Goal: Transaction & Acquisition: Purchase product/service

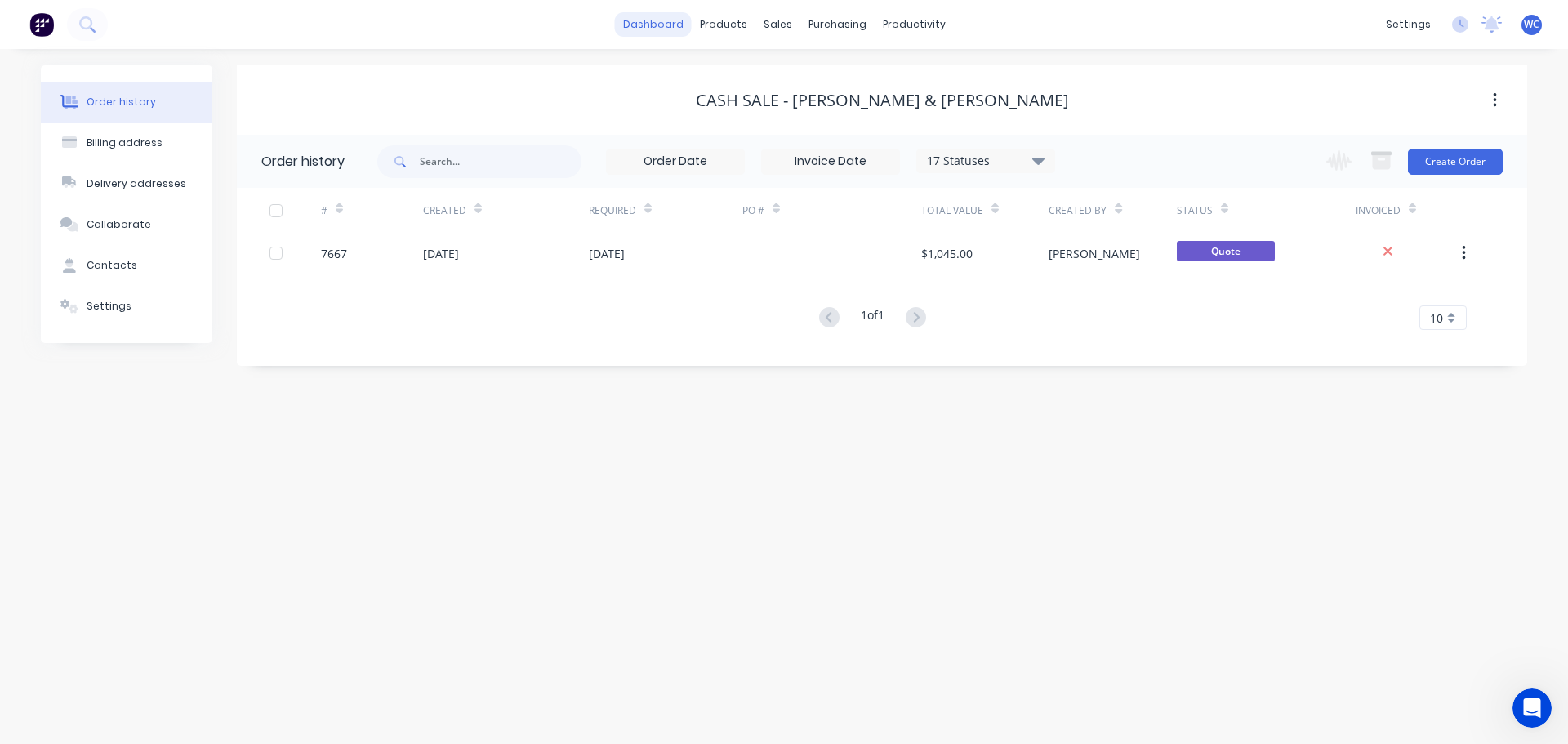
click at [660, 22] on link "dashboard" at bounding box center [653, 24] width 76 height 25
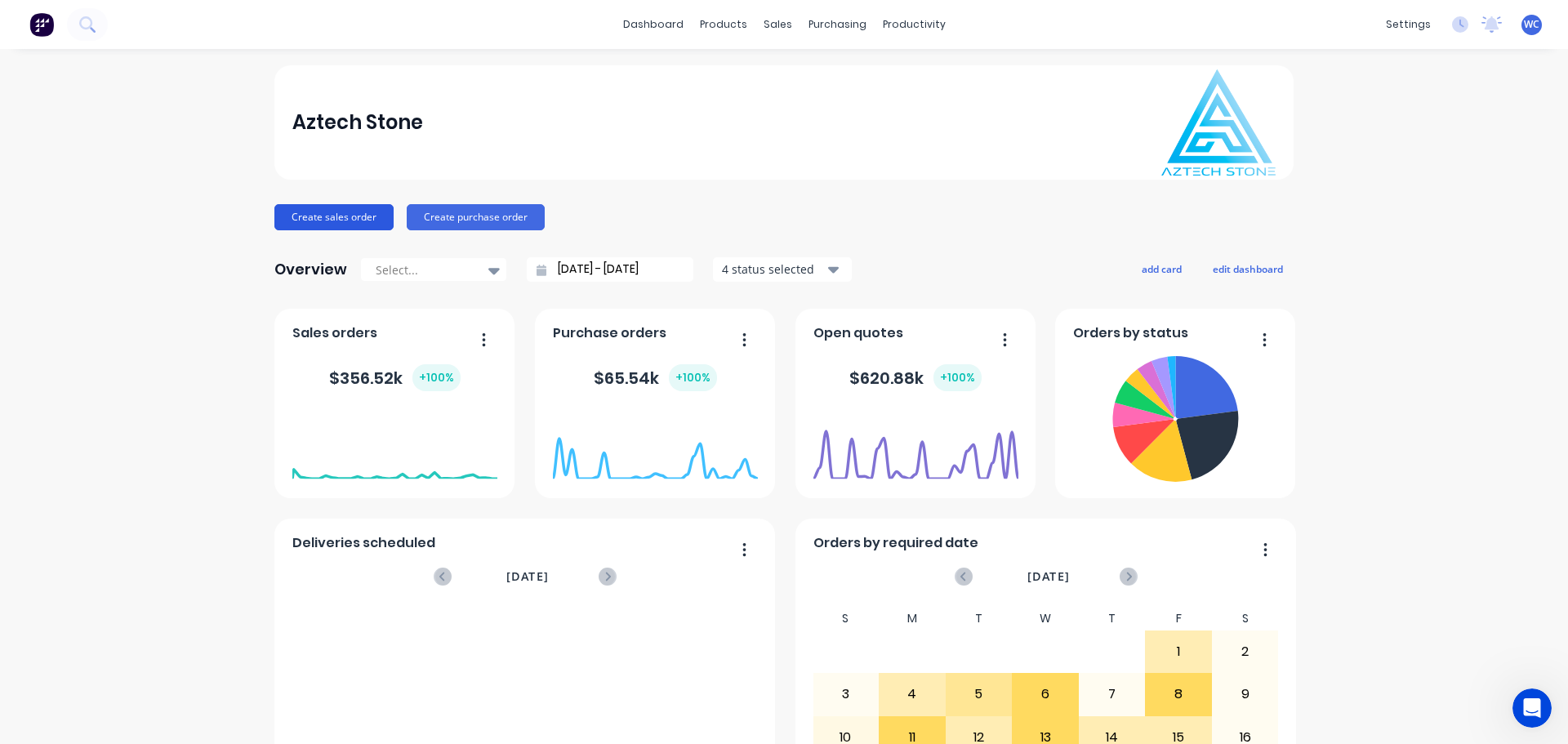
click at [331, 214] on button "Create sales order" at bounding box center [334, 217] width 120 height 26
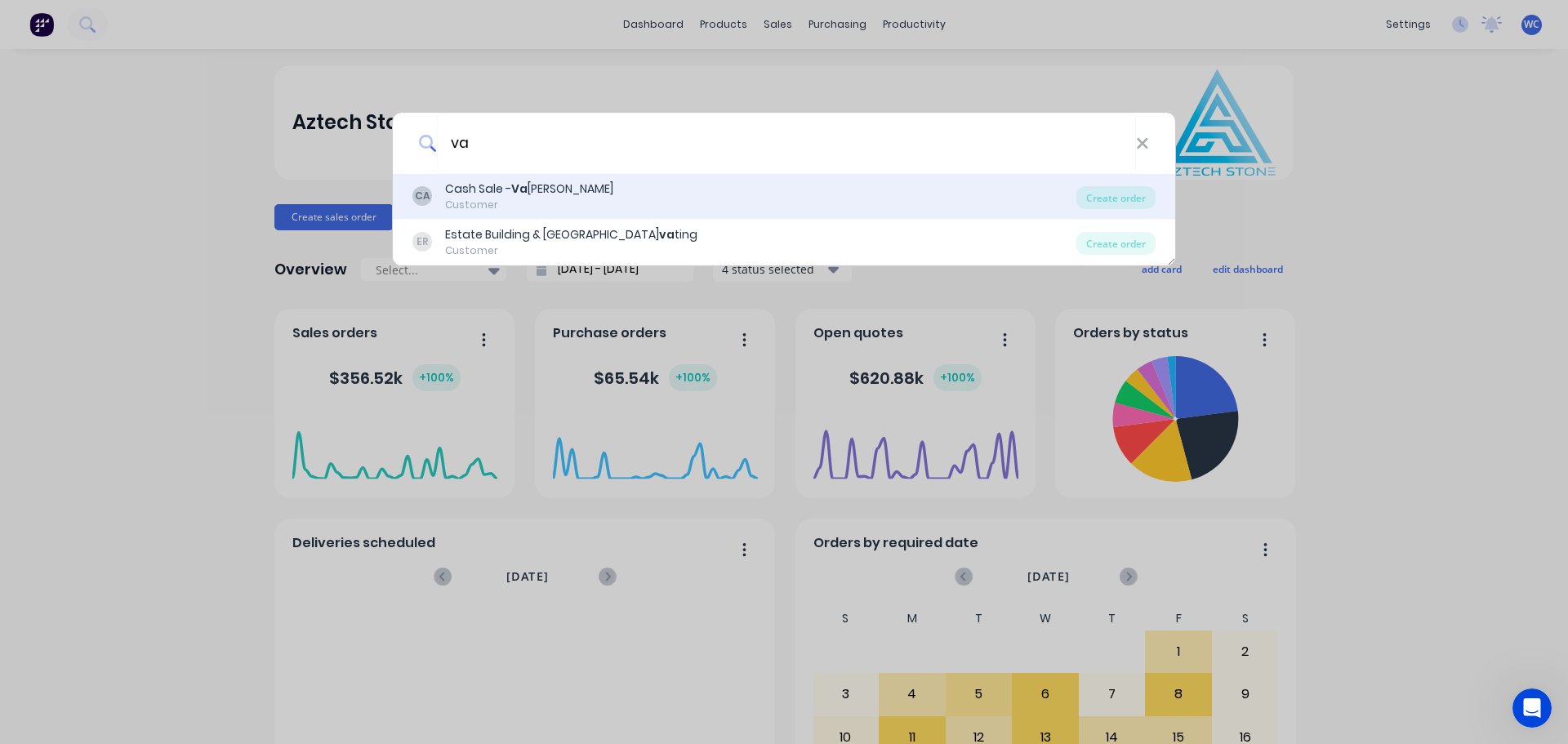
type input "v"
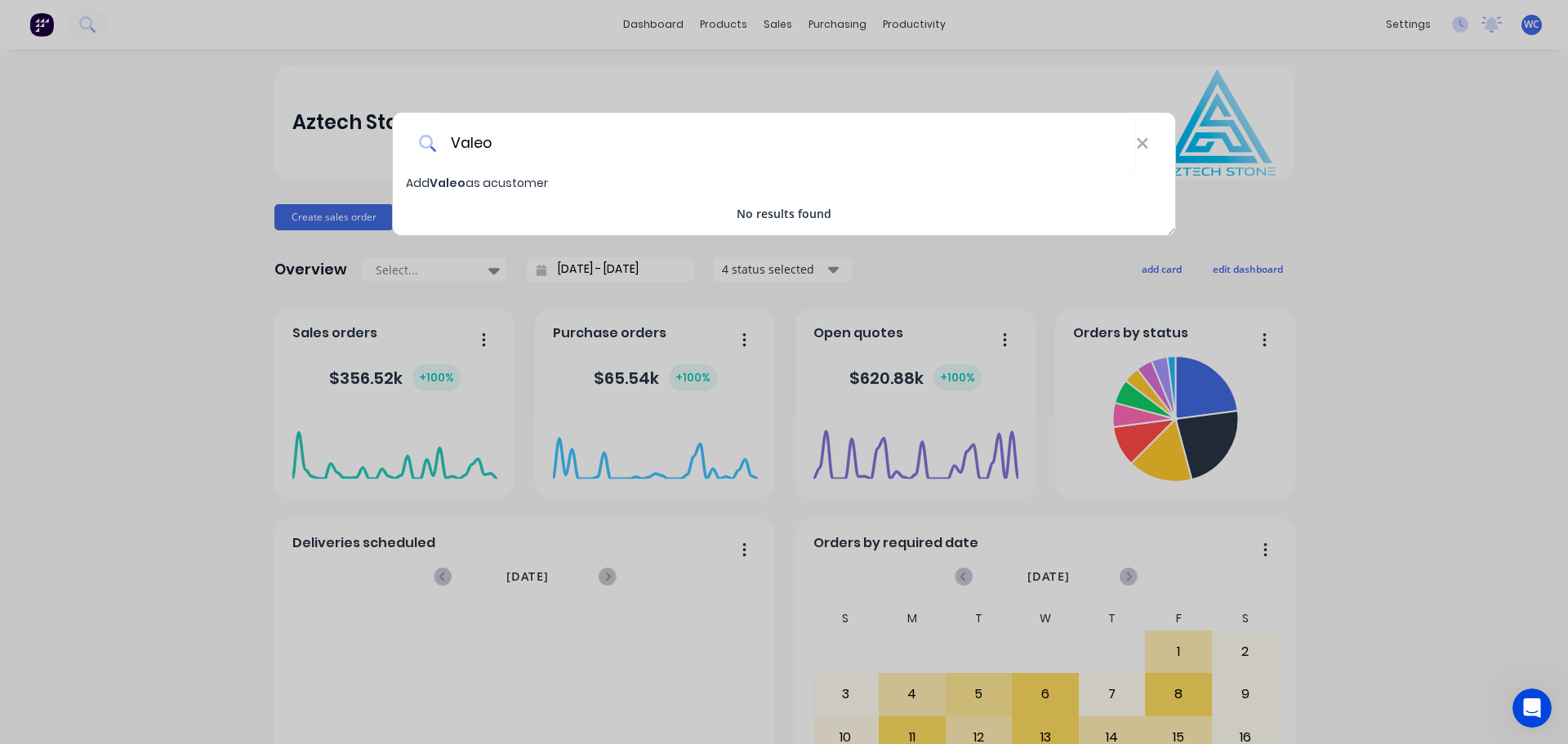
type input "Valeo"
click at [504, 178] on span "Add Valeo as a customer" at bounding box center [476, 183] width 142 height 17
select select "AU"
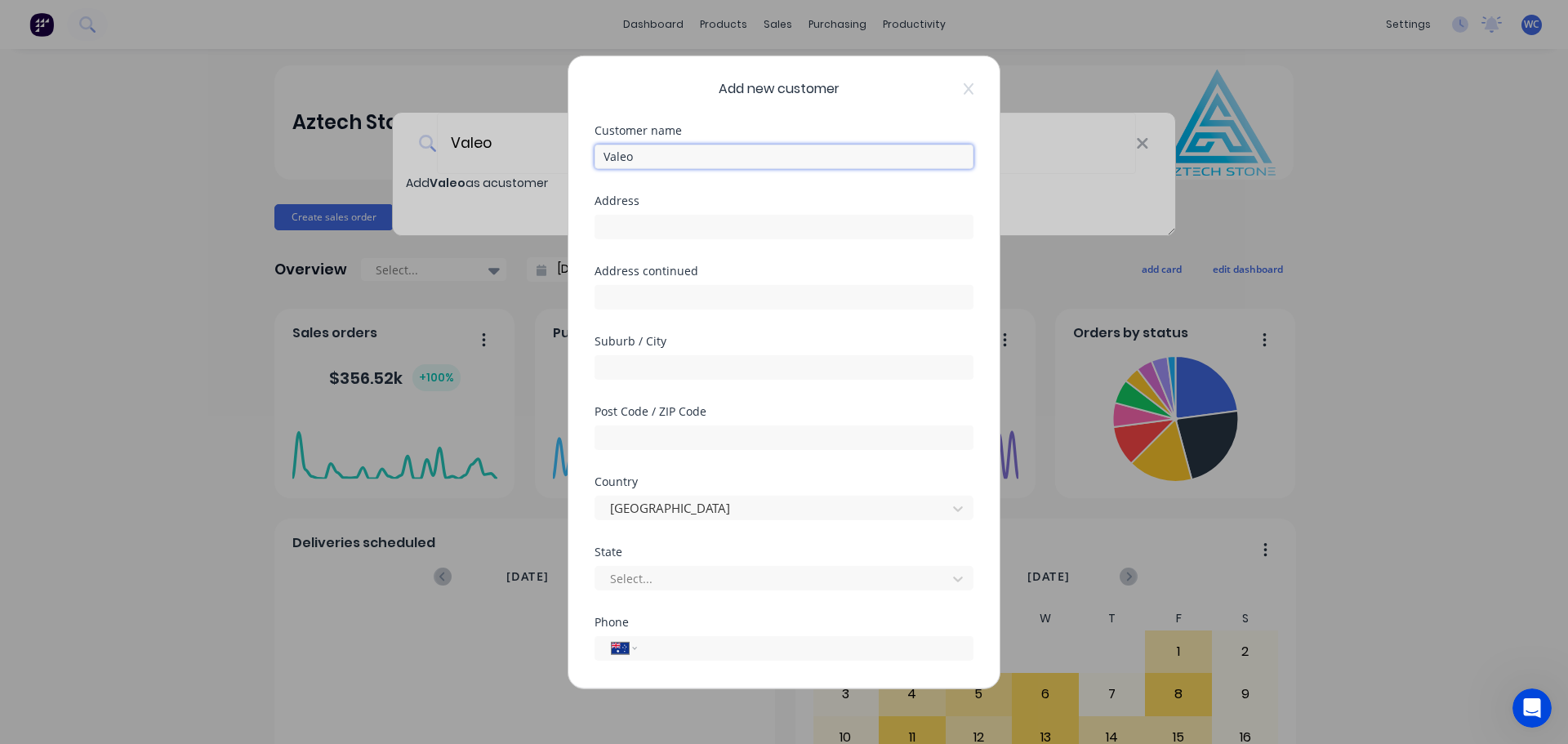
click at [661, 155] on input "Valeo" at bounding box center [784, 155] width 379 height 25
type input "Valeo Constructions"
click at [649, 222] on input "text" at bounding box center [784, 226] width 379 height 25
type input "Level [STREET_ADDRESS]"
click at [661, 372] on input "text" at bounding box center [784, 366] width 379 height 25
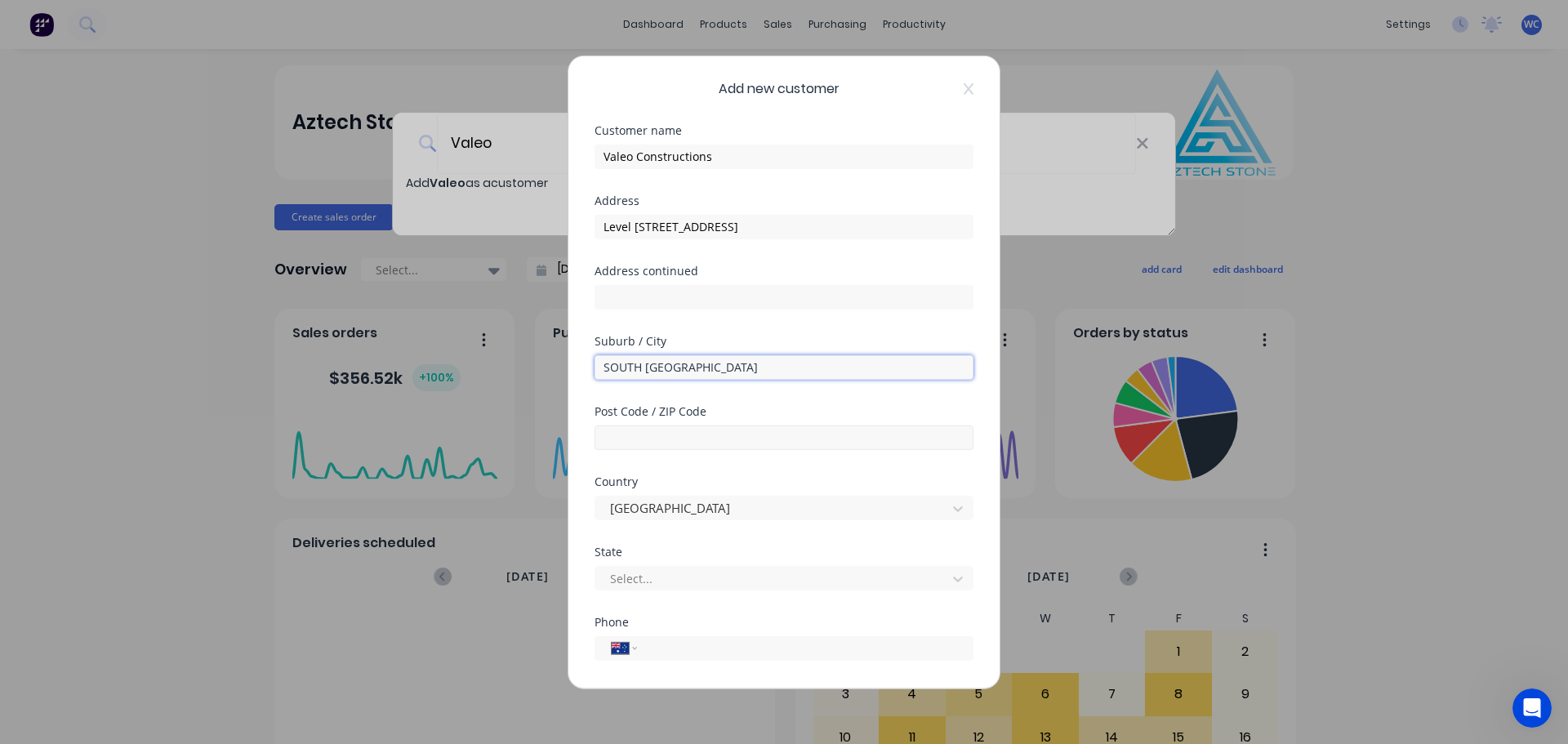
type input "SOUTH [GEOGRAPHIC_DATA]"
click at [679, 435] on input "text" at bounding box center [784, 437] width 379 height 25
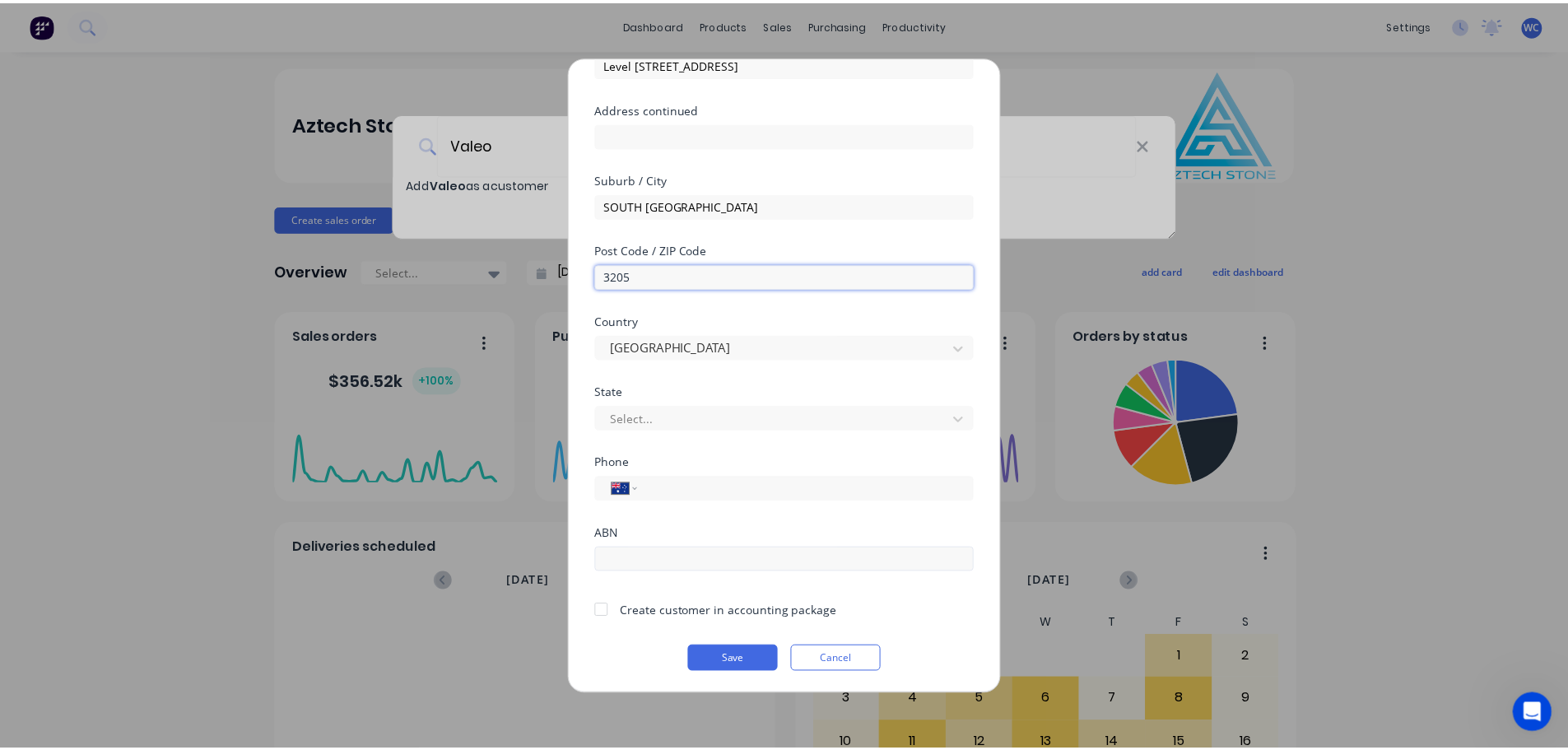
scroll to position [166, 0]
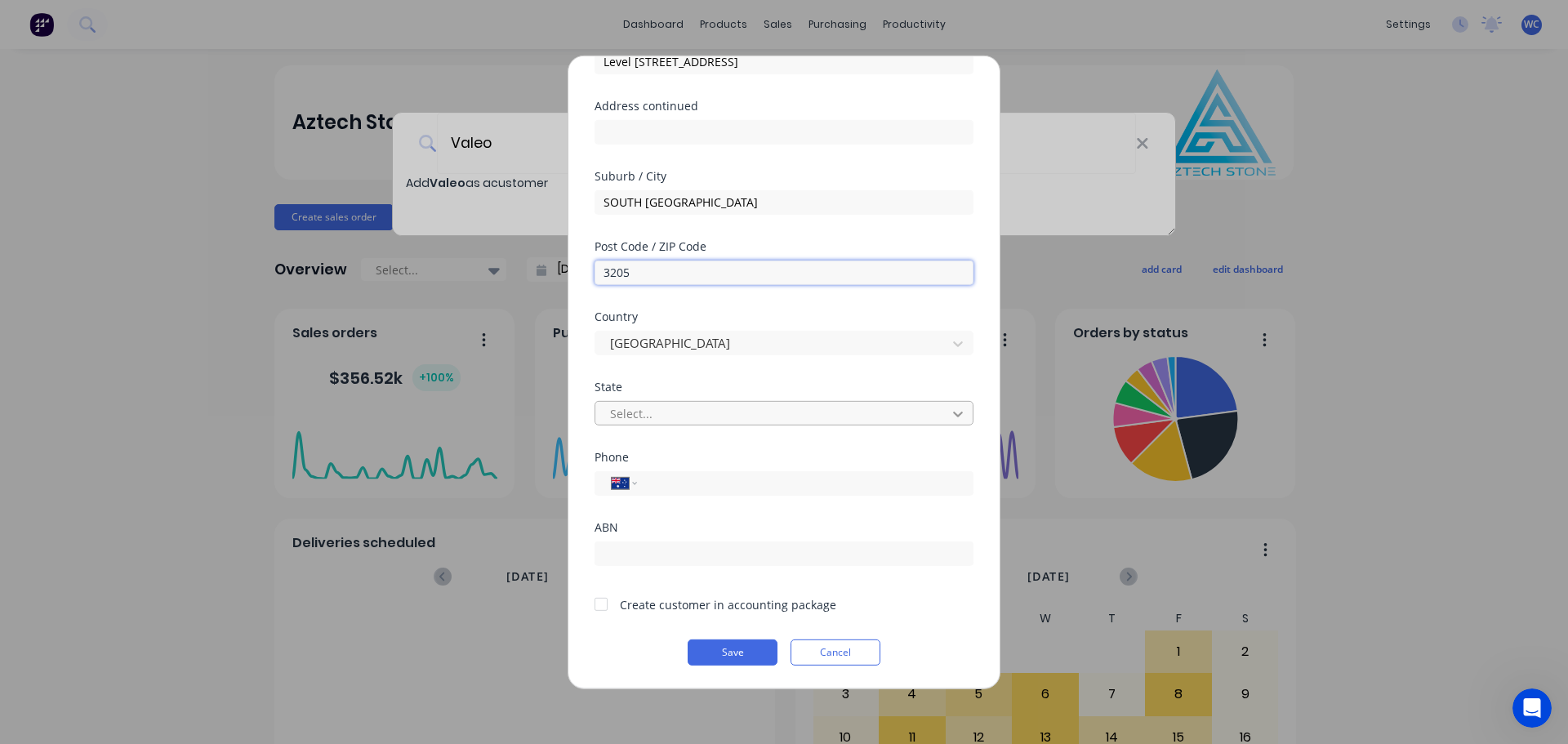
type input "3205"
click at [692, 484] on input "tel" at bounding box center [802, 483] width 308 height 18
type input "[PHONE_NUMBER]"
click at [681, 555] on input "text" at bounding box center [784, 553] width 379 height 25
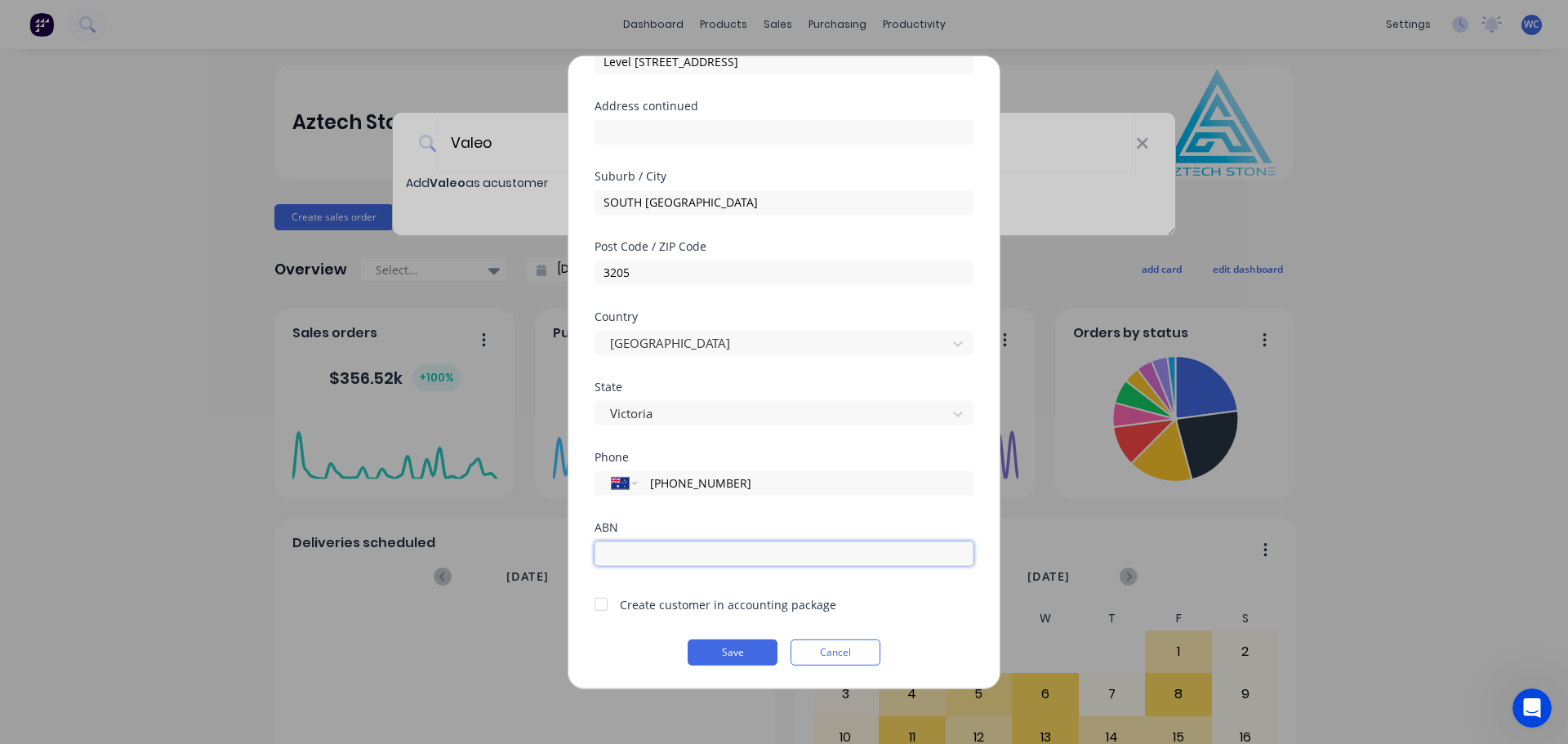
click at [656, 556] on input "text" at bounding box center [784, 553] width 379 height 25
type input "15783790804"
click at [600, 599] on div at bounding box center [601, 604] width 33 height 33
click at [724, 649] on button "Save" at bounding box center [733, 651] width 90 height 26
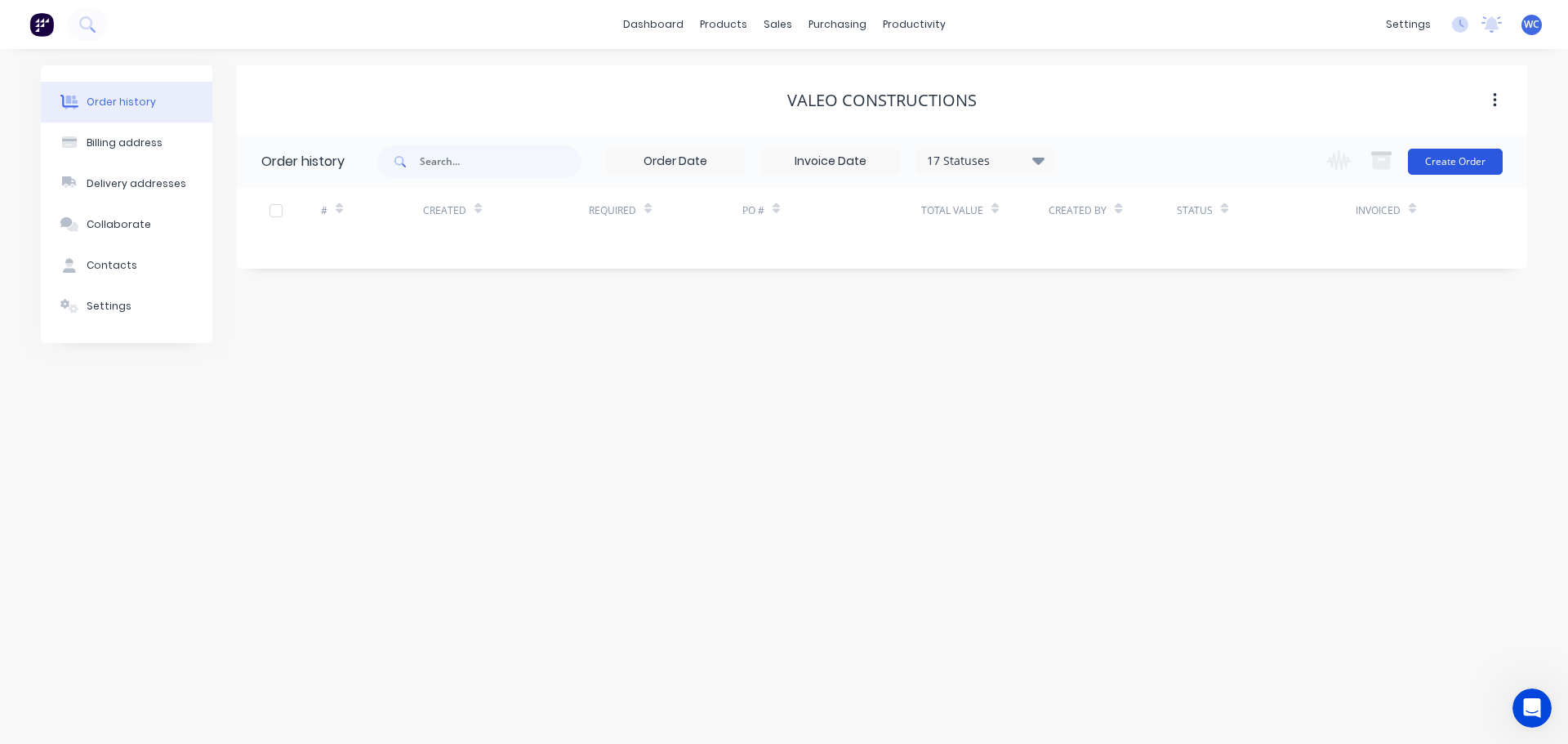
click at [1451, 159] on button "Create Order" at bounding box center [1455, 162] width 95 height 26
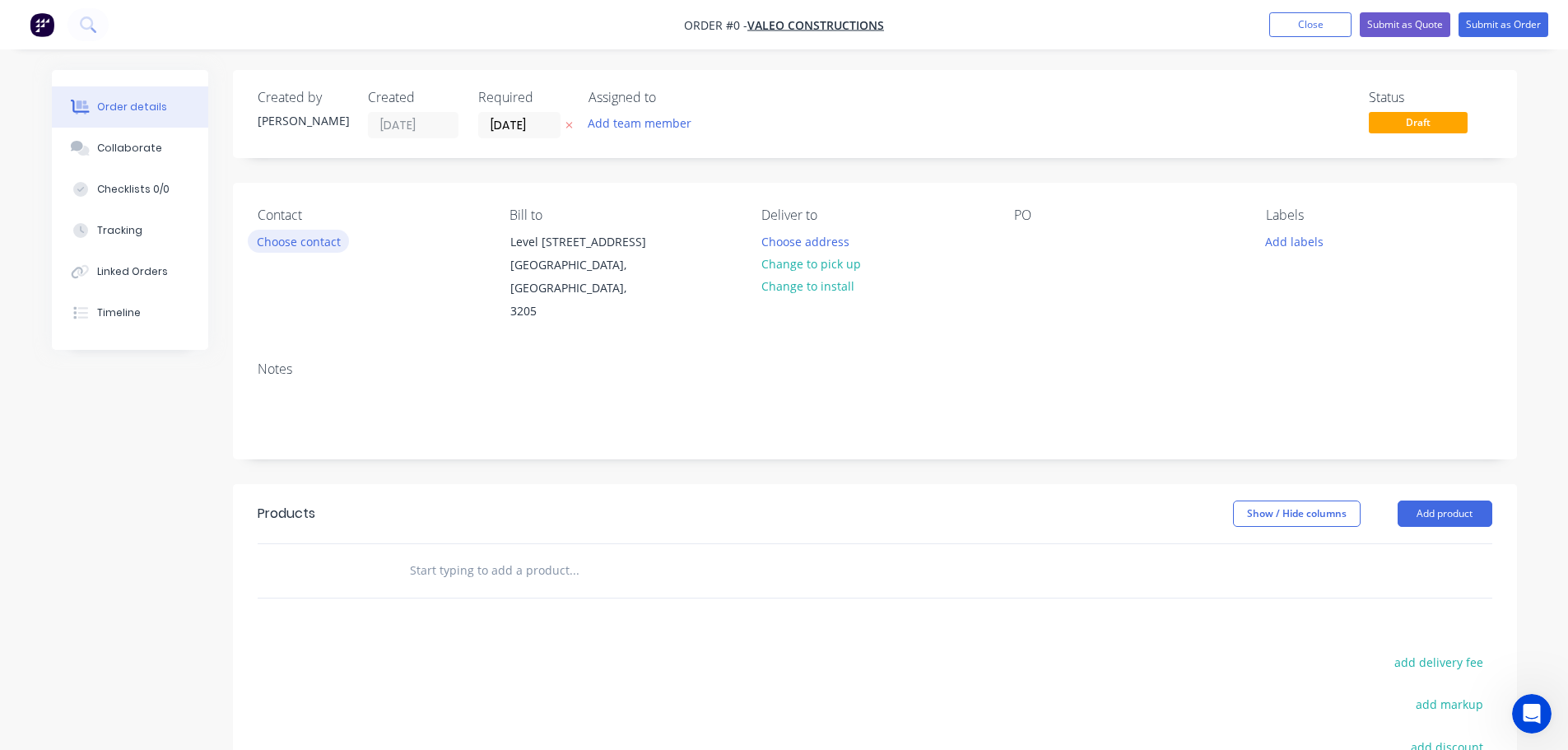
click at [317, 241] on button "Choose contact" at bounding box center [298, 241] width 101 height 22
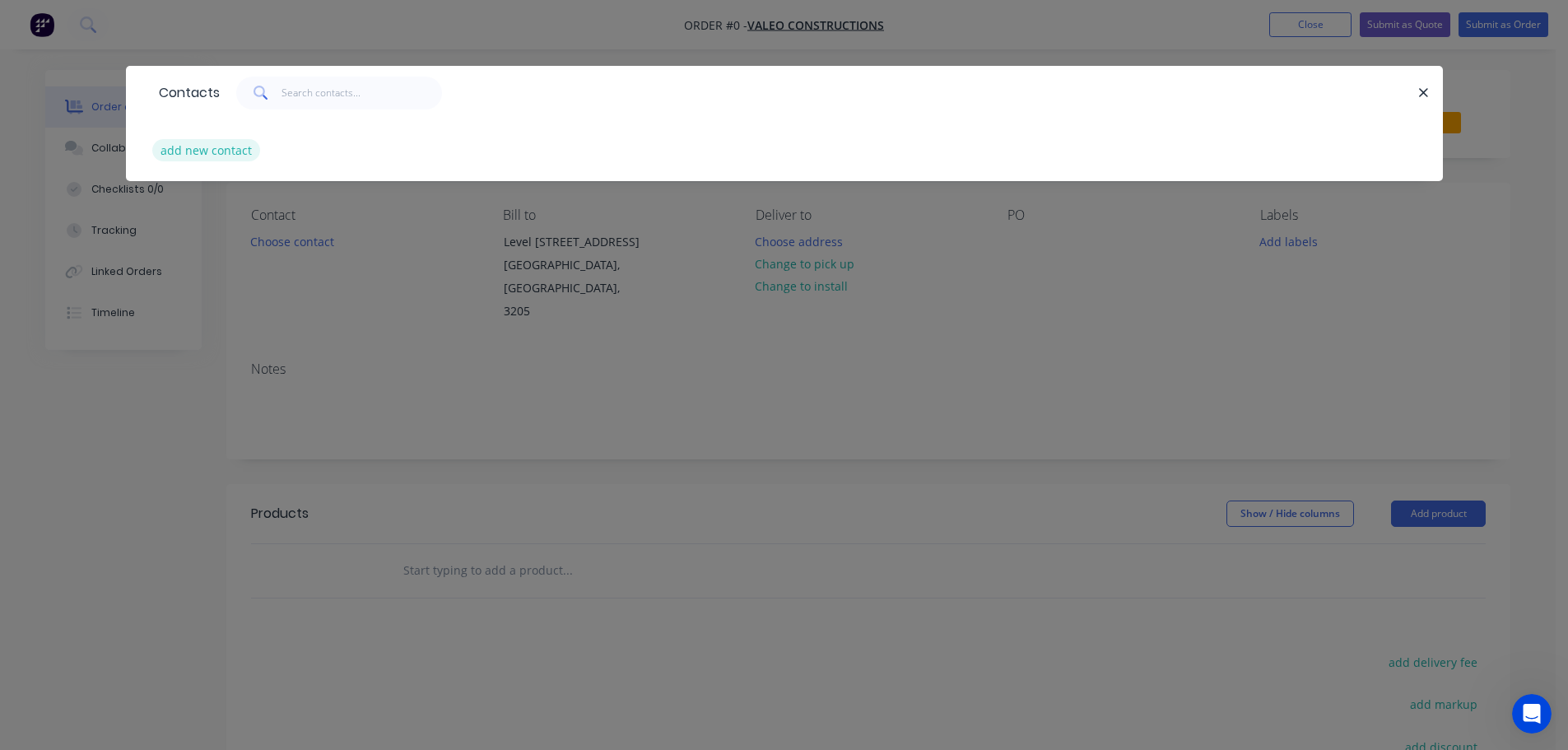
click at [193, 149] on button "add new contact" at bounding box center [206, 150] width 108 height 22
select select "AU"
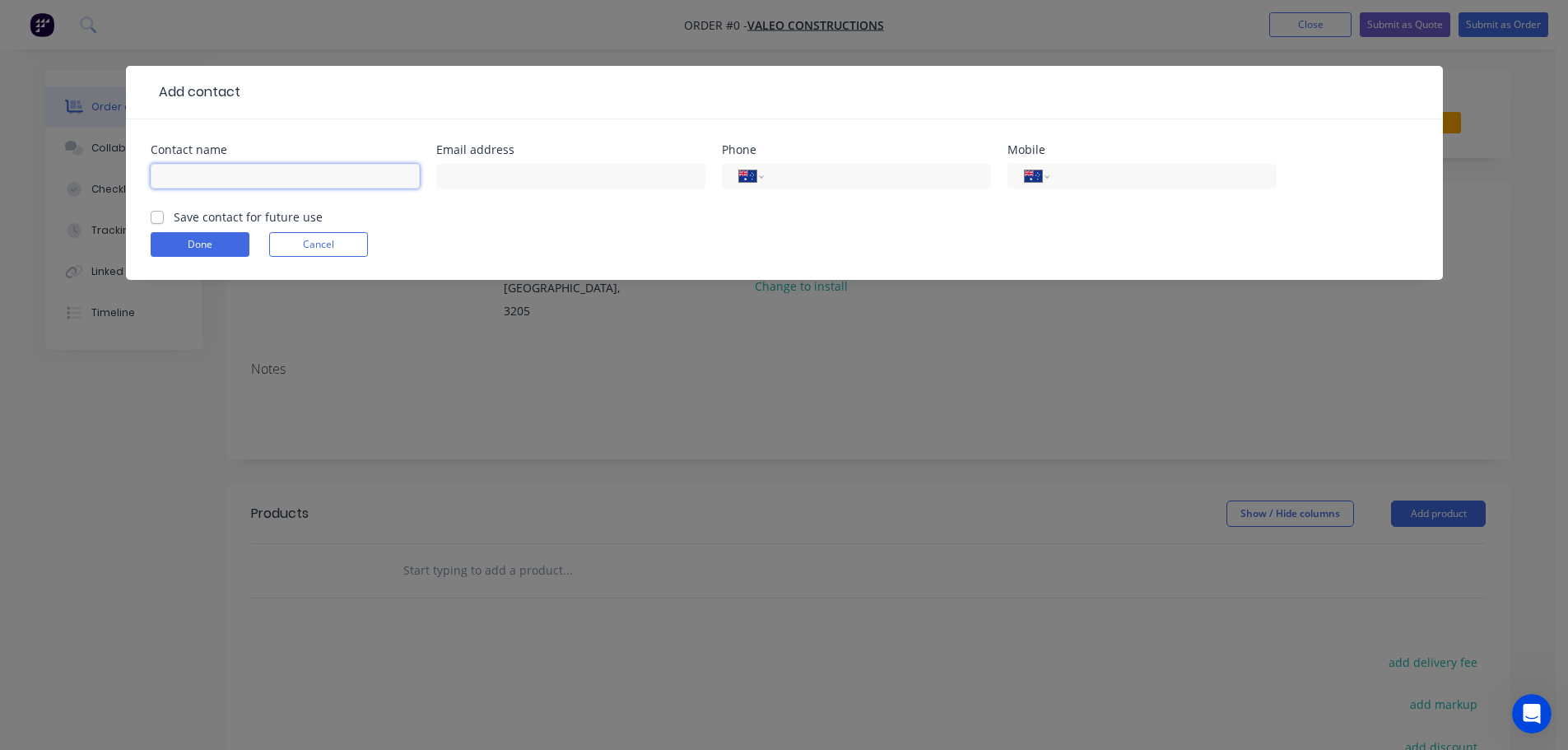
click at [188, 182] on input "text" at bounding box center [285, 176] width 269 height 25
type input "[PERSON_NAME]"
drag, startPoint x: 503, startPoint y: 176, endPoint x: 478, endPoint y: 180, distance: 25.3
click at [503, 175] on input "text" at bounding box center [571, 176] width 269 height 25
click at [517, 178] on input "text" at bounding box center [571, 176] width 269 height 25
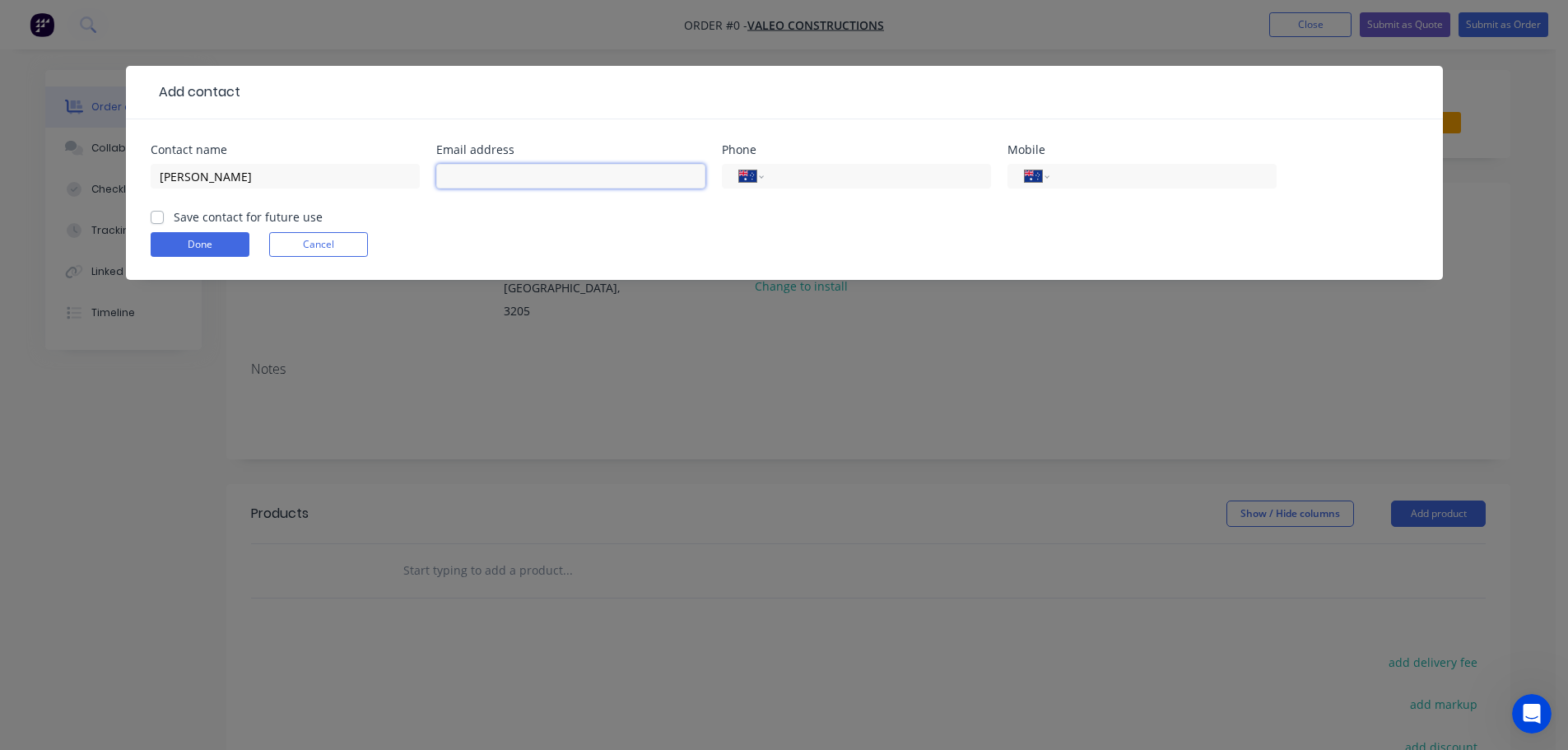
paste input "[PERSON_NAME][EMAIL_ADDRESS][DOMAIN_NAME]"
type input "[PERSON_NAME][EMAIL_ADDRESS][DOMAIN_NAME]"
click at [1097, 176] on input "tel" at bounding box center [1159, 176] width 198 height 19
type input "0427 881 892"
click at [173, 215] on label "Save contact for future use" at bounding box center [248, 217] width 149 height 18
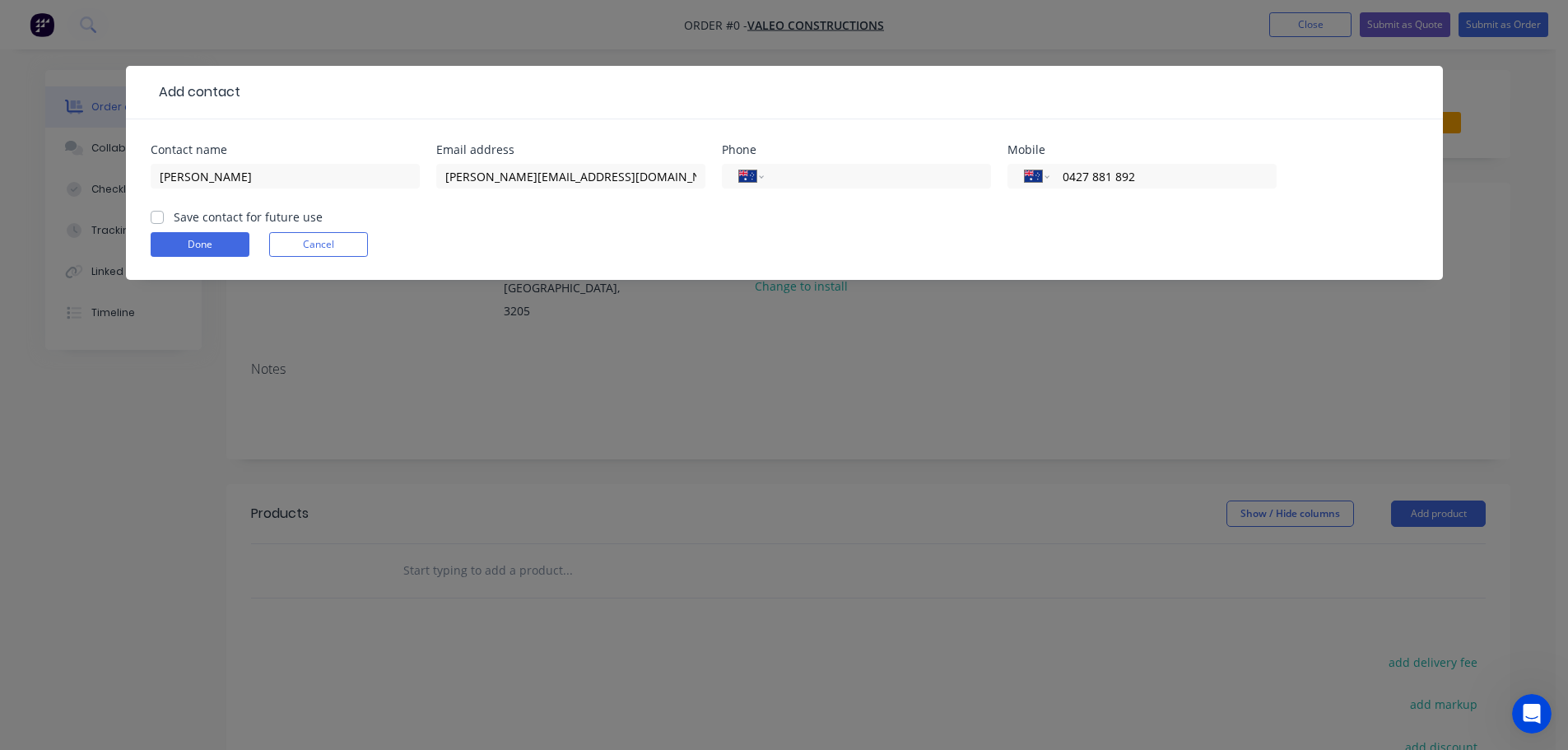
click at [158, 215] on input "Save contact for future use" at bounding box center [157, 216] width 13 height 16
checkbox input "true"
click at [198, 238] on button "Done" at bounding box center [199, 244] width 99 height 25
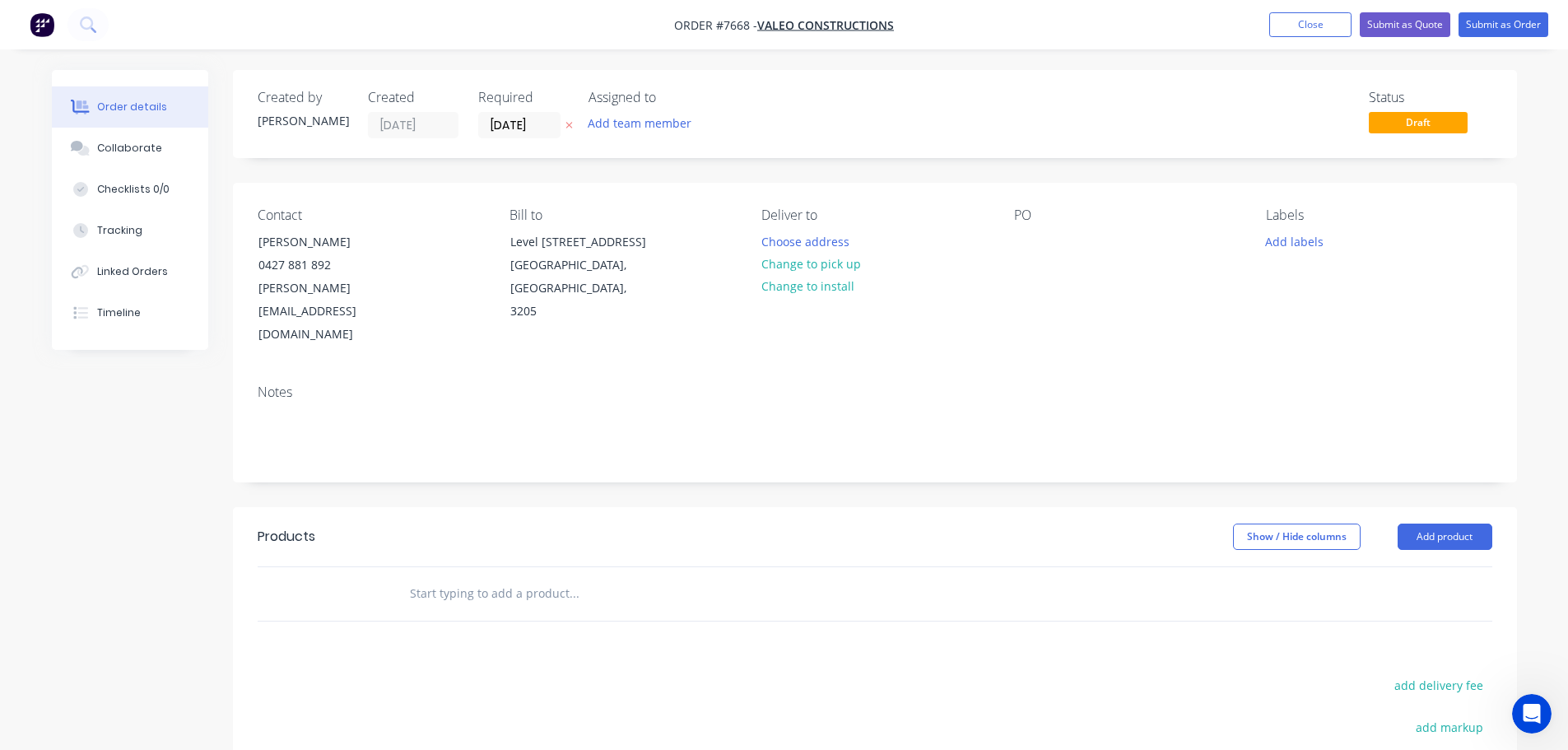
click at [452, 577] on input "text" at bounding box center [573, 593] width 329 height 33
click at [428, 577] on input "text" at bounding box center [573, 593] width 329 height 33
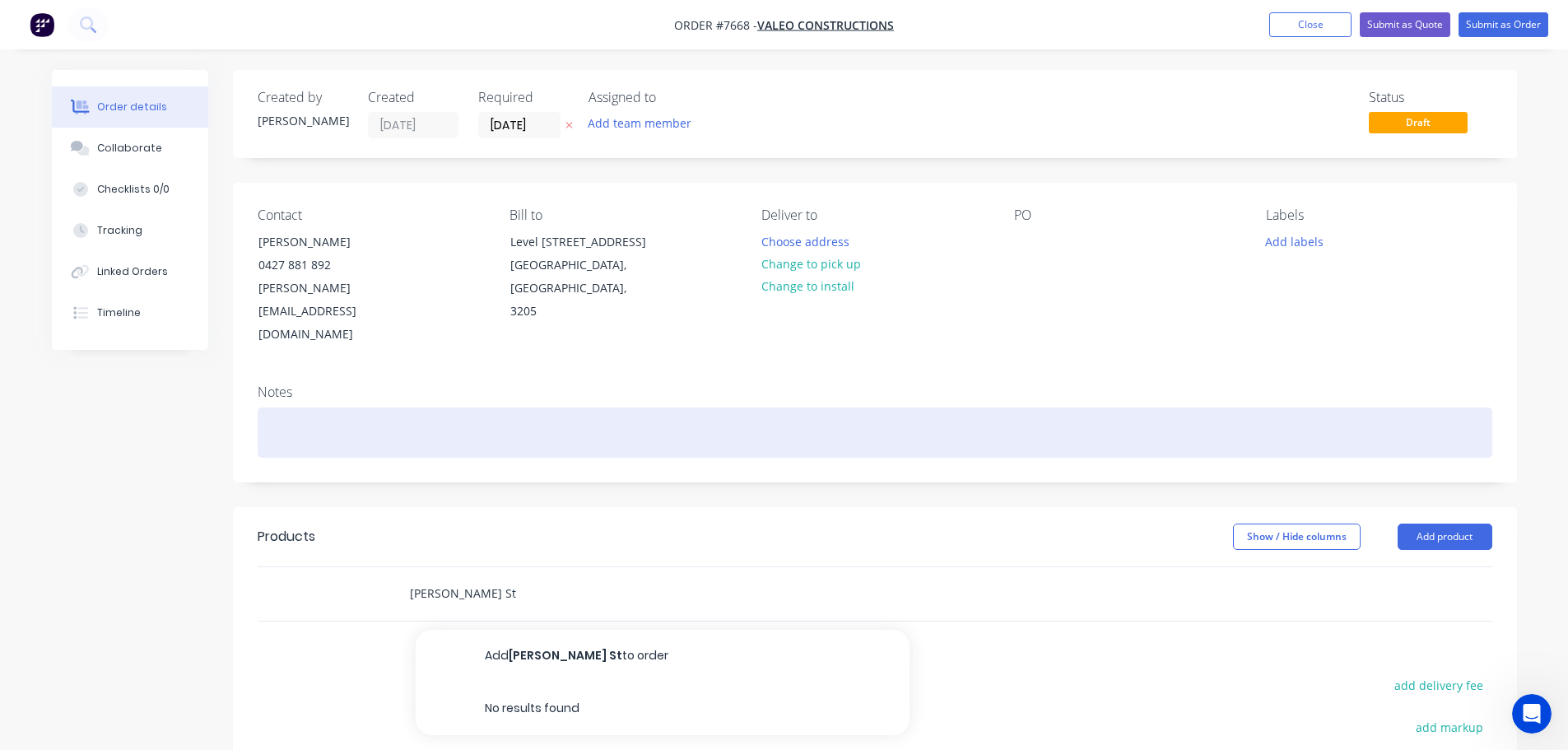
type input "[PERSON_NAME] St"
click at [318, 407] on div at bounding box center [875, 432] width 1235 height 50
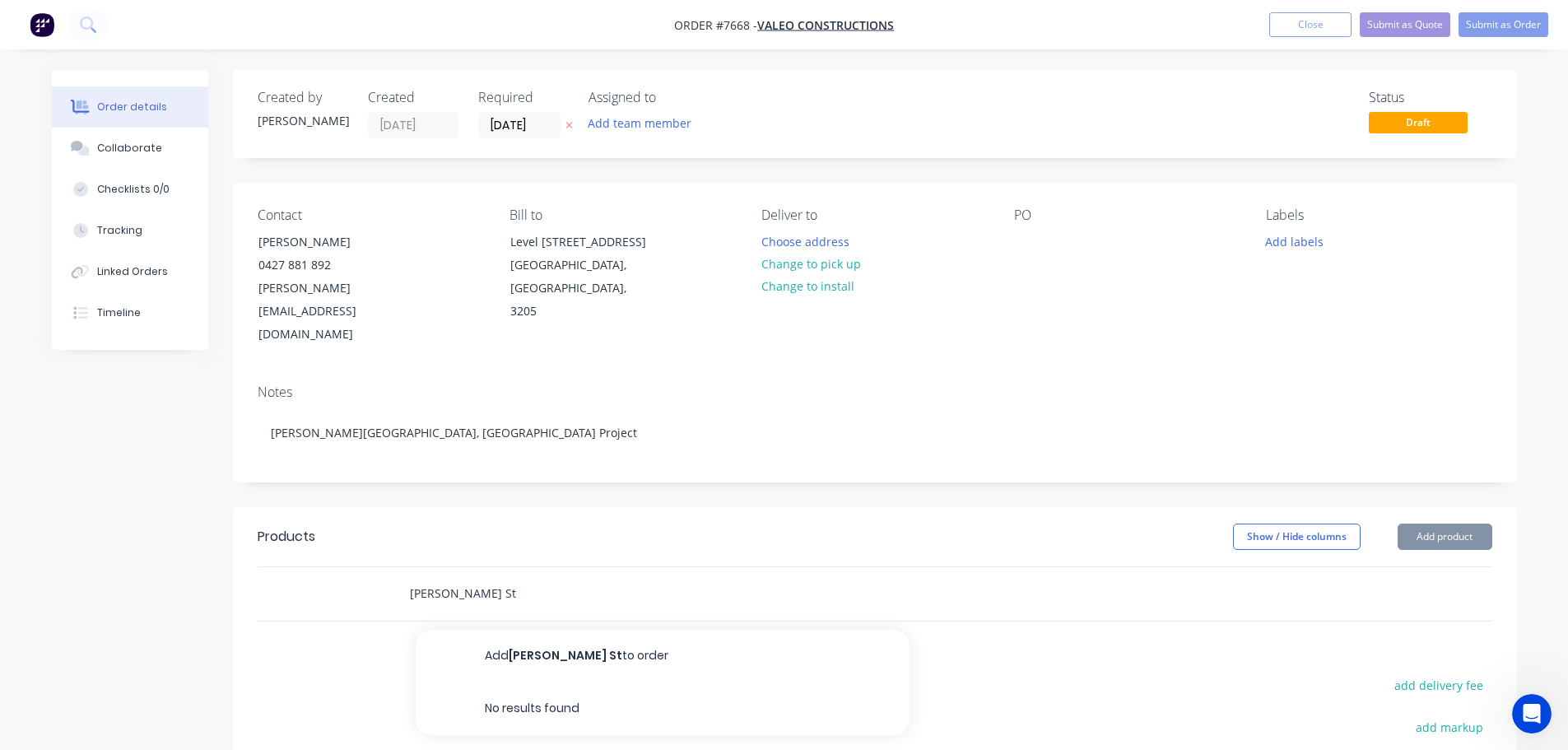
click at [439, 577] on input "[PERSON_NAME] St" at bounding box center [573, 593] width 329 height 33
drag, startPoint x: 499, startPoint y: 568, endPoint x: 386, endPoint y: 568, distance: 113.0
click at [386, 568] on div "[PERSON_NAME] St Add [PERSON_NAME] St to order No results found" at bounding box center [875, 594] width 1235 height 54
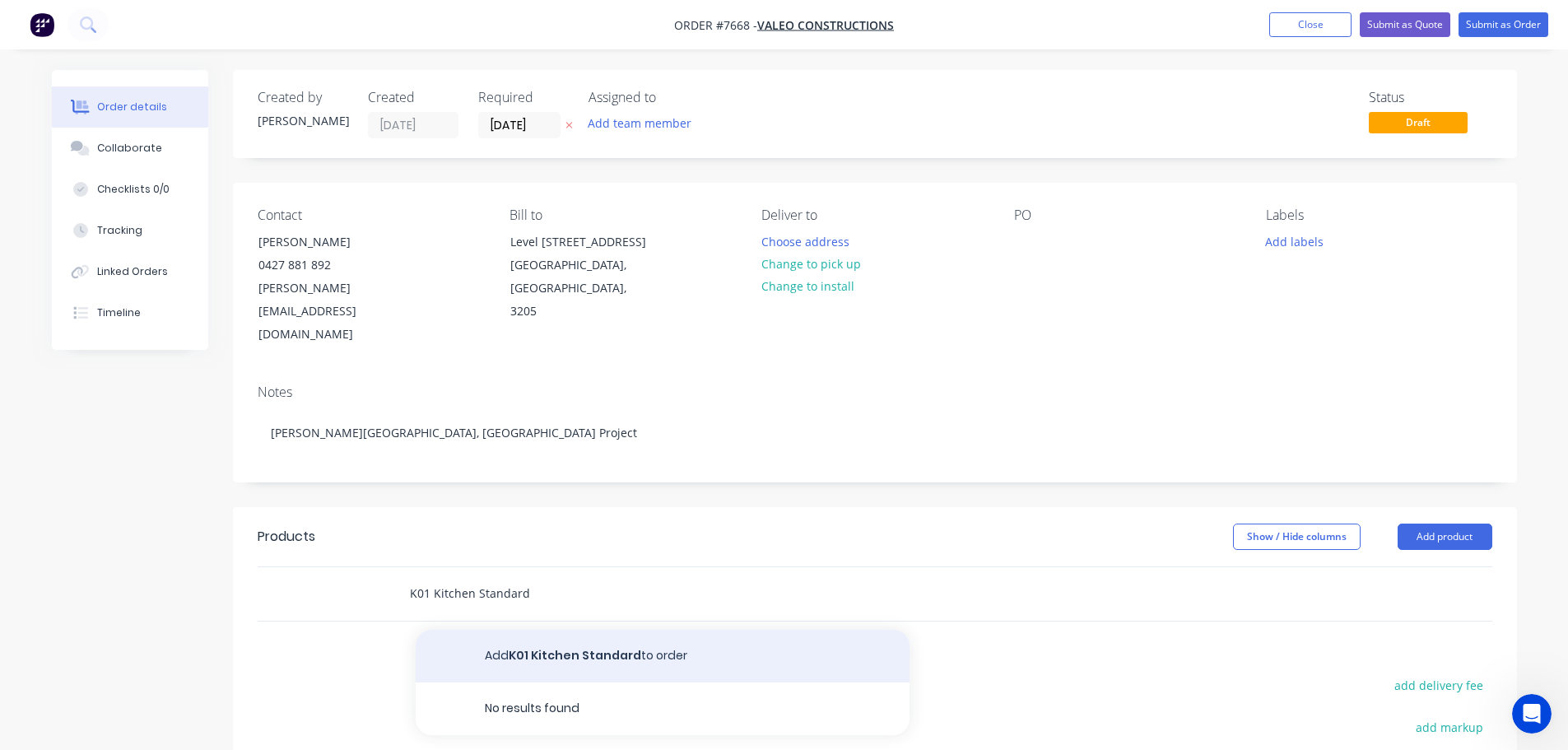
type input "K01 Kitchen Standard"
click at [523, 629] on button "Add K01 Kitchen Standard to order" at bounding box center [662, 655] width 494 height 53
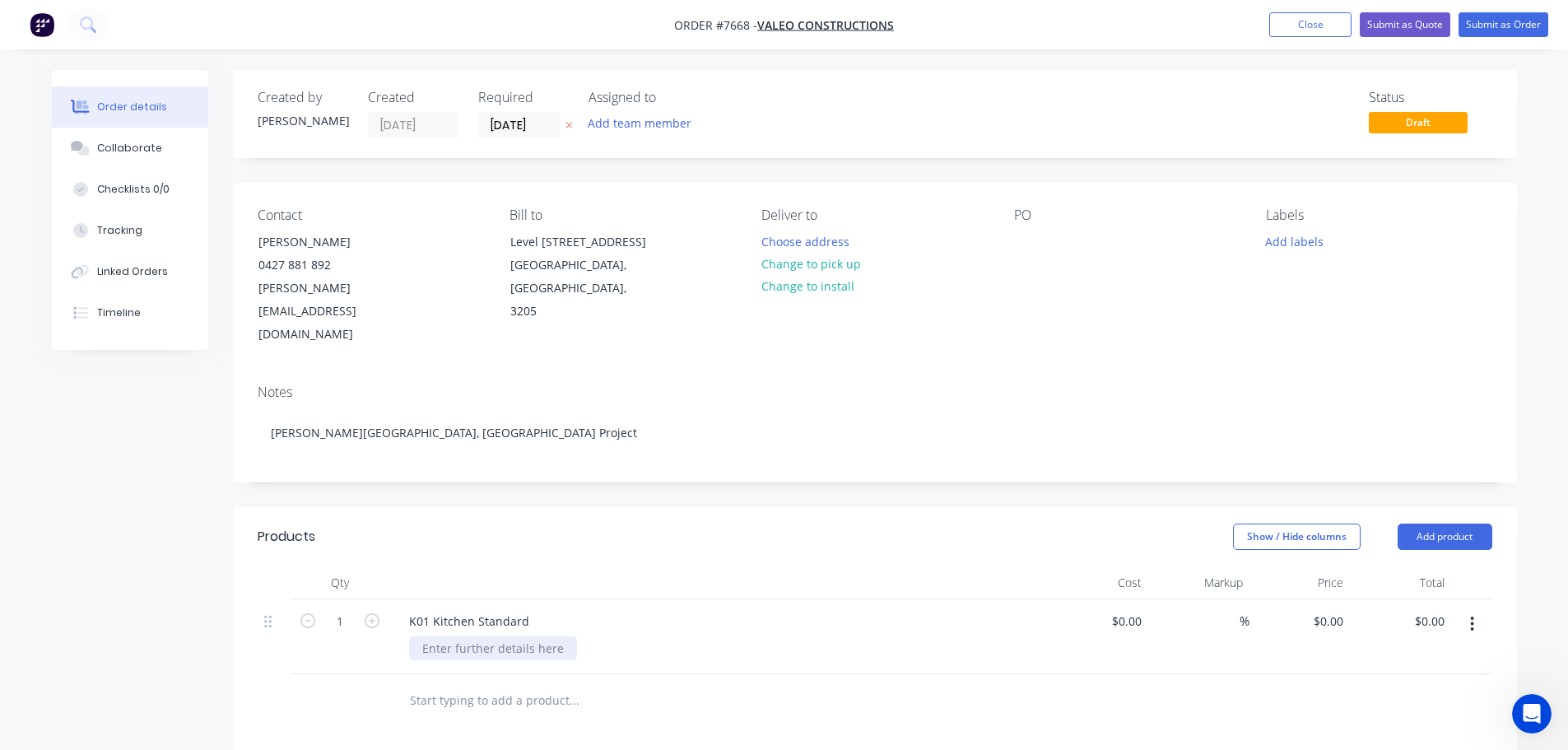
click at [465, 636] on div at bounding box center [492, 648] width 168 height 24
click at [378, 613] on icon "button" at bounding box center [372, 620] width 15 height 15
type input "2"
click at [1127, 609] on div "$0.00" at bounding box center [1127, 621] width 45 height 24
type input "$2,430.00"
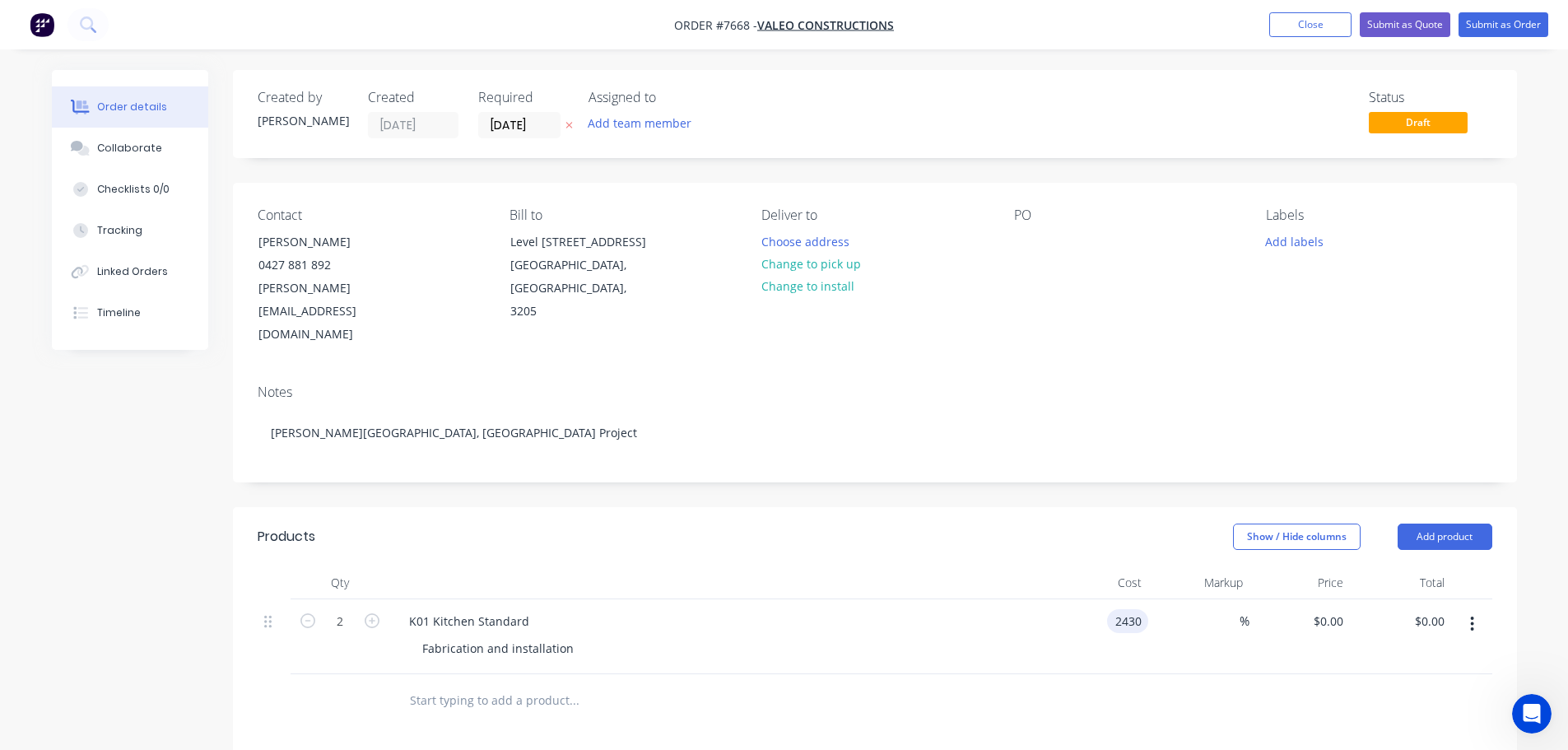
type input "$2,430.00"
type input "$4,860.00"
click at [567, 636] on div "Fabrication and installation" at bounding box center [498, 648] width 178 height 24
click at [581, 649] on div "Fabrication and installation As per drawings provided -" at bounding box center [725, 656] width 632 height 41
click at [574, 642] on div "Fabrication and installation As per drawings provided -" at bounding box center [498, 656] width 178 height 41
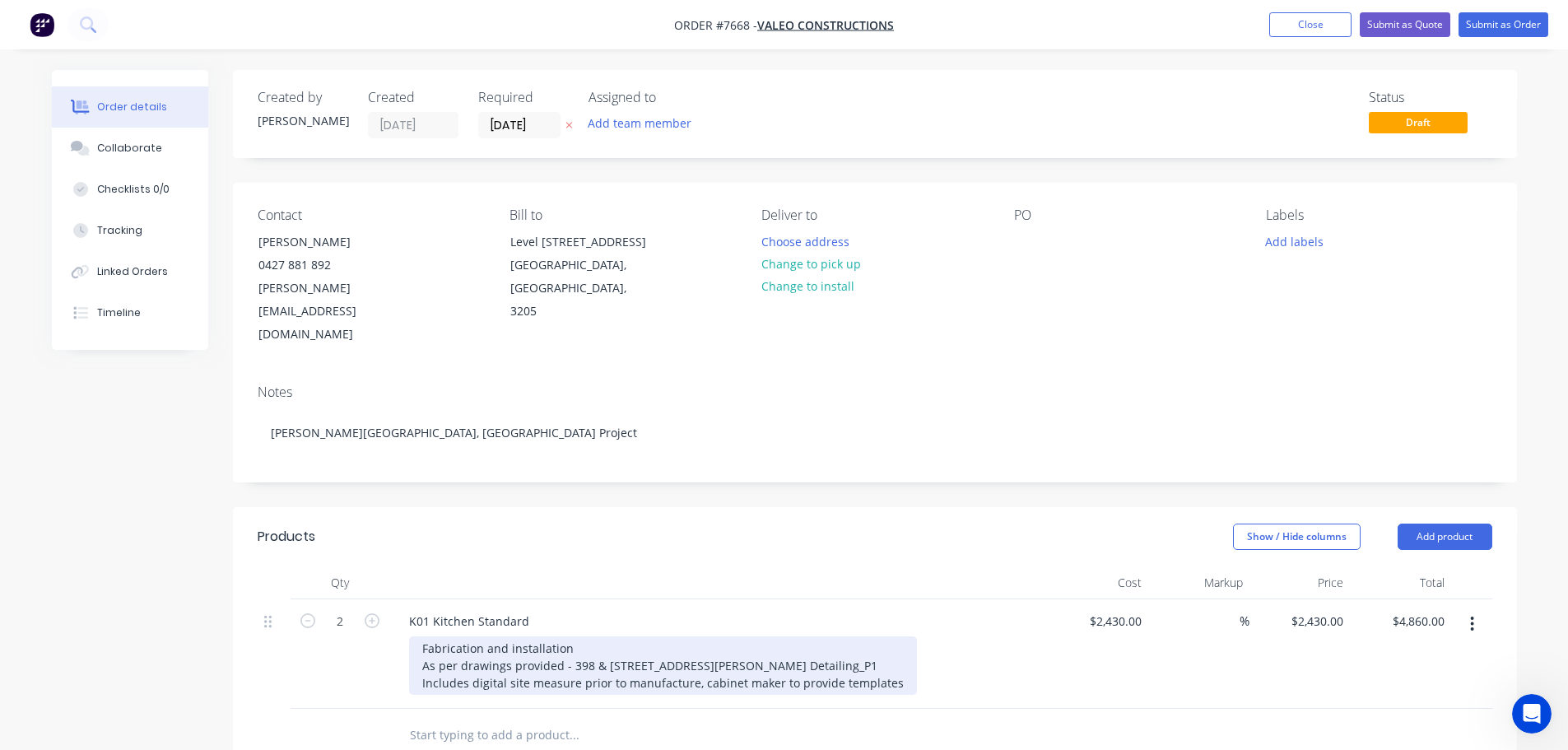
click at [645, 636] on div "Fabrication and installation As per drawings provided - 398 & [STREET_ADDRESS][…" at bounding box center [663, 665] width 508 height 58
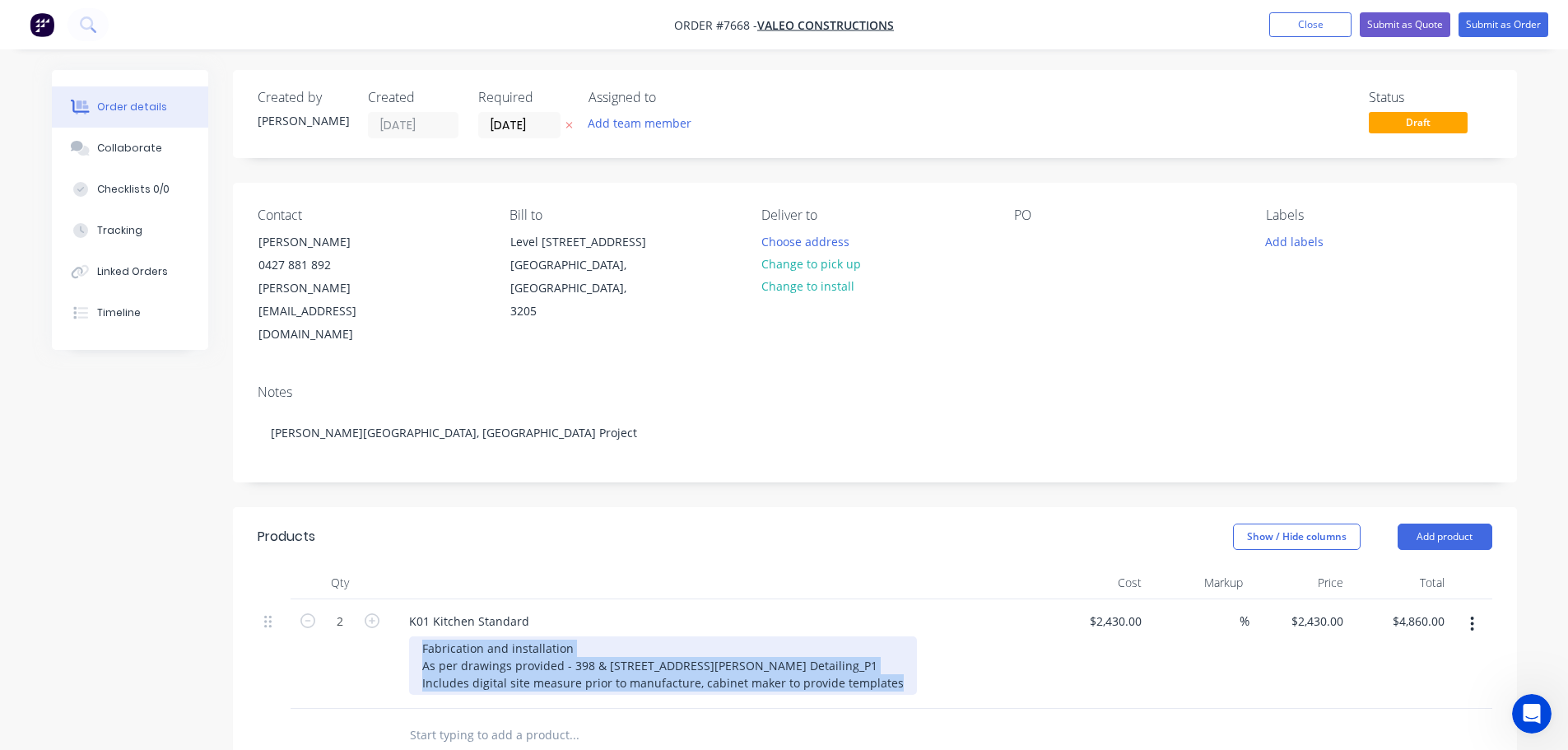
drag, startPoint x: 417, startPoint y: 624, endPoint x: 899, endPoint y: 671, distance: 484.3
click at [899, 671] on div "Fabrication and installation As per drawings provided - 398 & [STREET_ADDRESS][…" at bounding box center [663, 665] width 508 height 58
copy div "Fabrication and installation As per drawings provided - 398 & [STREET_ADDRESS][…"
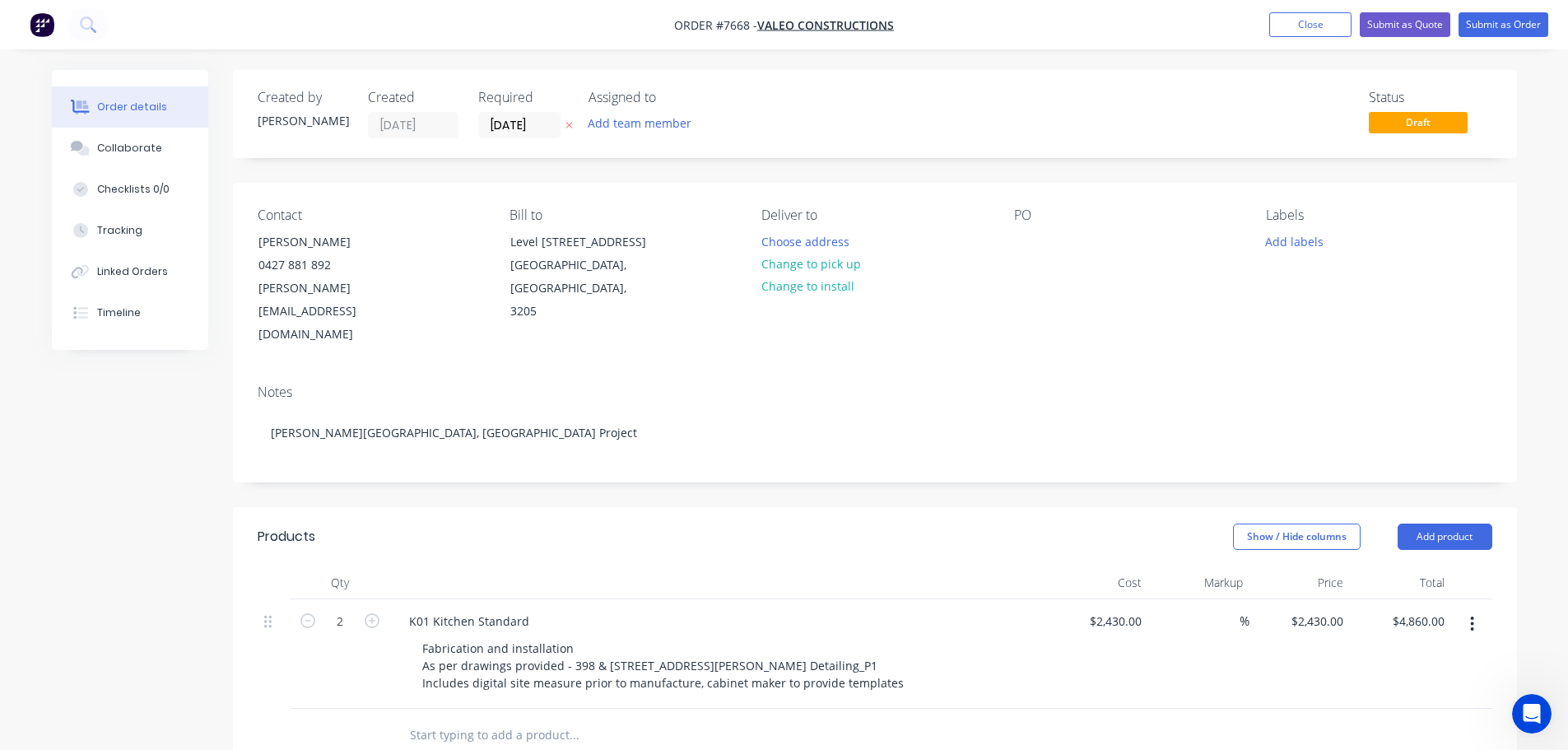
click at [468, 718] on input "text" at bounding box center [573, 735] width 329 height 33
type input "K02 Kitchen A-Valeo Scheme Contemporary"
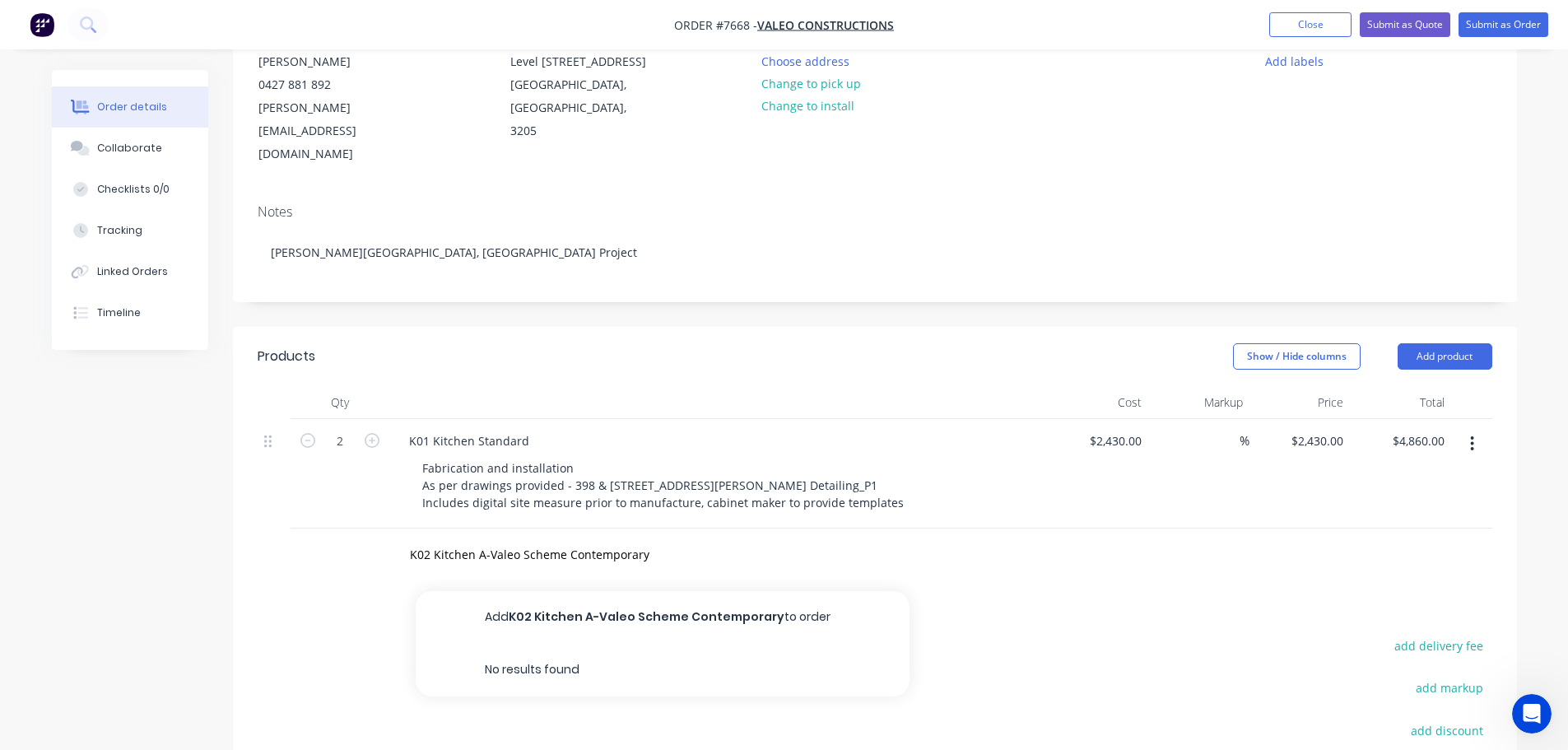
scroll to position [247, 0]
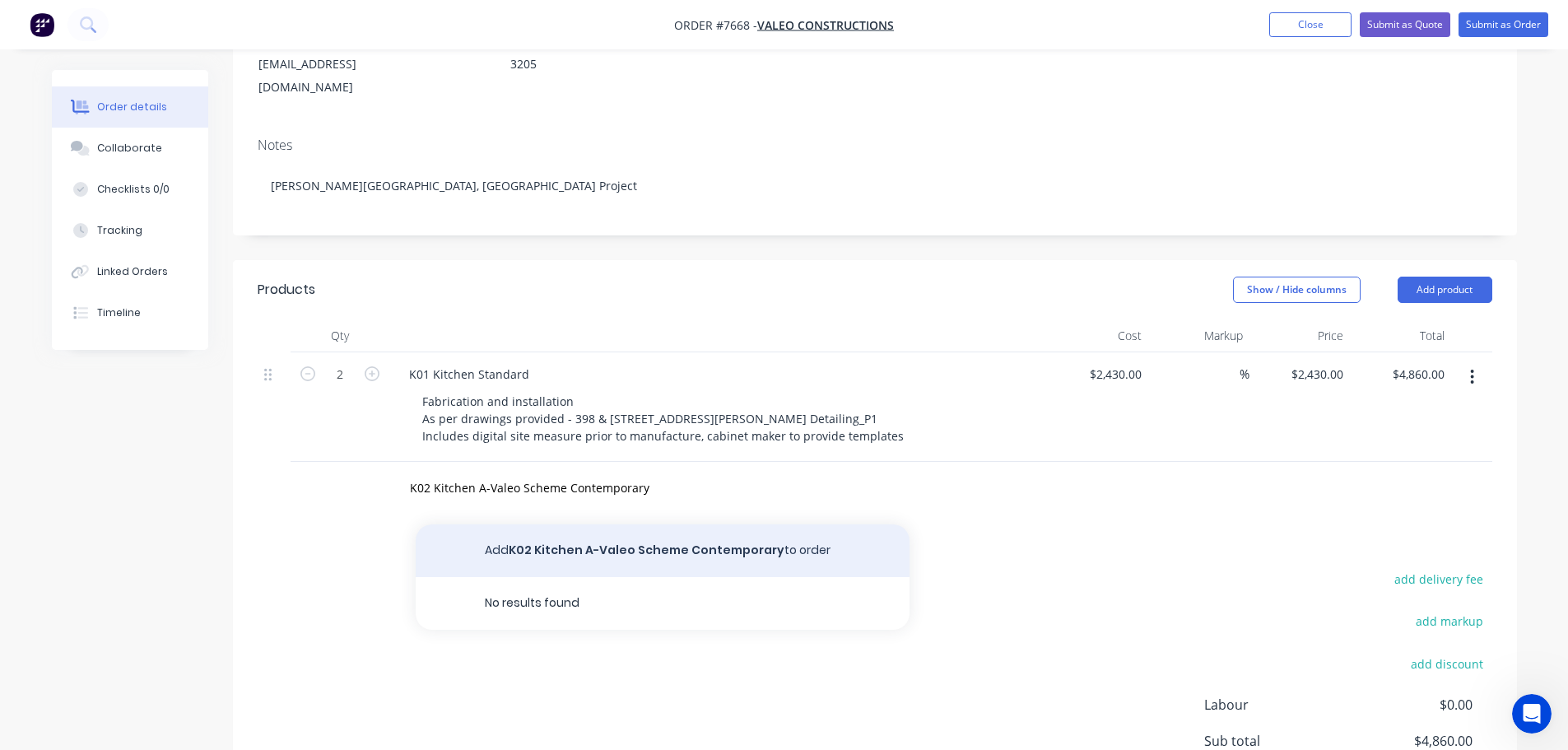
click at [549, 531] on button "Add K02 Kitchen A-Valeo Scheme Contemporary to order" at bounding box center [662, 551] width 494 height 53
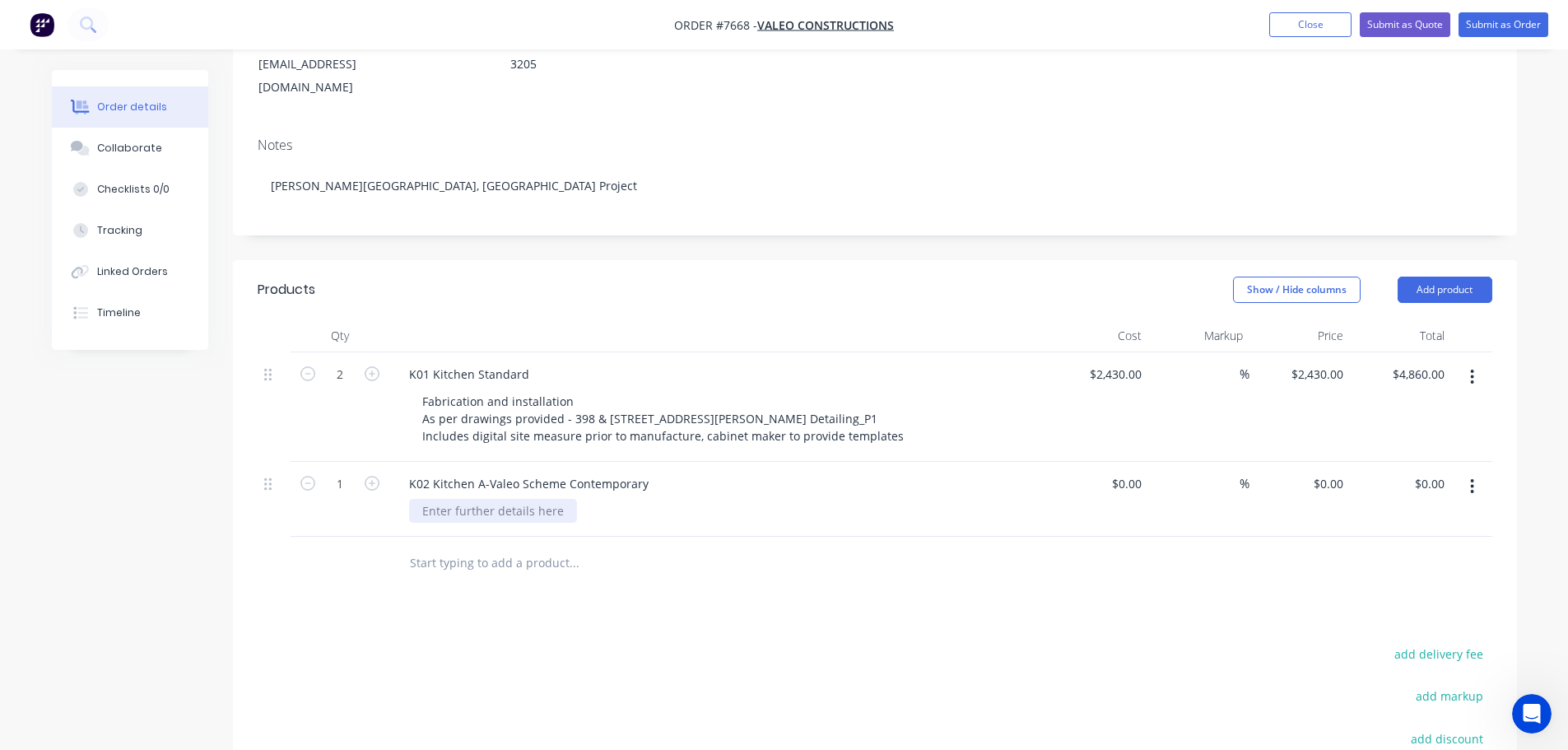
click at [487, 499] on div at bounding box center [492, 511] width 168 height 24
paste div
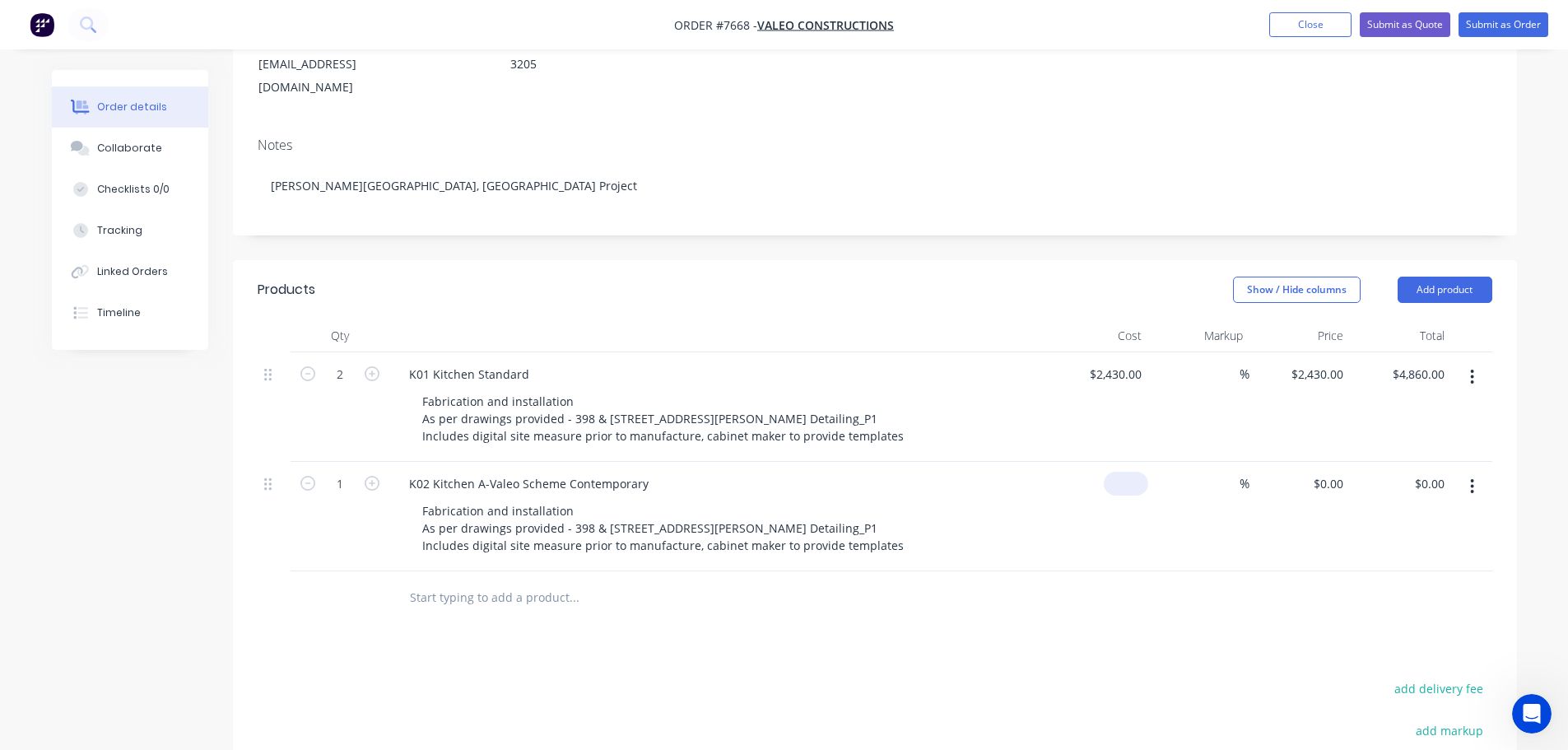
click at [1104, 464] on div "$0.00" at bounding box center [1098, 516] width 101 height 109
type input "$440.00"
click at [448, 581] on input "text" at bounding box center [573, 598] width 329 height 33
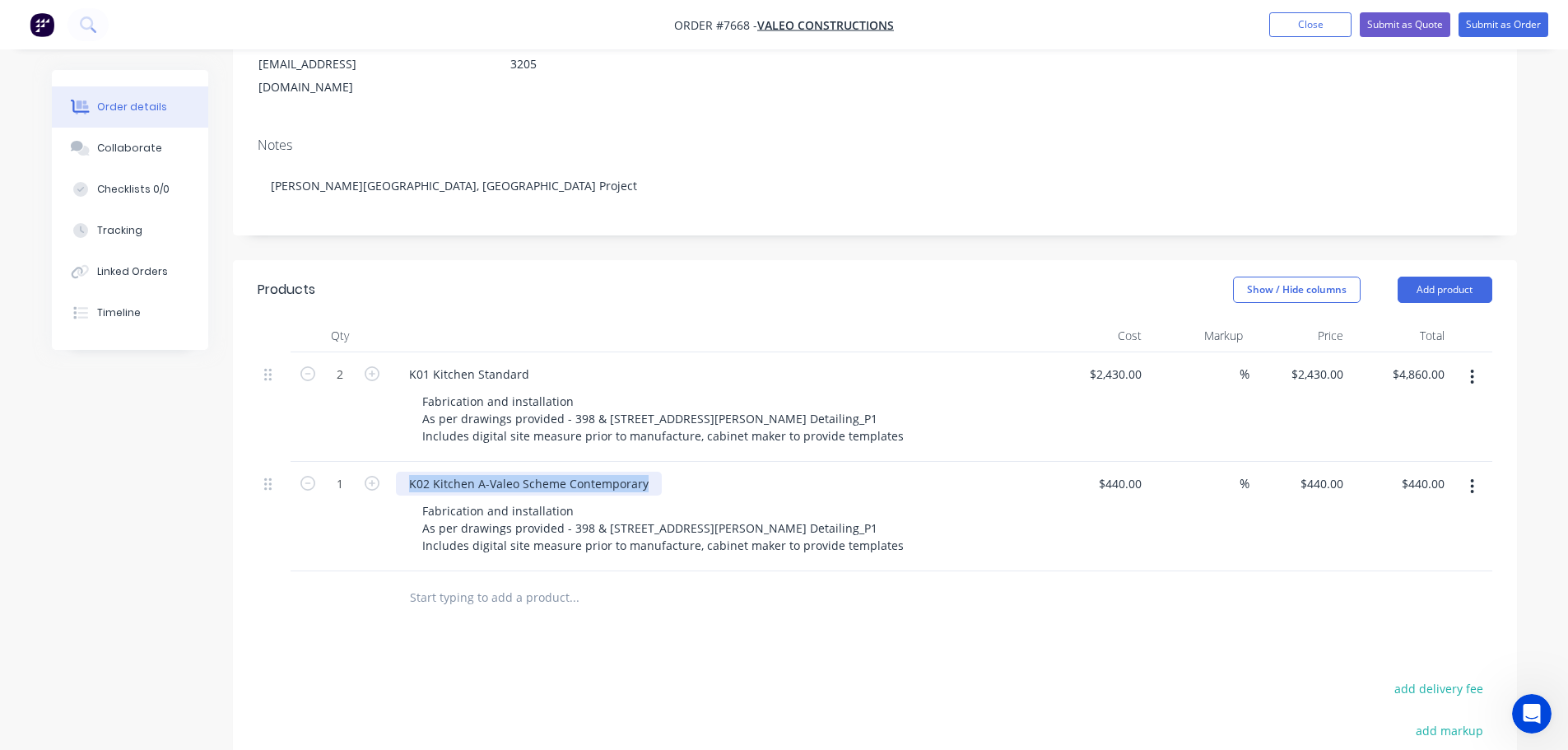
drag, startPoint x: 408, startPoint y: 459, endPoint x: 644, endPoint y: 455, distance: 236.0
click at [644, 472] on div "K02 Kitchen A-Valeo Scheme Contemporary" at bounding box center [529, 484] width 266 height 24
copy div "K02 Kitchen A-Valeo Scheme Contemporary"
click at [466, 581] on input "text" at bounding box center [573, 598] width 329 height 33
paste input "K02 Kitchen A-Valeo Scheme Contemporary"
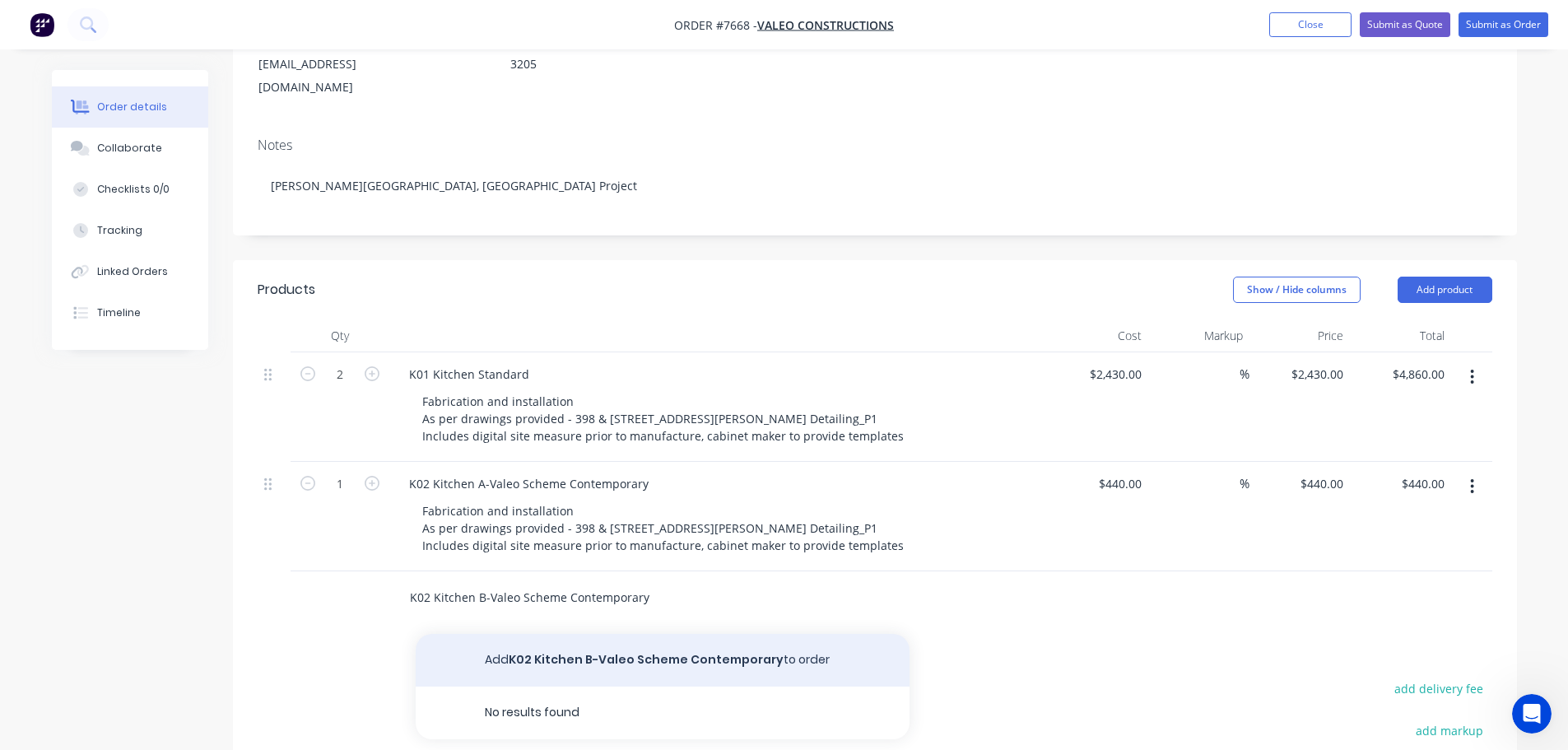
type input "K02 Kitchen B-Valeo Scheme Contemporary"
click at [561, 634] on button "Add K02 Kitchen B-Valeo Scheme Contemporary to order" at bounding box center [662, 660] width 494 height 53
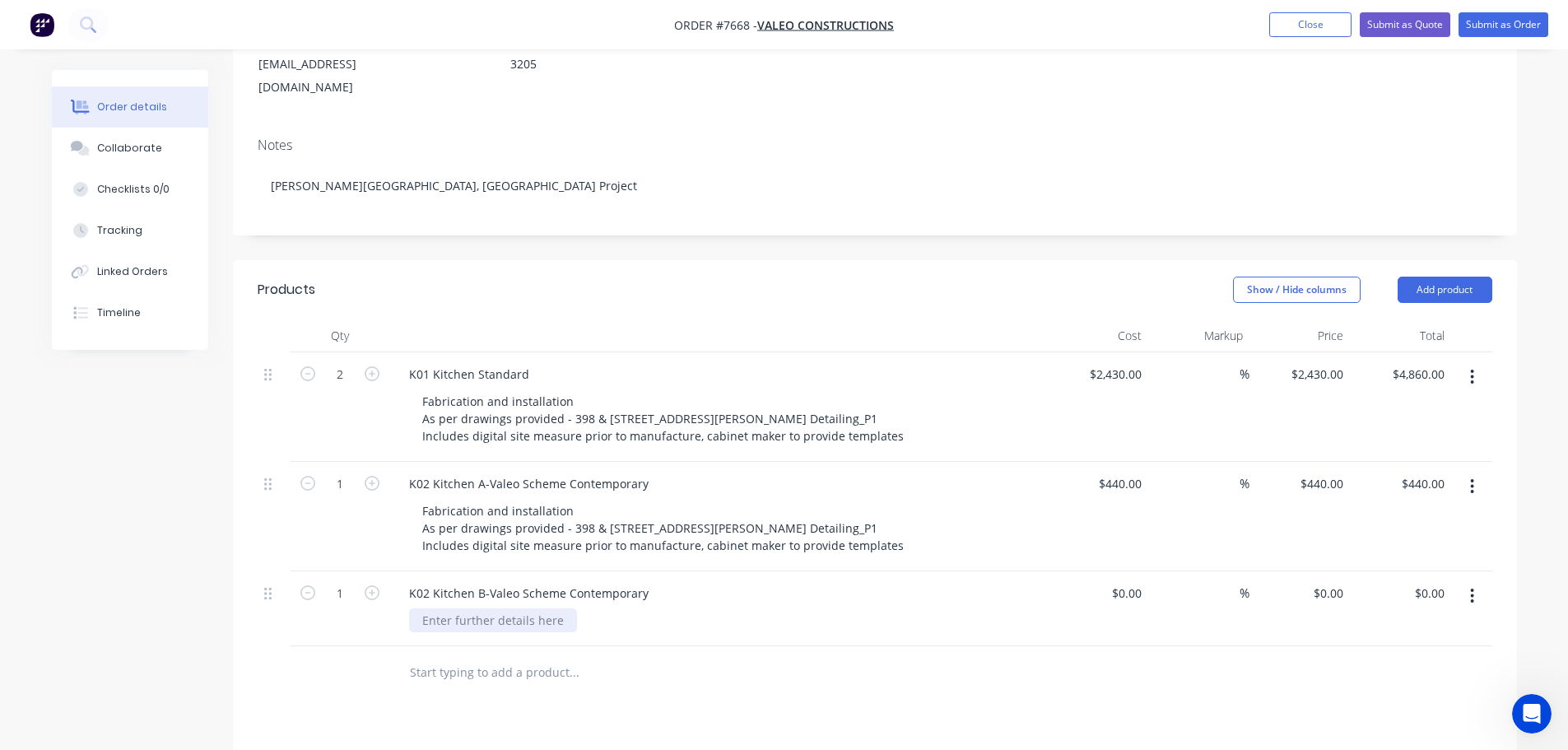
click at [462, 608] on div at bounding box center [492, 620] width 168 height 24
paste div
drag, startPoint x: 658, startPoint y: 598, endPoint x: 407, endPoint y: 601, distance: 251.0
click at [407, 601] on div "K02 Kitchen B-Valeo Scheme Contemporary K02 Kitchen A-Valeo Scheme Contemporary" at bounding box center [719, 608] width 658 height 75
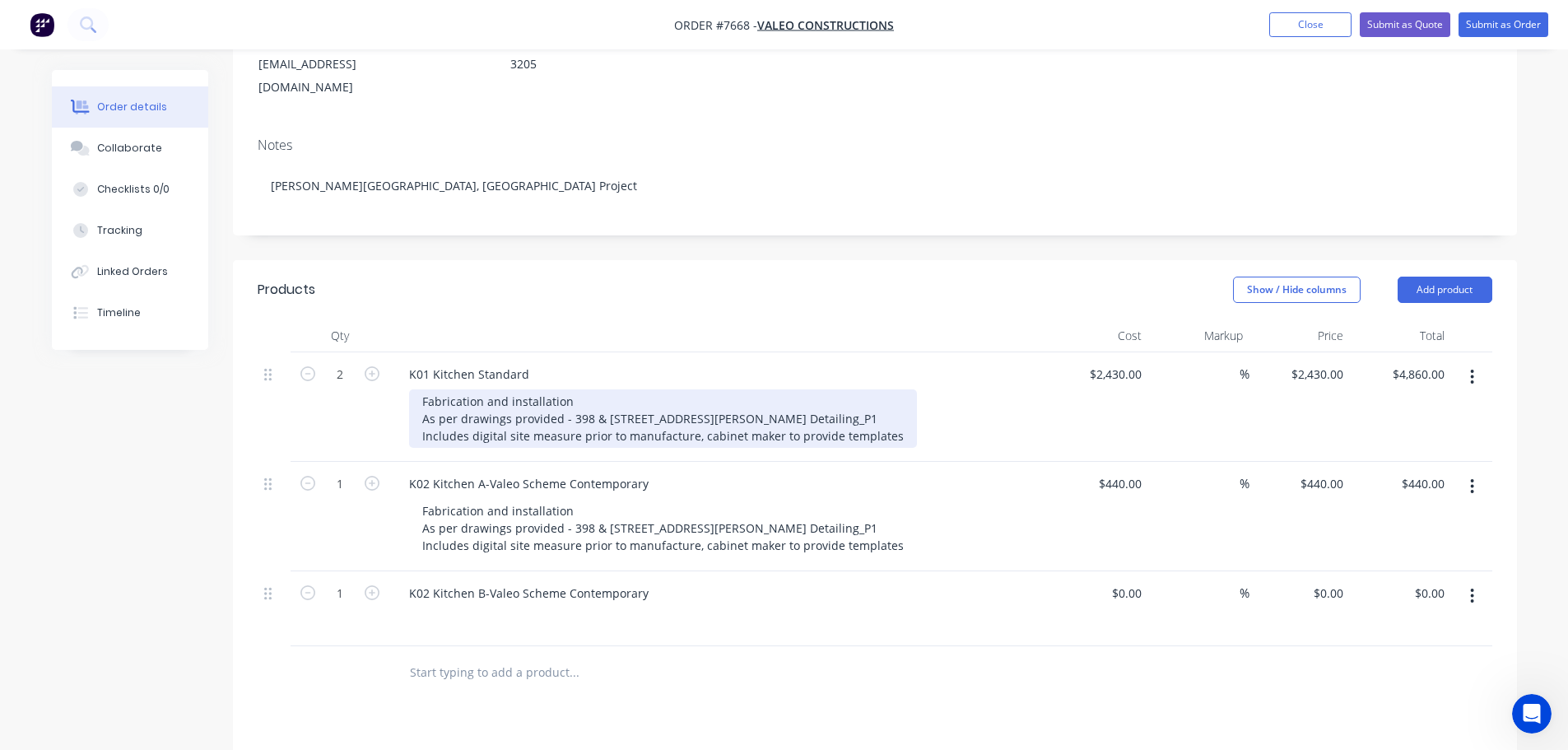
click at [886, 413] on div "Fabrication and installation As per drawings provided - 398 & [STREET_ADDRESS][…" at bounding box center [663, 418] width 508 height 58
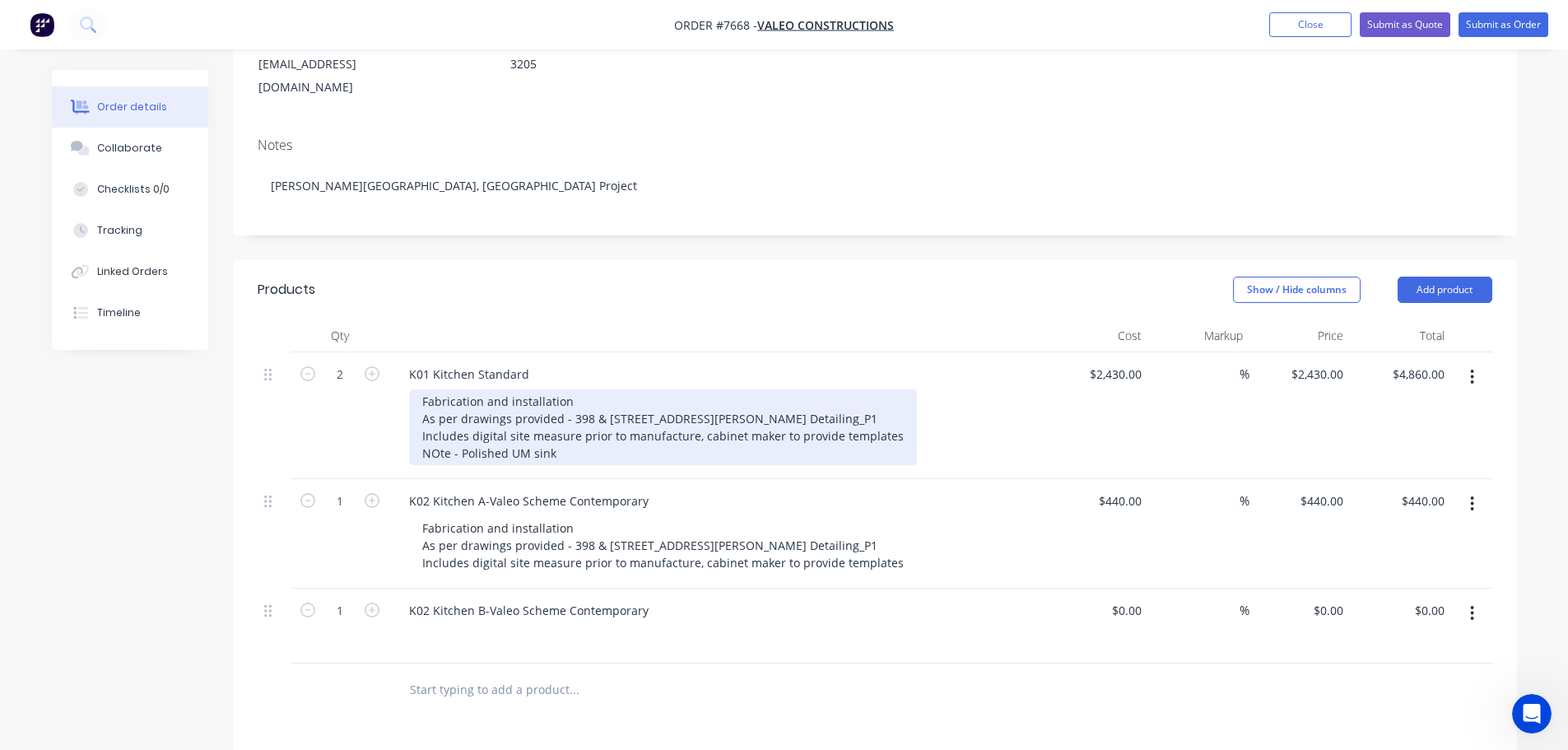
click at [438, 435] on div "Fabrication and installation As per drawings provided - 398 & [STREET_ADDRESS][…" at bounding box center [663, 427] width 508 height 76
click at [562, 426] on div "Fabrication and installation As per drawings provided - 398 & [STREET_ADDRESS][…" at bounding box center [663, 427] width 508 height 76
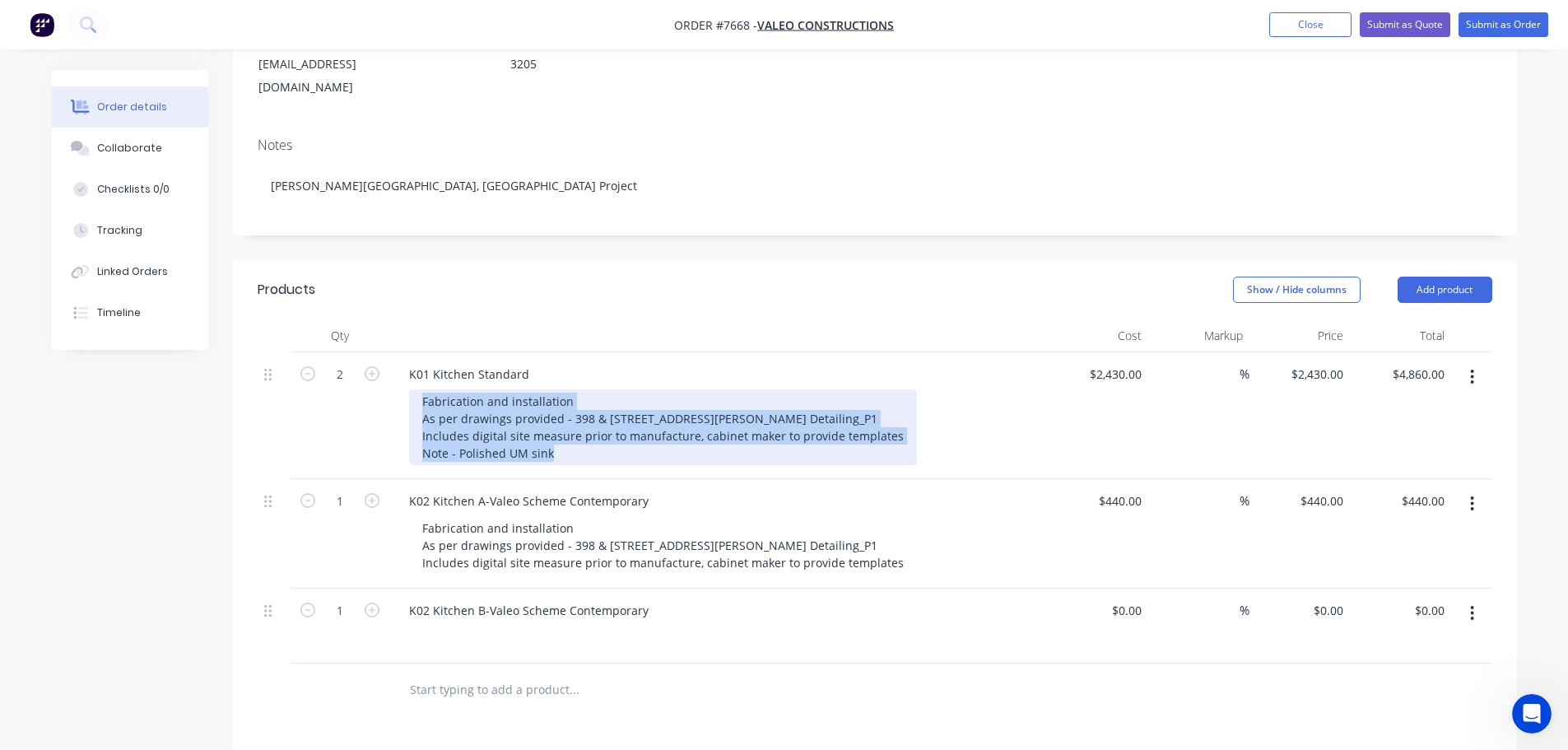
drag, startPoint x: 422, startPoint y: 378, endPoint x: 556, endPoint y: 436, distance: 146.0
click at [556, 436] on div "Fabrication and installation As per drawings provided - 398 & [STREET_ADDRESS][…" at bounding box center [663, 427] width 508 height 76
copy div "Fabrication and installation As per drawings provided - 398 & [STREET_ADDRESS][…"
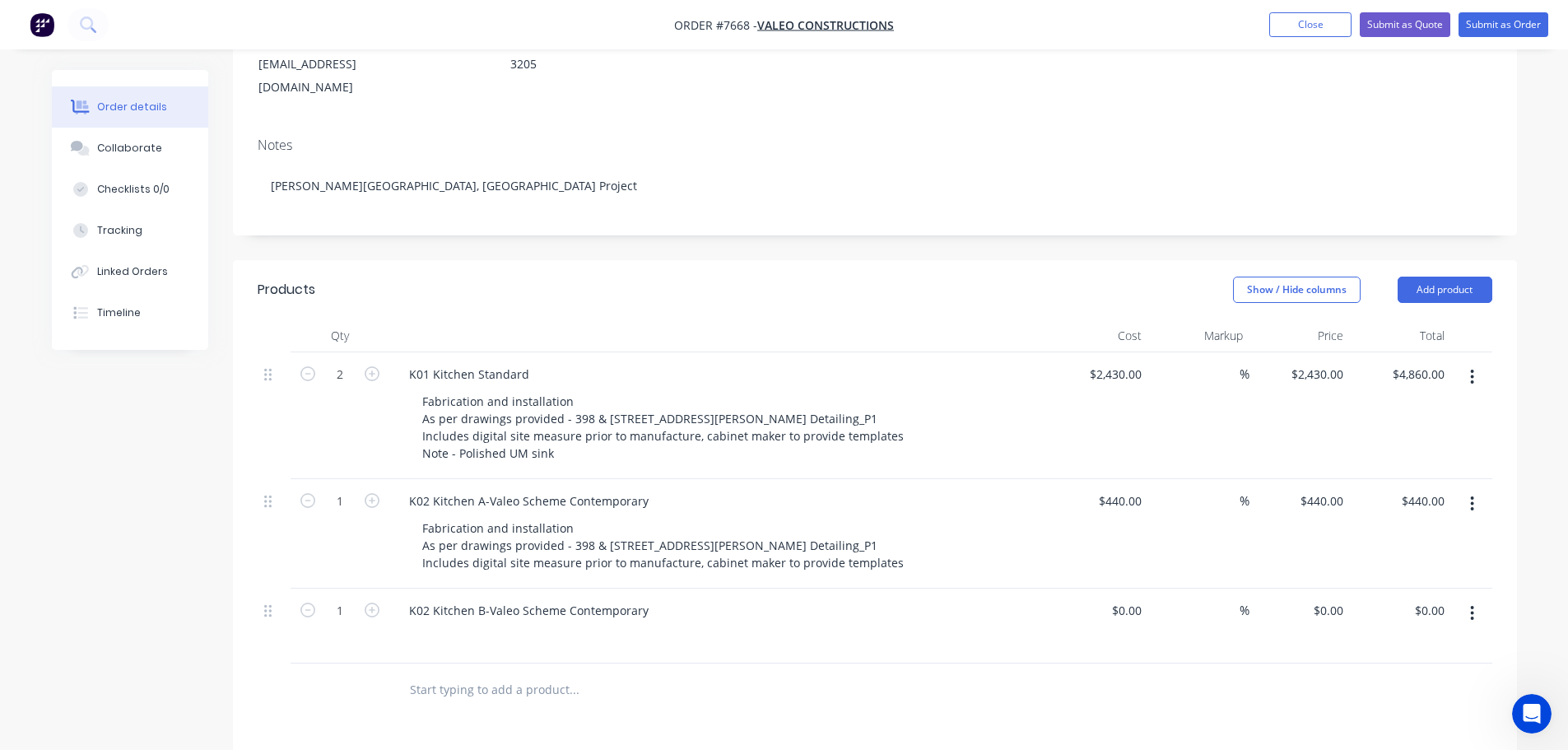
click at [454, 626] on div at bounding box center [725, 638] width 632 height 24
click at [644, 598] on div "K02 Kitchen B-Valeo Scheme Contemporary" at bounding box center [529, 610] width 266 height 24
click at [453, 626] on div at bounding box center [725, 638] width 632 height 24
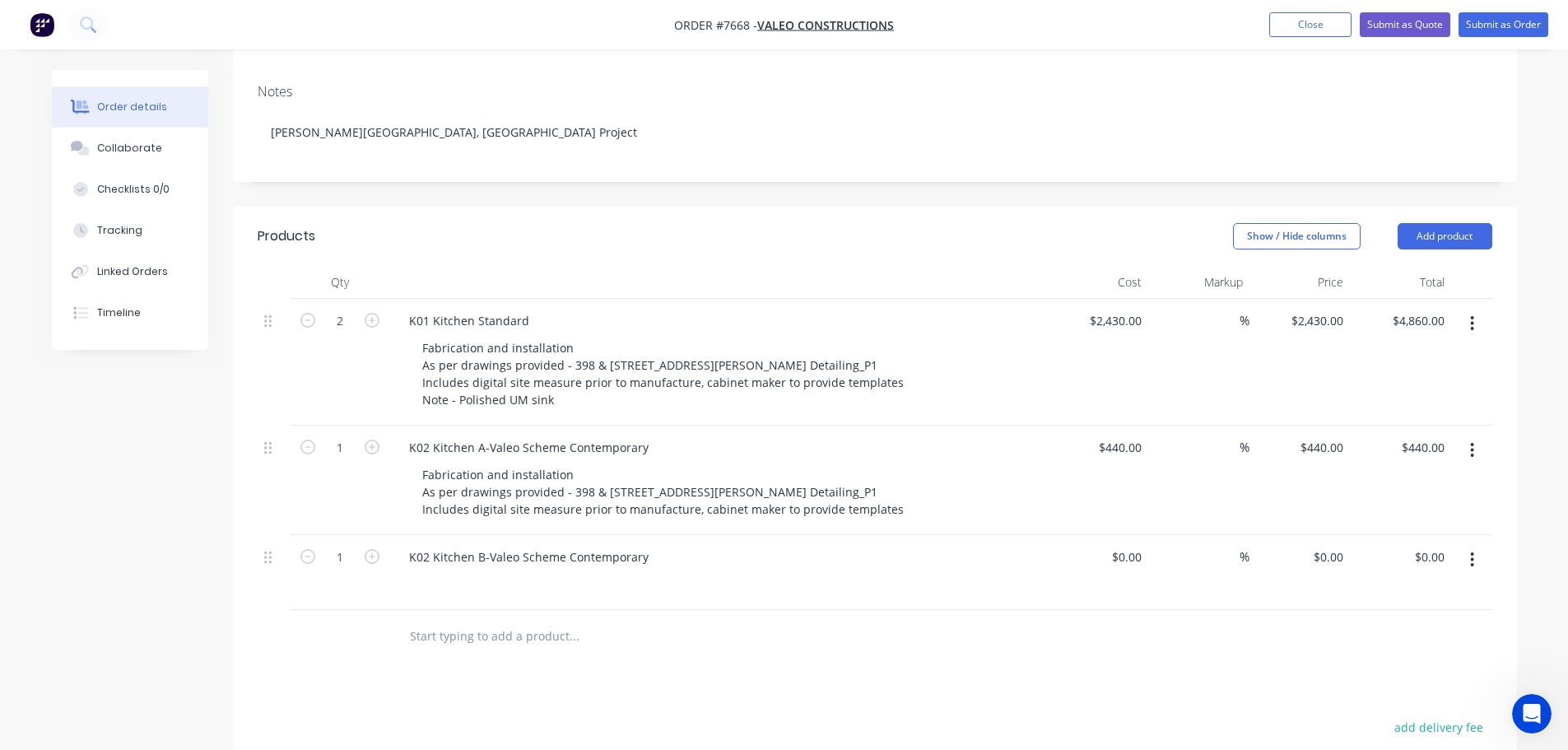
scroll to position [329, 0]
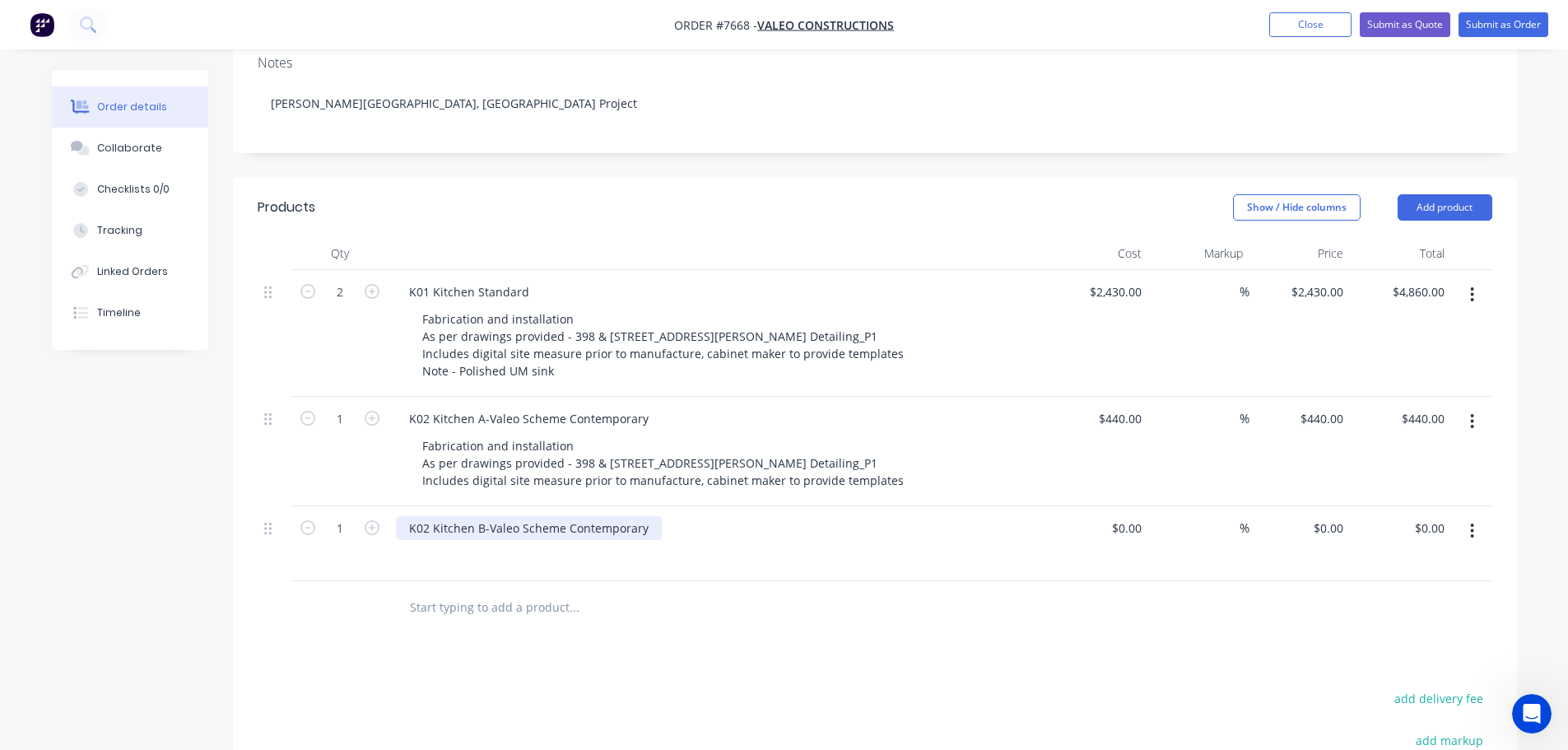
click at [442, 516] on div "K02 Kitchen B-Valeo Scheme Contemporary" at bounding box center [529, 528] width 266 height 24
click at [641, 516] on div "K02 Kitchen B-Valeo Scheme Contemporary" at bounding box center [529, 528] width 266 height 24
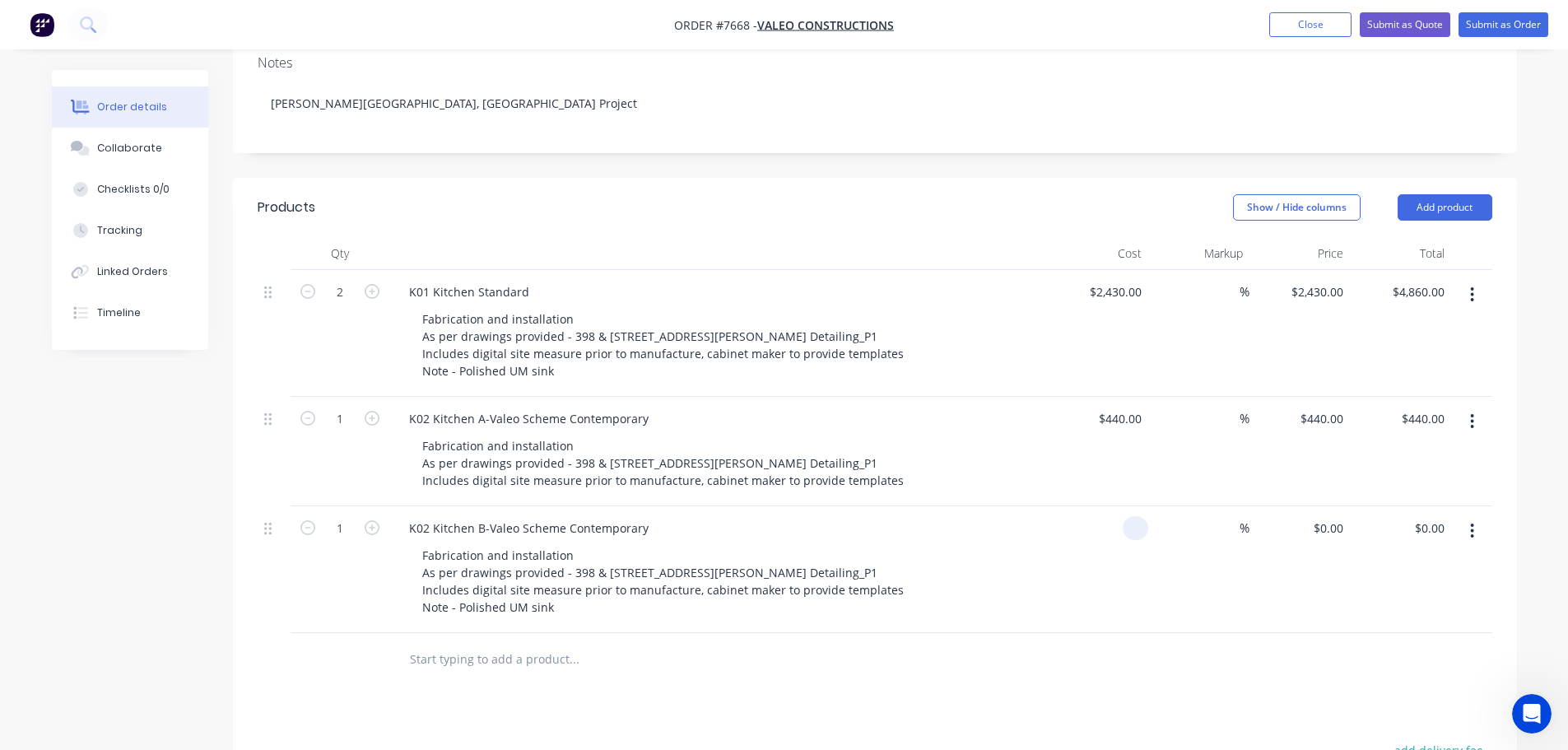
click at [1121, 506] on div at bounding box center [1098, 569] width 101 height 127
type input "$620.00"
click at [463, 642] on input "text" at bounding box center [573, 659] width 329 height 33
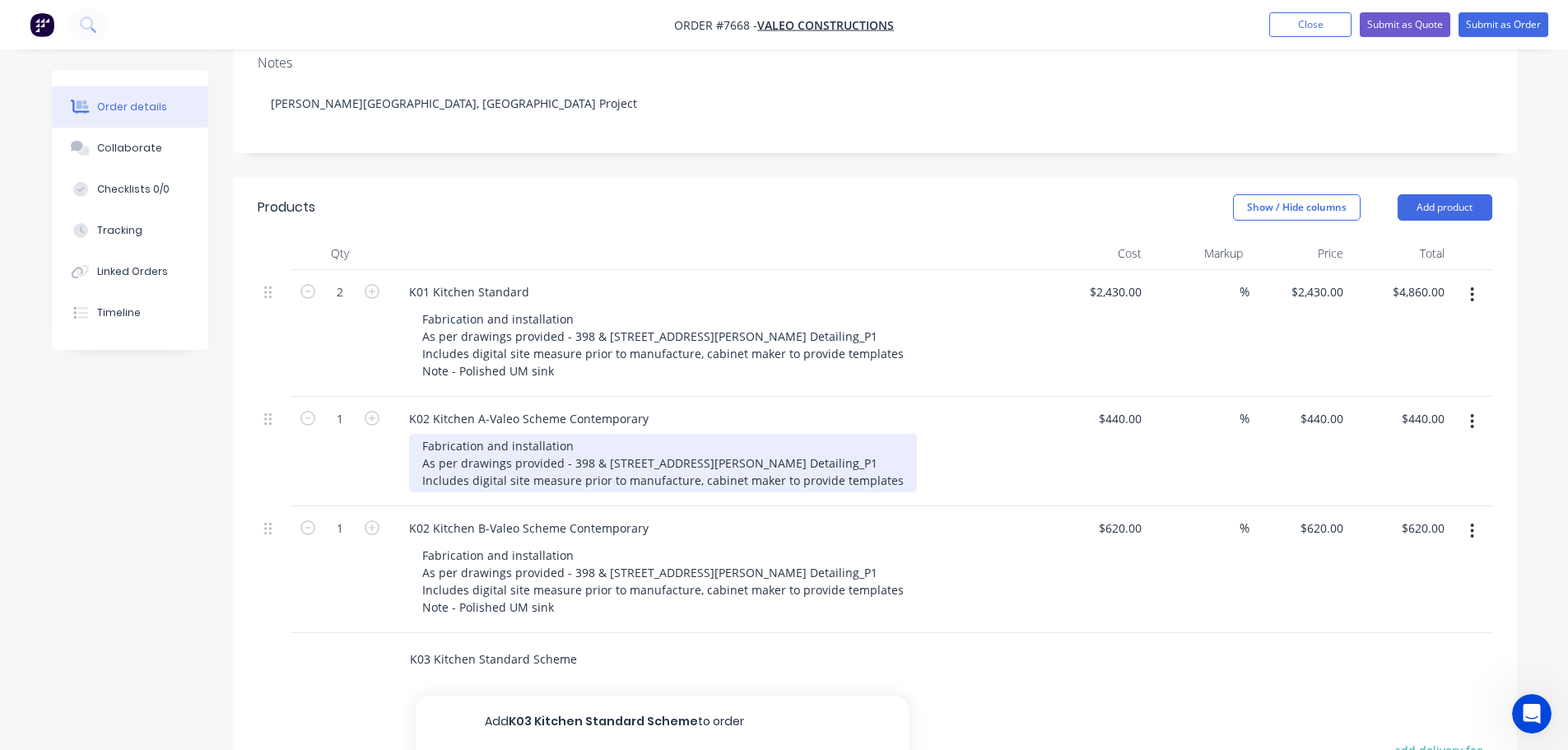
type input "K03 Kitchen Standard Scheme"
click at [487, 449] on div "Fabrication and installation As per drawings provided - 398 & [STREET_ADDRESS][…" at bounding box center [663, 463] width 508 height 58
drag, startPoint x: 420, startPoint y: 422, endPoint x: 886, endPoint y: 459, distance: 467.5
click at [886, 459] on div "Fabrication and installation As per drawings provided - 398 & [STREET_ADDRESS][…" at bounding box center [663, 463] width 508 height 58
copy div "Fabrication and installation As per drawings provided - 398 & [STREET_ADDRESS][…"
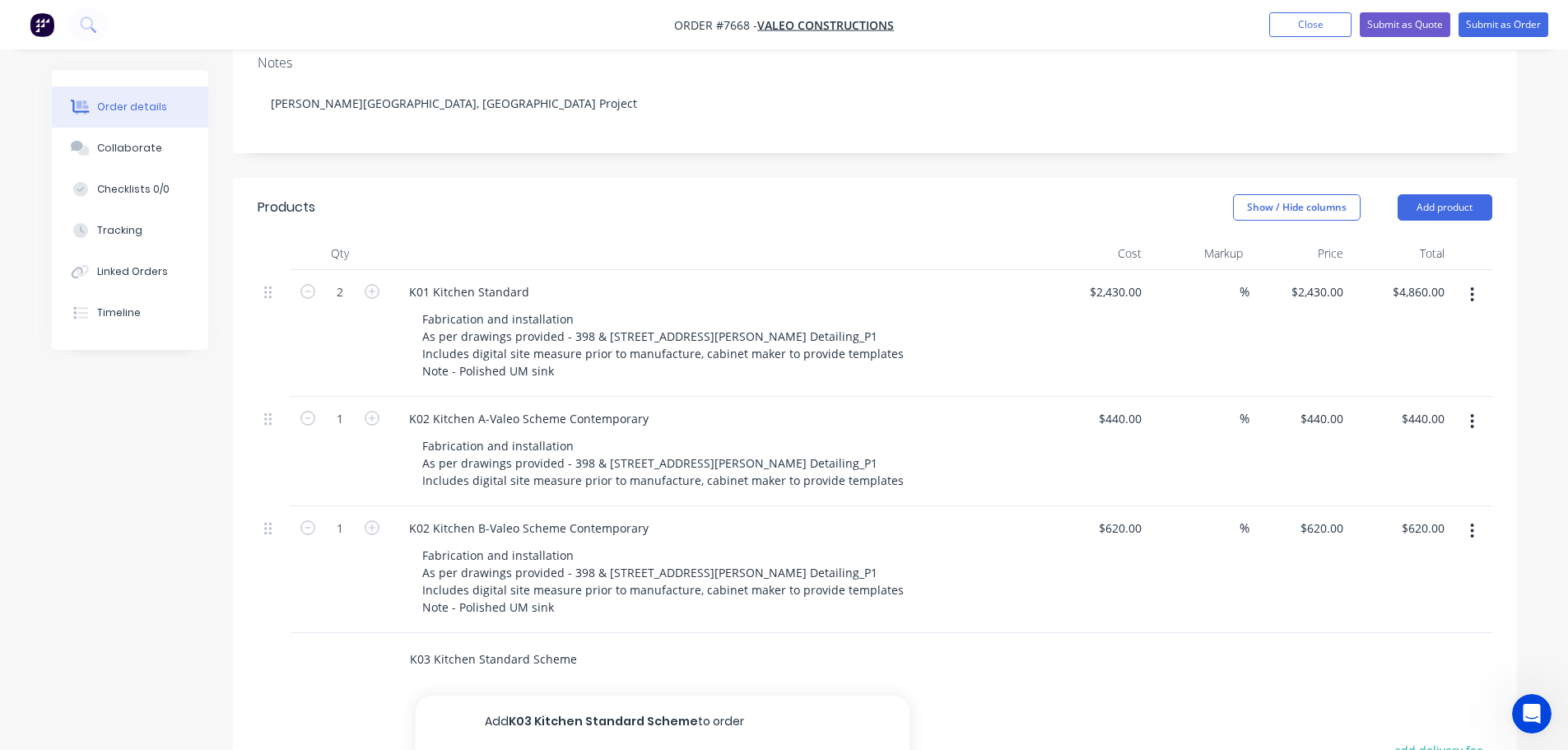
click at [573, 642] on input "K03 Kitchen Standard Scheme" at bounding box center [573, 659] width 329 height 33
click at [540, 697] on button "Add K03 Kitchen Standard Scheme to order" at bounding box center [662, 721] width 494 height 53
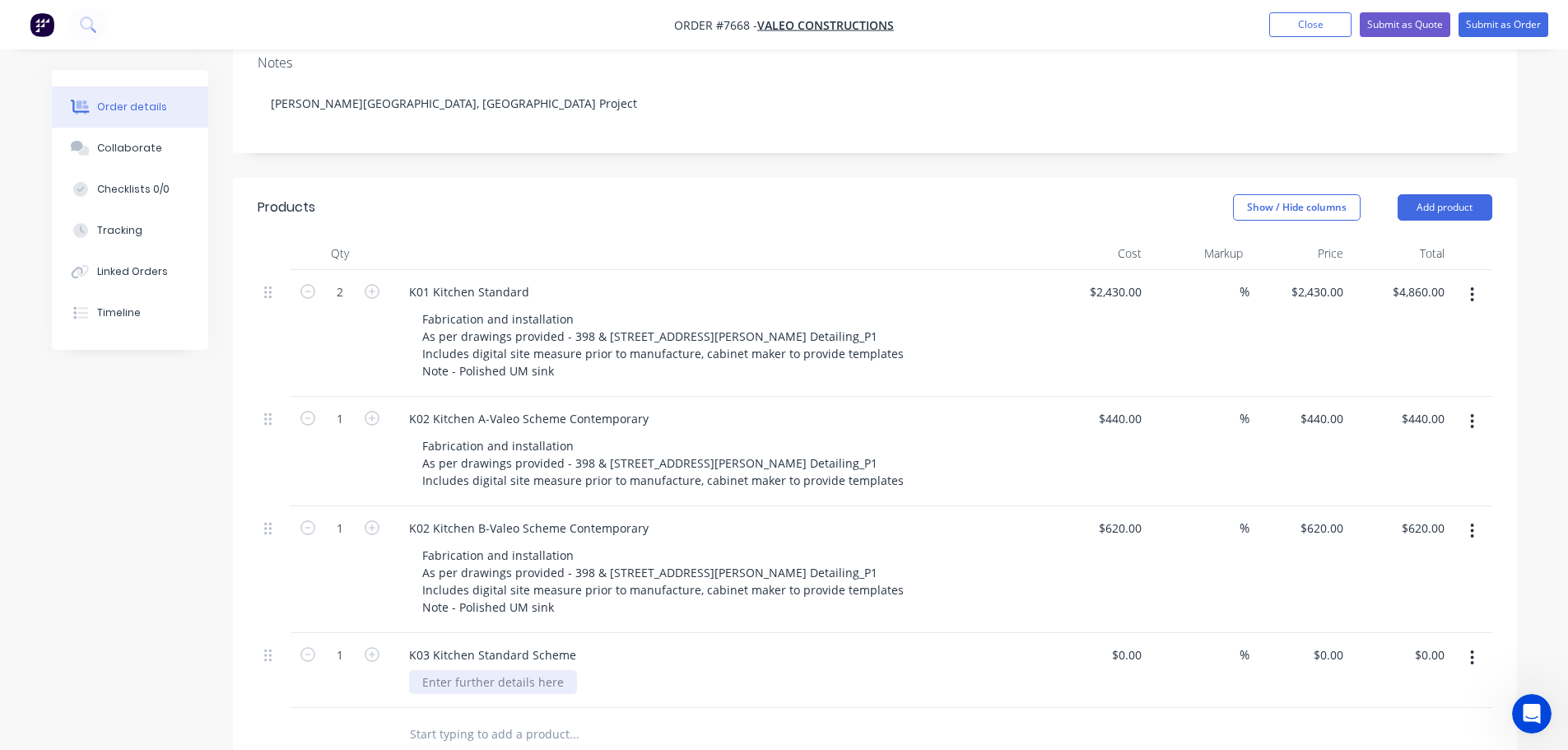
click at [469, 670] on div at bounding box center [492, 682] width 168 height 24
paste div
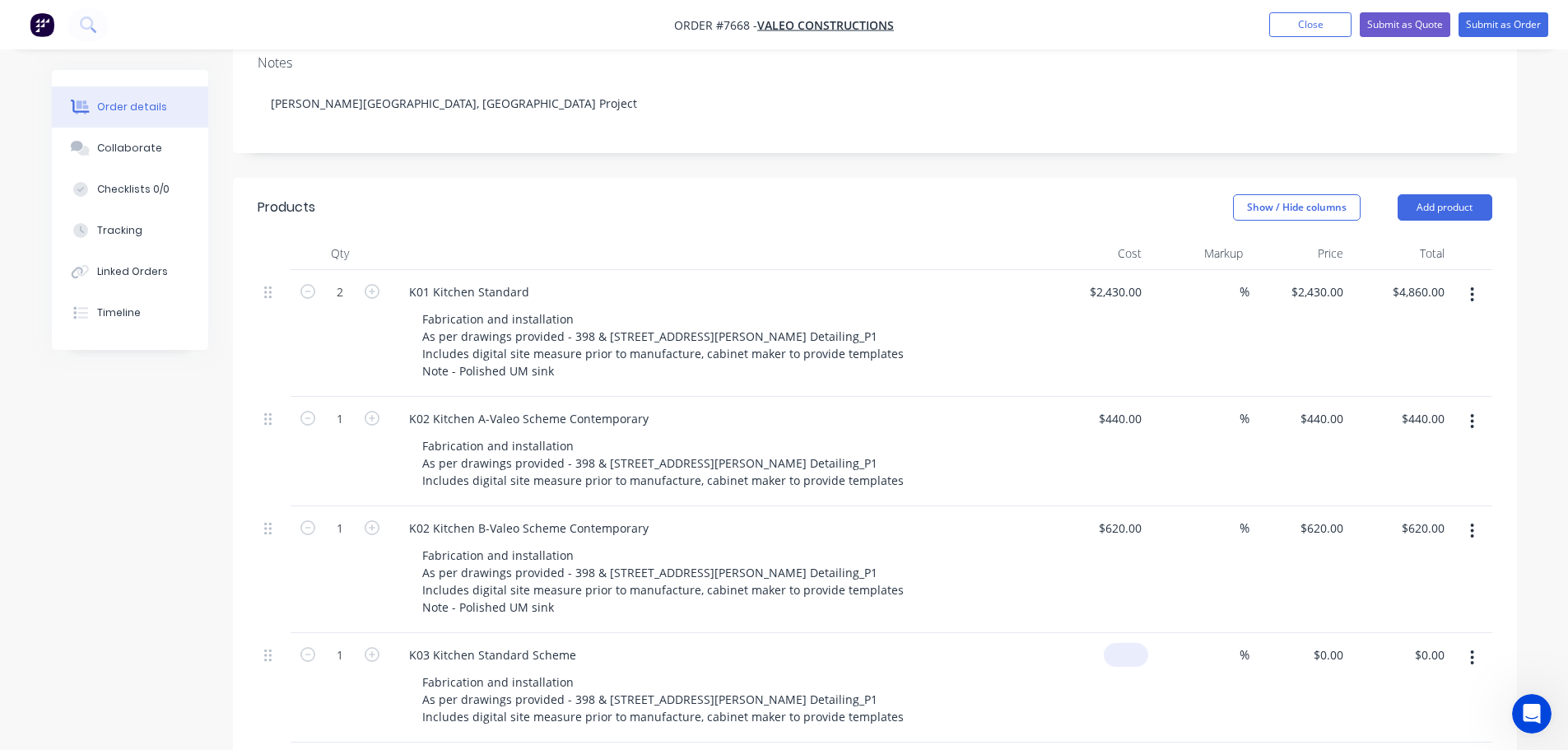
click at [1118, 633] on div "$0.00" at bounding box center [1098, 688] width 101 height 109
type input "$910.00"
click at [371, 647] on icon "button" at bounding box center [372, 655] width 15 height 15
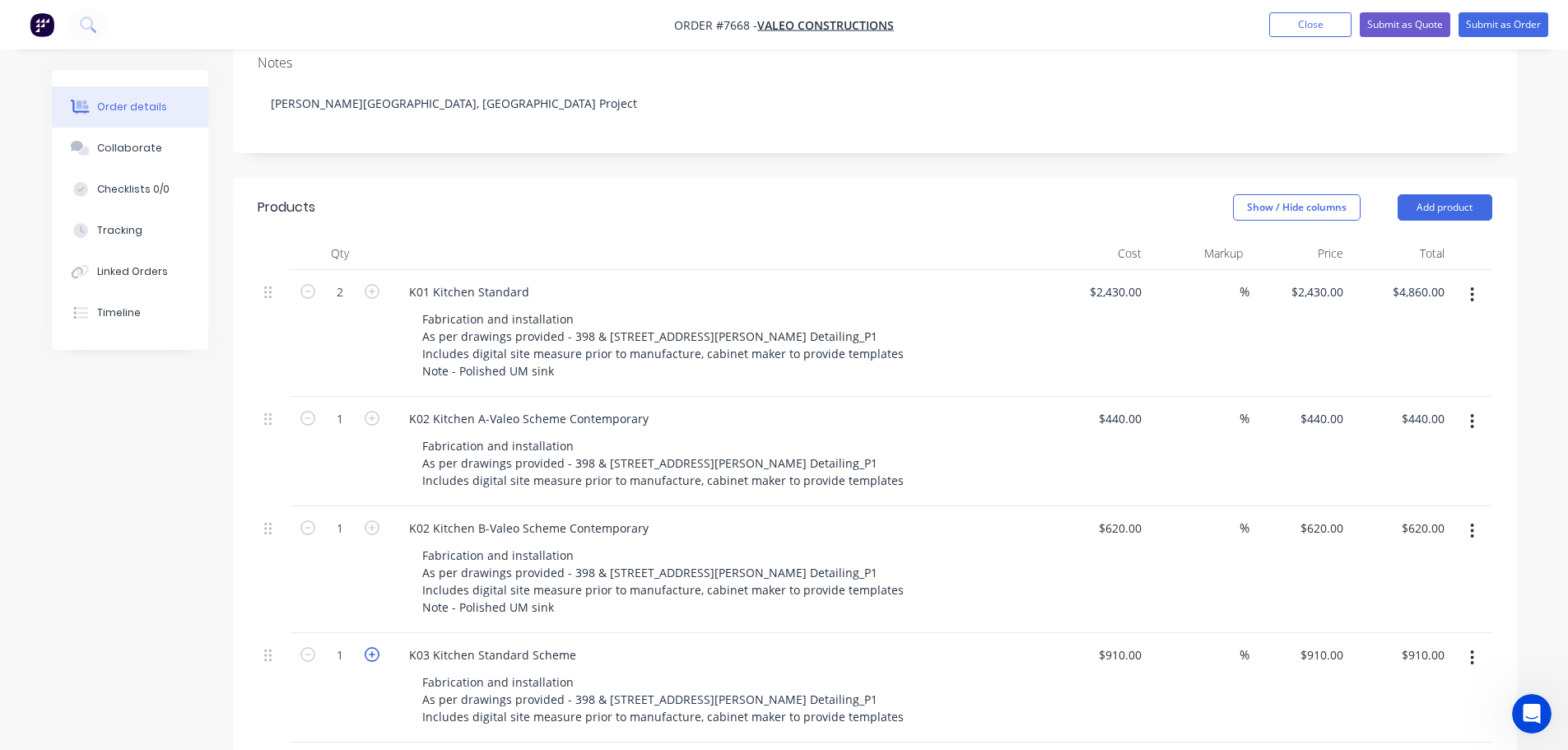
type input "2"
type input "$1,820.00"
click at [372, 647] on icon "button" at bounding box center [372, 655] width 15 height 15
type input "3"
type input "$2,730.00"
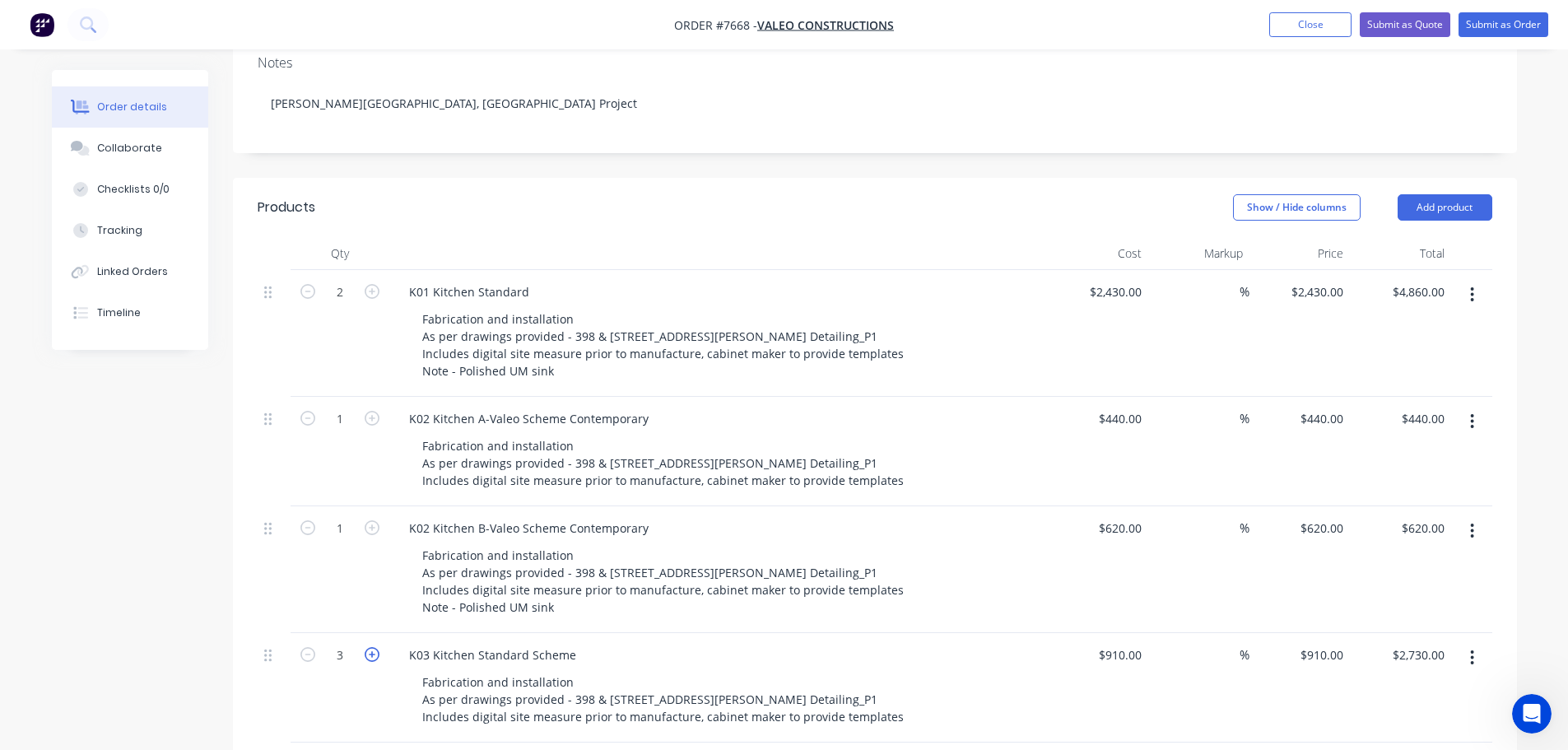
click at [372, 647] on icon "button" at bounding box center [372, 655] width 15 height 15
type input "4"
type input "$3,640.00"
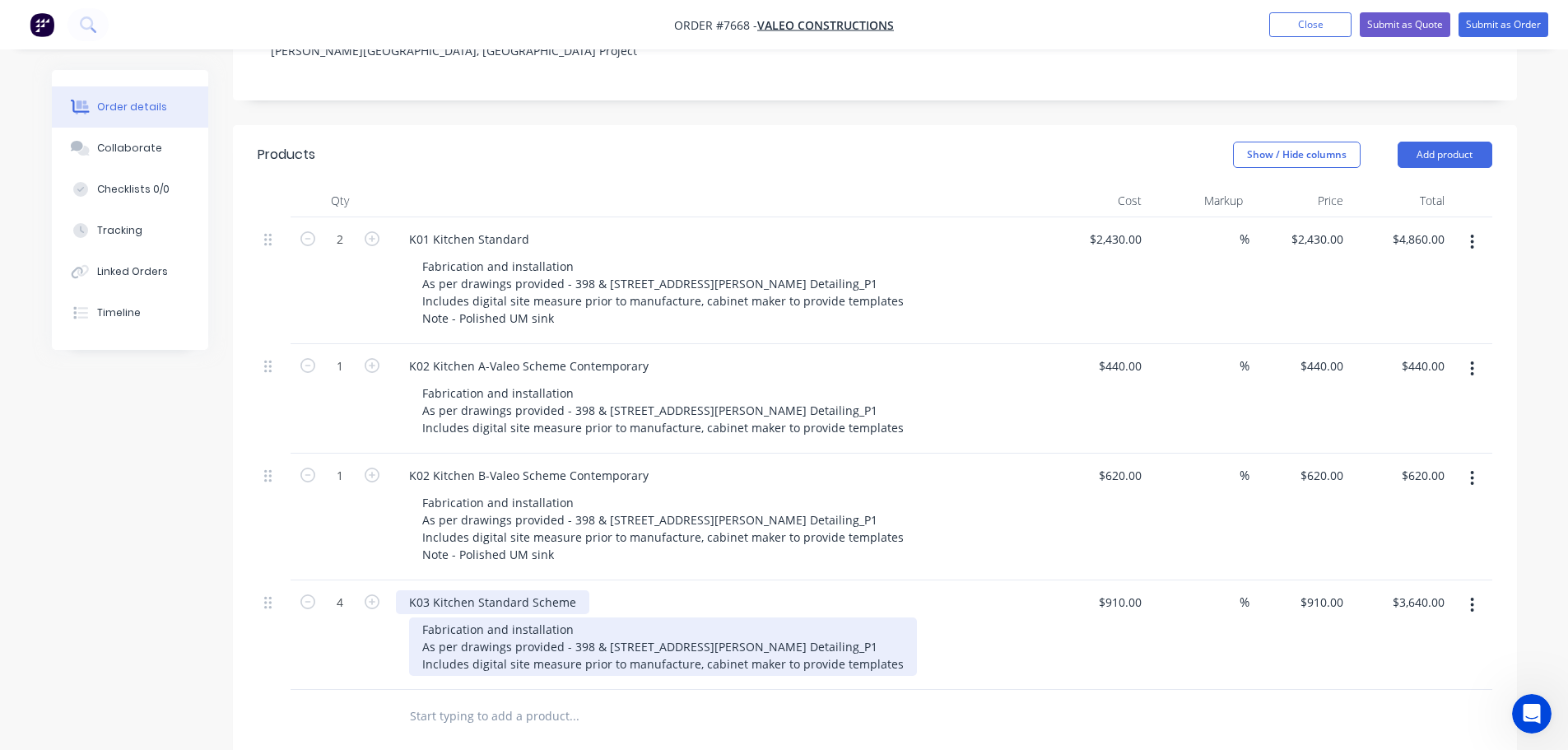
scroll to position [412, 0]
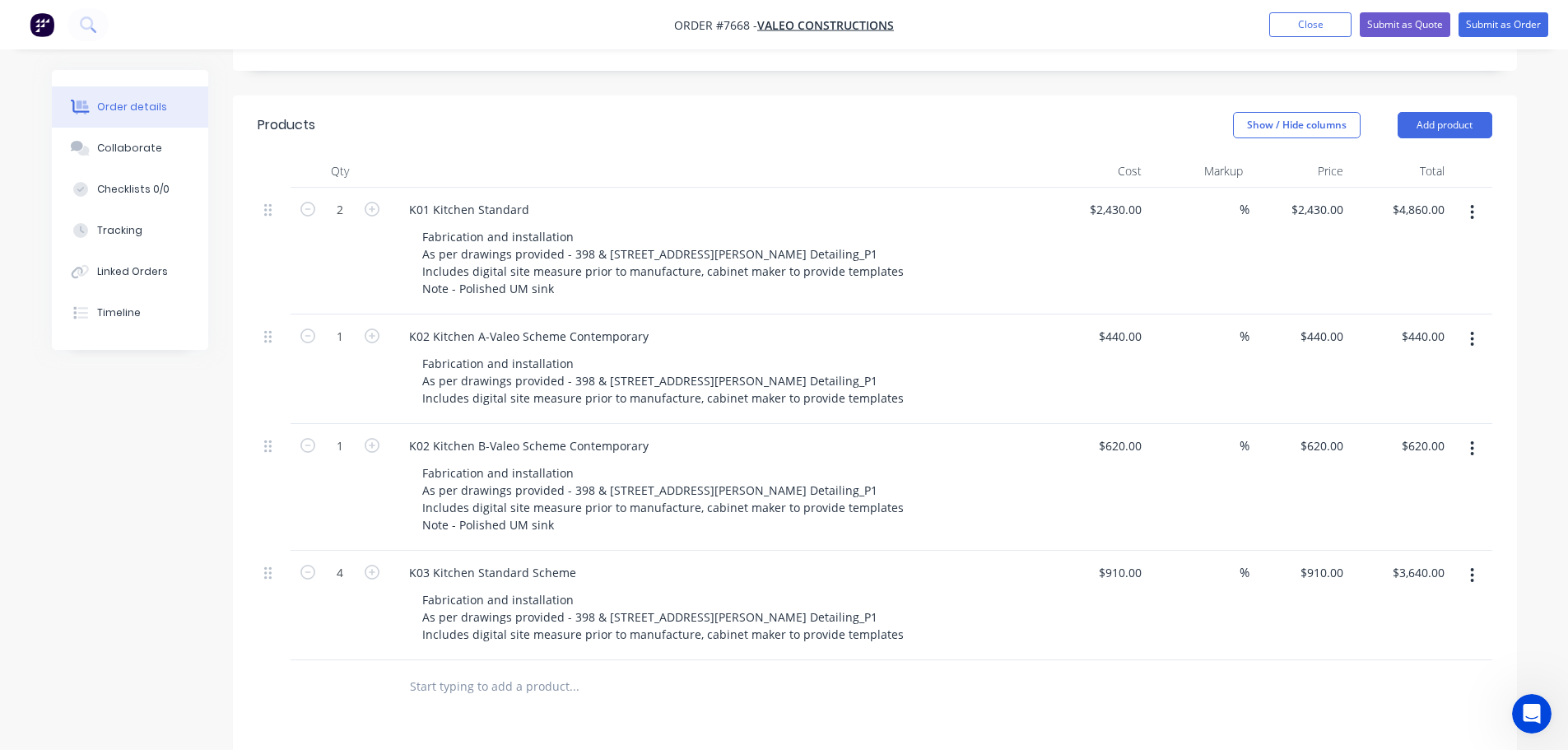
click at [474, 670] on input "text" at bounding box center [573, 687] width 329 height 33
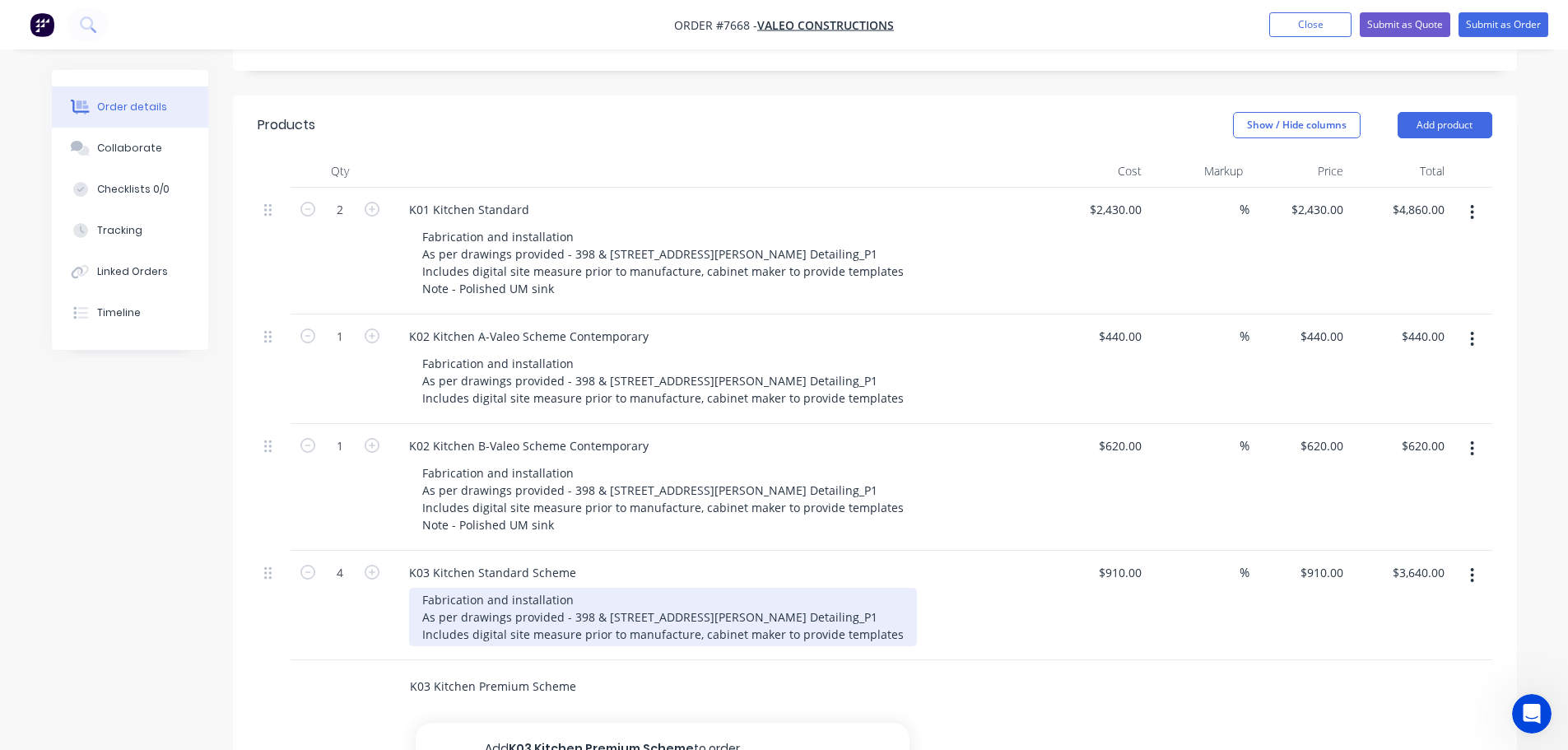
type input "K03 Kitchen Premium Scheme"
drag, startPoint x: 421, startPoint y: 575, endPoint x: 898, endPoint y: 615, distance: 478.7
click at [898, 615] on div "Fabrication and installation As per drawings provided - 398 & [STREET_ADDRESS][…" at bounding box center [663, 617] width 508 height 58
copy div "Fabrication and installation As per drawings provided - 398 & [STREET_ADDRESS][…"
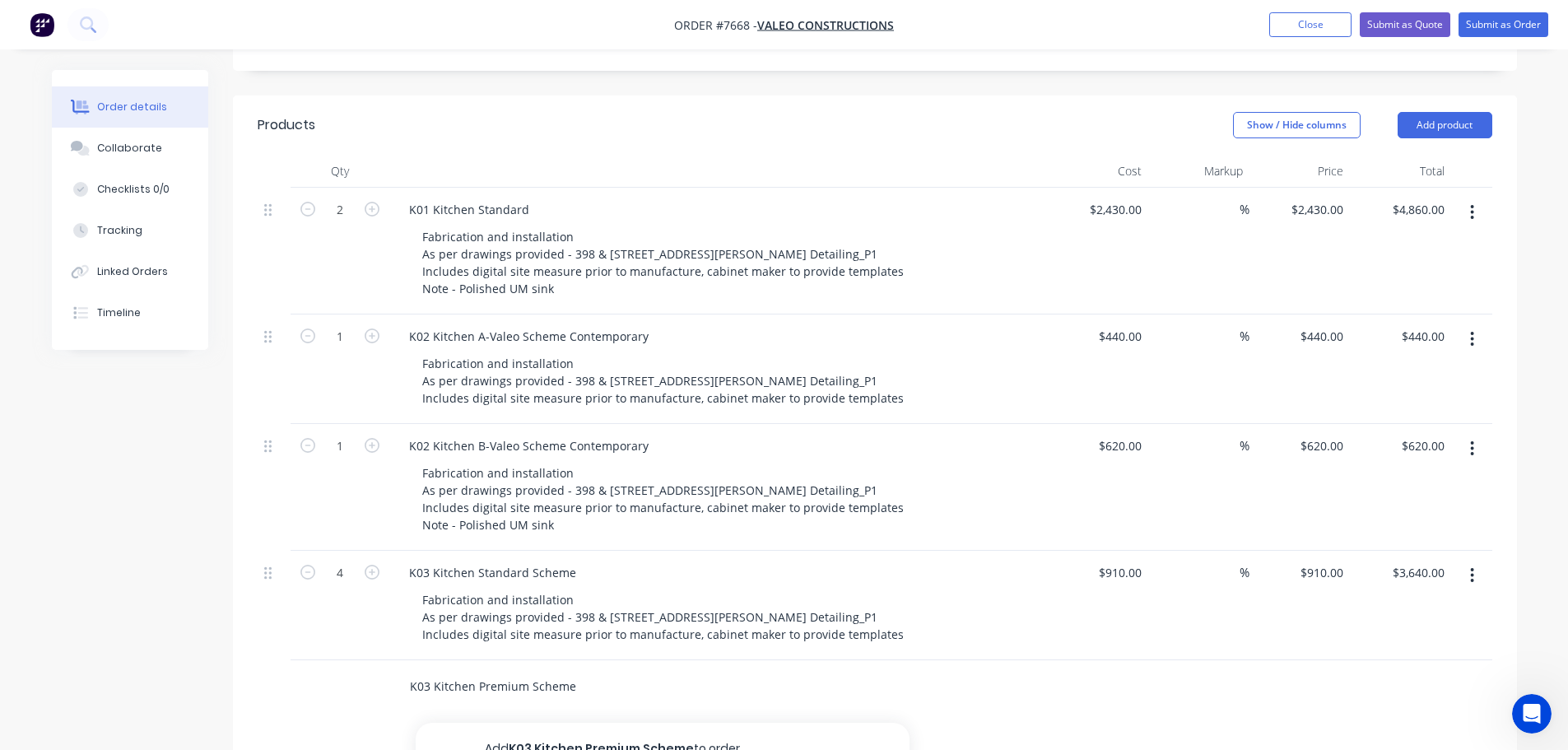
click at [549, 670] on input "K03 Kitchen Premium Scheme" at bounding box center [573, 687] width 329 height 33
click at [577, 722] on button "Add K03 Kitchen Premium Scheme to order" at bounding box center [662, 748] width 494 height 53
click at [447, 697] on div at bounding box center [492, 709] width 168 height 24
paste div
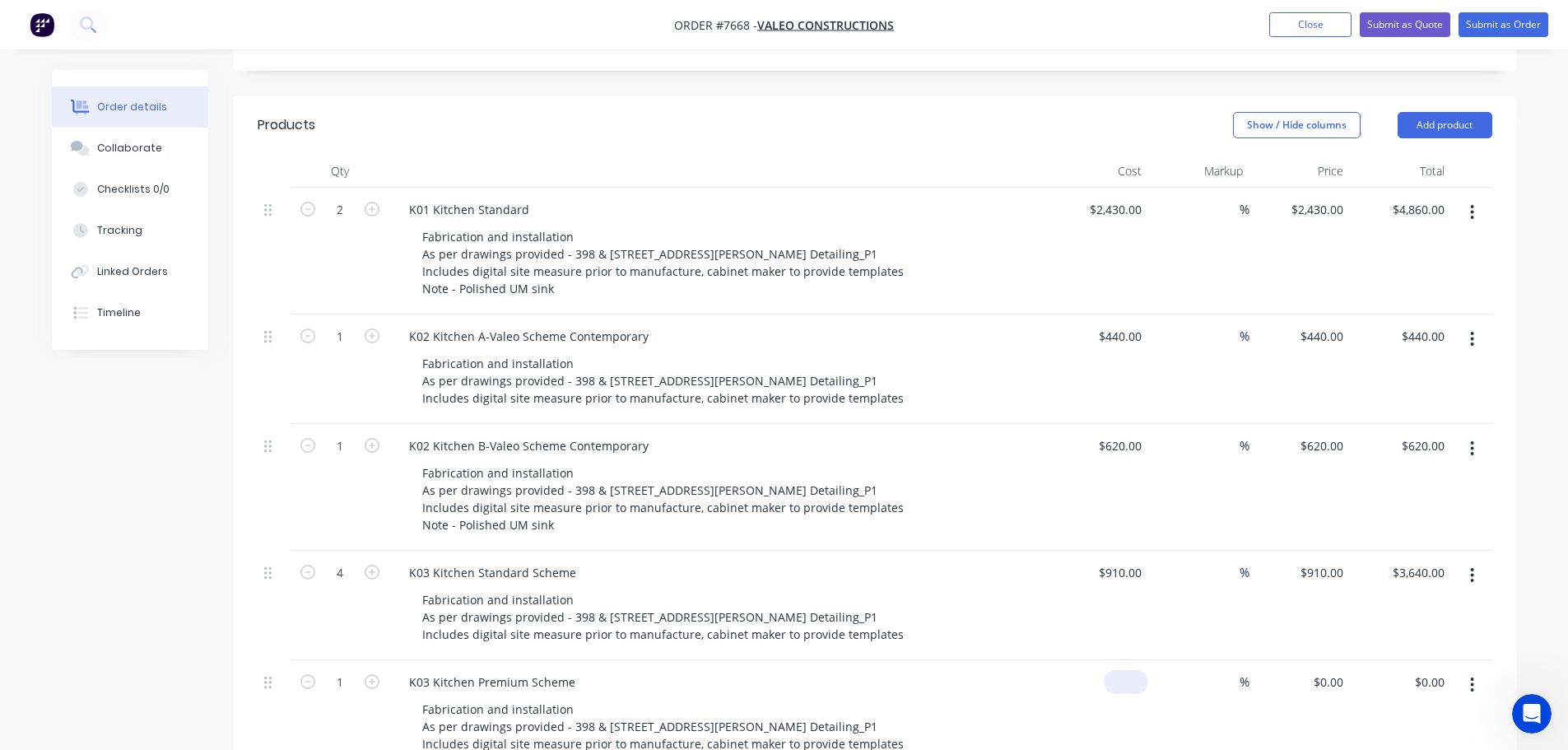
click at [1110, 662] on div "$0.00" at bounding box center [1098, 715] width 101 height 109
type input "$1,350.00"
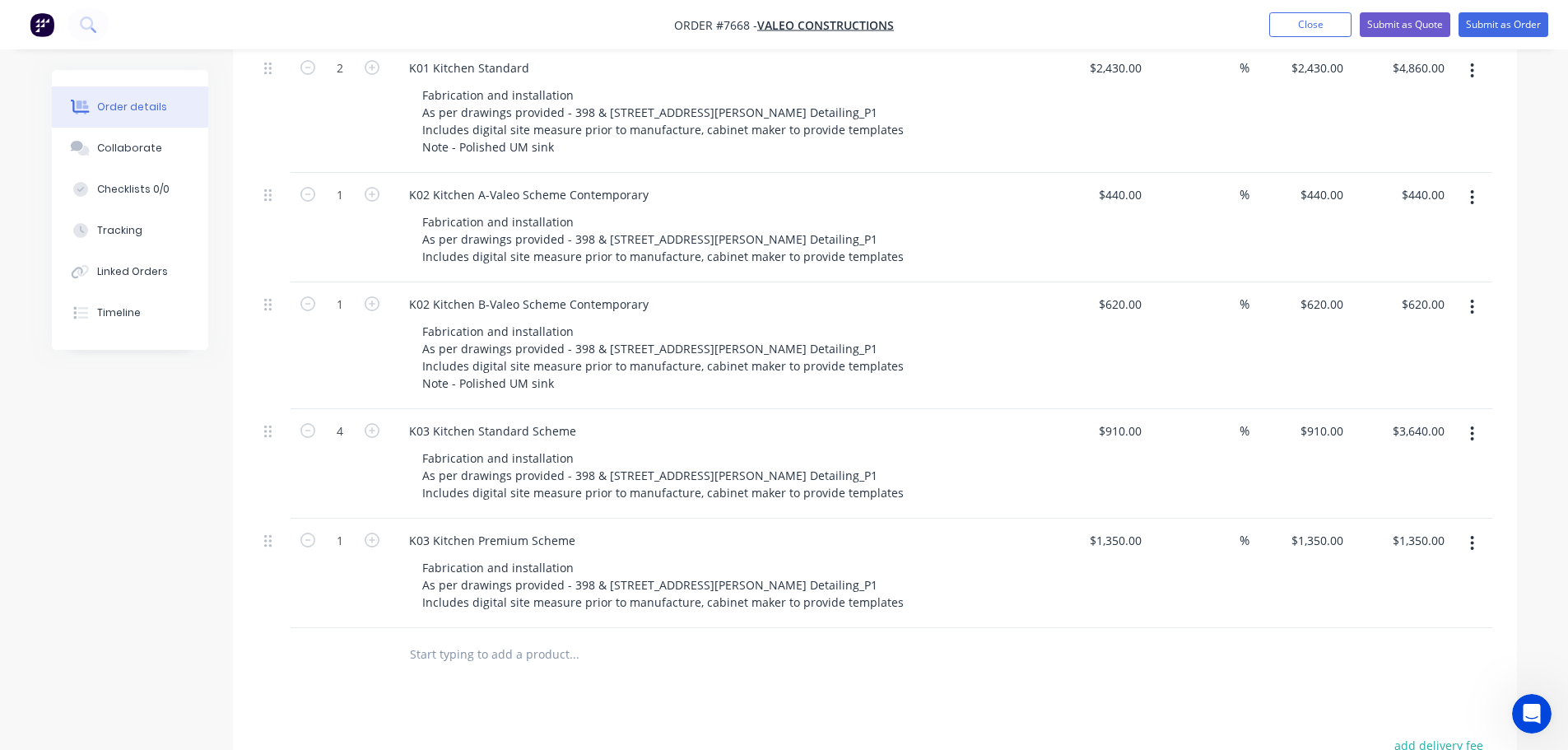
scroll to position [576, 0]
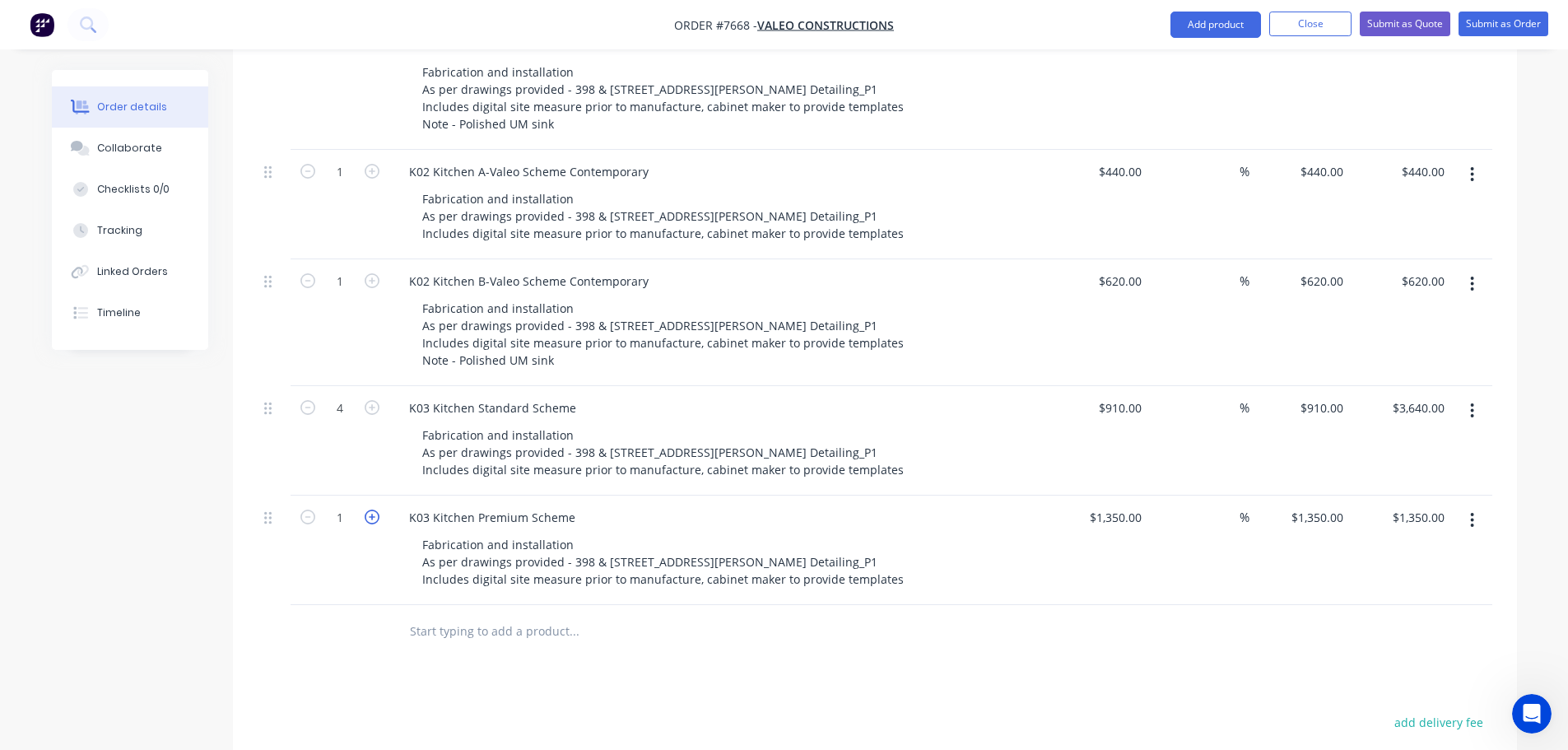
click at [376, 510] on icon "button" at bounding box center [372, 517] width 15 height 15
type input "2"
type input "$2,700.00"
click at [376, 510] on icon "button" at bounding box center [372, 517] width 15 height 15
type input "3"
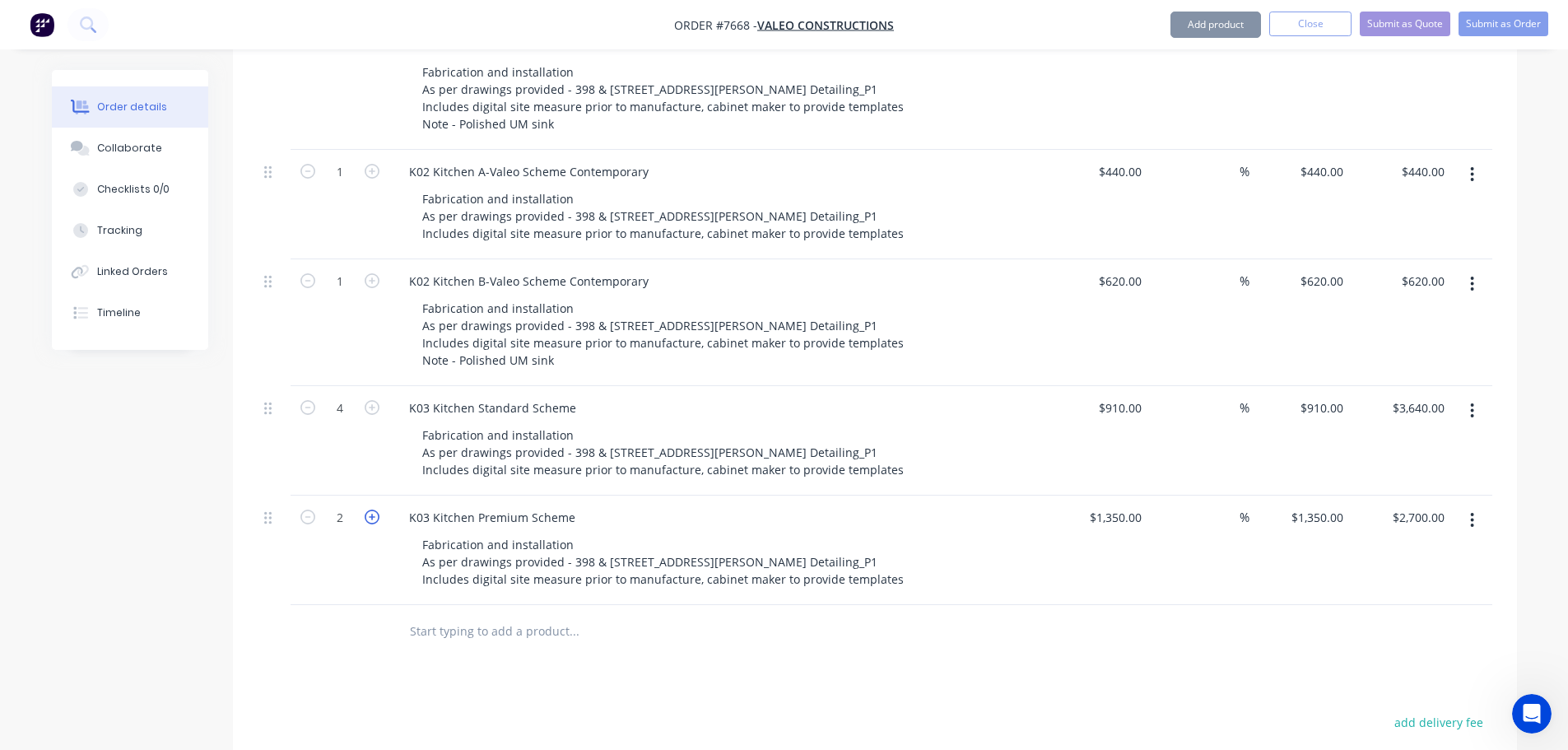
type input "$4,050.00"
click at [376, 510] on icon "button" at bounding box center [372, 517] width 15 height 15
type input "4"
type input "$5,400.00"
click at [376, 510] on icon "button" at bounding box center [372, 517] width 15 height 15
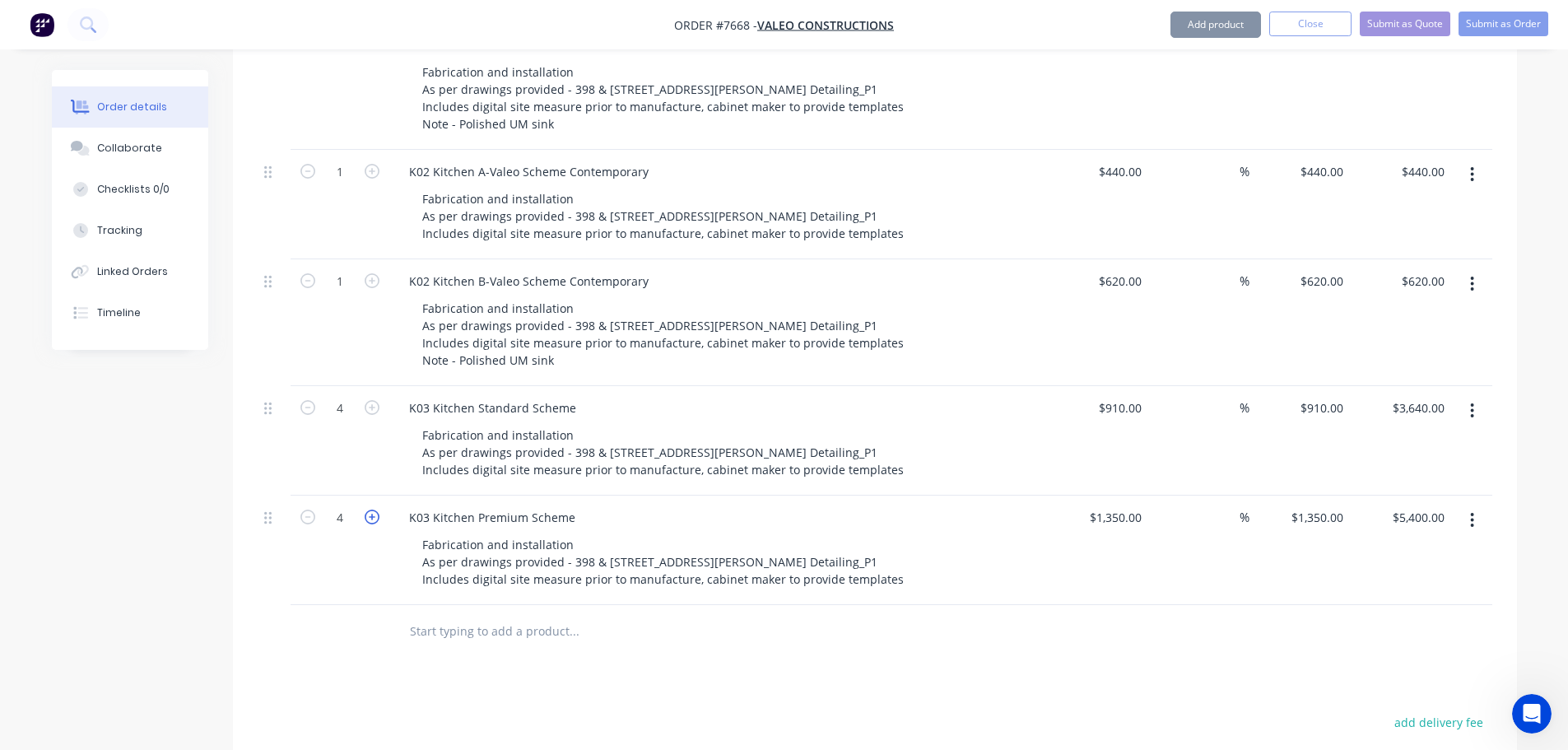
type input "5"
type input "$6,750.00"
click at [375, 510] on icon "button" at bounding box center [372, 517] width 15 height 15
type input "6"
type input "$8,100.00"
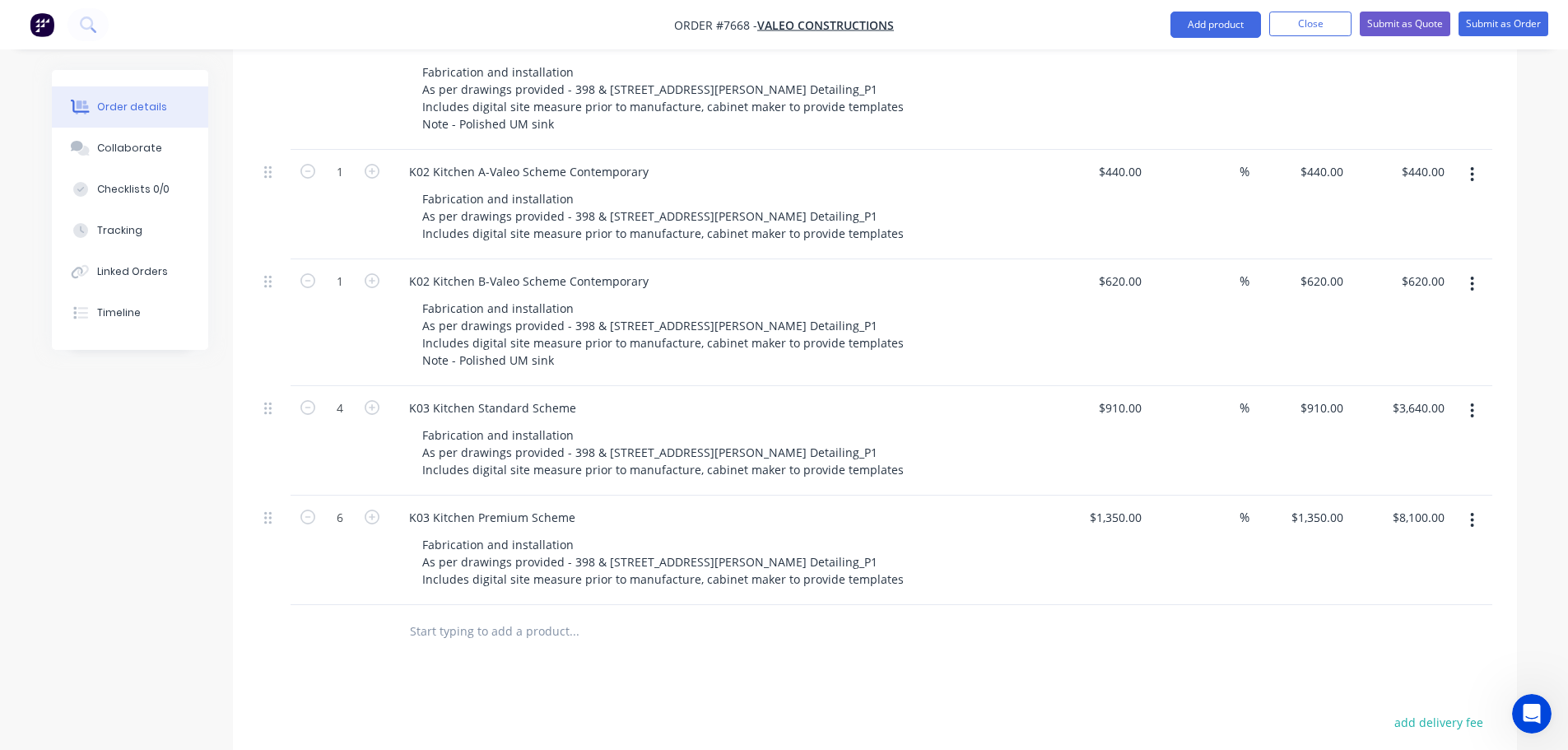
click at [510, 615] on input "text" at bounding box center [573, 631] width 329 height 33
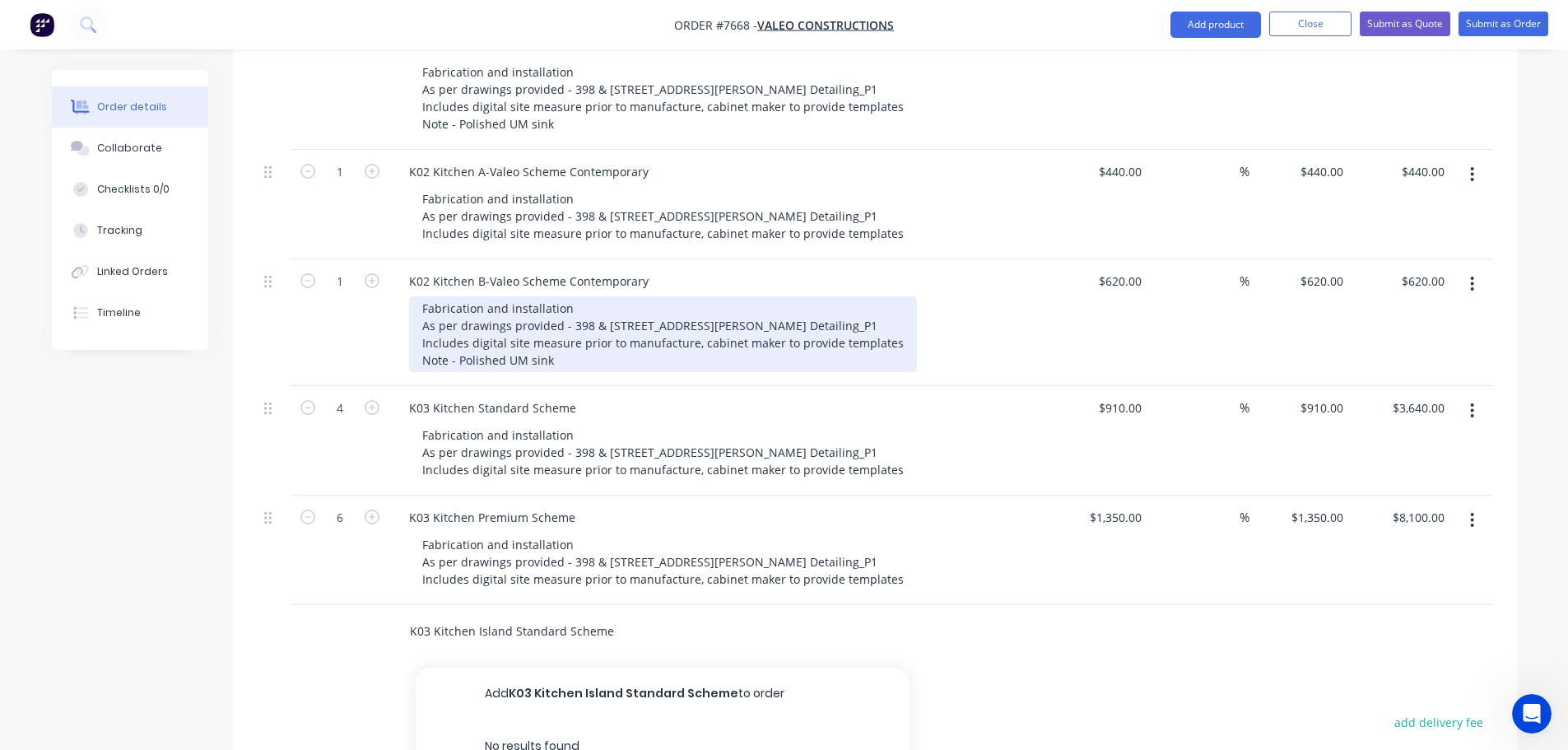
type input "K03 Kitchen Island Standard Scheme"
drag, startPoint x: 422, startPoint y: 283, endPoint x: 537, endPoint y: 311, distance: 118.4
click at [578, 341] on div "Fabrication and installation As per drawings provided - 398 & [STREET_ADDRESS][…" at bounding box center [663, 335] width 508 height 76
copy div "Fabrication and installation As per drawings provided - 398 & [STREET_ADDRESS][…"
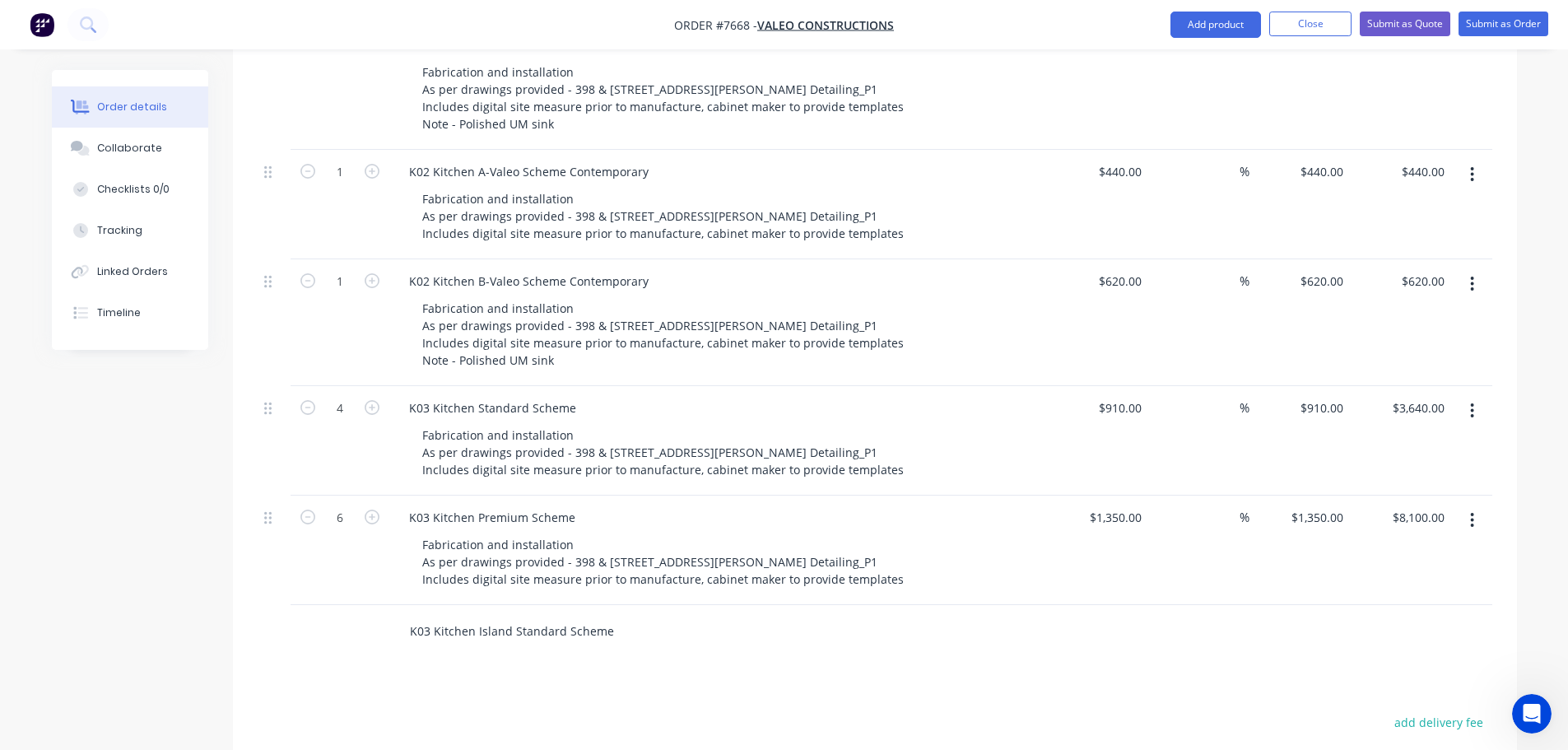
click at [537, 615] on input "K03 Kitchen Island Standard Scheme" at bounding box center [573, 631] width 329 height 33
click at [590, 667] on button "Add K03 Kitchen Island Standard Scheme to order" at bounding box center [662, 693] width 494 height 53
click at [479, 642] on div at bounding box center [492, 654] width 168 height 24
paste div
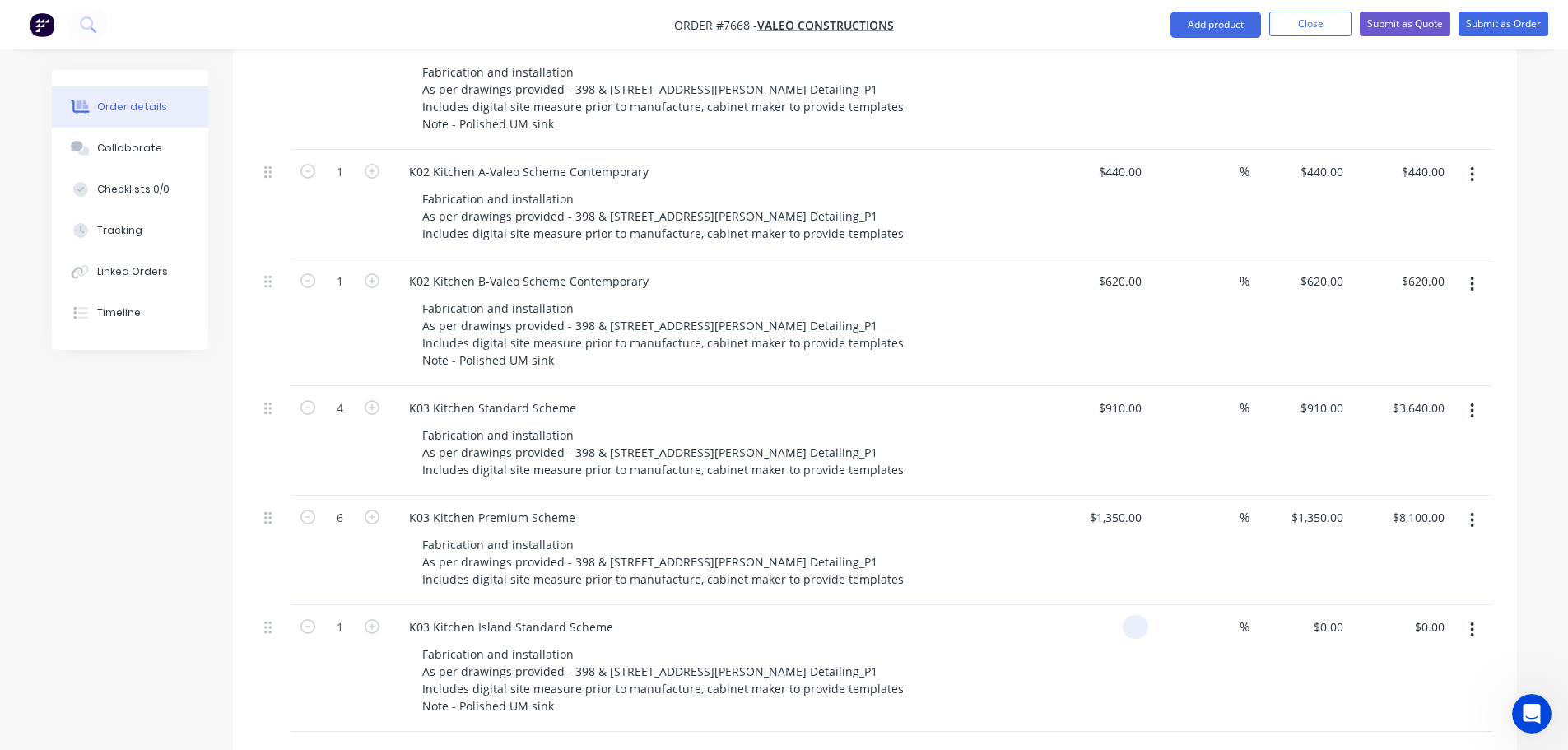
click at [1116, 605] on div at bounding box center [1098, 668] width 101 height 127
type input "$2,480.00"
click at [372, 619] on icon "button" at bounding box center [372, 627] width 15 height 15
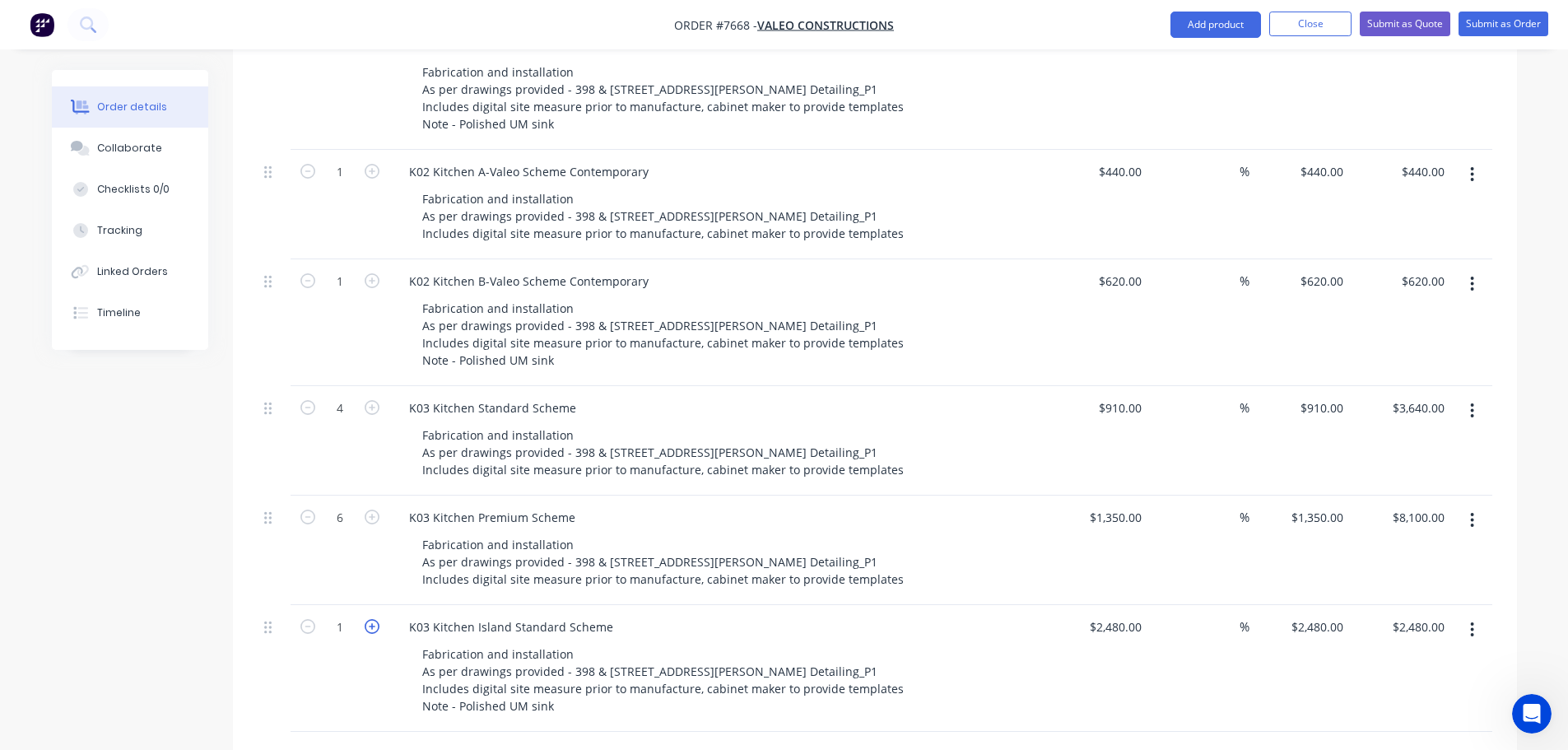
type input "2"
type input "$4,960.00"
click at [371, 619] on icon "button" at bounding box center [372, 627] width 15 height 15
type input "3"
type input "$7,440.00"
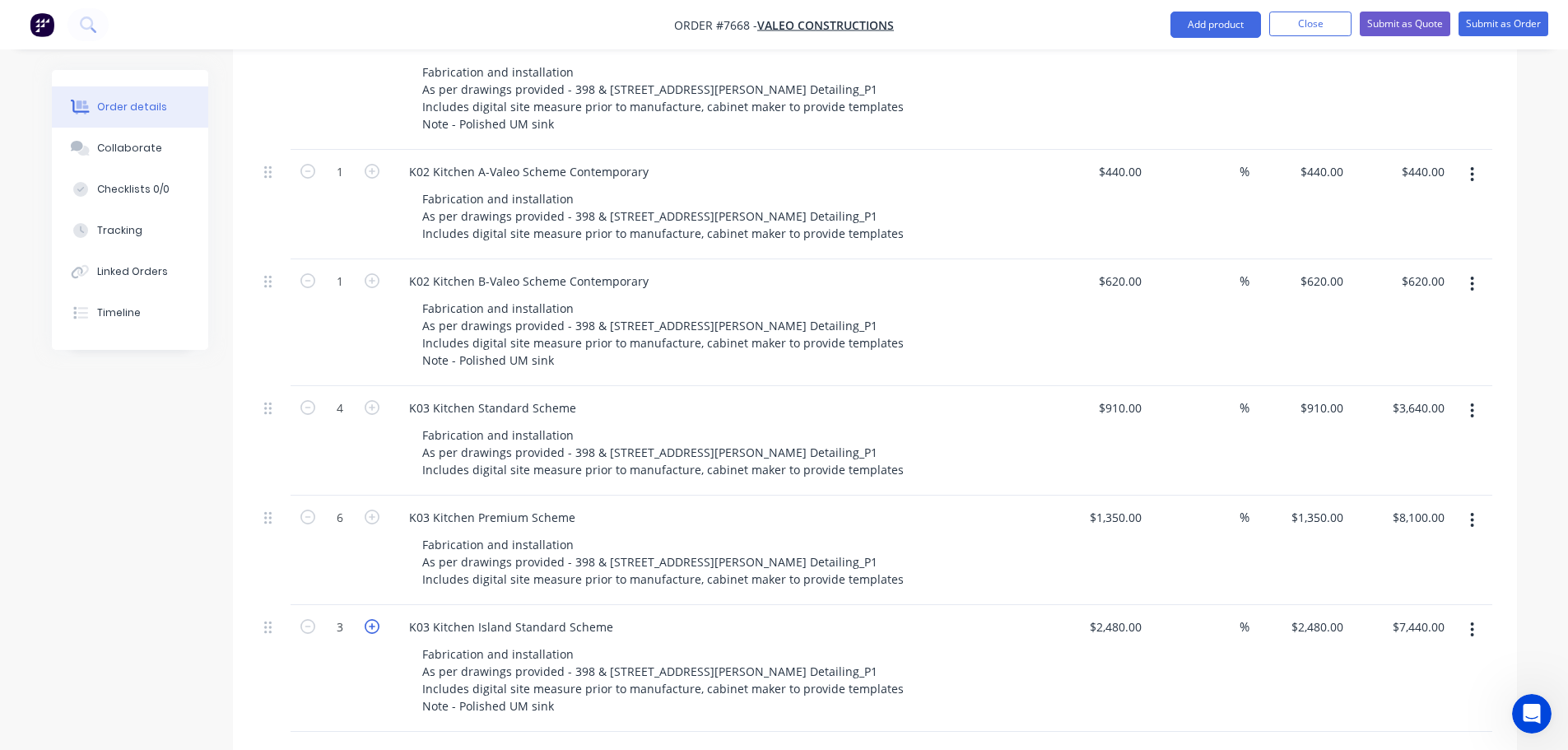
click at [371, 619] on icon "button" at bounding box center [372, 627] width 15 height 15
type input "4"
type input "$9,920.00"
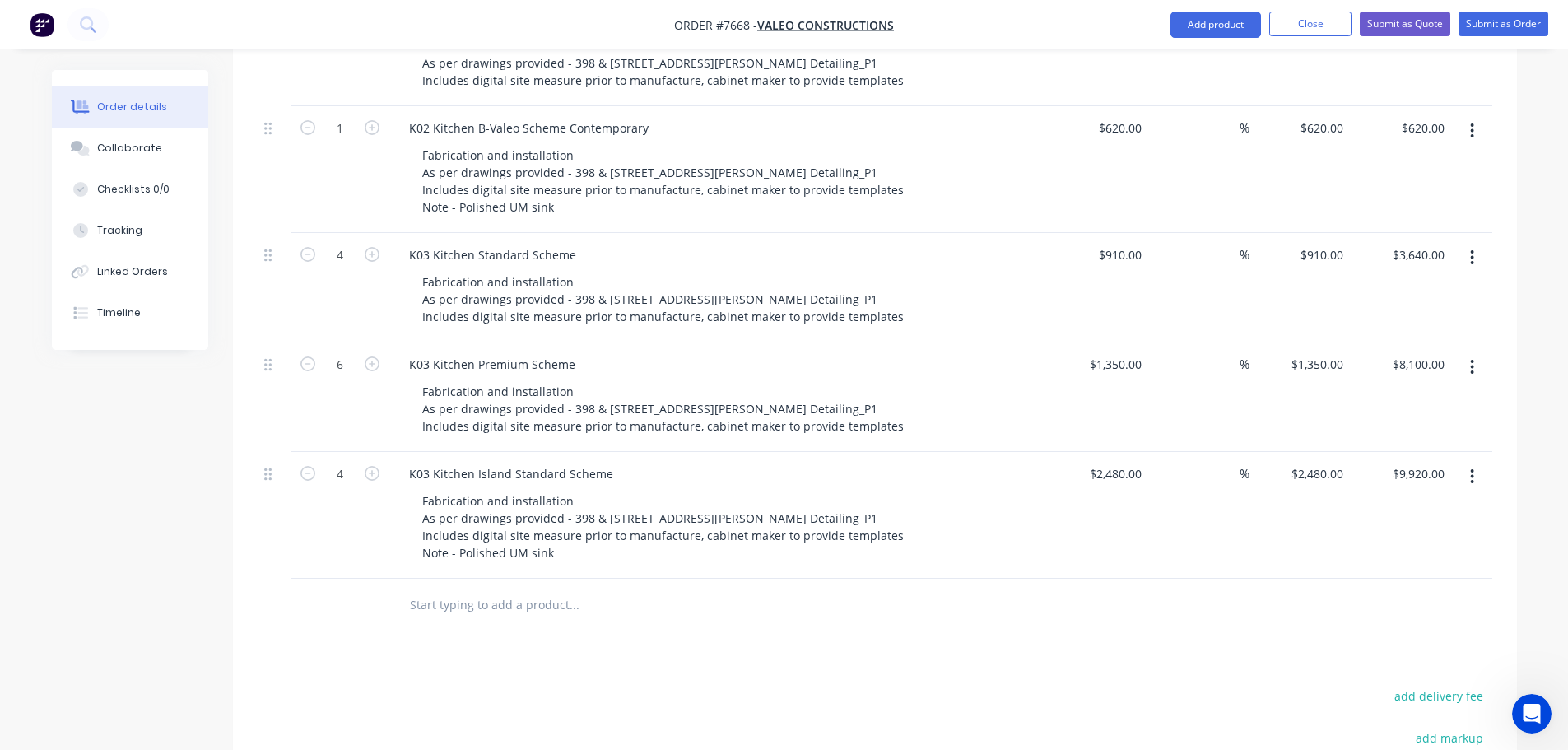
scroll to position [823, 0]
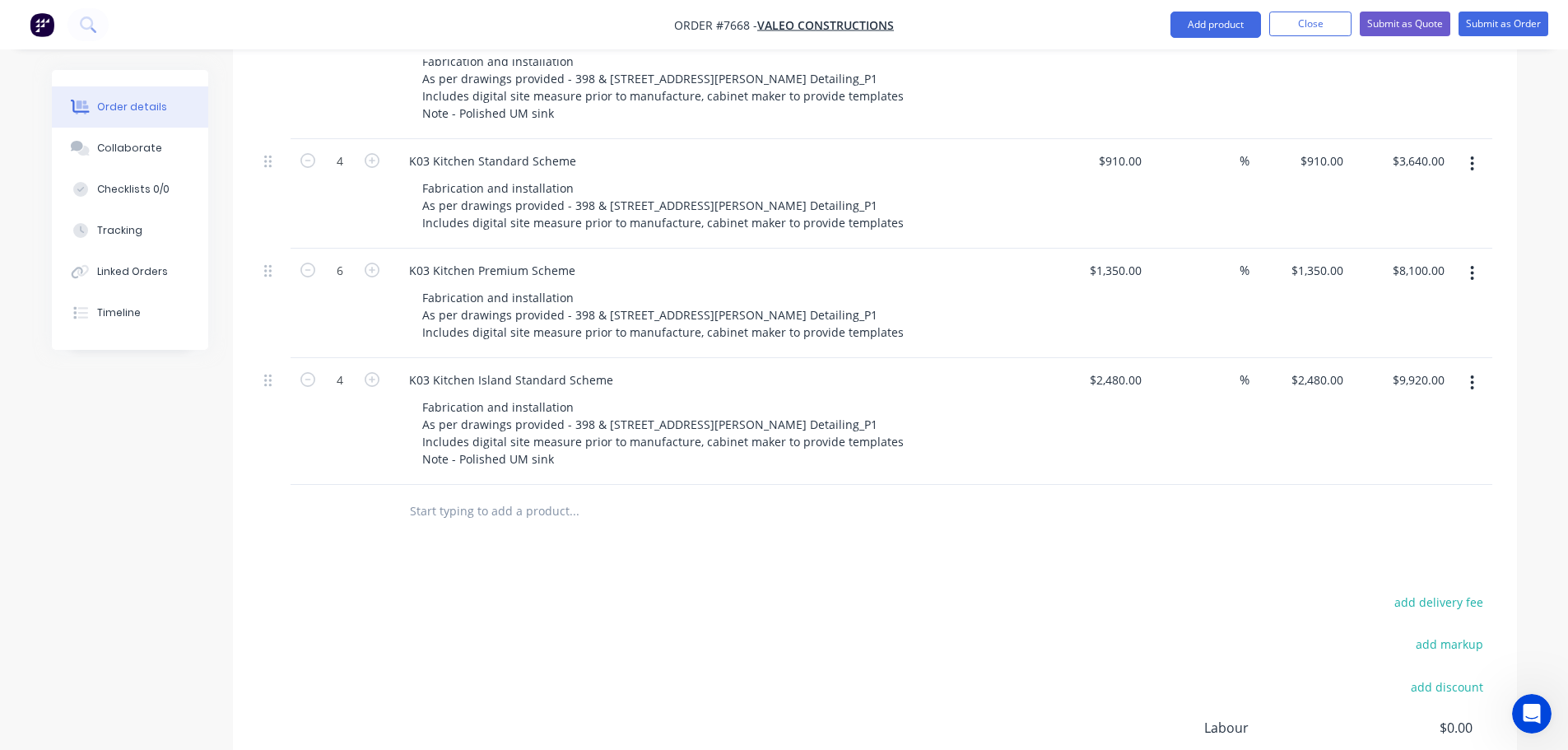
click at [489, 495] on input "text" at bounding box center [573, 512] width 329 height 33
drag, startPoint x: 409, startPoint y: 356, endPoint x: 611, endPoint y: 359, distance: 202.0
click at [611, 368] on div "K03 Kitchen Island Standard Scheme" at bounding box center [511, 380] width 231 height 24
copy div "K03 Kitchen Island Standard Scheme"
click at [465, 495] on input "text" at bounding box center [573, 512] width 329 height 33
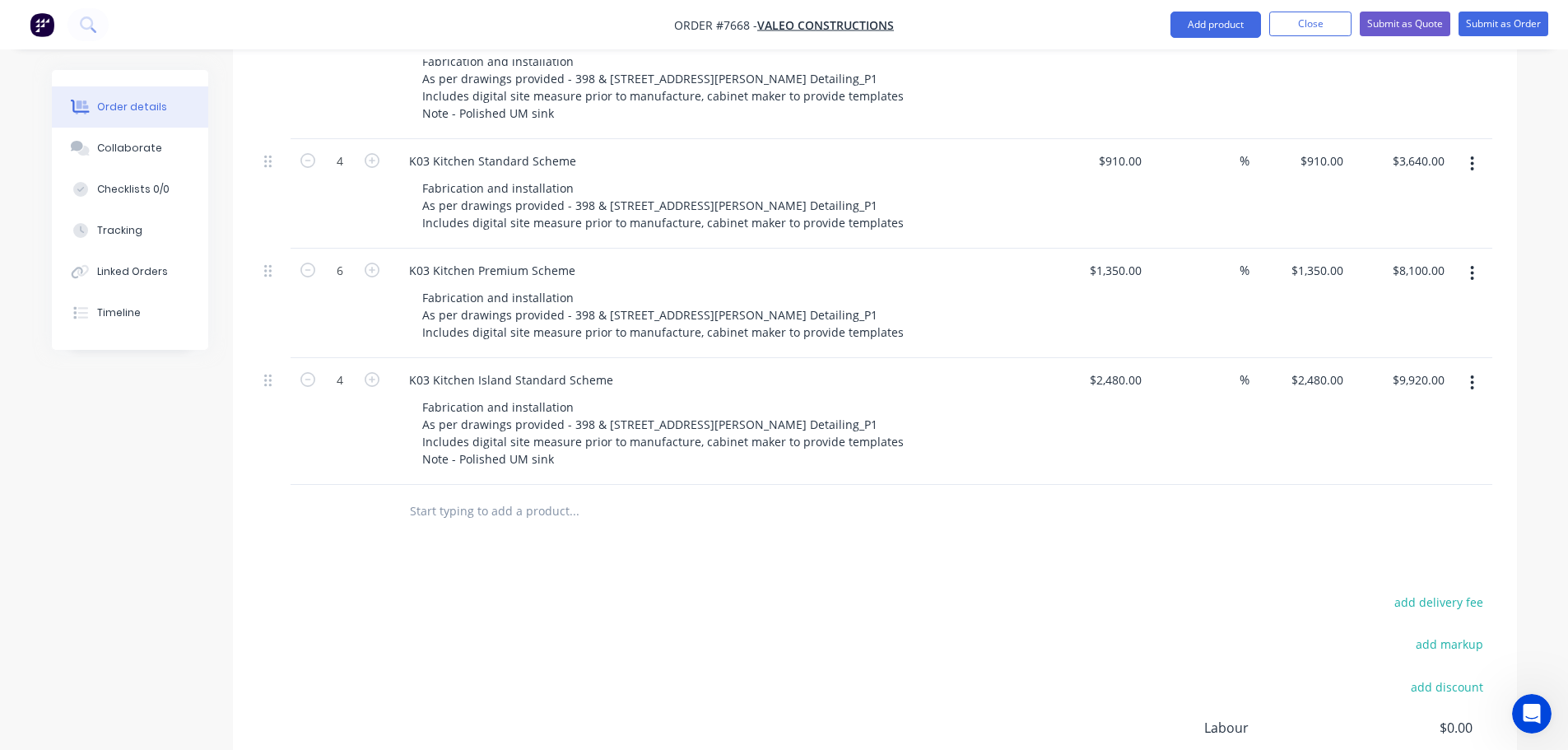
paste input "K03 Kitchen Island Standard Scheme"
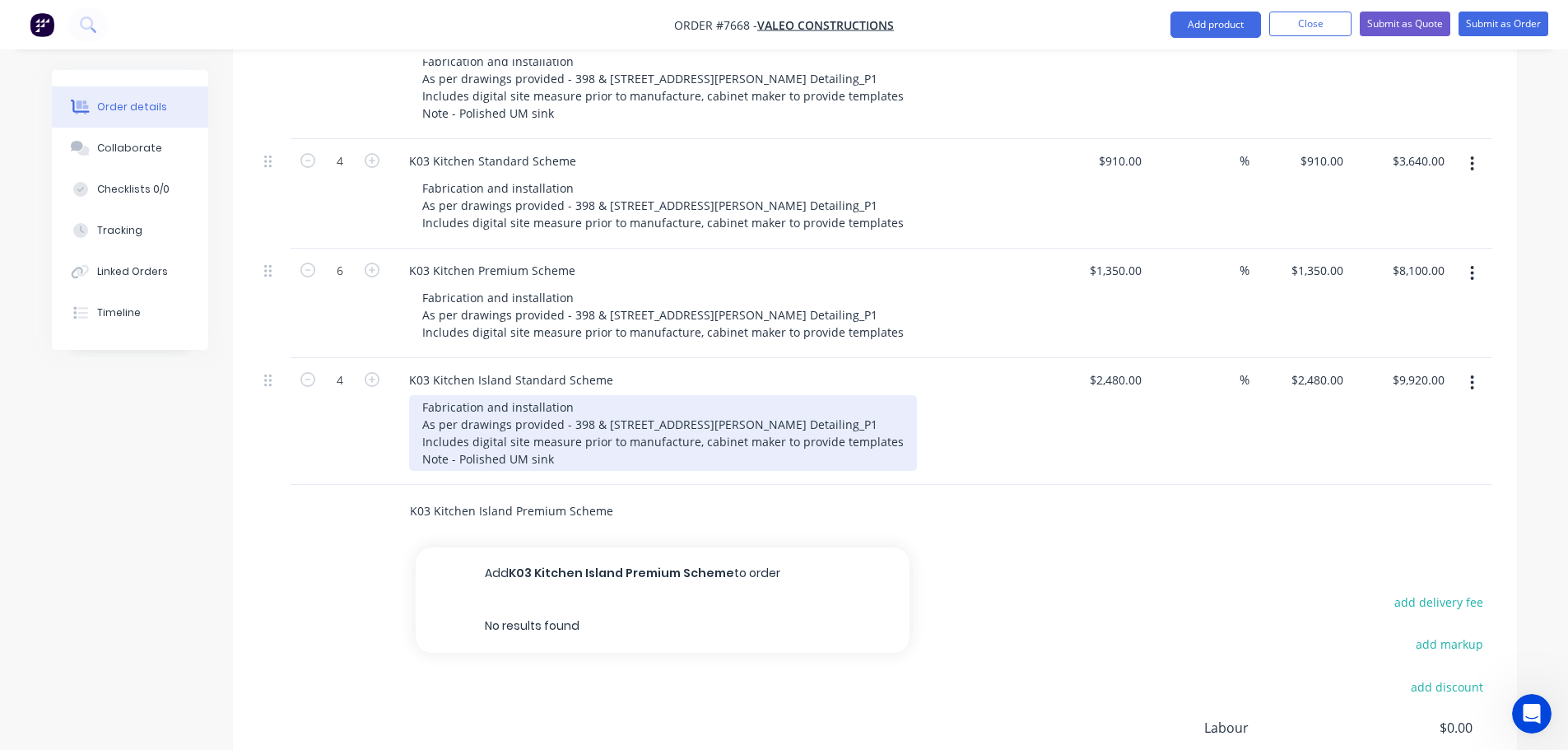
type input "K03 Kitchen Island Premium Scheme"
drag, startPoint x: 420, startPoint y: 384, endPoint x: 567, endPoint y: 437, distance: 156.3
click at [567, 437] on div "Fabrication and installation As per drawings provided - 398 & [STREET_ADDRESS][…" at bounding box center [663, 433] width 508 height 76
copy div "Fabrication and installation As per drawings provided - 398 & [STREET_ADDRESS][…"
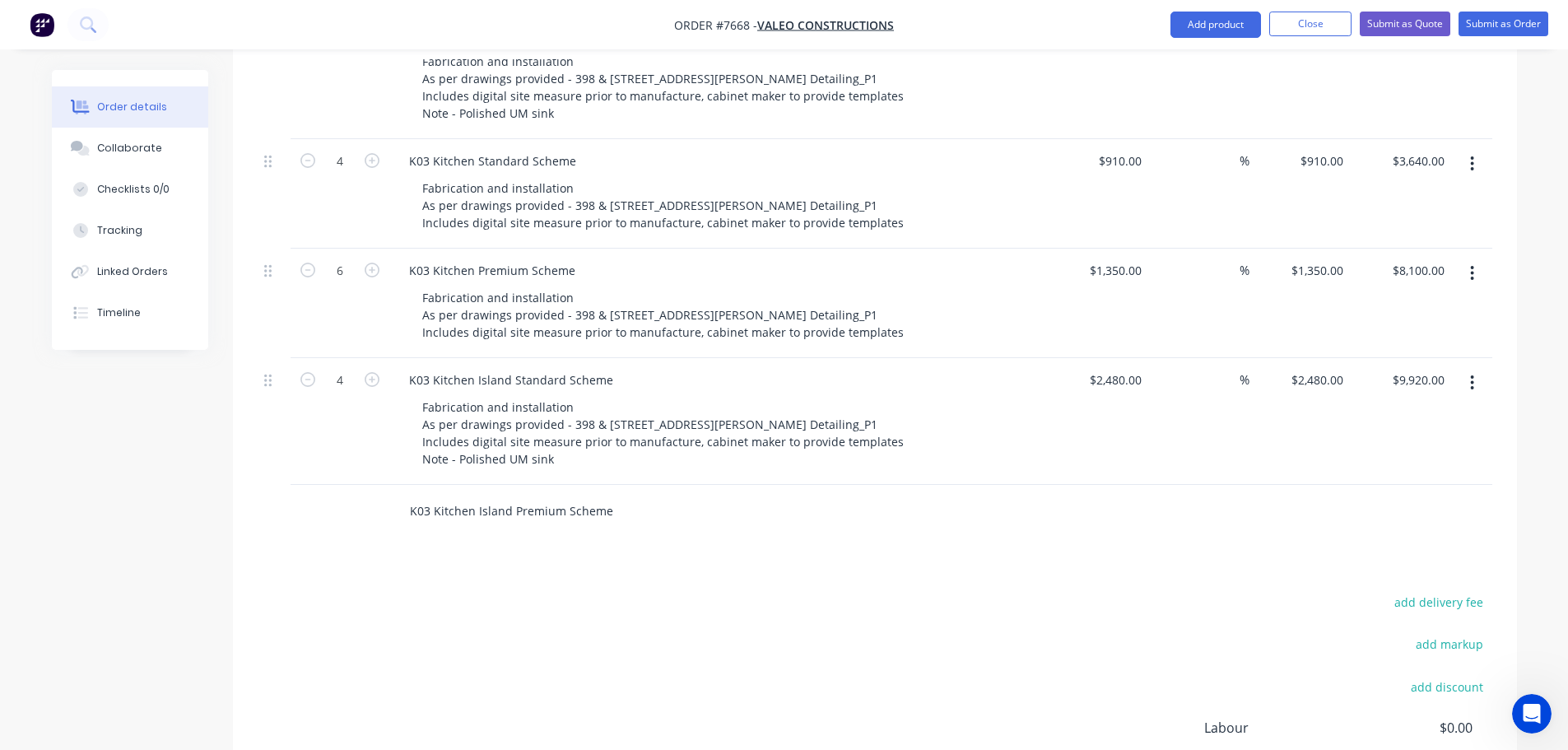
click at [519, 495] on input "K03 Kitchen Island Premium Scheme" at bounding box center [573, 512] width 329 height 33
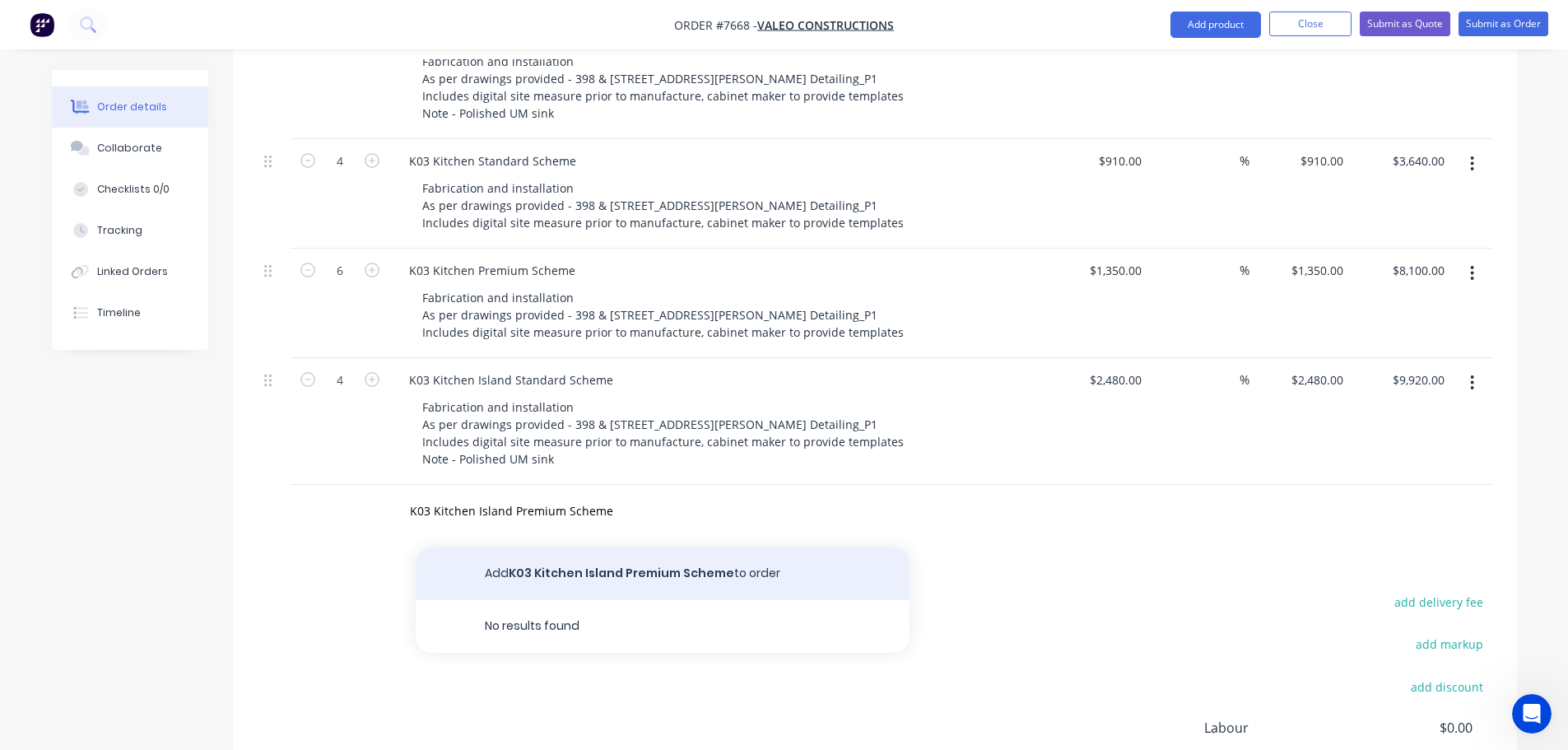
click at [579, 551] on button "Add K03 Kitchen Island Premium Scheme to order" at bounding box center [662, 573] width 494 height 53
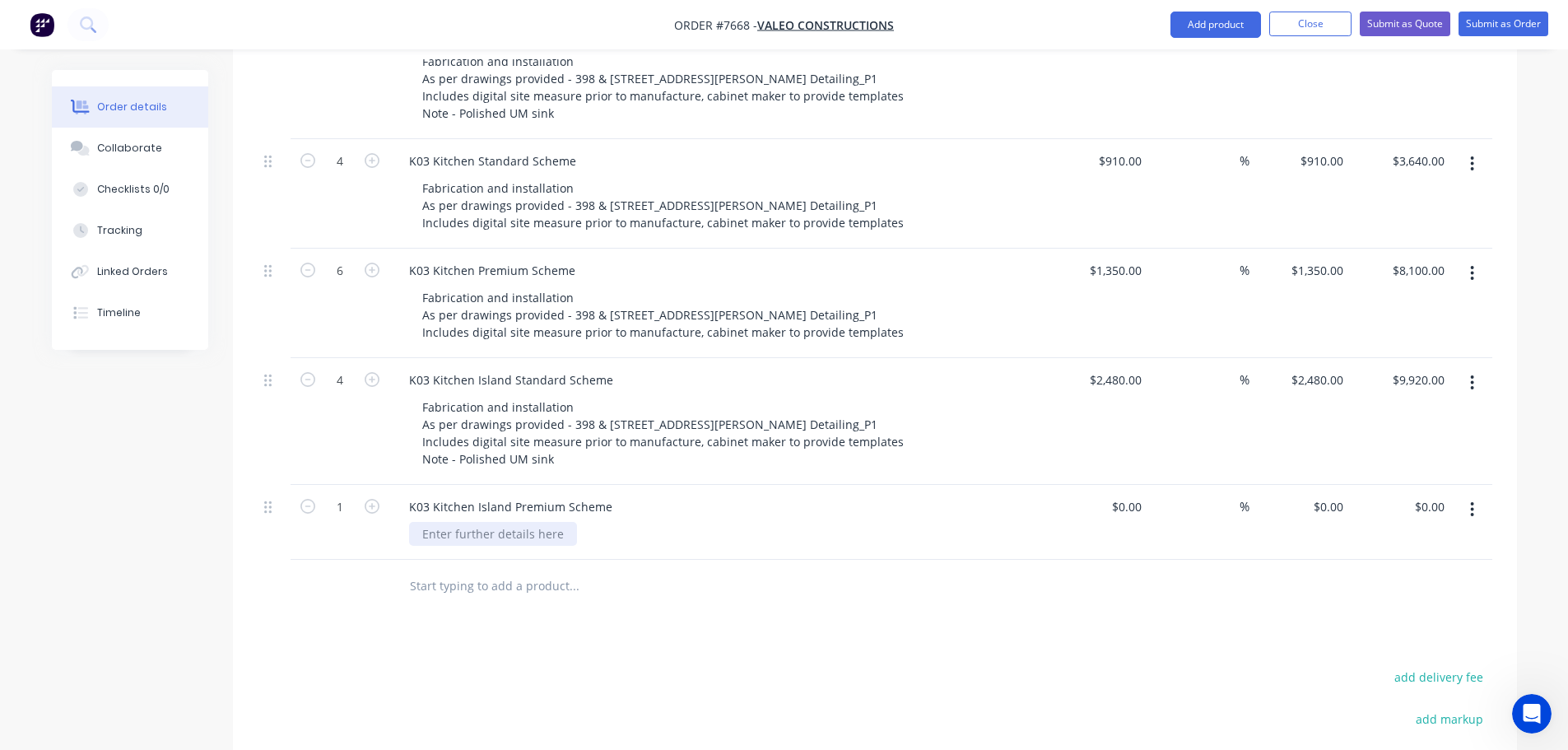
click at [466, 522] on div at bounding box center [492, 534] width 168 height 24
paste div
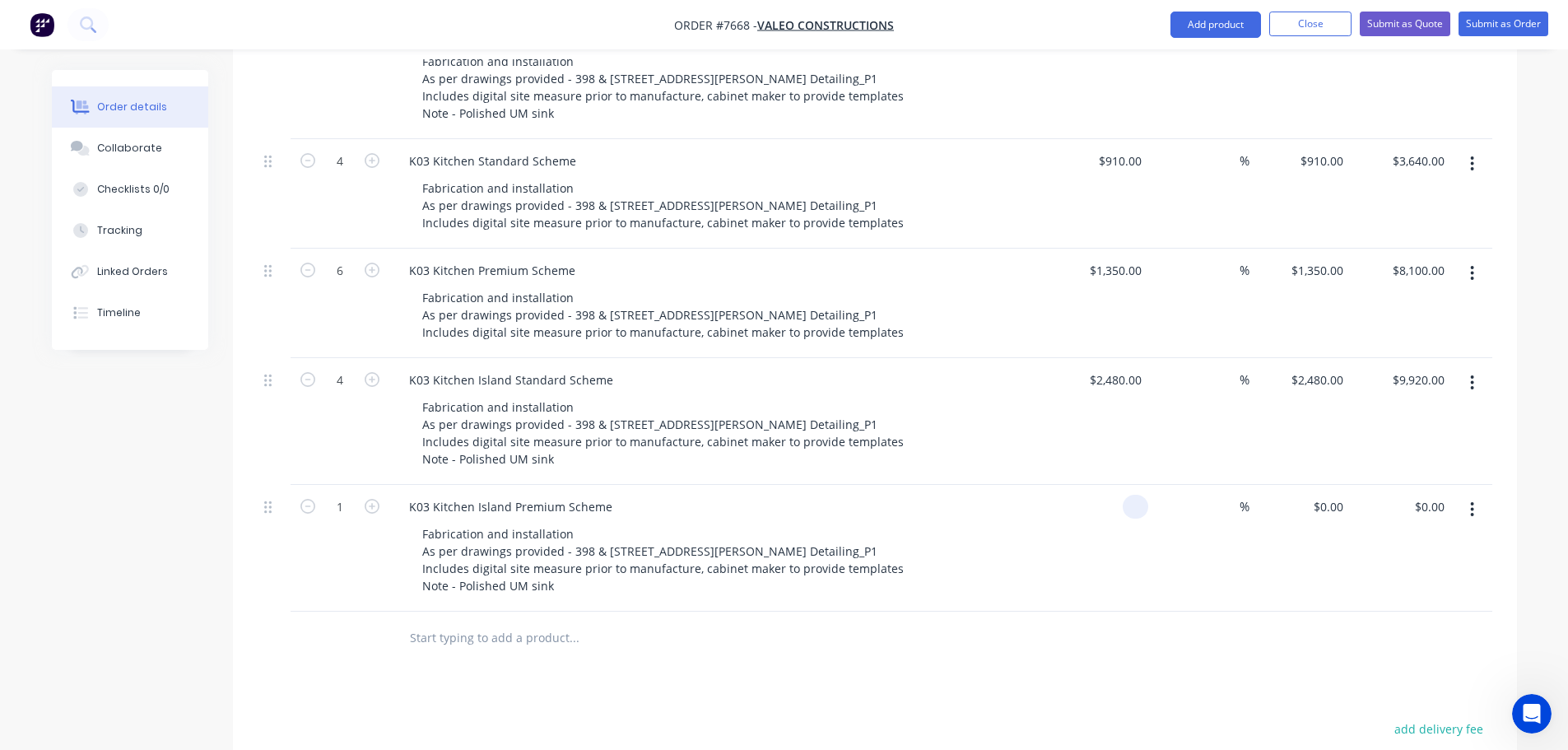
click at [1115, 485] on div at bounding box center [1098, 548] width 101 height 127
type input "$3,810.00"
click at [374, 499] on icon "button" at bounding box center [372, 506] width 15 height 15
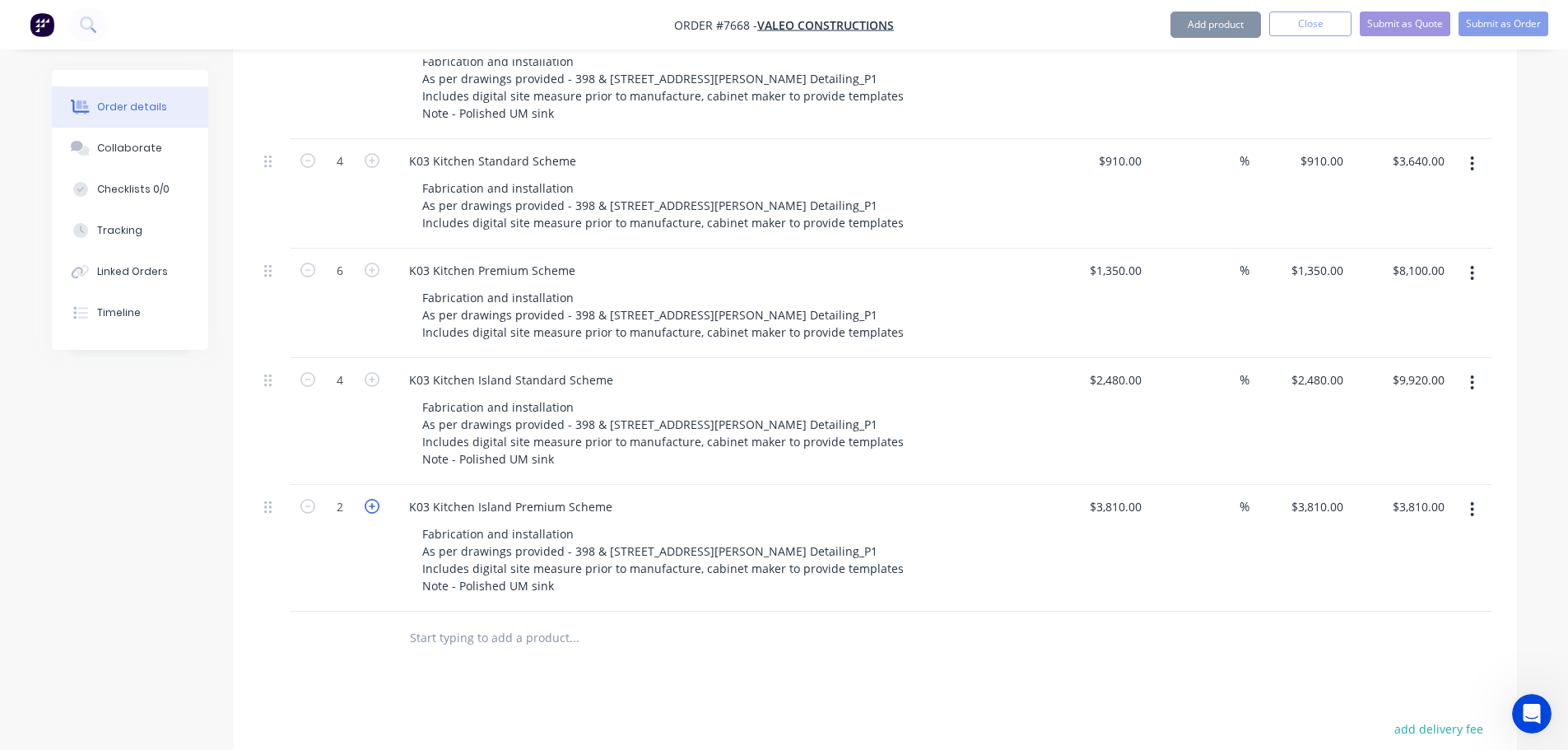
type input "2"
type input "$7,620.00"
click at [374, 499] on icon "button" at bounding box center [372, 506] width 15 height 15
type input "3"
type input "$11,430.00"
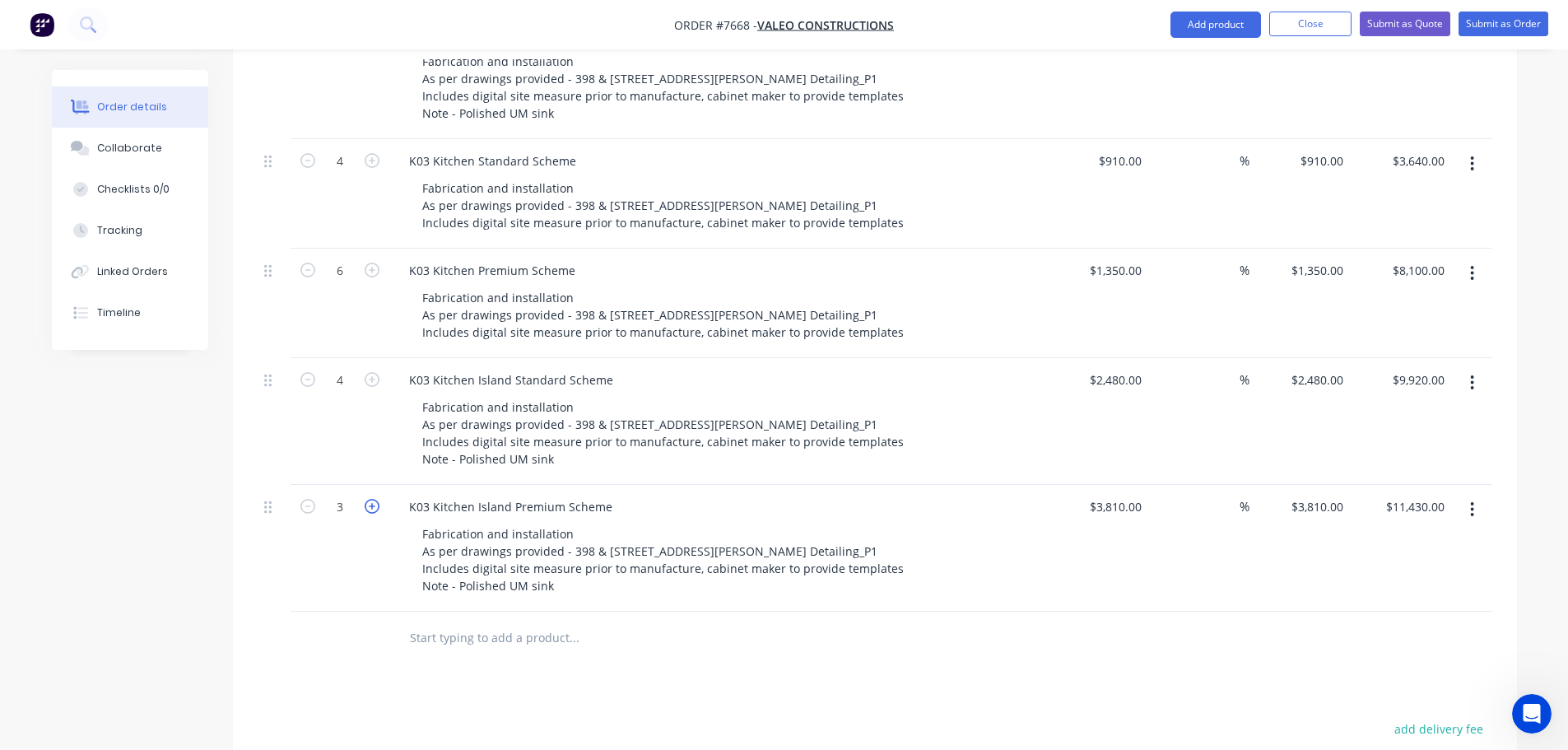
click at [374, 499] on icon "button" at bounding box center [372, 506] width 15 height 15
type input "4"
type input "$15,240.00"
click at [374, 499] on icon "button" at bounding box center [372, 506] width 15 height 15
type input "5"
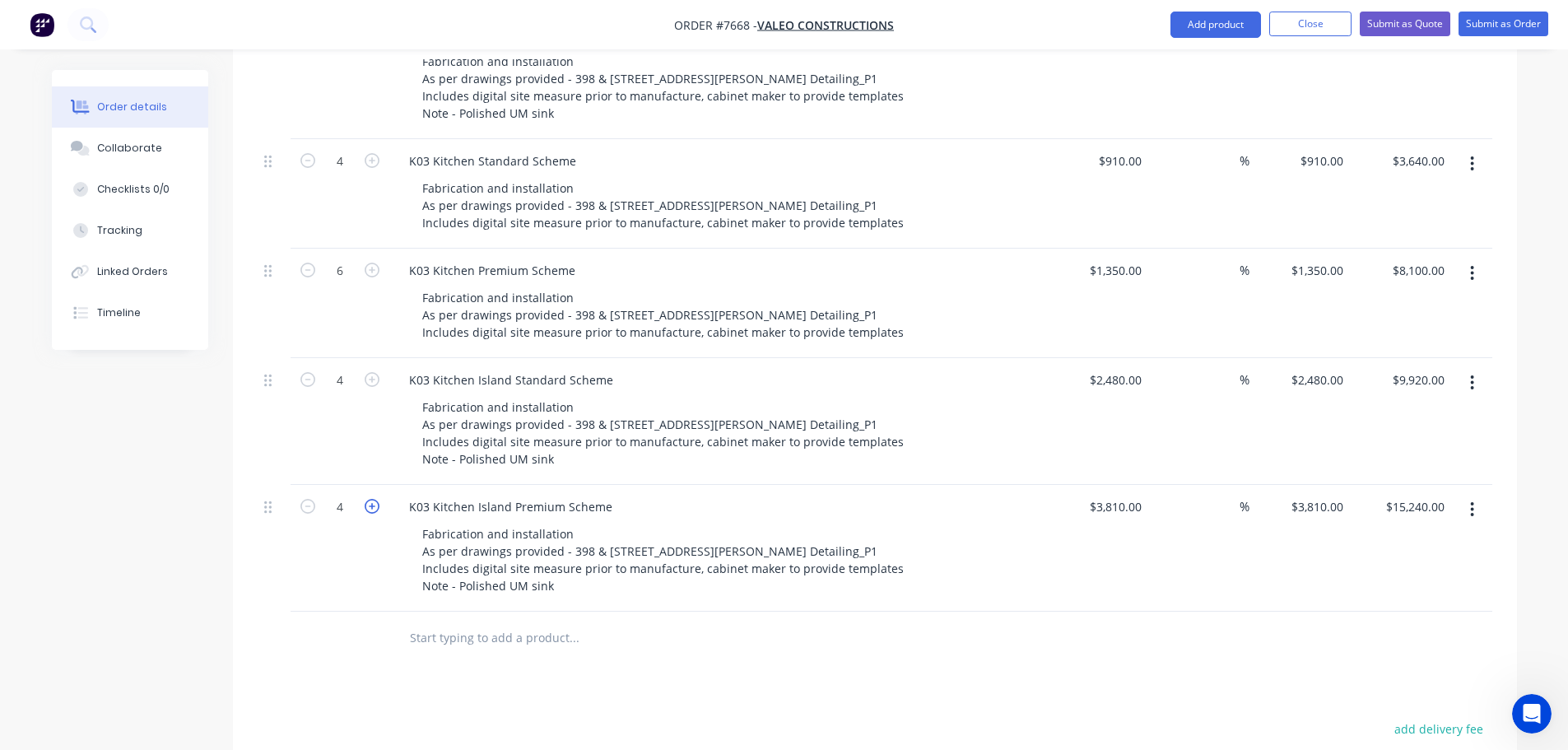
type input "$19,050.00"
click at [374, 499] on icon "button" at bounding box center [372, 506] width 15 height 15
type input "6"
type input "$22,860.00"
click at [374, 499] on icon "button" at bounding box center [372, 506] width 15 height 15
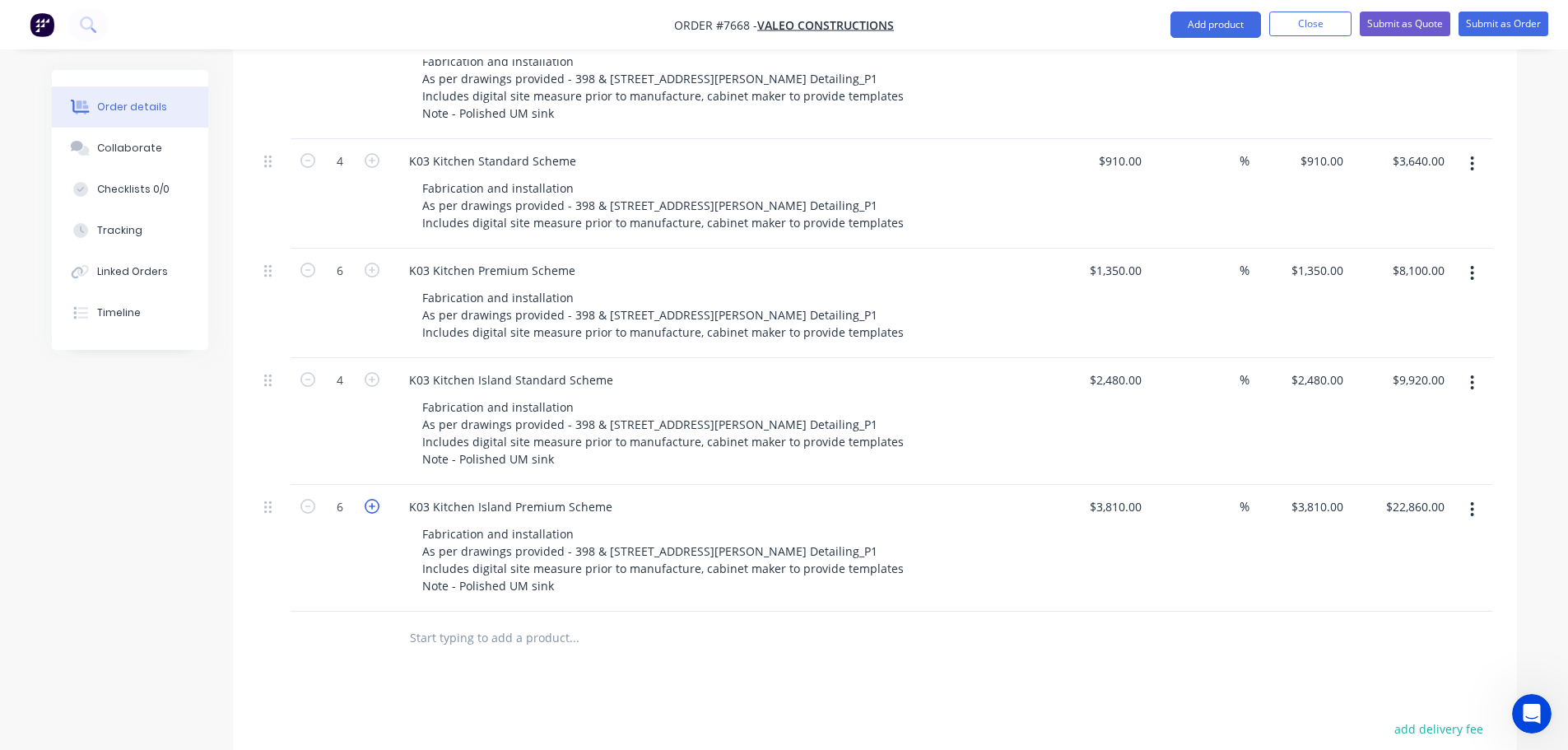
type input "7"
type input "$26,670.00"
click at [306, 499] on icon "button" at bounding box center [308, 506] width 15 height 15
type input "6"
type input "$22,860.00"
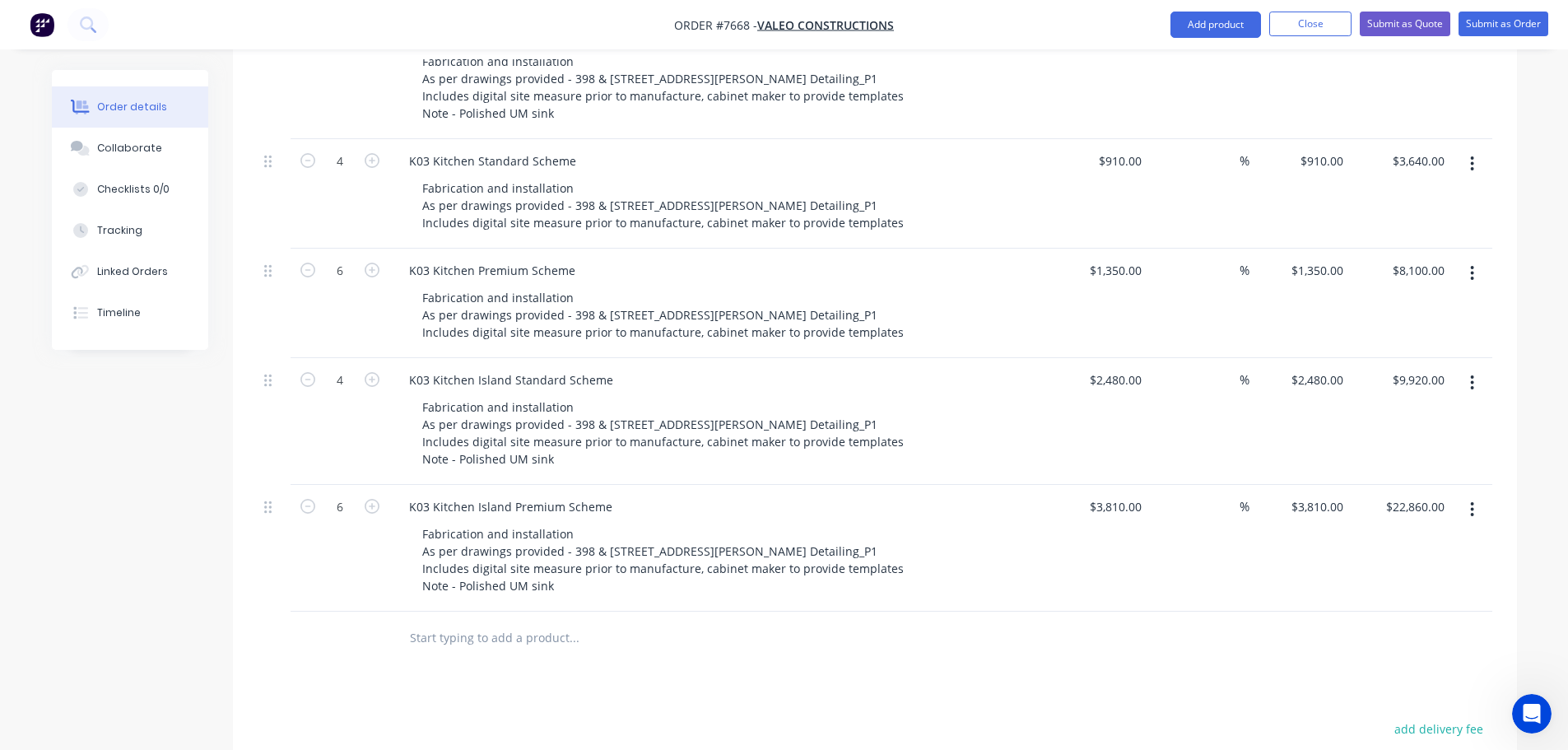
click at [460, 621] on input "text" at bounding box center [573, 638] width 329 height 33
drag, startPoint x: 407, startPoint y: 134, endPoint x: 601, endPoint y: 134, distance: 194.0
click at [601, 149] on div "K03 Kitchen Standard Scheme" at bounding box center [719, 161] width 645 height 24
copy div "K03 Kitchen Standard Scheme"
click at [436, 621] on input "text" at bounding box center [573, 638] width 329 height 33
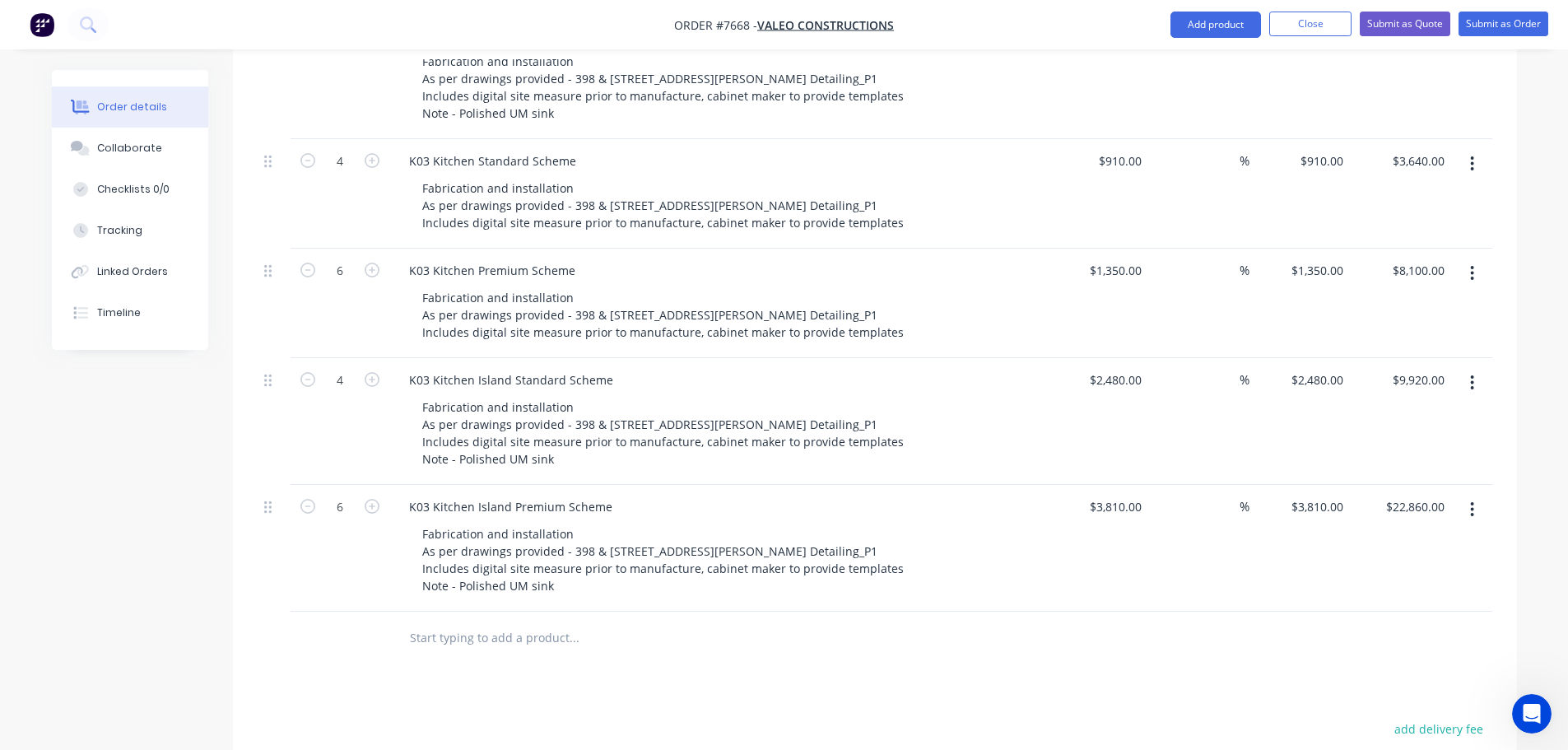
paste input "K03 Kitchen Standard Scheme"
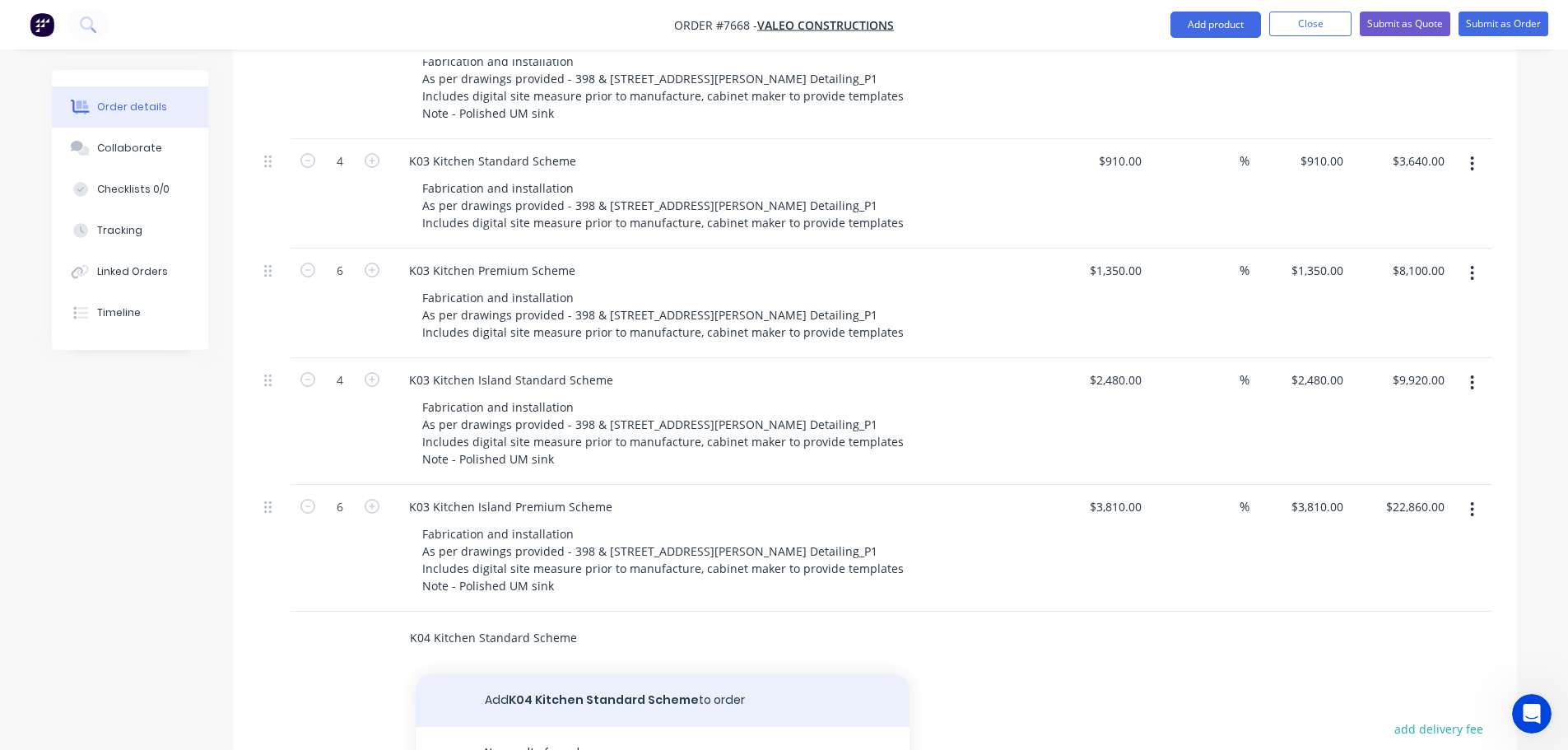
type input "K04 Kitchen Standard Scheme"
click at [537, 674] on button "Add K04 Kitchen Standard Scheme to order" at bounding box center [662, 700] width 494 height 53
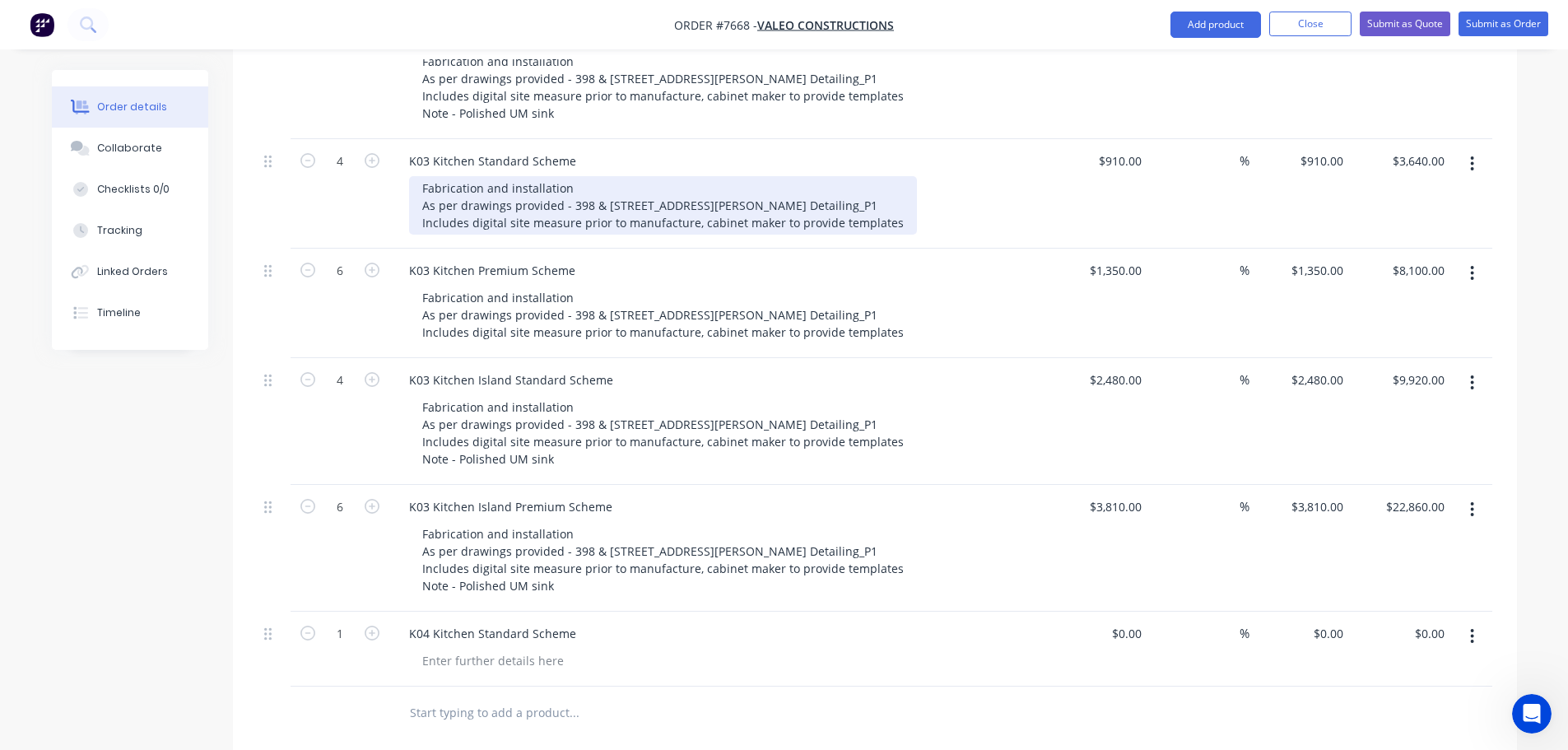
drag, startPoint x: 422, startPoint y: 161, endPoint x: 892, endPoint y: 195, distance: 471.2
click at [892, 195] on div "Fabrication and installation As per drawings provided - 398 & [STREET_ADDRESS][…" at bounding box center [663, 205] width 508 height 58
copy div "Fabrication and installation As per drawings provided - 398 & [STREET_ADDRESS][…"
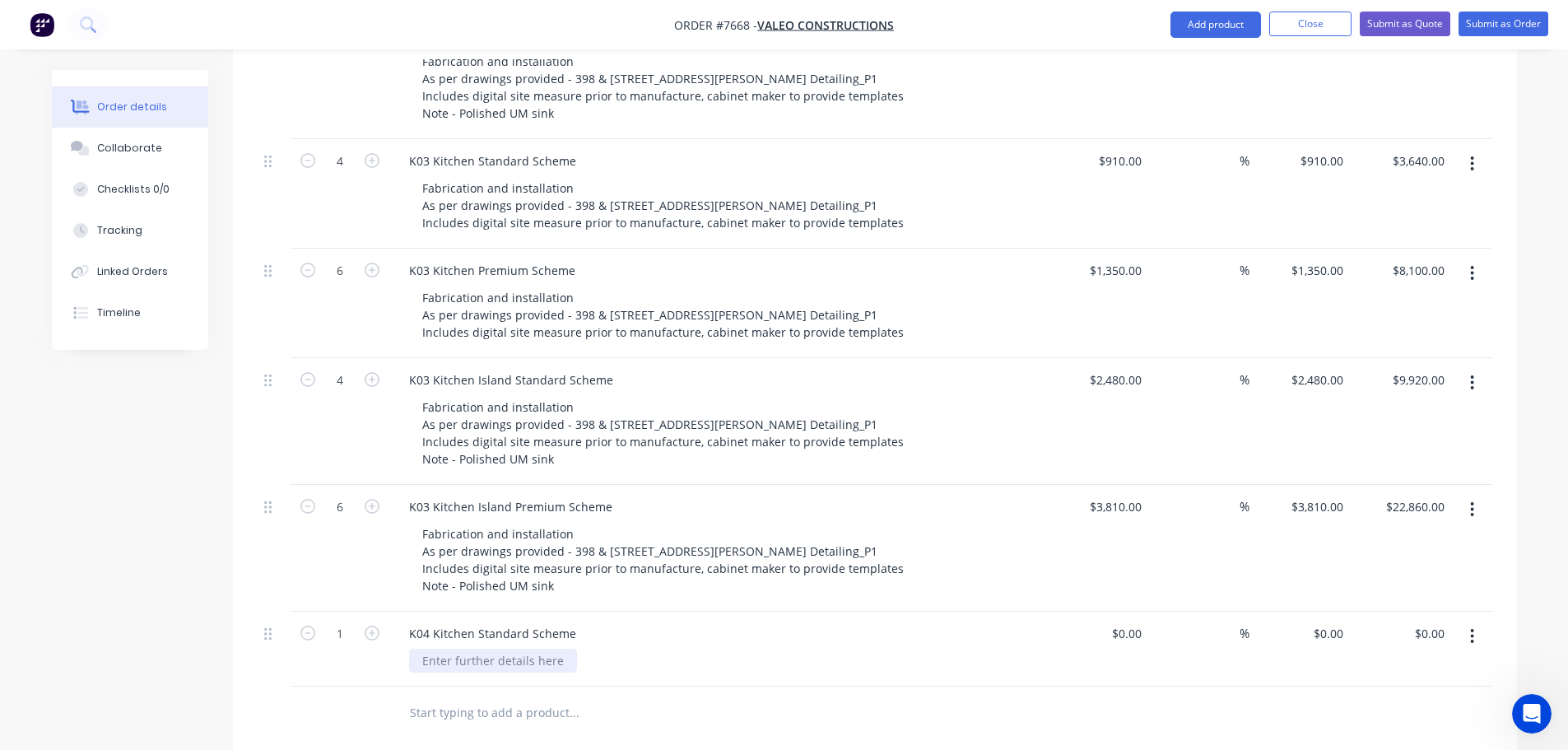
click at [452, 649] on div at bounding box center [492, 661] width 168 height 24
paste div
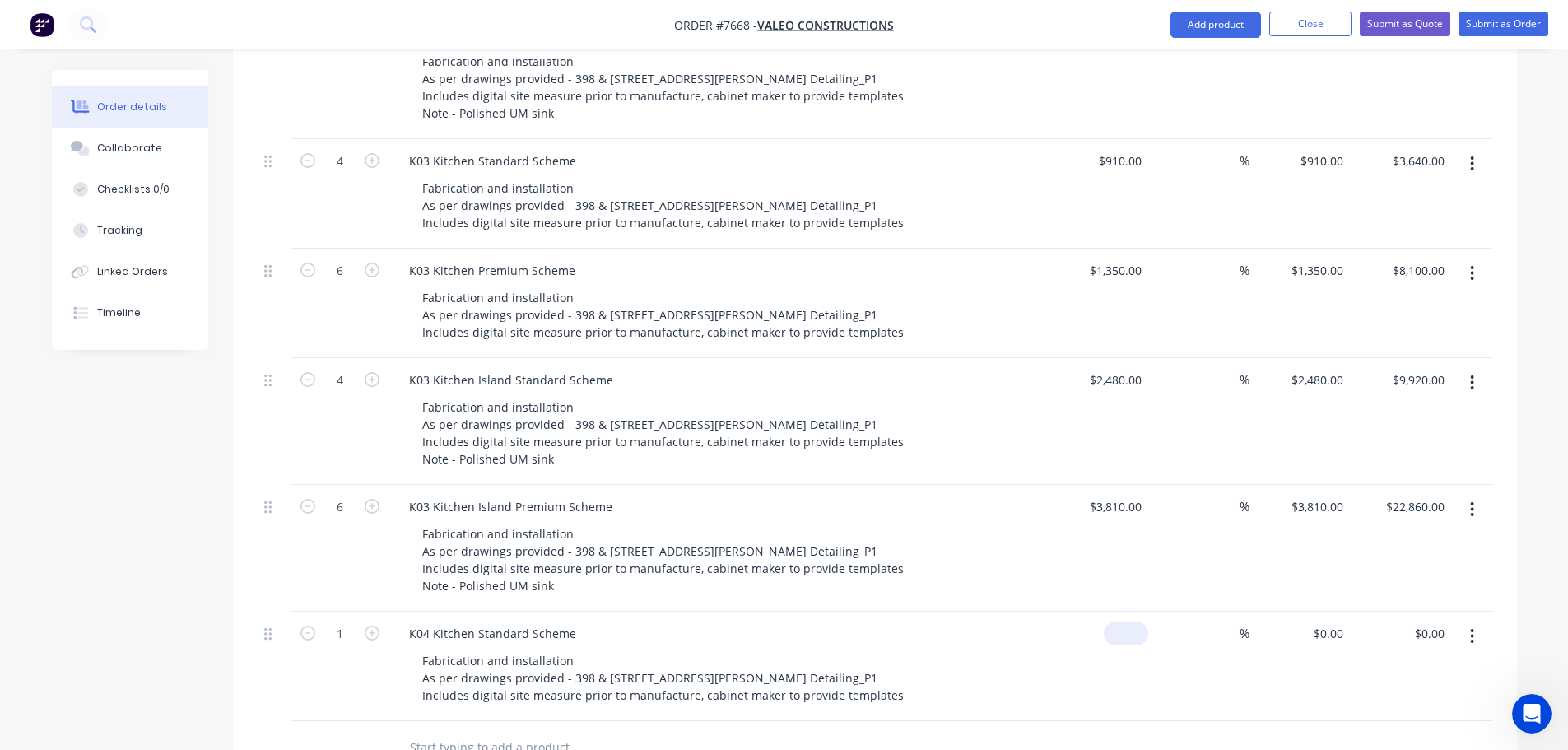
click at [1116, 612] on div "$0.00" at bounding box center [1098, 667] width 101 height 109
type input "$1,210.00"
click at [375, 626] on icon "button" at bounding box center [372, 633] width 15 height 15
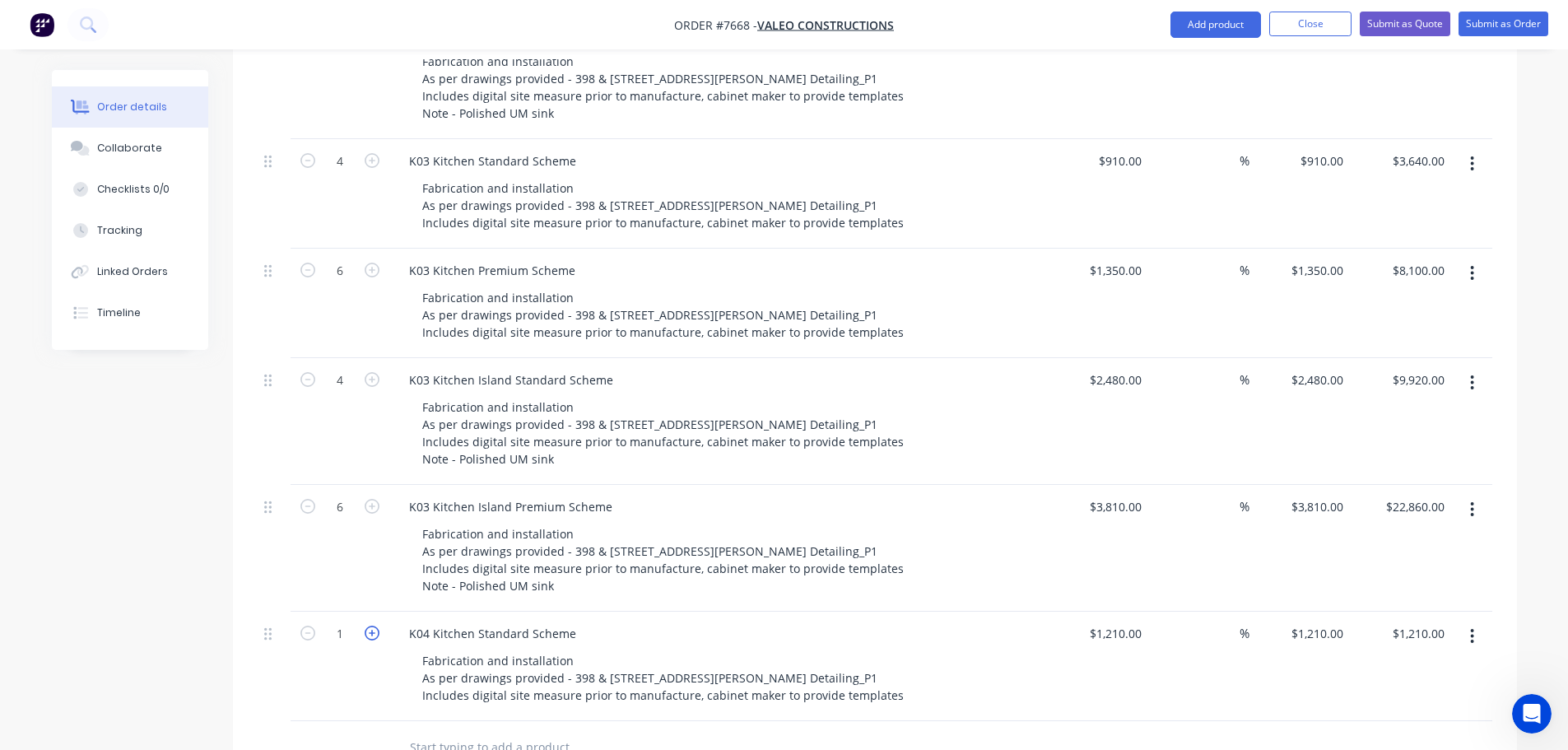
type input "2"
type input "$2,420.00"
click at [375, 626] on icon "button" at bounding box center [372, 633] width 15 height 15
type input "3"
type input "$3,630.00"
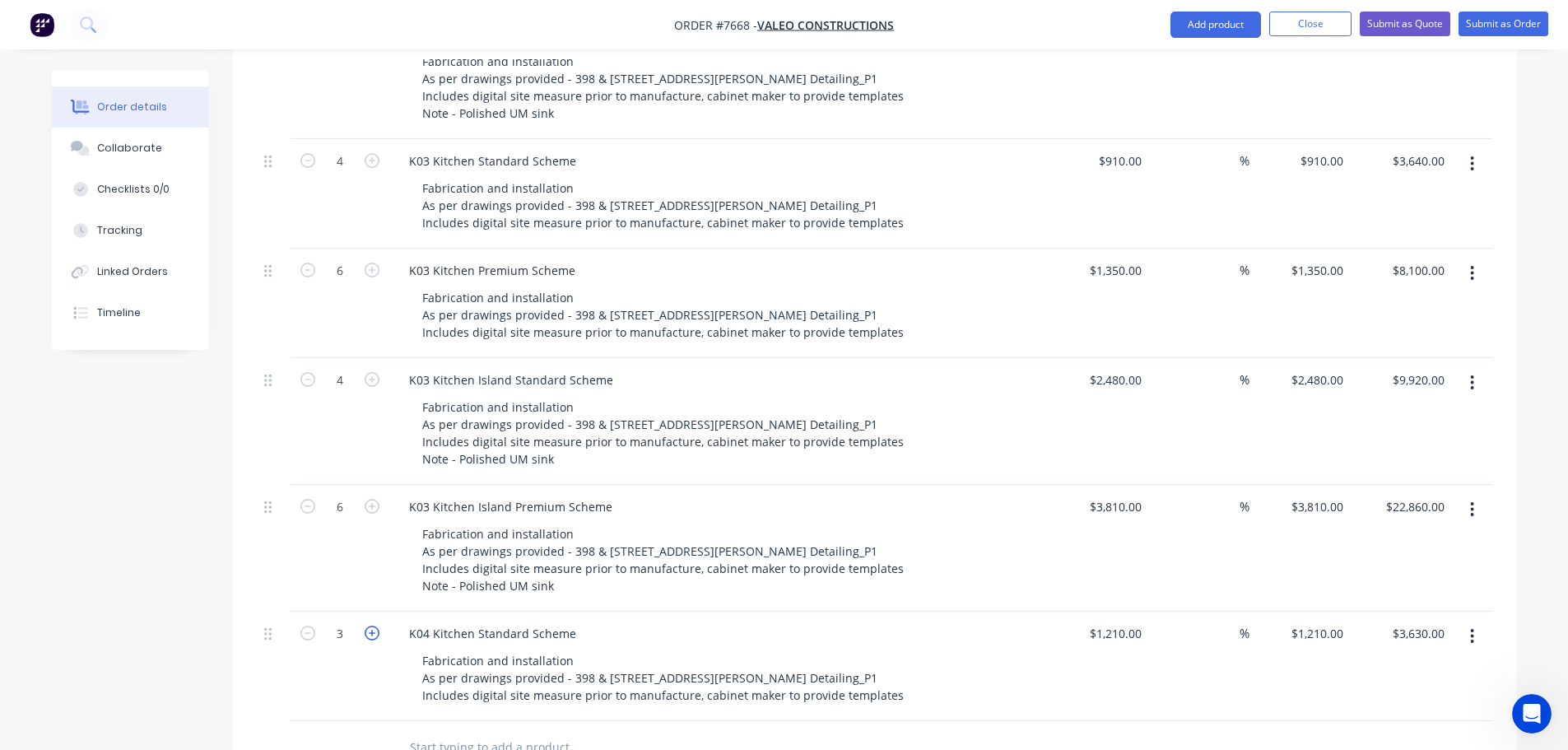
click at [375, 626] on icon "button" at bounding box center [372, 633] width 15 height 15
type input "4"
type input "$4,840.00"
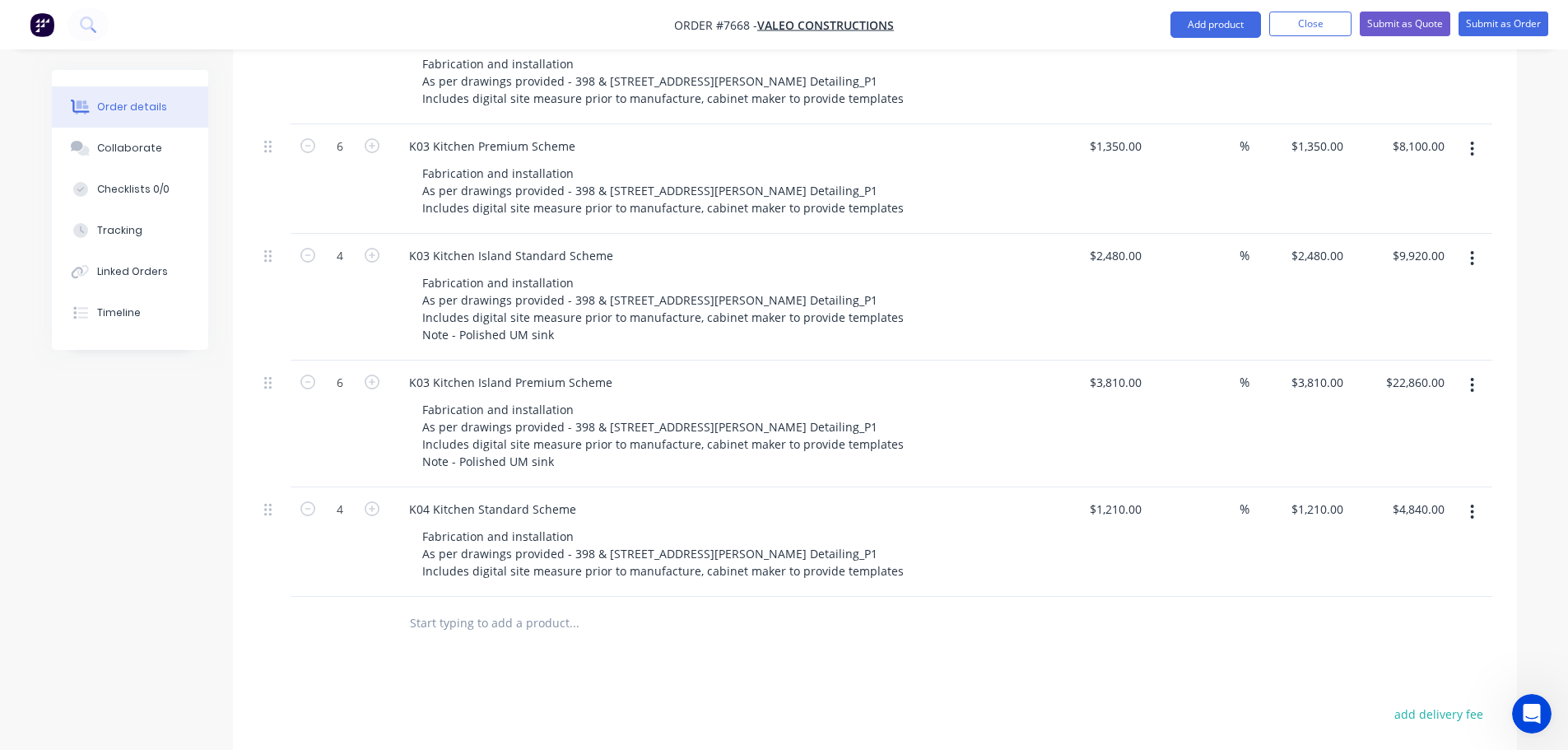
scroll to position [987, 0]
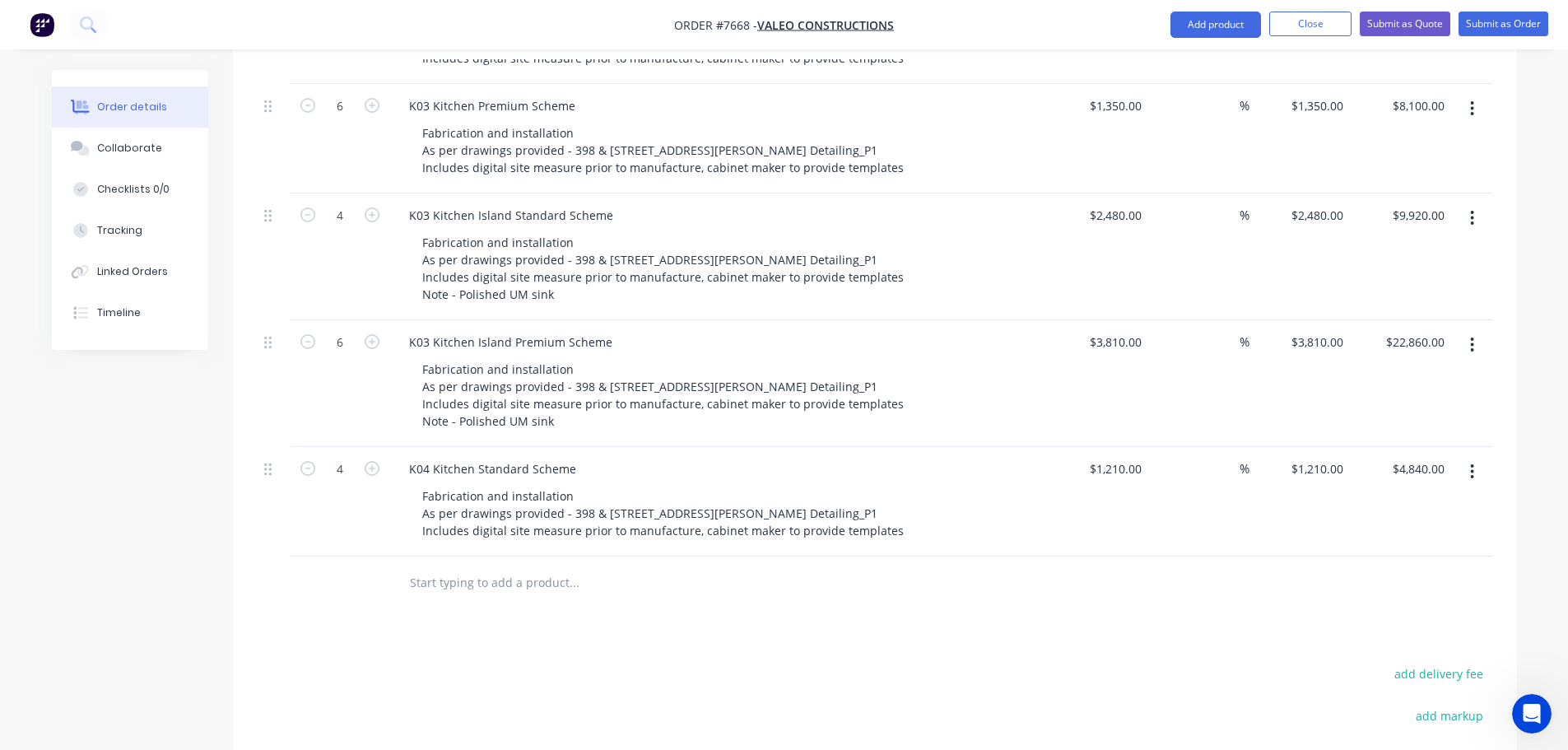
click at [520, 566] on input "text" at bounding box center [573, 583] width 329 height 33
paste input "Fabrication and installation As per drawings provided - 398 & [STREET_ADDRESS][…"
type input "F"
drag, startPoint x: 568, startPoint y: 445, endPoint x: 402, endPoint y: 440, distance: 166.1
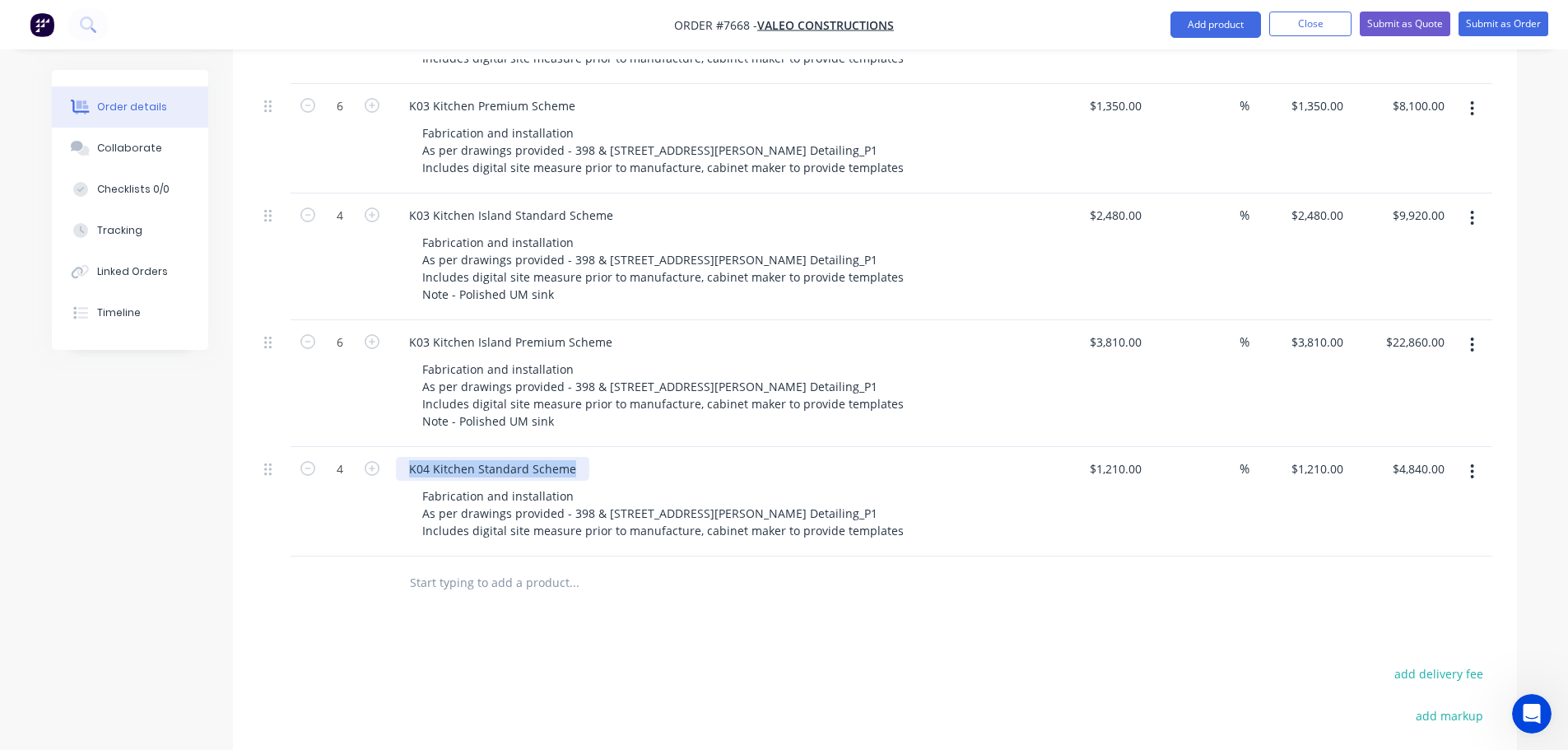
click at [402, 457] on div "K04 Kitchen Standard Scheme" at bounding box center [492, 469] width 194 height 24
click at [465, 566] on input "text" at bounding box center [573, 583] width 329 height 33
paste input "K04 Kitchen Standard Scheme"
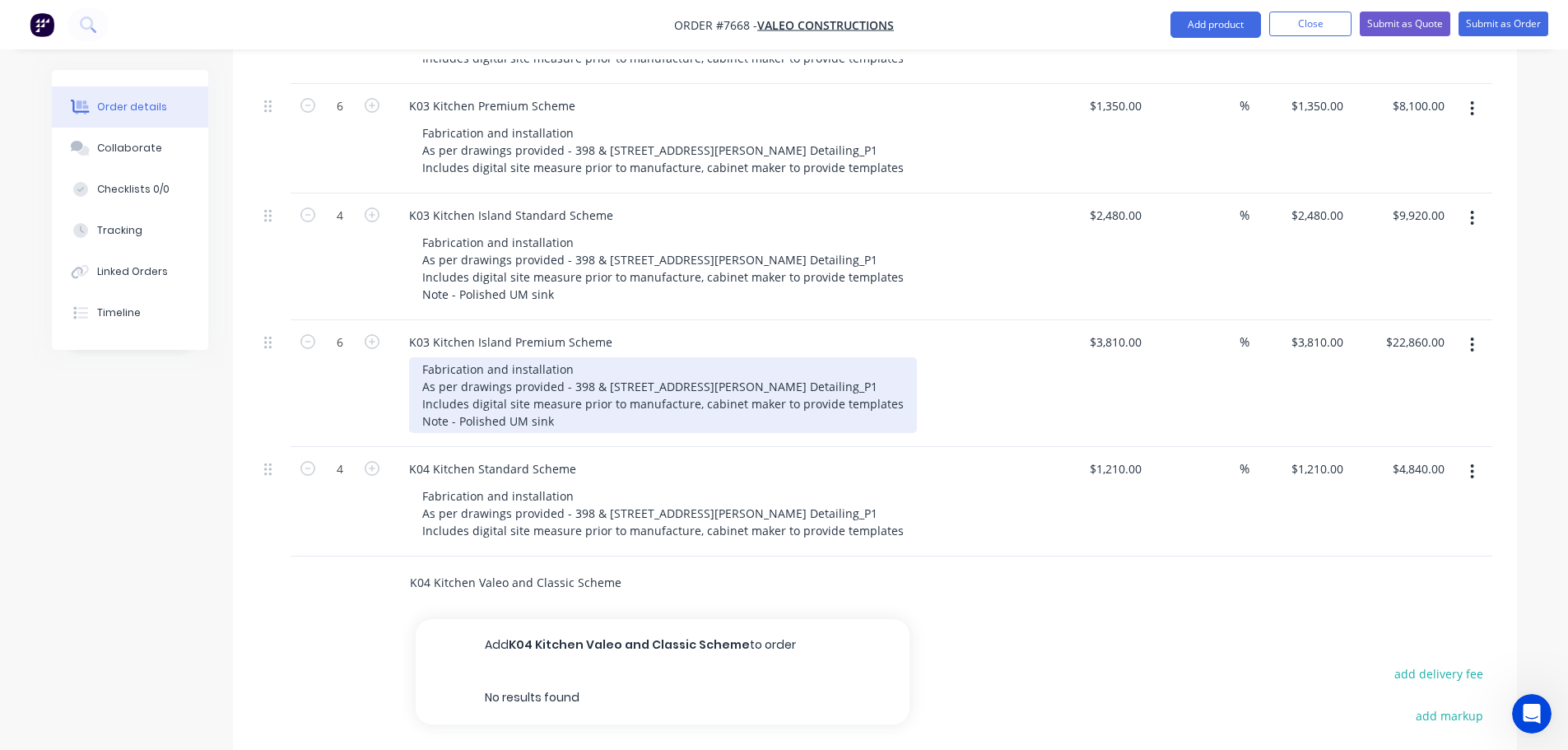
type input "K04 Kitchen Valeo and Classic Scheme"
drag, startPoint x: 419, startPoint y: 347, endPoint x: 565, endPoint y: 397, distance: 154.3
click at [565, 397] on div "Fabrication and installation As per drawings provided - 398 & [STREET_ADDRESS][…" at bounding box center [663, 395] width 508 height 76
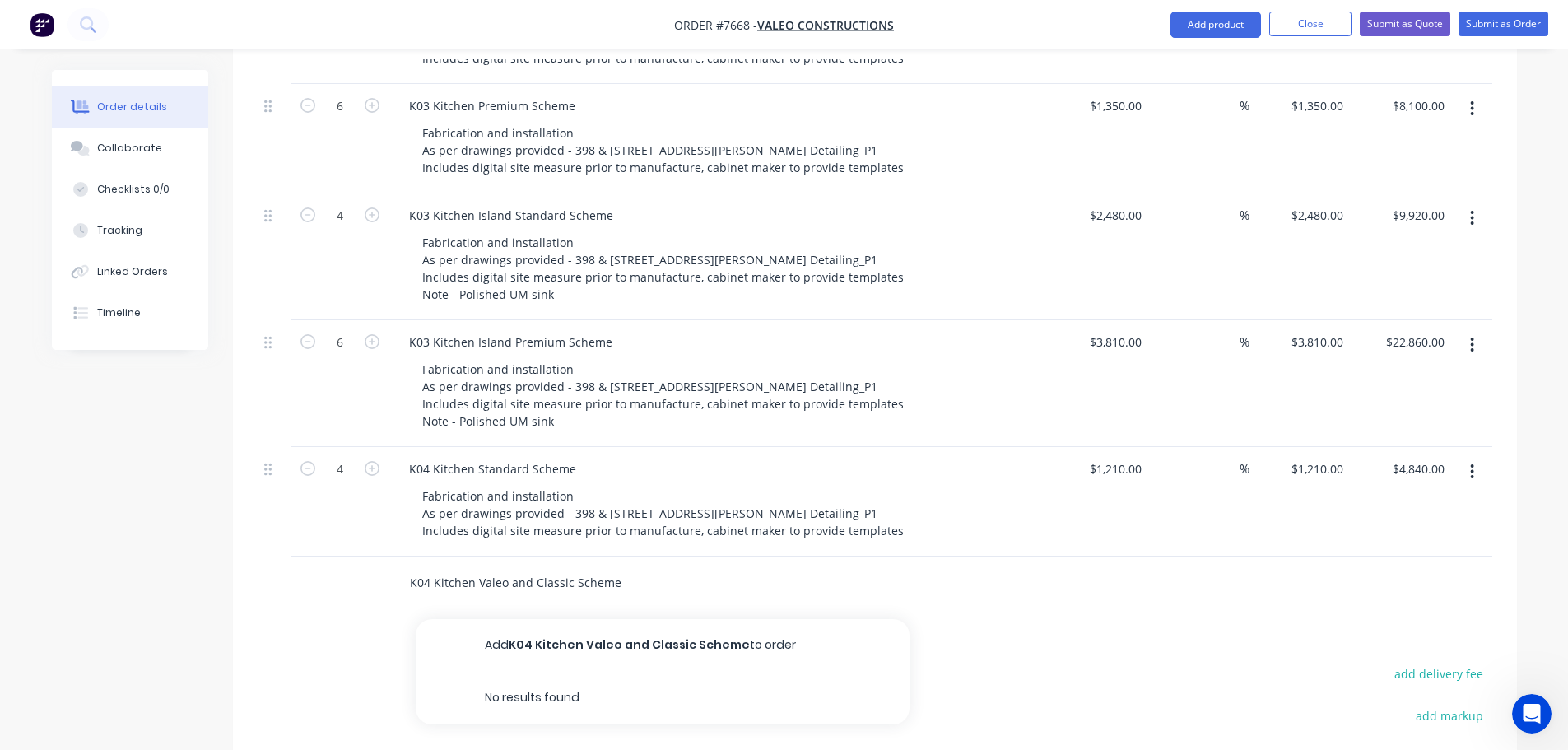
click at [619, 566] on input "K04 Kitchen Valeo and Classic Scheme" at bounding box center [573, 583] width 329 height 33
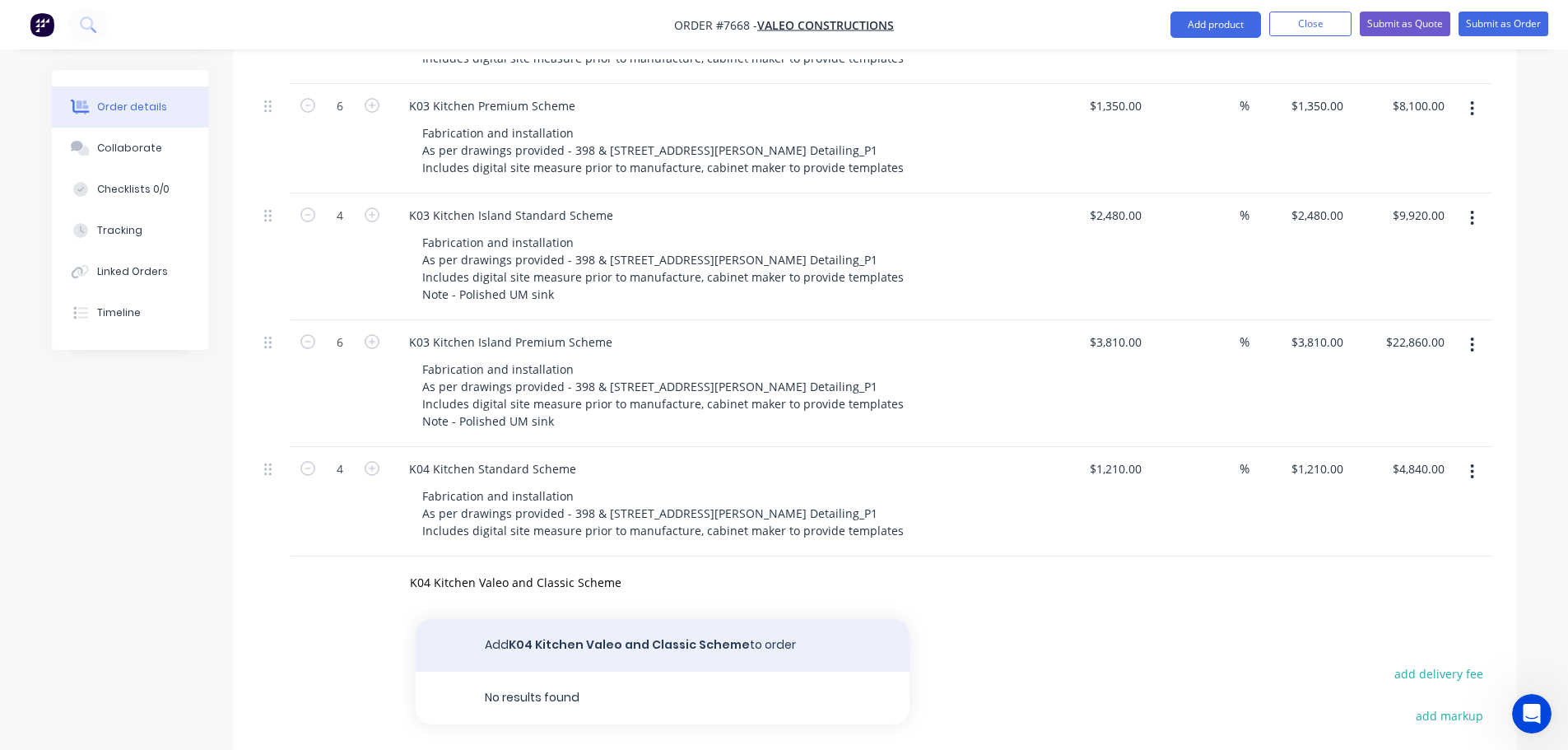
click at [584, 624] on button "Add K04 Kitchen Valeo and Classic Scheme to order" at bounding box center [662, 645] width 494 height 53
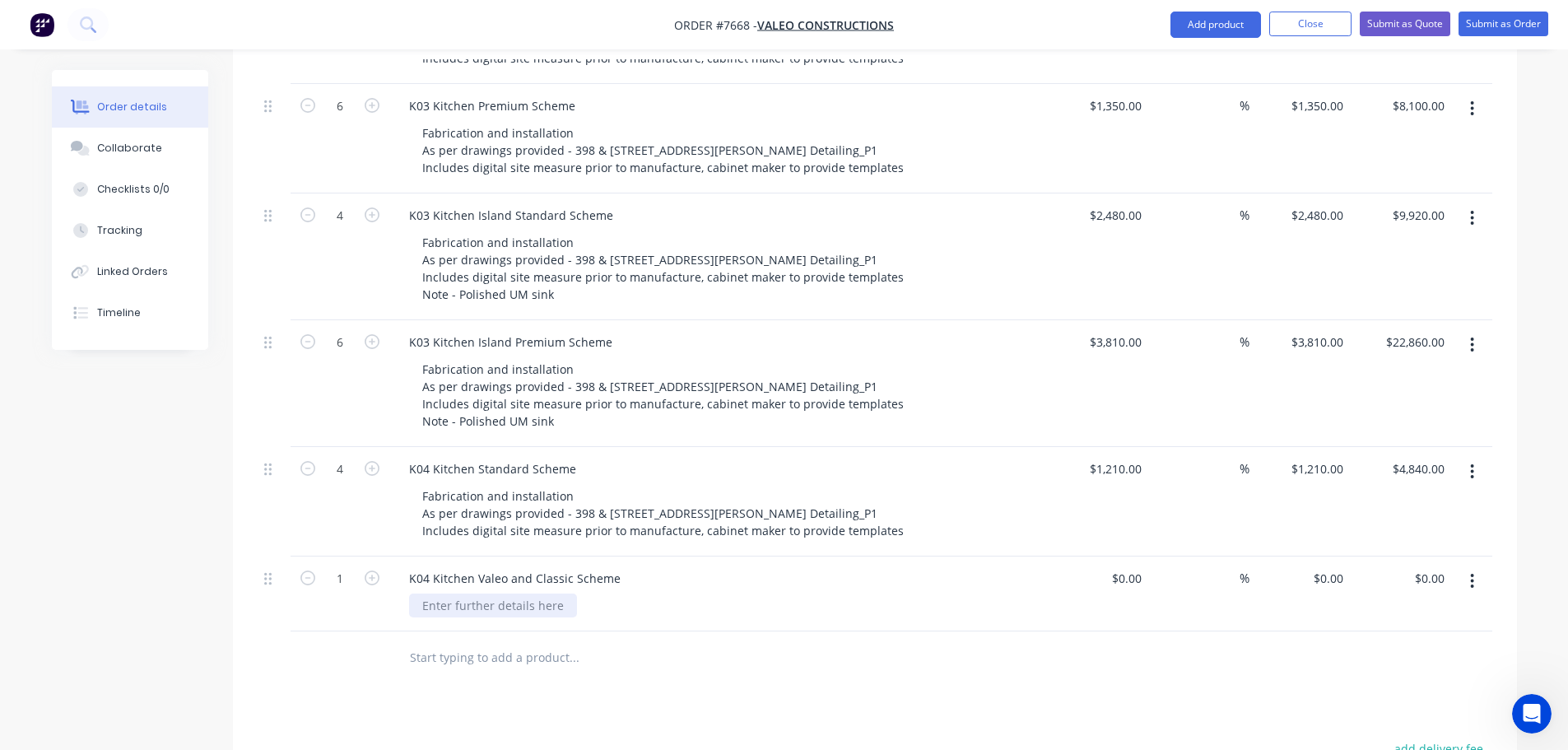
click at [492, 593] on div at bounding box center [492, 605] width 168 height 24
paste div
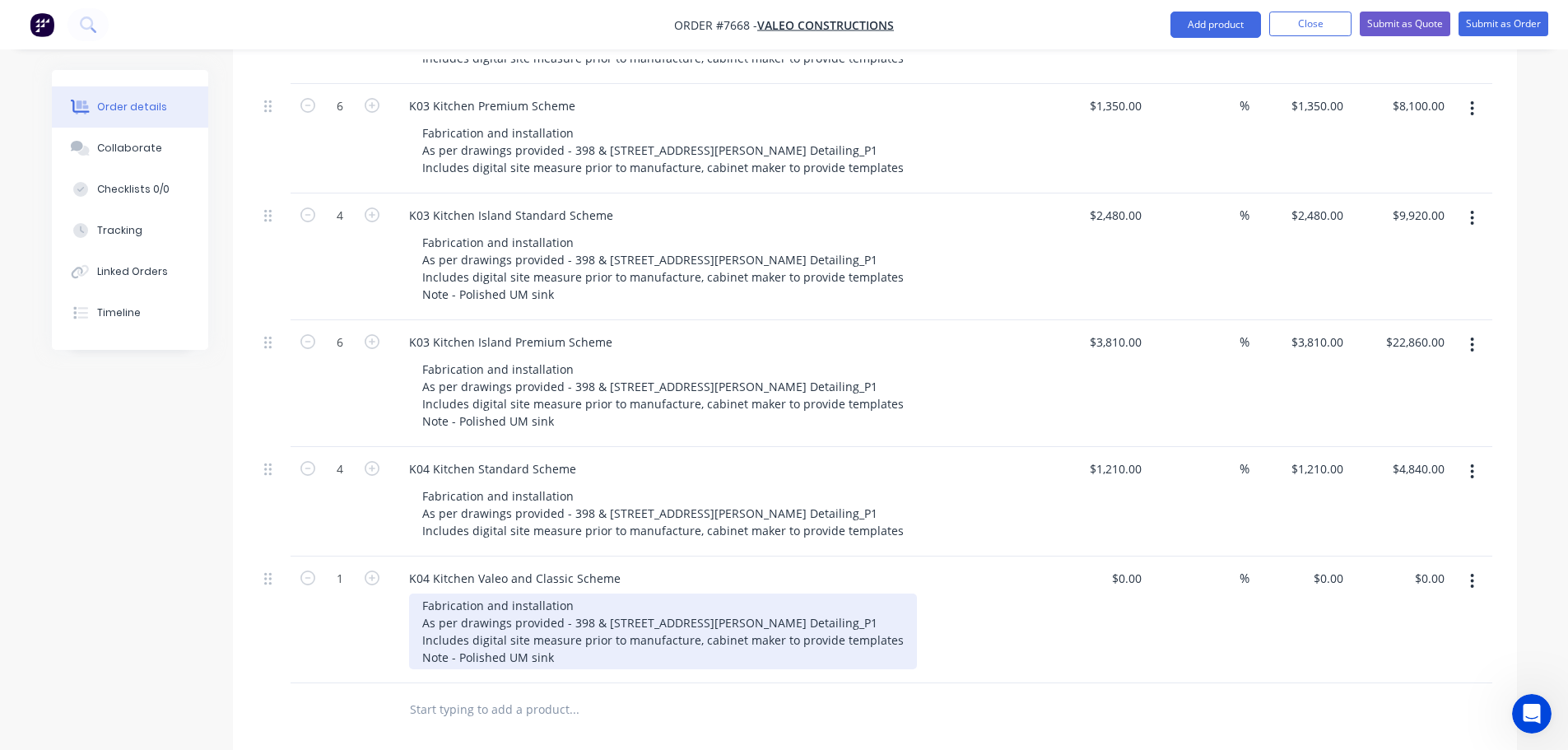
drag, startPoint x: 492, startPoint y: 634, endPoint x: 420, endPoint y: 634, distance: 72.0
click at [420, 634] on div "Fabrication and installation As per drawings provided - 398 & [STREET_ADDRESS][…" at bounding box center [663, 631] width 508 height 76
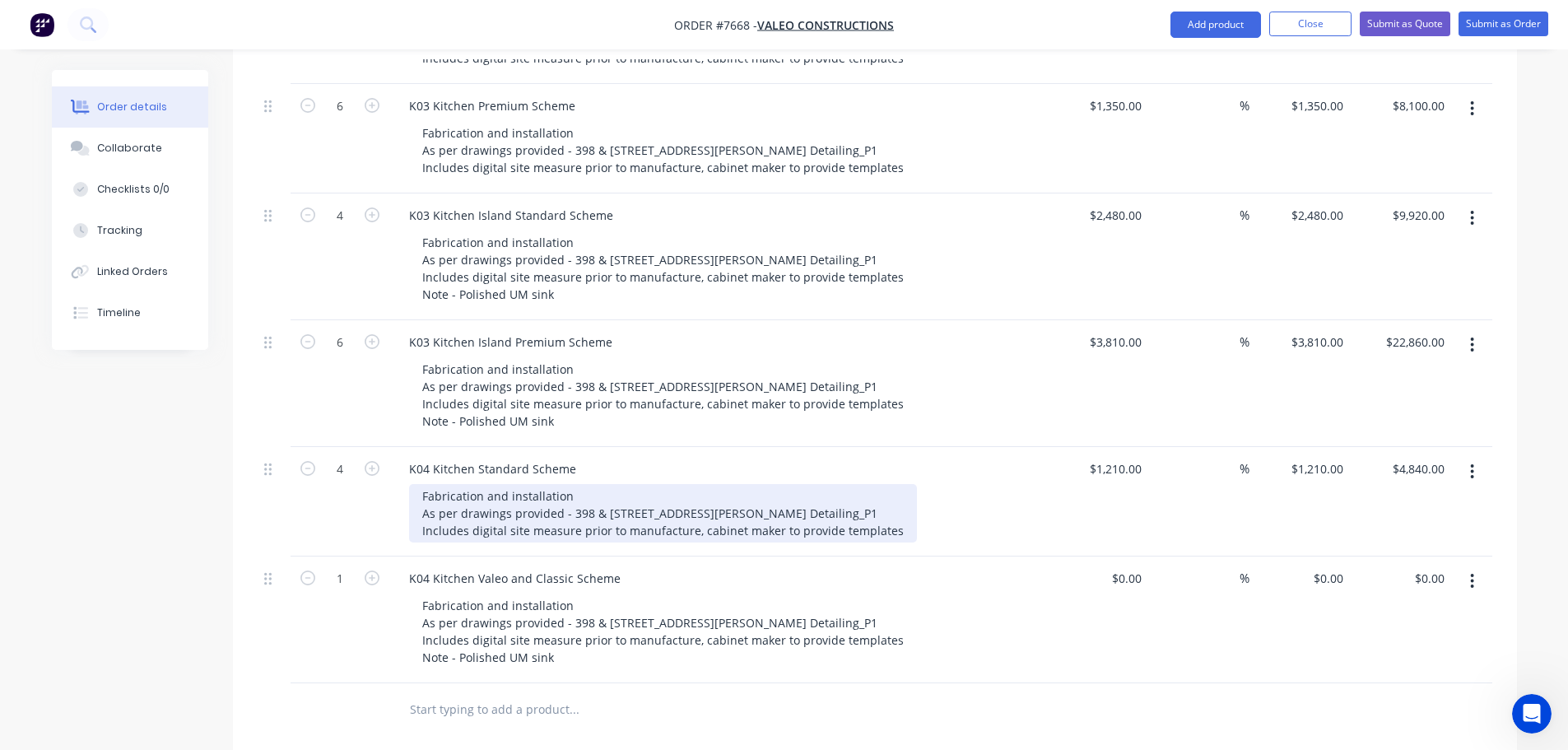
click at [891, 506] on div "Fabrication and installation As per drawings provided - 398 & [STREET_ADDRESS][…" at bounding box center [663, 513] width 508 height 58
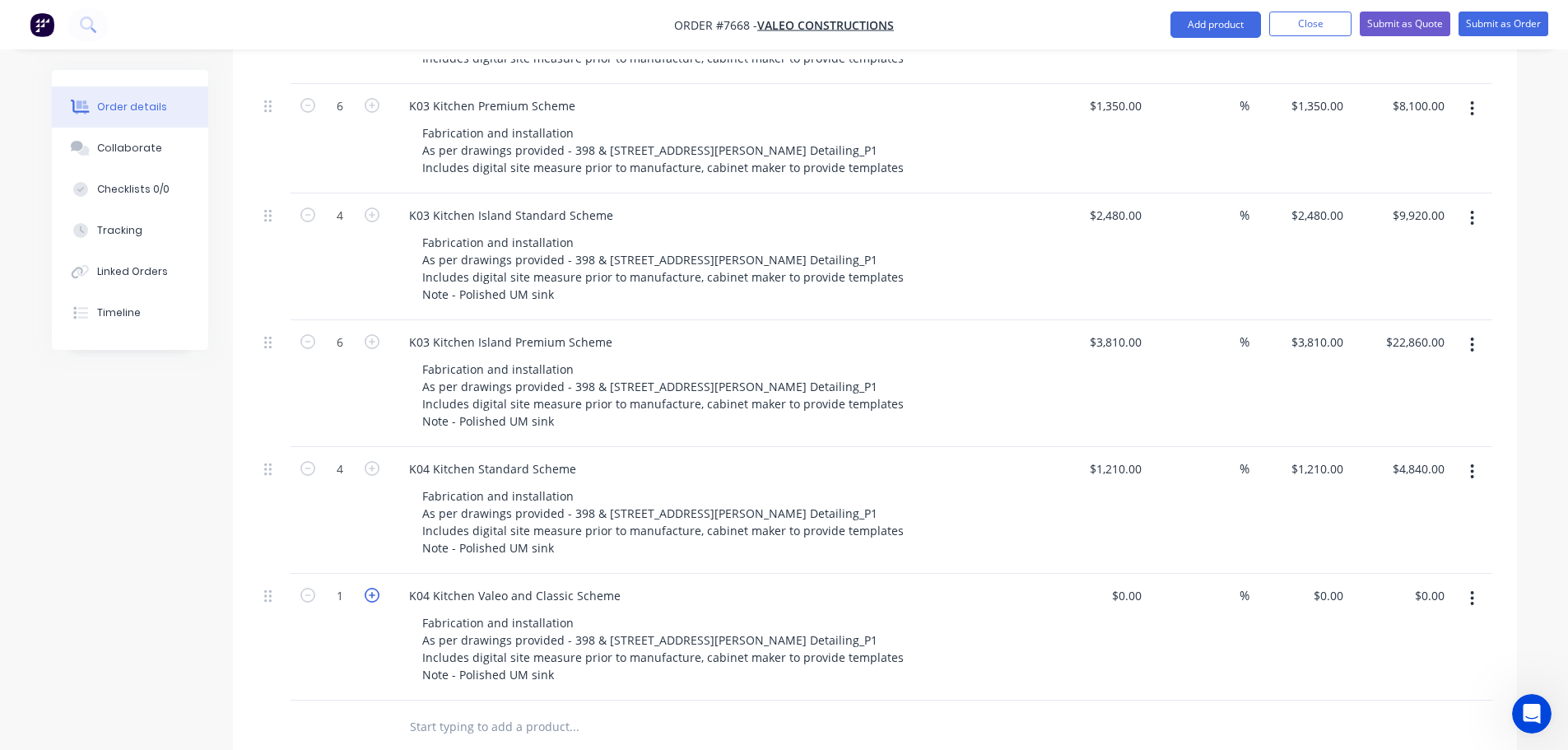
click at [371, 588] on icon "button" at bounding box center [372, 595] width 15 height 15
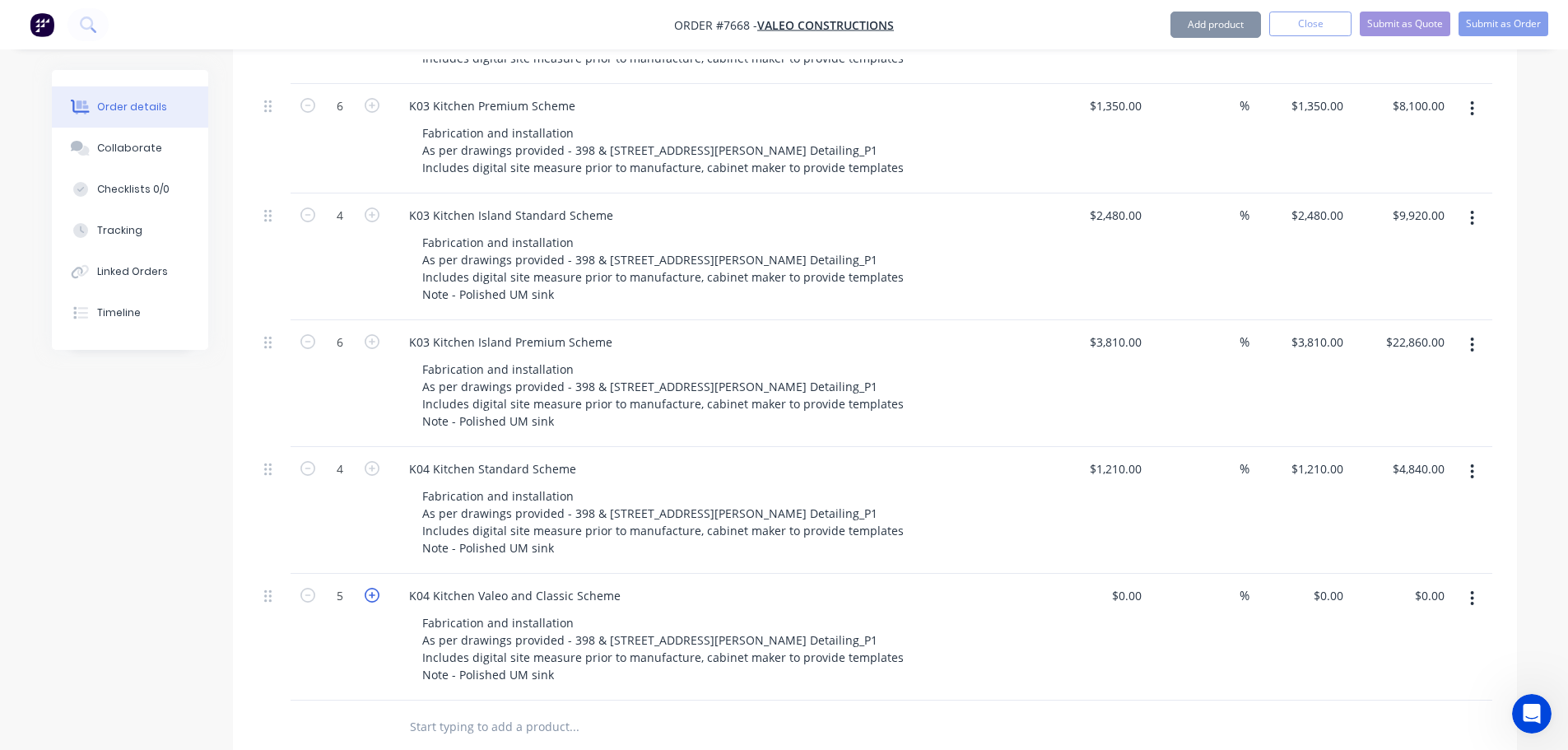
type input "6"
click at [1136, 583] on input at bounding box center [1129, 595] width 38 height 24
type input "$1,190.00"
type input "$7,140.00"
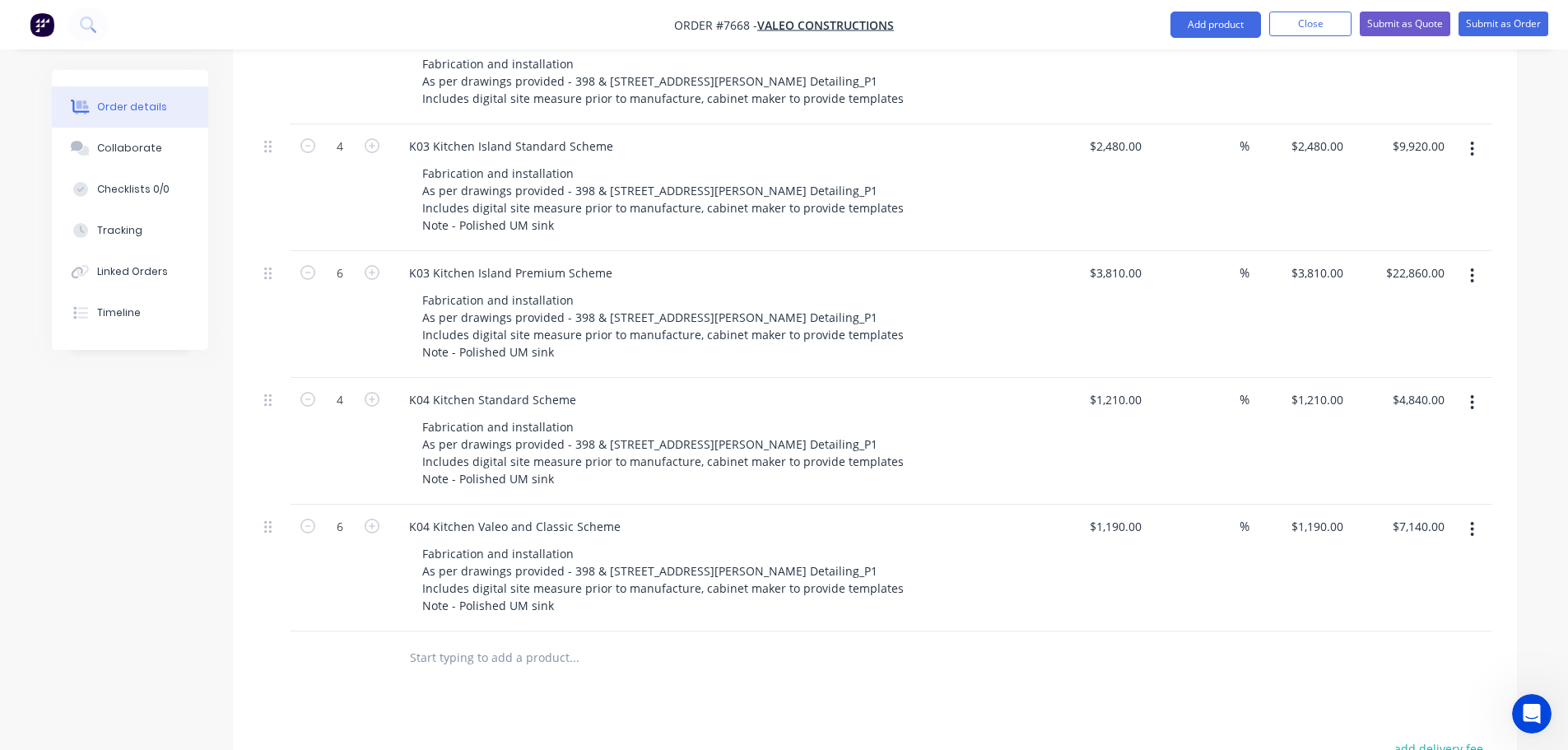
scroll to position [1152, 0]
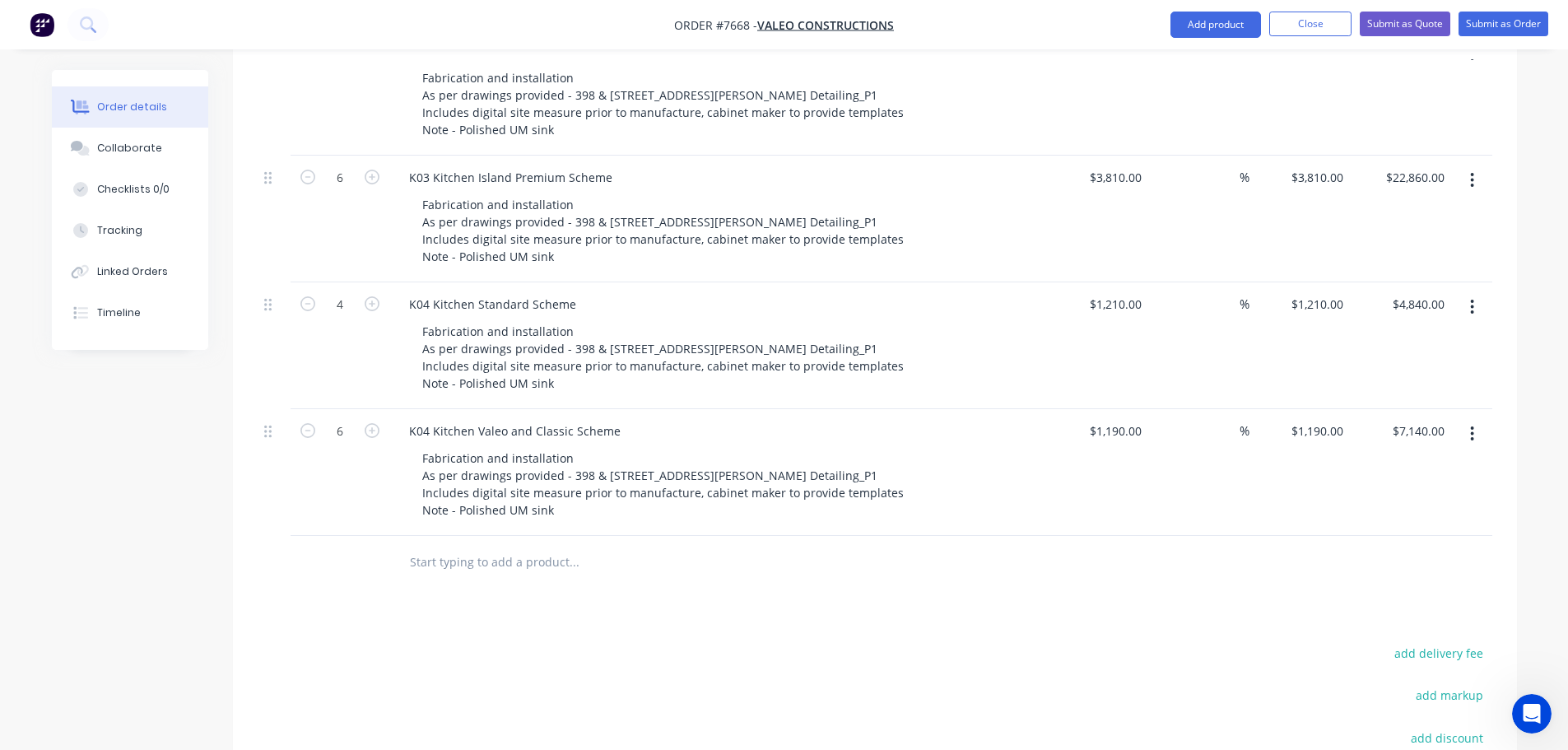
click at [440, 546] on input "text" at bounding box center [573, 563] width 329 height 33
drag, startPoint x: 409, startPoint y: 410, endPoint x: 621, endPoint y: 407, distance: 212.0
click at [621, 419] on div "K04 Kitchen Valeo and Classic Scheme" at bounding box center [515, 431] width 238 height 24
click at [435, 546] on input "text" at bounding box center [573, 563] width 329 height 33
paste input "K04 Kitchen Valeo and Classic Scheme"
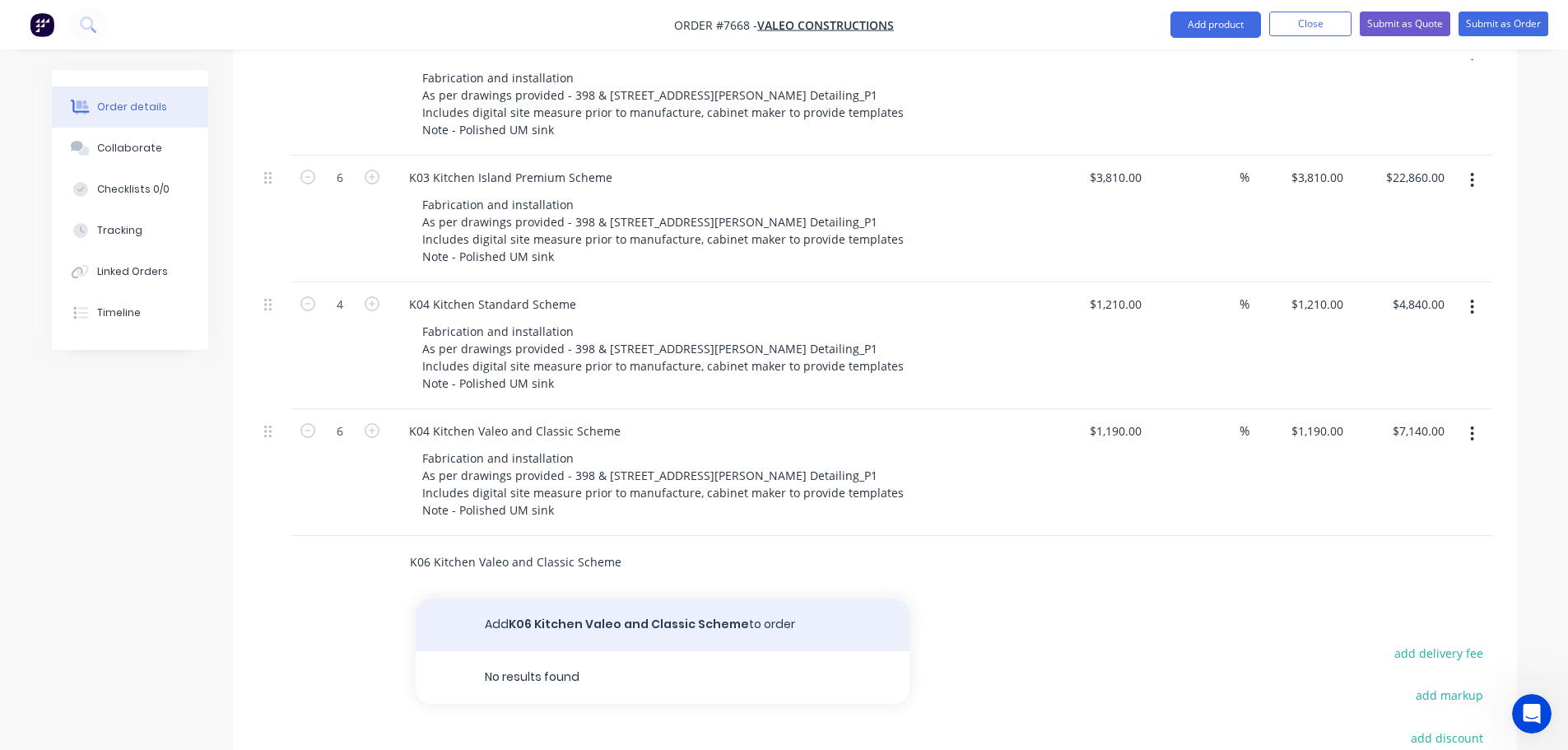
type input "K06 Kitchen Valeo and Classic Scheme"
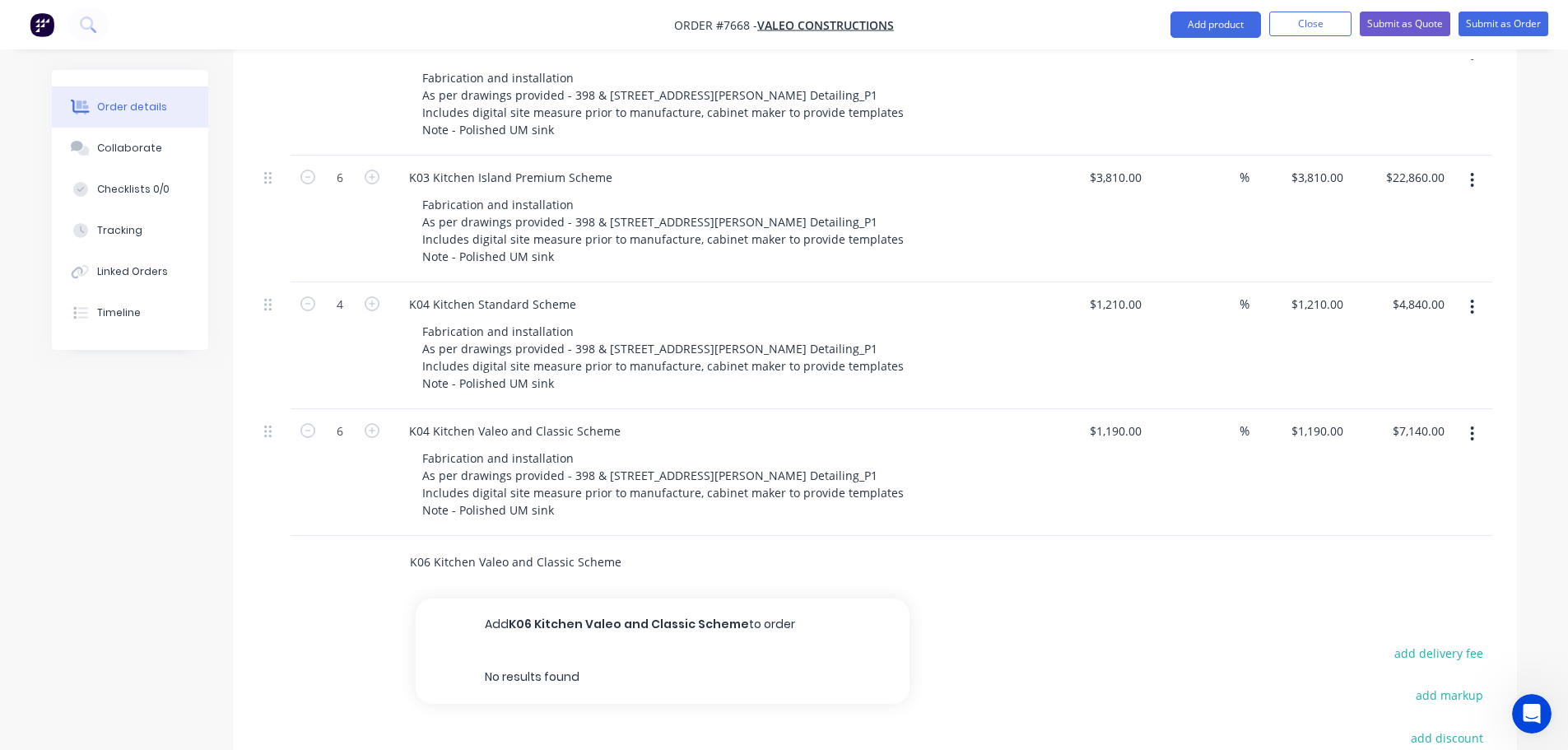
click at [628, 601] on button "Add K06 Kitchen Valeo and Classic Scheme to order" at bounding box center [662, 624] width 494 height 53
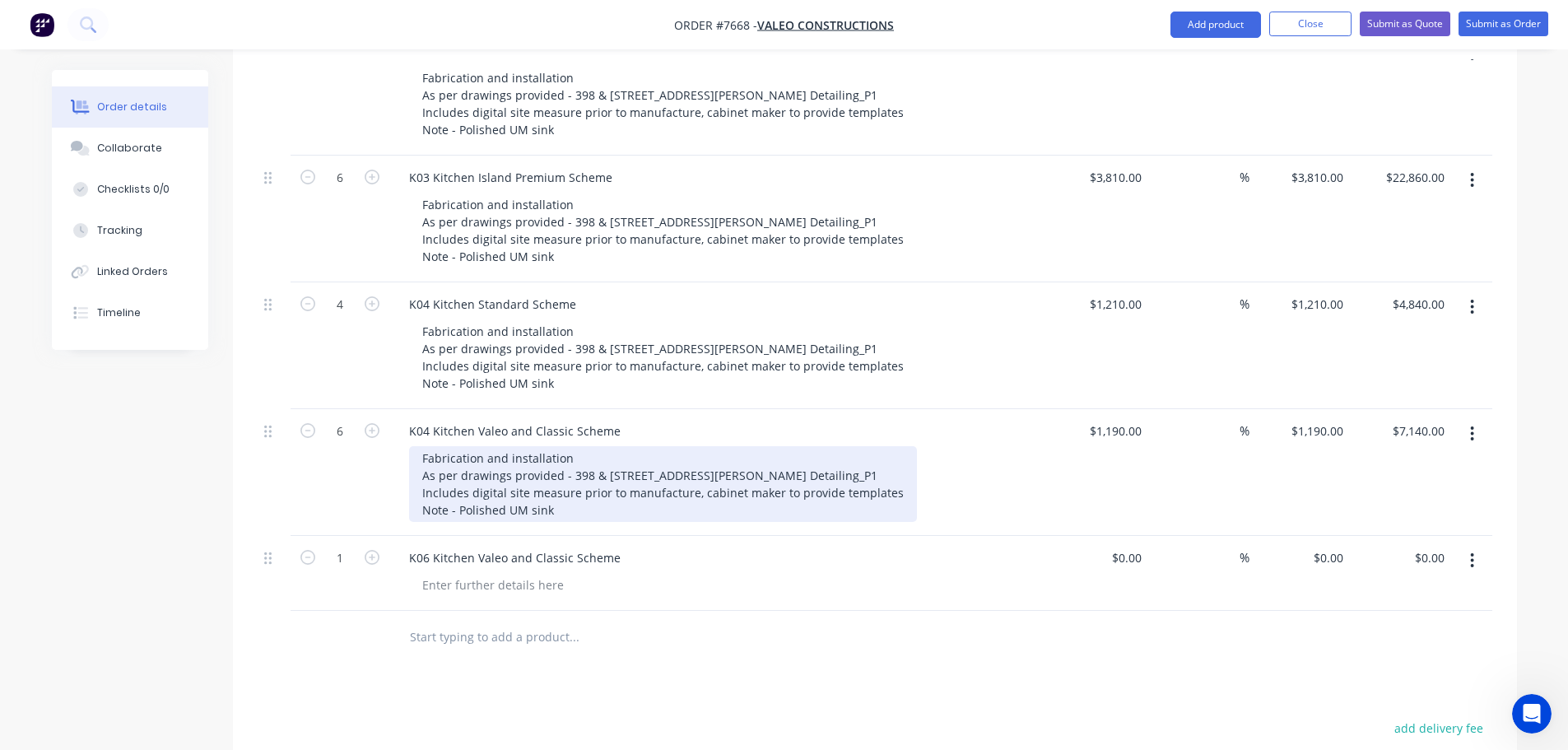
drag, startPoint x: 422, startPoint y: 435, endPoint x: 571, endPoint y: 482, distance: 156.2
click at [571, 482] on div "Fabrication and installation As per drawings provided - 398 & [STREET_ADDRESS][…" at bounding box center [663, 484] width 508 height 76
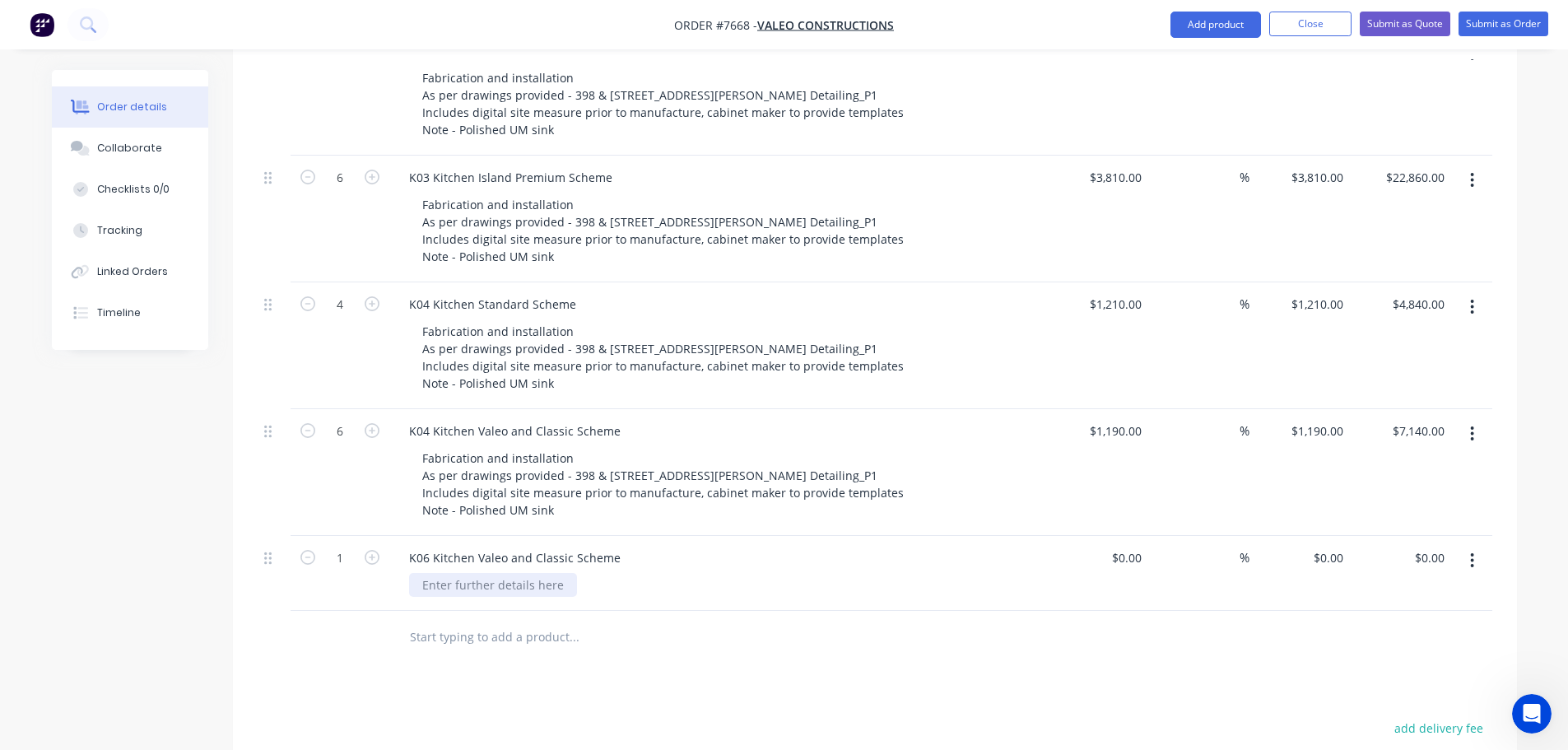
click at [525, 573] on div at bounding box center [492, 585] width 168 height 24
paste div
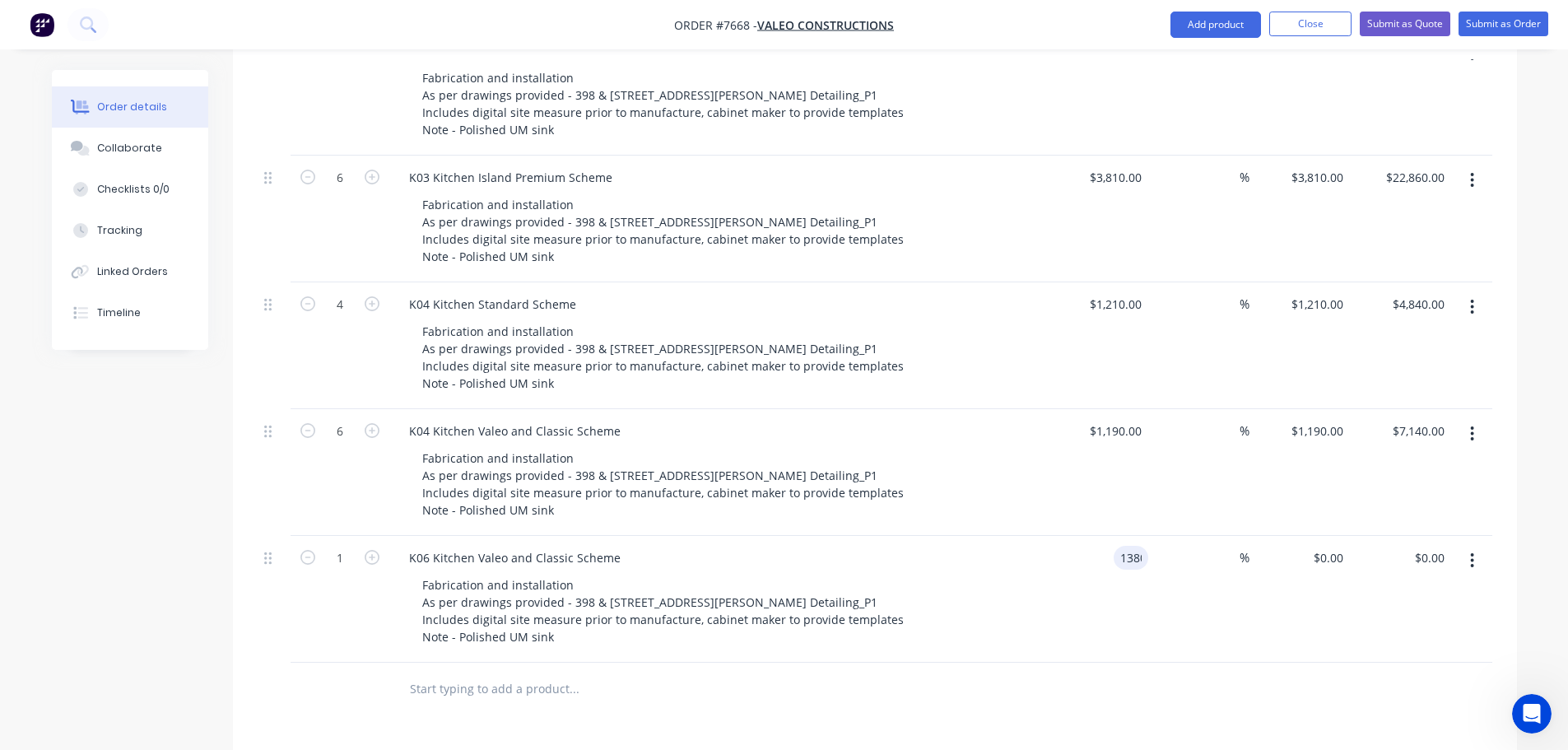
type input "$1,380.00"
click at [375, 550] on icon "button" at bounding box center [372, 557] width 15 height 15
type input "2"
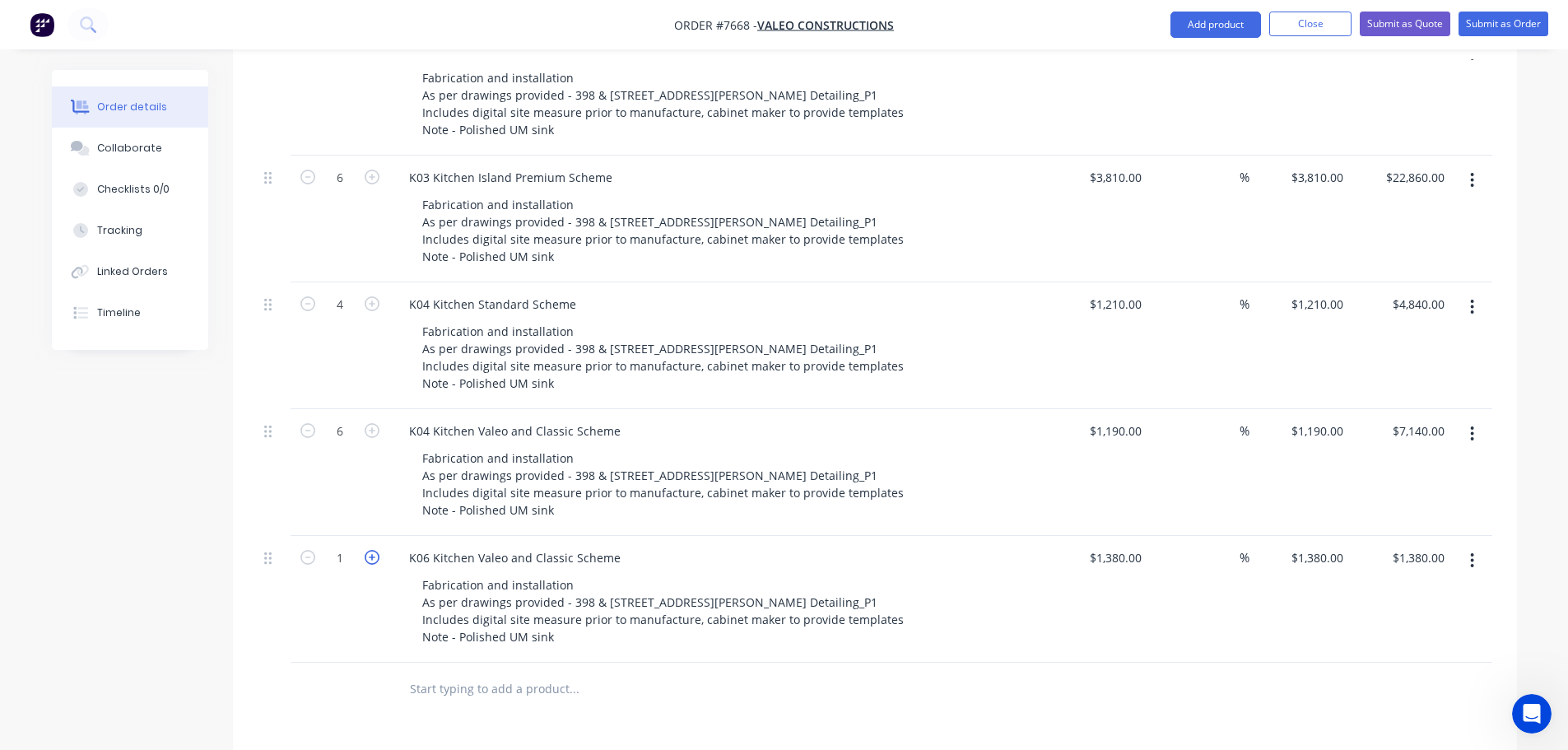
type input "$2,760.00"
click at [375, 550] on icon "button" at bounding box center [372, 557] width 15 height 15
type input "3"
type input "$4,140.00"
click at [375, 550] on icon "button" at bounding box center [372, 557] width 15 height 15
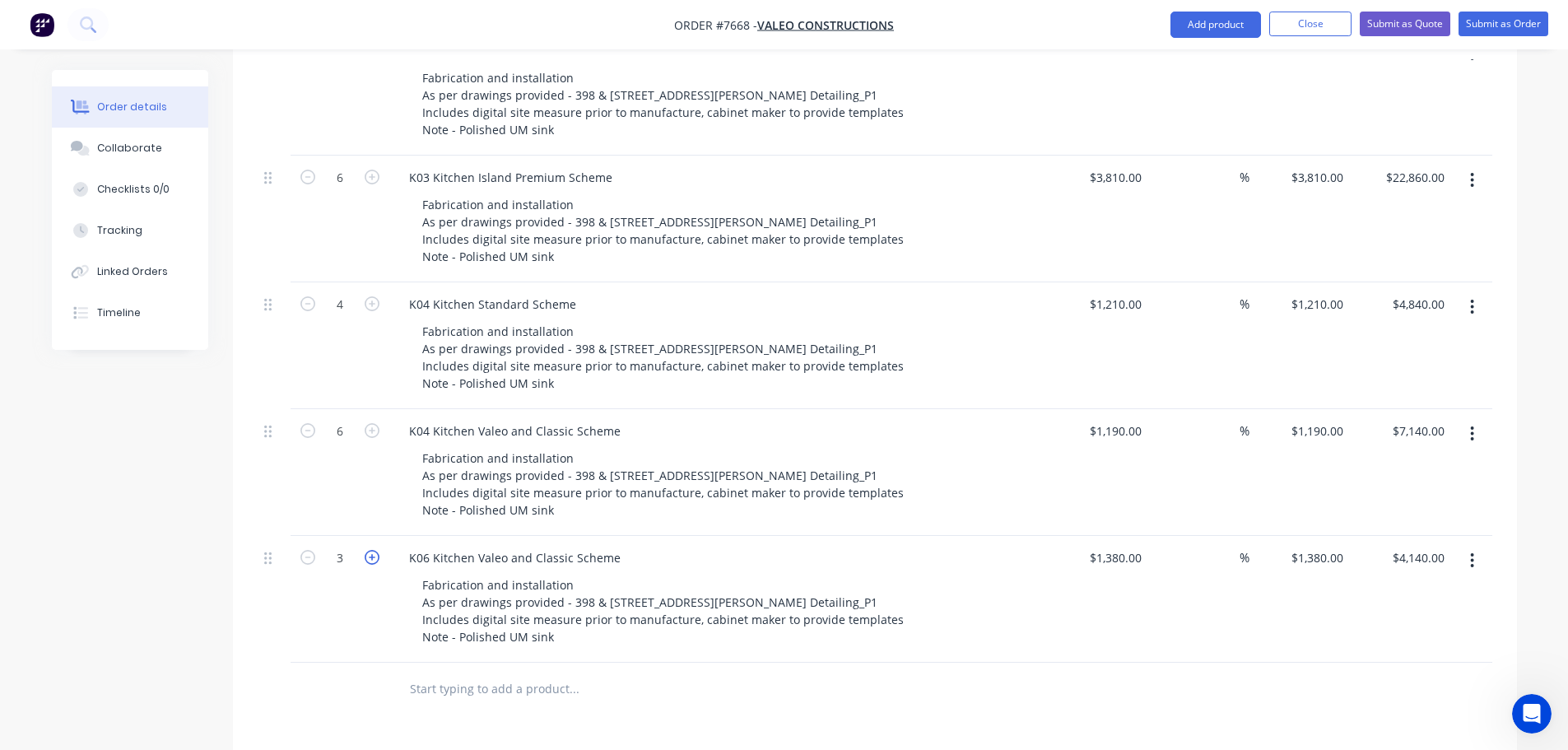
type input "4"
type input "$5,520.00"
click at [375, 550] on icon "button" at bounding box center [372, 557] width 15 height 15
type input "5"
type input "$6,900.00"
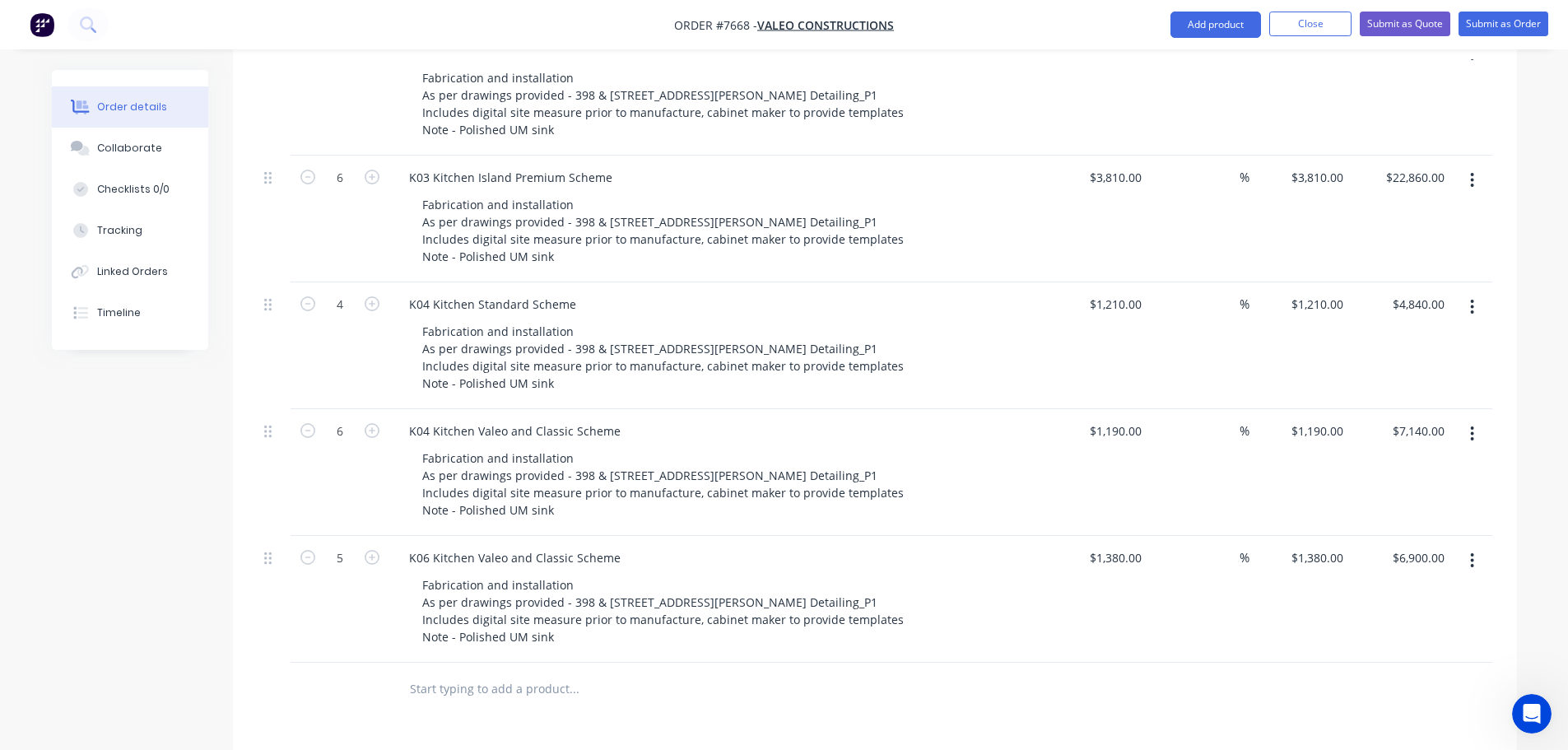
click at [457, 672] on input "text" at bounding box center [573, 689] width 329 height 33
drag, startPoint x: 408, startPoint y: 536, endPoint x: 618, endPoint y: 534, distance: 210.0
click at [618, 546] on div "K06 Kitchen Valeo and Classic Scheme" at bounding box center [515, 558] width 238 height 24
click at [450, 672] on input "text" at bounding box center [573, 689] width 329 height 33
paste input "K06 Kitchen Valeo and Classic Scheme"
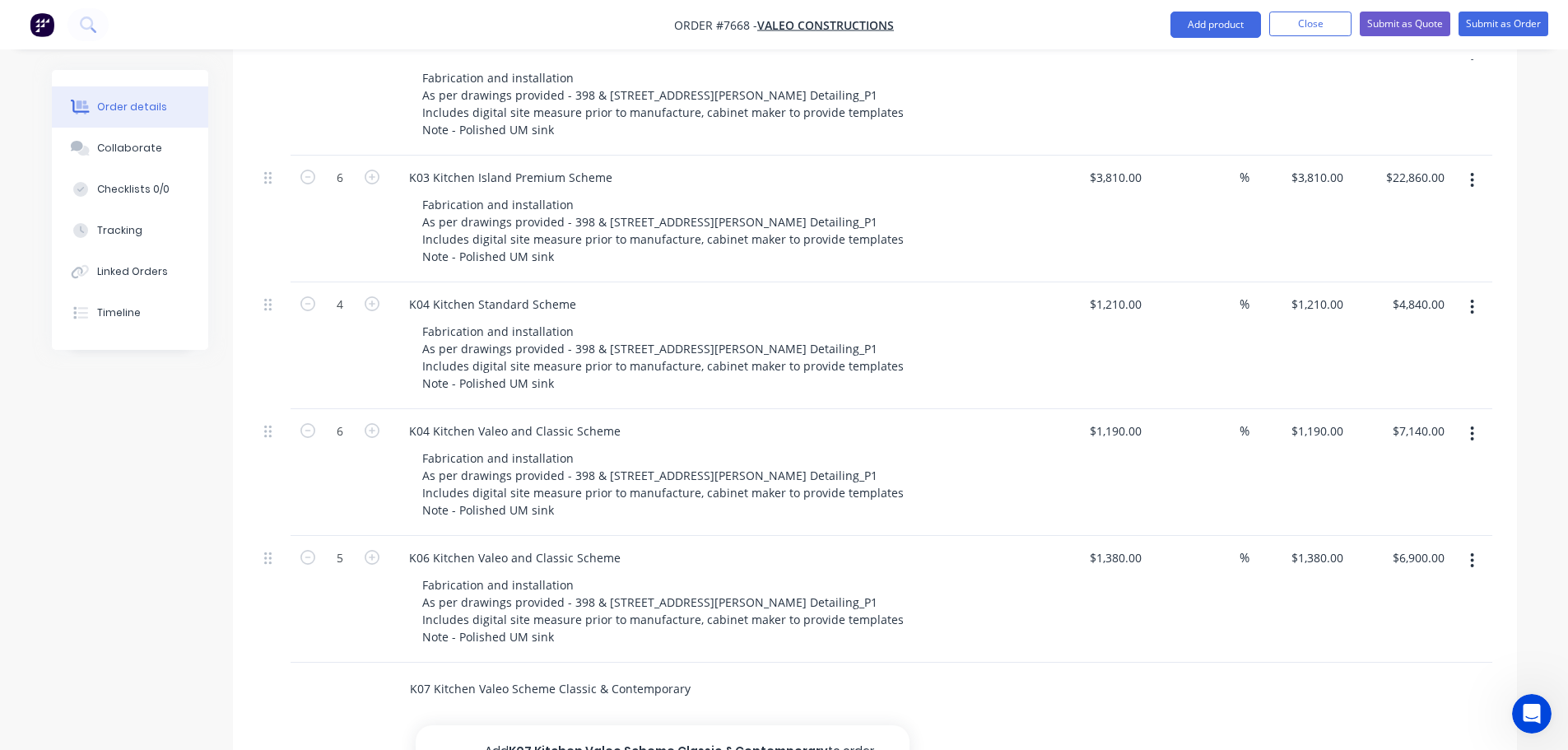
type input "K07 Kitchen Valeo Scheme Classic & Contemporary"
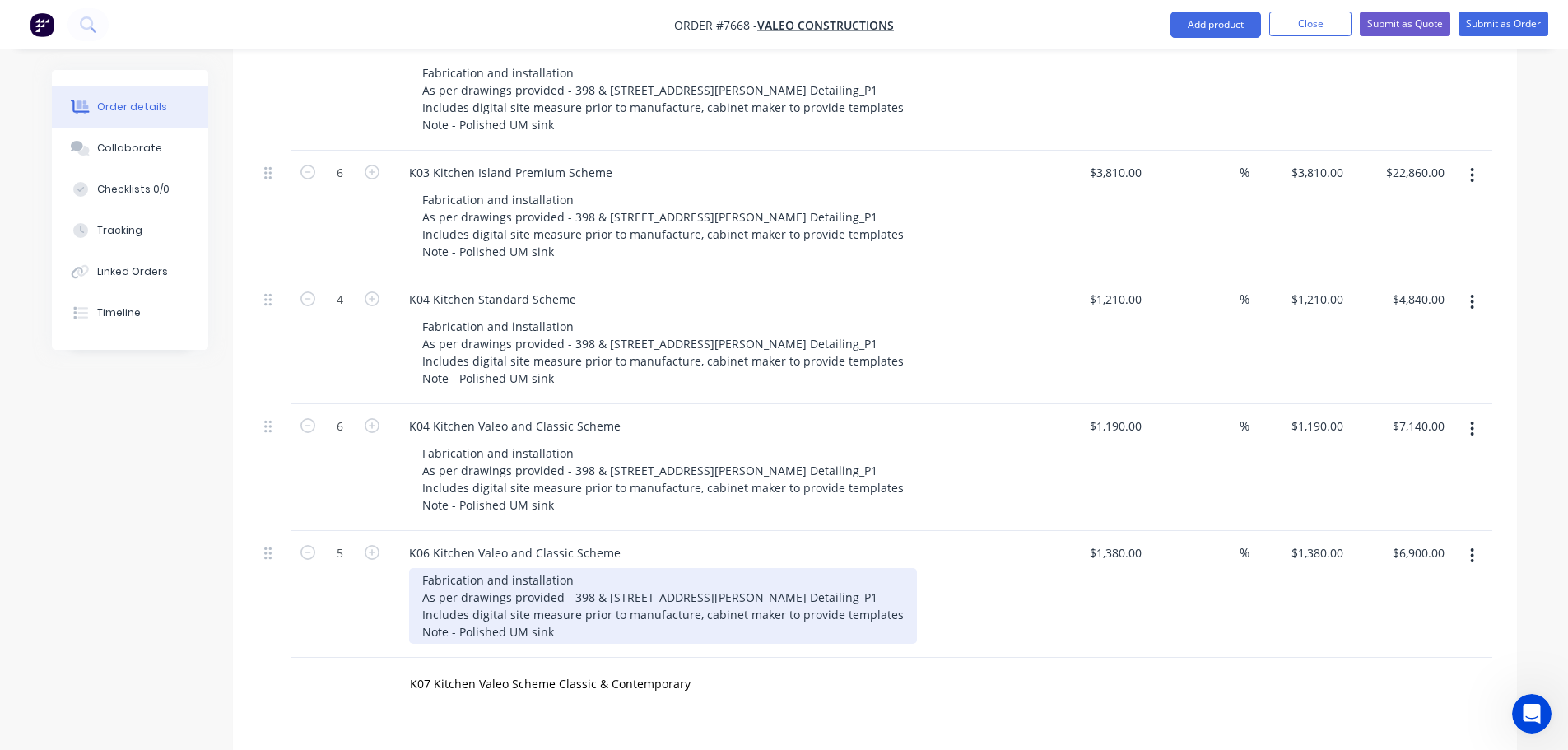
drag, startPoint x: 425, startPoint y: 557, endPoint x: 593, endPoint y: 606, distance: 175.0
click at [593, 606] on div "Fabrication and installation As per drawings provided - 398 & [STREET_ADDRESS][…" at bounding box center [663, 606] width 508 height 76
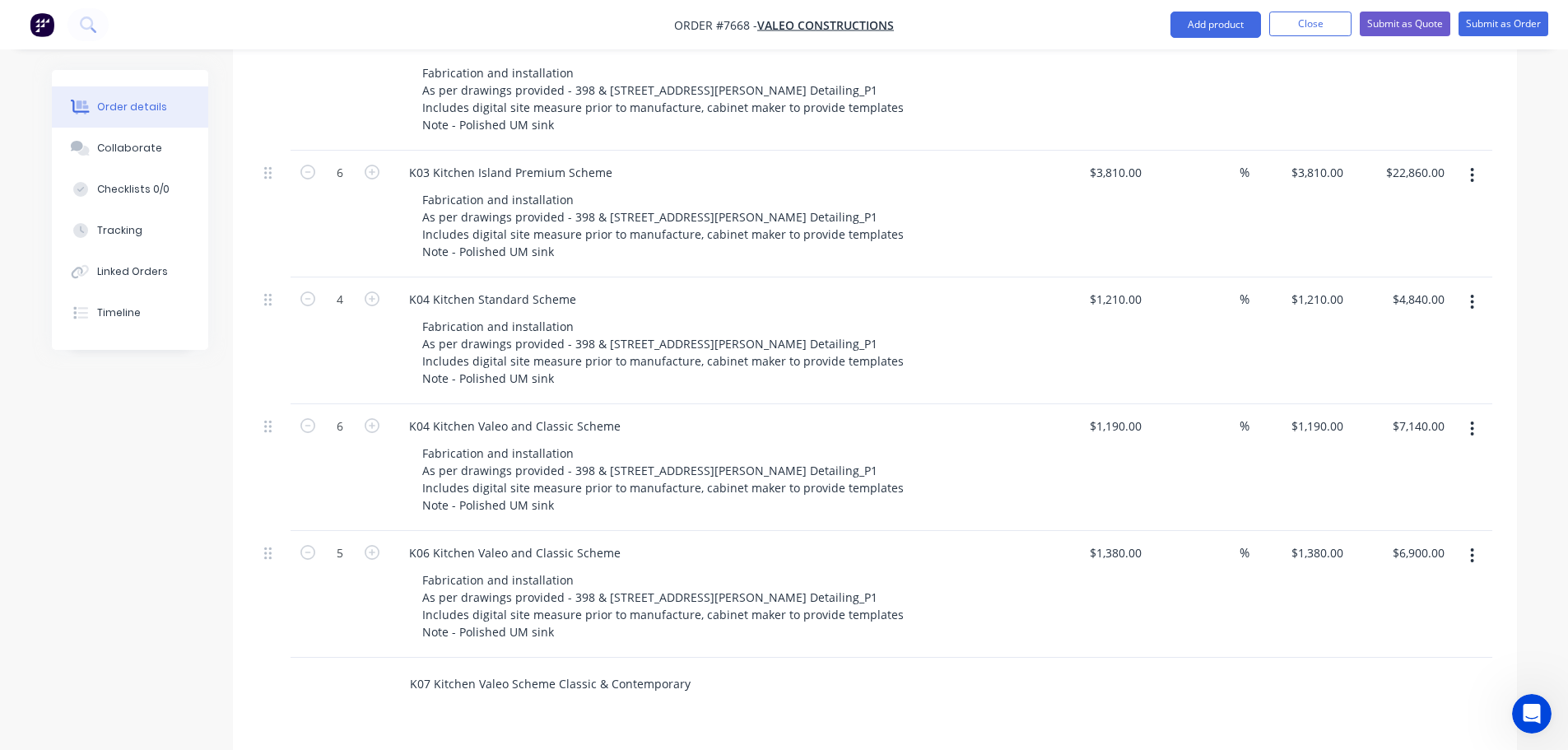
click at [688, 667] on input "K07 Kitchen Valeo Scheme Classic & Contemporary" at bounding box center [573, 684] width 329 height 33
click at [552, 720] on button "Add K07 Kitchen Valeo Scheme Classic & Contemporary to order" at bounding box center [662, 746] width 494 height 53
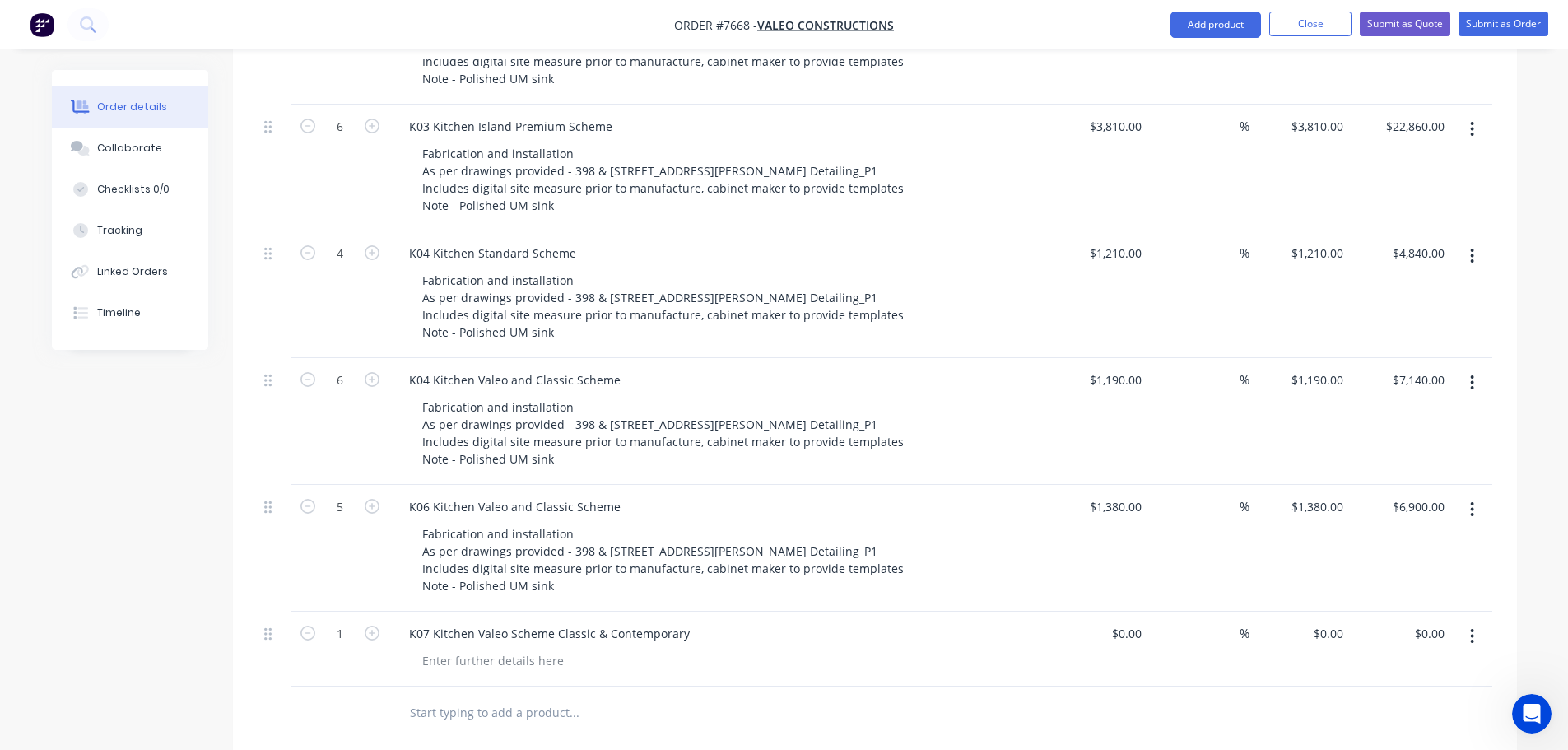
scroll to position [1239, 0]
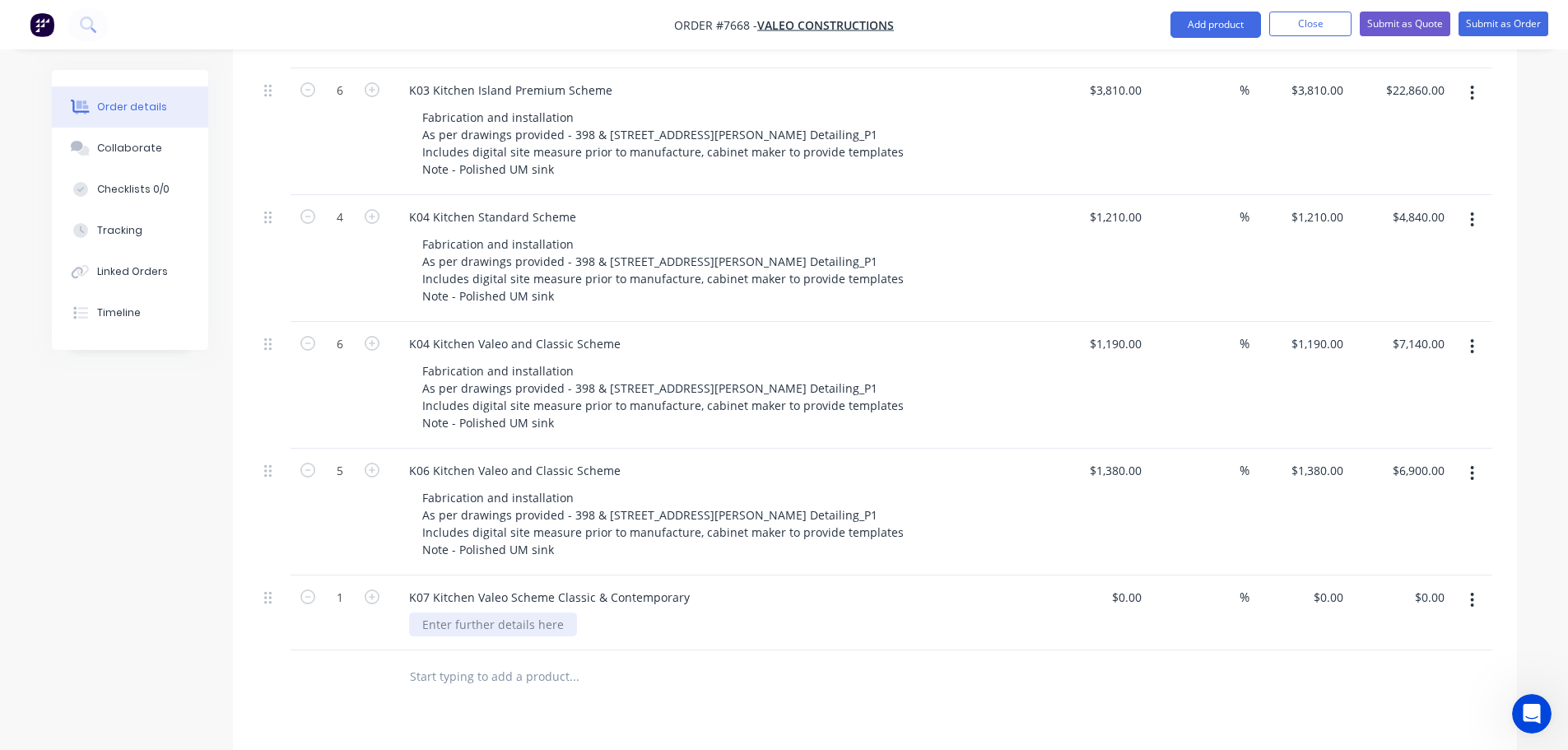
click at [432, 613] on div at bounding box center [492, 625] width 168 height 24
paste div
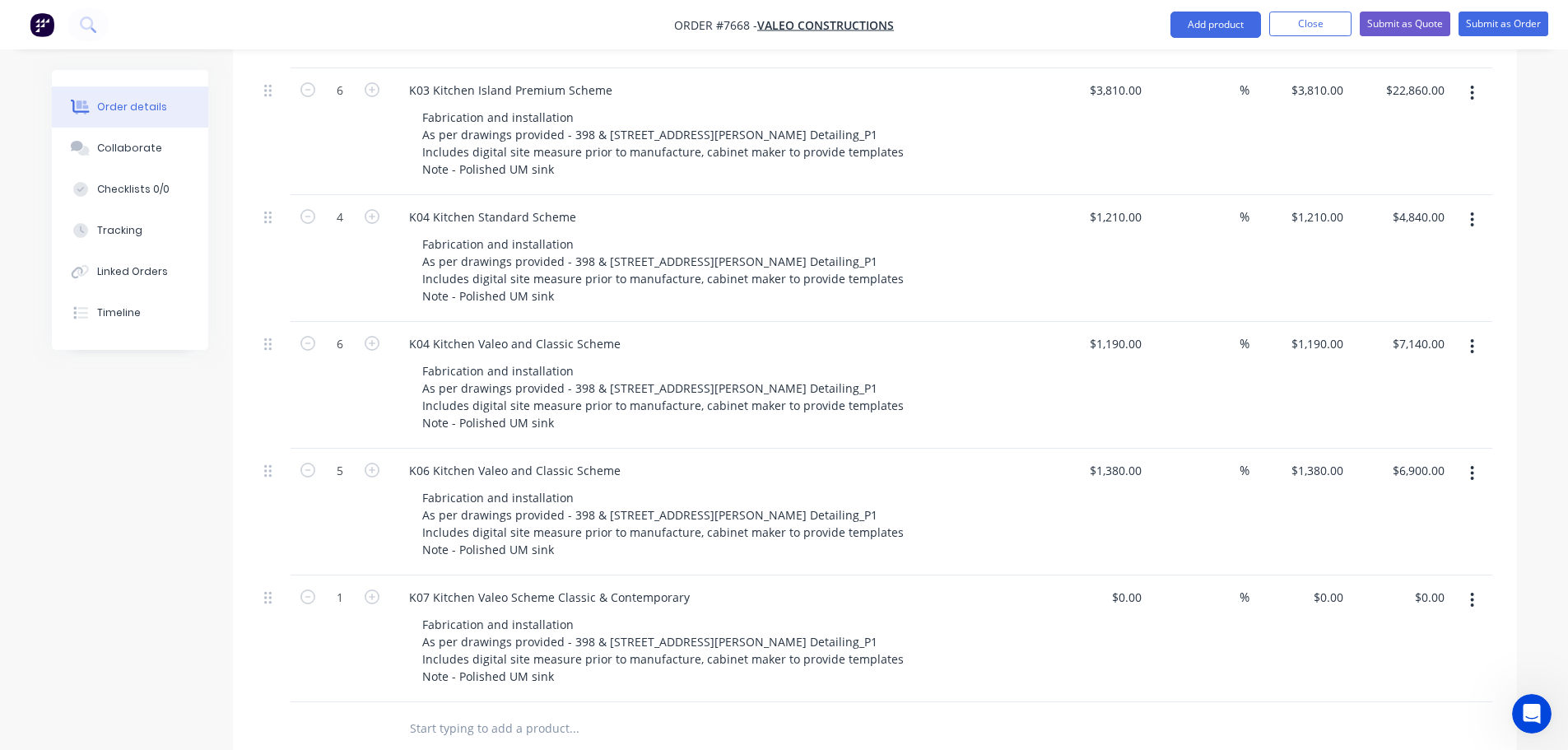
click at [379, 587] on button "button" at bounding box center [372, 595] width 21 height 18
click at [376, 590] on icon "button" at bounding box center [372, 597] width 15 height 15
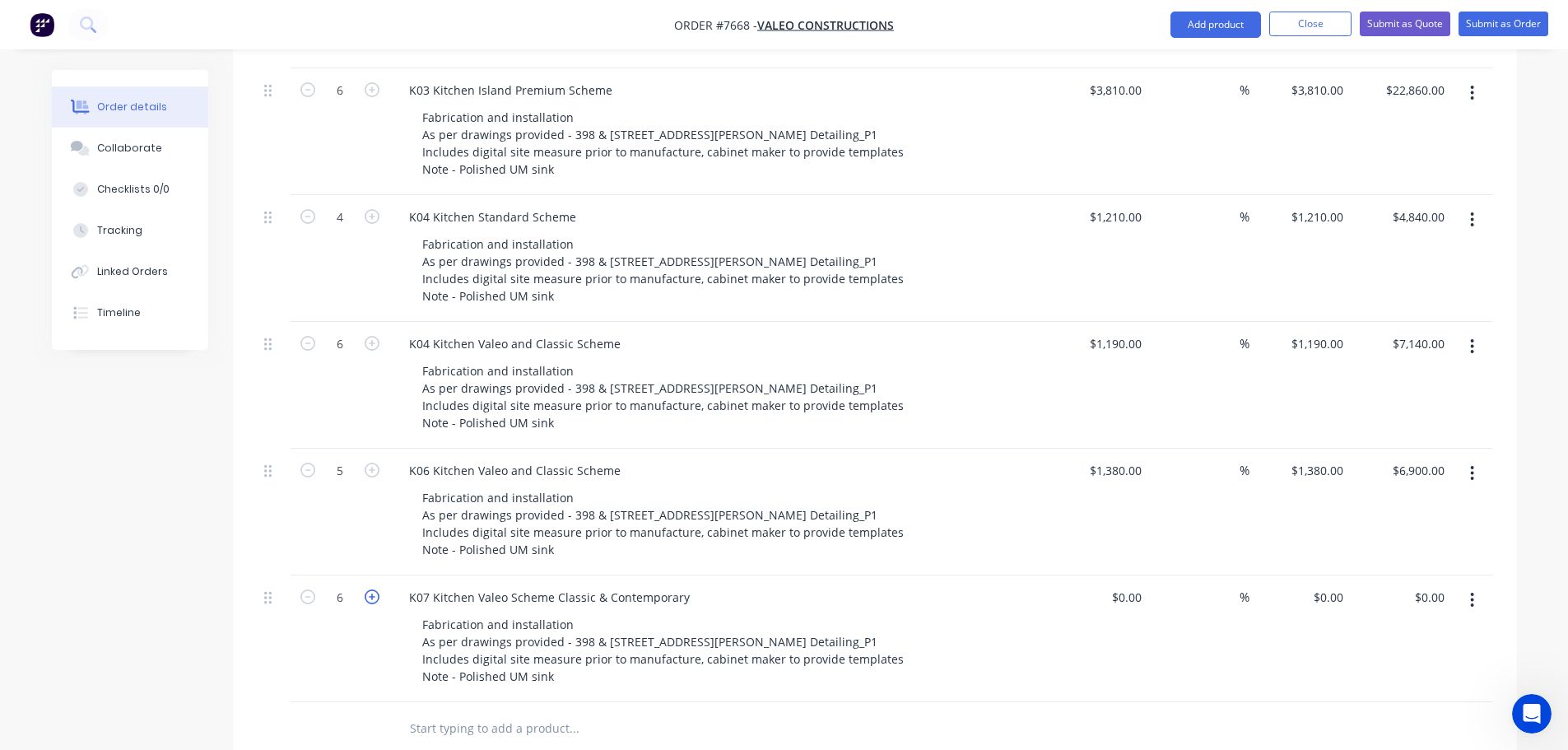
click at [376, 590] on icon "button" at bounding box center [372, 597] width 15 height 15
click at [308, 590] on icon "button" at bounding box center [308, 597] width 15 height 15
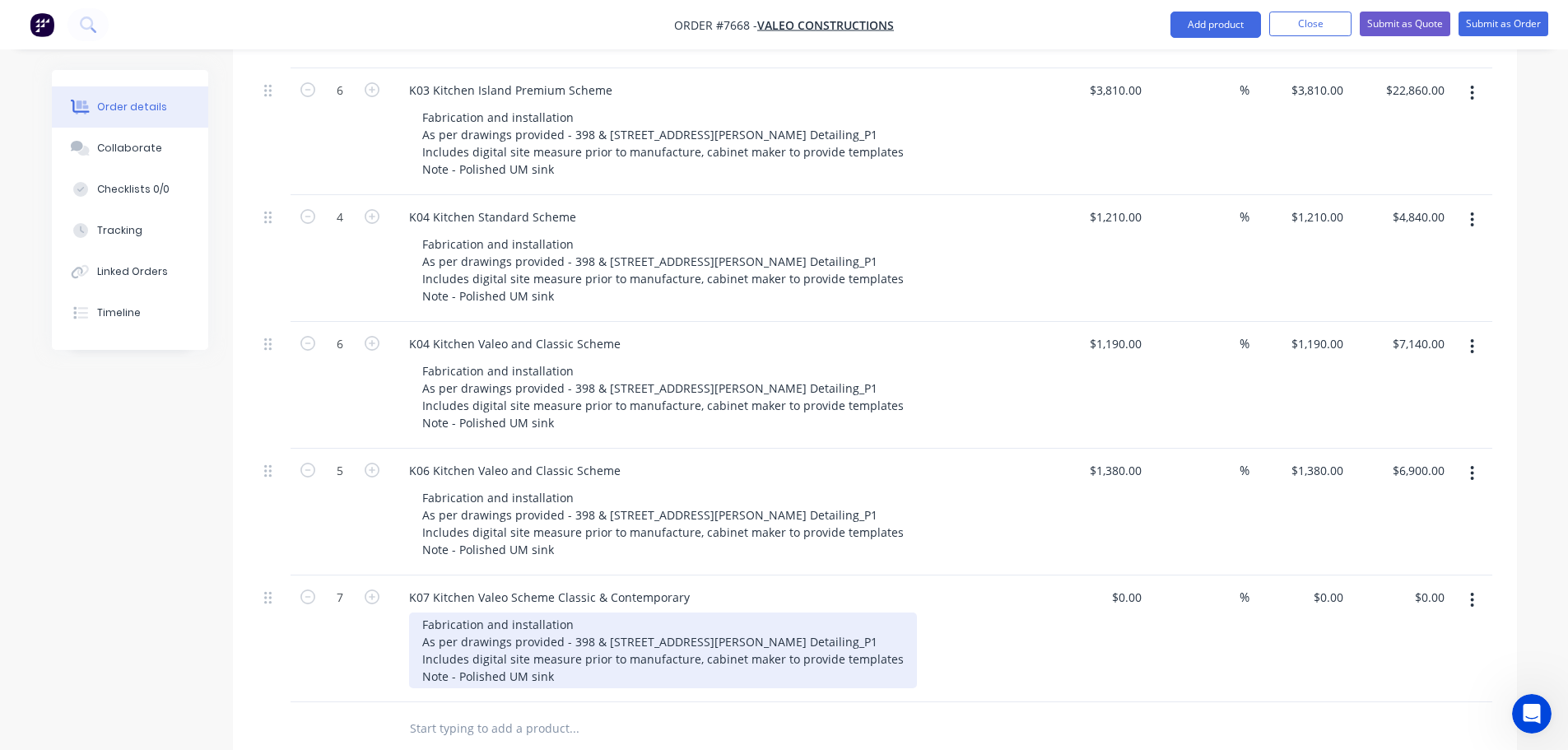
type input "6"
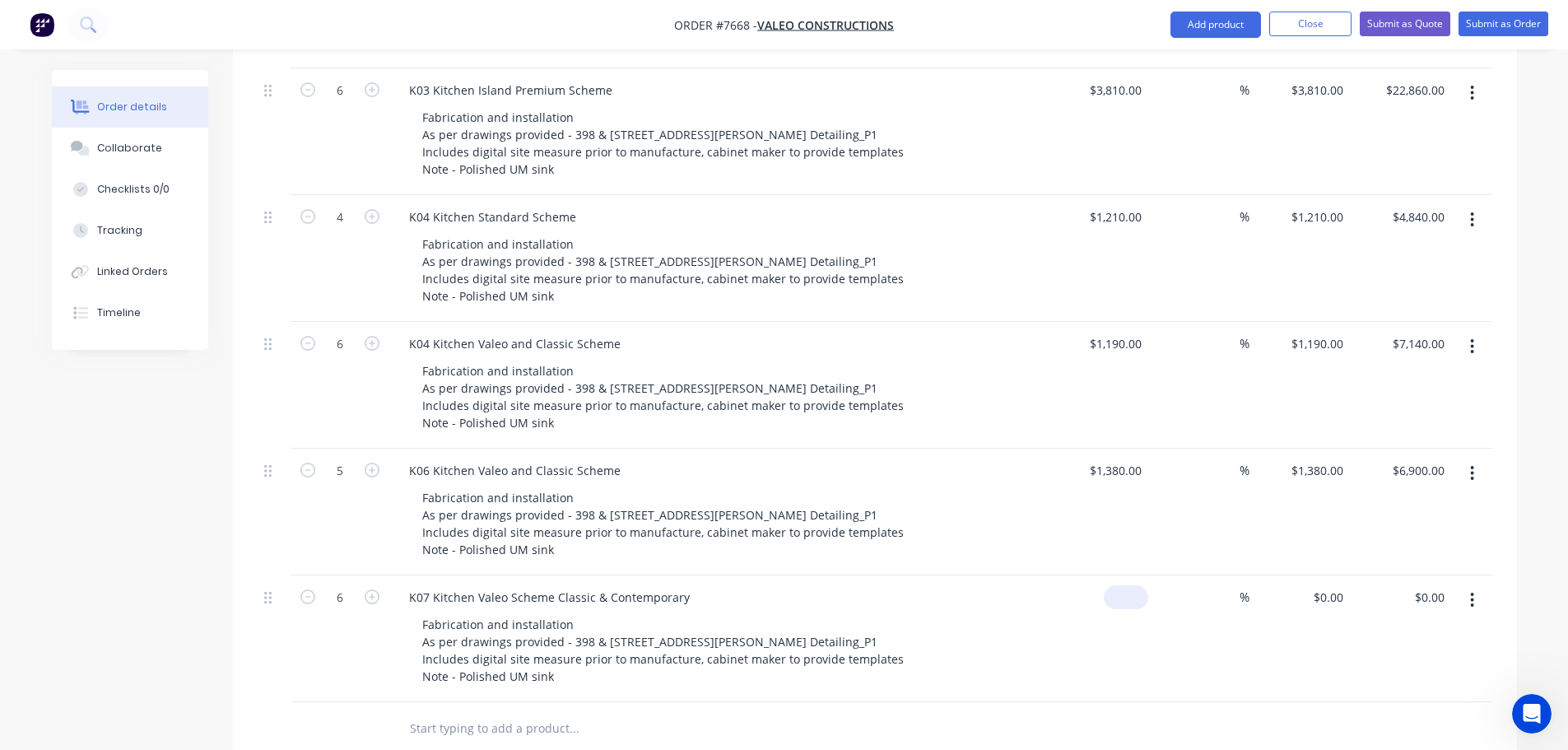
click at [1110, 576] on div "$0.00" at bounding box center [1098, 639] width 101 height 127
type input "$950.00"
type input "$5,700.00"
drag, startPoint x: 407, startPoint y: 572, endPoint x: 682, endPoint y: 572, distance: 275.0
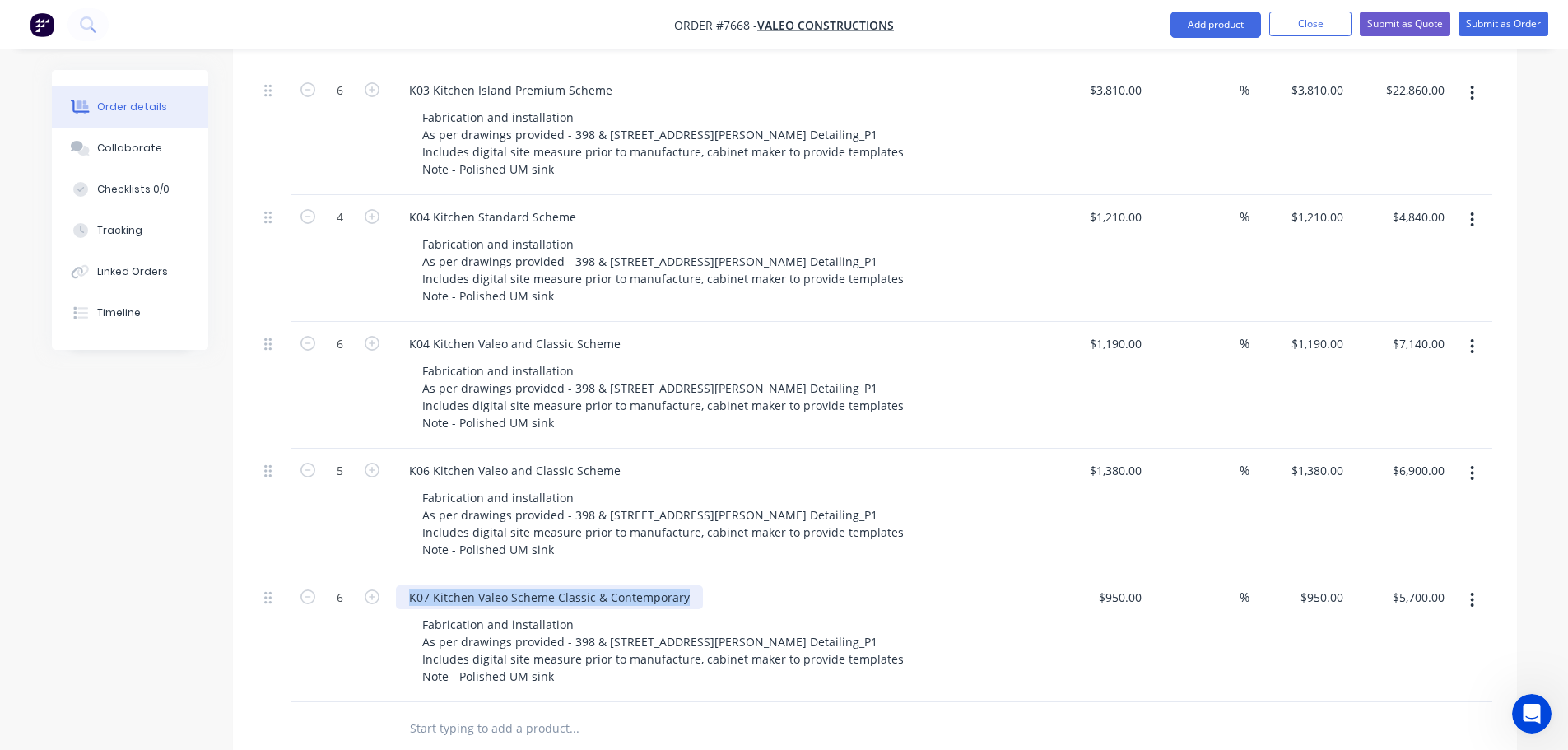
click at [682, 585] on div "K07 Kitchen Valeo Scheme Classic & Contemporary" at bounding box center [549, 597] width 307 height 24
click at [442, 712] on input "text" at bounding box center [573, 729] width 329 height 33
paste input "K07 Kitchen Valeo Scheme Classic & Contemporary"
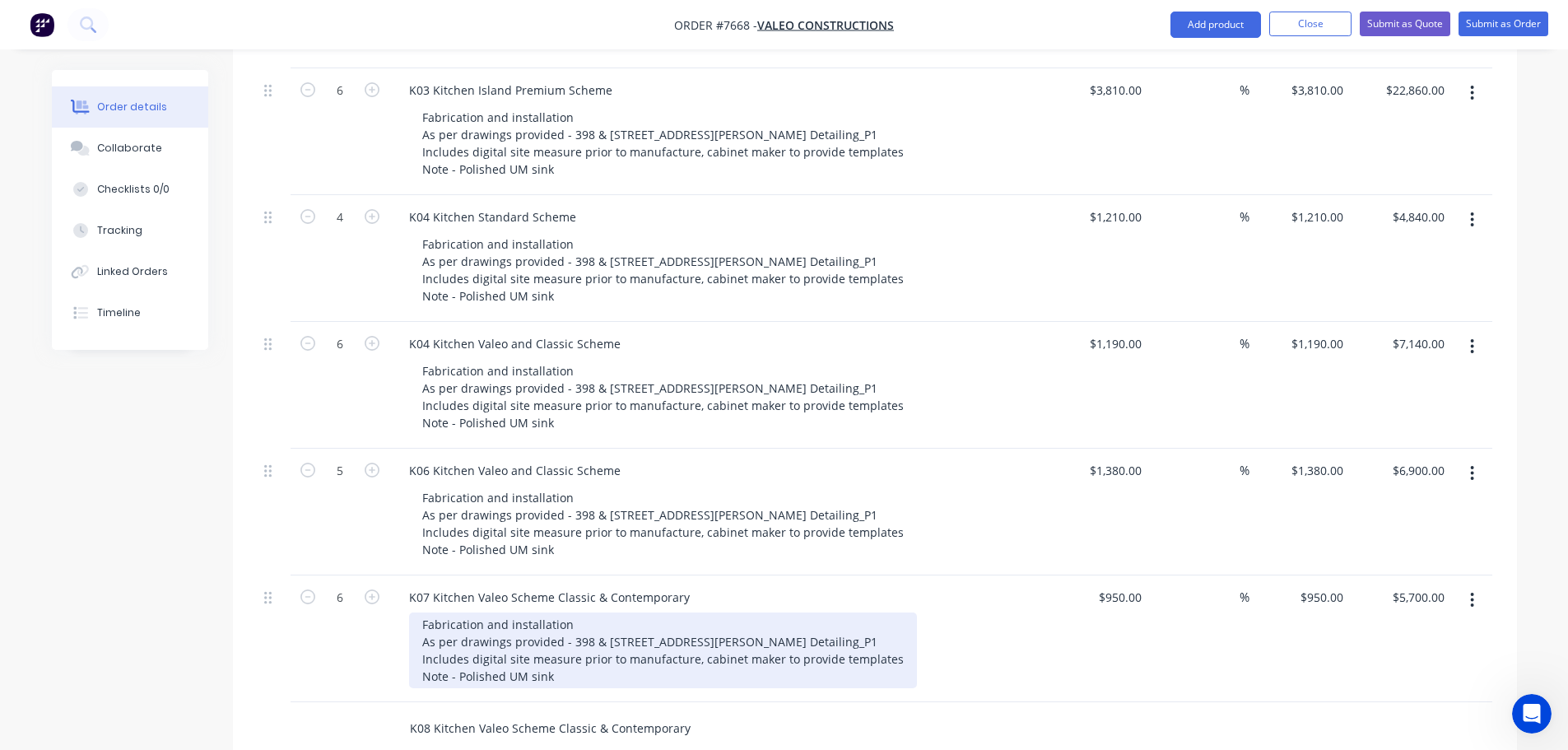
type input "K08 Kitchen Valeo Scheme Classic & Contemporary"
drag, startPoint x: 423, startPoint y: 602, endPoint x: 595, endPoint y: 667, distance: 183.9
click at [630, 686] on div "Qty Cost Markup Price Total 2 K01 Kitchen Standard Fabrication and installation…" at bounding box center [874, 41] width 1284 height 1429
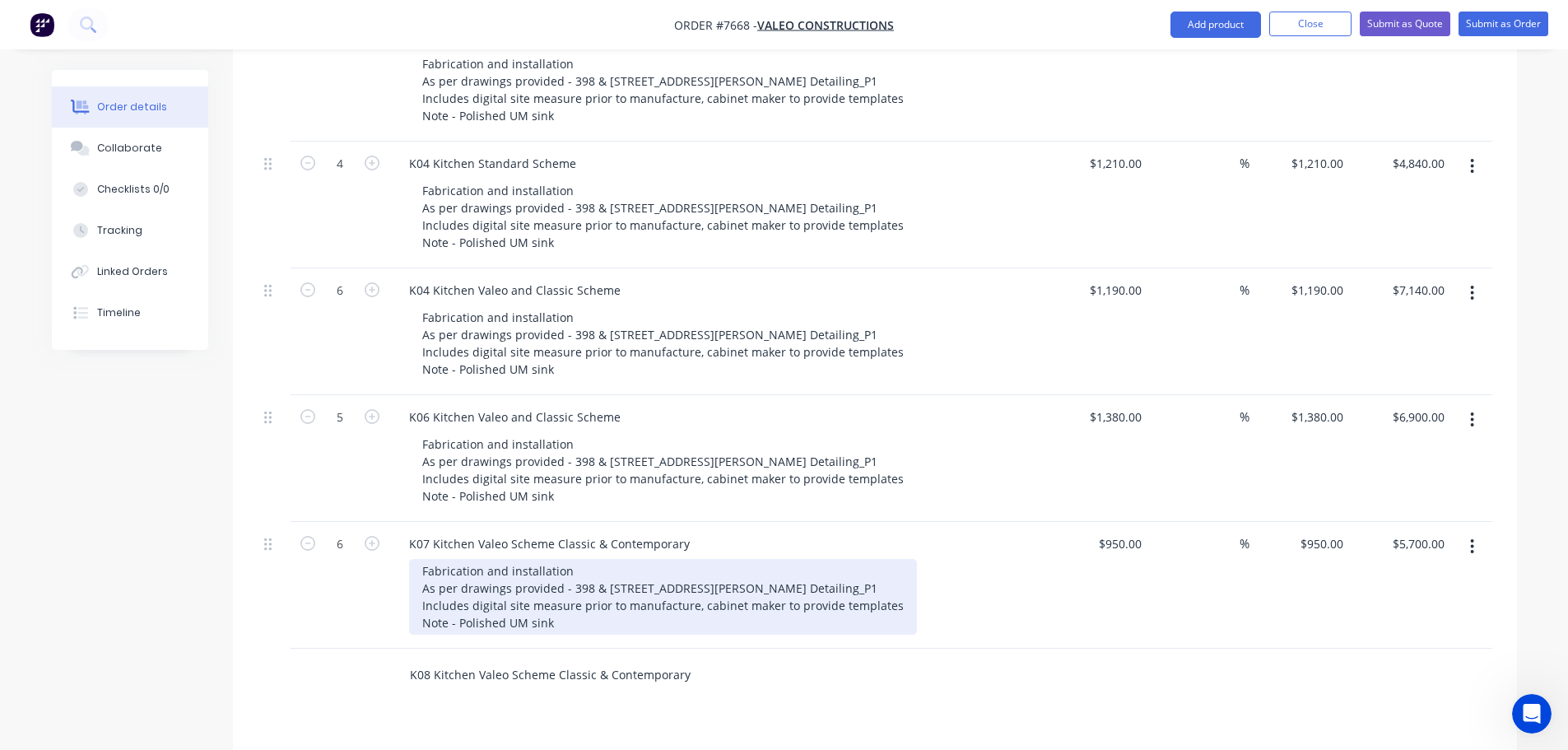
scroll to position [1322, 0]
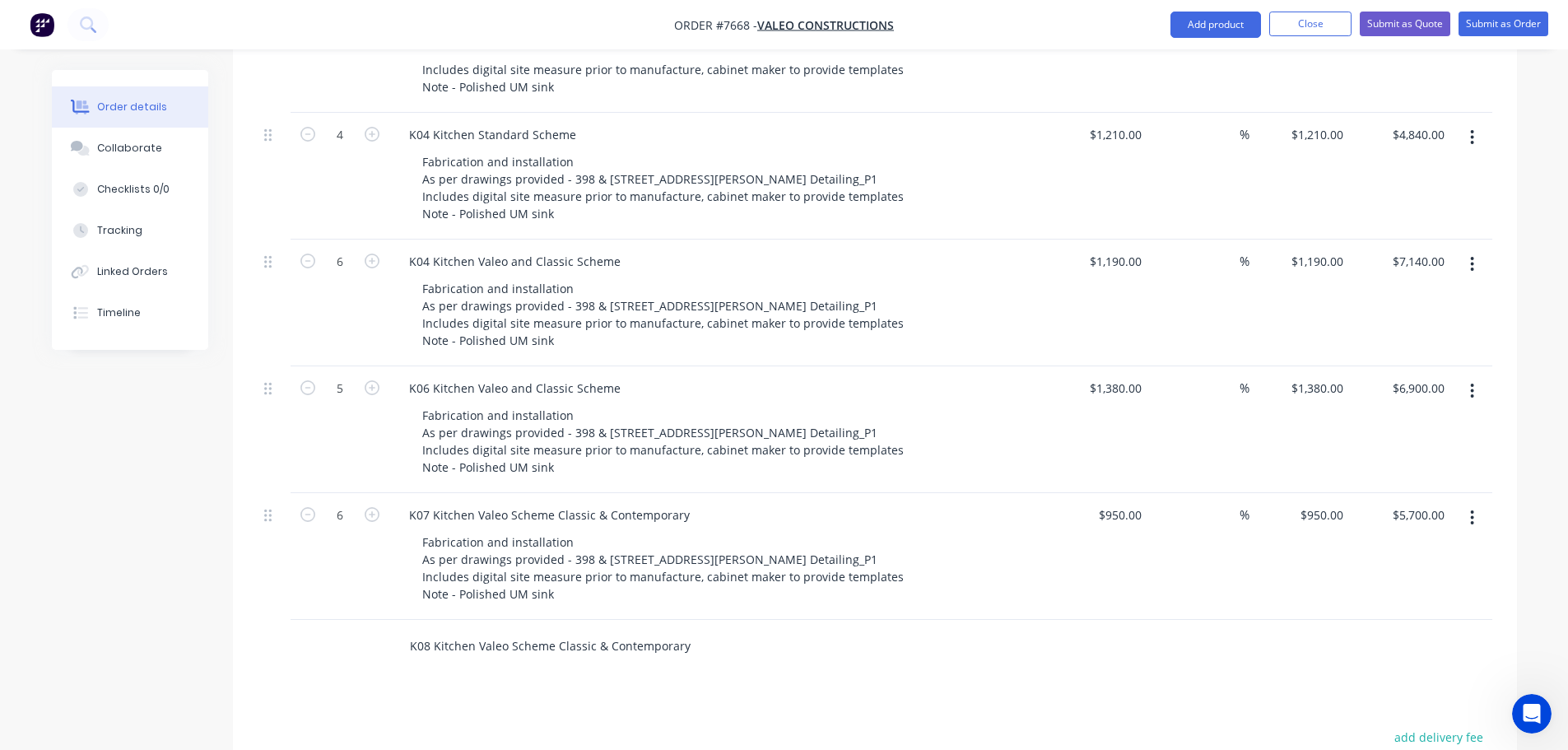
click at [687, 629] on input "K08 Kitchen Valeo Scheme Classic & Contemporary" at bounding box center [573, 646] width 329 height 33
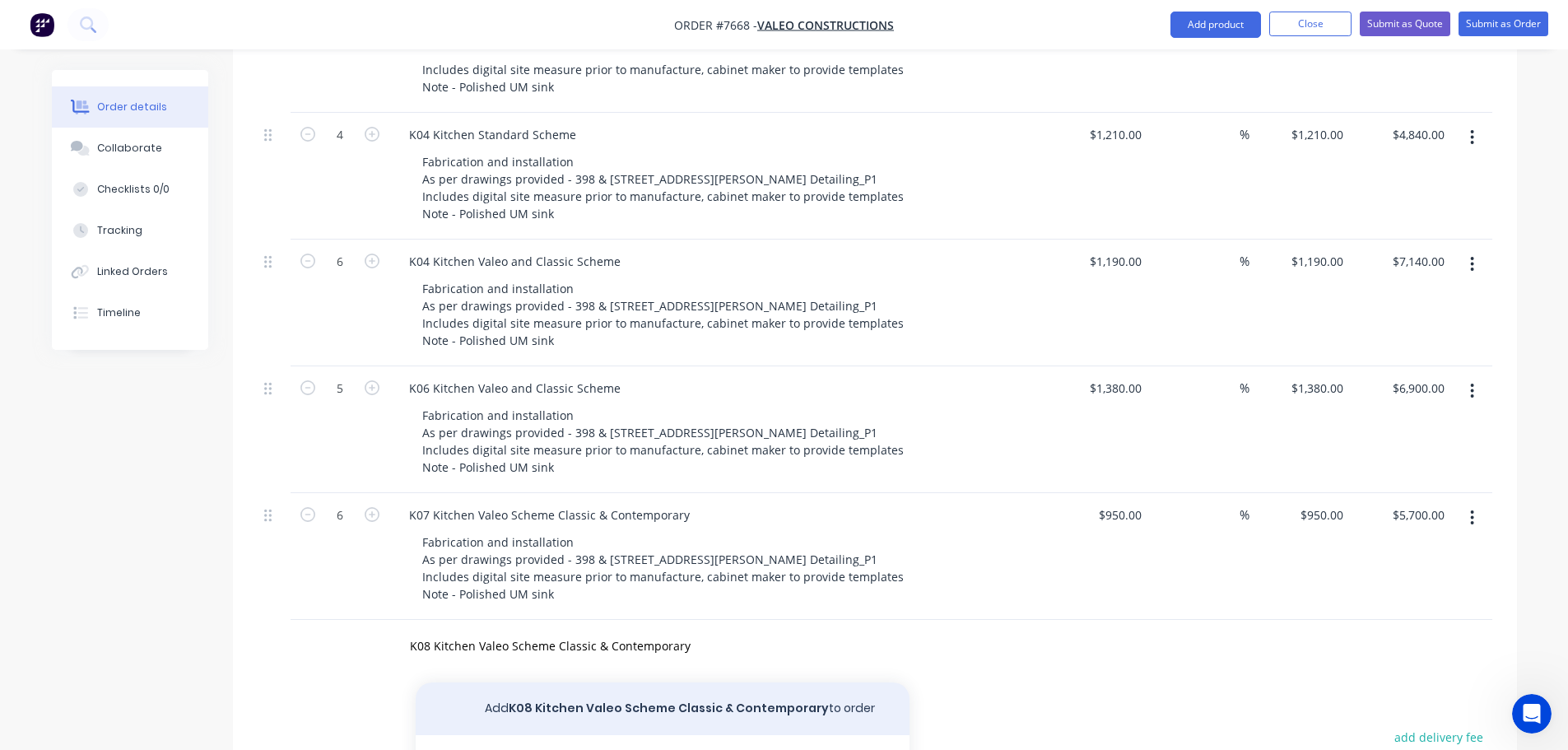
click at [681, 684] on button "Add K08 Kitchen Valeo Scheme Classic & Contemporary to order" at bounding box center [662, 708] width 494 height 53
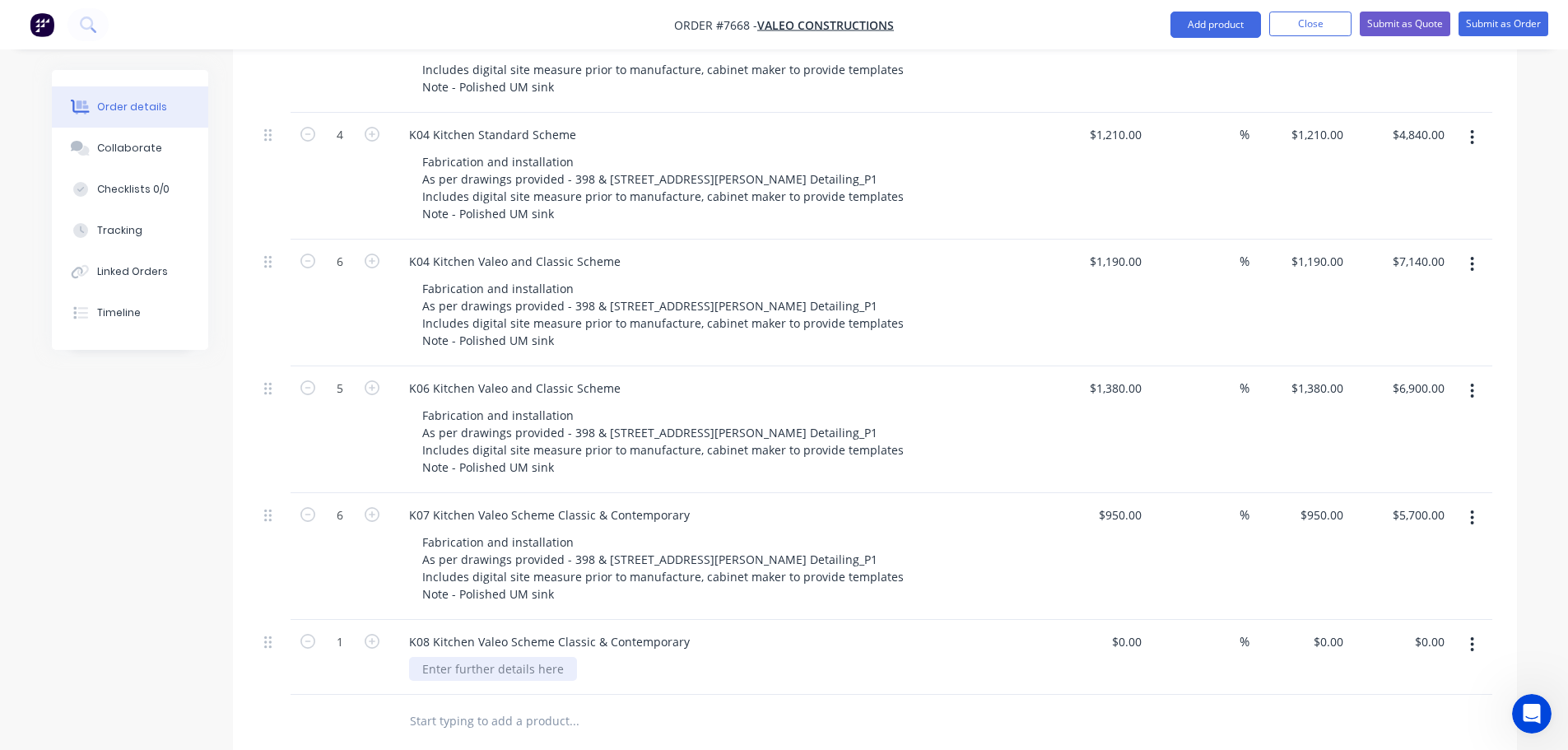
click at [478, 656] on div at bounding box center [492, 668] width 168 height 24
paste div
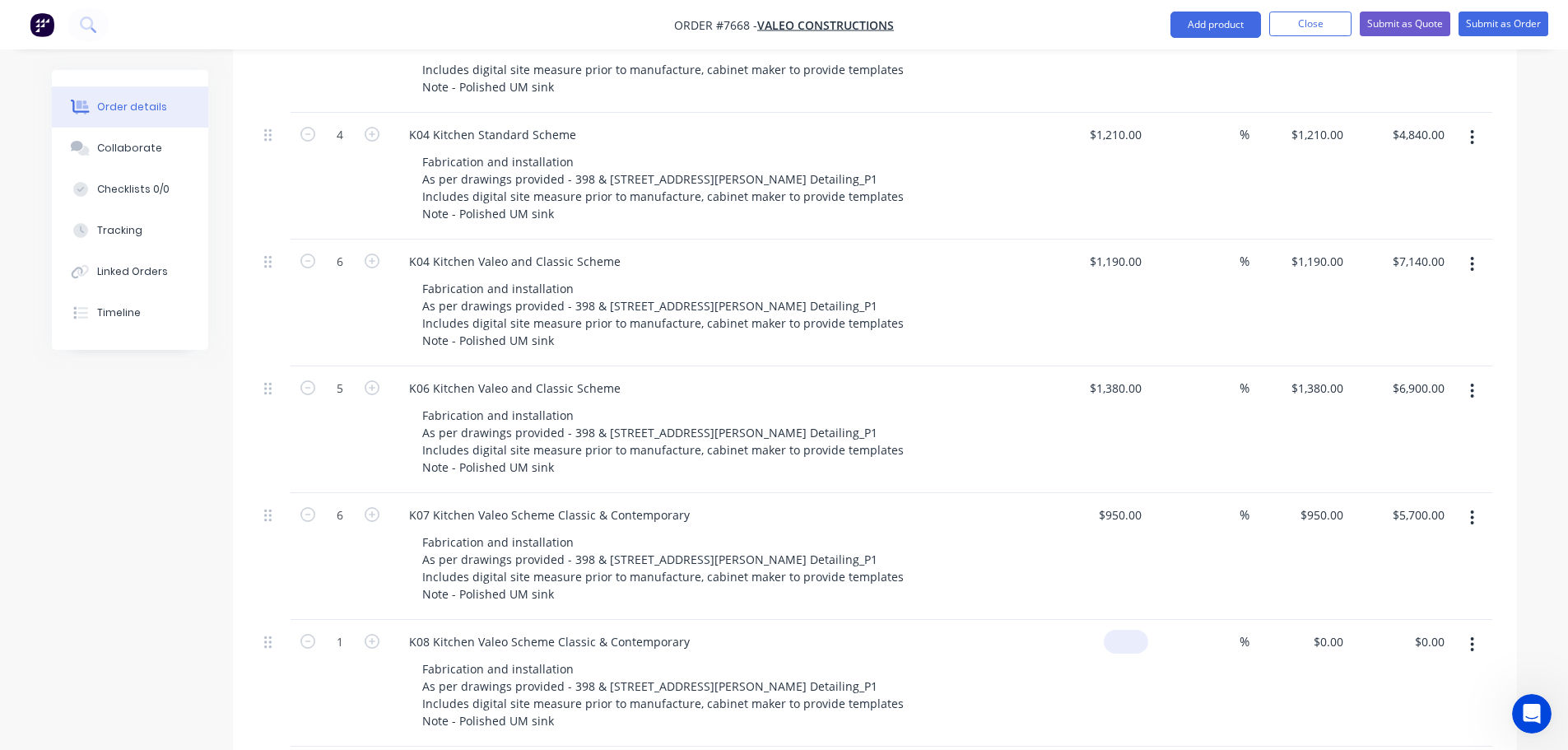
click at [1112, 623] on div "$0.00" at bounding box center [1098, 683] width 101 height 127
type input "$1,050.00"
click at [369, 634] on icon "button" at bounding box center [372, 642] width 15 height 15
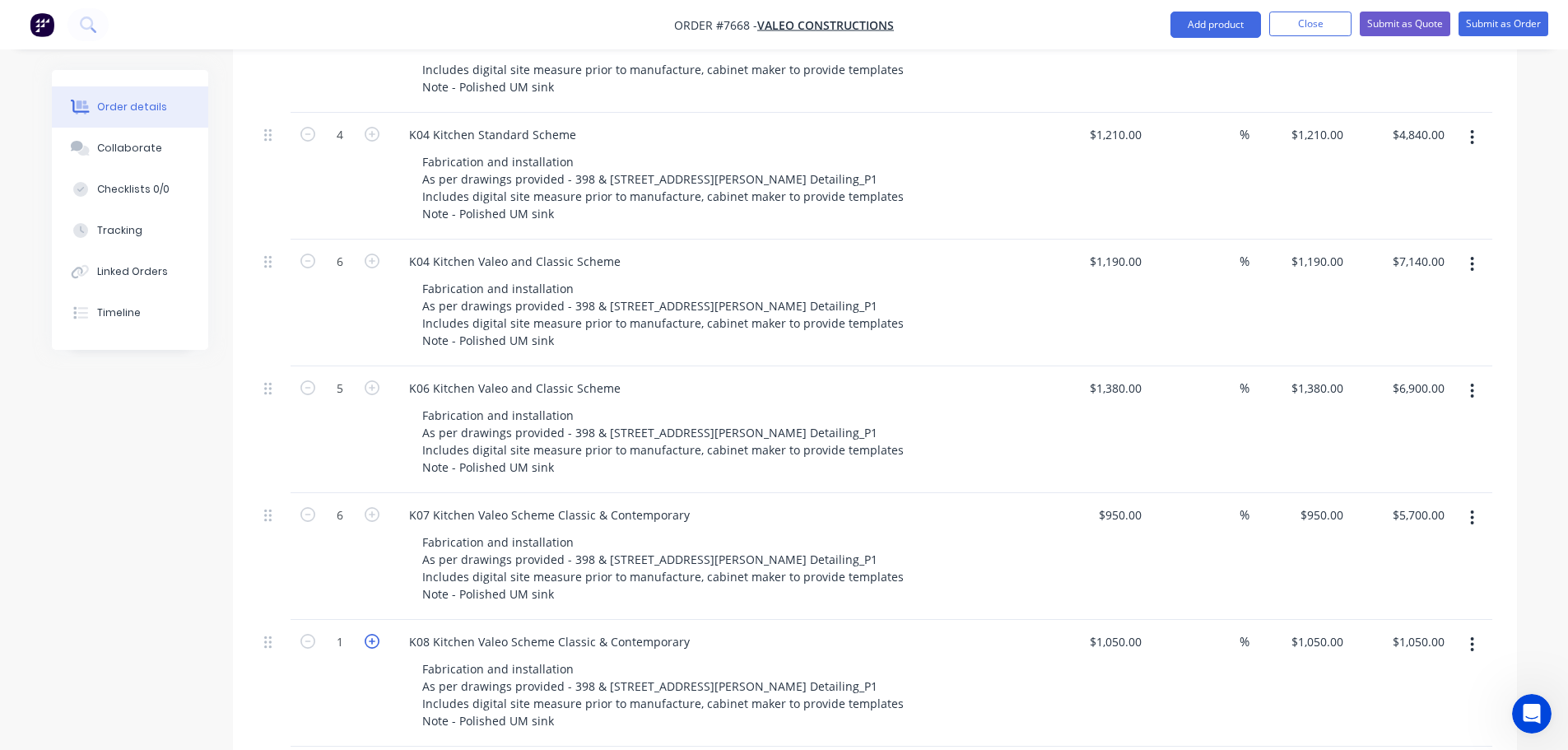
type input "2"
type input "$2,100.00"
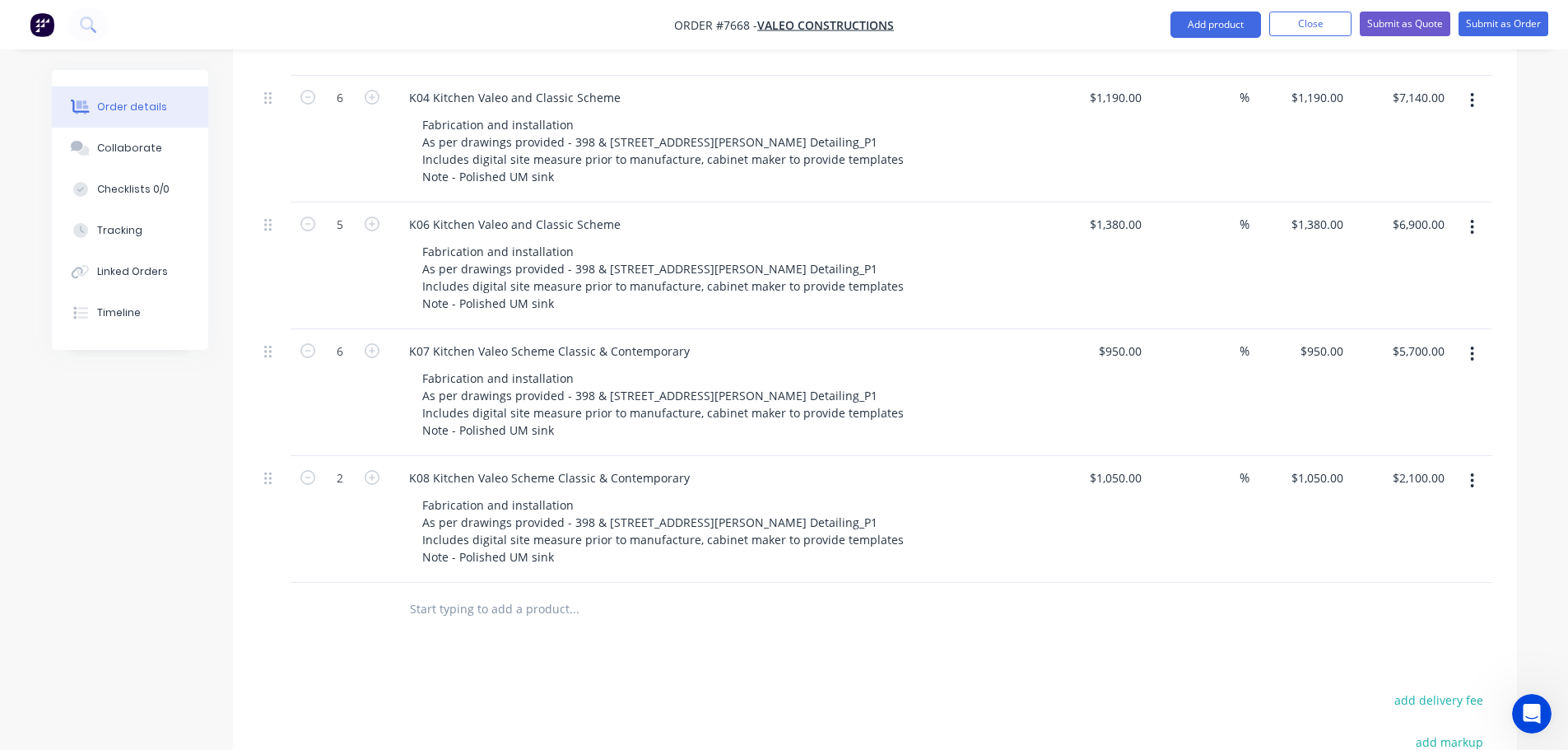
scroll to position [1486, 0]
click at [454, 591] on input "text" at bounding box center [573, 608] width 329 height 33
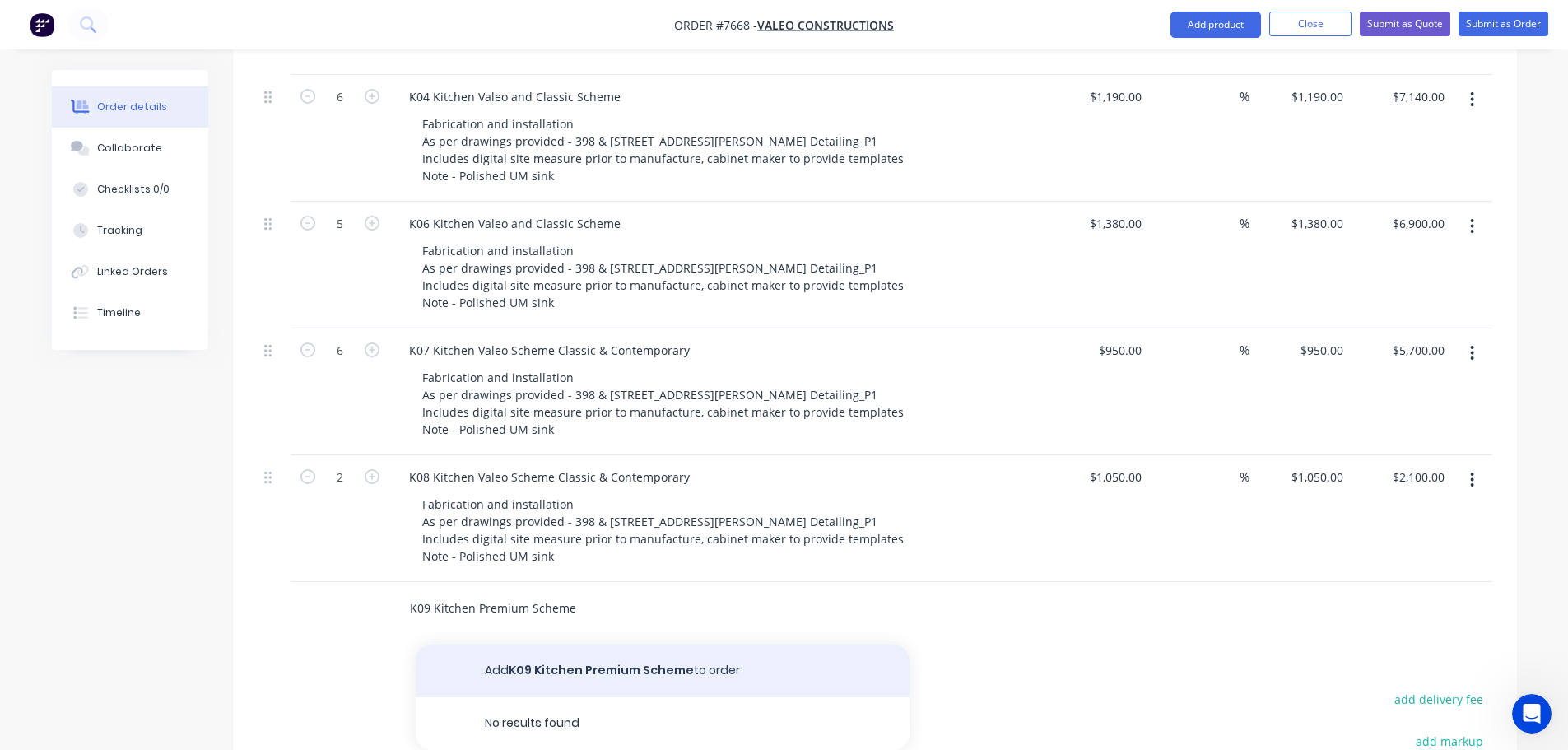
type input "K09 Kitchen Premium Scheme"
click at [560, 644] on button "Add K09 Kitchen Premium Scheme to order" at bounding box center [662, 670] width 494 height 53
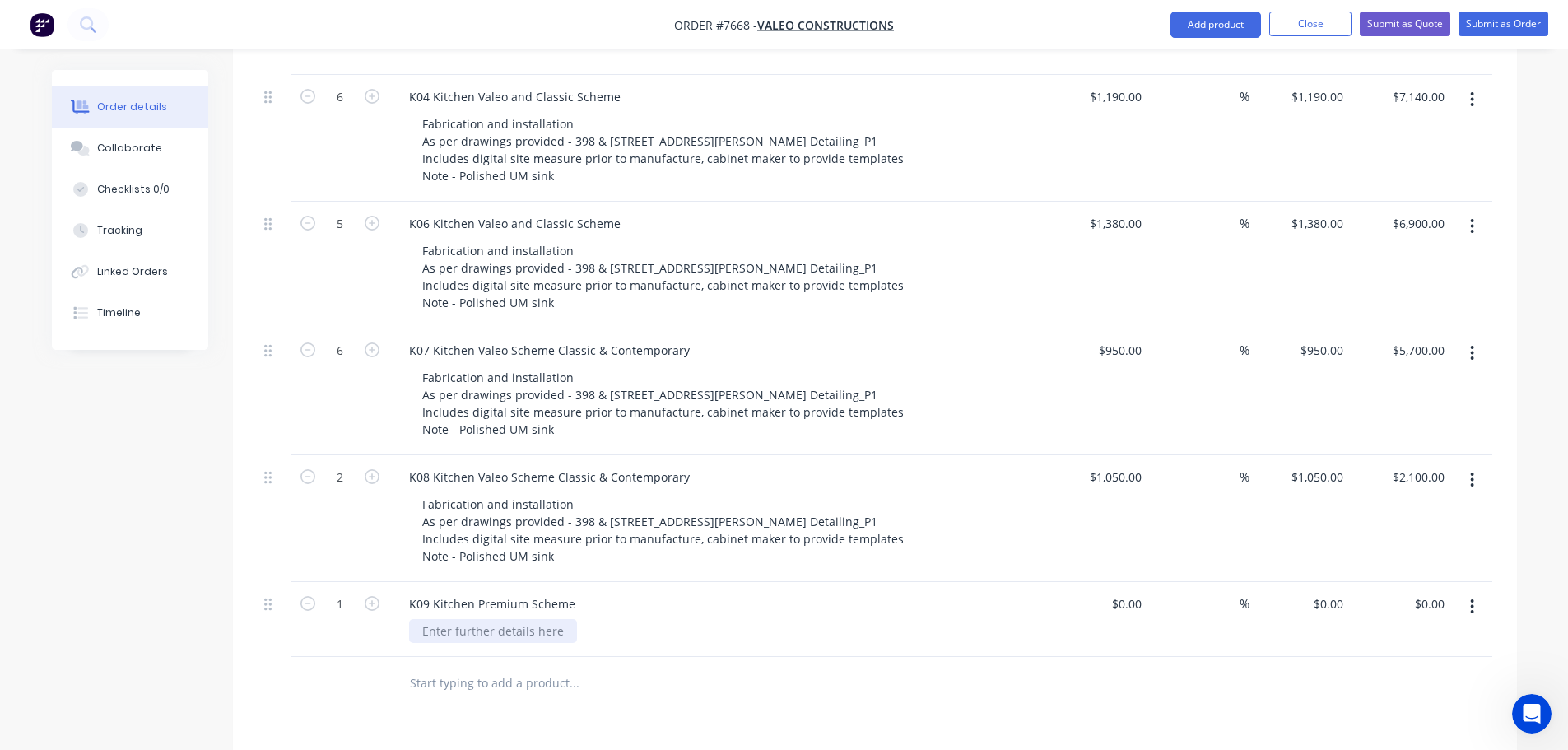
click at [458, 619] on div at bounding box center [492, 631] width 168 height 24
paste div
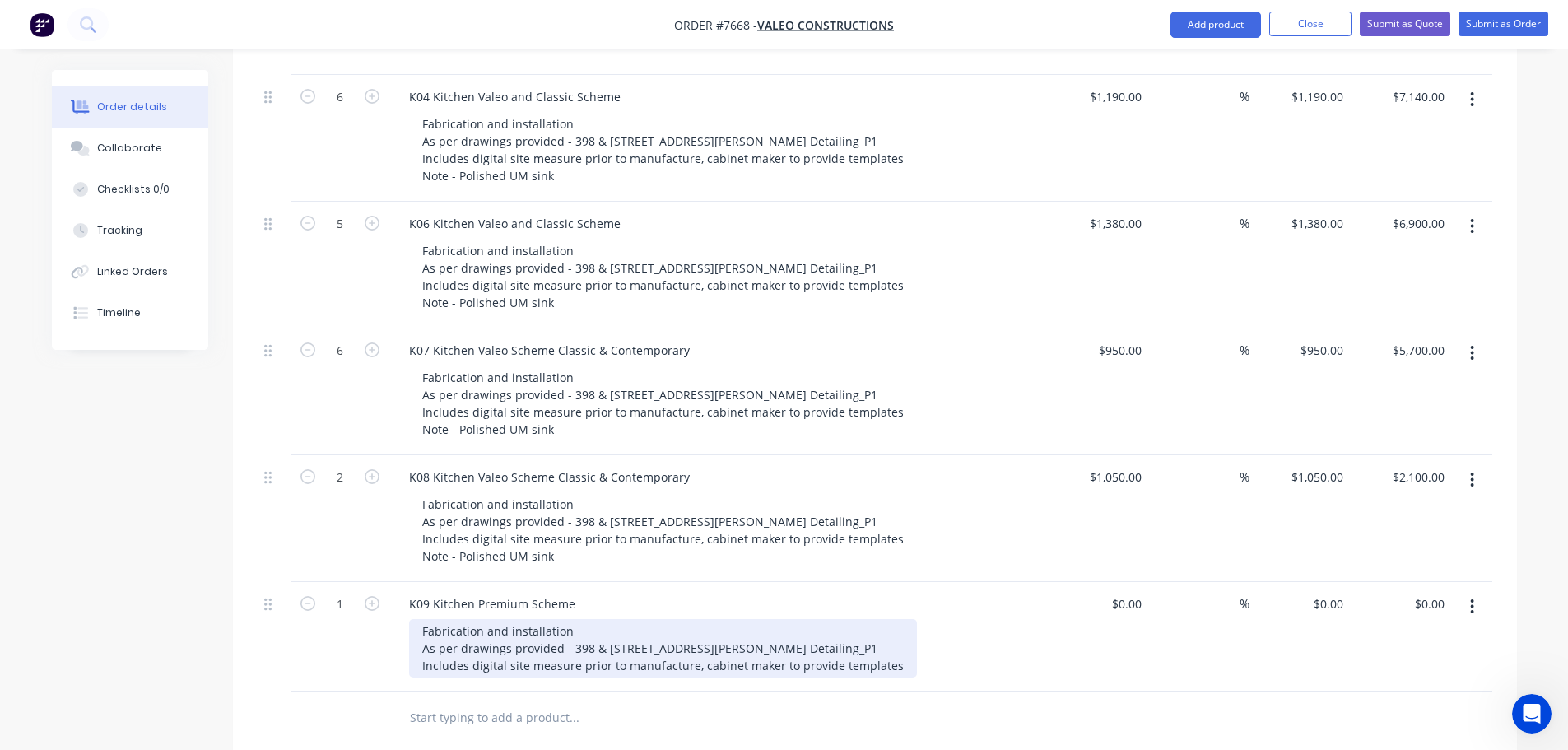
click at [855, 627] on div "Fabrication and installation As per drawings provided - 398 & [STREET_ADDRESS][…" at bounding box center [663, 648] width 508 height 58
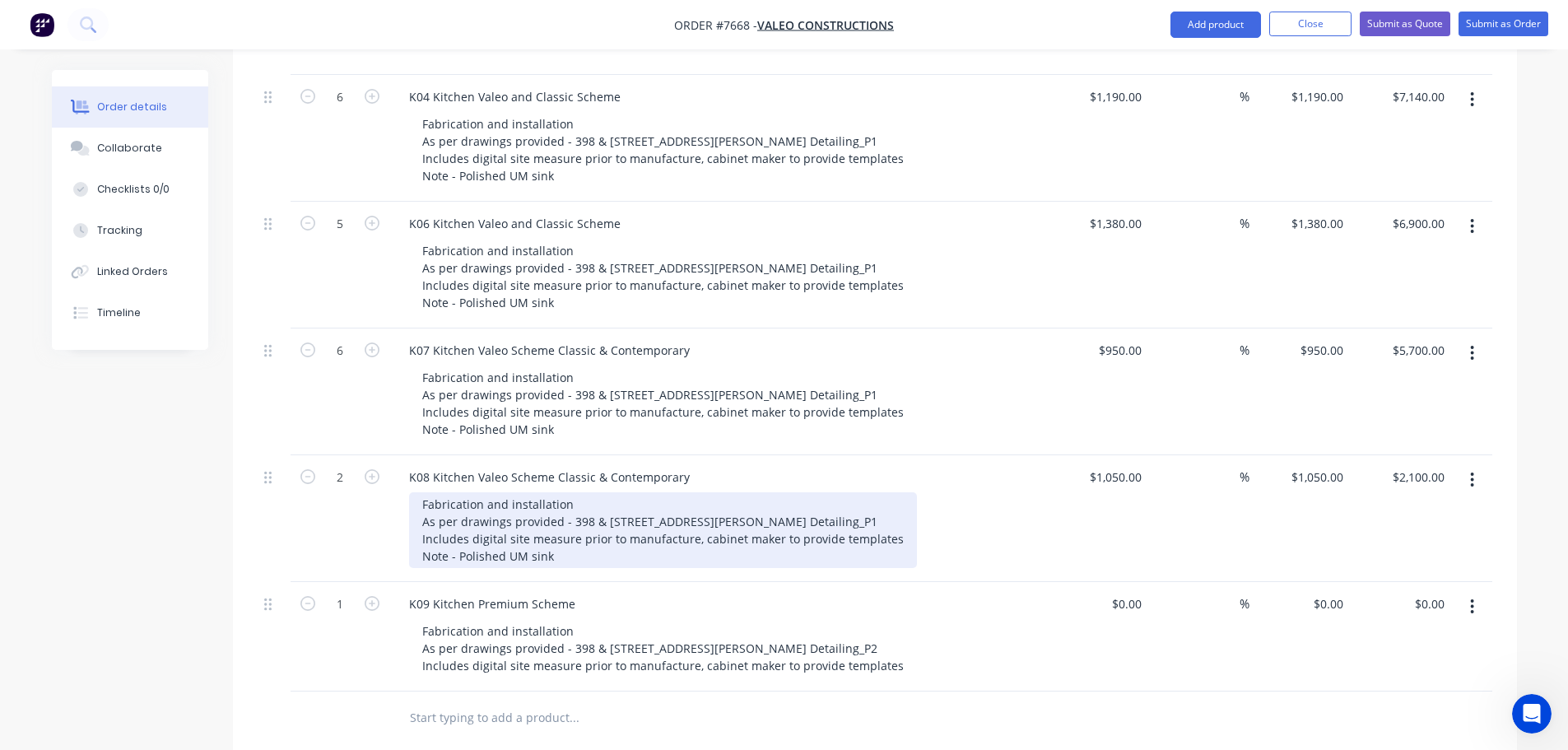
click at [822, 492] on div "Fabrication and installation As per drawings provided - 398 & [STREET_ADDRESS][…" at bounding box center [663, 530] width 508 height 76
click at [855, 497] on div "Fabrication and installation As per drawings provided - 398 & [STREET_ADDRESS][…" at bounding box center [663, 530] width 508 height 76
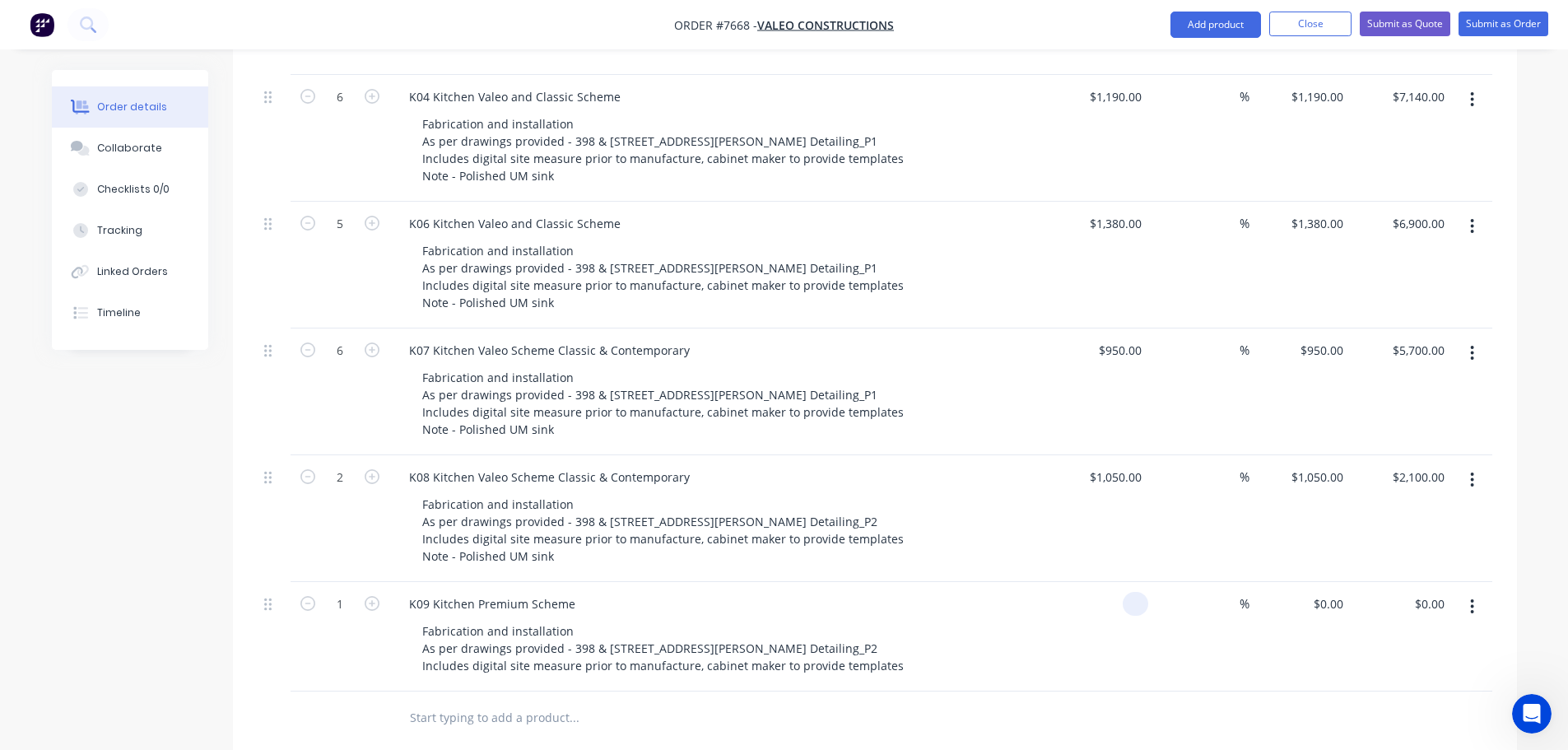
click at [1112, 587] on div at bounding box center [1098, 637] width 101 height 109
type input "$2,450.00"
click at [371, 596] on icon "button" at bounding box center [372, 604] width 15 height 15
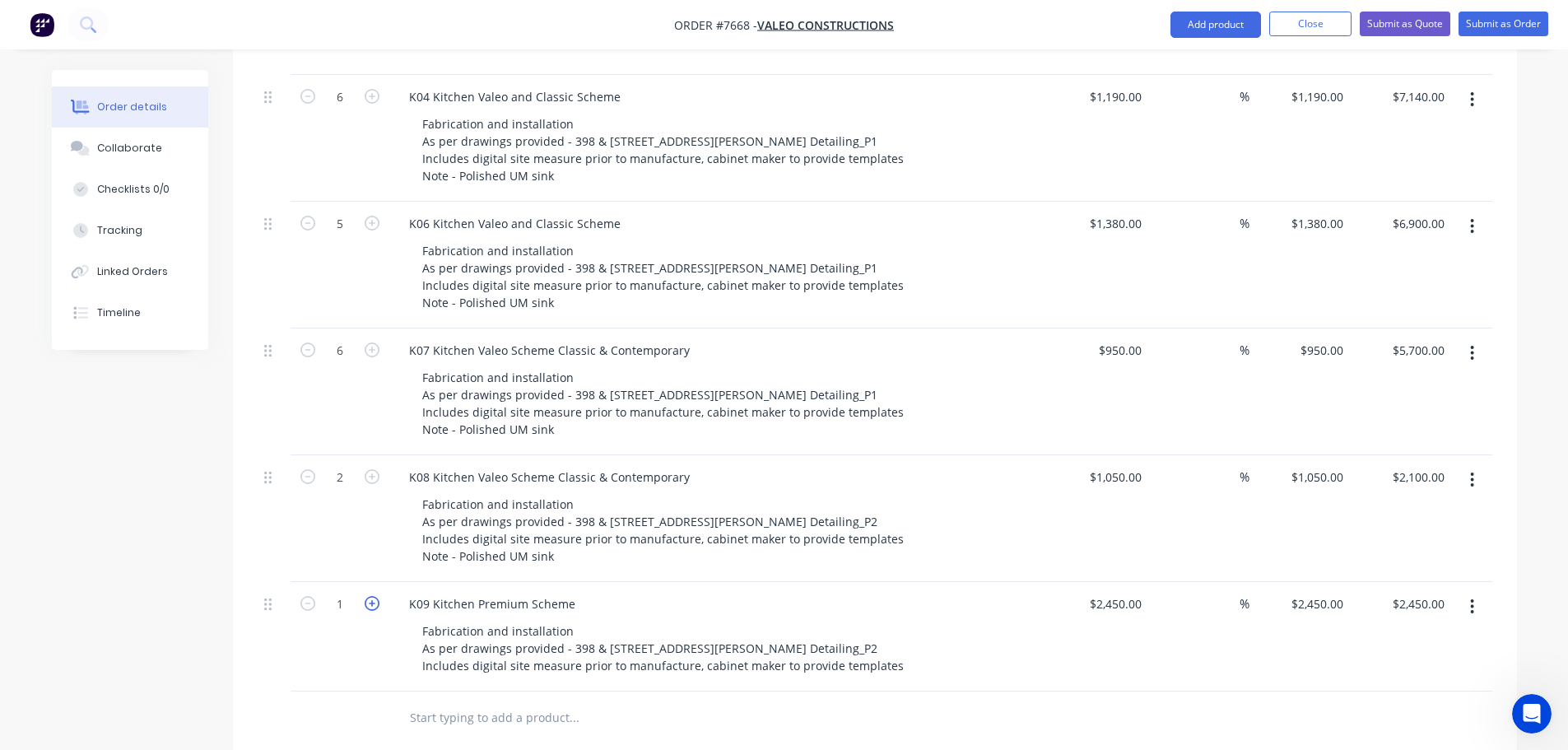
type input "2"
type input "$4,900.00"
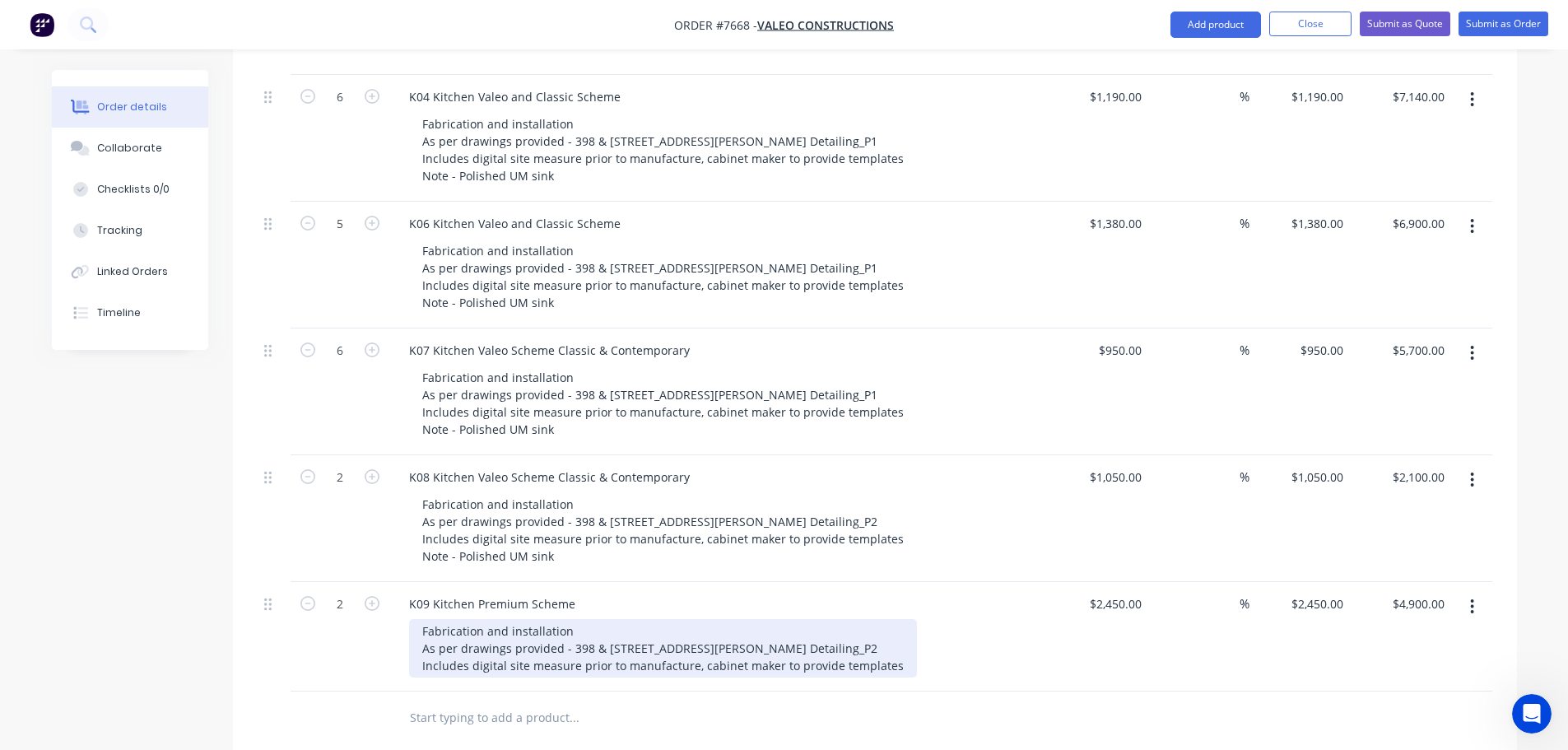
drag, startPoint x: 421, startPoint y: 607, endPoint x: 893, endPoint y: 642, distance: 473.3
click at [893, 642] on div "Fabrication and installation As per drawings provided - 398 & [STREET_ADDRESS][…" at bounding box center [663, 648] width 508 height 58
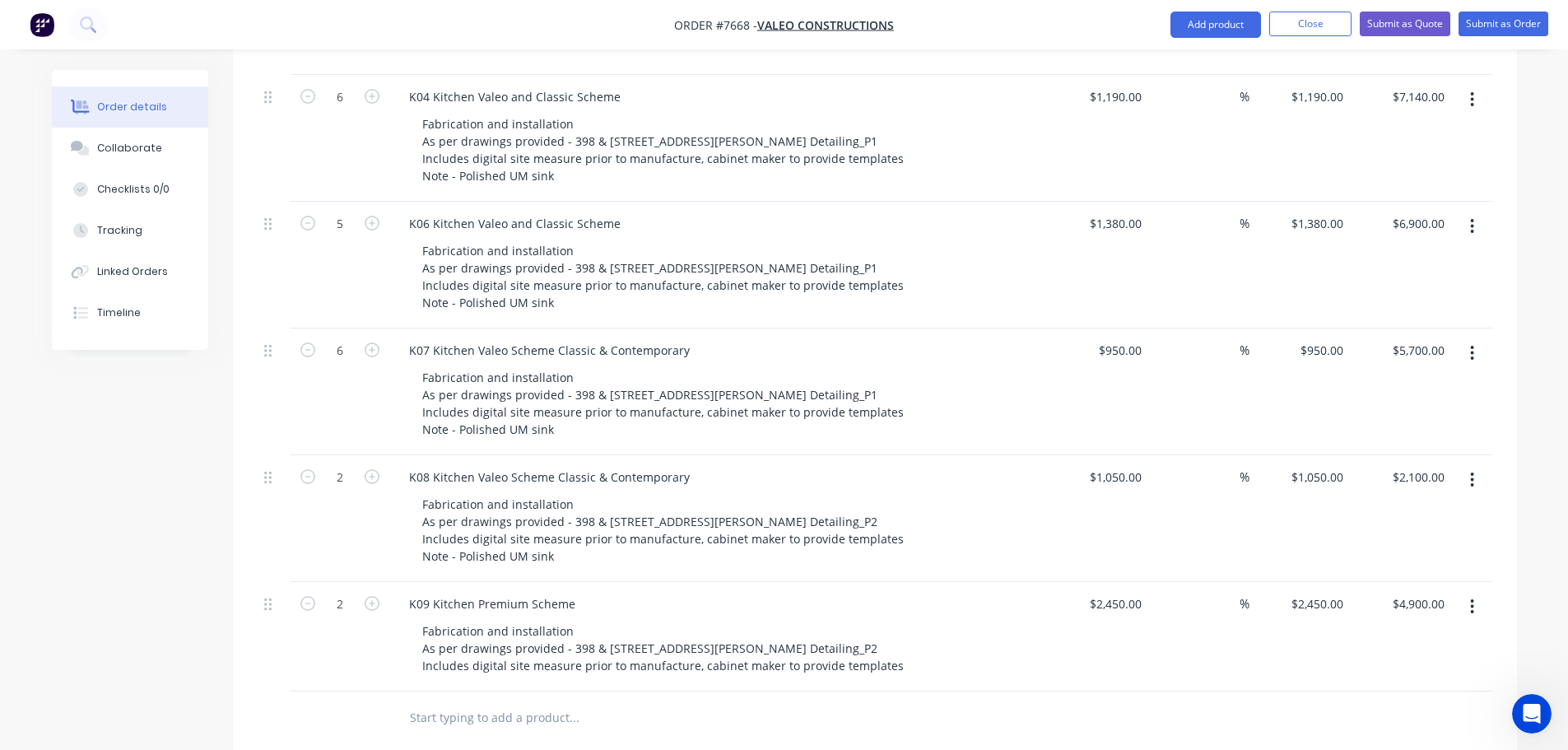
click at [478, 701] on input "text" at bounding box center [573, 718] width 329 height 33
type input "K09 Kitchen Island Premium Scheme"
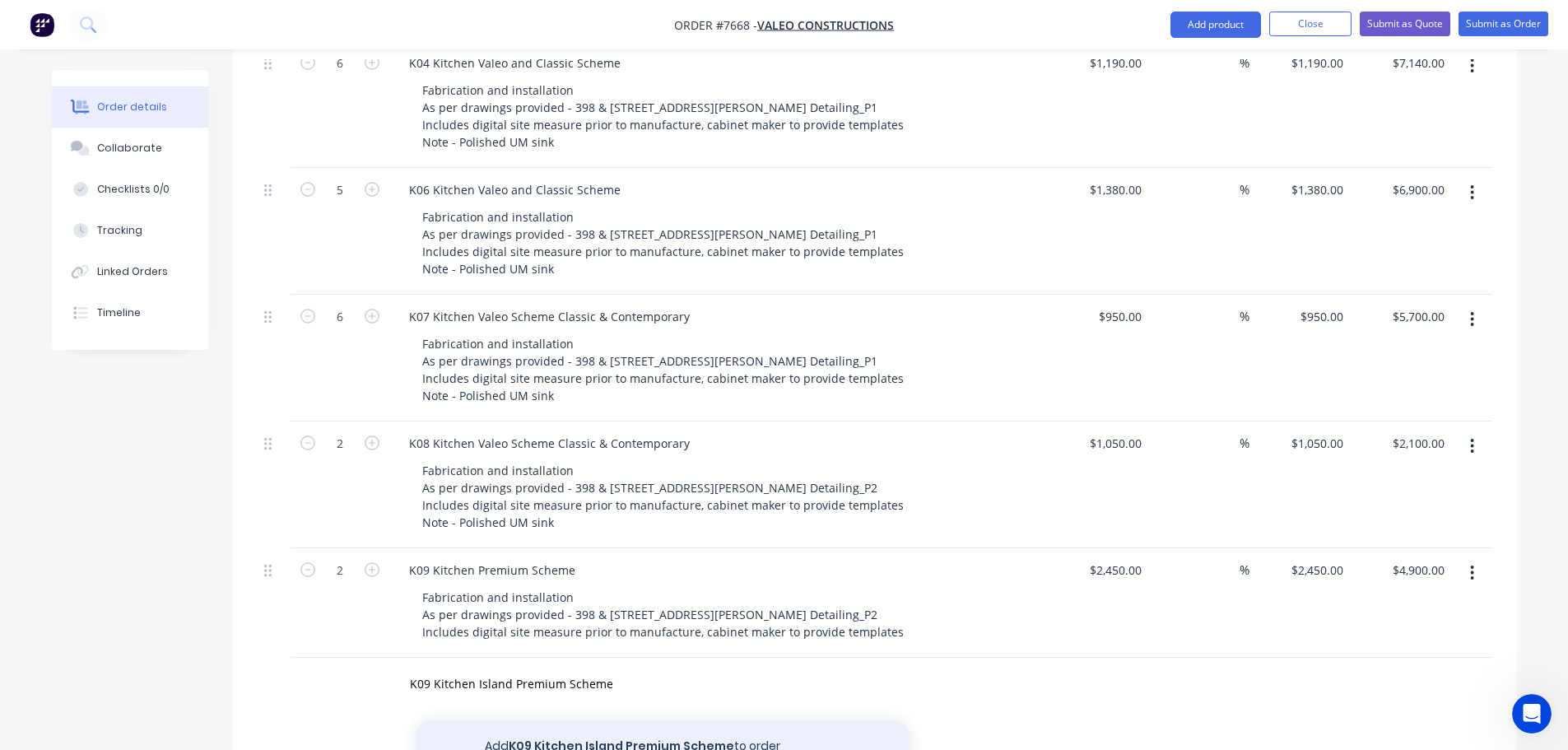
click at [585, 722] on button "Add K09 Kitchen Island Premium Scheme to order" at bounding box center [662, 746] width 494 height 53
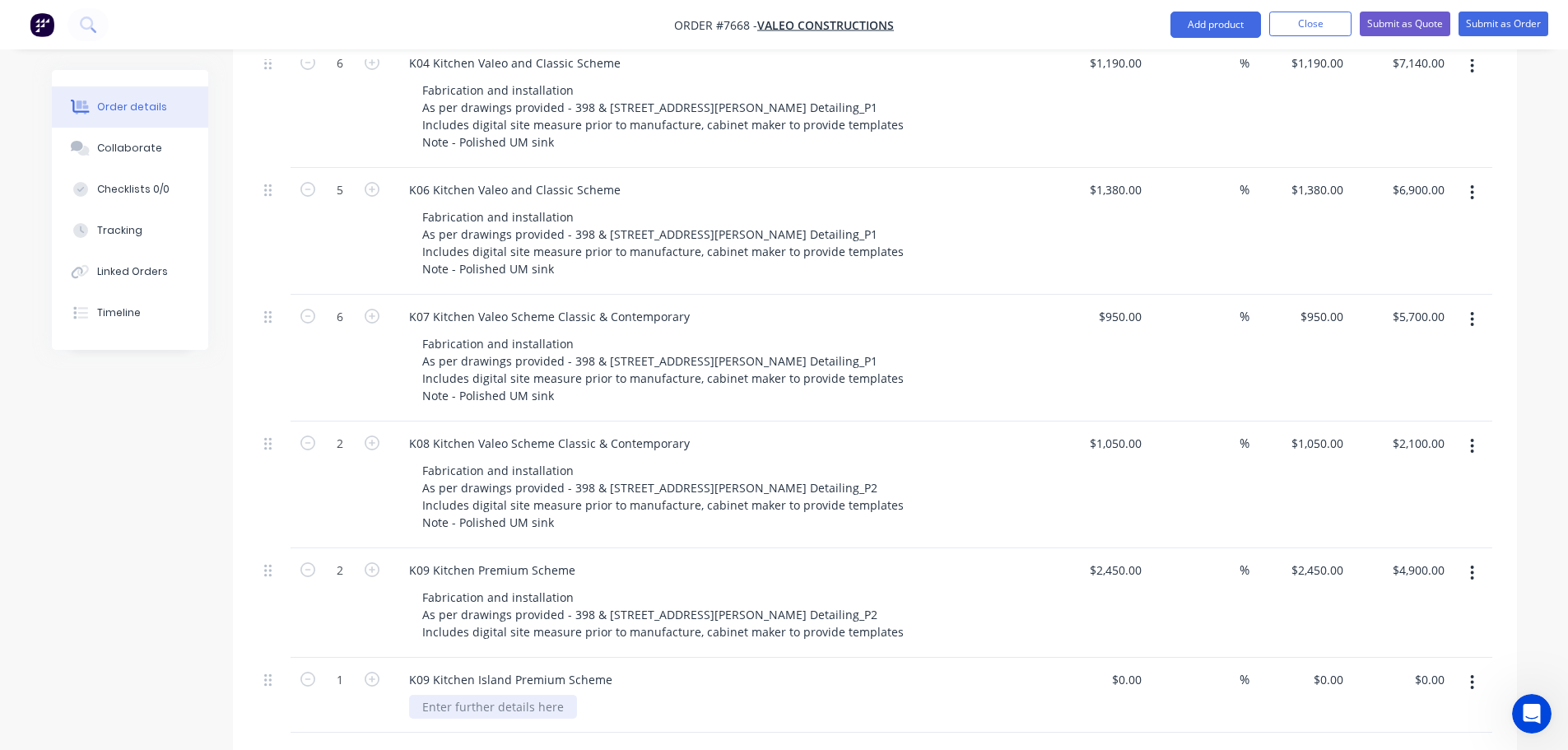
click at [484, 694] on div at bounding box center [492, 706] width 168 height 24
paste div
click at [1125, 667] on div at bounding box center [1136, 680] width 26 height 24
type input "$3,370.00"
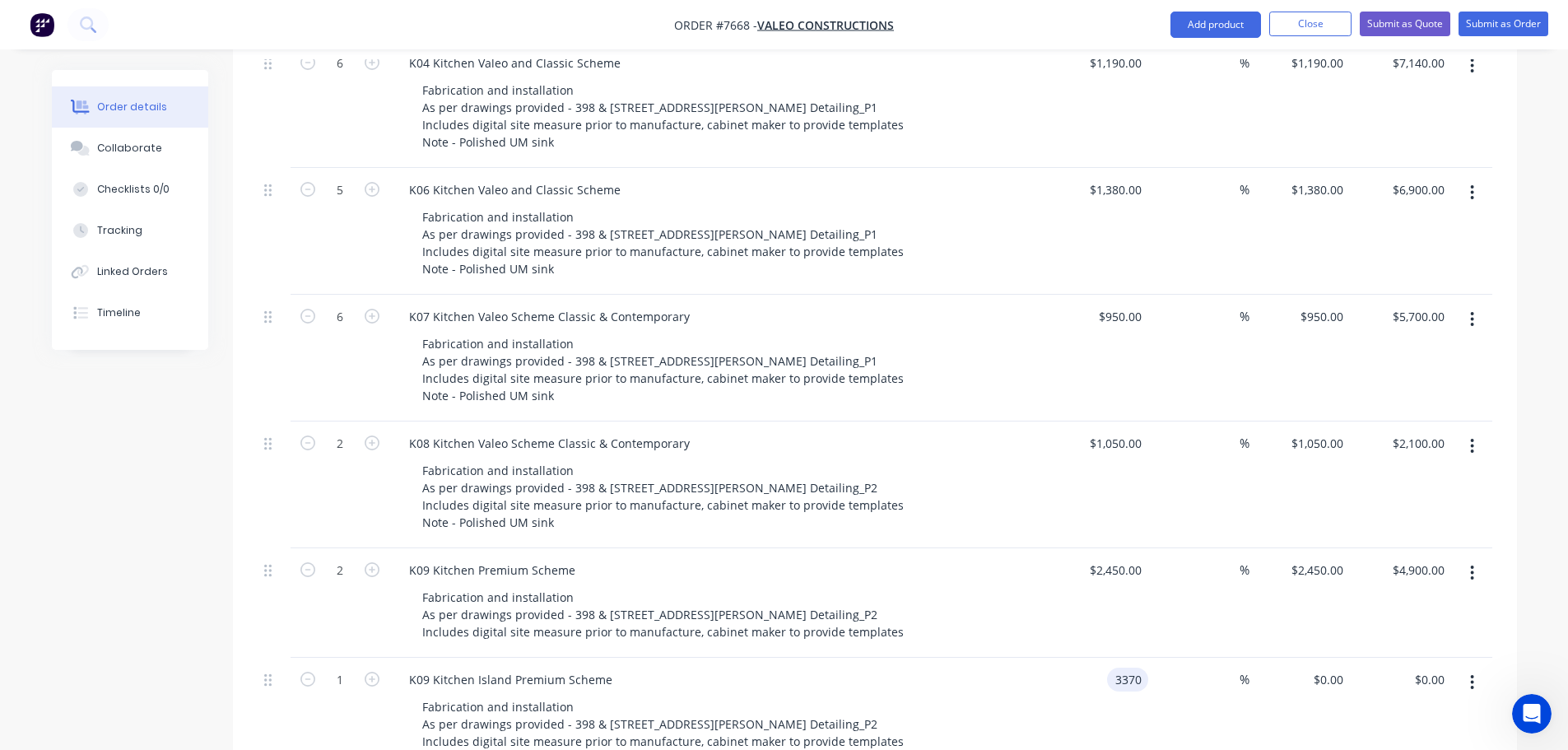
type input "$3,370.00"
click at [374, 671] on icon "button" at bounding box center [372, 679] width 15 height 15
type input "2"
type input "$6,740.00"
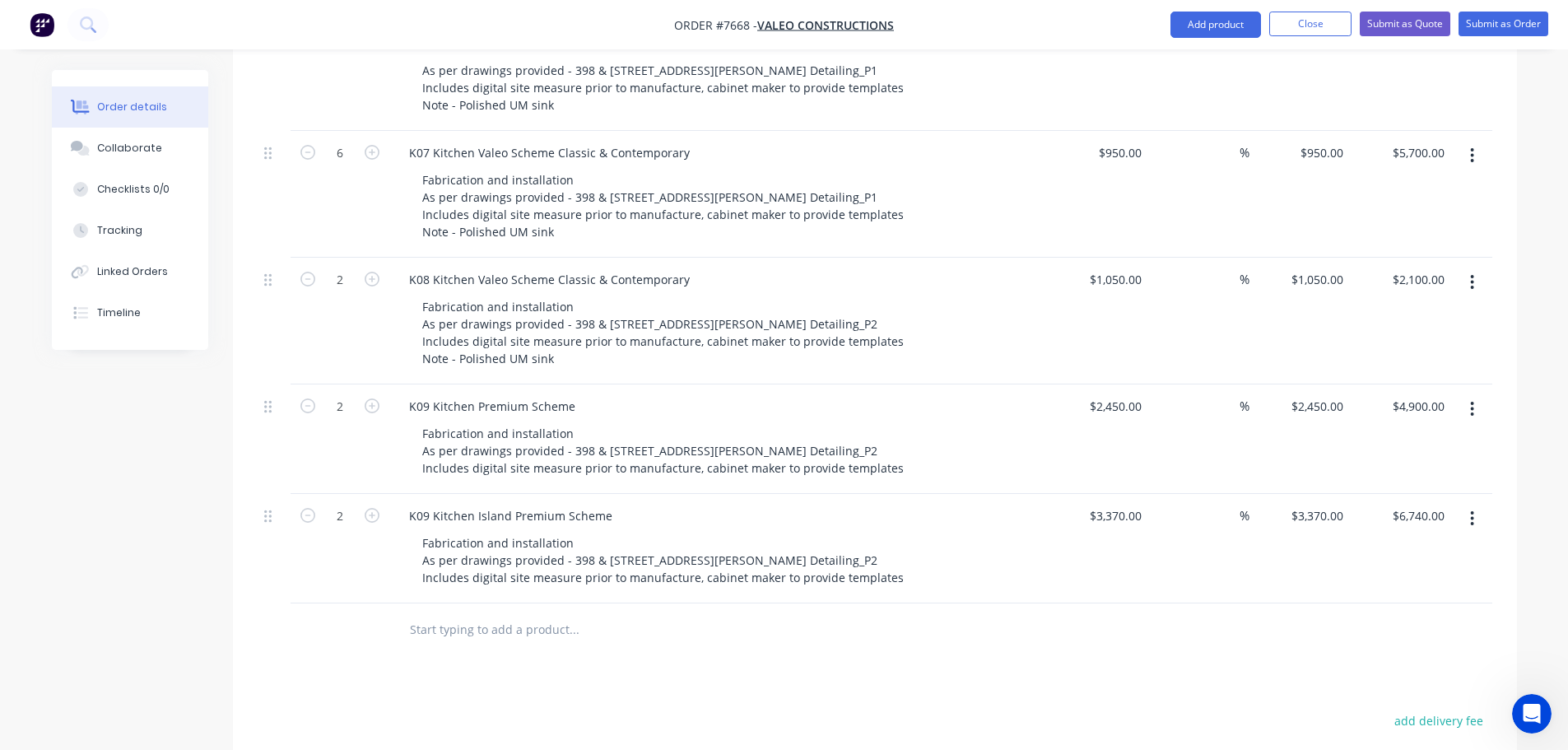
scroll to position [1684, 0]
click at [465, 613] on input "text" at bounding box center [573, 629] width 329 height 33
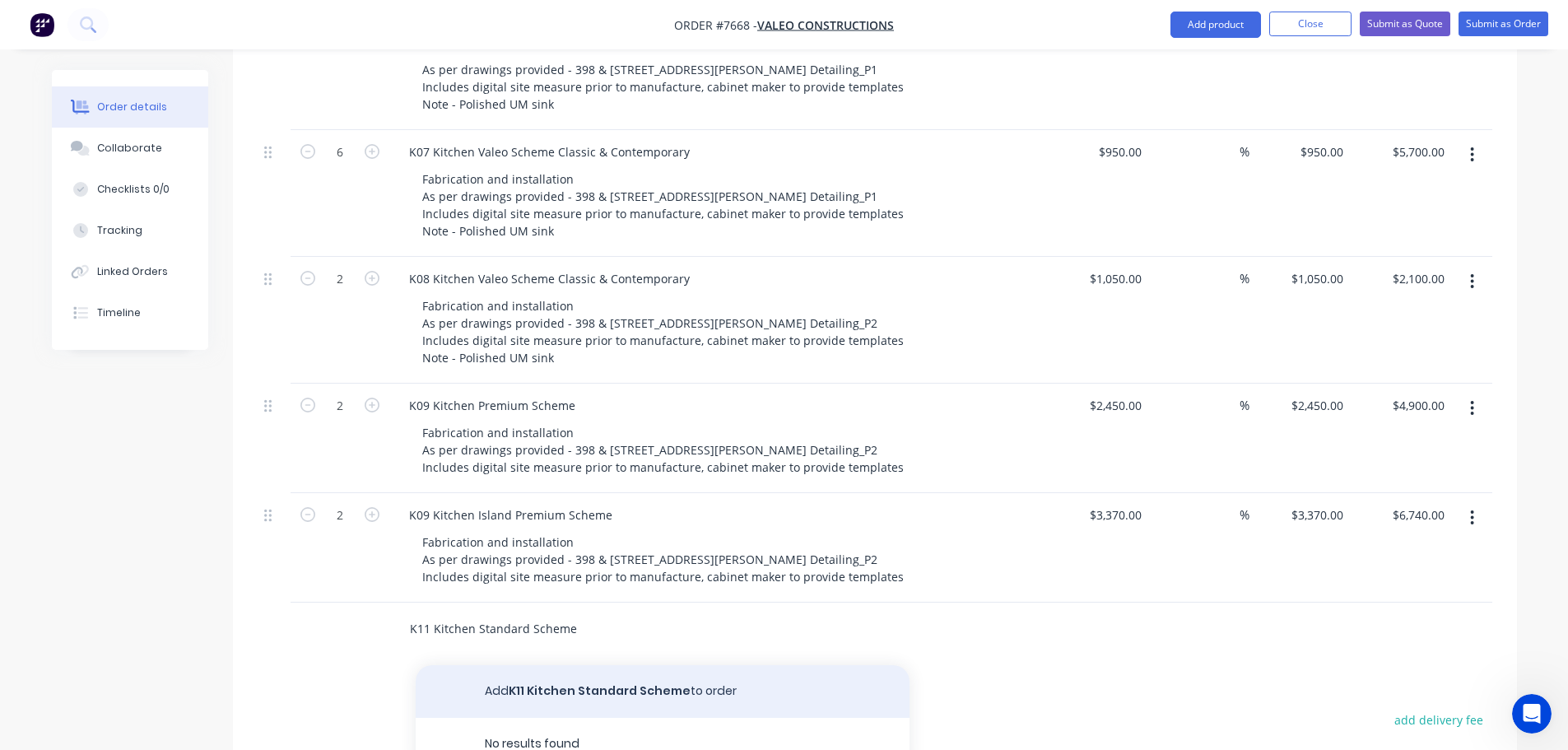
type input "K11 Kitchen Standard Scheme"
click at [564, 665] on button "Add K11 Kitchen Standard Scheme to order" at bounding box center [662, 691] width 494 height 53
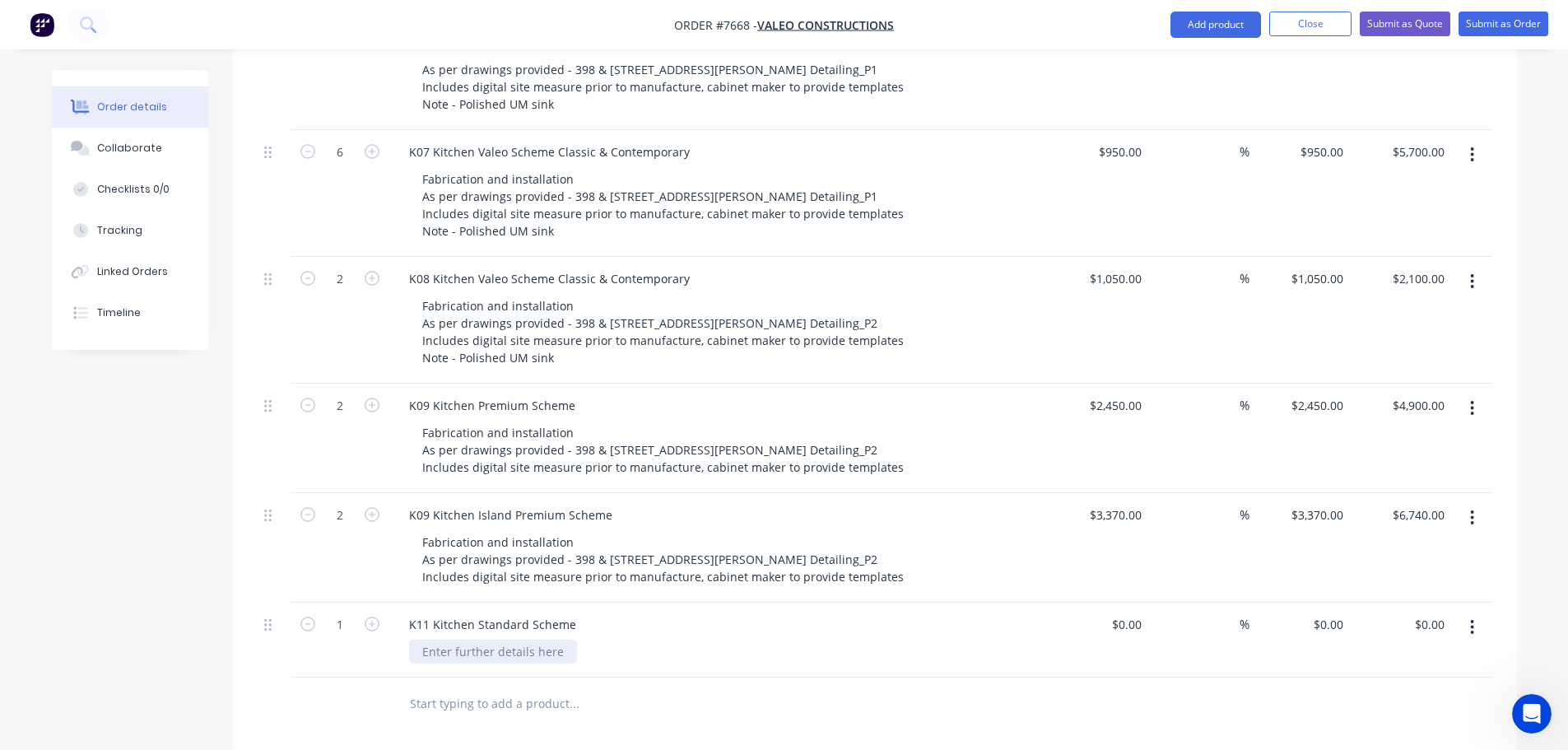
click at [452, 640] on div at bounding box center [492, 652] width 168 height 24
paste div
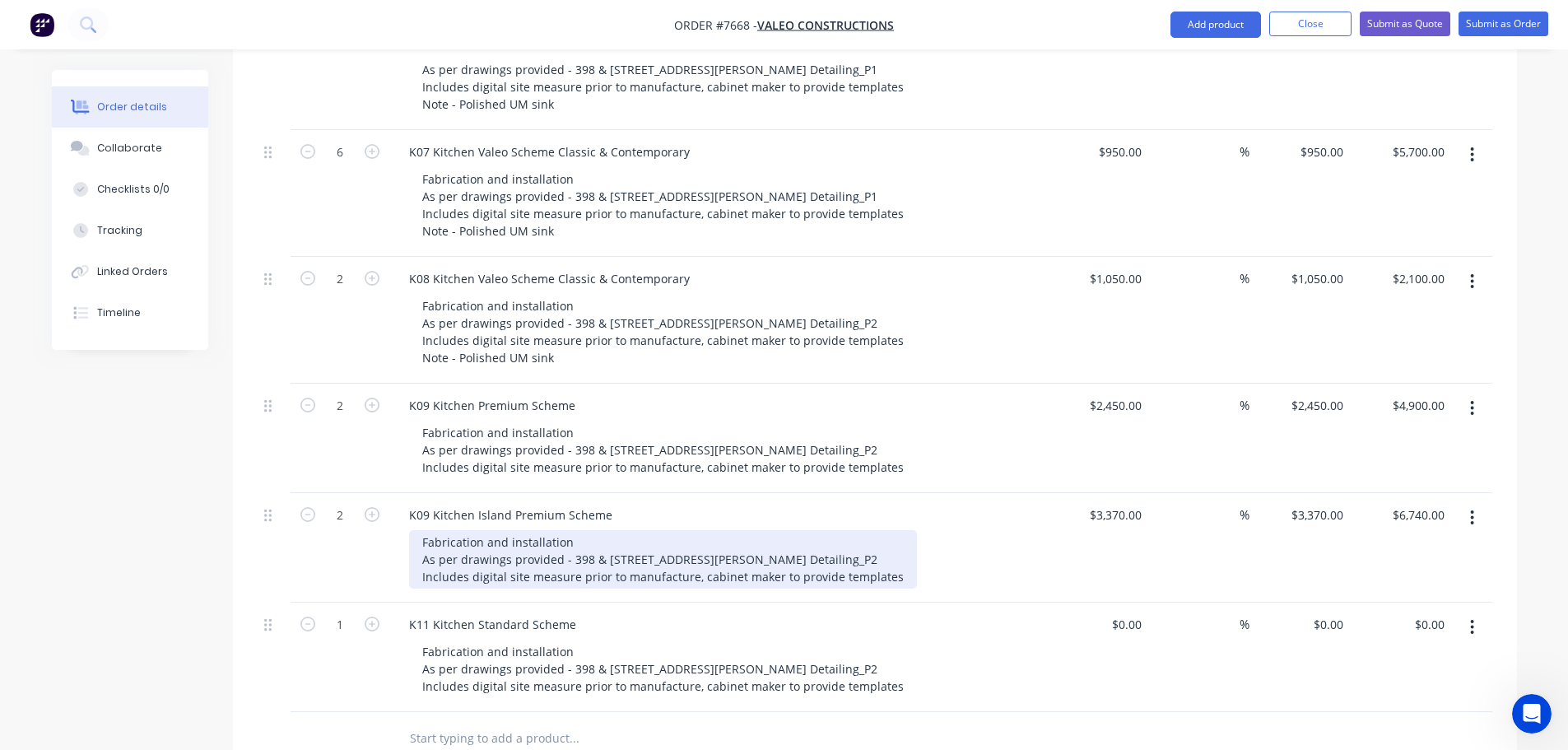
click at [887, 556] on div "Fabrication and installation As per drawings provided - 398 & [STREET_ADDRESS][…" at bounding box center [663, 559] width 508 height 58
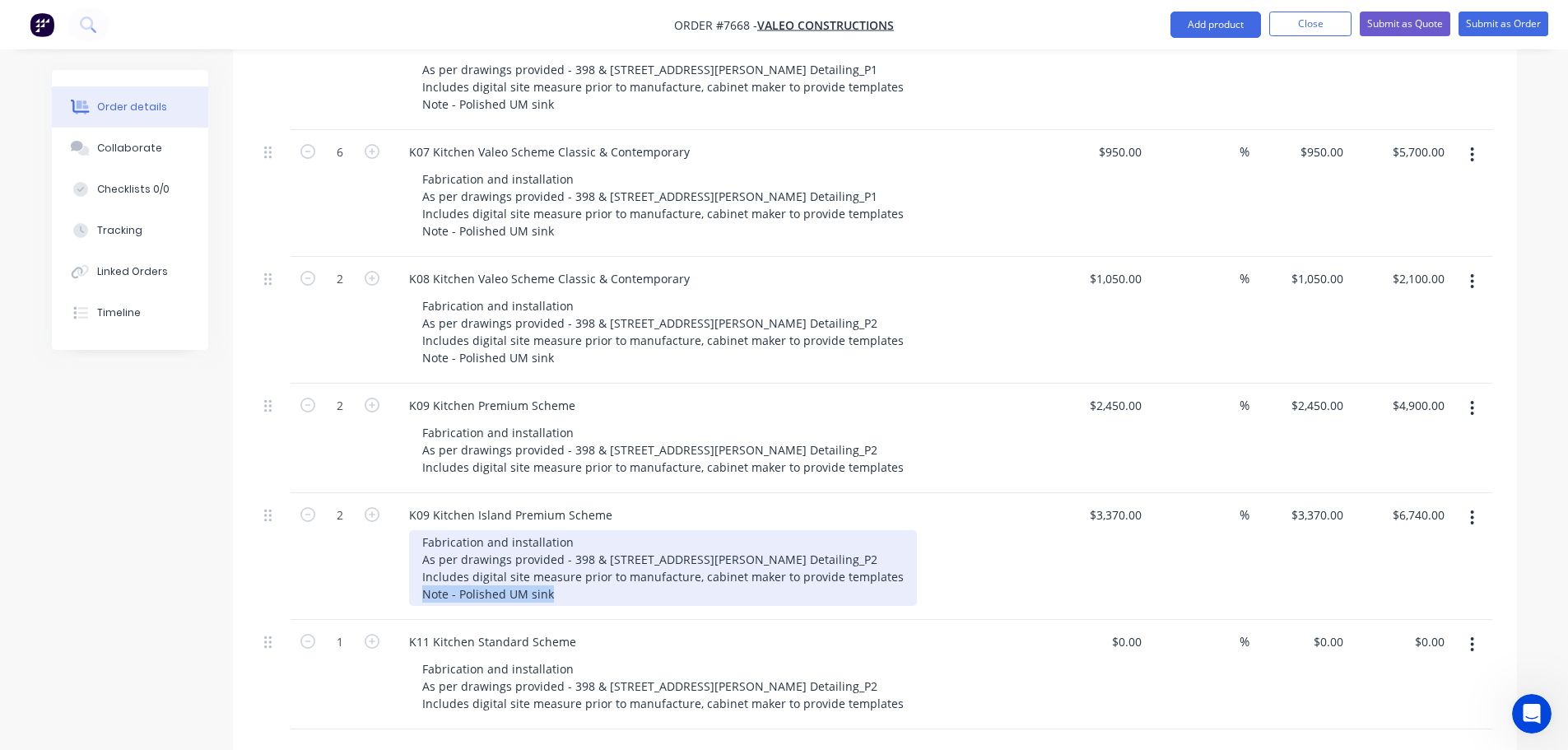
drag, startPoint x: 518, startPoint y: 572, endPoint x: 420, endPoint y: 573, distance: 98.0
click at [420, 573] on div "Fabrication and installation As per drawings provided - 398 & [STREET_ADDRESS][…" at bounding box center [663, 568] width 508 height 76
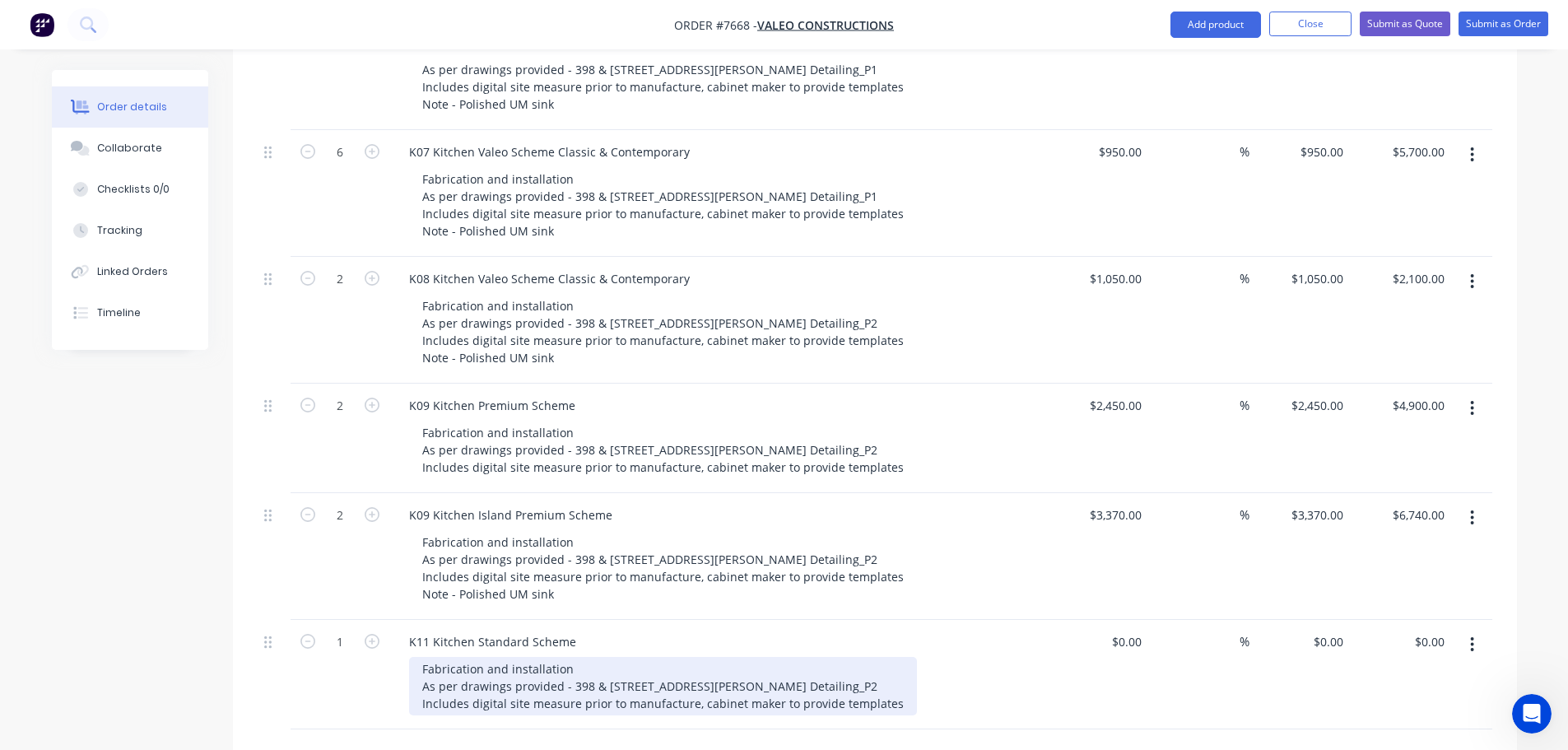
click at [890, 679] on div "Fabrication and installation As per drawings provided - 398 & [STREET_ADDRESS][…" at bounding box center [663, 685] width 508 height 58
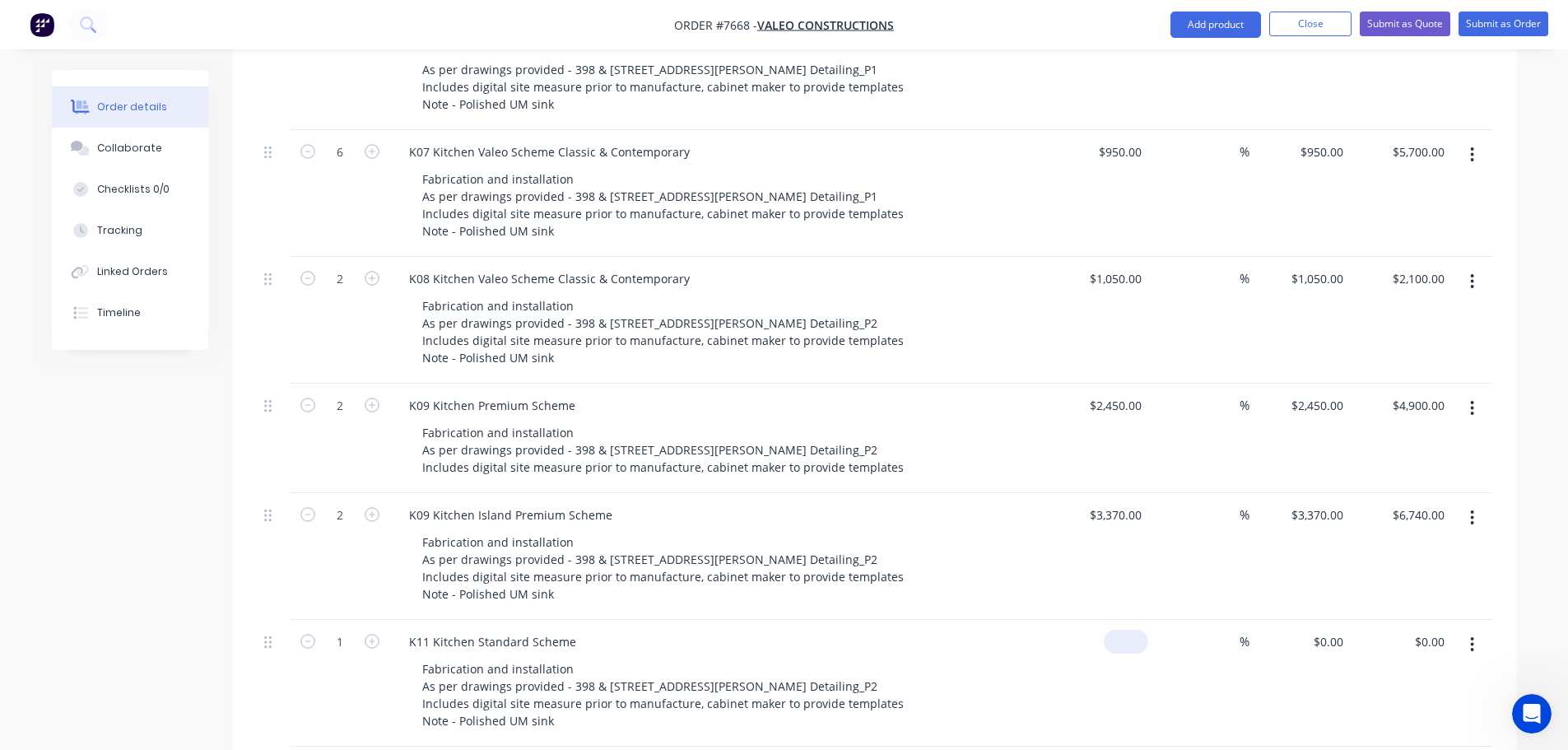
click at [1128, 629] on div "$0.00" at bounding box center [1127, 642] width 45 height 24
type input "$1,160.00"
click at [369, 634] on icon "button" at bounding box center [372, 642] width 15 height 15
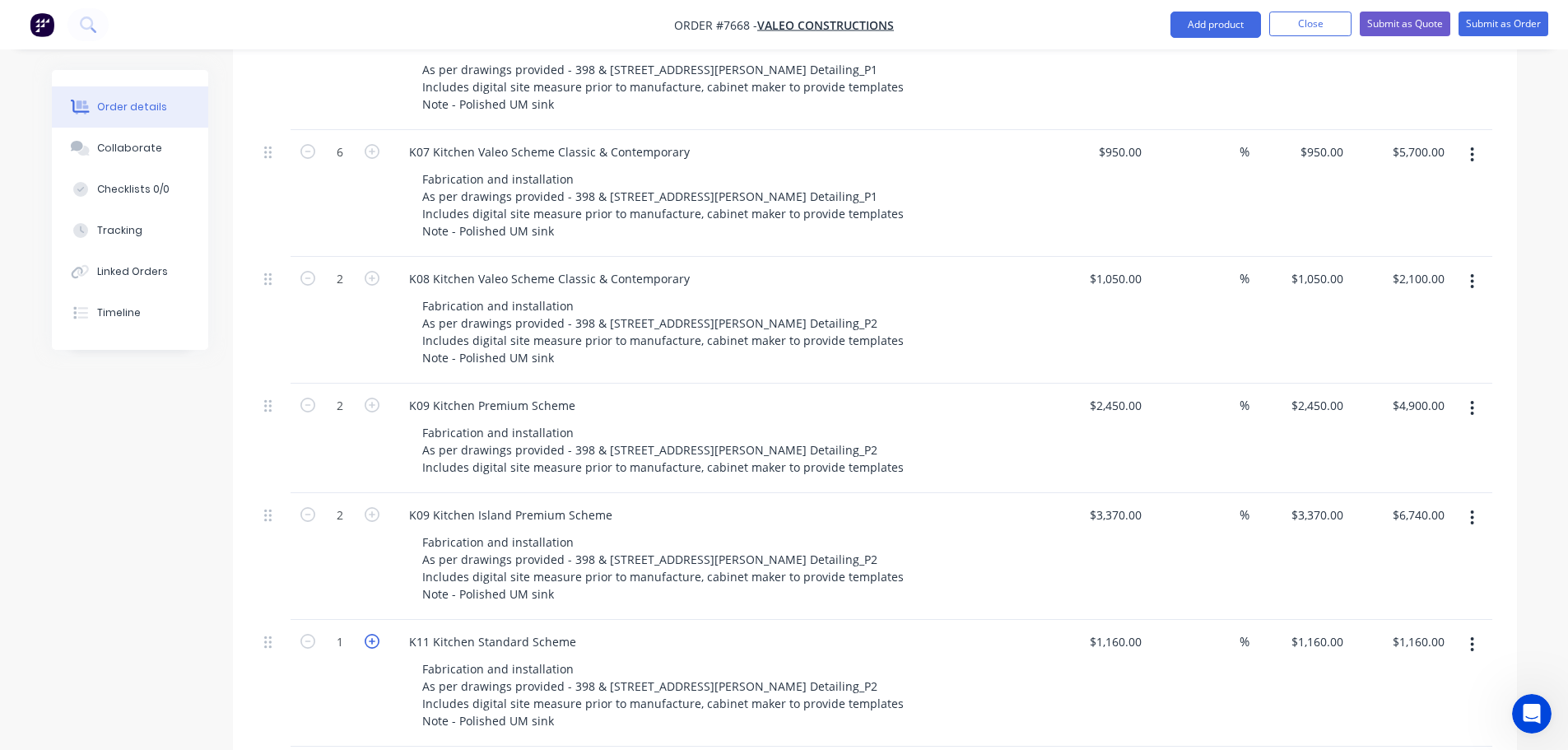
type input "2"
type input "$2,320.00"
click at [369, 634] on icon "button" at bounding box center [372, 642] width 15 height 15
type input "3"
type input "$3,480.00"
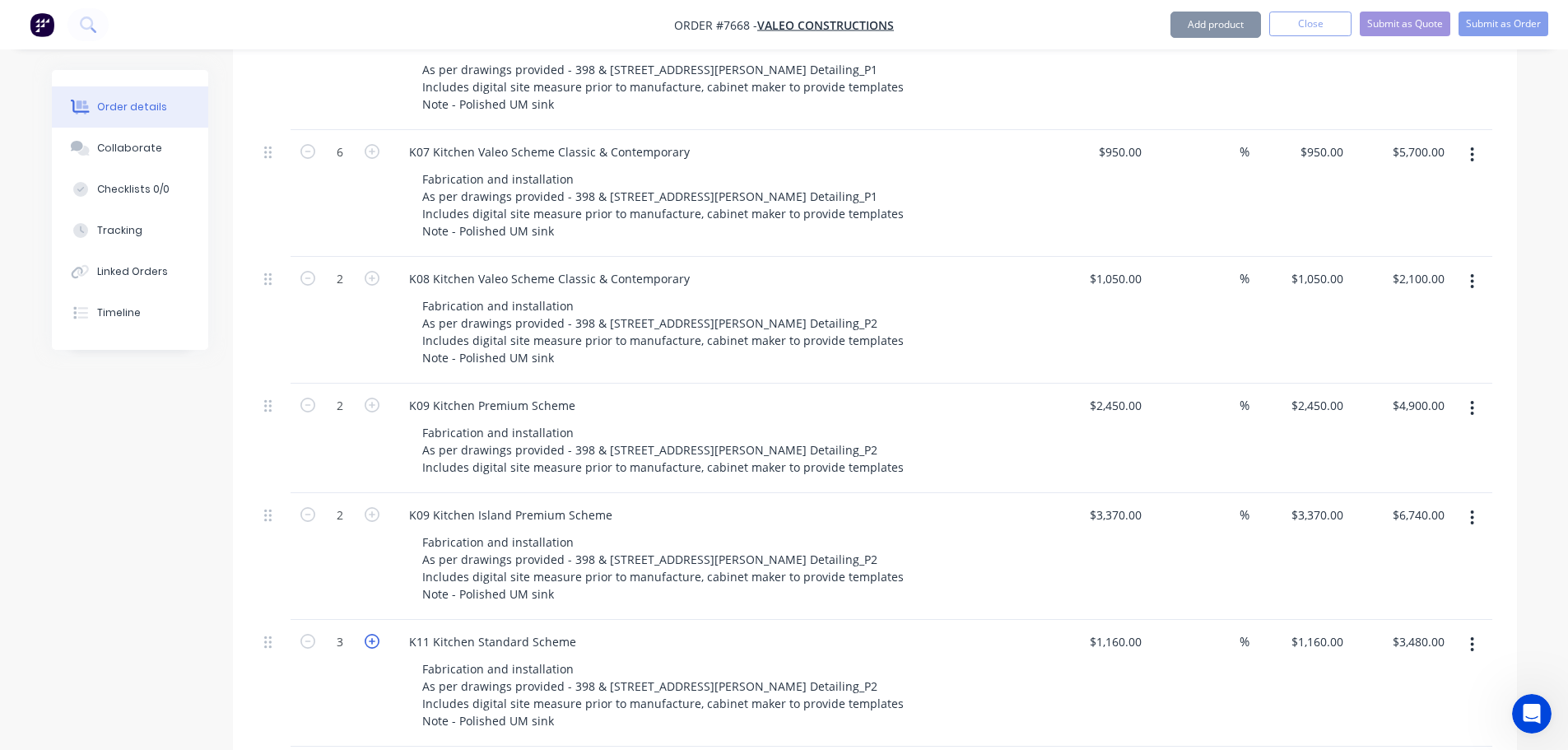
click at [369, 634] on icon "button" at bounding box center [372, 642] width 15 height 15
type input "4"
type input "$4,640.00"
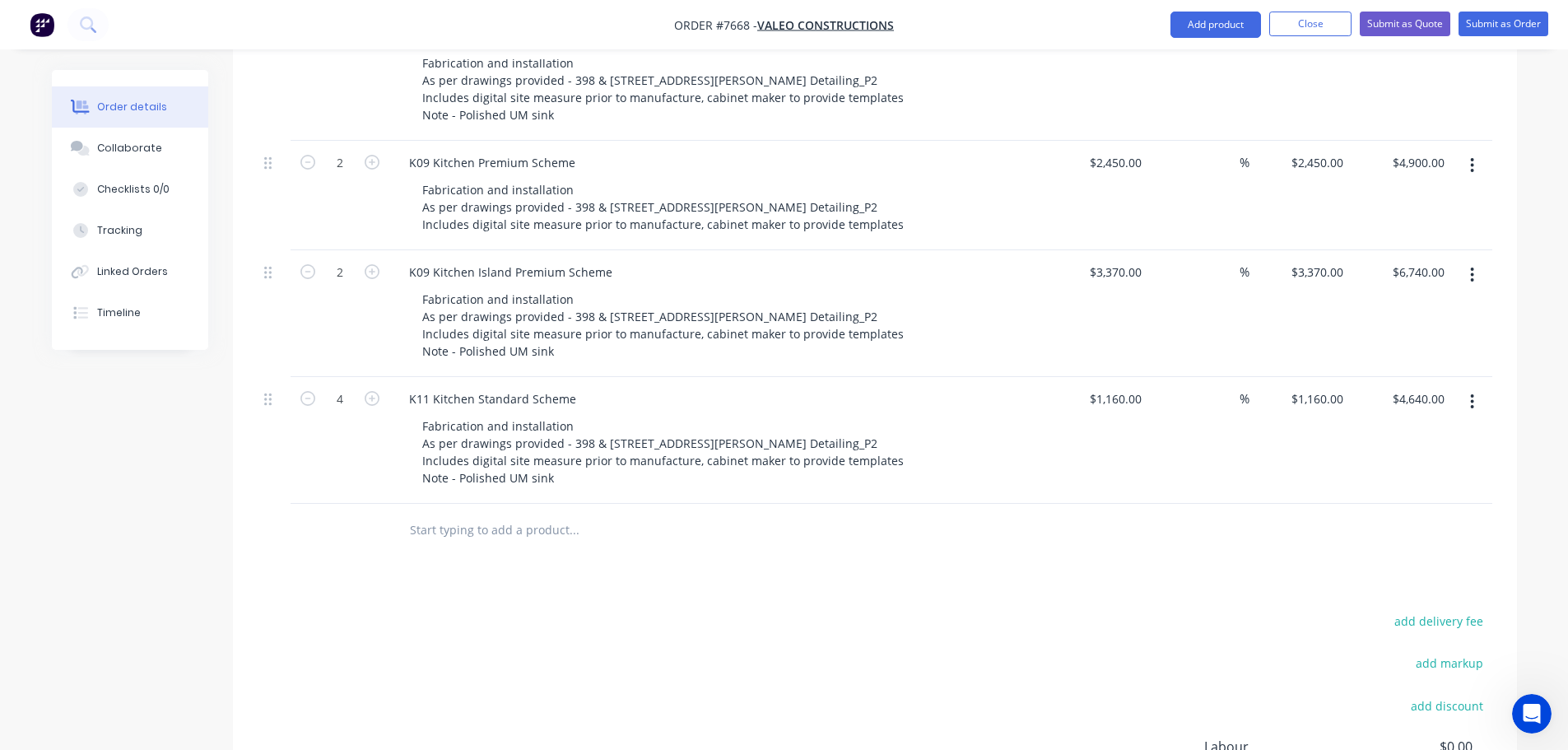
scroll to position [1932, 0]
click at [455, 510] on input "text" at bounding box center [573, 527] width 329 height 33
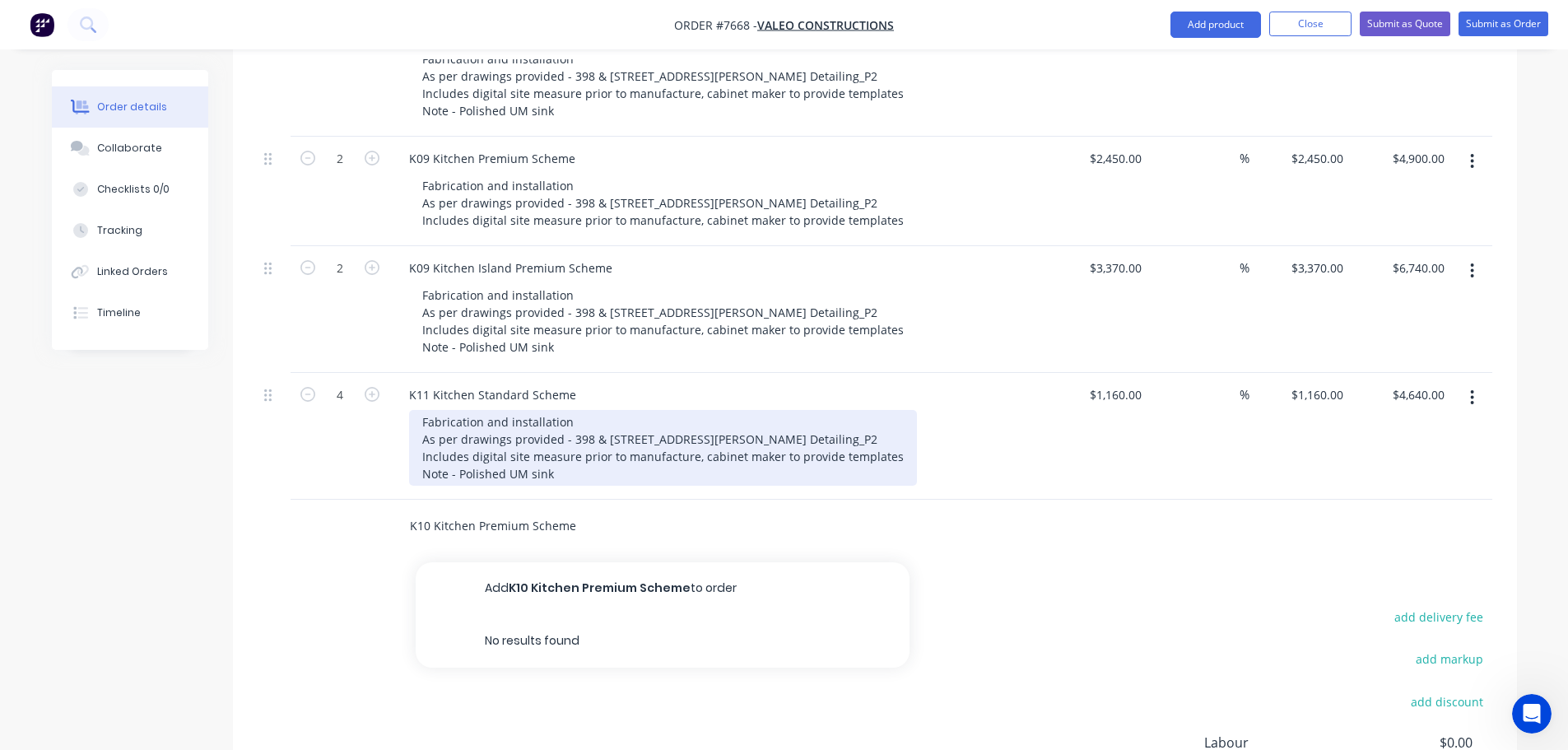
type input "K10 Kitchen Premium Scheme"
drag, startPoint x: 419, startPoint y: 401, endPoint x: 555, endPoint y: 451, distance: 144.9
click at [555, 451] on div "Fabrication and installation As per drawings provided - 398 & [STREET_ADDRESS][…" at bounding box center [663, 448] width 508 height 76
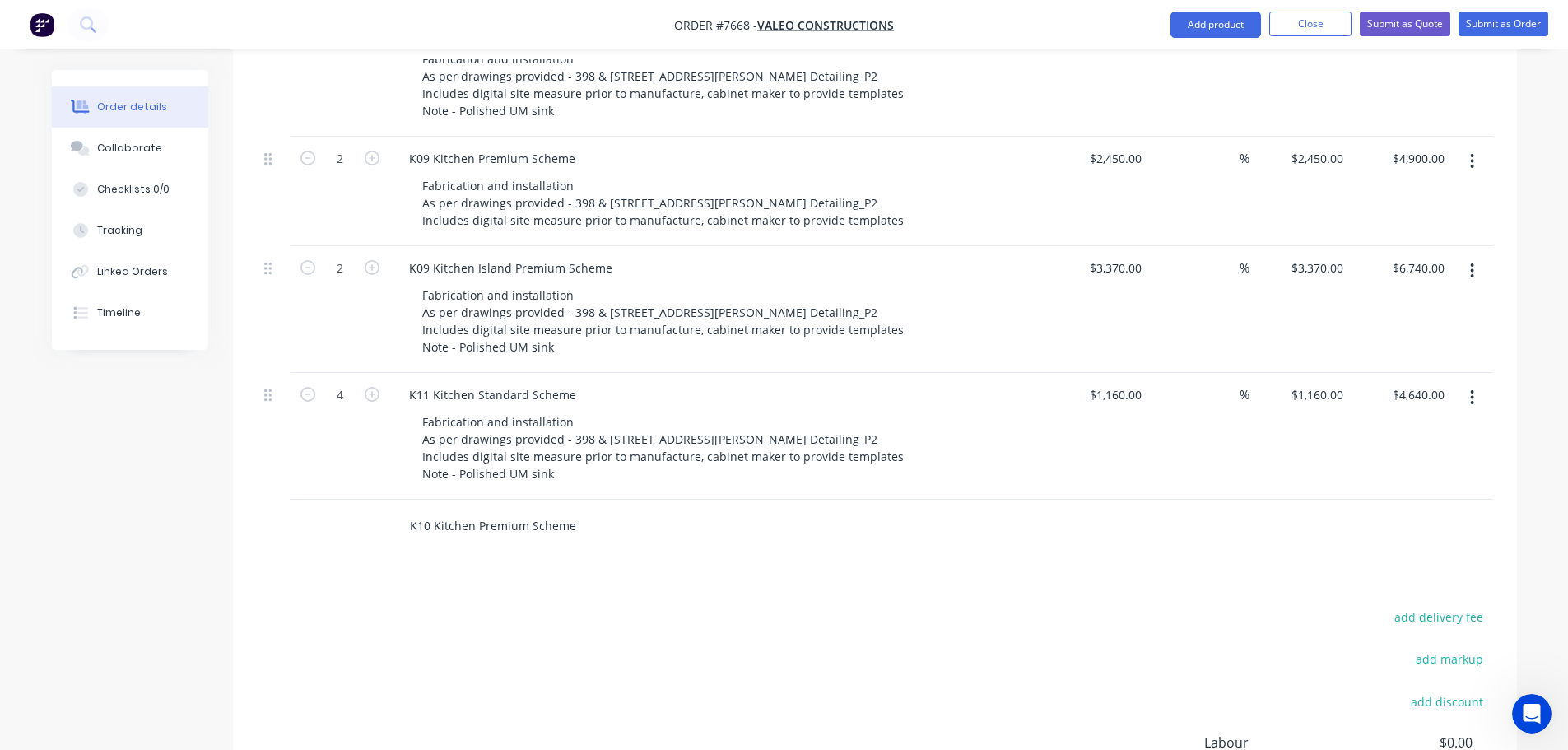
click at [574, 510] on input "K10 Kitchen Premium Scheme" at bounding box center [573, 527] width 329 height 33
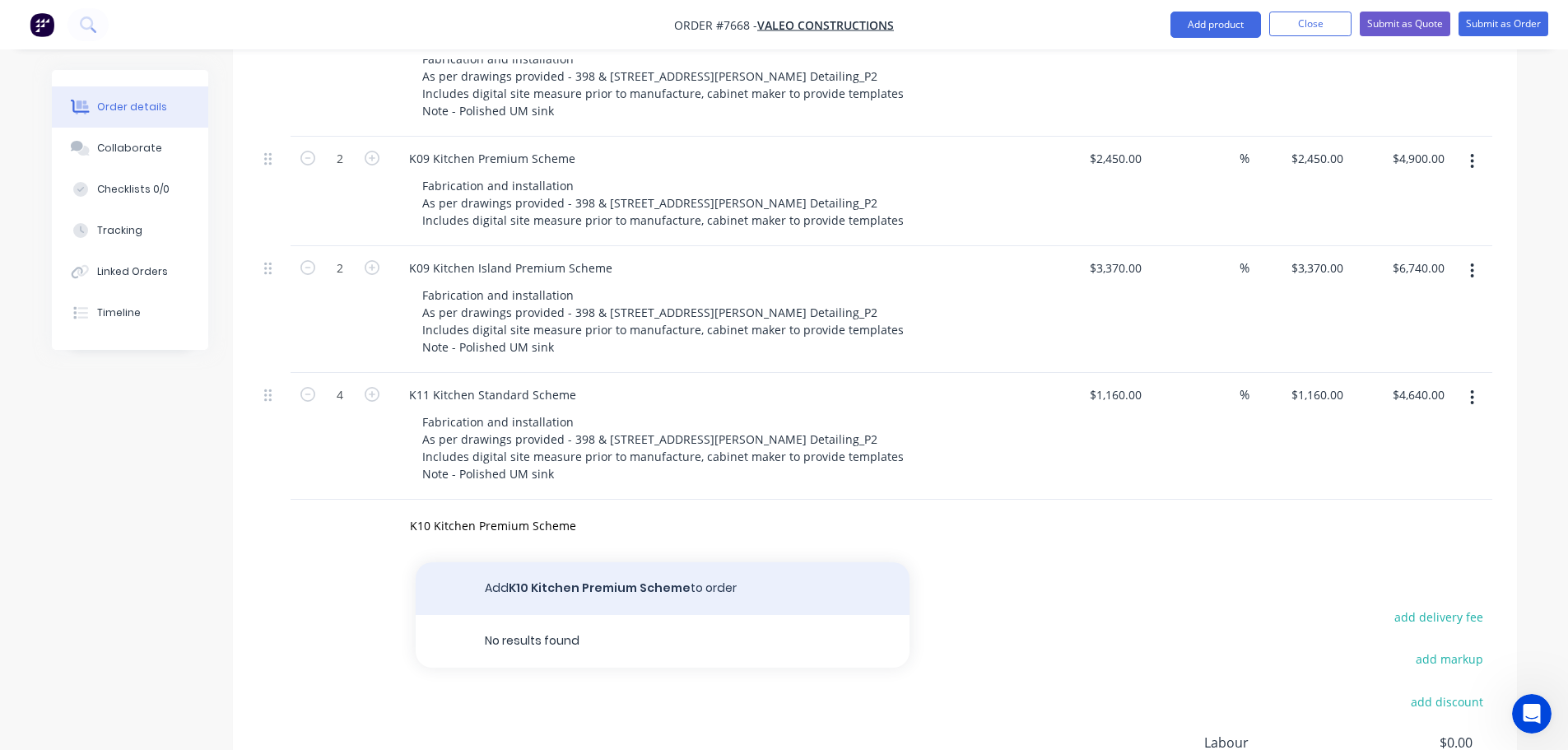
click at [601, 566] on button "Add K10 Kitchen Premium Scheme to order" at bounding box center [662, 588] width 494 height 53
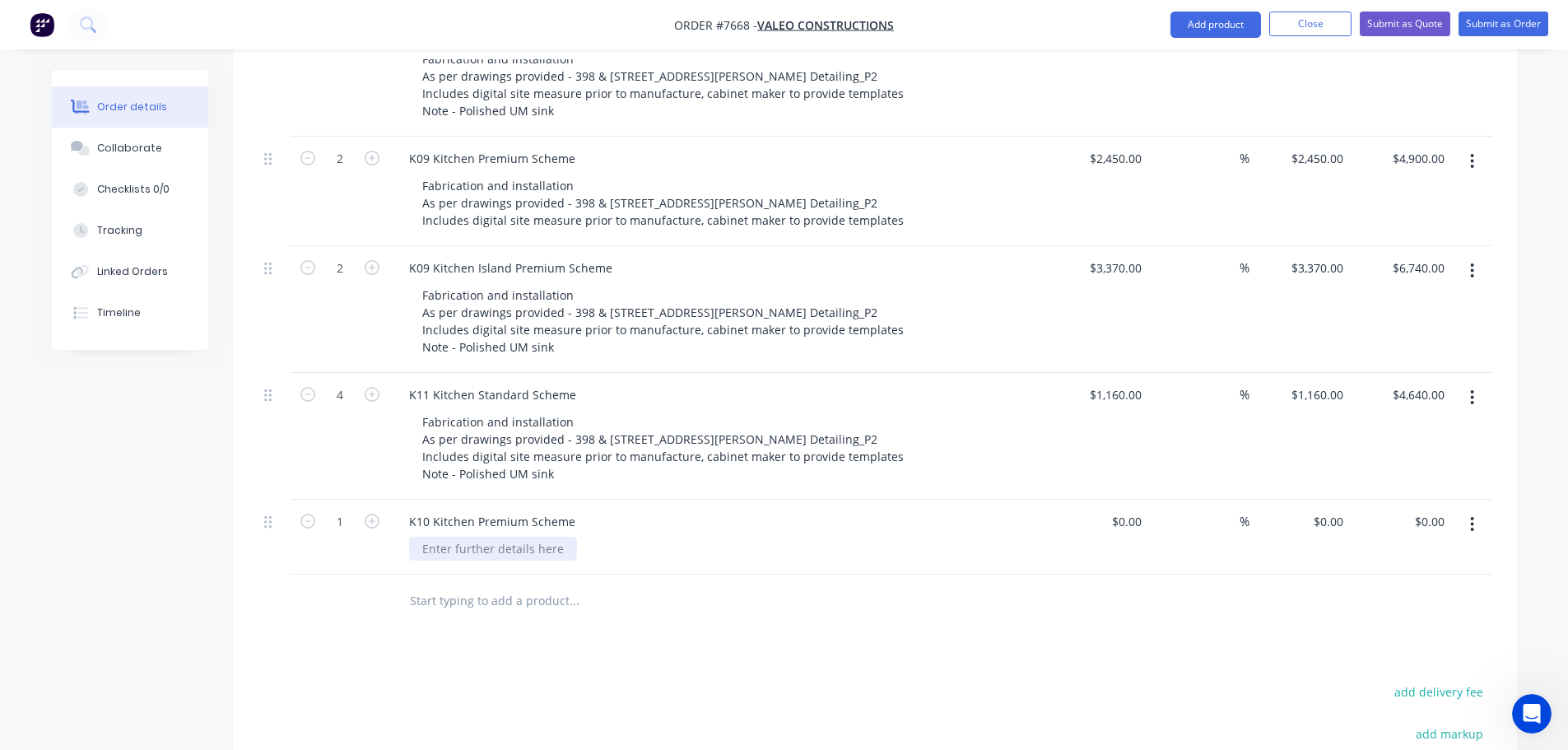
click at [477, 537] on div at bounding box center [492, 549] width 168 height 24
paste div
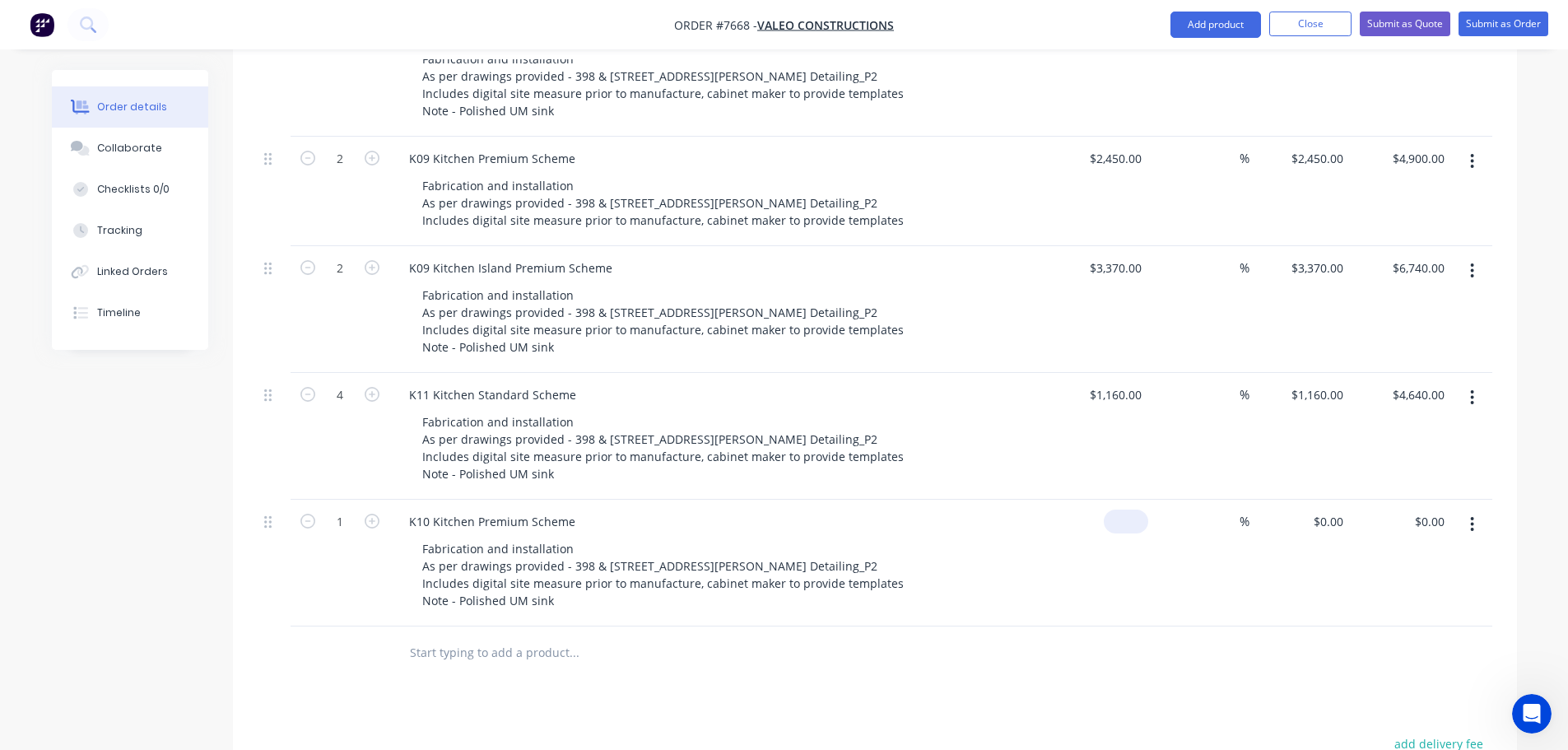
click at [1116, 500] on div "$0.00" at bounding box center [1098, 563] width 101 height 127
type input "$240.00"
click at [1113, 501] on div "240 $240.00" at bounding box center [1098, 563] width 101 height 127
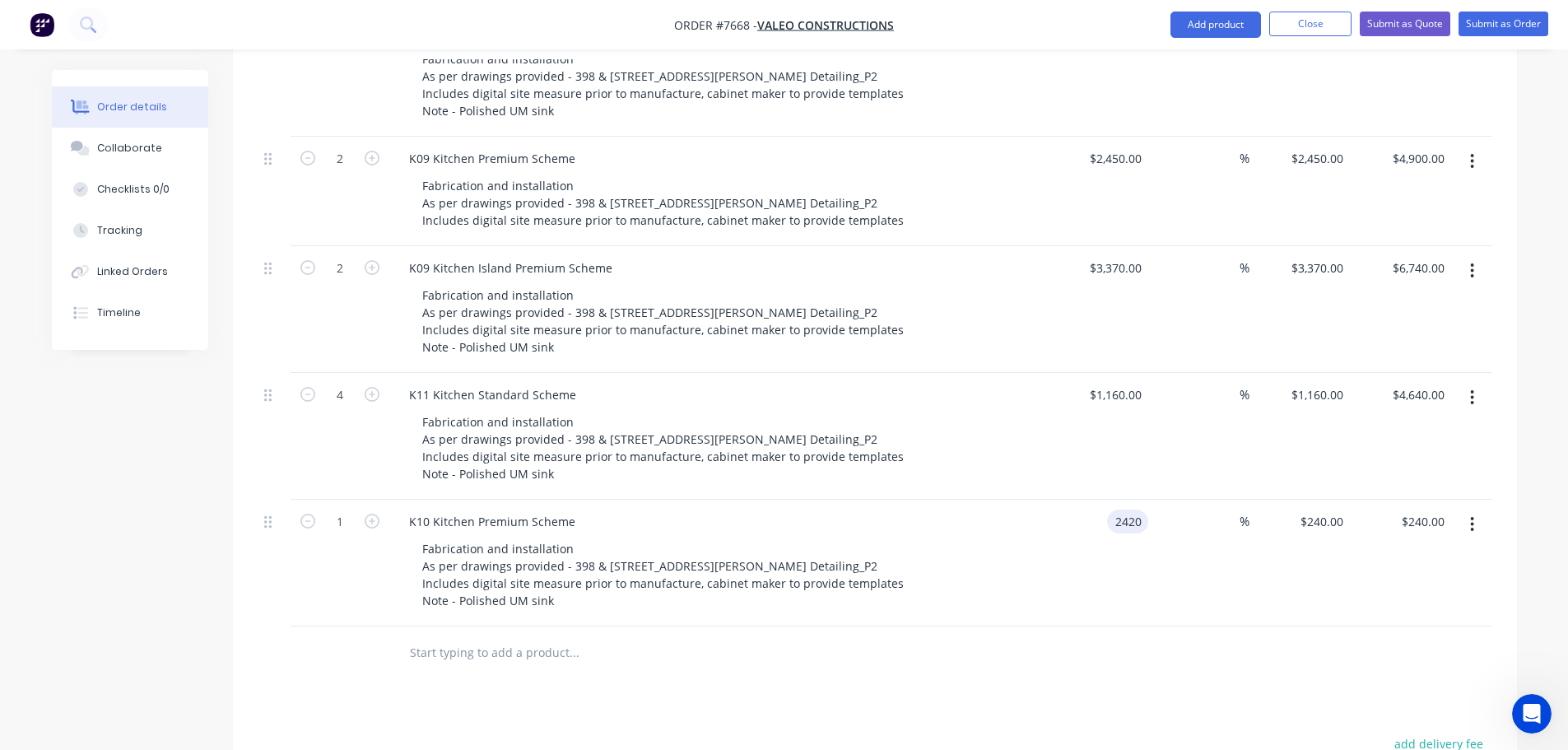
type input "$2,420.00"
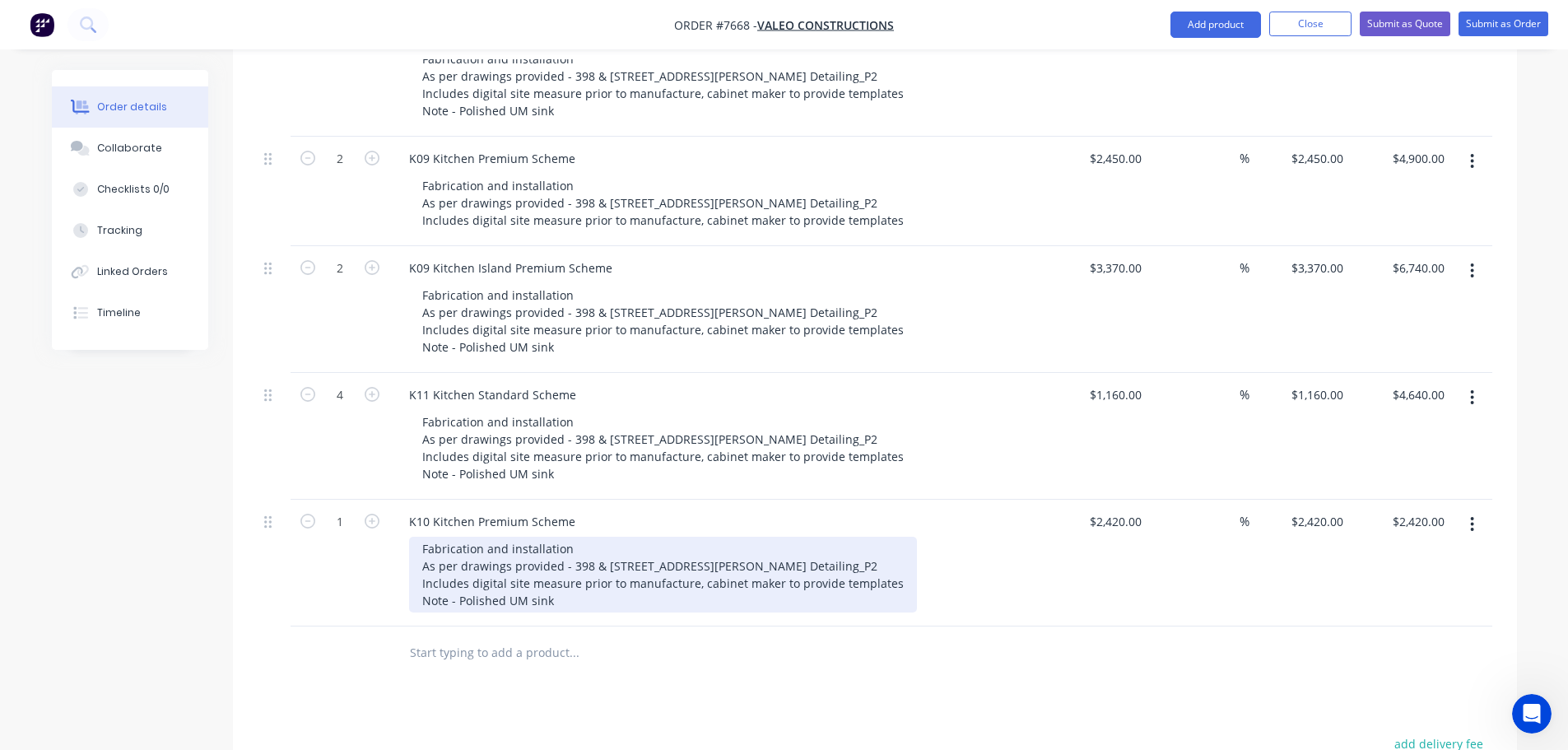
drag, startPoint x: 568, startPoint y: 580, endPoint x: 400, endPoint y: 580, distance: 168.0
click at [400, 580] on div "K10 Kitchen Premium Scheme Fabrication and installation As per drawings provide…" at bounding box center [719, 563] width 658 height 127
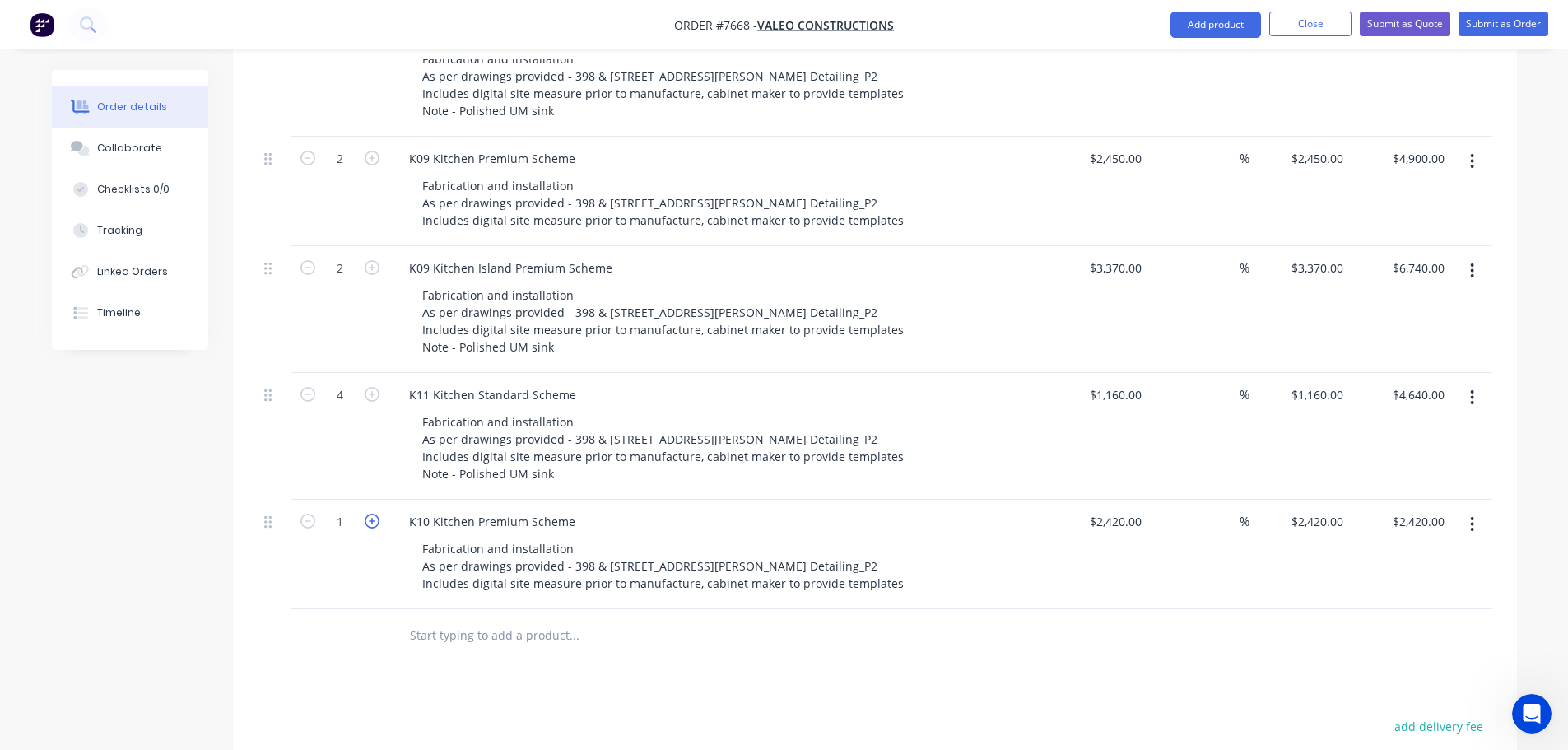
click at [369, 514] on icon "button" at bounding box center [372, 521] width 15 height 15
type input "2"
type input "$4,840.00"
click at [369, 514] on icon "button" at bounding box center [372, 521] width 15 height 15
type input "3"
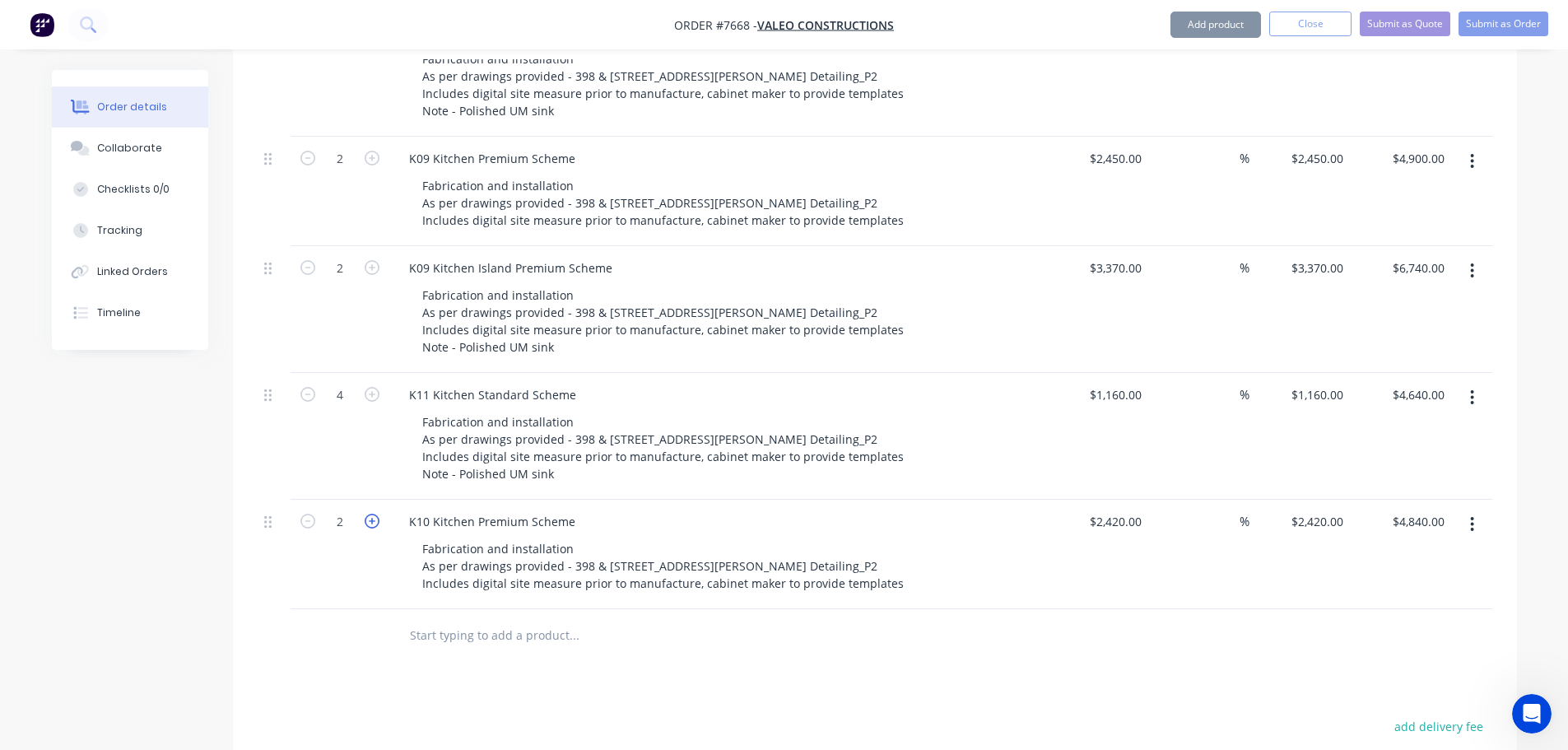
type input "$7,260.00"
click at [370, 514] on icon "button" at bounding box center [372, 521] width 15 height 15
type input "4"
type input "$9,680.00"
click at [516, 620] on input "text" at bounding box center [573, 636] width 329 height 33
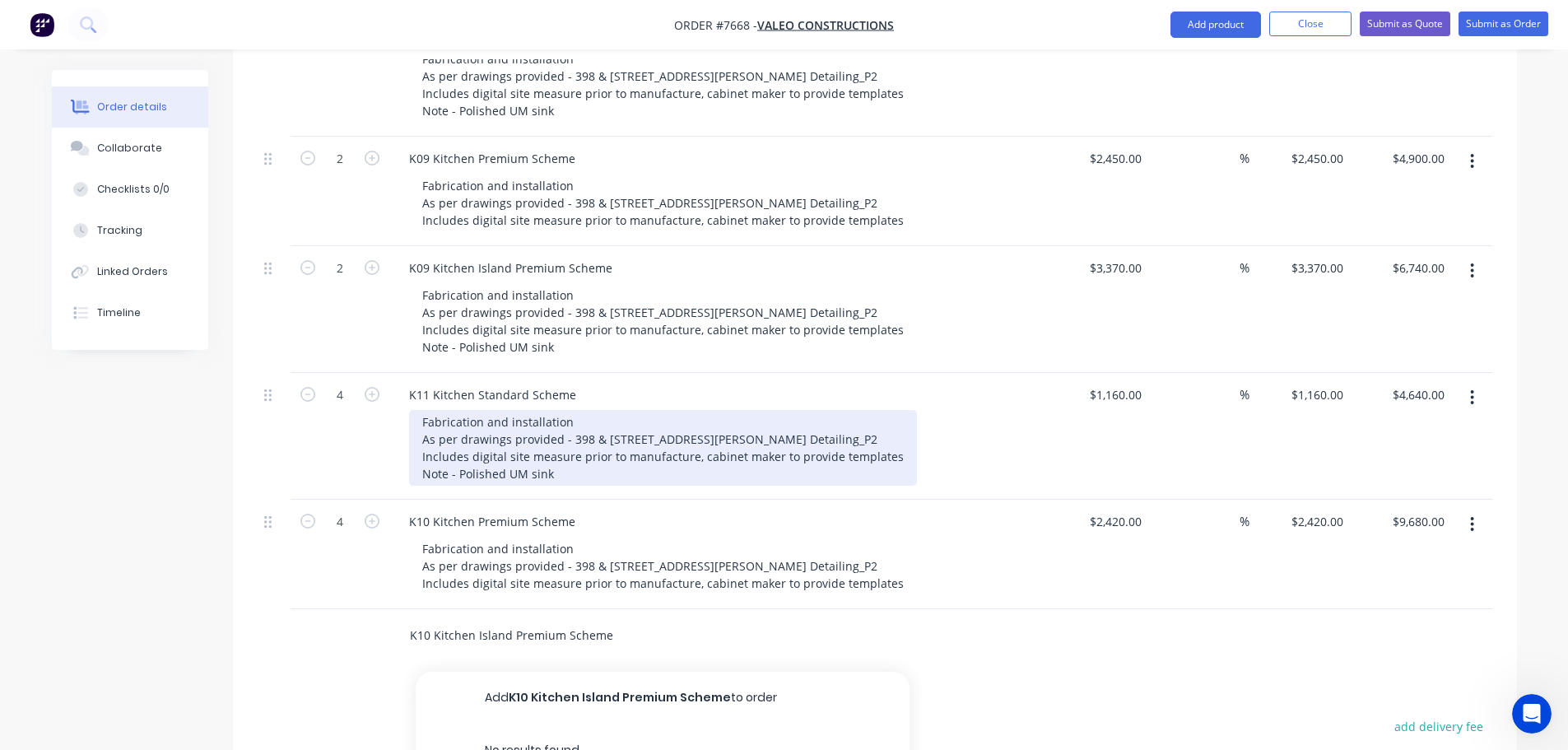
type input "K10 Kitchen Island Premium Scheme"
drag, startPoint x: 417, startPoint y: 399, endPoint x: 532, endPoint y: 422, distance: 117.3
click at [555, 447] on div "Fabrication and installation As per drawings provided - 398 & [STREET_ADDRESS][…" at bounding box center [663, 448] width 508 height 76
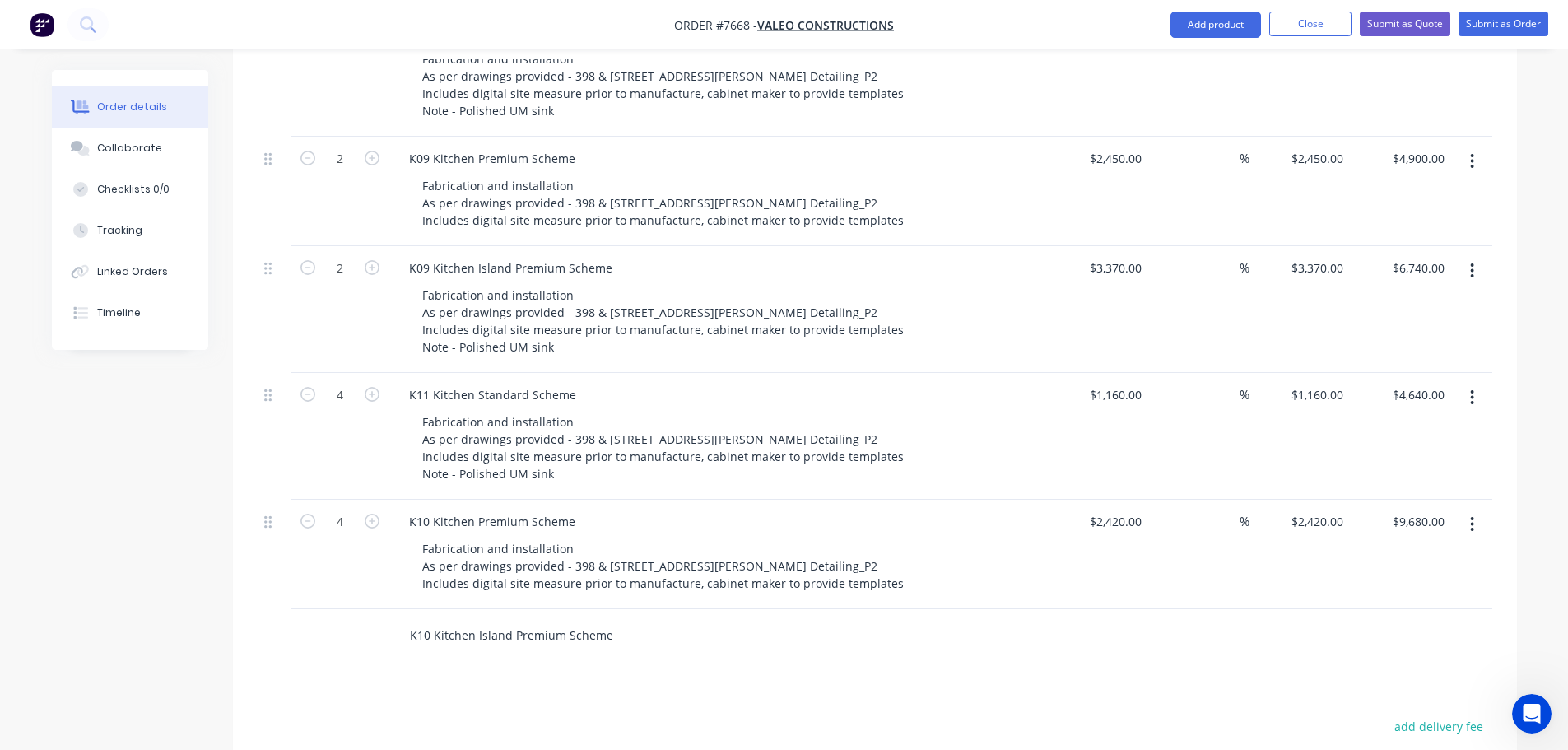
click at [619, 619] on input "K10 Kitchen Island Premium Scheme" at bounding box center [573, 636] width 329 height 33
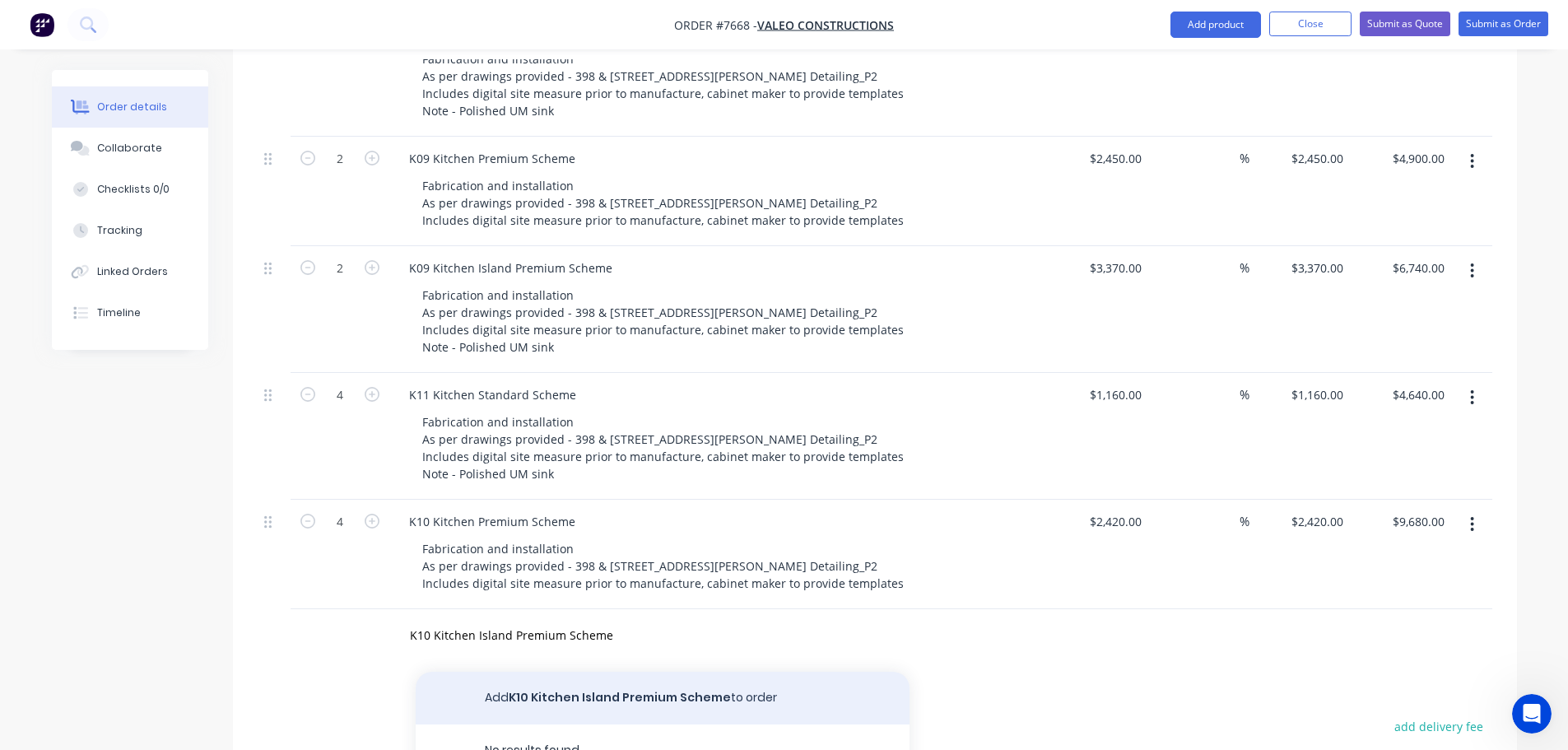
click at [613, 671] on button "Add K10 Kitchen Island Premium Scheme to order" at bounding box center [662, 697] width 494 height 53
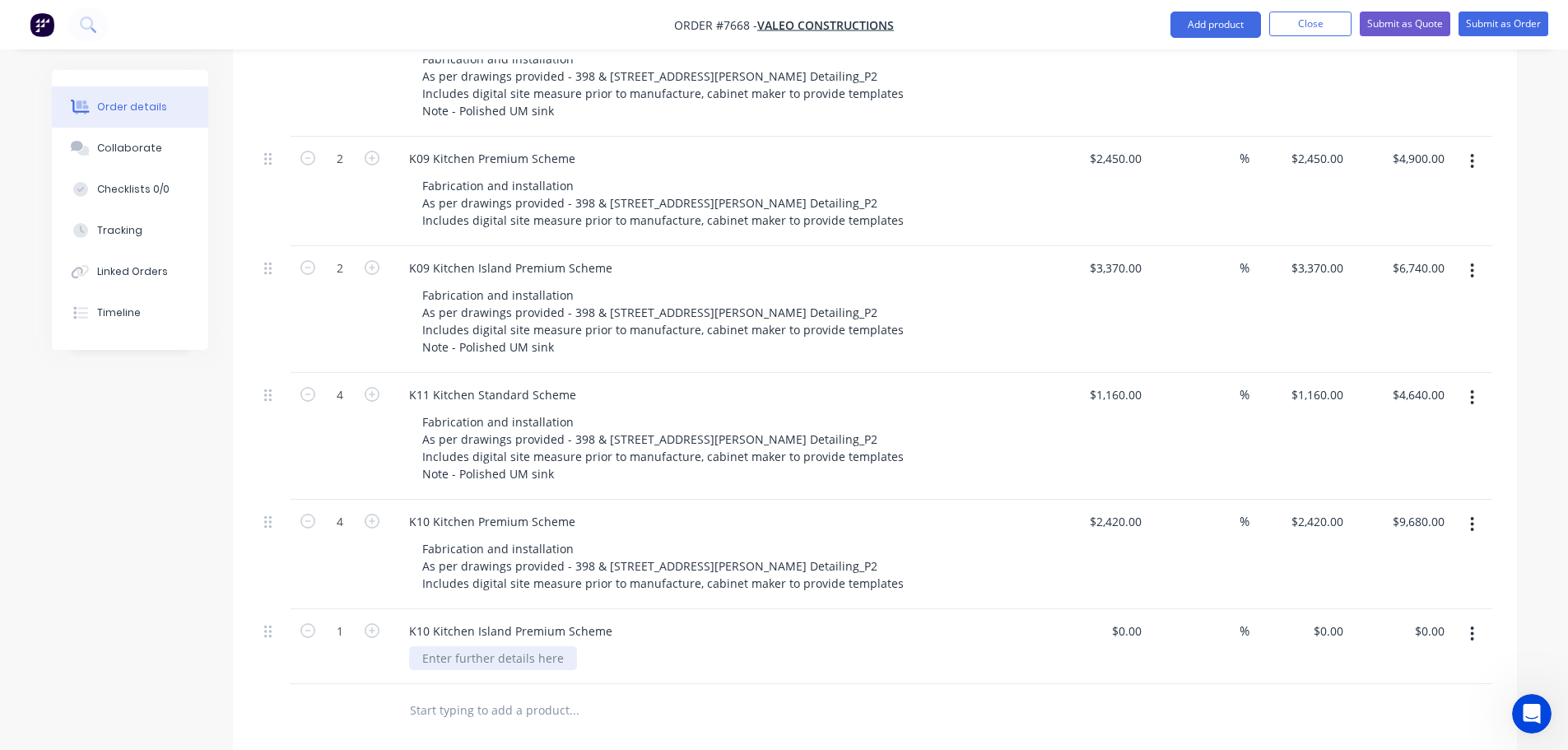
click at [454, 646] on div at bounding box center [492, 658] width 168 height 24
paste div
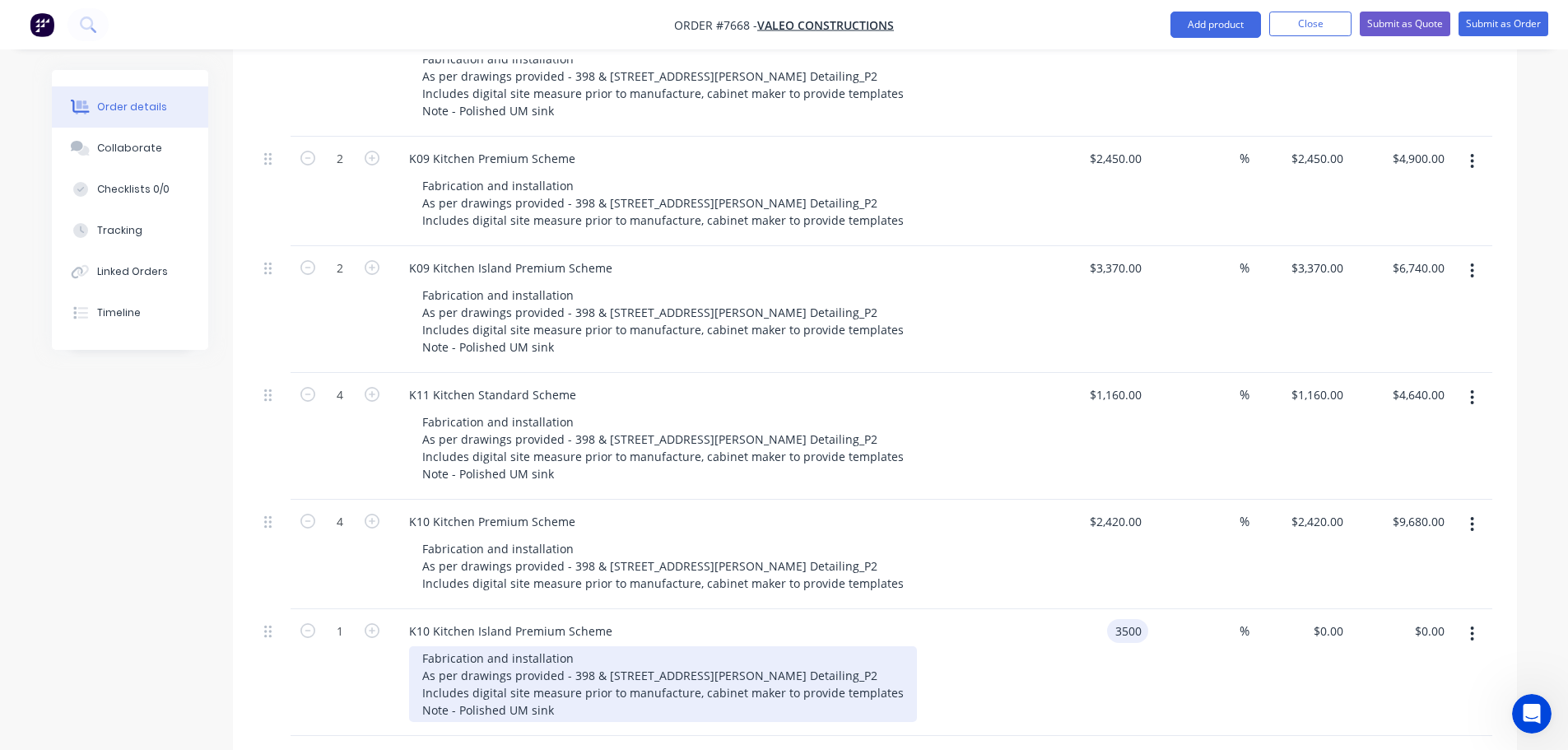
type input "$3,500.00"
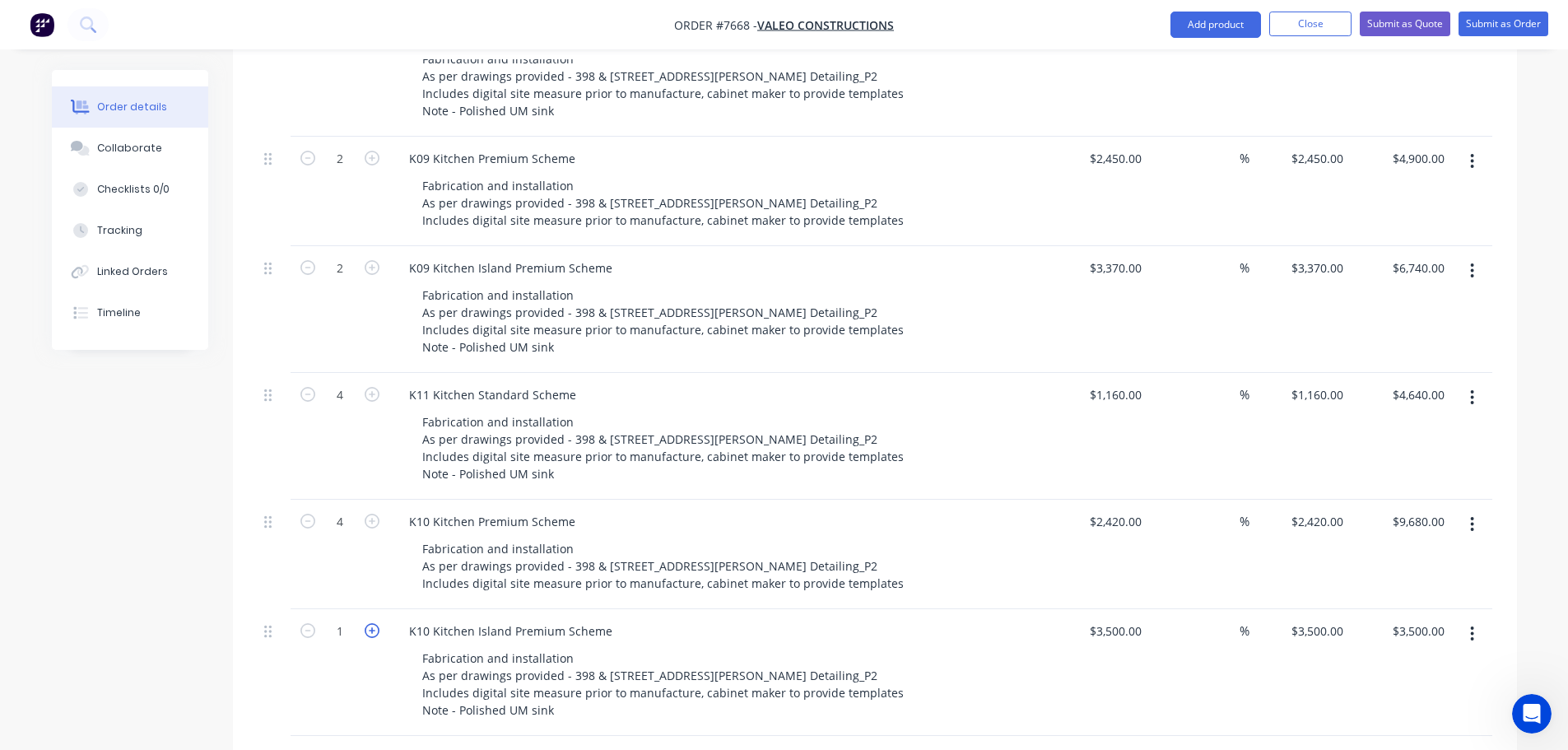
click at [376, 623] on icon "button" at bounding box center [372, 630] width 15 height 15
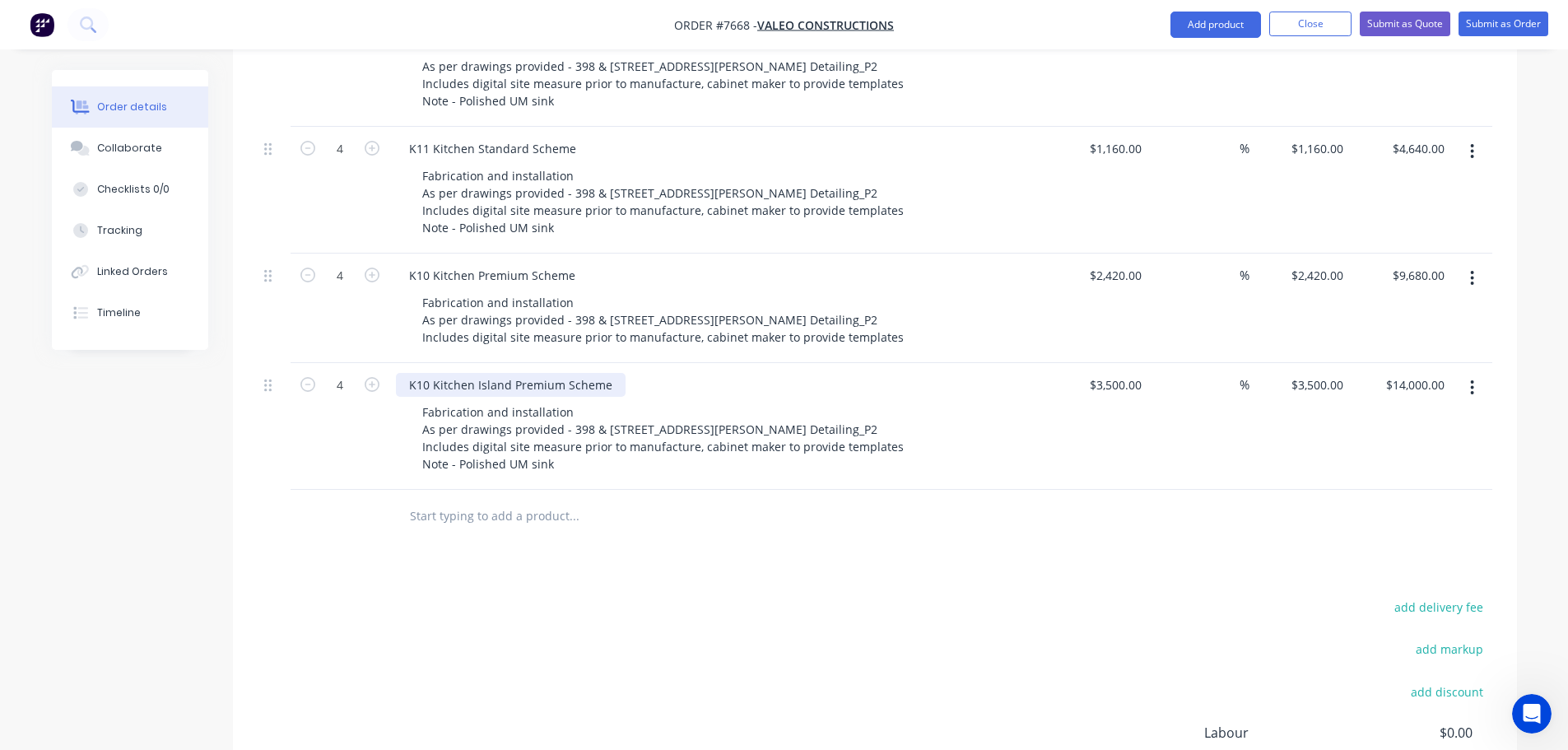
scroll to position [2179, 0]
click at [488, 499] on input "text" at bounding box center [573, 515] width 329 height 33
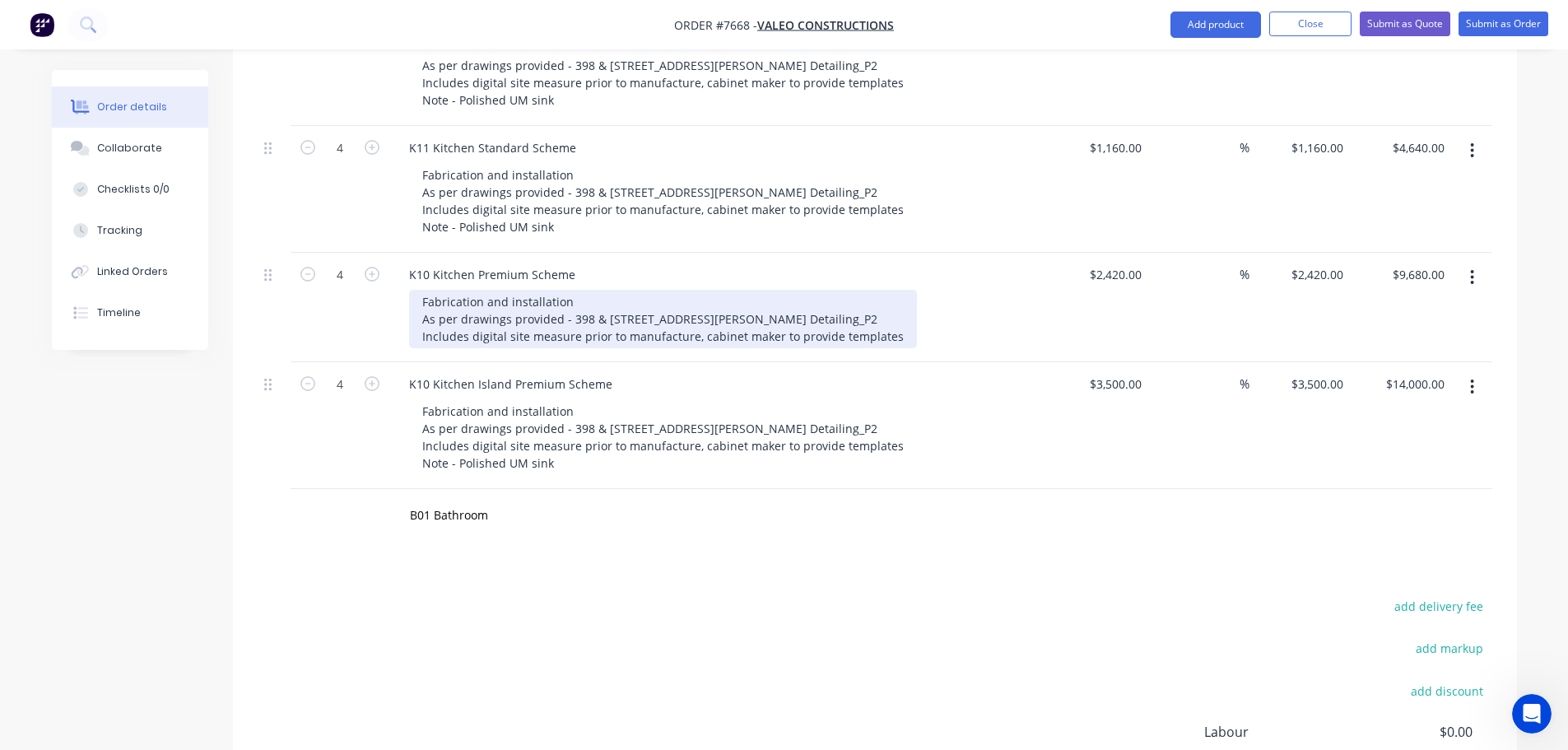
drag, startPoint x: 424, startPoint y: 279, endPoint x: 887, endPoint y: 319, distance: 464.7
click at [887, 319] on div "Fabrication and installation As per drawings provided - 398 & [STREET_ADDRESS][…" at bounding box center [663, 319] width 508 height 58
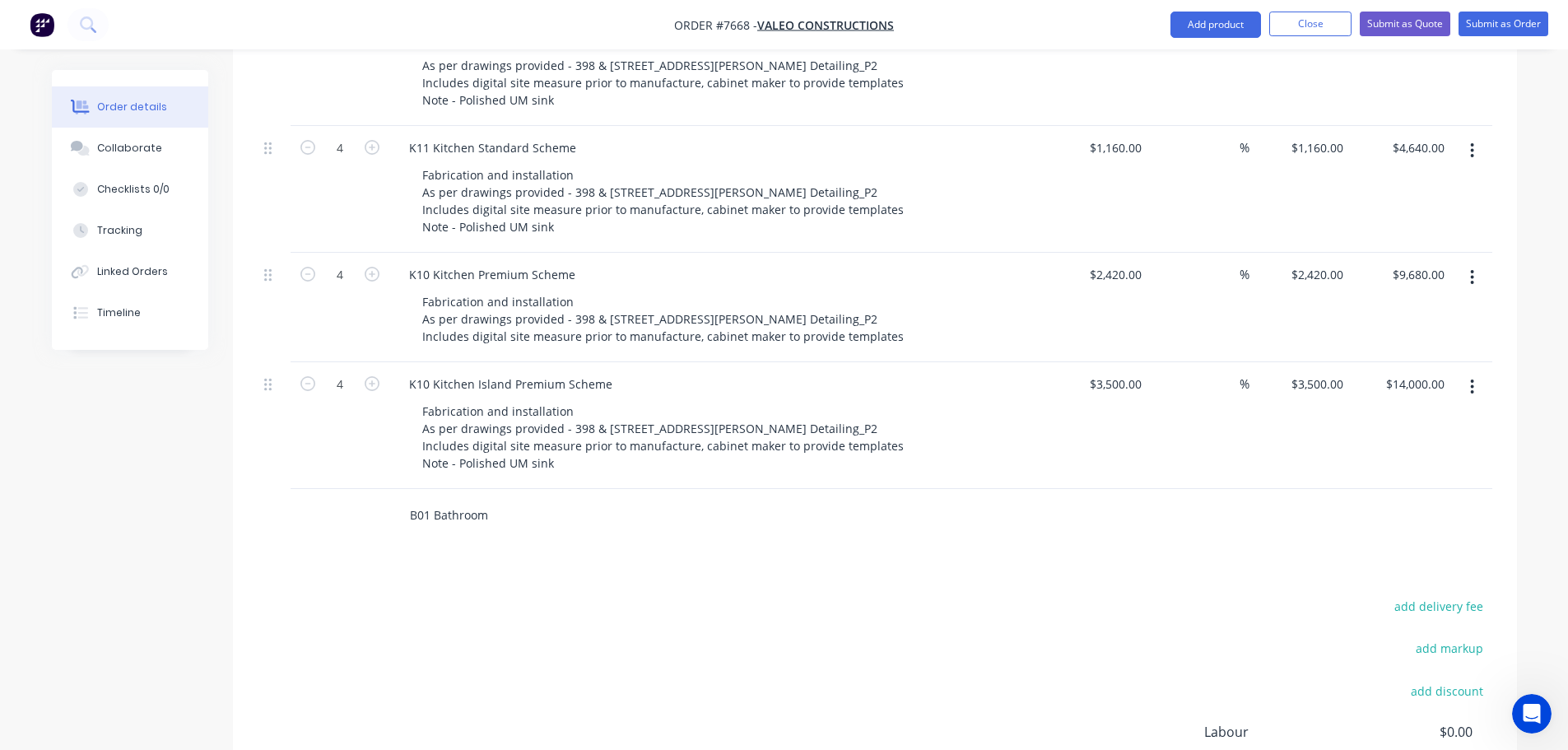
click at [504, 499] on input "B01 Bathroom" at bounding box center [573, 515] width 329 height 33
click at [531, 552] on button "Add B01 Bathroom to order" at bounding box center [662, 578] width 494 height 53
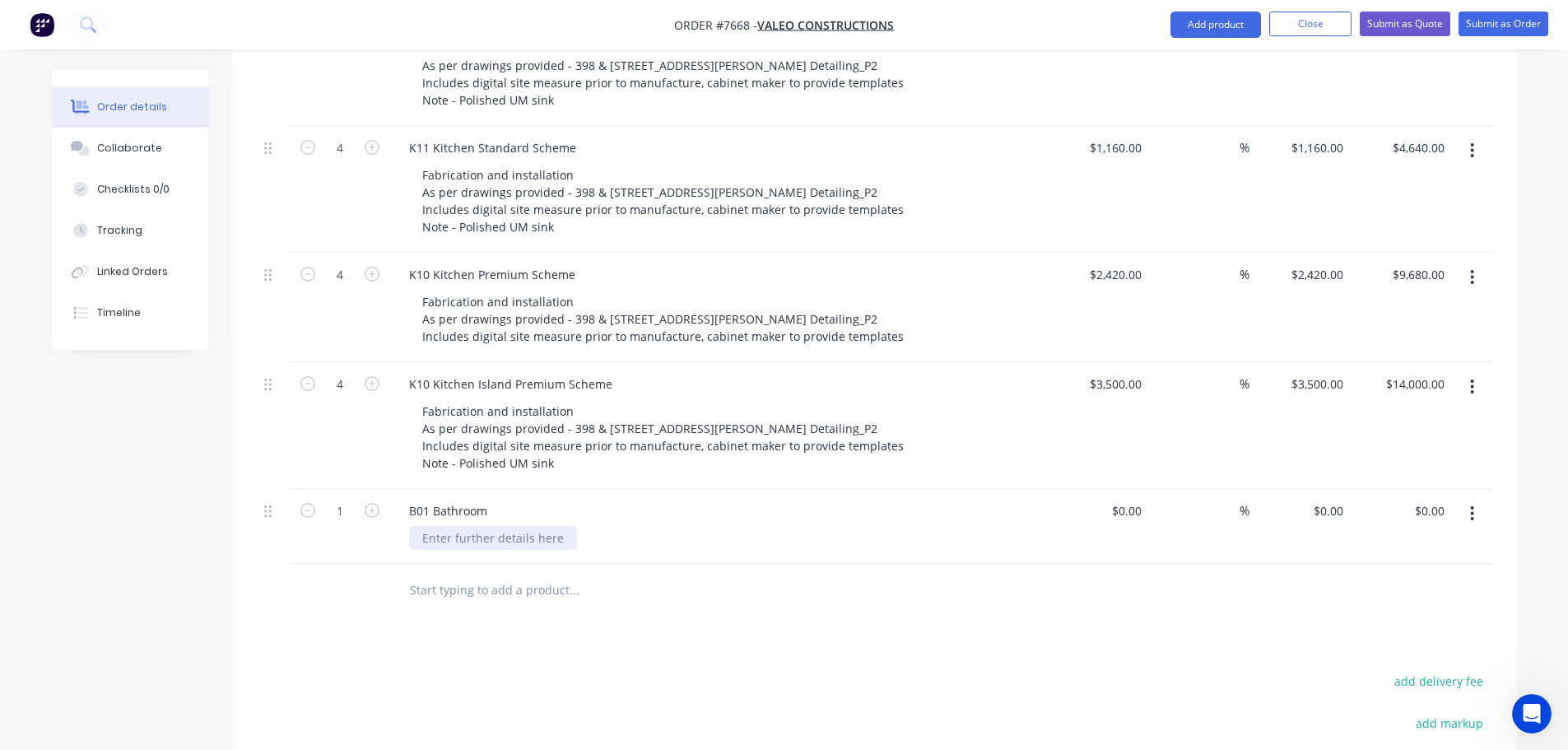
click at [452, 526] on div at bounding box center [492, 538] width 168 height 24
paste div
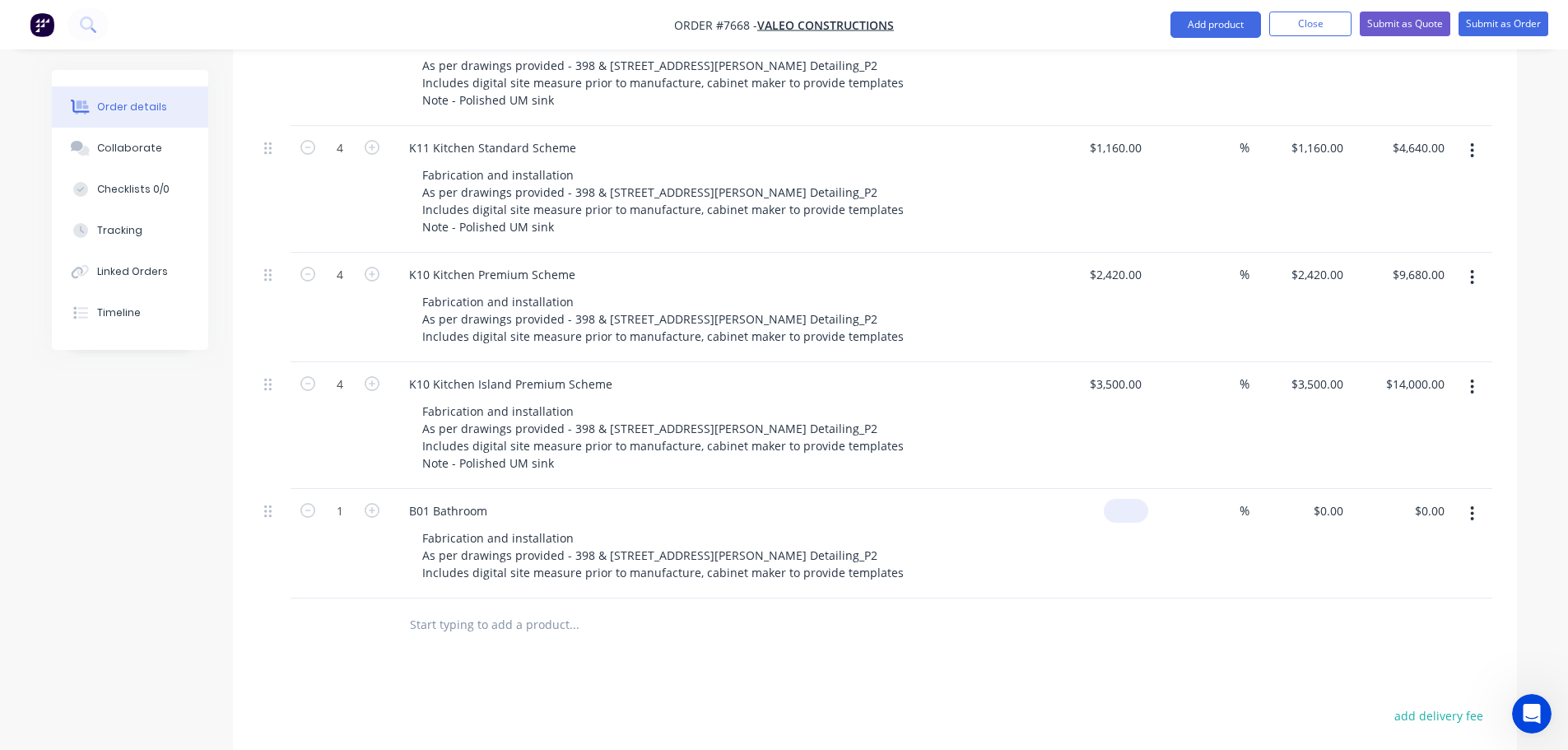
click at [1109, 489] on div "$0.00" at bounding box center [1098, 543] width 101 height 109
click at [468, 608] on input "text" at bounding box center [573, 625] width 329 height 33
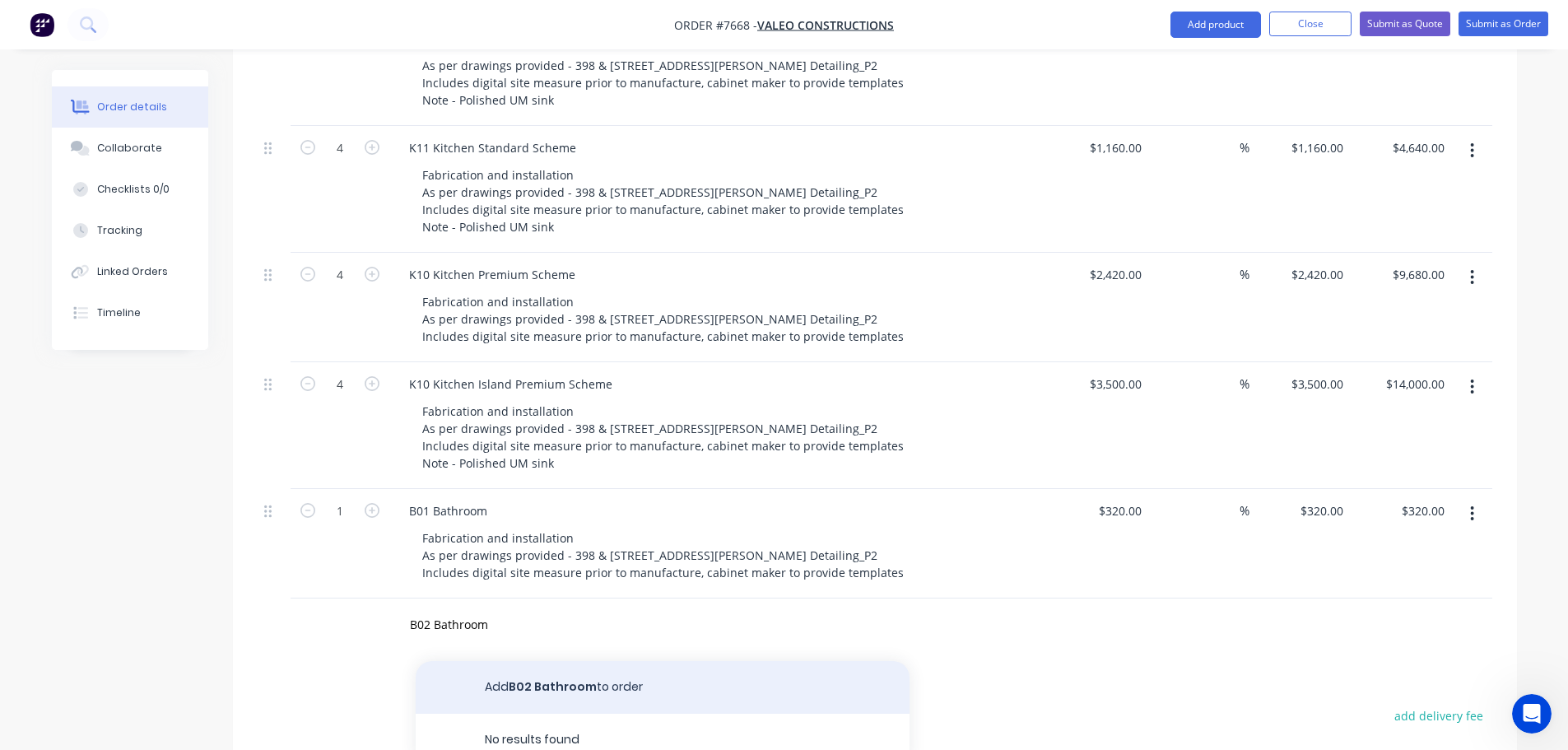
click at [562, 661] on button "Add B02 Bathroom to order" at bounding box center [662, 687] width 494 height 53
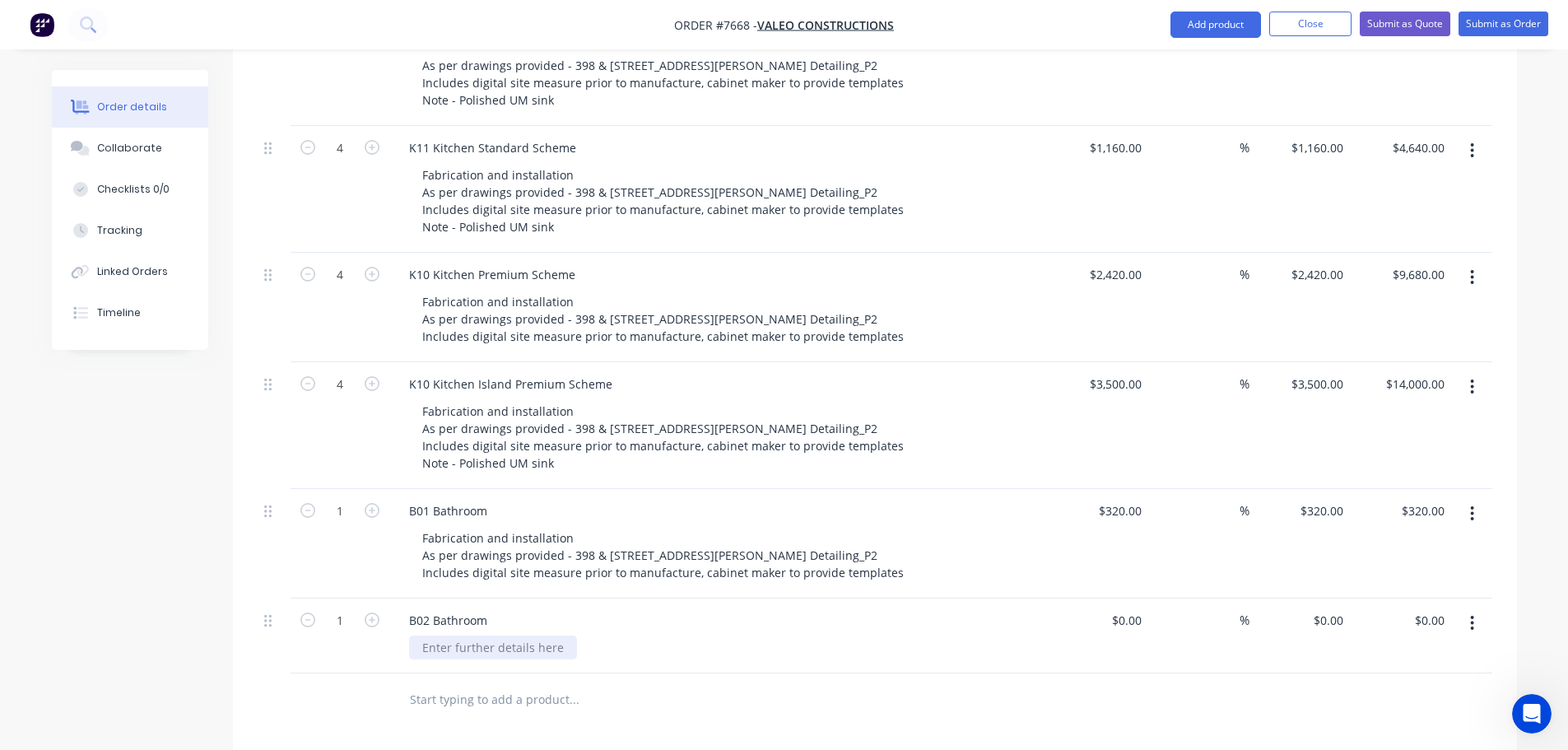
click at [449, 635] on div at bounding box center [492, 647] width 168 height 24
paste div
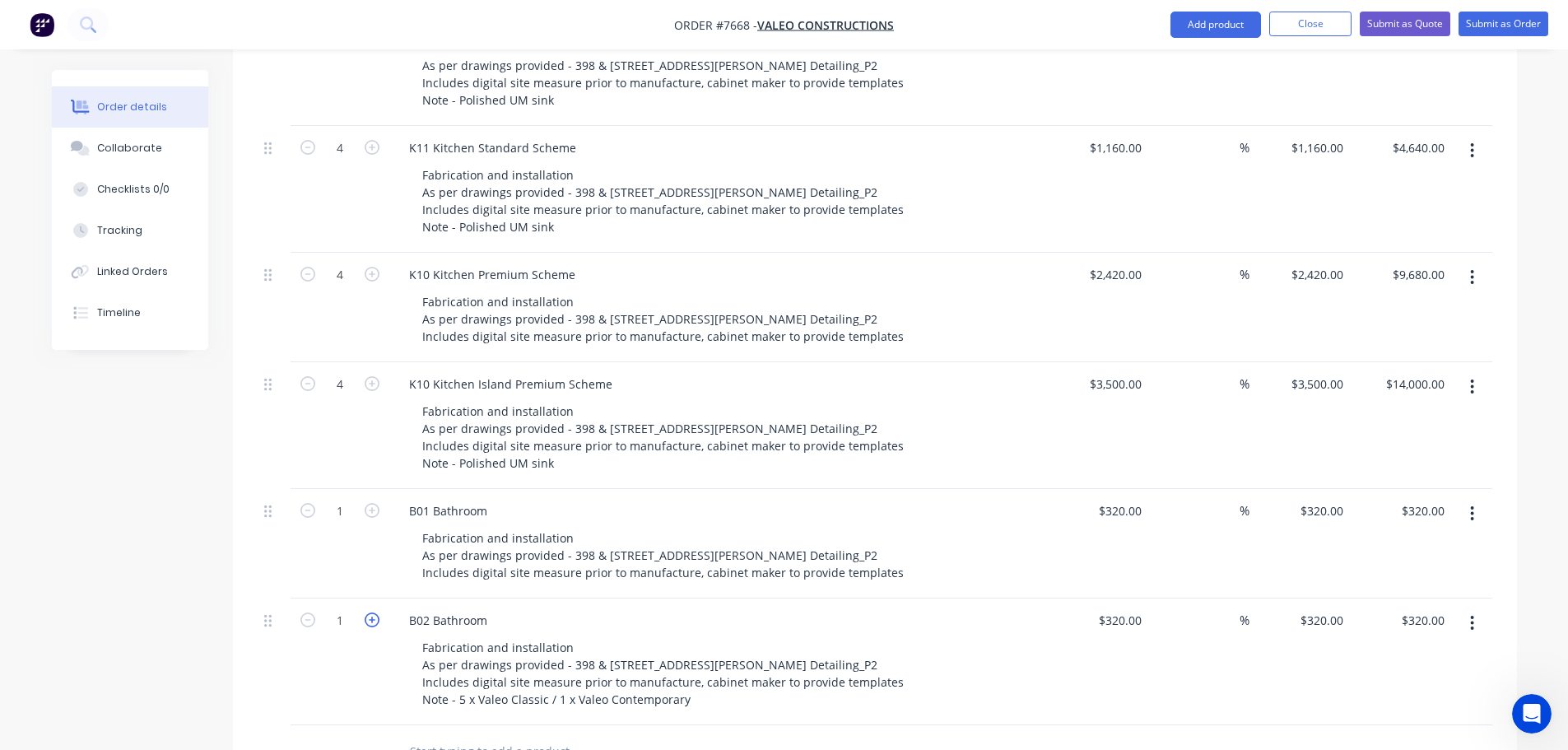
click at [374, 613] on icon "button" at bounding box center [372, 620] width 15 height 15
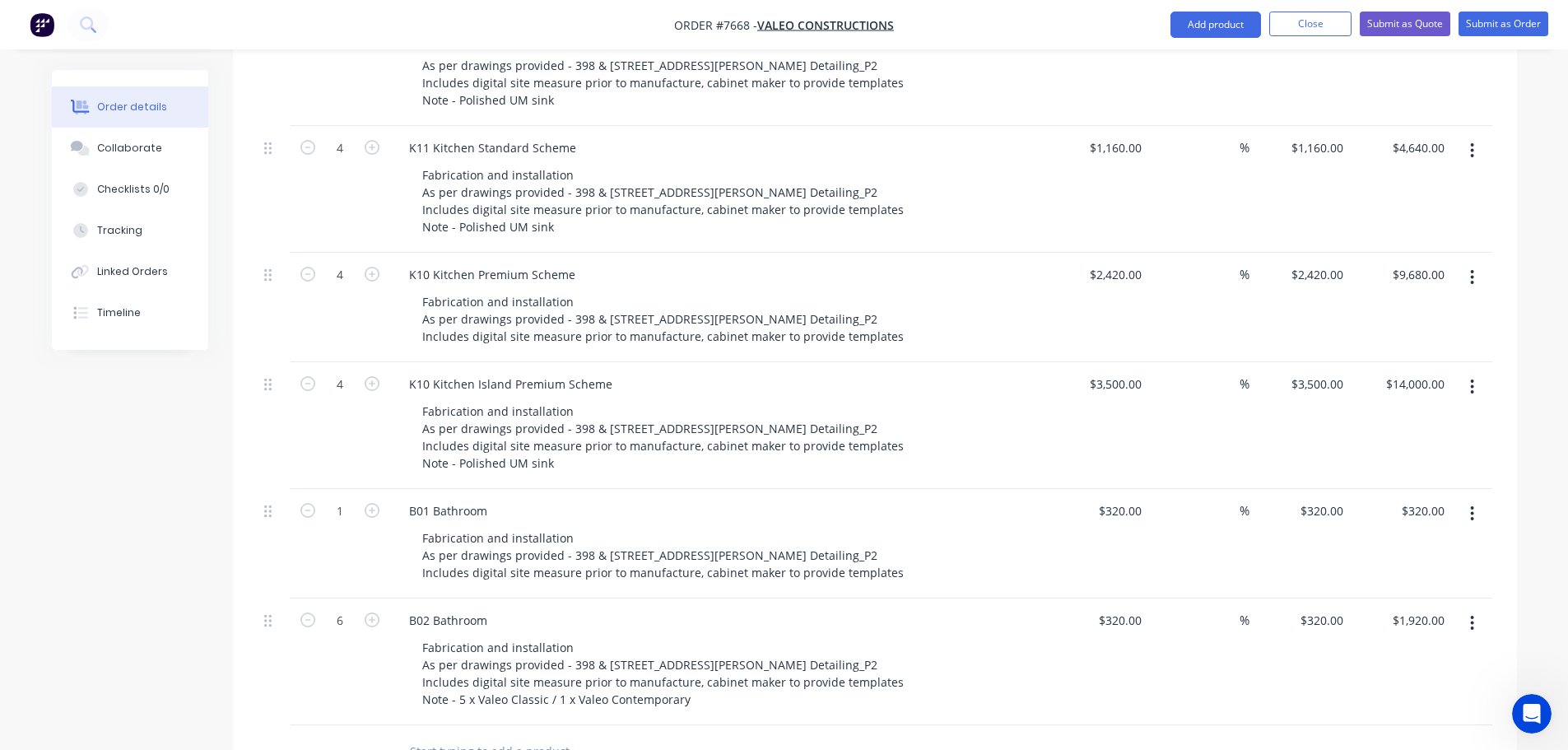
click at [465, 735] on input "text" at bounding box center [573, 752] width 329 height 33
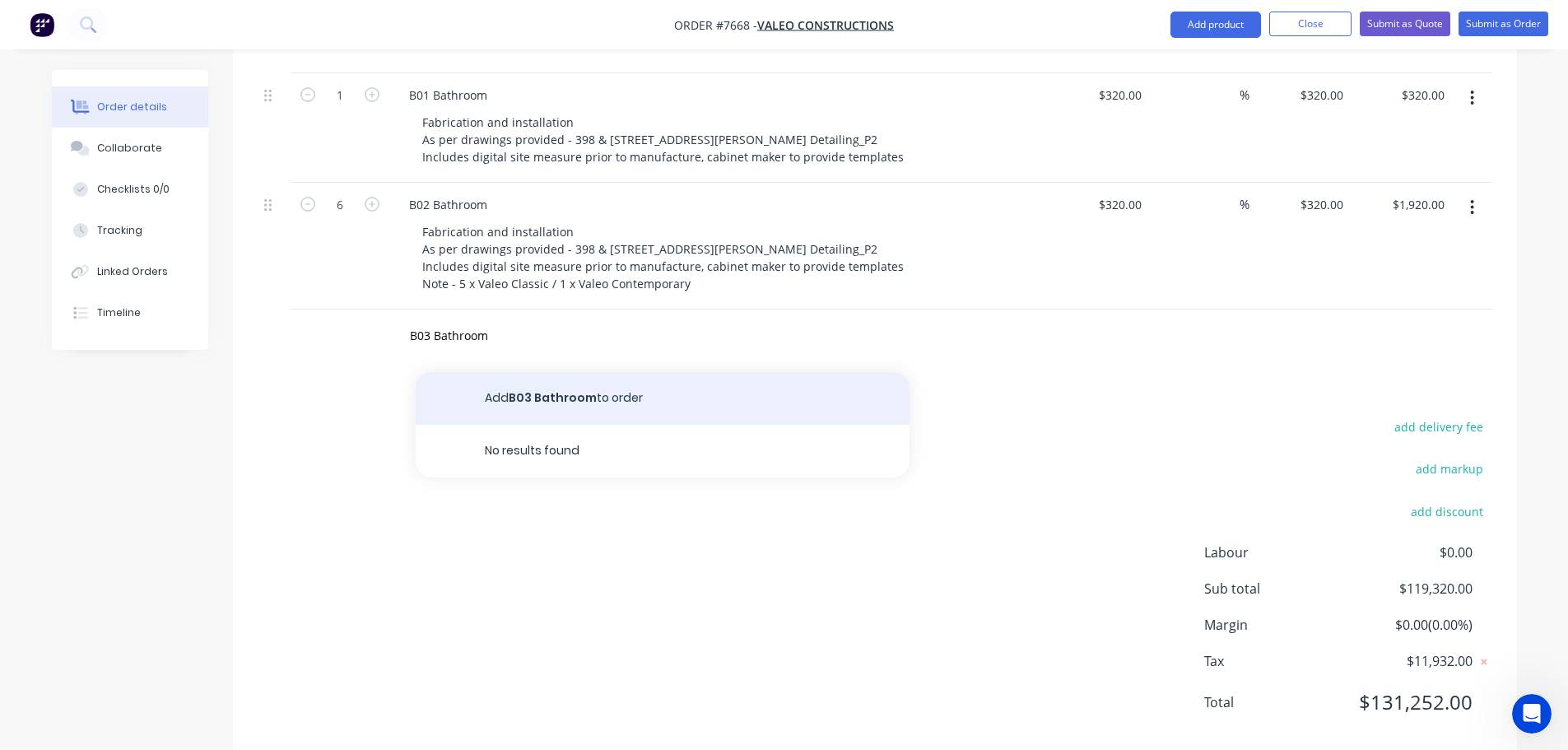
click at [520, 372] on button "Add B03 Bathroom to order" at bounding box center [662, 398] width 494 height 53
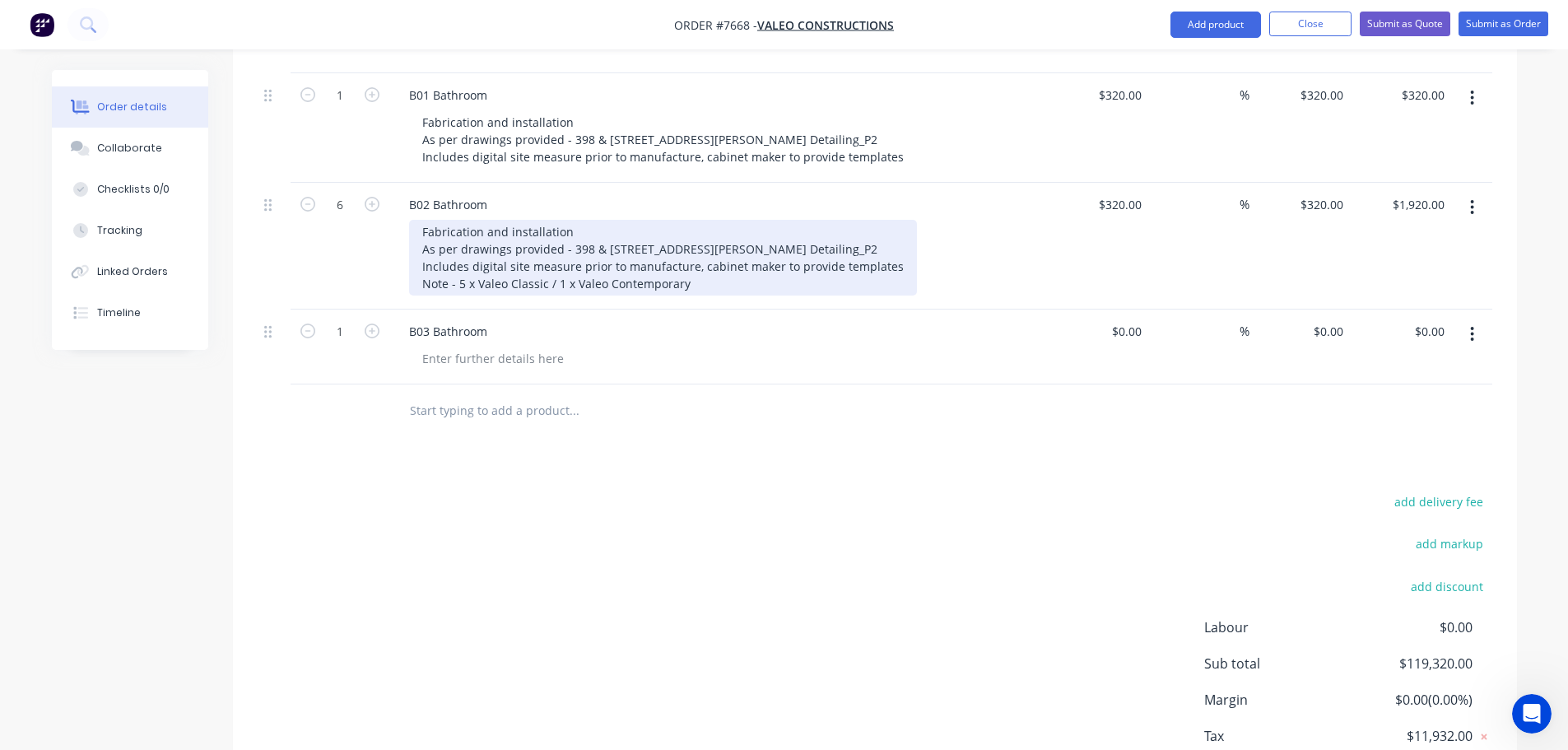
drag, startPoint x: 418, startPoint y: 207, endPoint x: 632, endPoint y: 241, distance: 216.7
click at [753, 271] on div "Fabrication and installation As per drawings provided - 398 & [STREET_ADDRESS][…" at bounding box center [663, 258] width 508 height 76
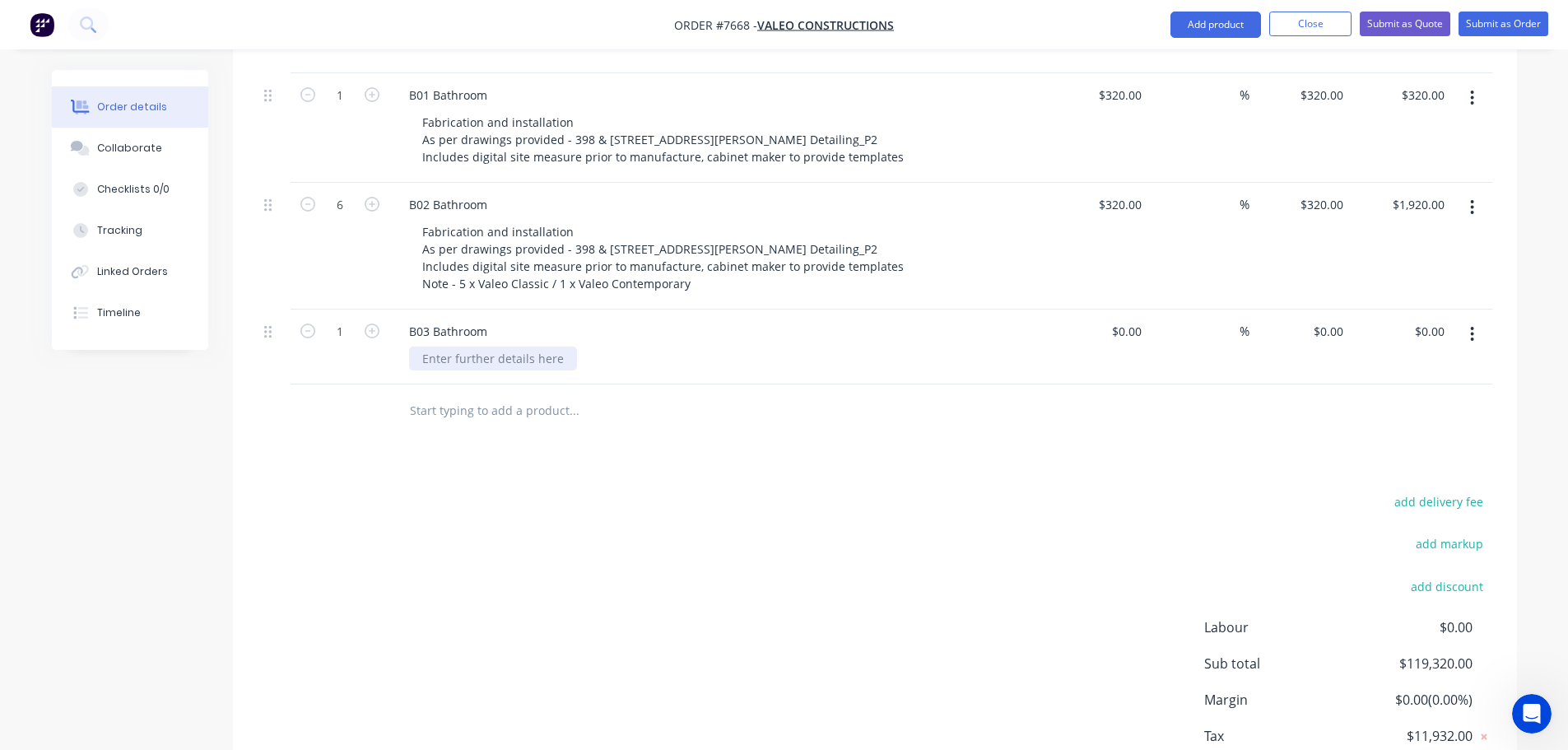
click at [503, 347] on div at bounding box center [492, 359] width 168 height 24
paste div
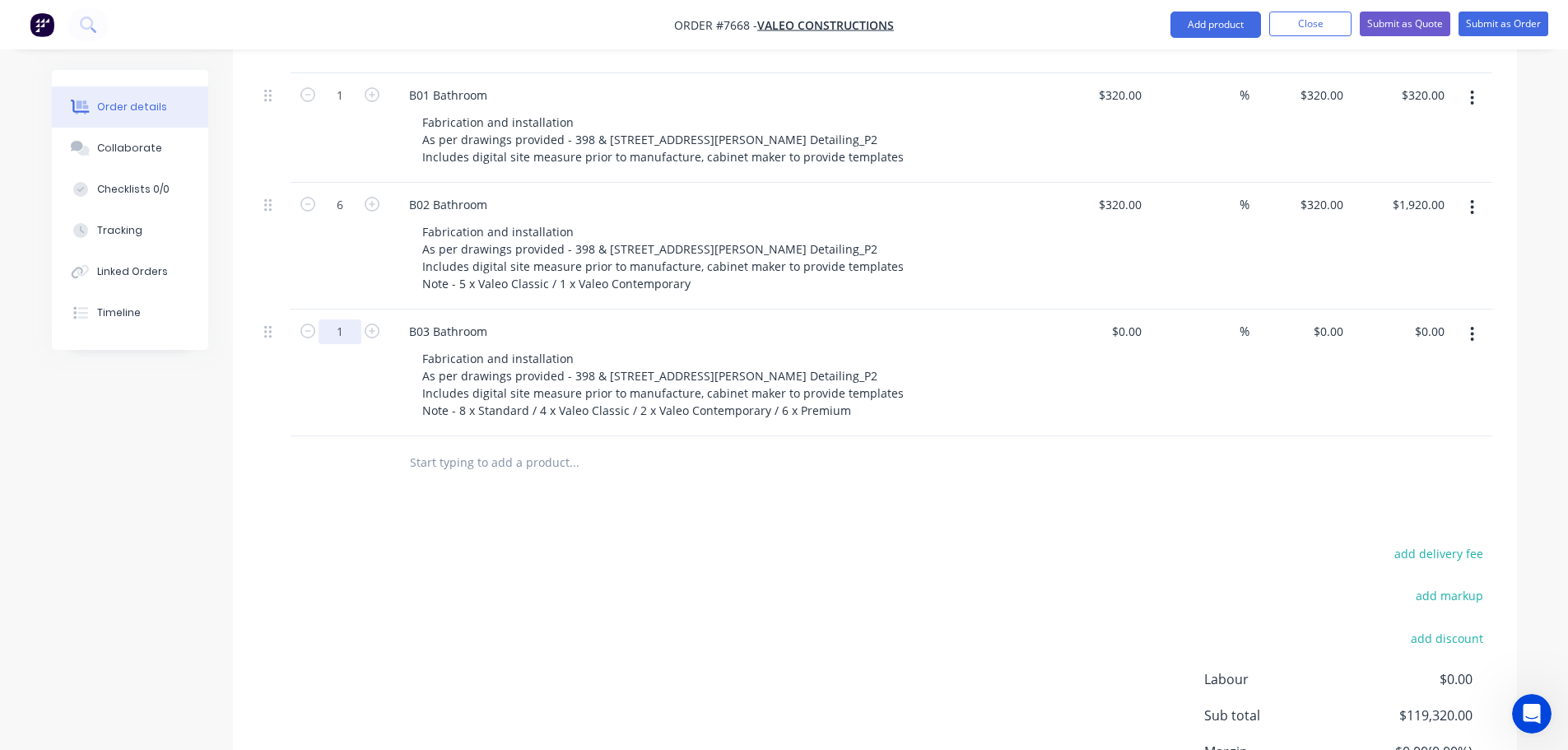
click at [1104, 310] on div at bounding box center [1098, 373] width 101 height 127
click at [465, 446] on input "text" at bounding box center [573, 463] width 329 height 33
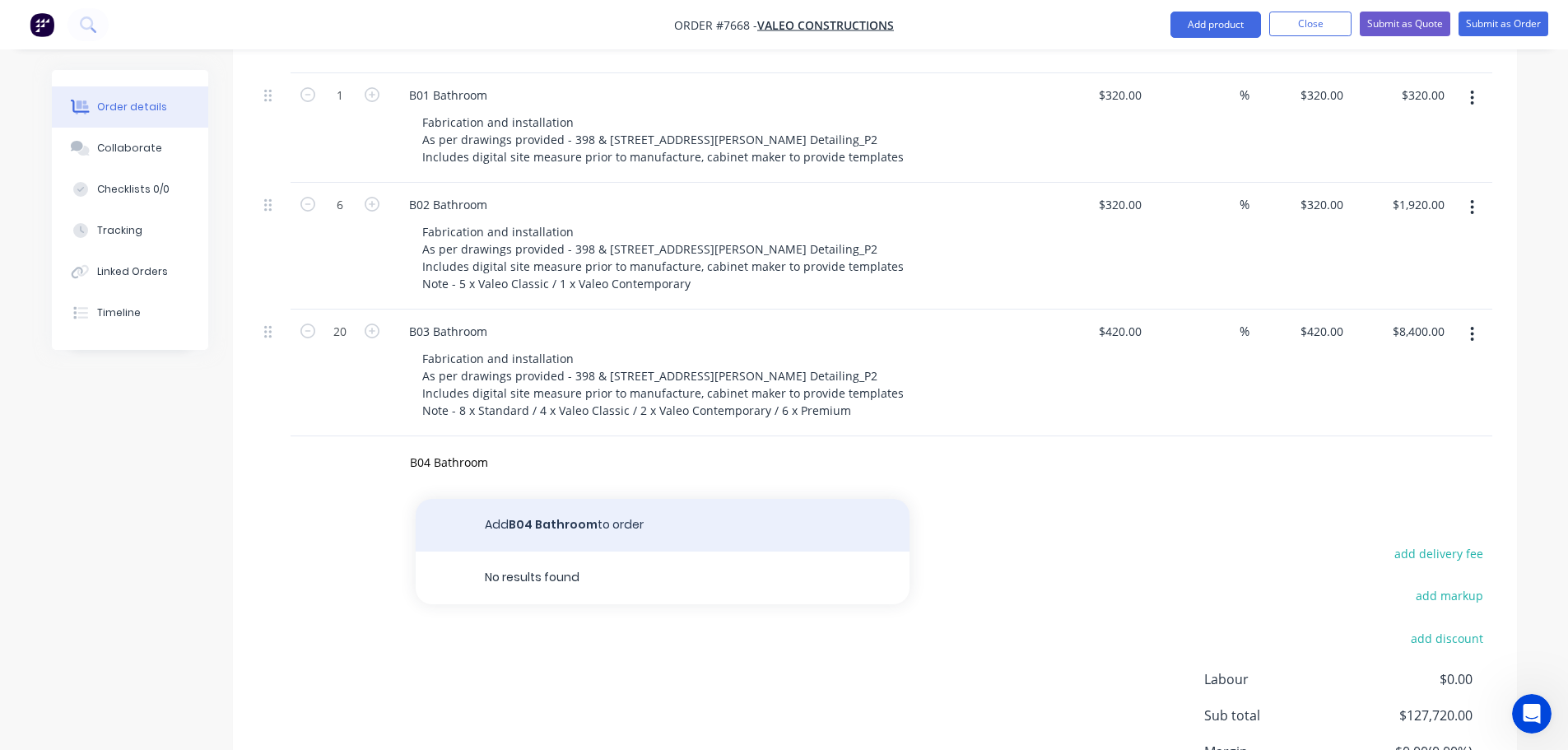
click at [517, 502] on button "Add B04 Bathroom to order" at bounding box center [662, 525] width 494 height 53
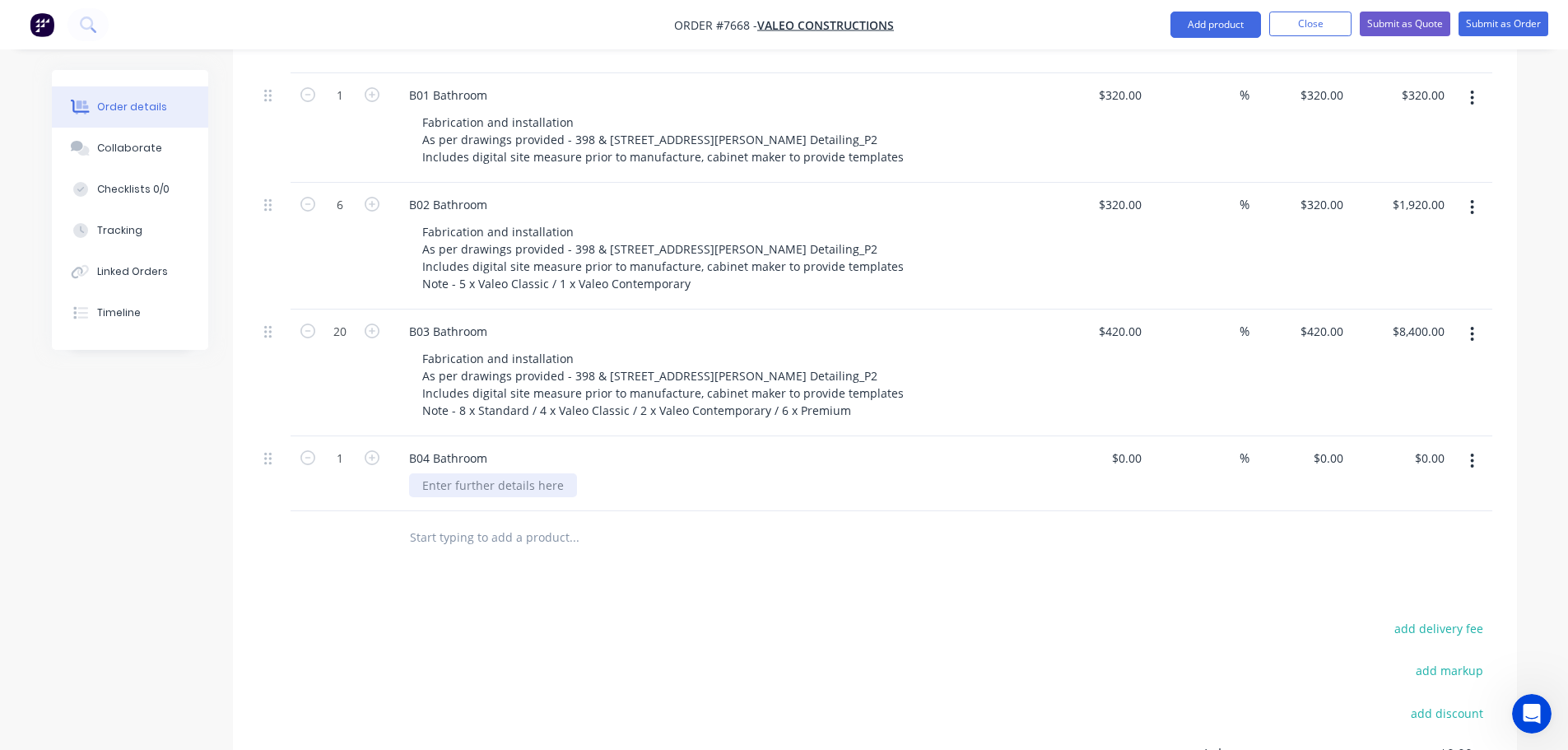
click at [446, 473] on div at bounding box center [492, 485] width 168 height 24
paste div
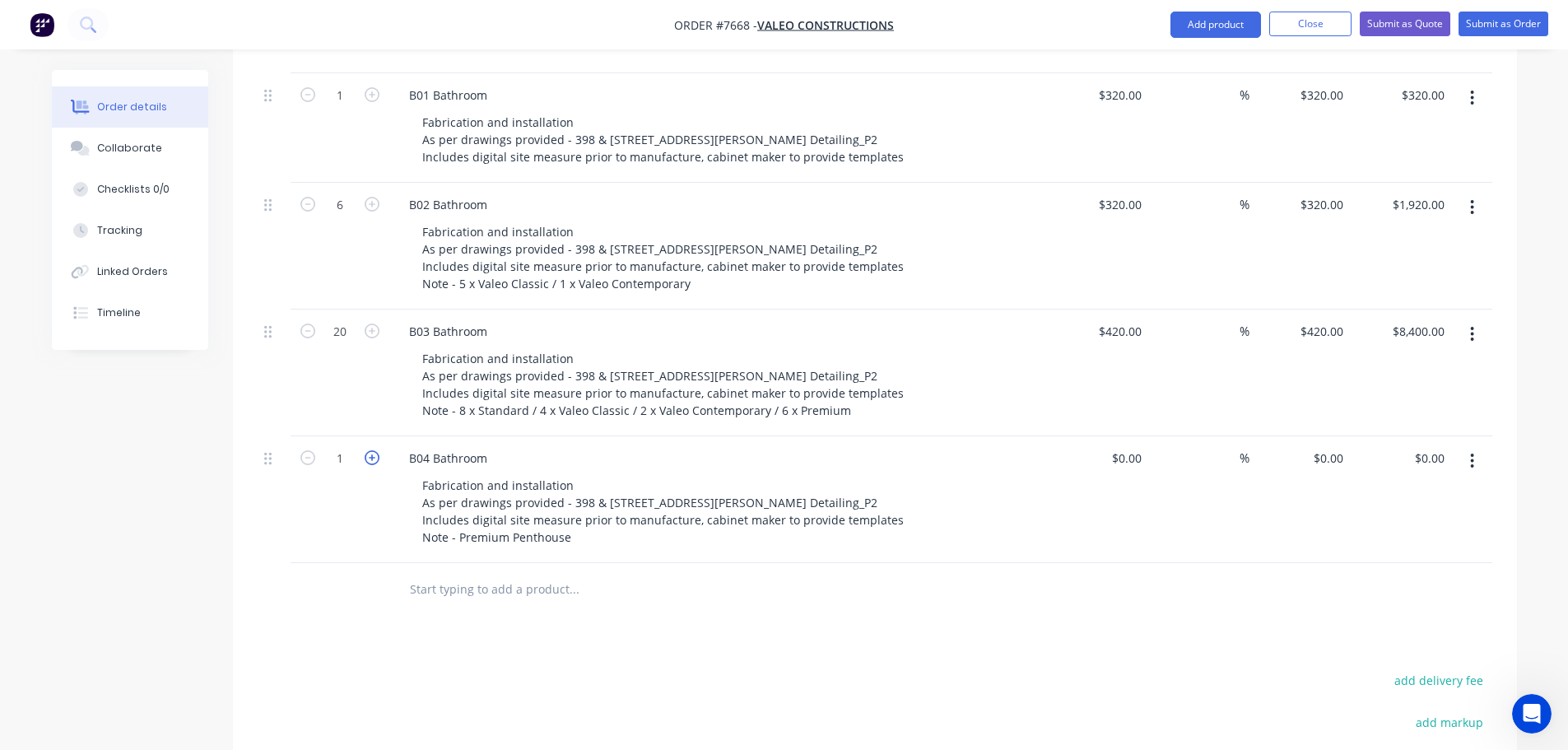
click at [372, 451] on icon "button" at bounding box center [372, 458] width 15 height 15
click at [1113, 437] on div "$0.00" at bounding box center [1098, 500] width 101 height 127
click at [537, 573] on input "text" at bounding box center [573, 590] width 329 height 33
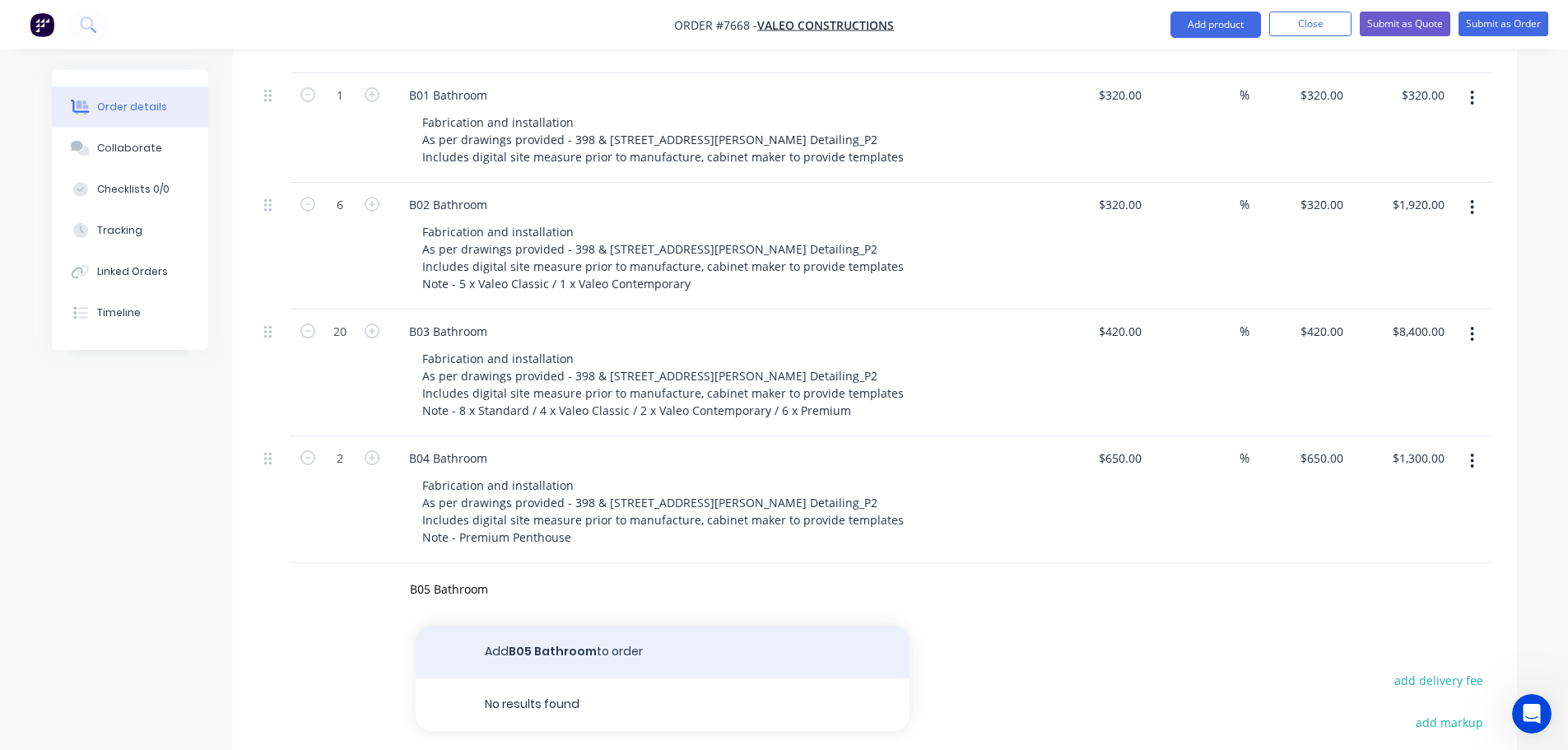
click at [539, 626] on button "Add B05 Bathroom to order" at bounding box center [662, 652] width 494 height 53
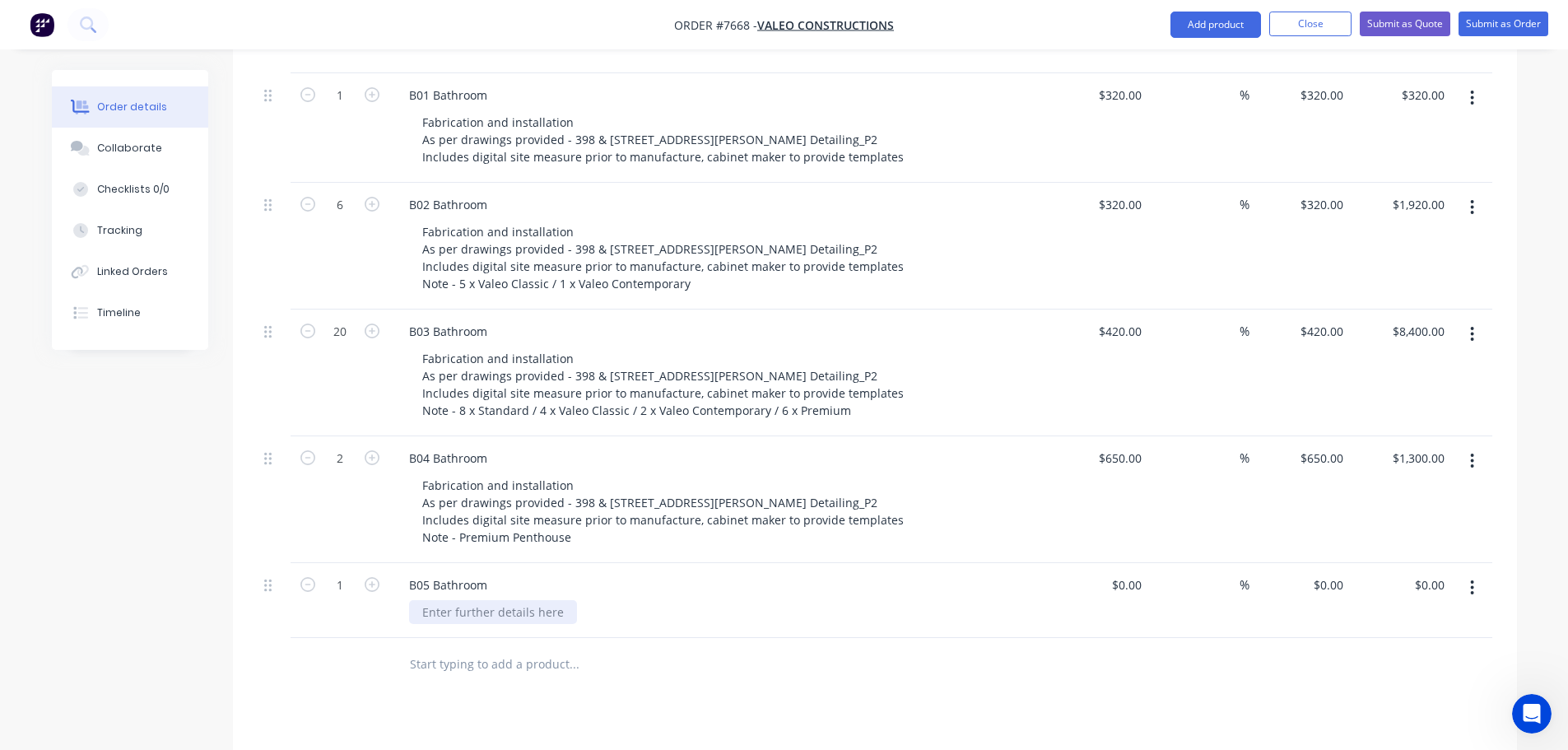
click at [441, 600] on div at bounding box center [492, 612] width 168 height 24
paste div
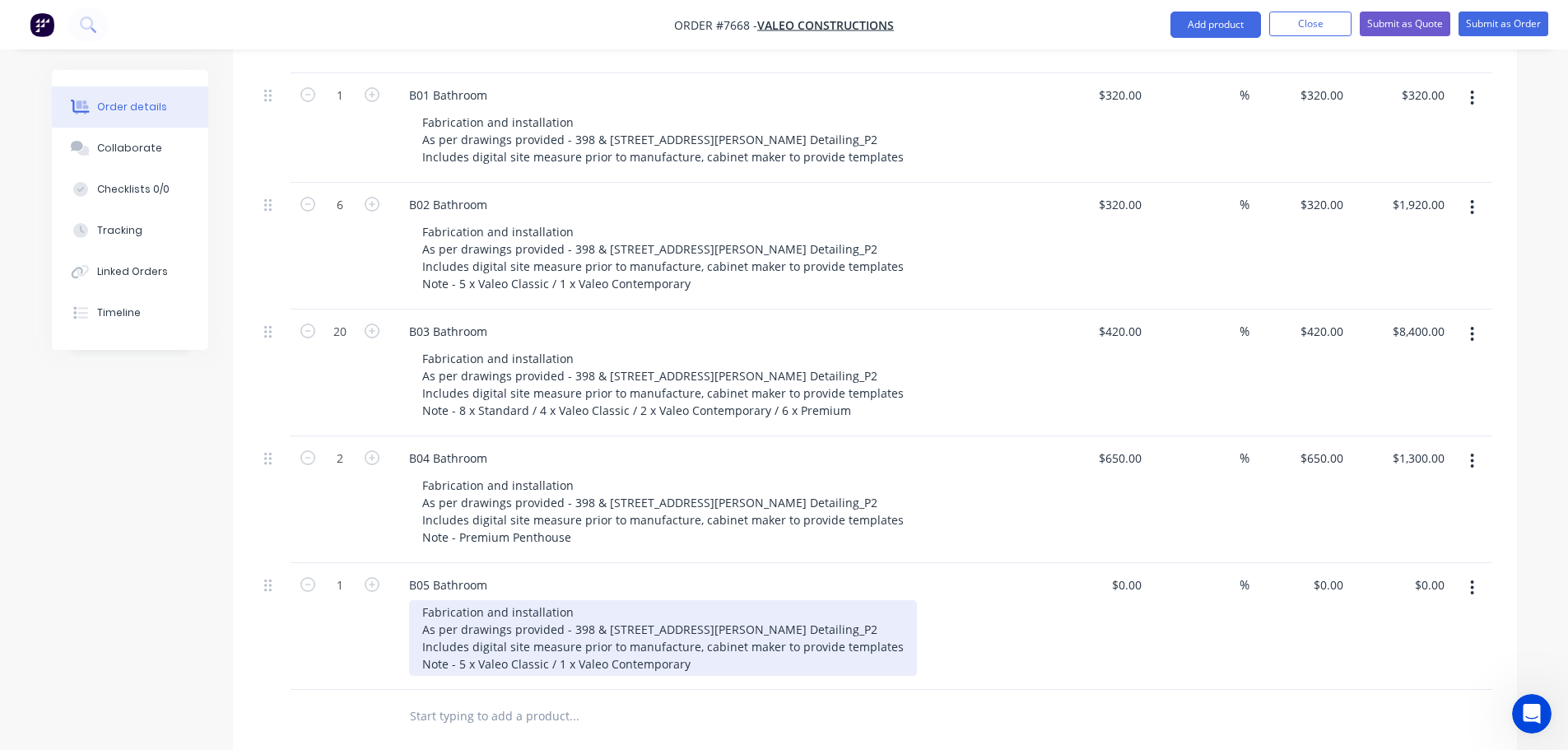
click at [459, 642] on div "Fabrication and installation As per drawings provided - 398 & [STREET_ADDRESS][…" at bounding box center [663, 638] width 508 height 76
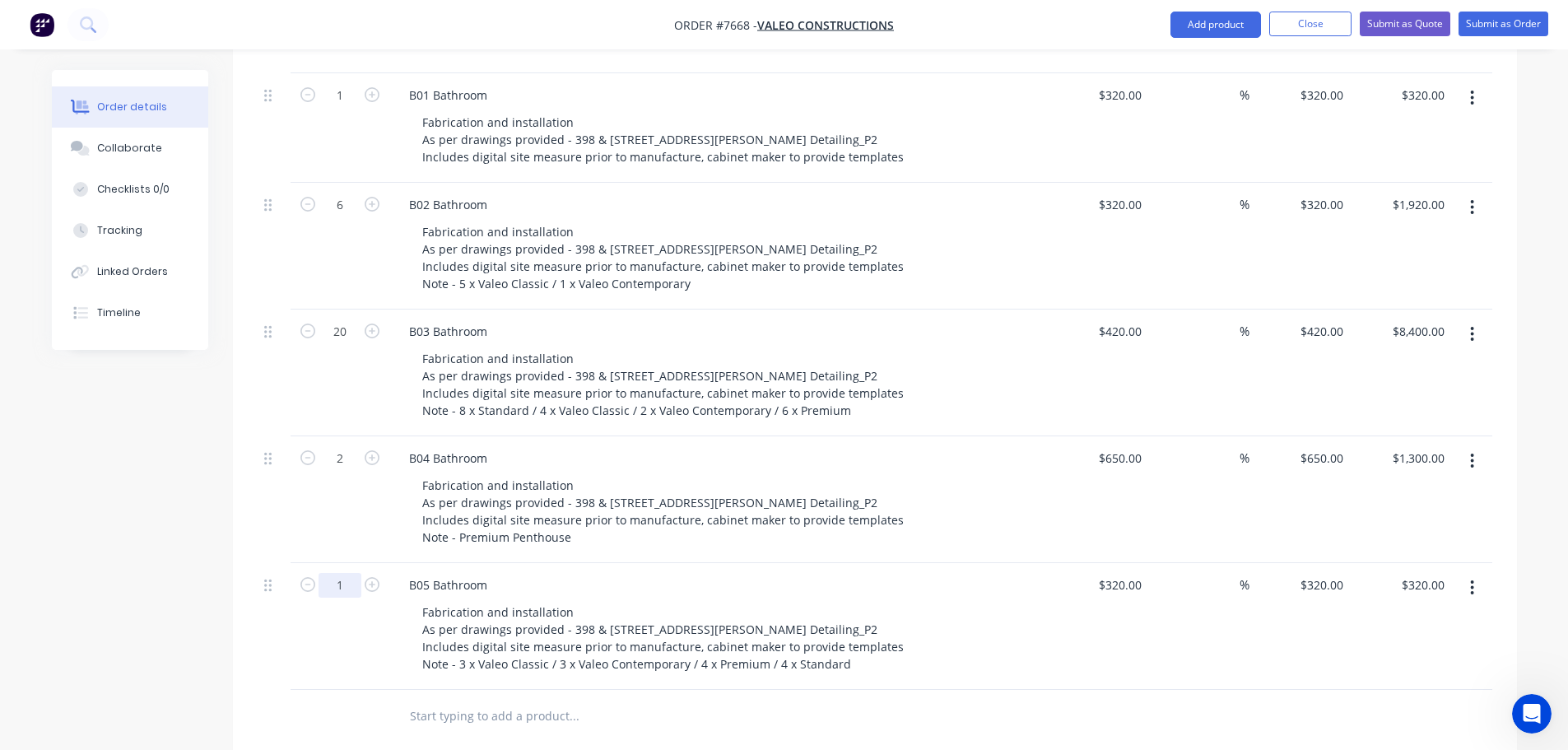
click at [461, 700] on input "text" at bounding box center [573, 717] width 329 height 33
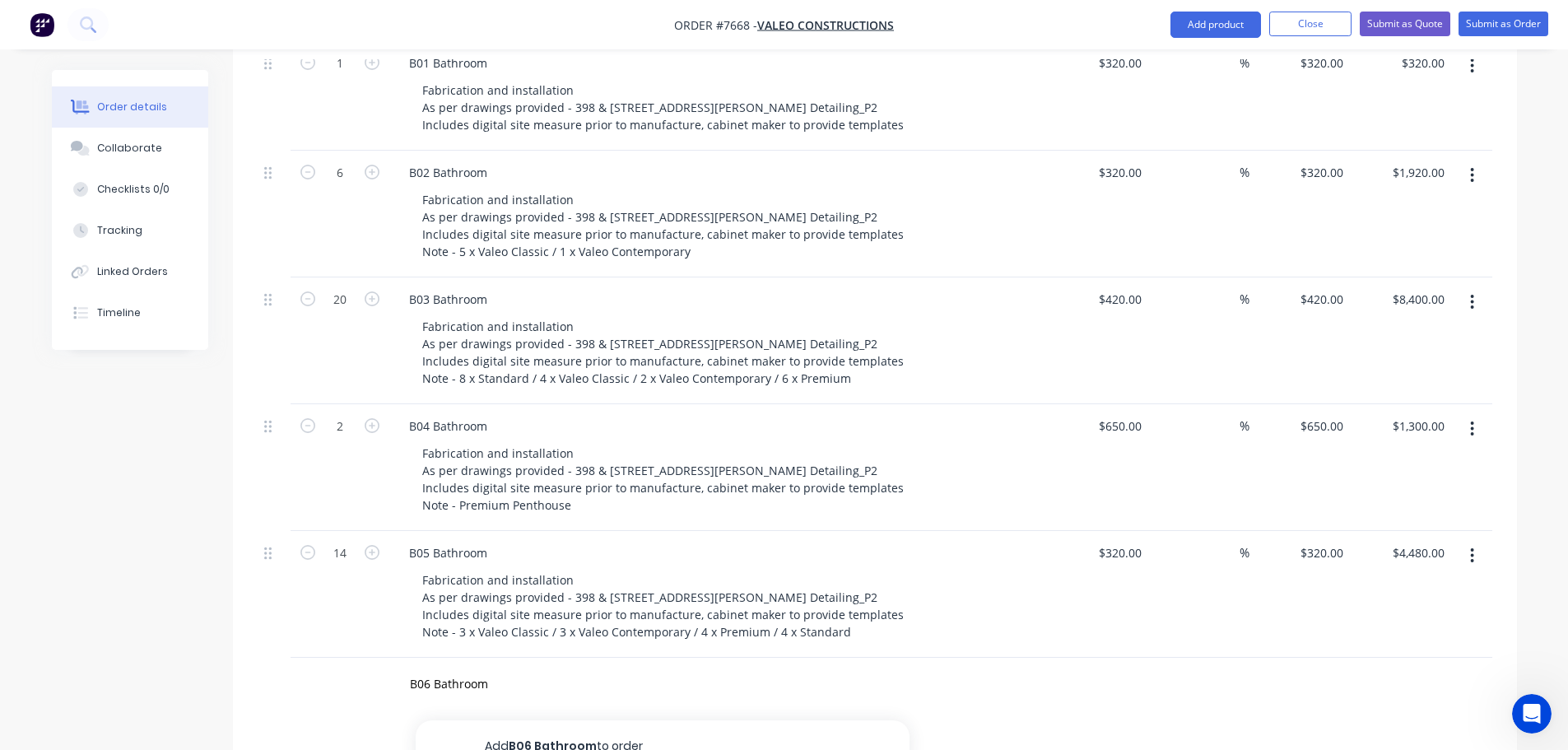
click at [527, 720] on button "Add B06 Bathroom to order" at bounding box center [662, 746] width 494 height 53
click at [454, 694] on div at bounding box center [492, 706] width 168 height 24
paste div
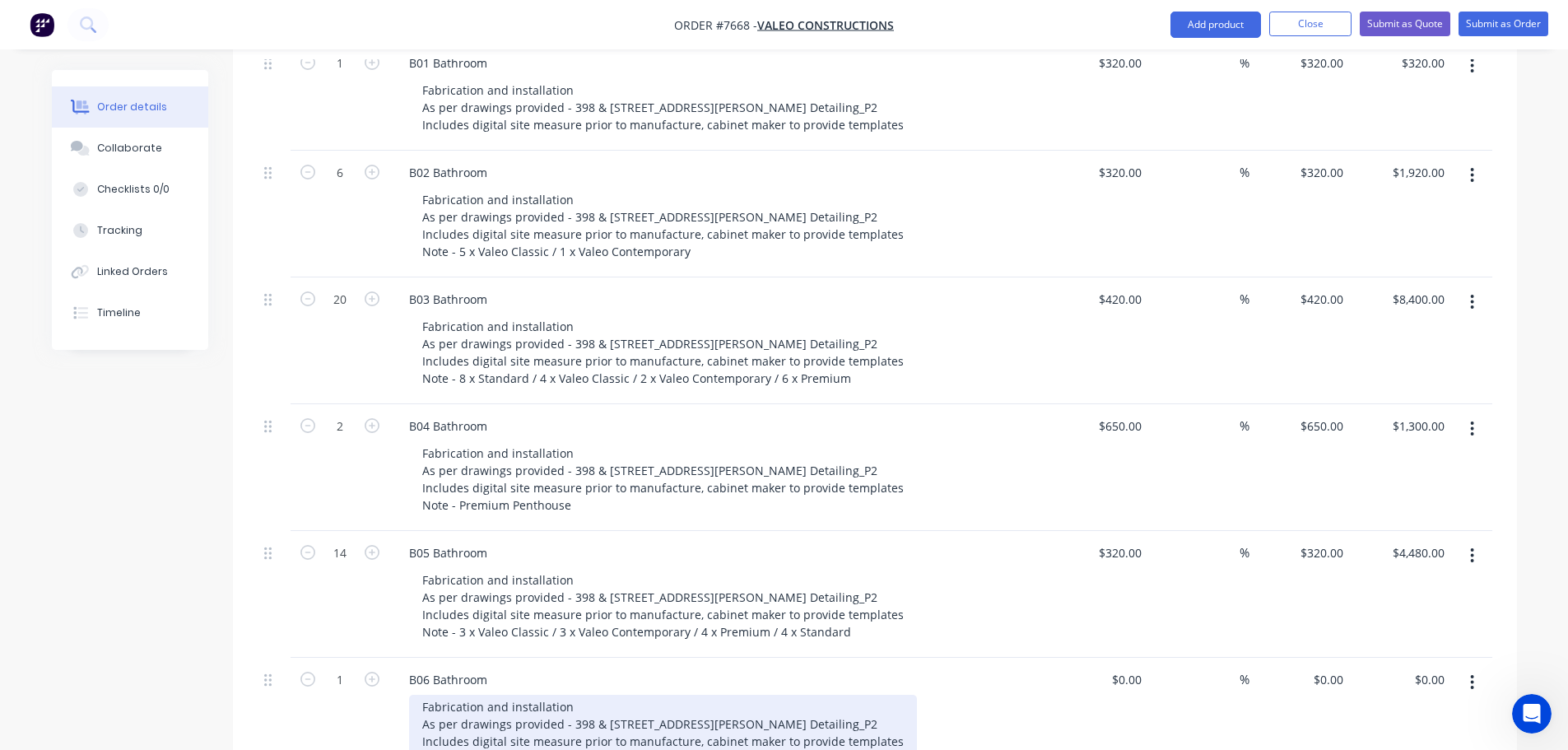
click at [459, 730] on div "Fabrication and installation As per drawings provided - 398 & [STREET_ADDRESS][…" at bounding box center [663, 732] width 508 height 76
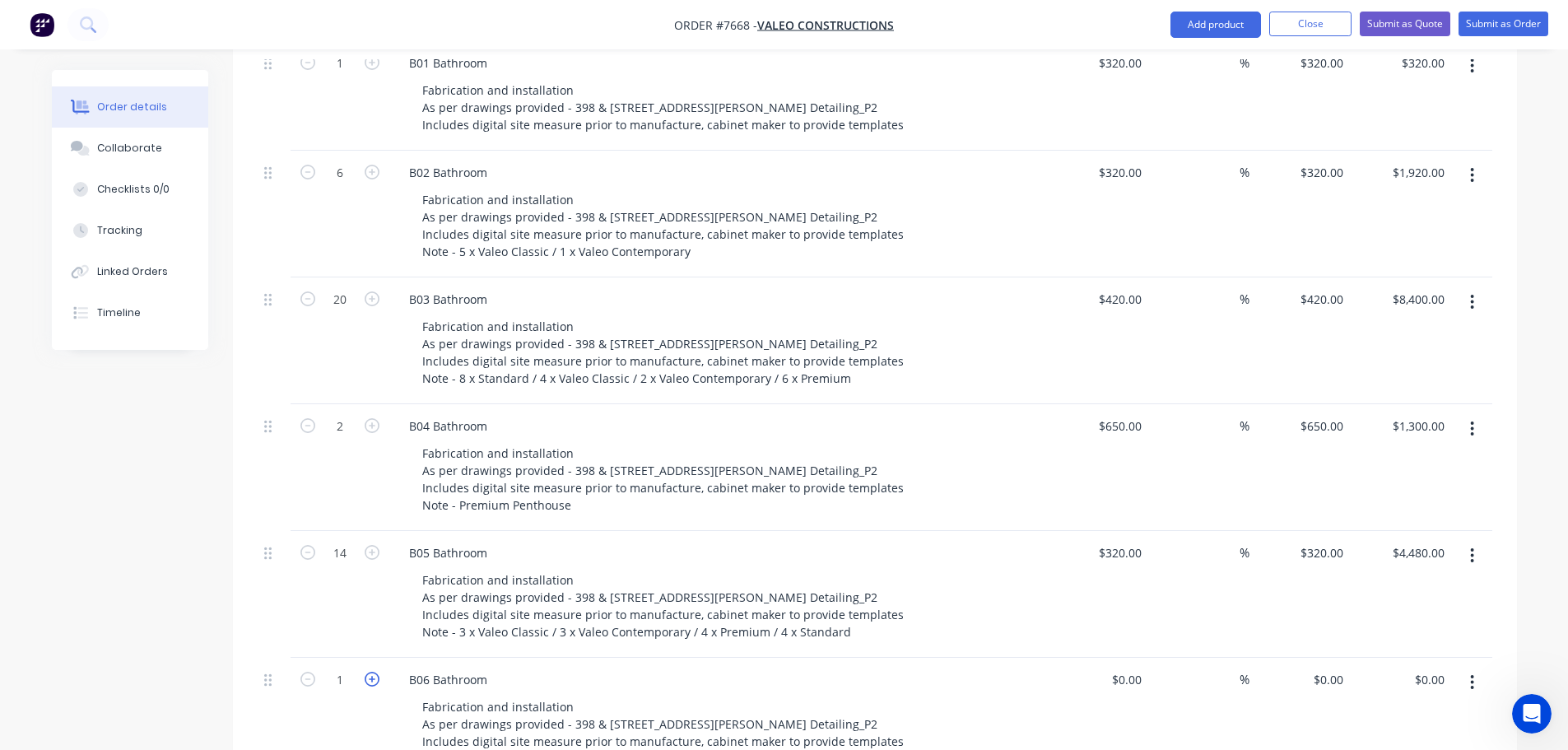
click at [372, 671] on icon "button" at bounding box center [372, 679] width 15 height 15
click at [1119, 658] on div "$0.00" at bounding box center [1098, 720] width 101 height 127
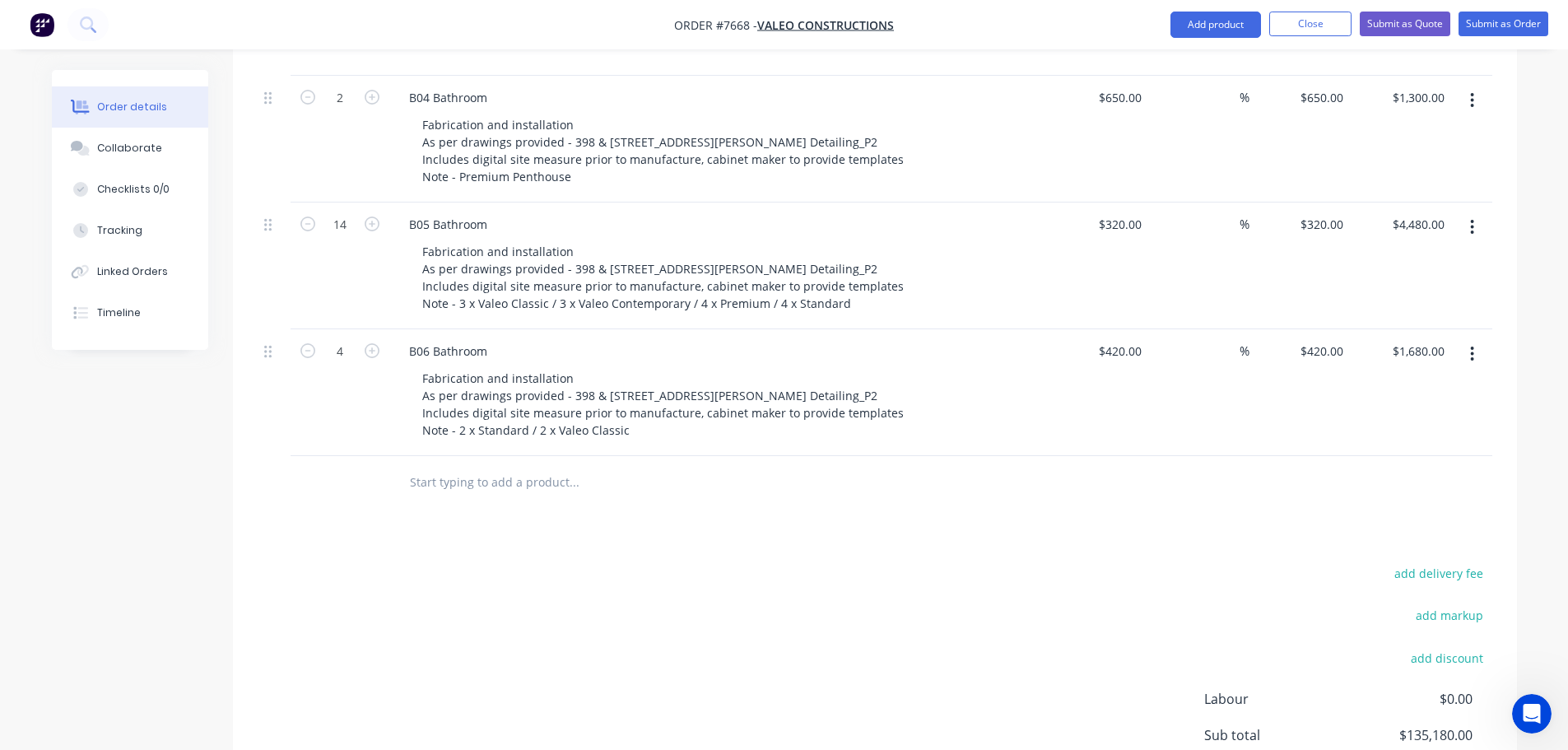
scroll to position [2956, 0]
click at [499, 465] on input "text" at bounding box center [573, 482] width 329 height 33
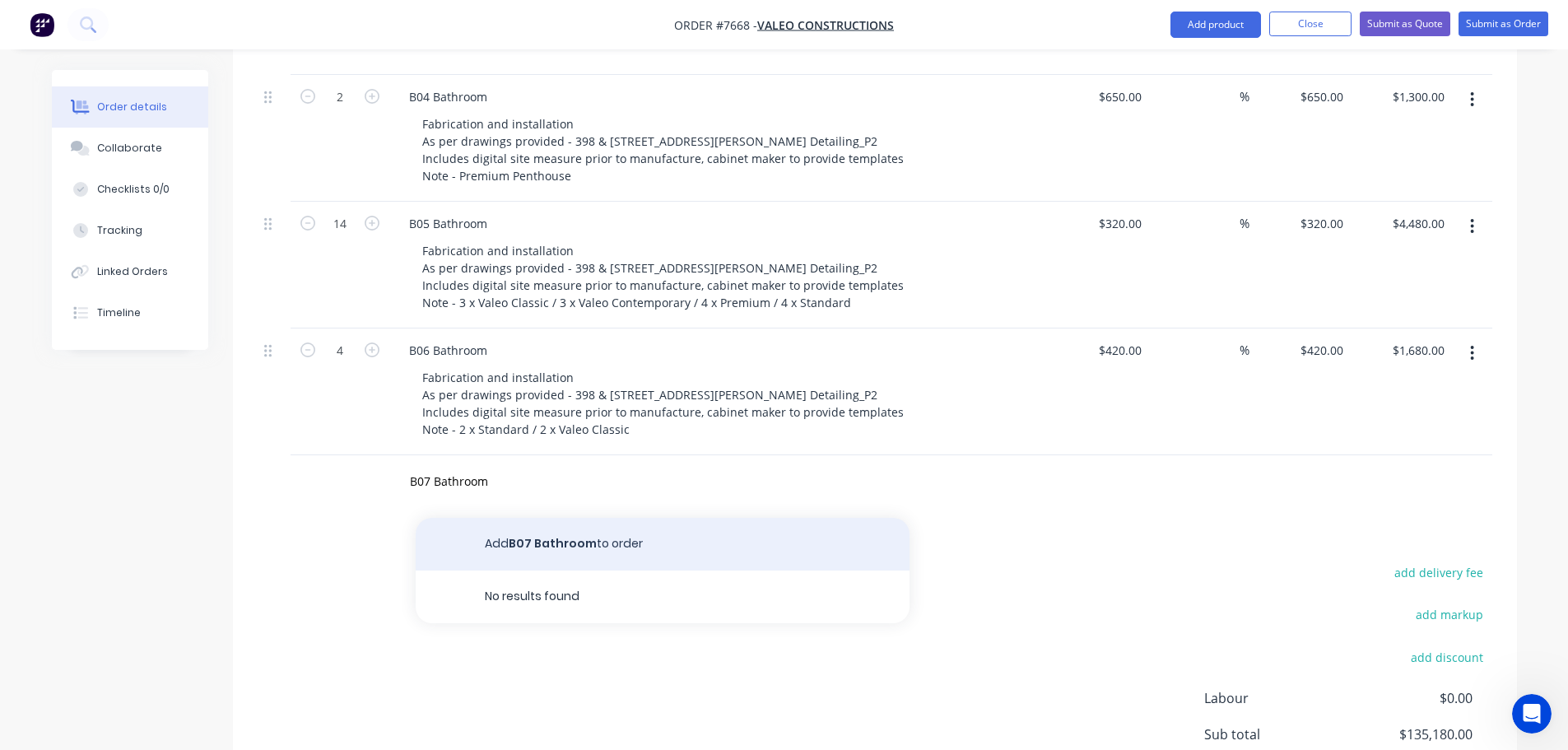
click at [534, 517] on button "Add B07 Bathroom to order" at bounding box center [662, 543] width 494 height 53
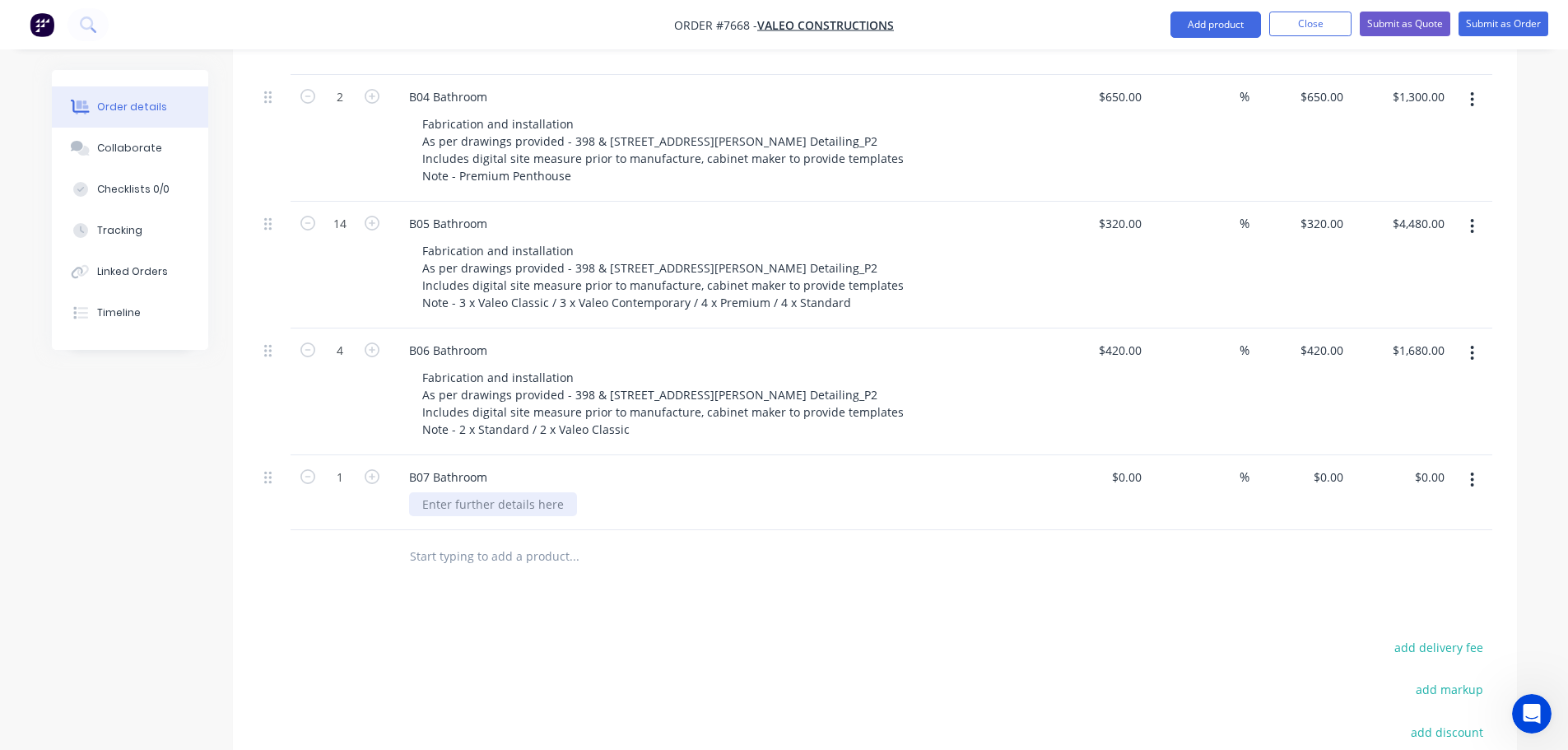
click at [461, 492] on div at bounding box center [492, 504] width 168 height 24
paste div
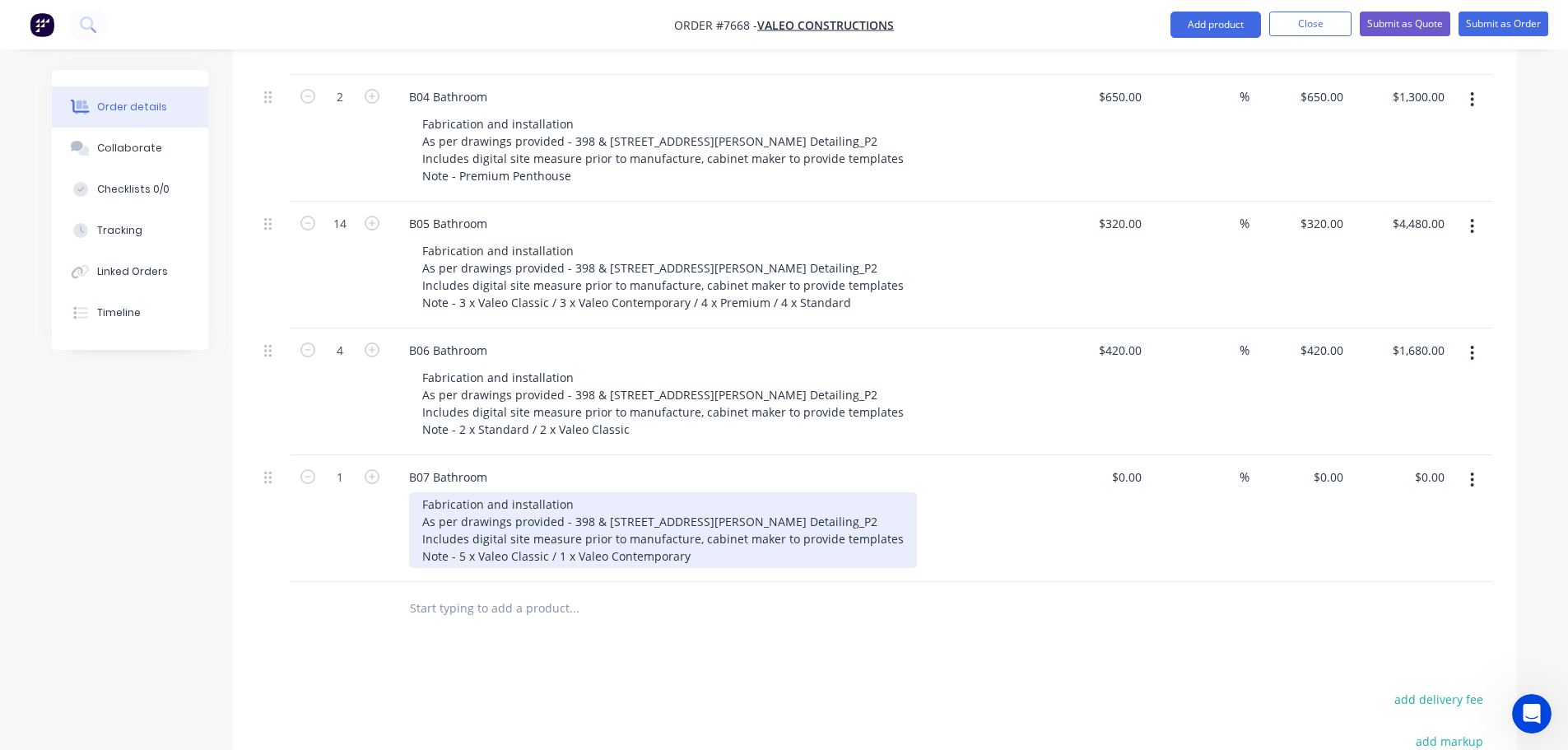
drag, startPoint x: 686, startPoint y: 532, endPoint x: 458, endPoint y: 531, distance: 228.0
click at [458, 531] on div "Fabrication and installation As per drawings provided - 398 & [STREET_ADDRESS][…" at bounding box center [663, 530] width 508 height 76
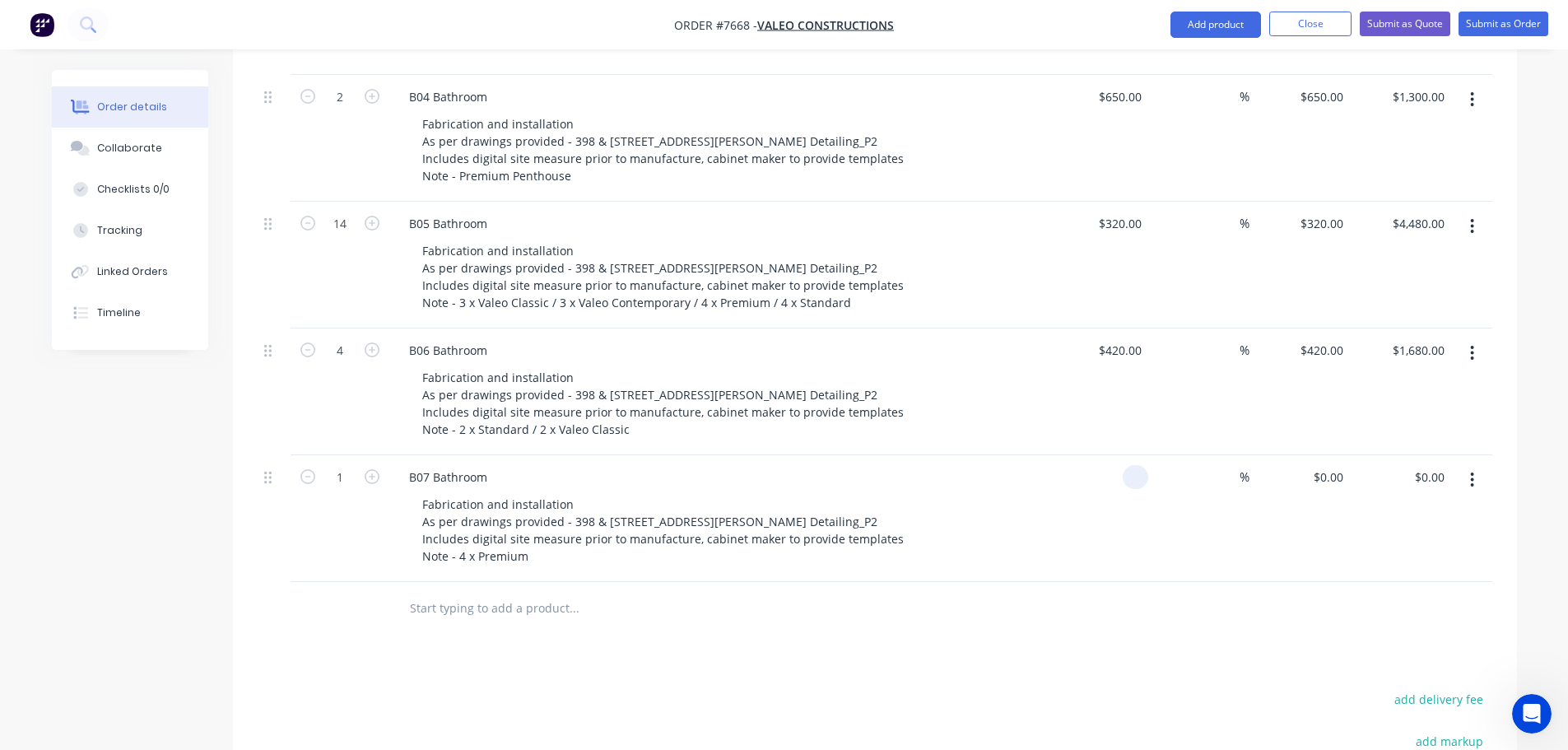
click at [1115, 455] on div at bounding box center [1098, 518] width 101 height 127
click at [377, 469] on icon "button" at bounding box center [372, 477] width 15 height 15
click at [451, 591] on input "text" at bounding box center [573, 608] width 329 height 33
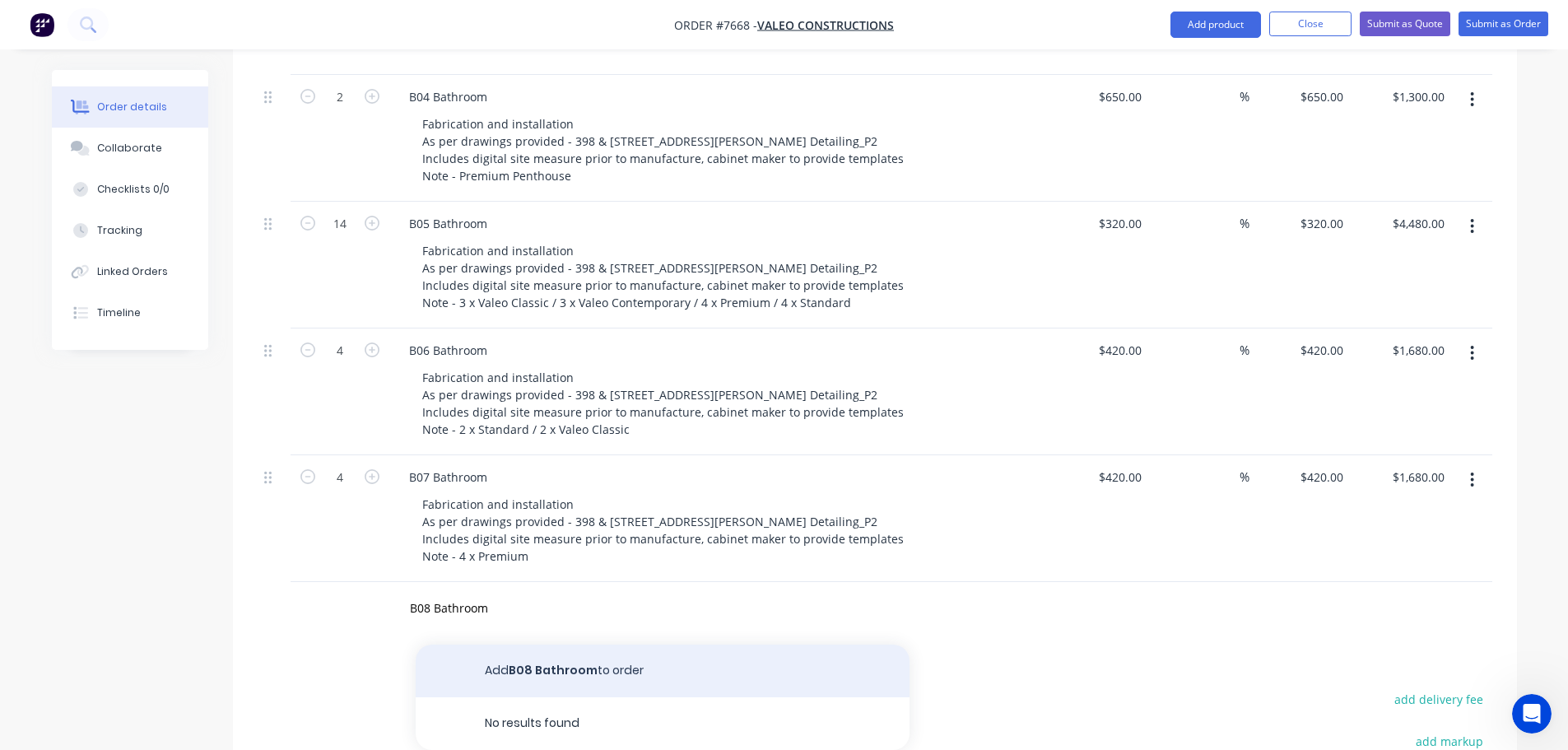
click at [537, 644] on button "Add B08 Bathroom to order" at bounding box center [662, 670] width 494 height 53
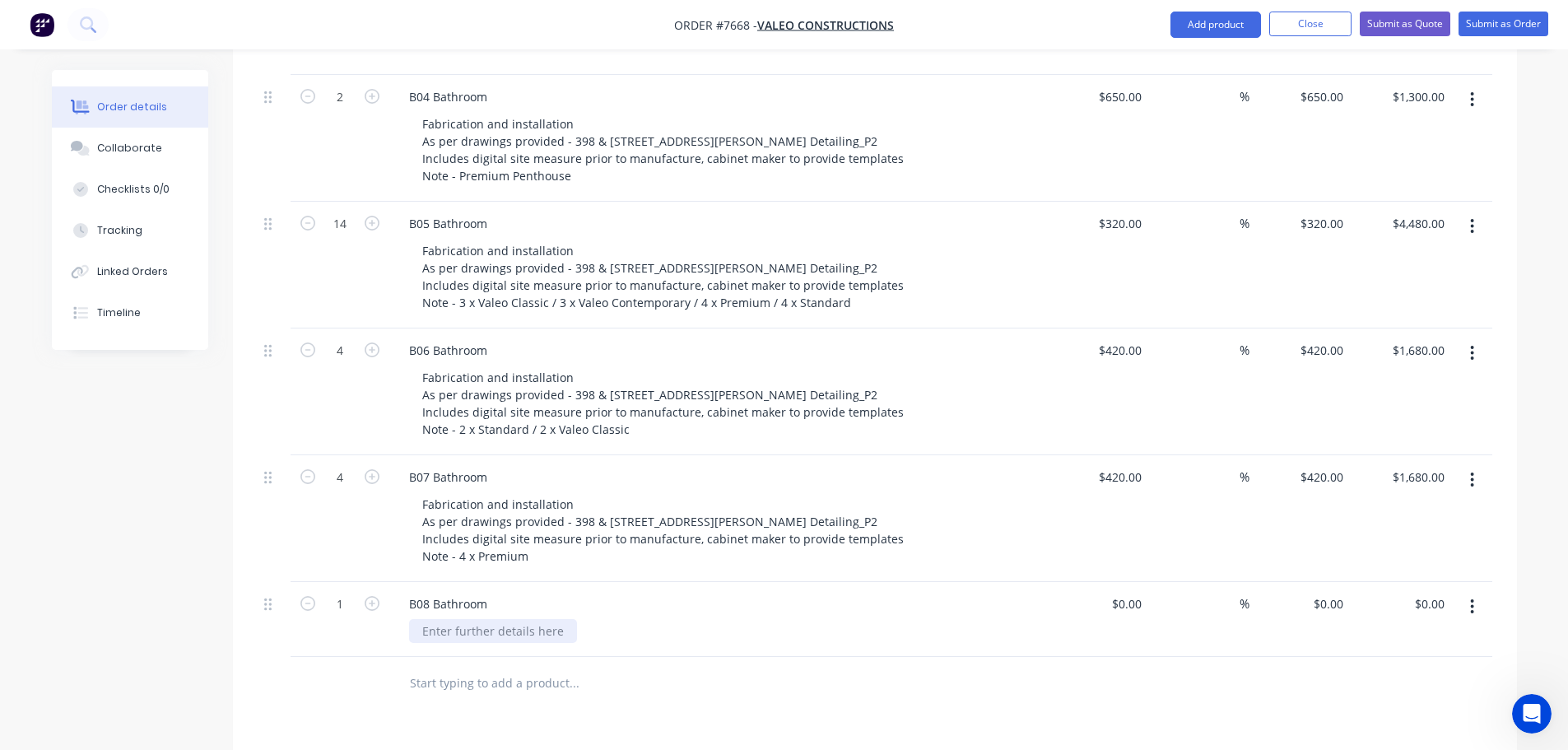
click at [454, 619] on div at bounding box center [492, 631] width 168 height 24
paste div
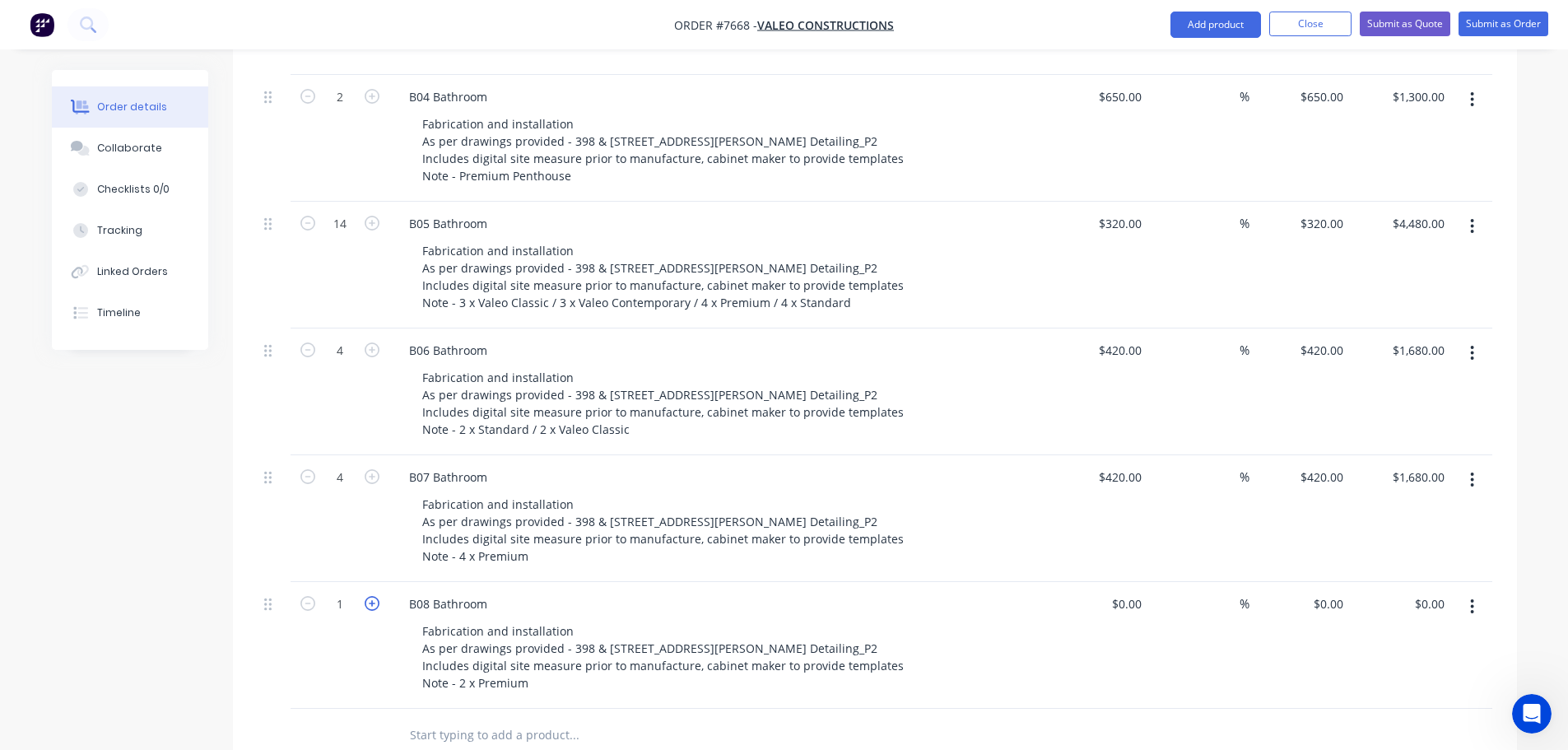
click at [371, 596] on icon "button" at bounding box center [372, 604] width 15 height 15
click at [309, 596] on icon "button" at bounding box center [308, 604] width 15 height 15
click at [1109, 582] on div "$0.00" at bounding box center [1098, 645] width 101 height 127
click at [478, 718] on input "text" at bounding box center [573, 735] width 329 height 33
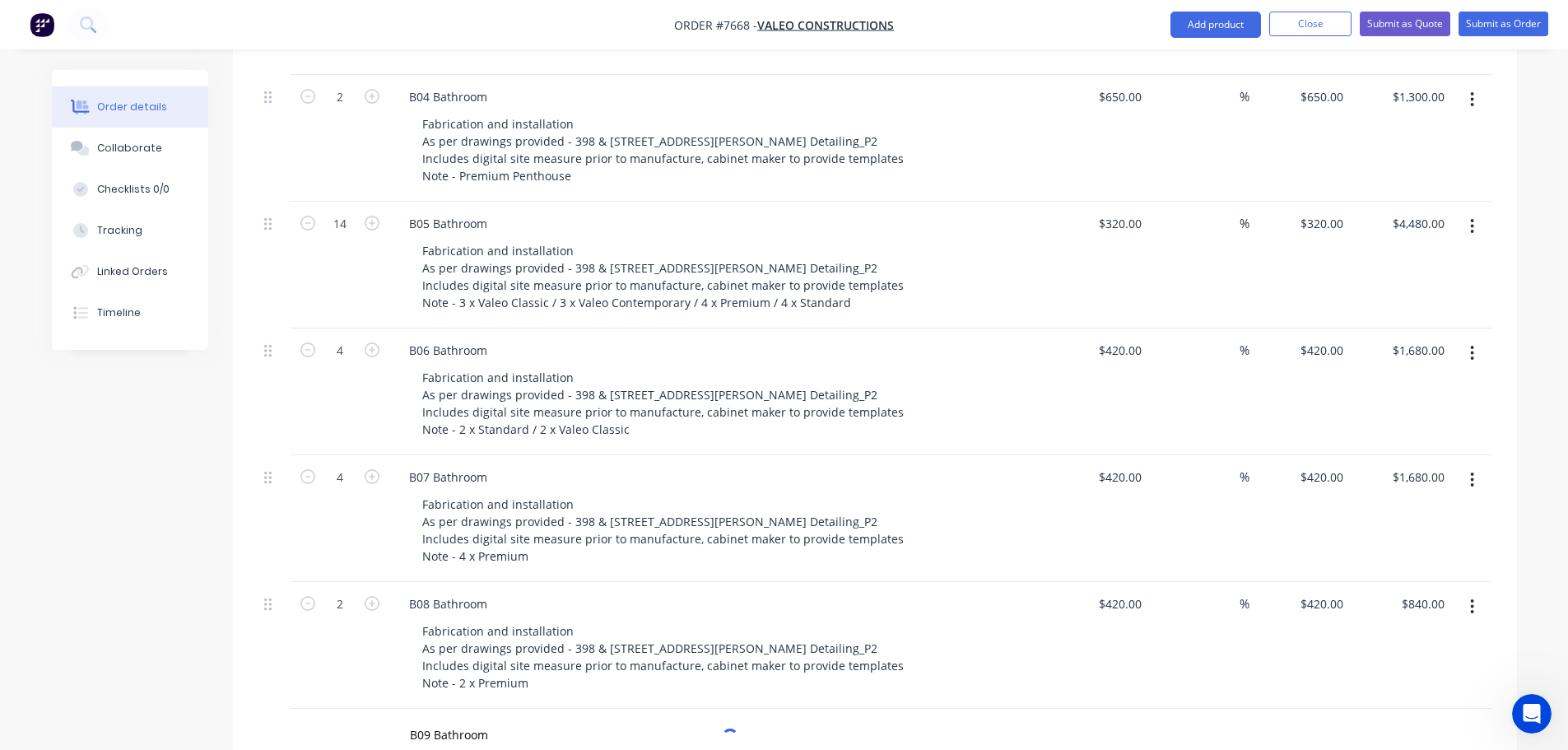
type input "B09 Bathroom"
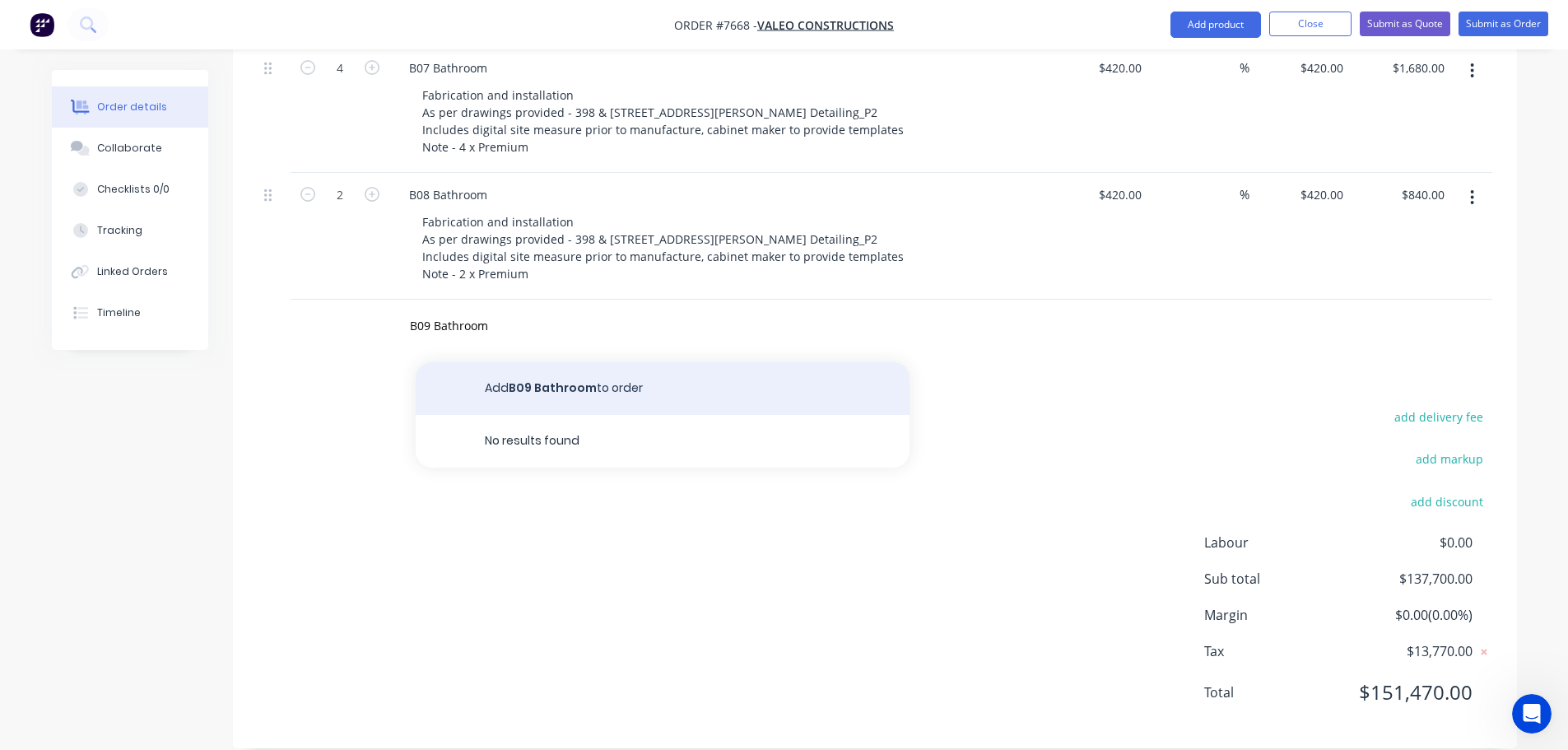
click at [529, 367] on button "Add B09 Bathroom to order" at bounding box center [662, 388] width 494 height 53
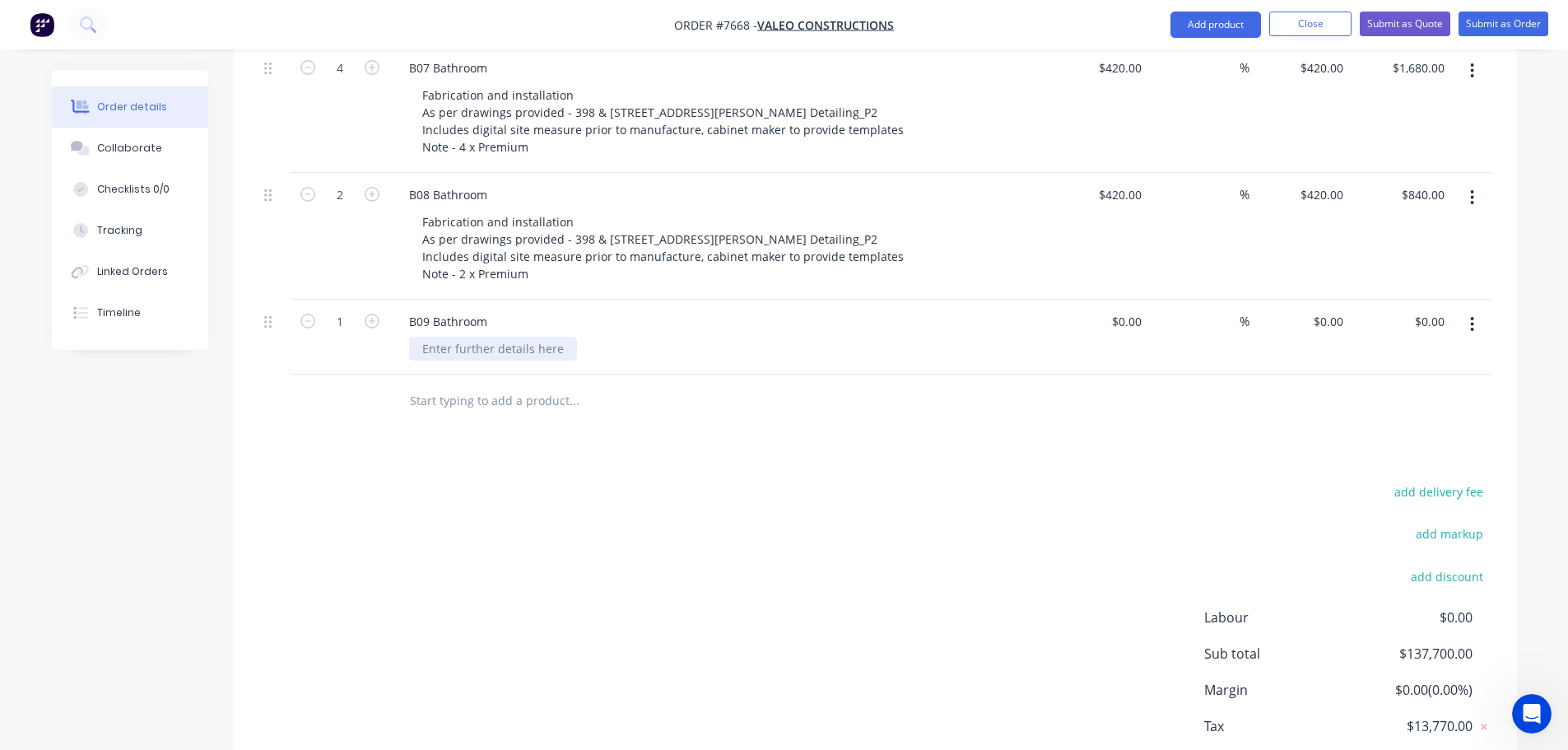
click at [445, 337] on div at bounding box center [492, 349] width 168 height 24
paste div
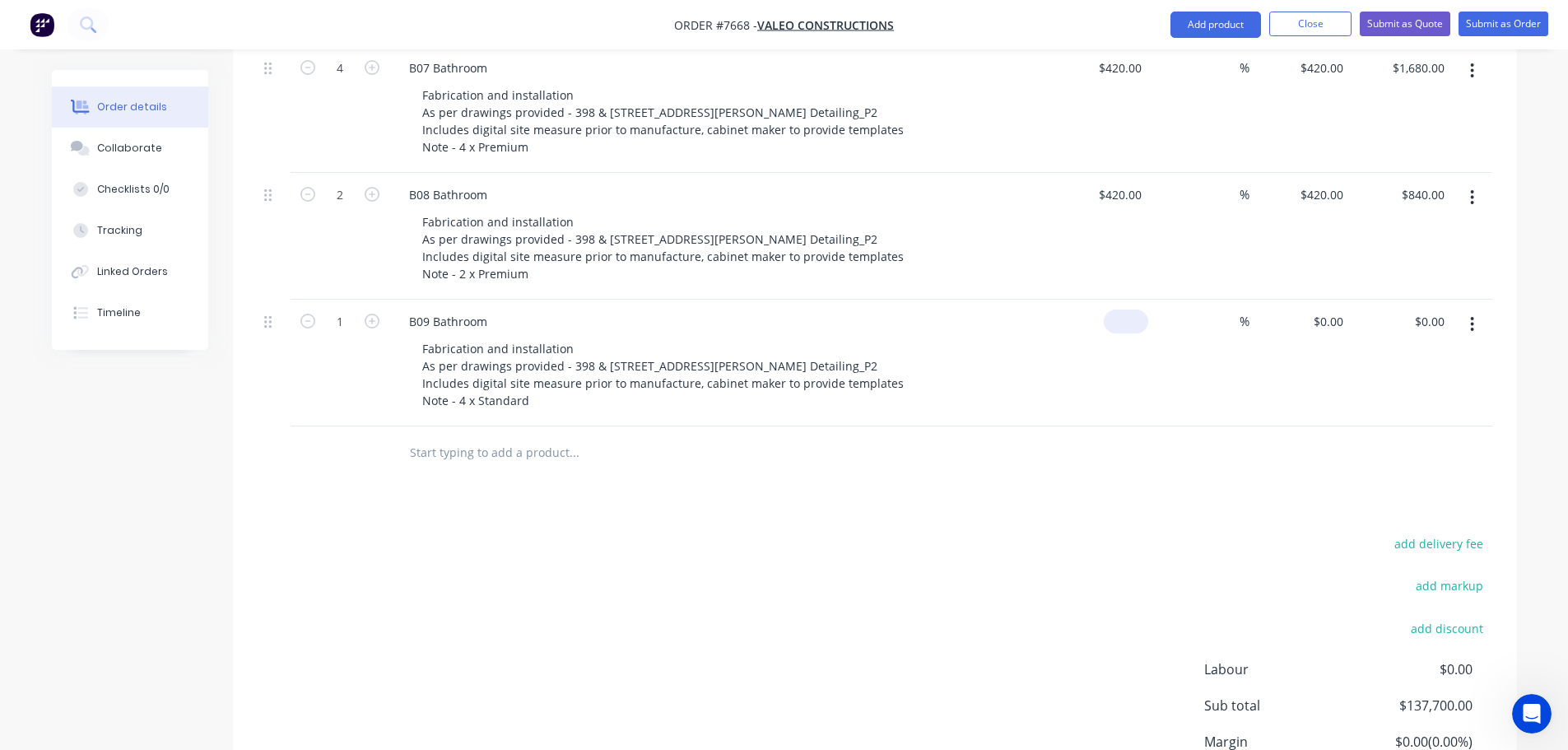
click at [1127, 310] on div "$0.00" at bounding box center [1127, 322] width 45 height 24
type input "$320.00"
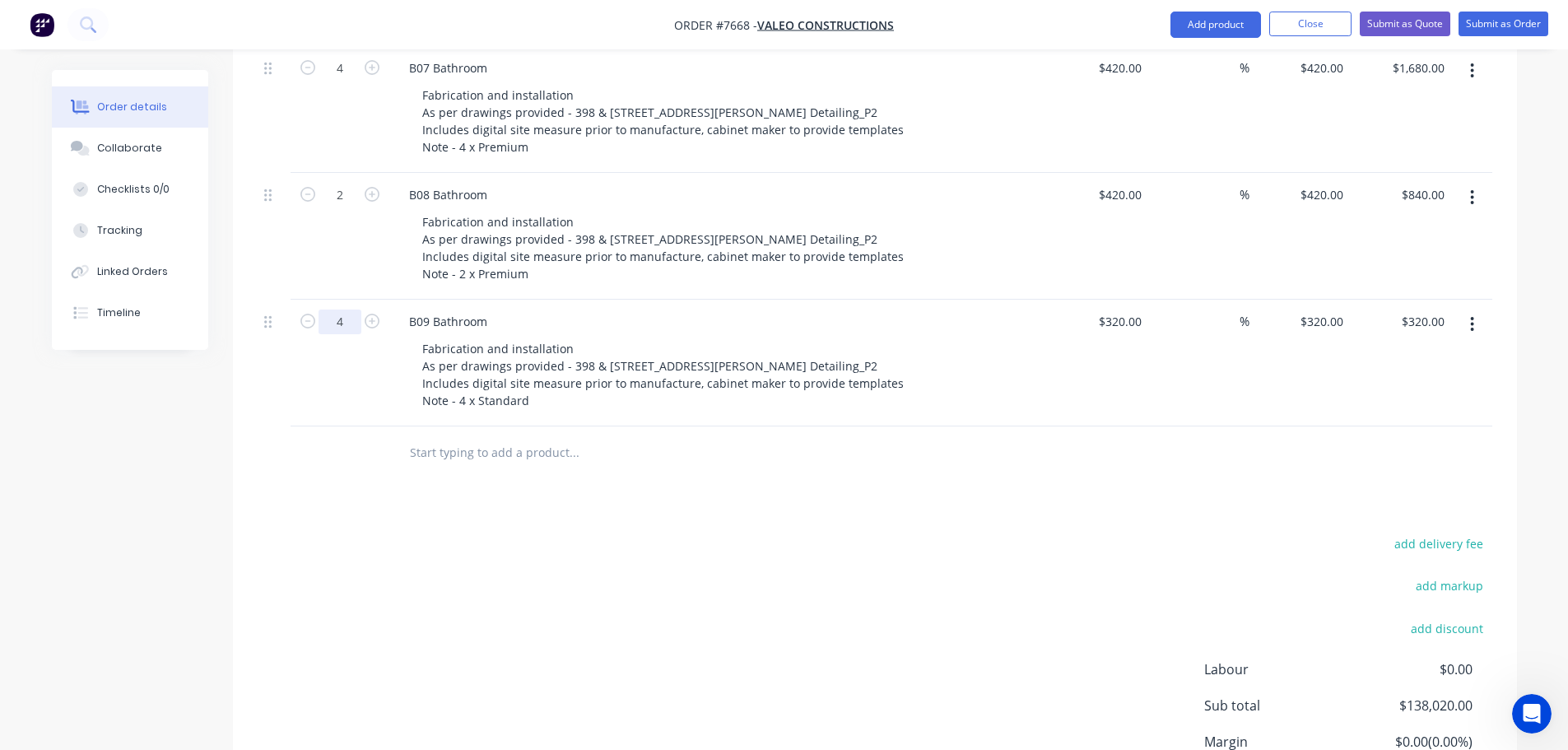
type input "4"
type input "$1,280.00"
click at [448, 437] on input "text" at bounding box center [573, 453] width 329 height 33
type input "B10 Bathroom"
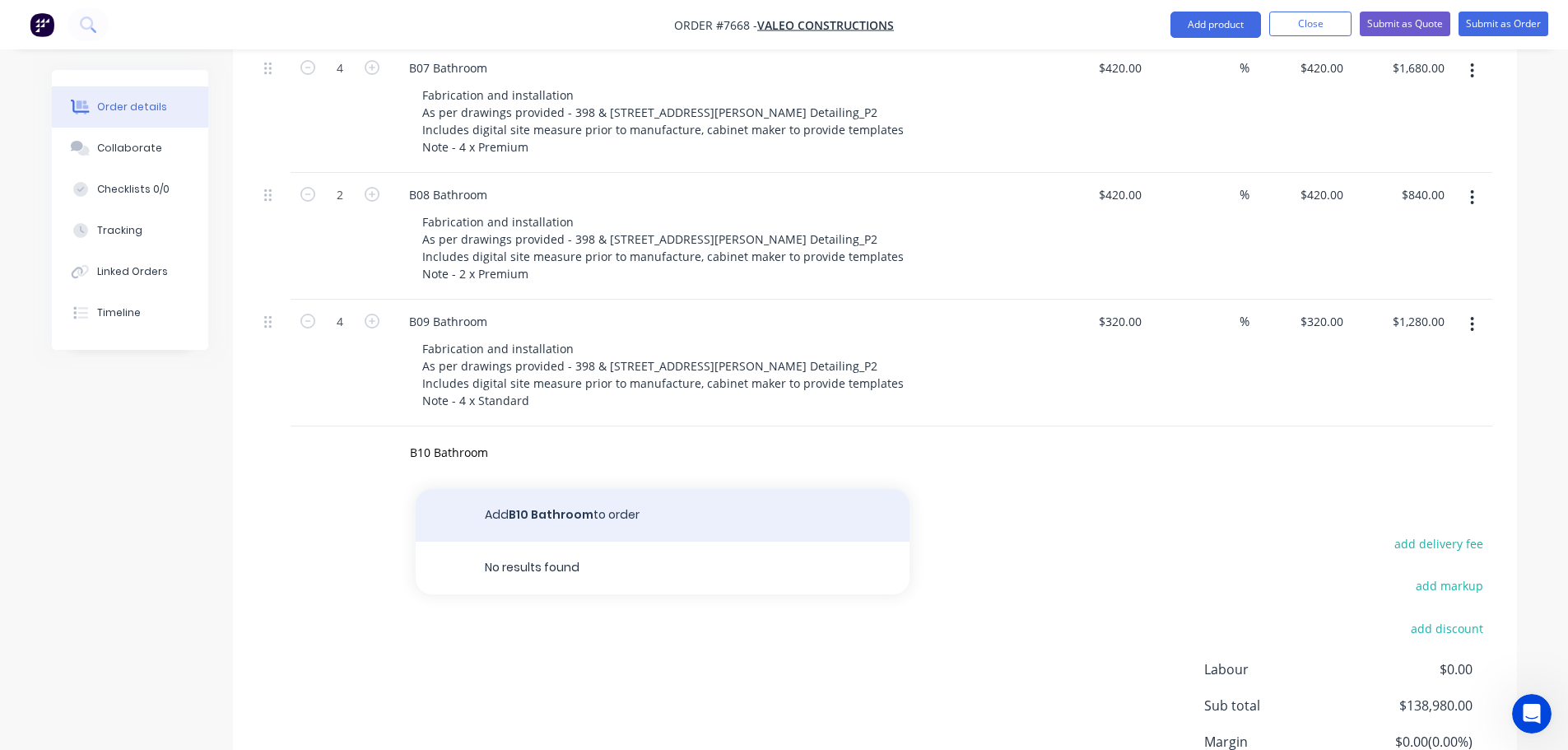
click at [499, 489] on button "Add B10 Bathroom to order" at bounding box center [662, 515] width 494 height 53
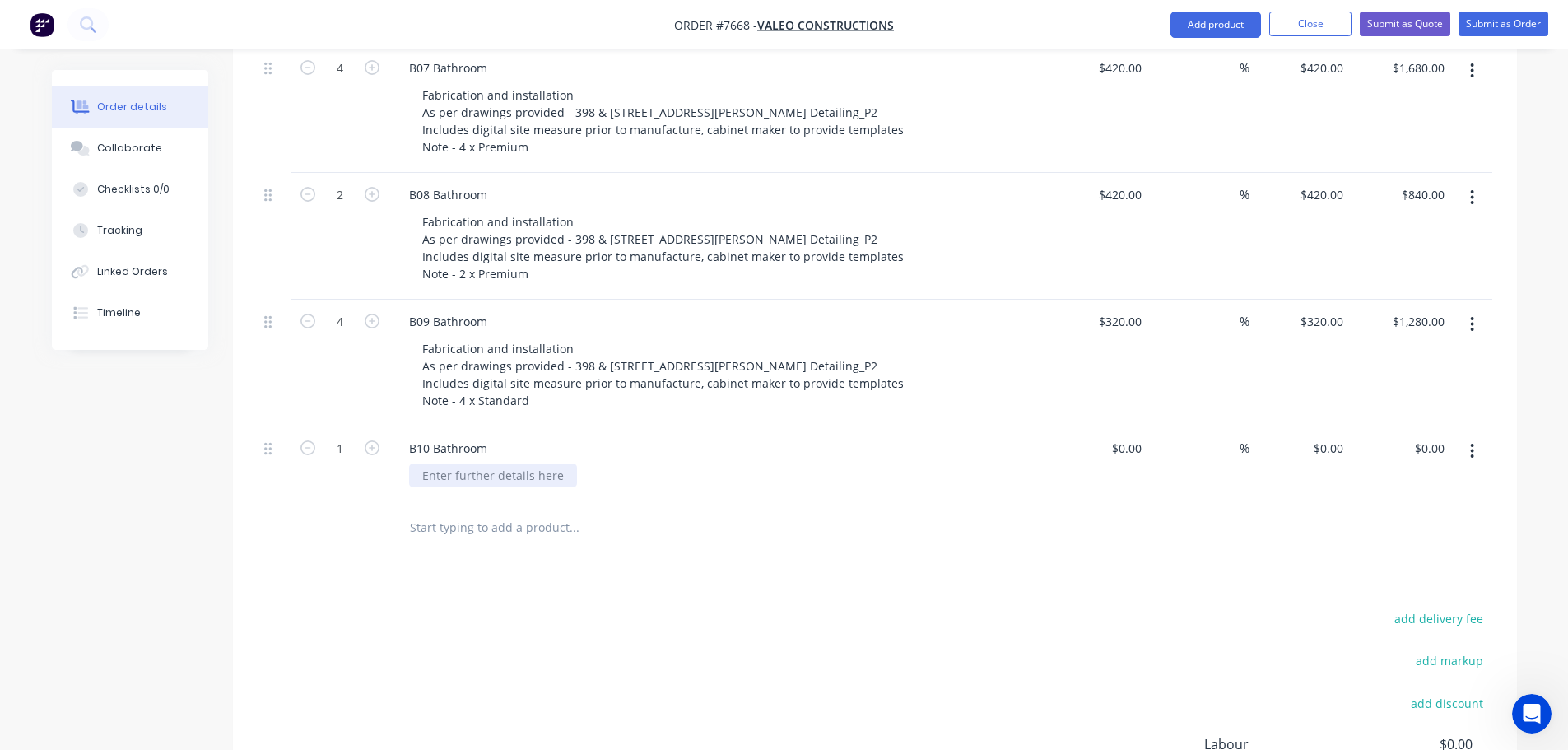
click at [454, 464] on div at bounding box center [492, 476] width 168 height 24
paste div
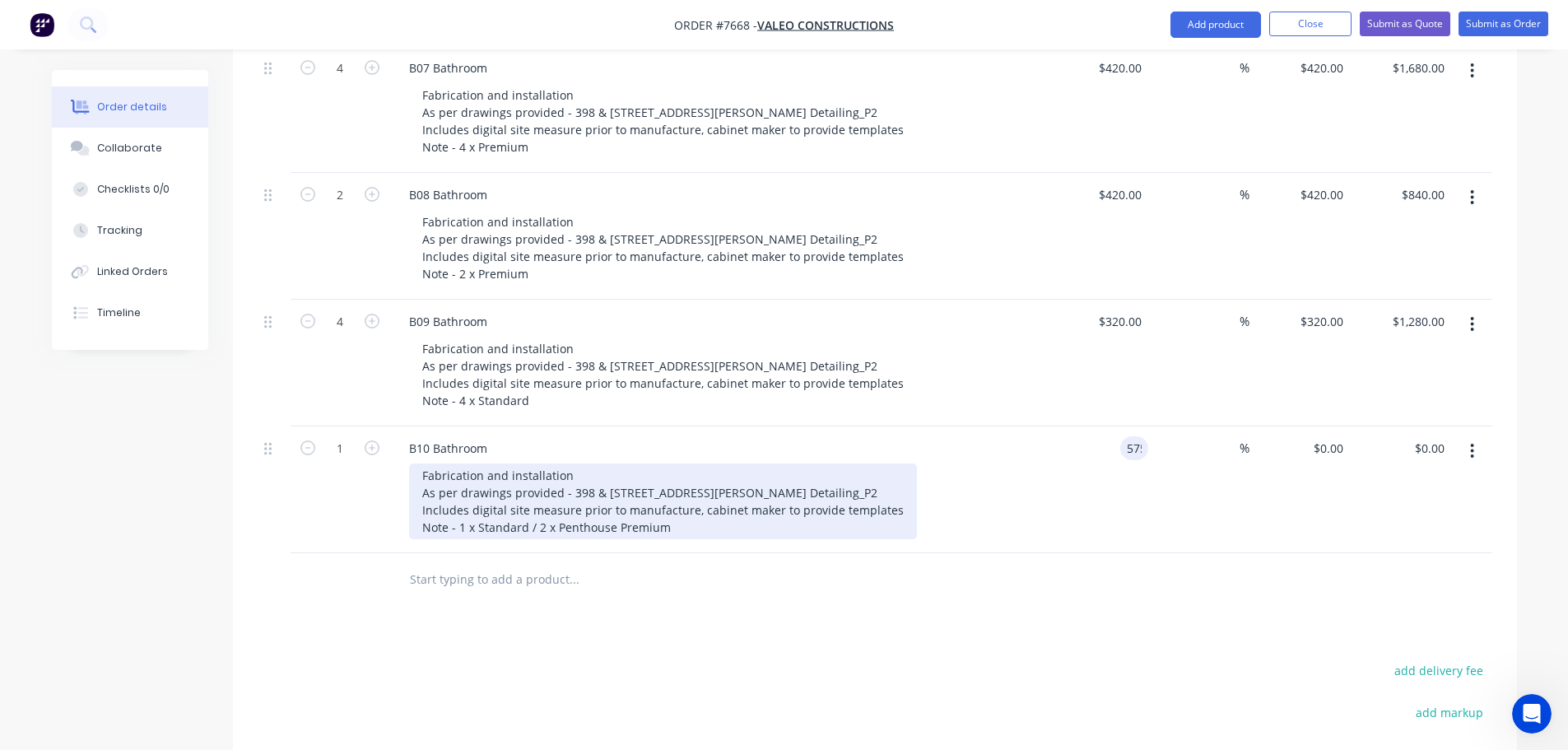
type input "$575.00"
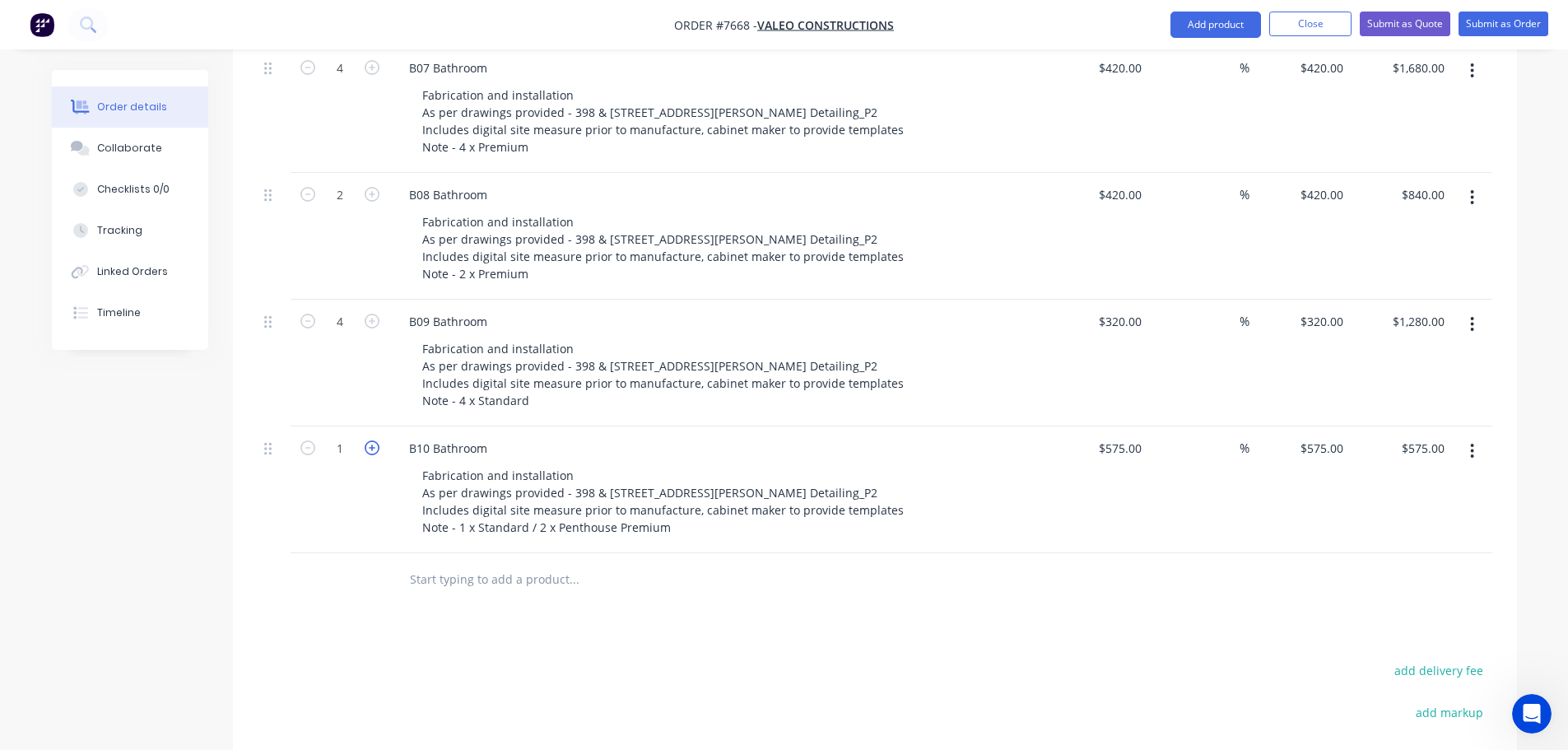
click at [371, 440] on icon "button" at bounding box center [372, 448] width 15 height 15
type input "2"
type input "$1,150.00"
click at [371, 440] on icon "button" at bounding box center [372, 448] width 15 height 15
type input "3"
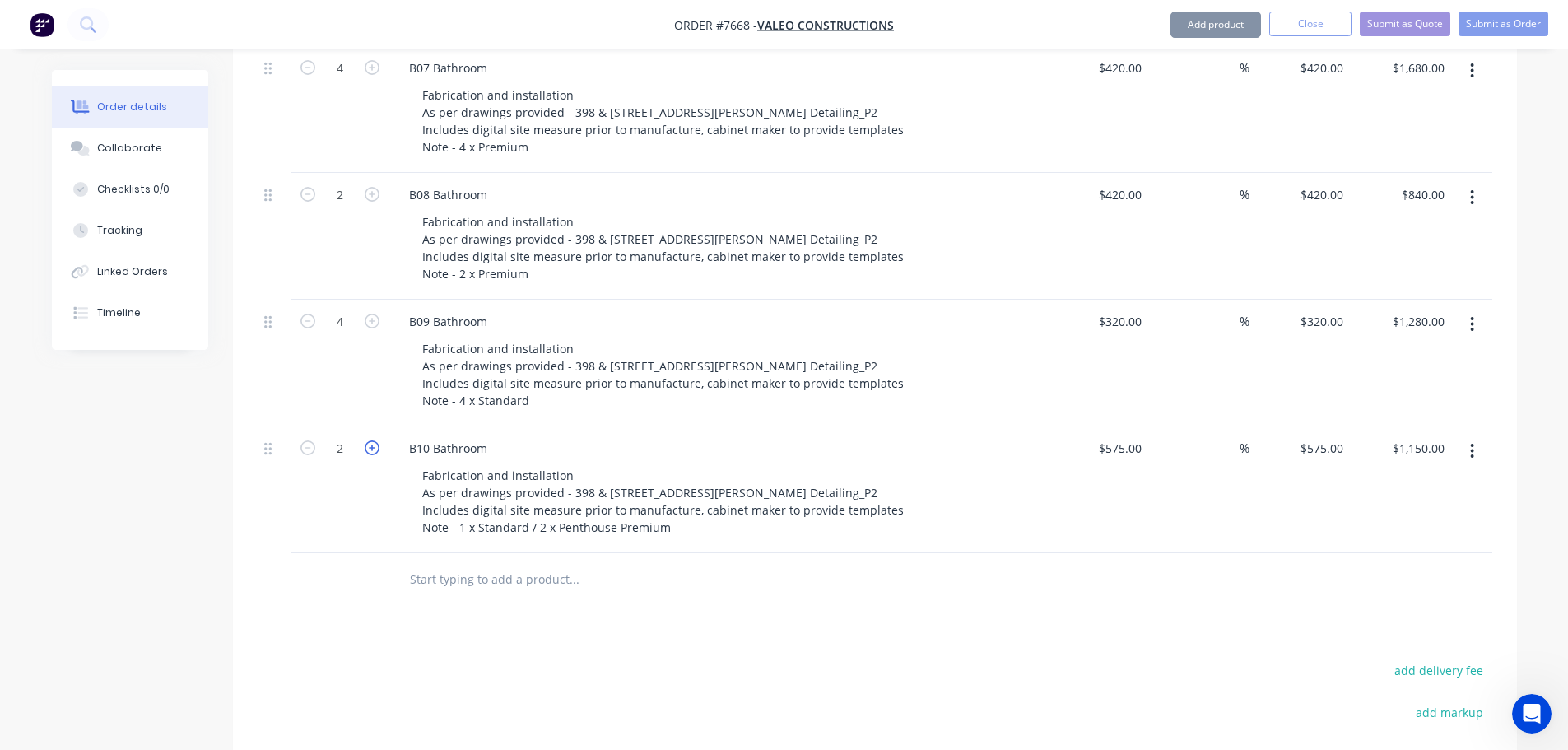
type input "$1,725.00"
click at [507, 563] on input "text" at bounding box center [573, 579] width 329 height 33
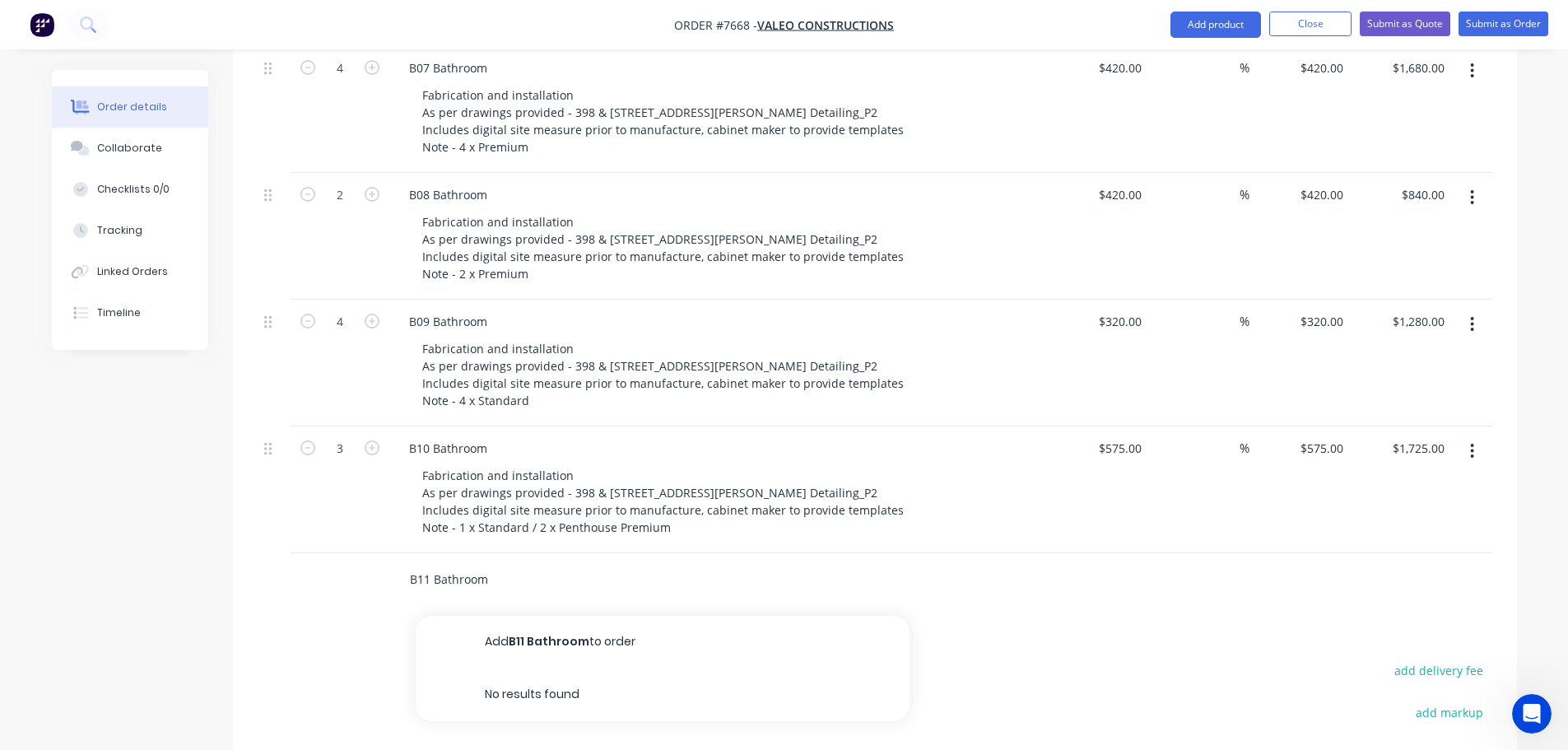
type input "B11 Bathroom"
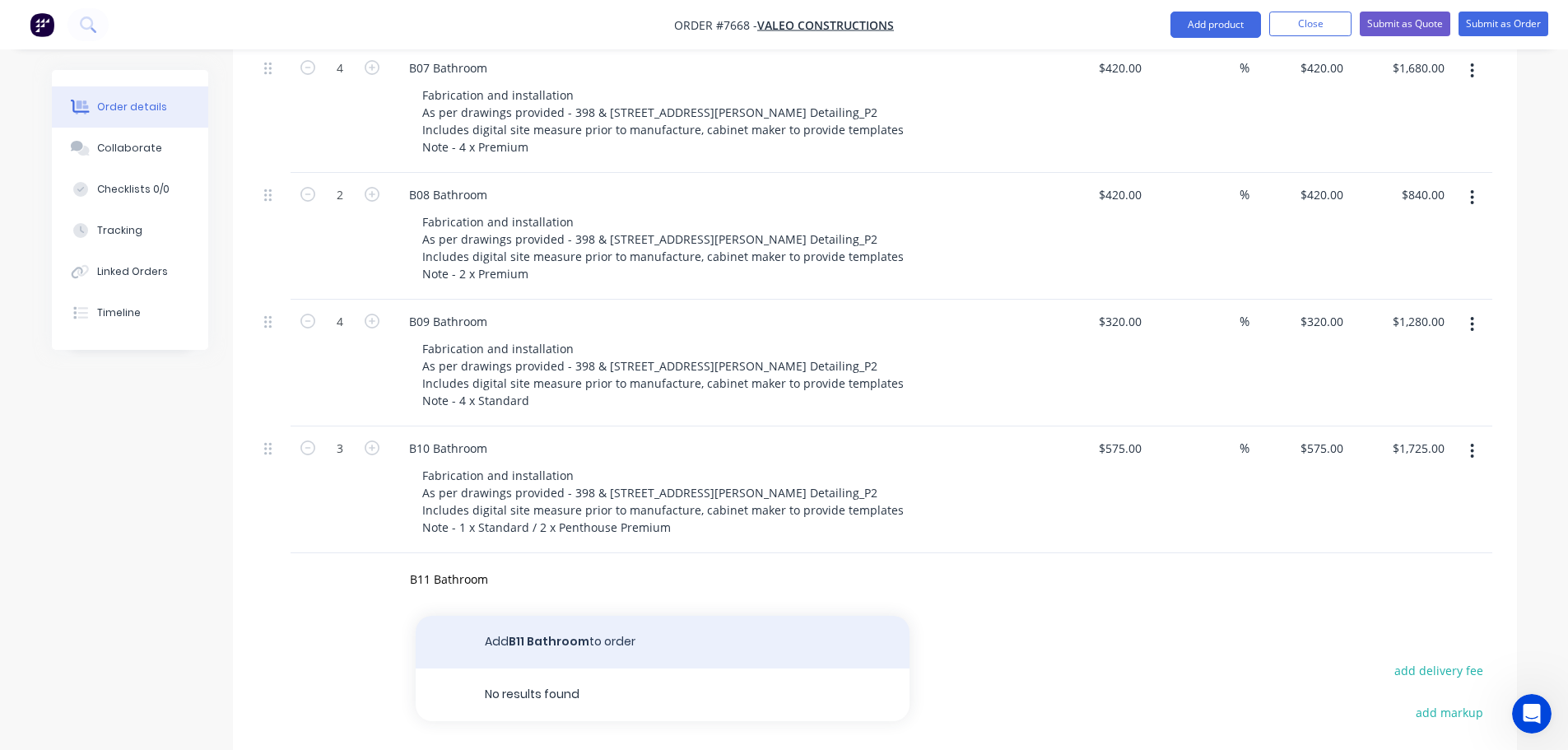
click at [582, 616] on button "Add B11 Bathroom to order" at bounding box center [662, 642] width 494 height 53
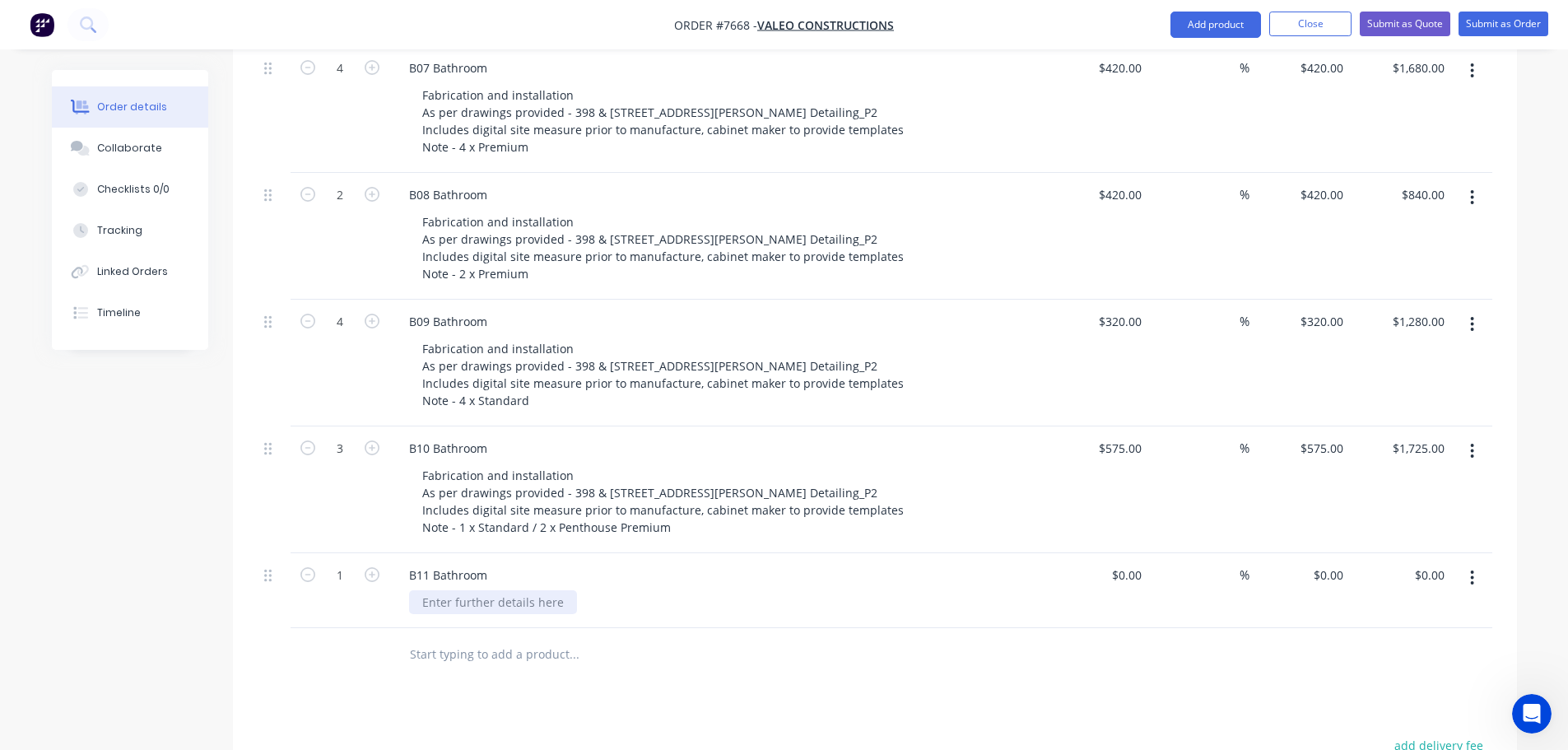
click at [480, 591] on div at bounding box center [492, 603] width 168 height 24
paste div
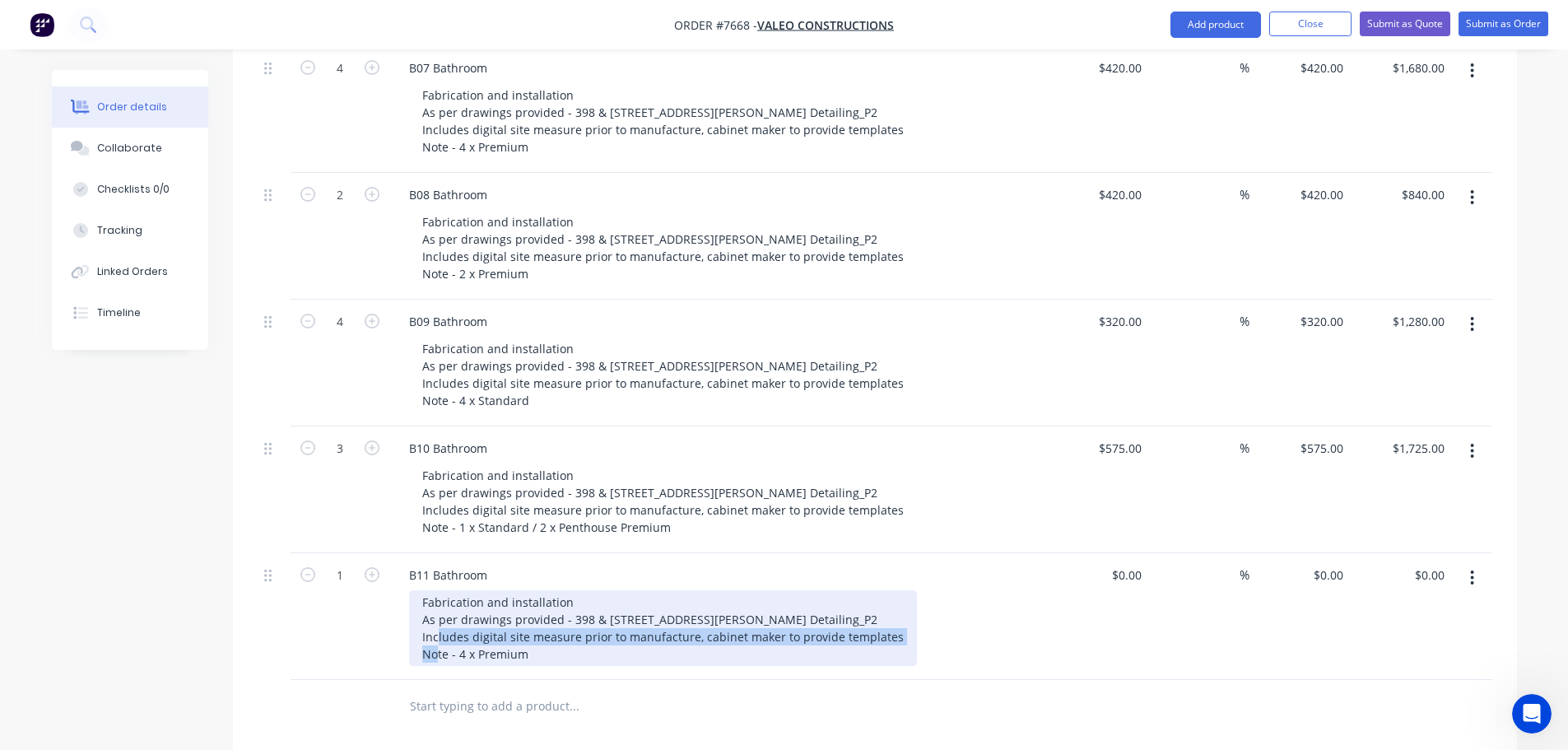
drag, startPoint x: 889, startPoint y: 614, endPoint x: 422, endPoint y: 614, distance: 467.0
click at [422, 614] on div "Fabrication and installation As per drawings provided - 398 & [STREET_ADDRESS][…" at bounding box center [663, 629] width 508 height 76
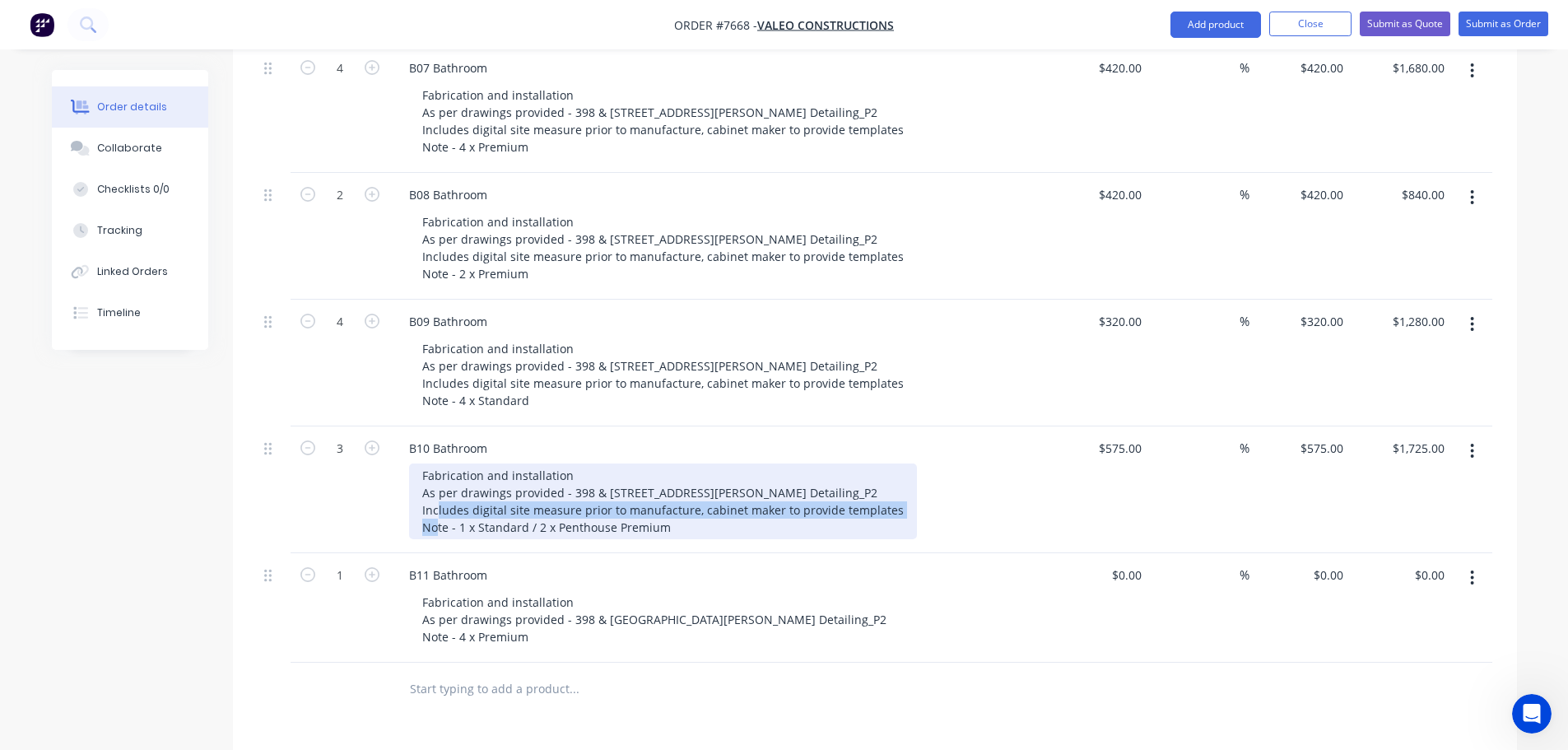
drag, startPoint x: 892, startPoint y: 489, endPoint x: 413, endPoint y: 481, distance: 479.1
click at [413, 481] on div "Fabrication and installation As per drawings provided - 398 & 400 Johnson St, A…" at bounding box center [663, 502] width 508 height 76
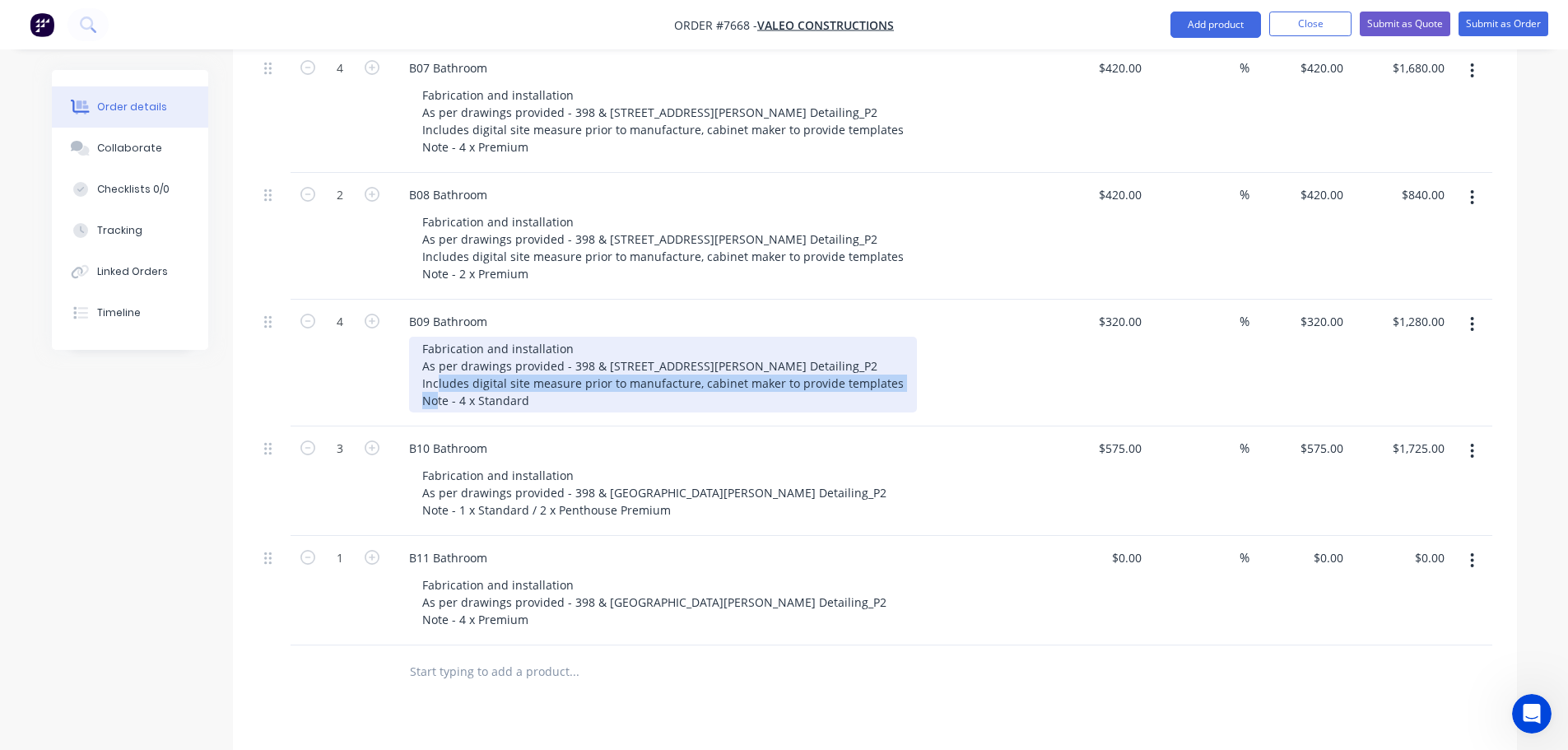
drag, startPoint x: 886, startPoint y: 357, endPoint x: 403, endPoint y: 360, distance: 483.0
click at [403, 360] on div "B09 Bathroom Fabrication and installation As per drawings provided - 398 & 400 …" at bounding box center [719, 362] width 658 height 127
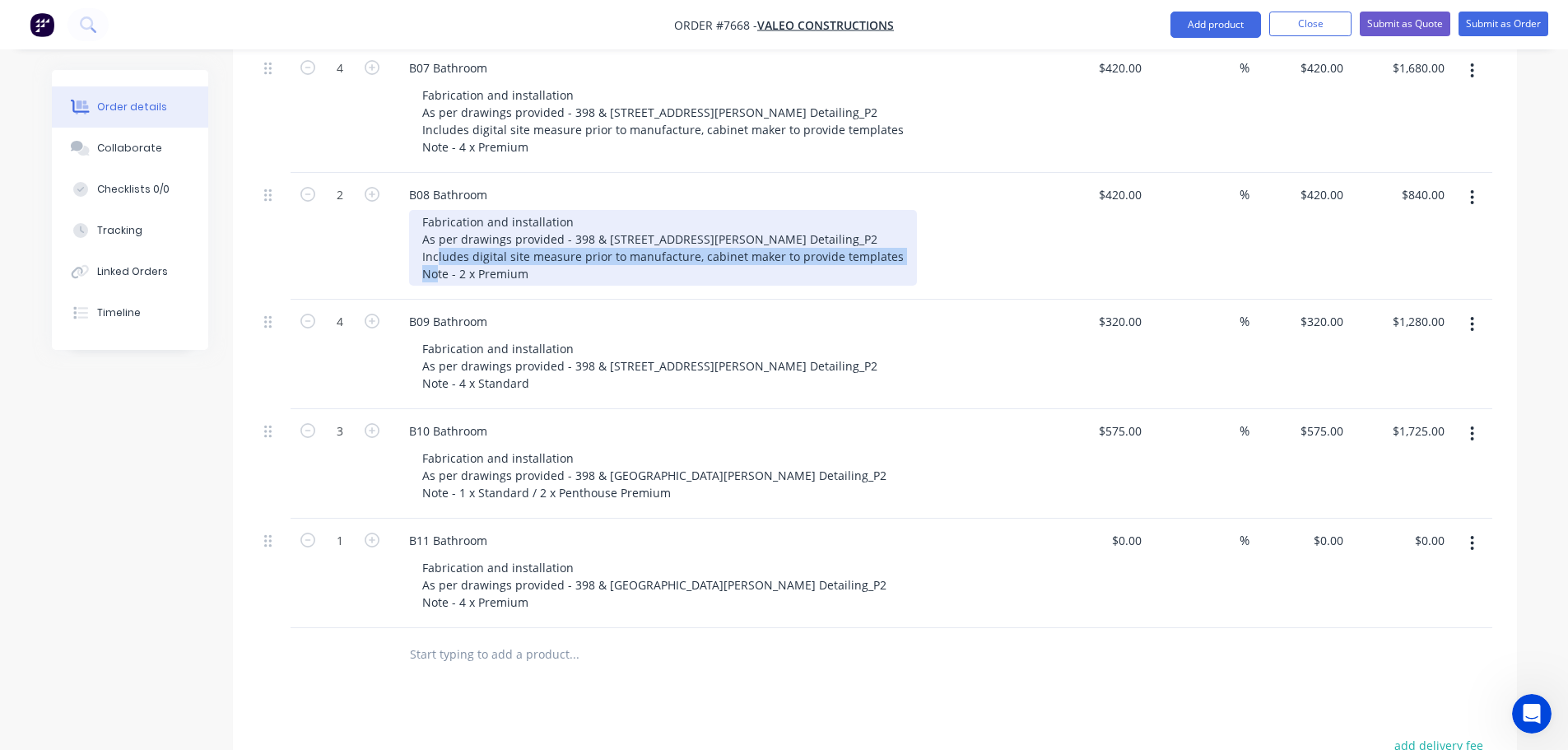
drag, startPoint x: 891, startPoint y: 236, endPoint x: 402, endPoint y: 232, distance: 489.0
click at [402, 232] on div "B08 Bathroom Fabrication and installation As per drawings provided - 398 & 400 …" at bounding box center [719, 235] width 658 height 127
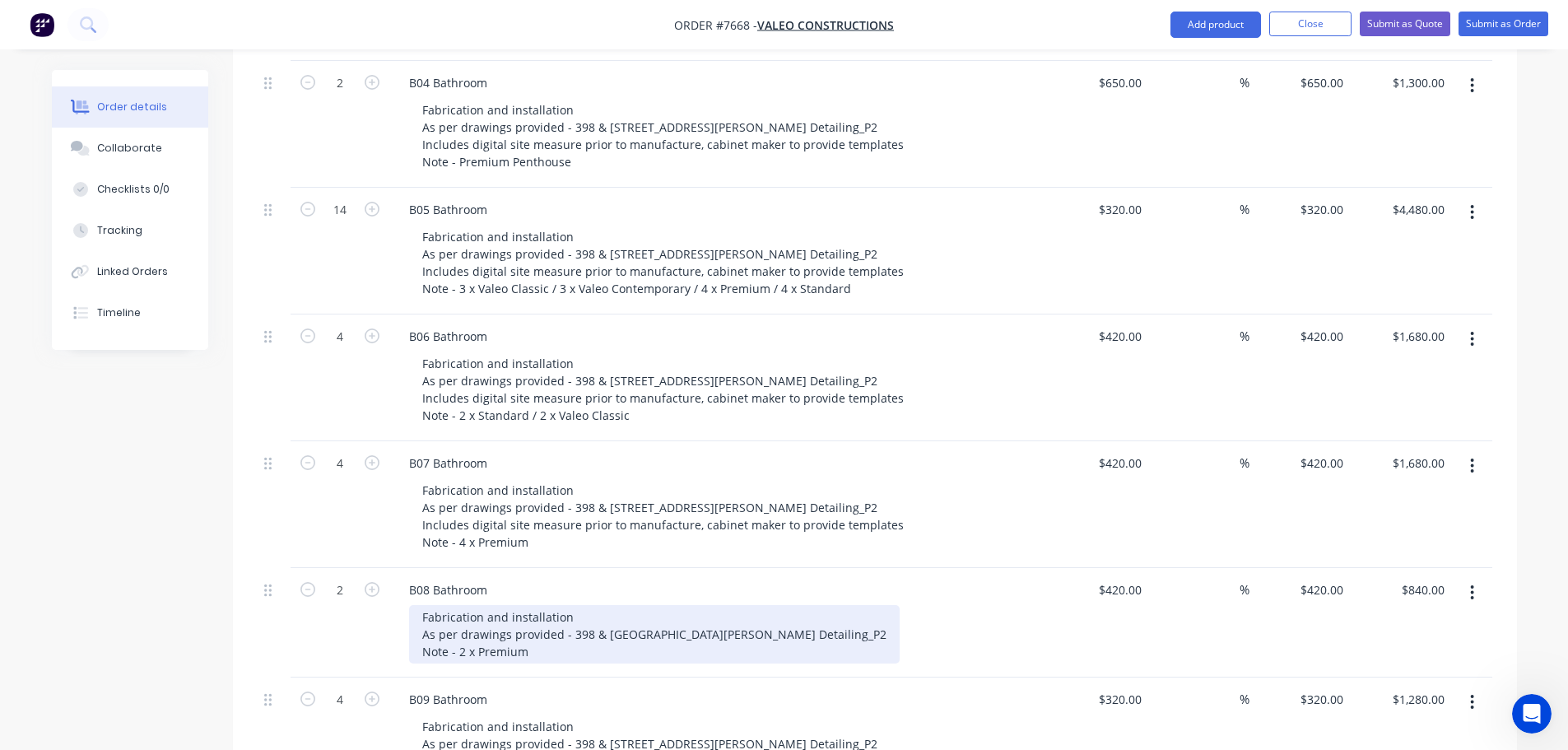
scroll to position [2953, 0]
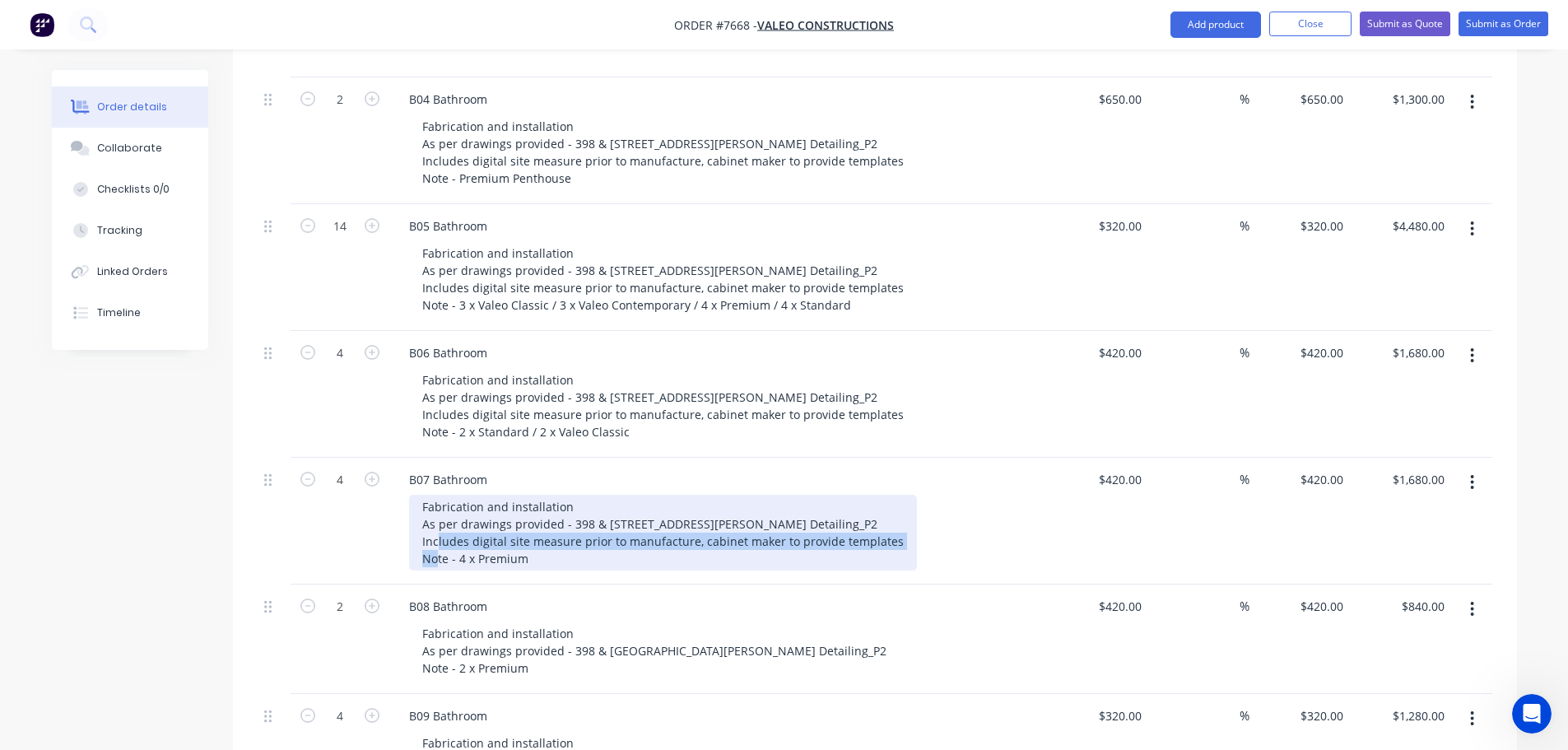
drag, startPoint x: 891, startPoint y: 516, endPoint x: 409, endPoint y: 516, distance: 482.0
click at [409, 516] on div "Fabrication and installation As per drawings provided - 398 & [STREET_ADDRESS][…" at bounding box center [663, 533] width 508 height 76
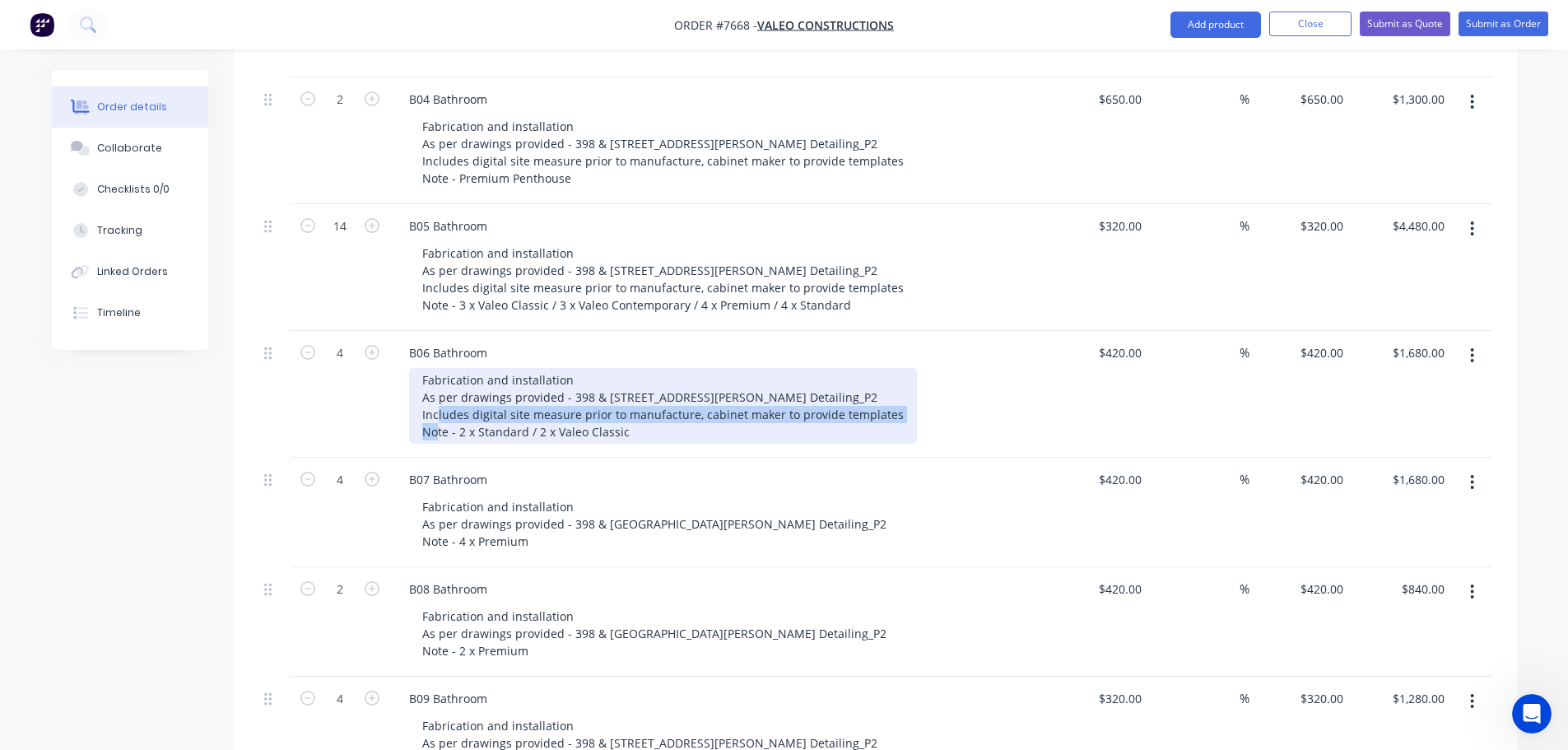
drag, startPoint x: 833, startPoint y: 392, endPoint x: 376, endPoint y: 383, distance: 457.1
click at [377, 383] on div "4 B06 Bathroom Fabrication and installation As per drawings provided - 398 & 40…" at bounding box center [875, 394] width 1235 height 127
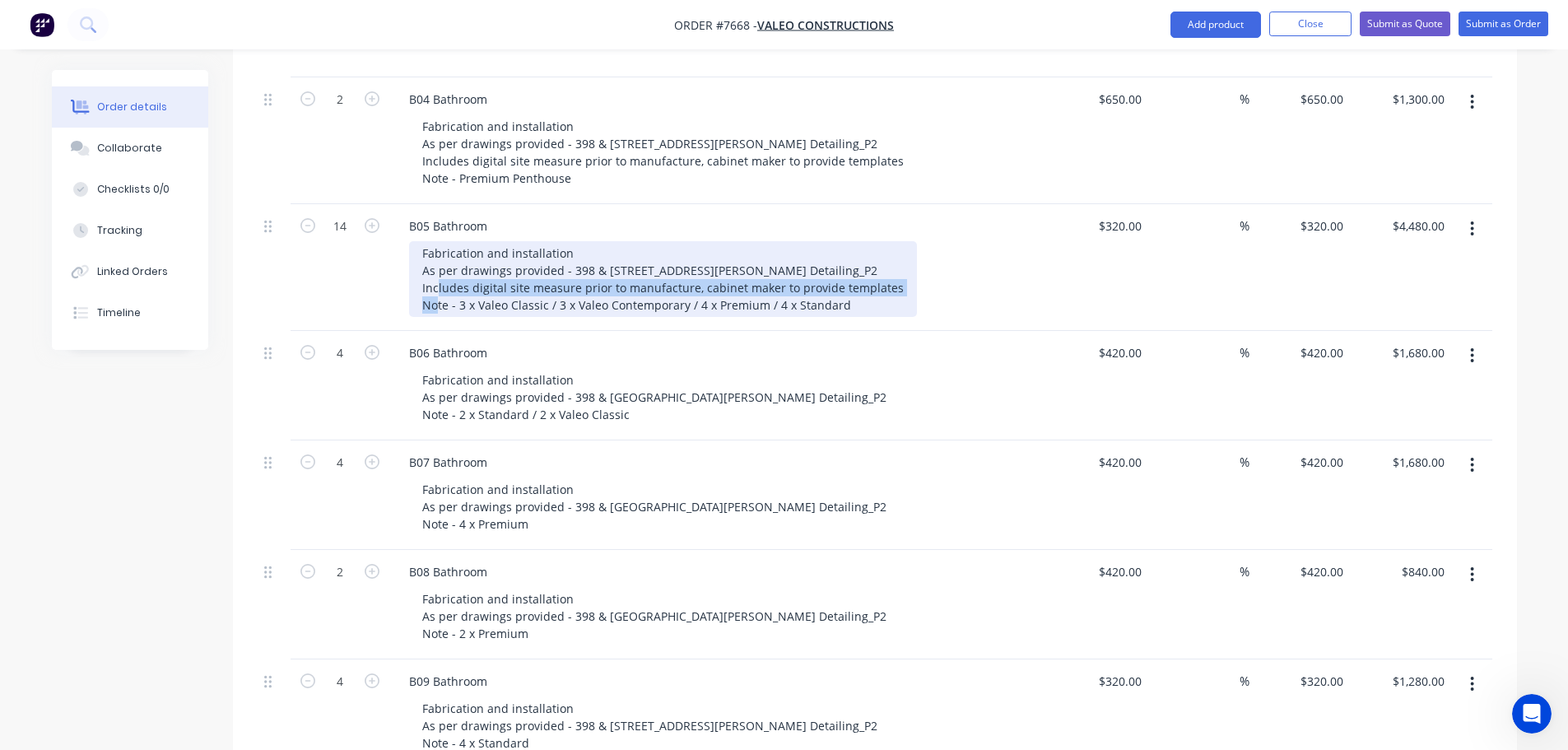
drag, startPoint x: 888, startPoint y: 267, endPoint x: 420, endPoint y: 267, distance: 468.0
click at [420, 267] on div "Fabrication and installation As per drawings provided - 398 & [STREET_ADDRESS][…" at bounding box center [663, 279] width 508 height 76
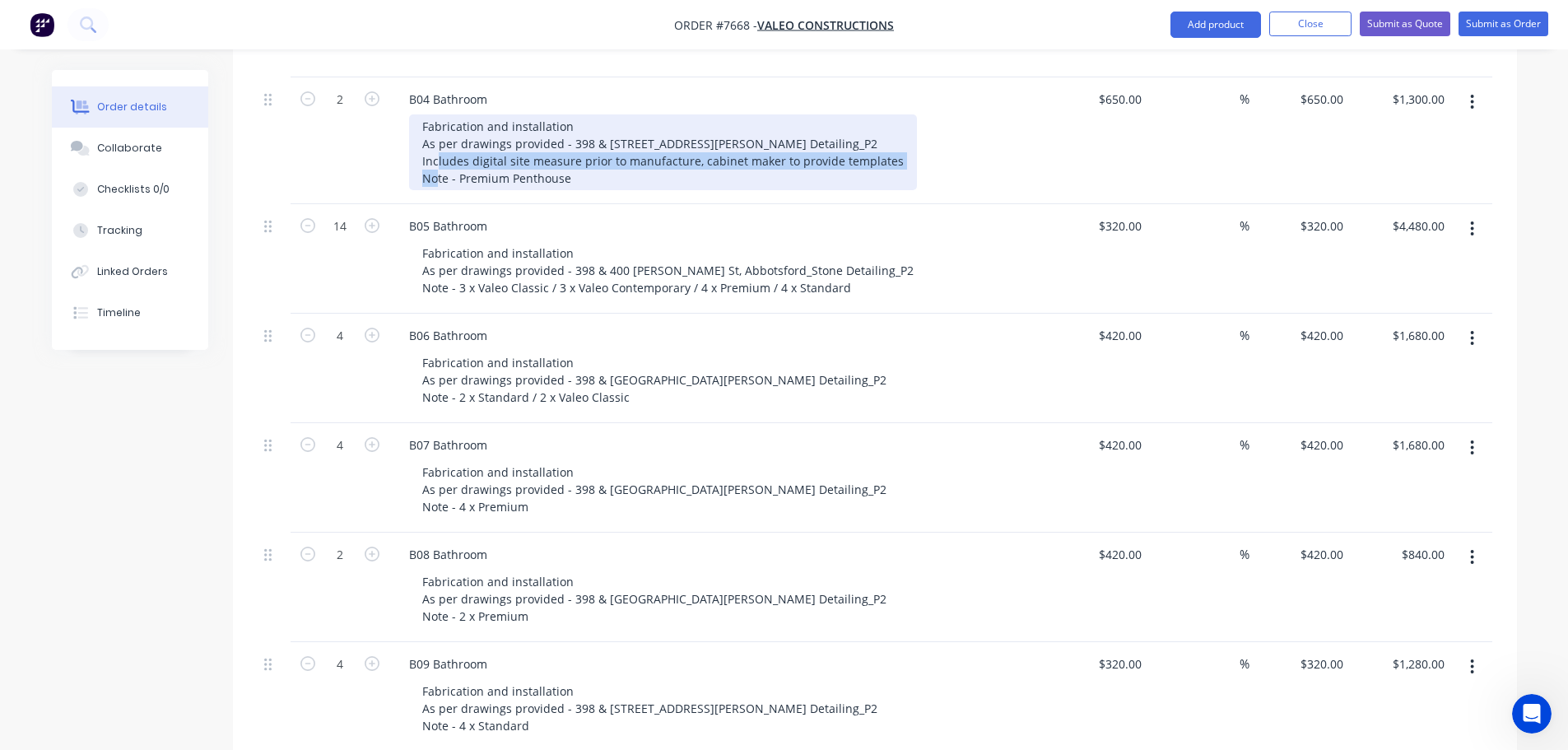
drag, startPoint x: 894, startPoint y: 132, endPoint x: 415, endPoint y: 133, distance: 479.0
click at [415, 133] on div "Fabrication and installation As per drawings provided - 398 & [STREET_ADDRESS][…" at bounding box center [663, 152] width 508 height 76
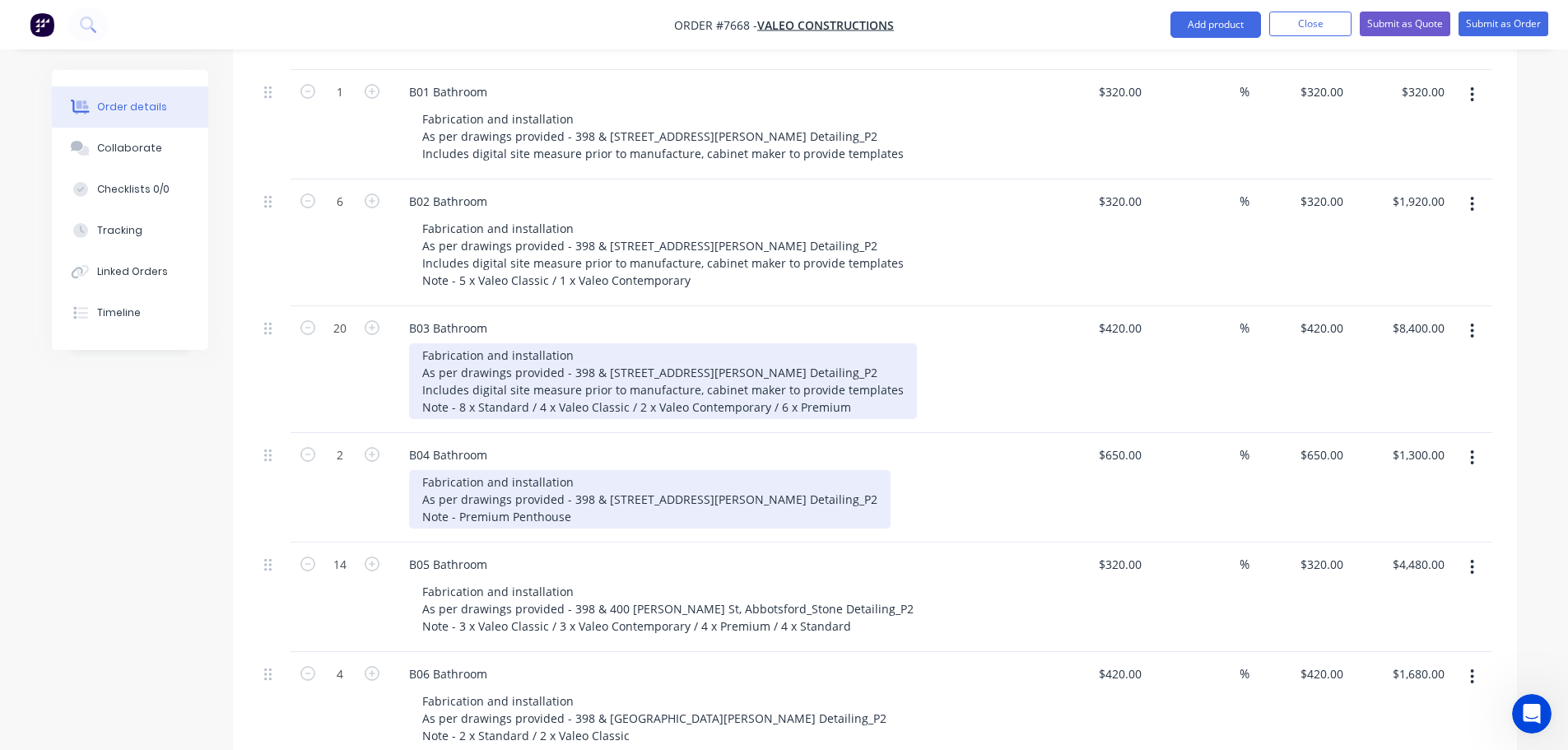
scroll to position [2542, 0]
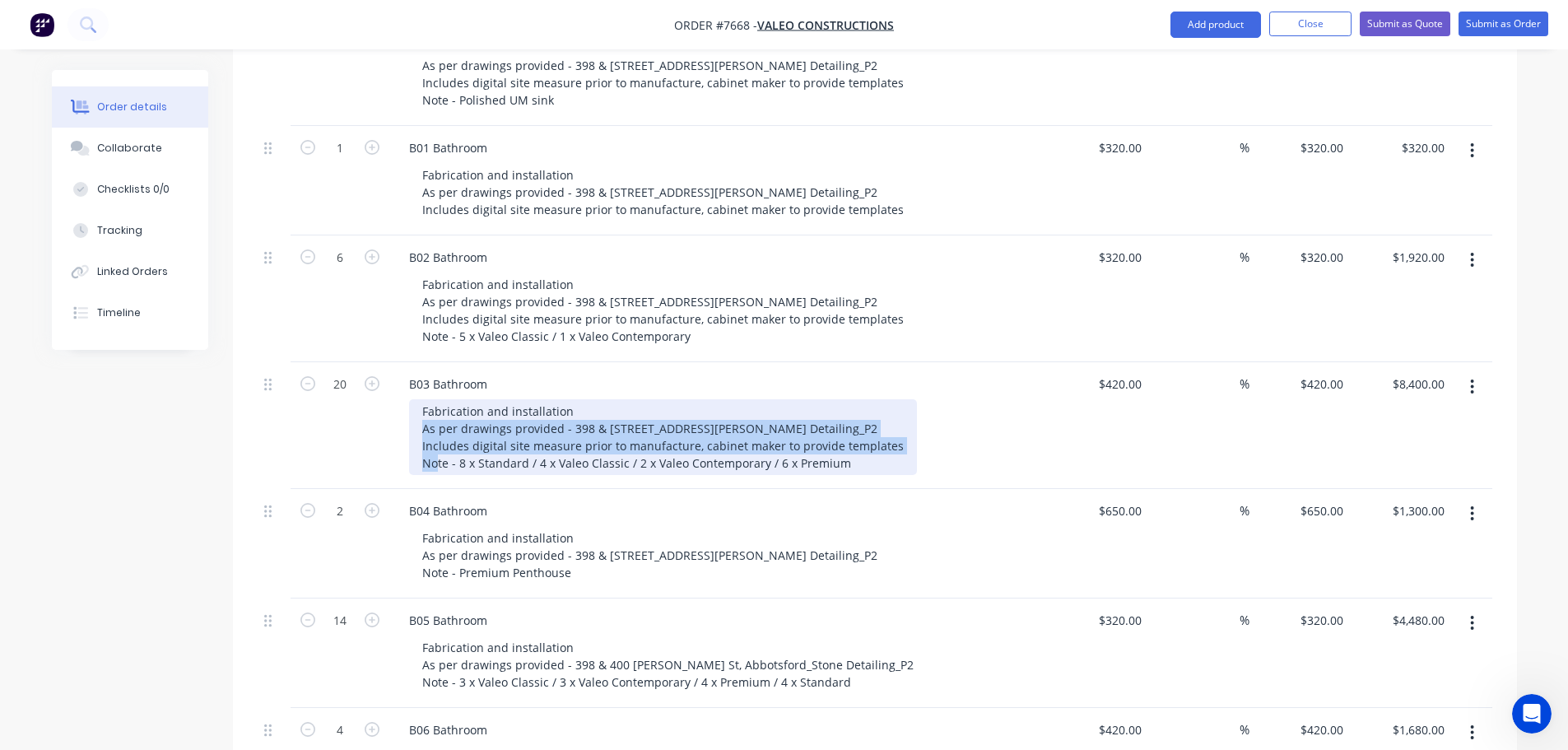
drag, startPoint x: 891, startPoint y: 423, endPoint x: 394, endPoint y: 413, distance: 497.1
click at [394, 413] on div "B03 Bathroom Fabrication and installation As per drawings provided - 398 & 400 …" at bounding box center [719, 426] width 658 height 127
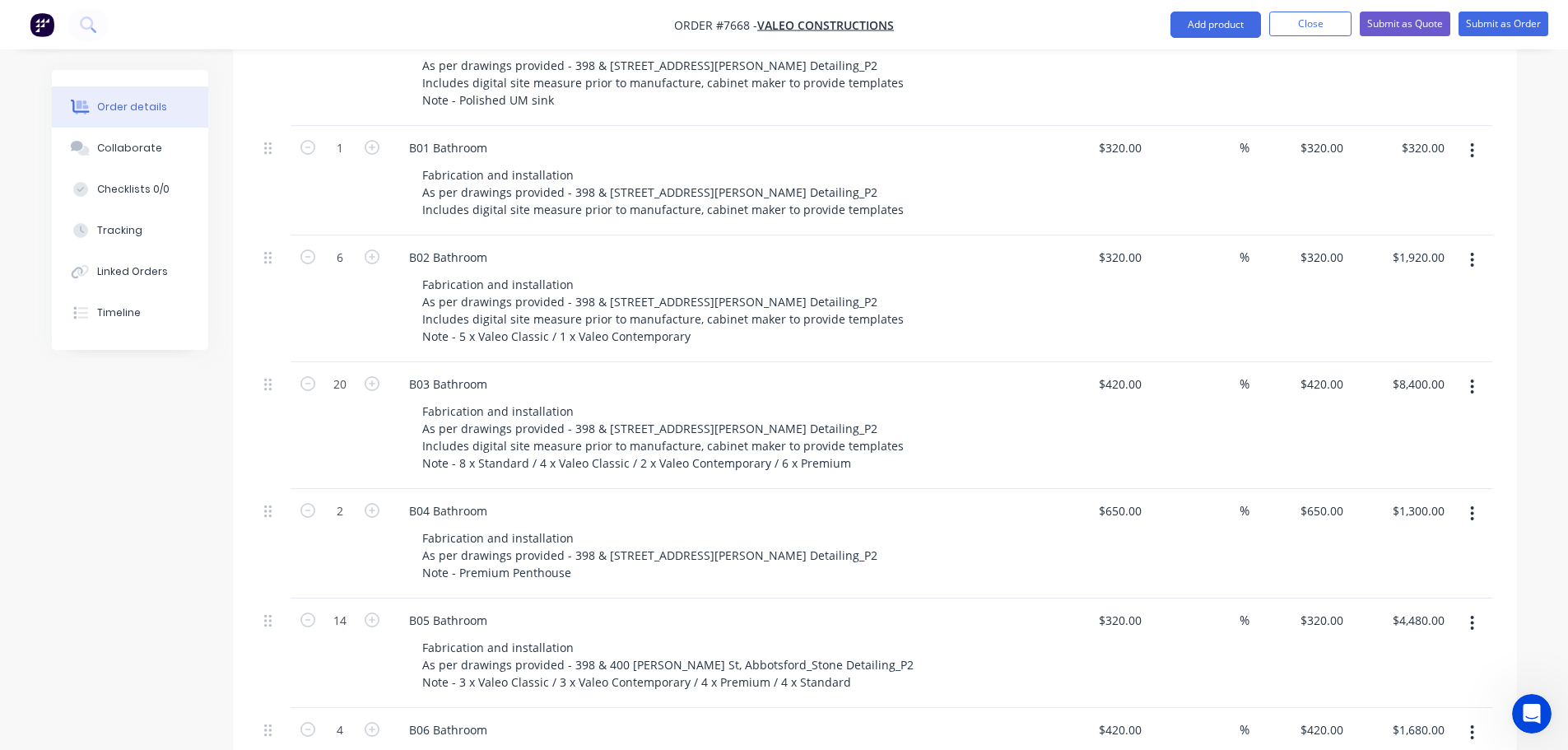
click at [394, 413] on div "B03 Bathroom Fabrication and installation As per drawings provided - 398 & 400 …" at bounding box center [719, 426] width 658 height 127
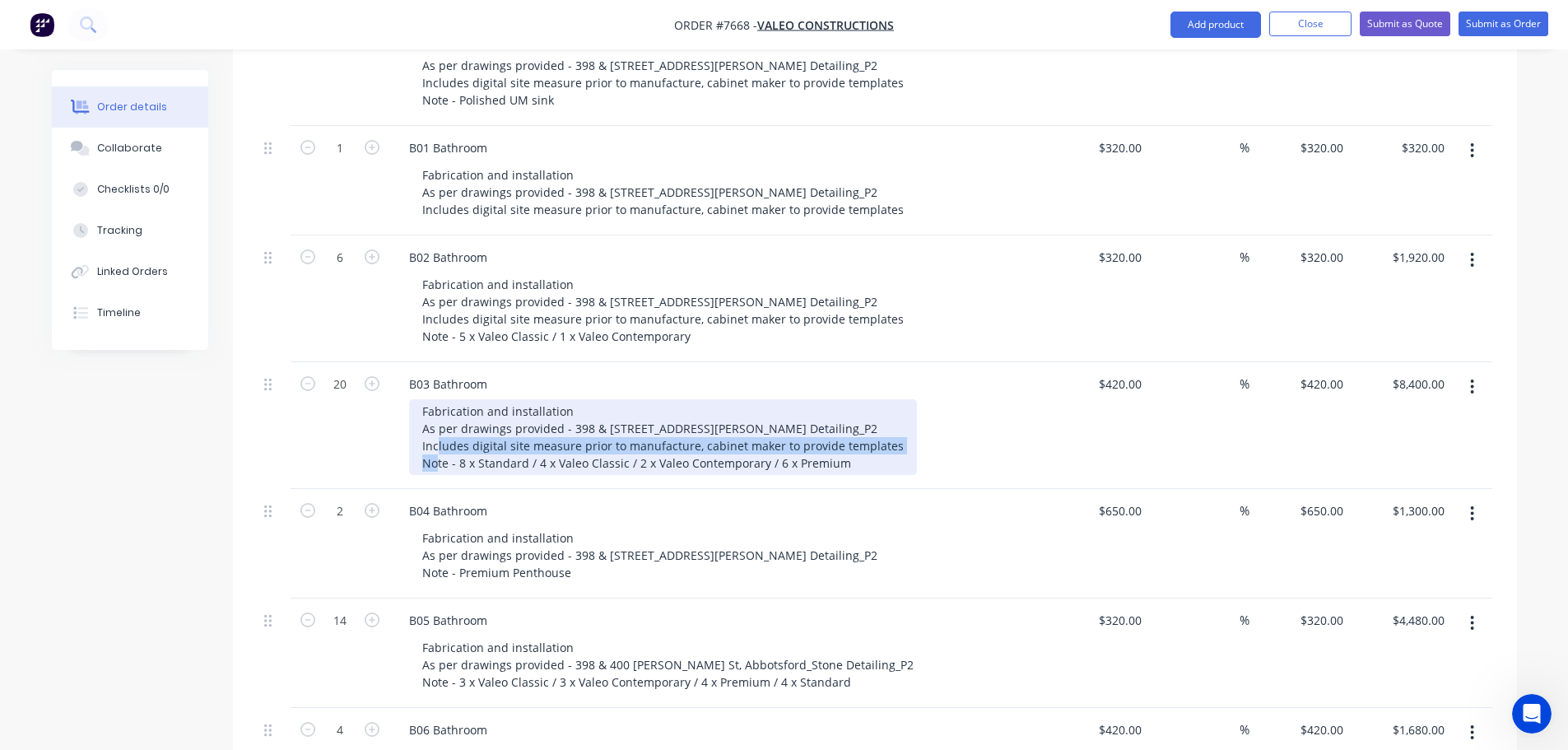
drag, startPoint x: 415, startPoint y: 417, endPoint x: 900, endPoint y: 426, distance: 485.1
click at [900, 426] on div "Fabrication and installation As per drawings provided - 398 & [STREET_ADDRESS][…" at bounding box center [725, 438] width 632 height 76
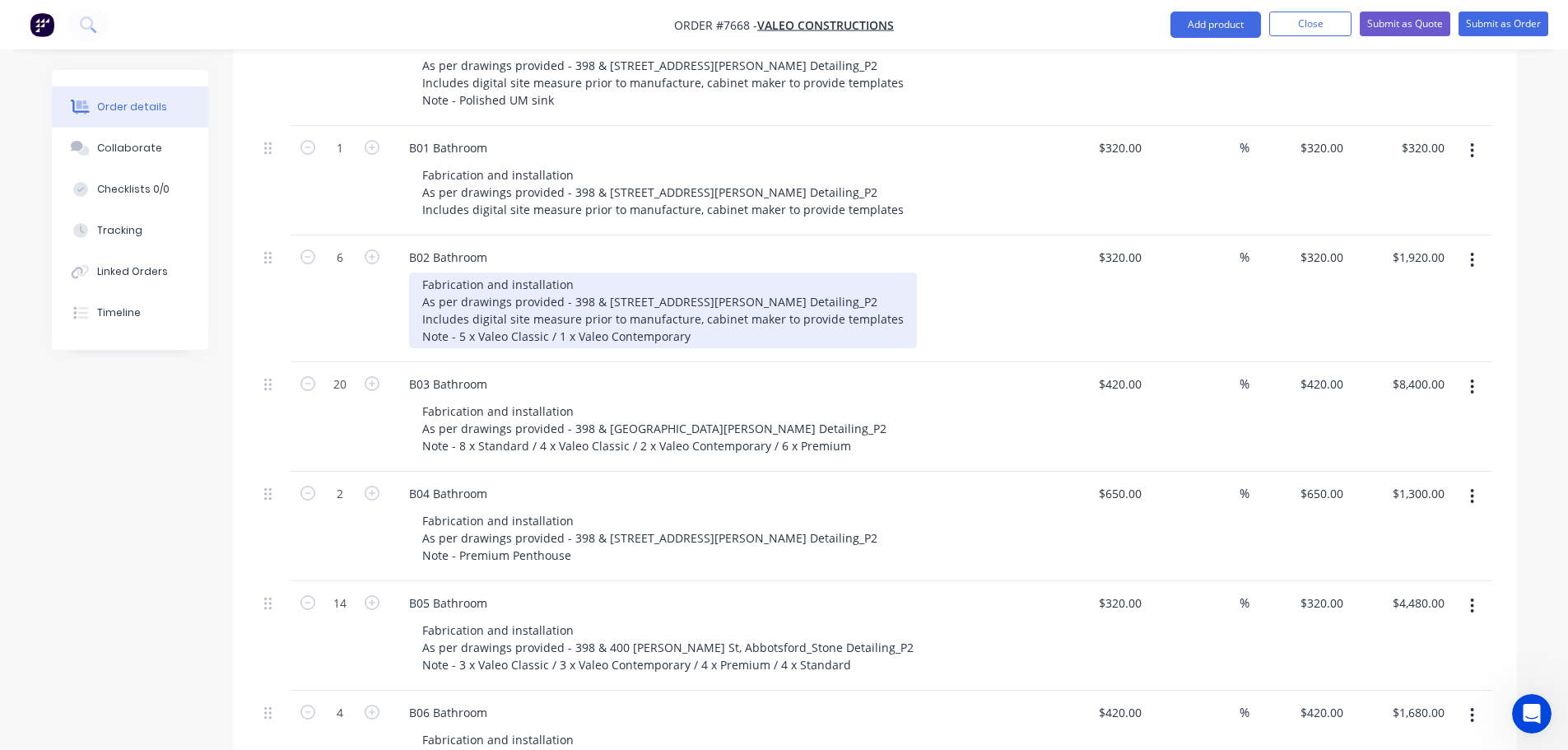
click at [424, 295] on div "Fabrication and installation As per drawings provided - 398 & [STREET_ADDRESS][…" at bounding box center [663, 311] width 508 height 76
drag, startPoint x: 417, startPoint y: 296, endPoint x: 891, endPoint y: 299, distance: 474.0
click at [891, 299] on div "Fabrication and installation As per drawings provided - 398 & [STREET_ADDRESS][…" at bounding box center [663, 311] width 508 height 76
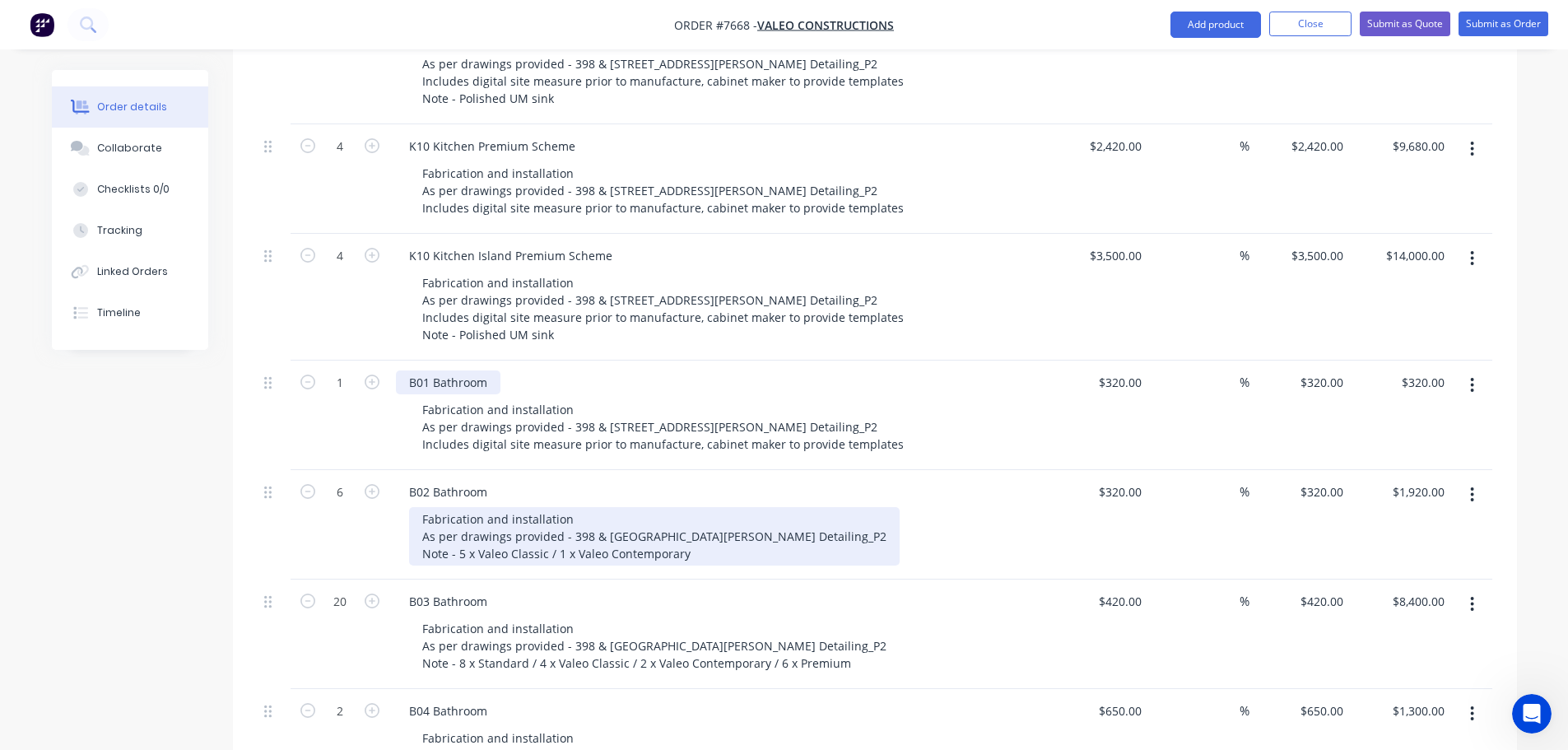
scroll to position [2294, 0]
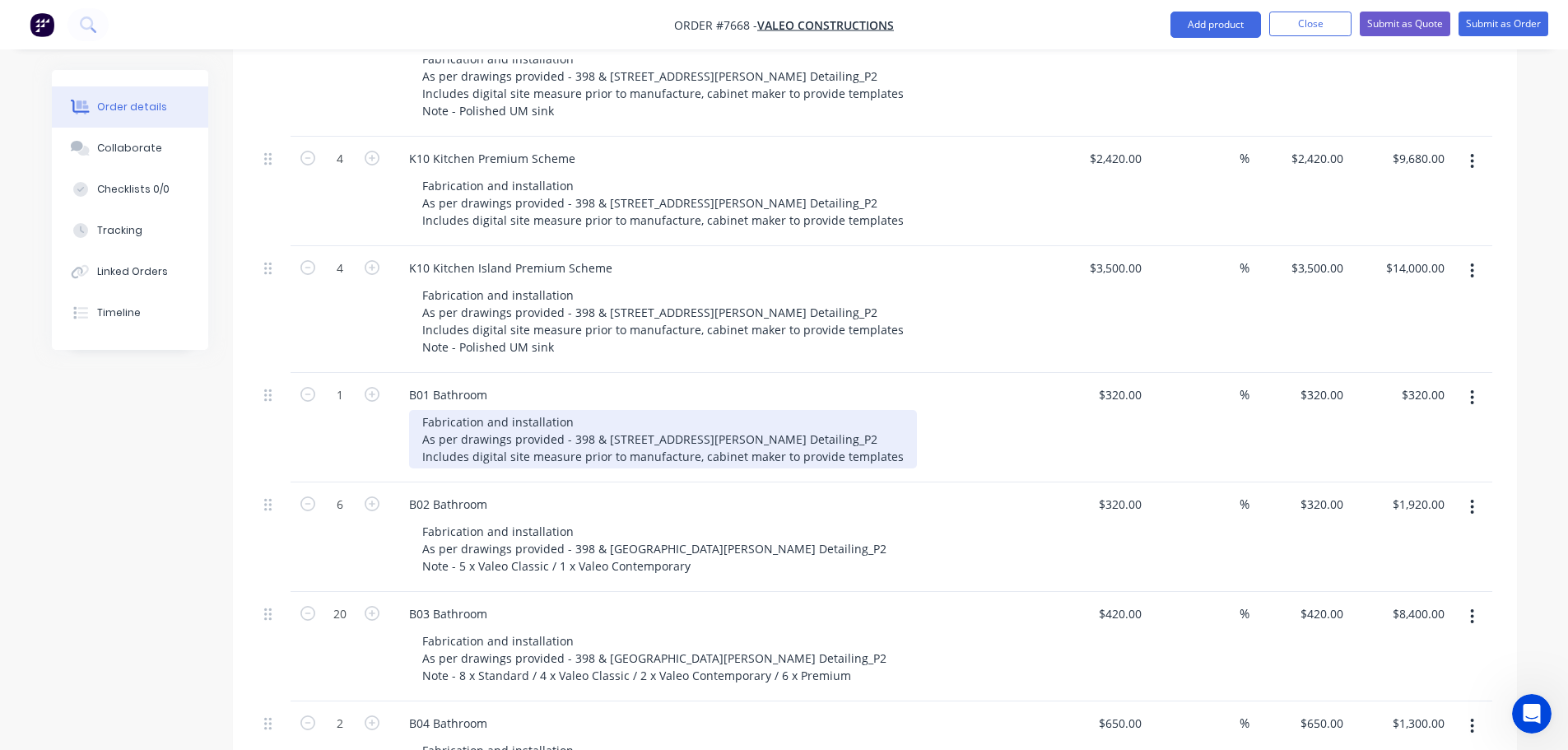
drag, startPoint x: 422, startPoint y: 435, endPoint x: 886, endPoint y: 429, distance: 464.0
click at [886, 429] on div "Fabrication and installation As per drawings provided - 398 & [STREET_ADDRESS][…" at bounding box center [663, 439] width 508 height 58
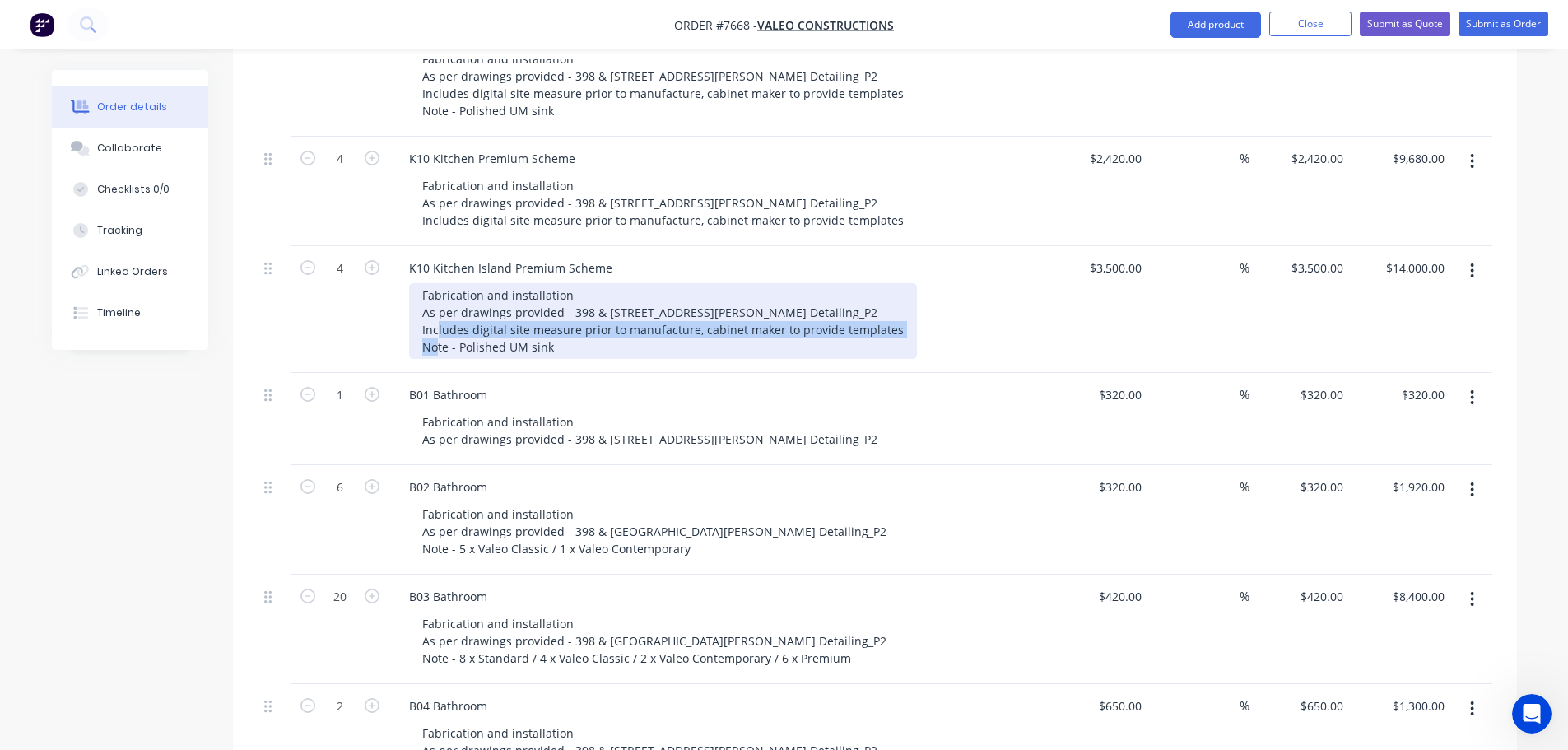
drag, startPoint x: 420, startPoint y: 306, endPoint x: 890, endPoint y: 303, distance: 470.0
click at [890, 303] on div "Fabrication and installation As per drawings provided - 398 & [STREET_ADDRESS][…" at bounding box center [663, 321] width 508 height 76
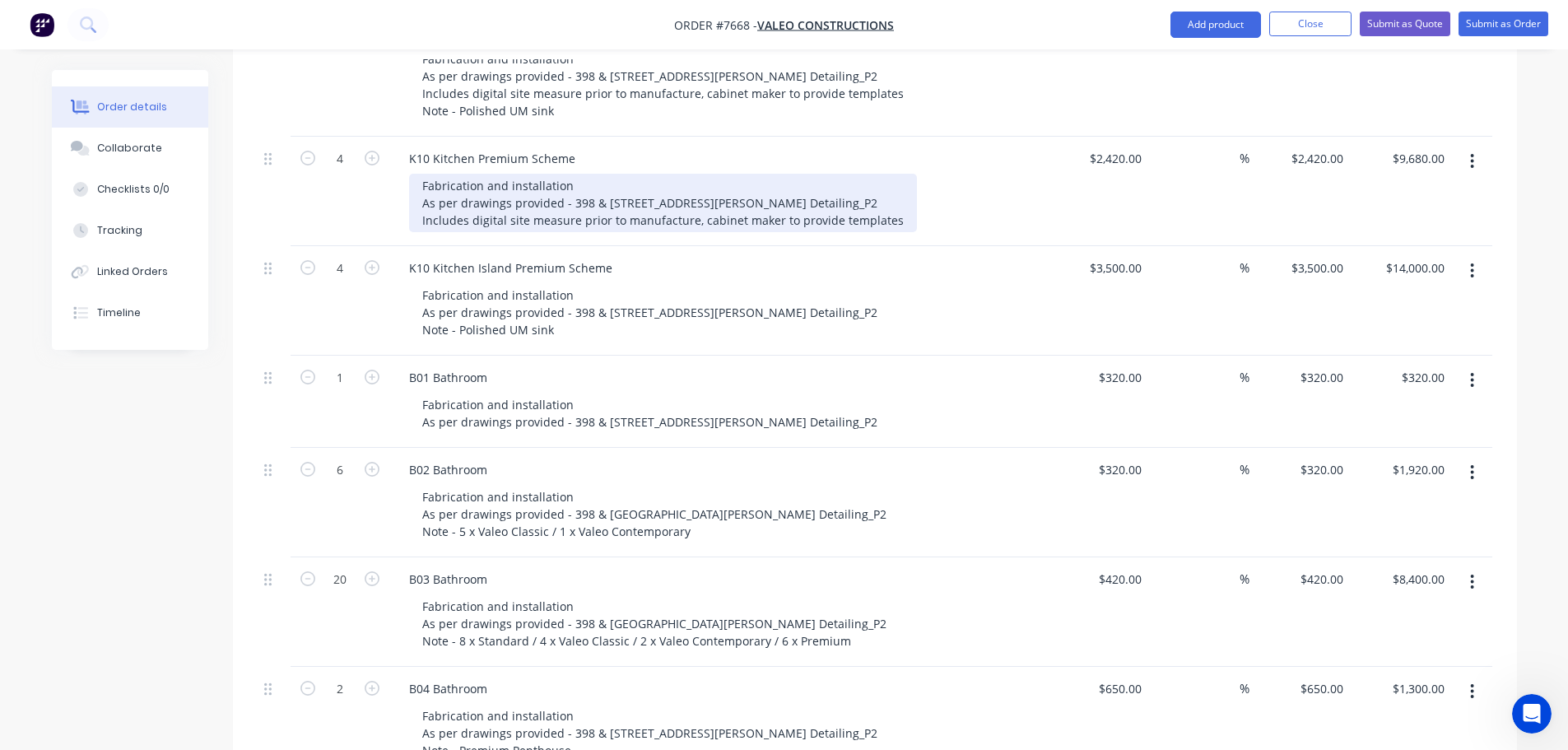
drag, startPoint x: 422, startPoint y: 197, endPoint x: 904, endPoint y: 188, distance: 482.1
click at [904, 188] on div "Fabrication and installation As per drawings provided - 398 & [STREET_ADDRESS][…" at bounding box center [725, 202] width 632 height 58
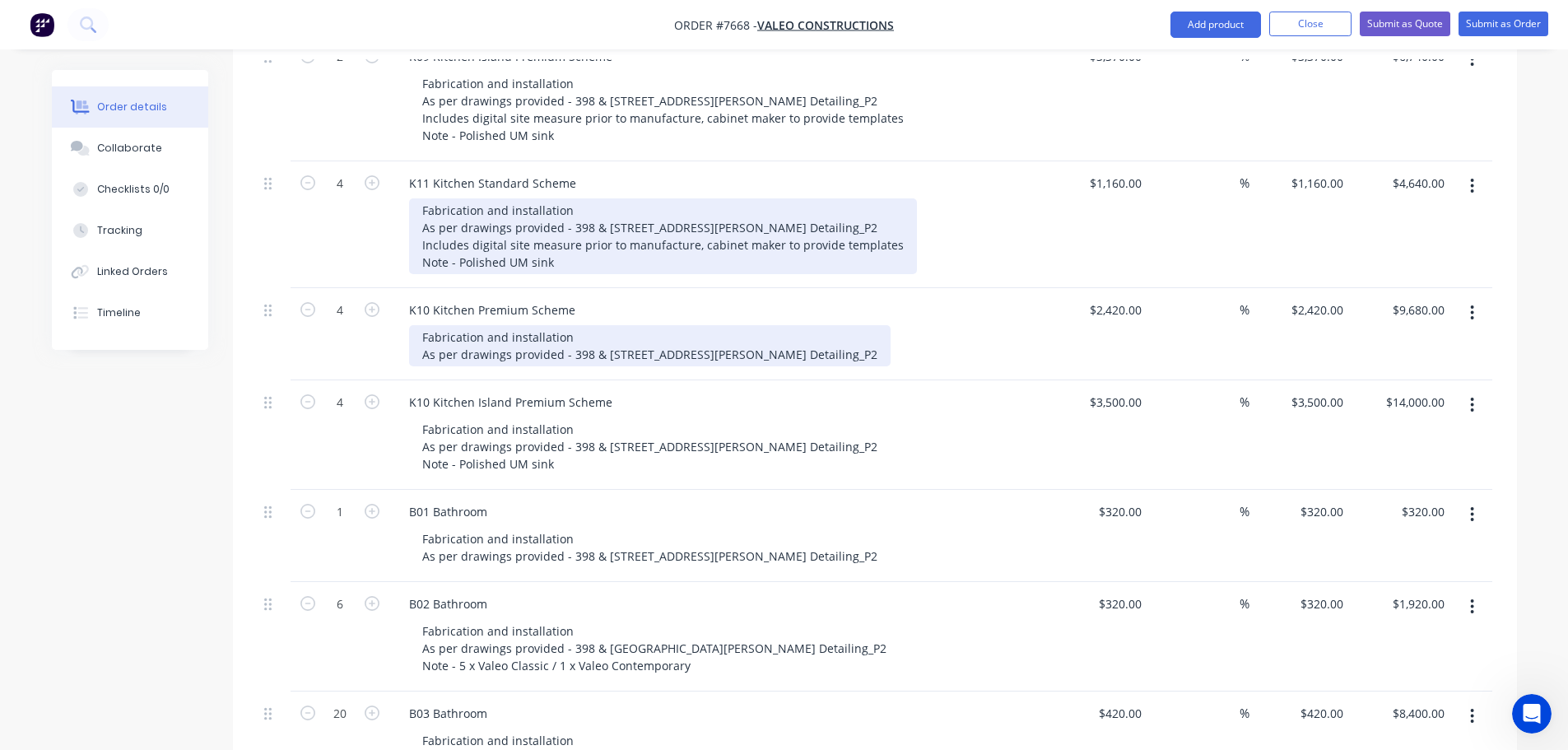
scroll to position [2130, 0]
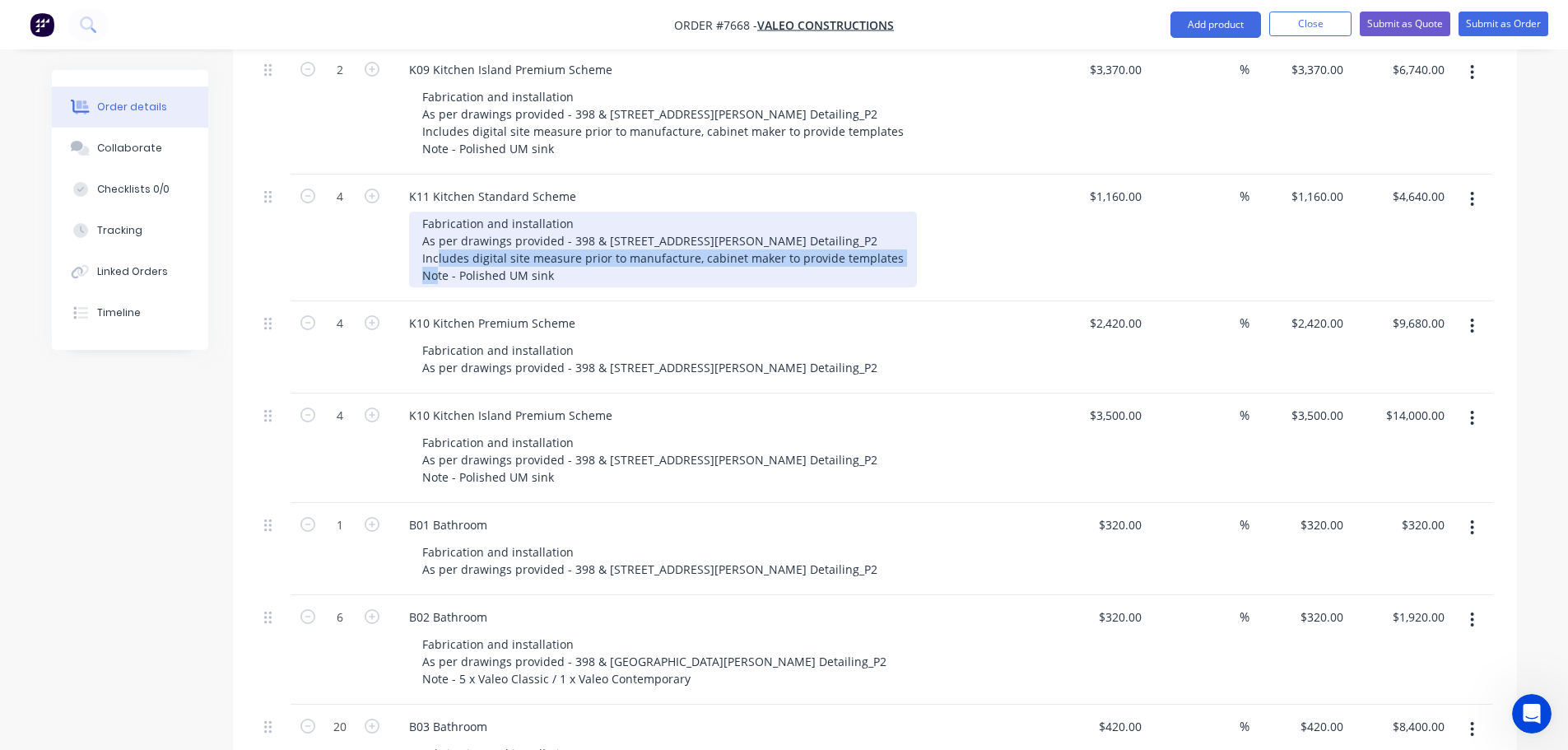
drag, startPoint x: 422, startPoint y: 235, endPoint x: 893, endPoint y: 235, distance: 471.0
click at [893, 235] on div "Fabrication and installation As per drawings provided - 398 & [STREET_ADDRESS][…" at bounding box center [663, 249] width 508 height 76
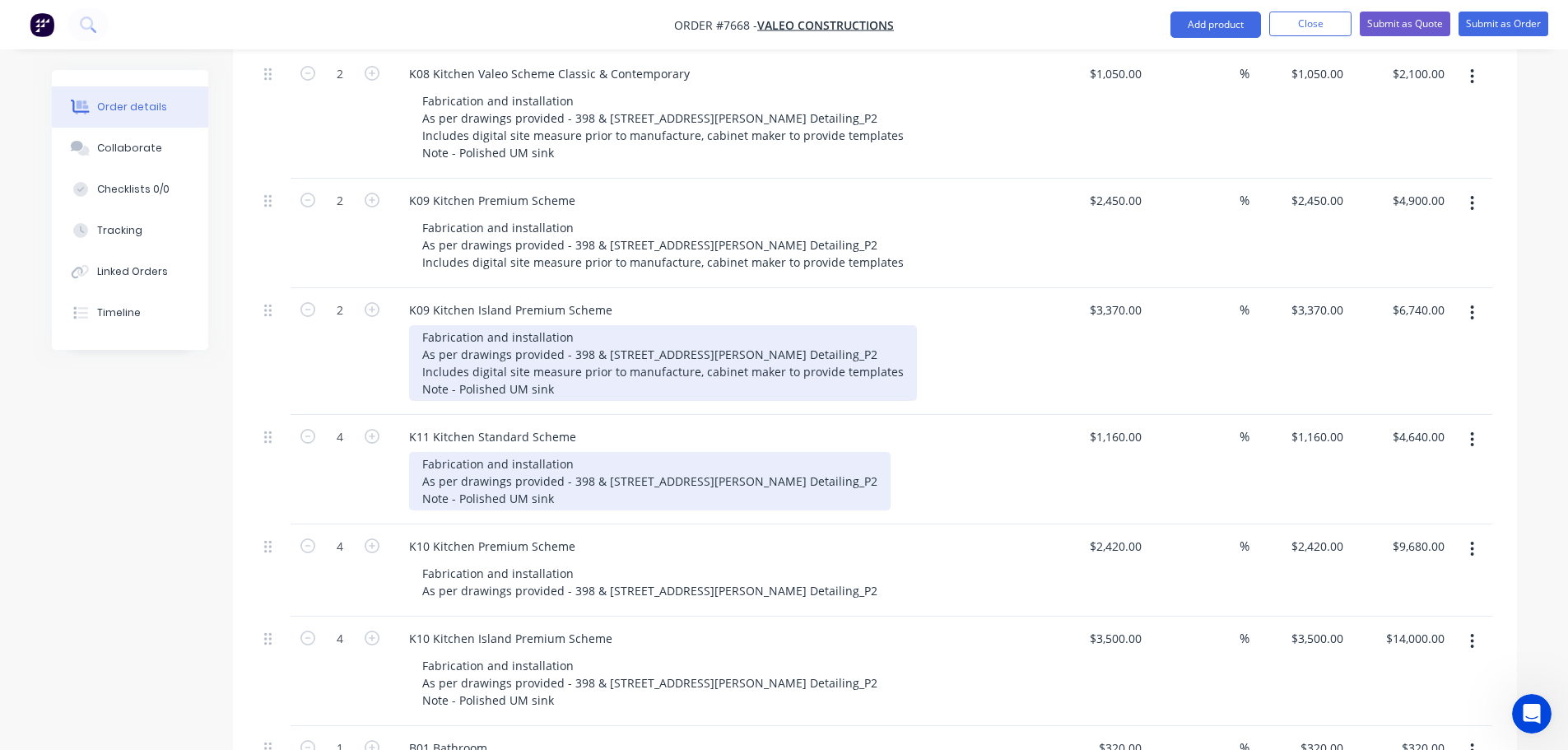
scroll to position [1883, 0]
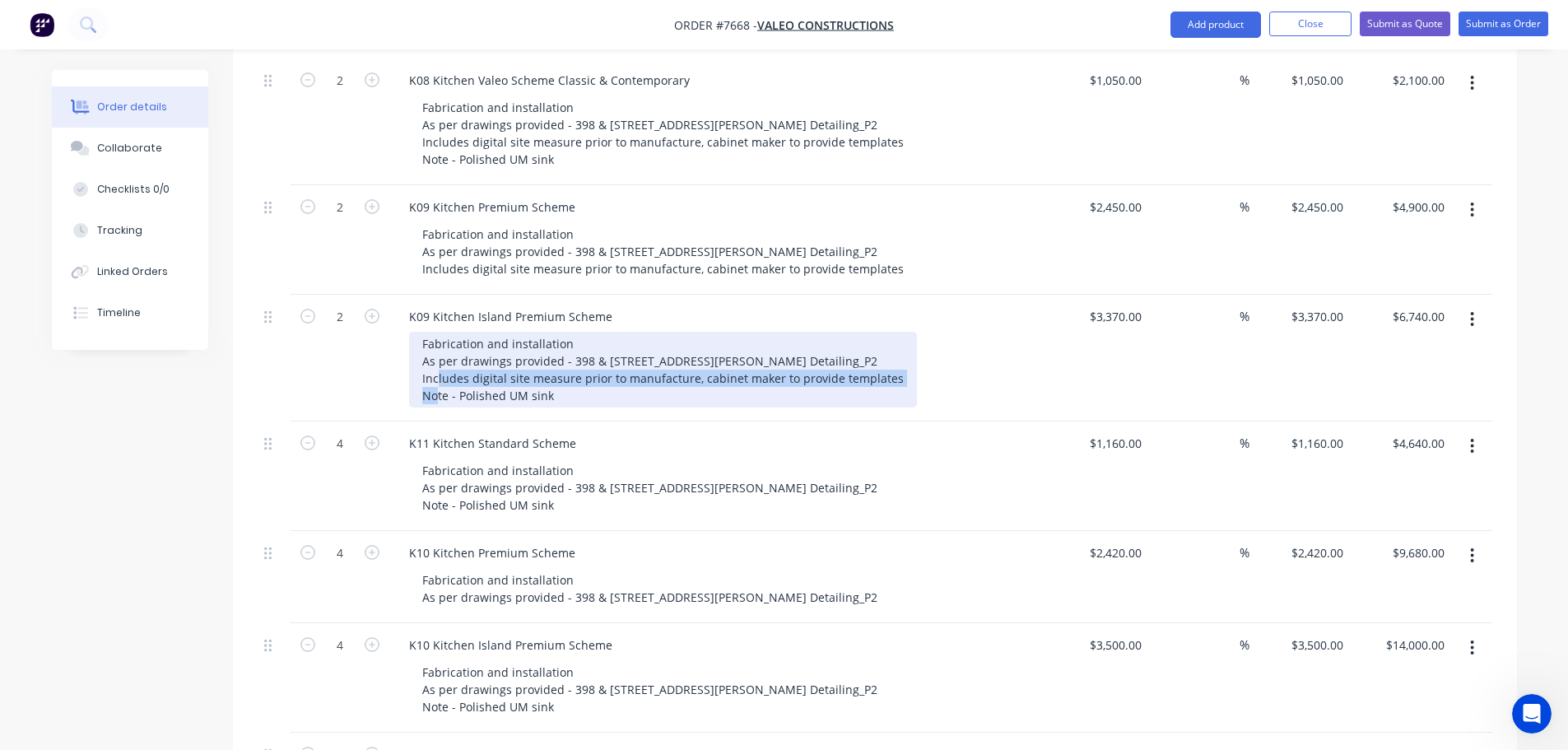
drag, startPoint x: 422, startPoint y: 354, endPoint x: 911, endPoint y: 347, distance: 489.1
click at [911, 347] on div "Fabrication and installation As per drawings provided - 398 & [STREET_ADDRESS][…" at bounding box center [725, 370] width 632 height 76
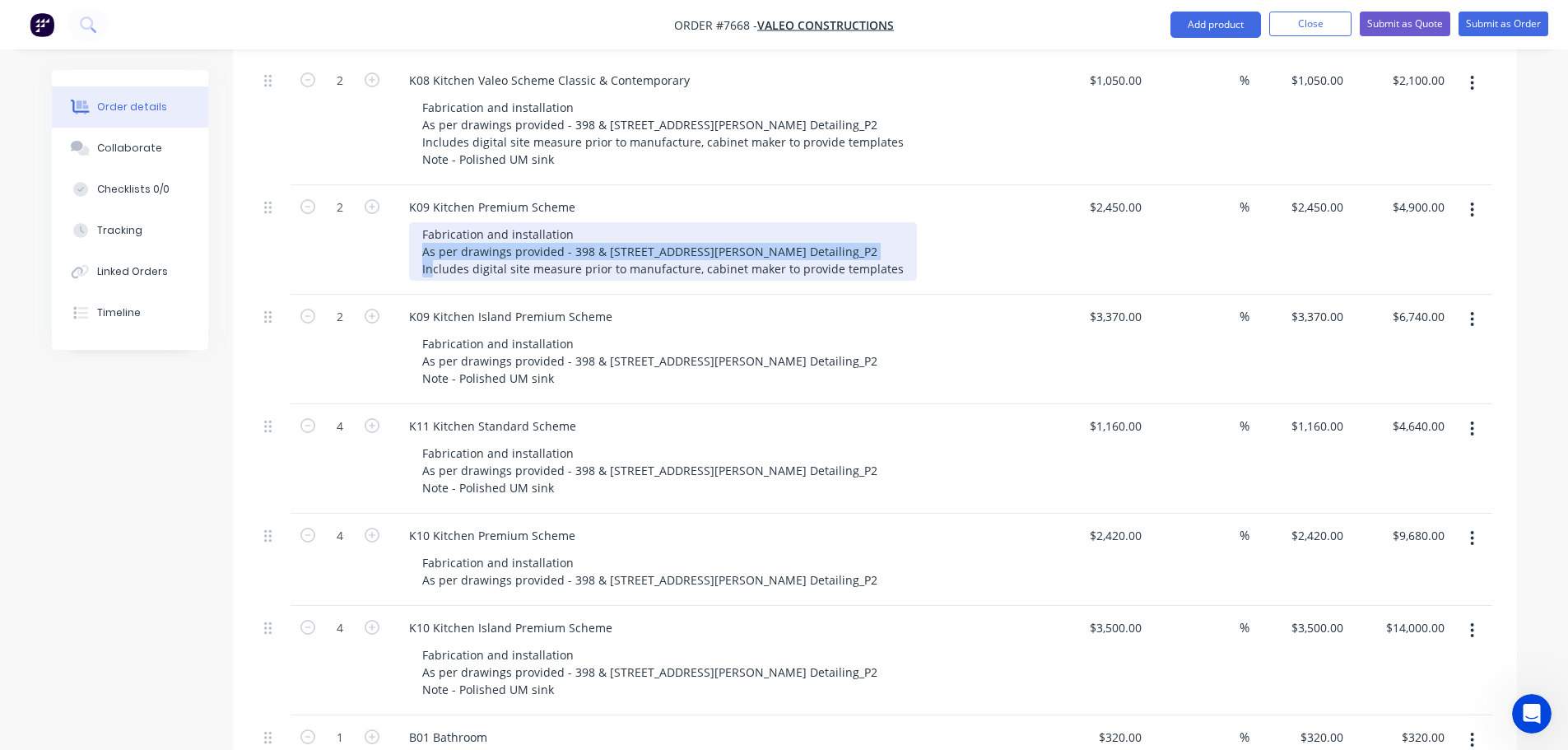
drag, startPoint x: 421, startPoint y: 224, endPoint x: 874, endPoint y: 231, distance: 453.1
click at [874, 231] on div "Fabrication and installation As per drawings provided - 398 & [STREET_ADDRESS][…" at bounding box center [663, 251] width 508 height 58
click at [601, 252] on div "Fabrication and installation As per drawings provided - 398 & [STREET_ADDRESS][…" at bounding box center [663, 251] width 508 height 58
drag, startPoint x: 425, startPoint y: 245, endPoint x: 895, endPoint y: 235, distance: 470.1
click at [888, 247] on div "Fabrication and installation As per drawings provided - 398 & [STREET_ADDRESS][…" at bounding box center [663, 251] width 508 height 58
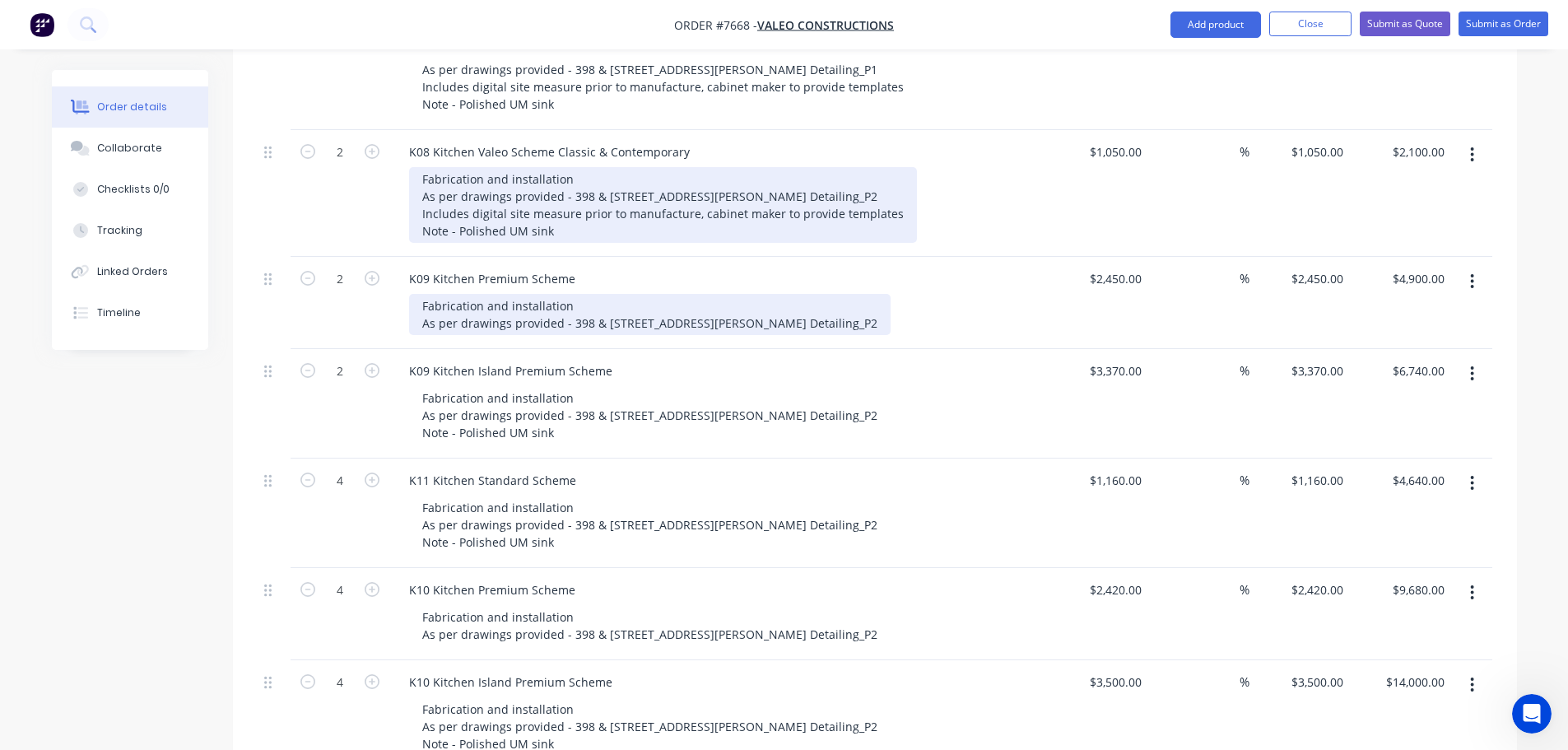
scroll to position [1719, 0]
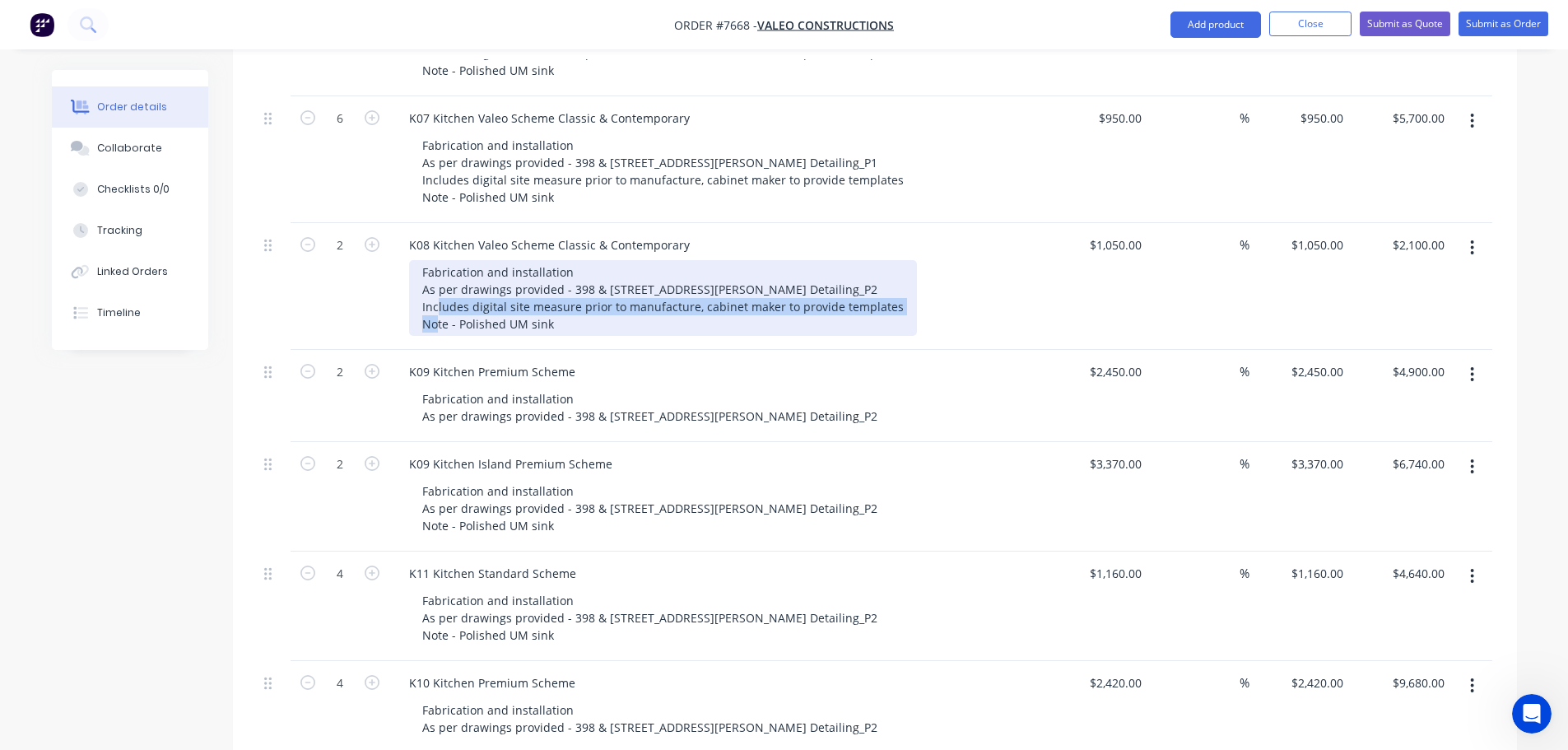
drag, startPoint x: 421, startPoint y: 281, endPoint x: 888, endPoint y: 290, distance: 467.1
click at [895, 290] on div "Fabrication and installation As per drawings provided - 398 & [STREET_ADDRESS][…" at bounding box center [663, 299] width 508 height 76
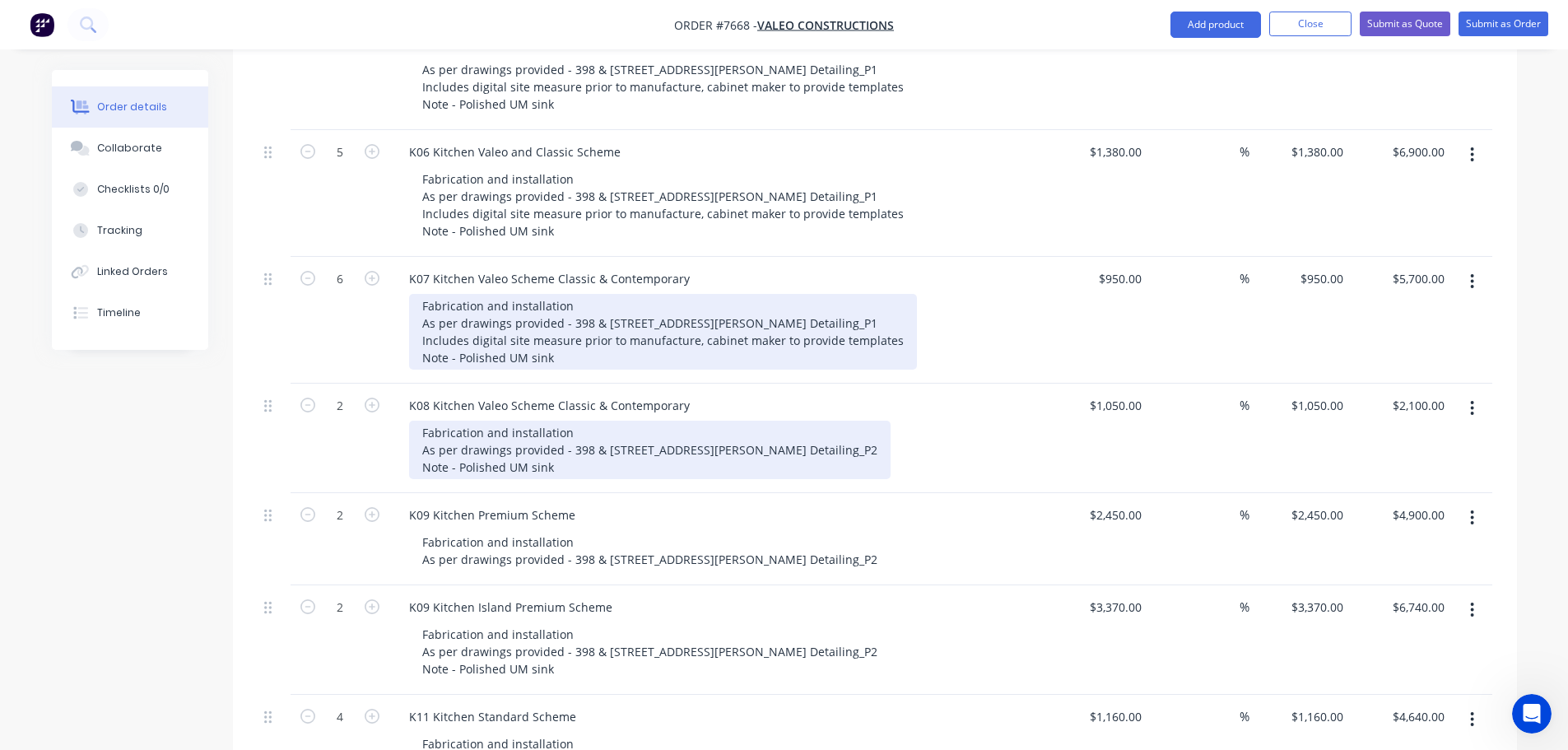
scroll to position [1471, 0]
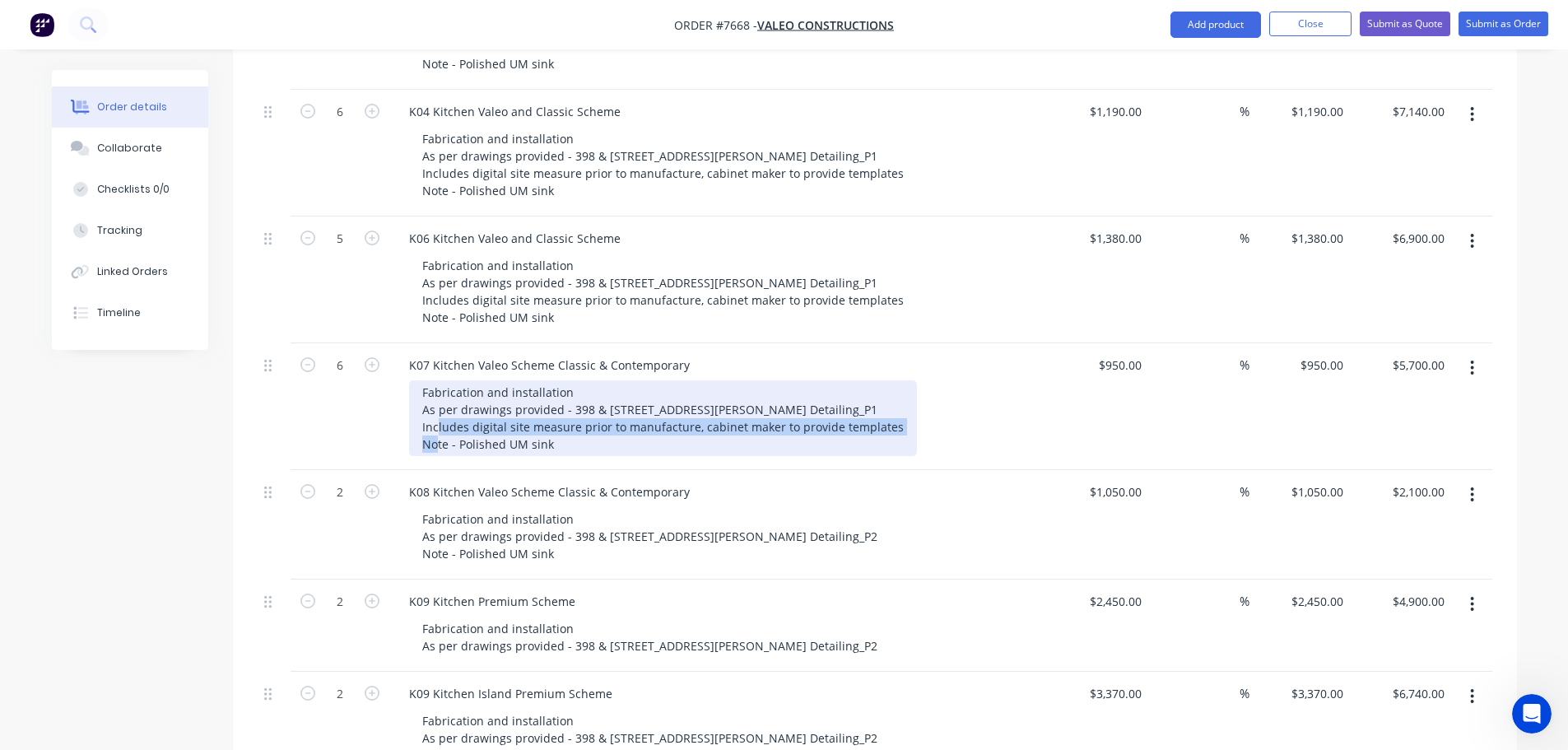
drag, startPoint x: 418, startPoint y: 403, endPoint x: 891, endPoint y: 401, distance: 473.0
click at [891, 401] on div "Fabrication and installation As per drawings provided - 398 & [STREET_ADDRESS][…" at bounding box center [663, 418] width 508 height 76
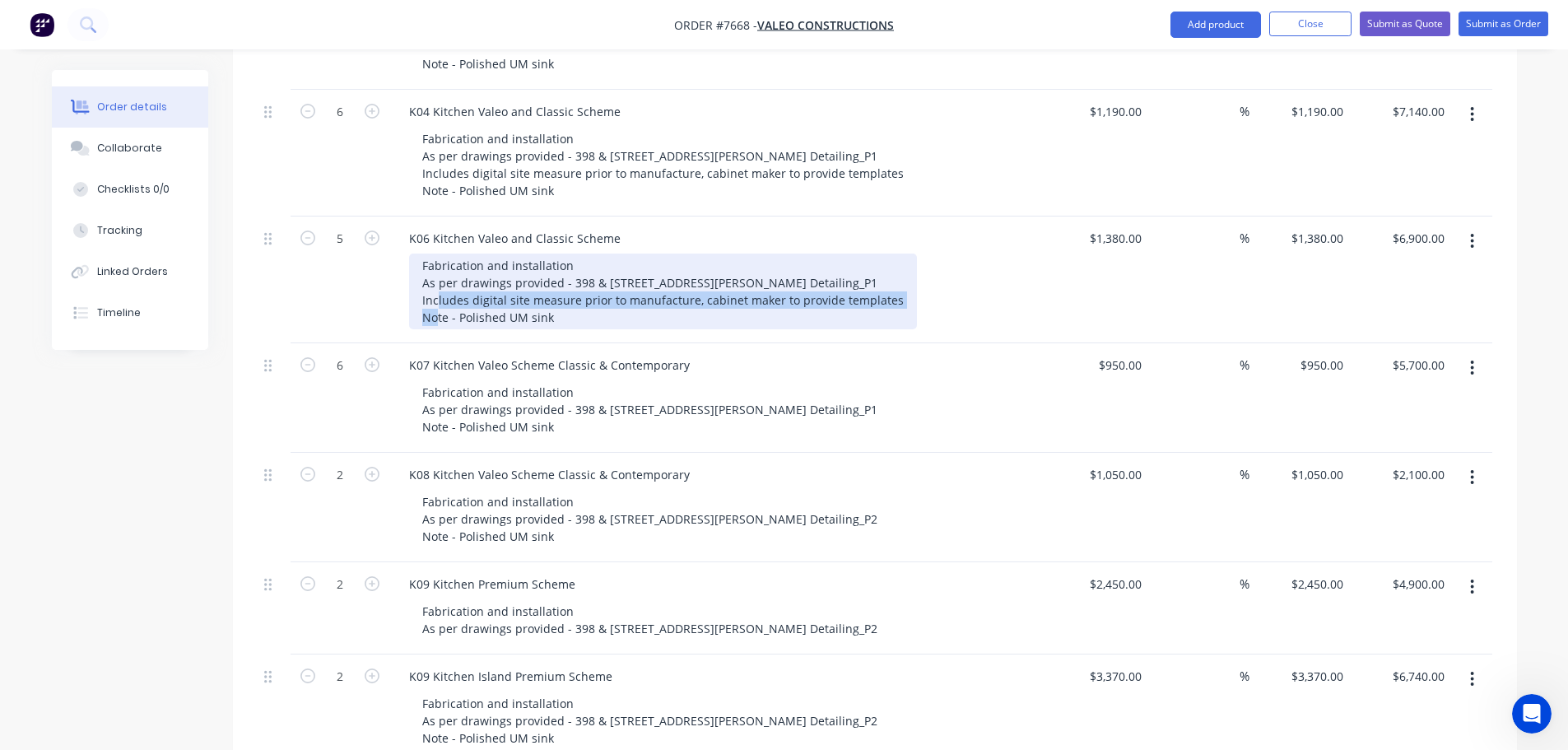
drag, startPoint x: 421, startPoint y: 275, endPoint x: 891, endPoint y: 278, distance: 470.0
click at [891, 278] on div "Fabrication and installation As per drawings provided - 398 & [STREET_ADDRESS][…" at bounding box center [663, 291] width 508 height 76
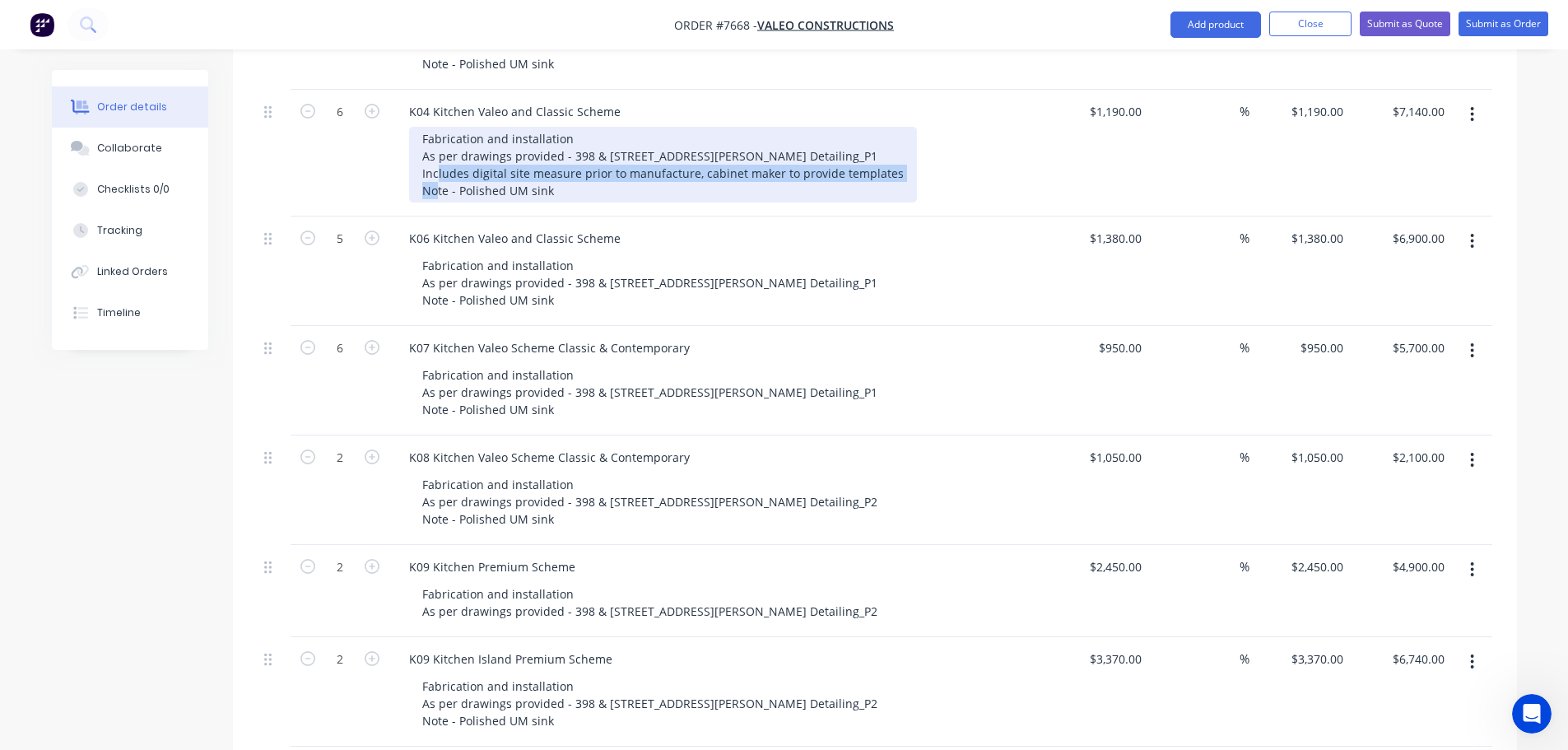
drag, startPoint x: 419, startPoint y: 150, endPoint x: 904, endPoint y: 149, distance: 485.0
click at [904, 149] on div "Fabrication and installation As per drawings provided - 398 & [STREET_ADDRESS][…" at bounding box center [725, 165] width 632 height 76
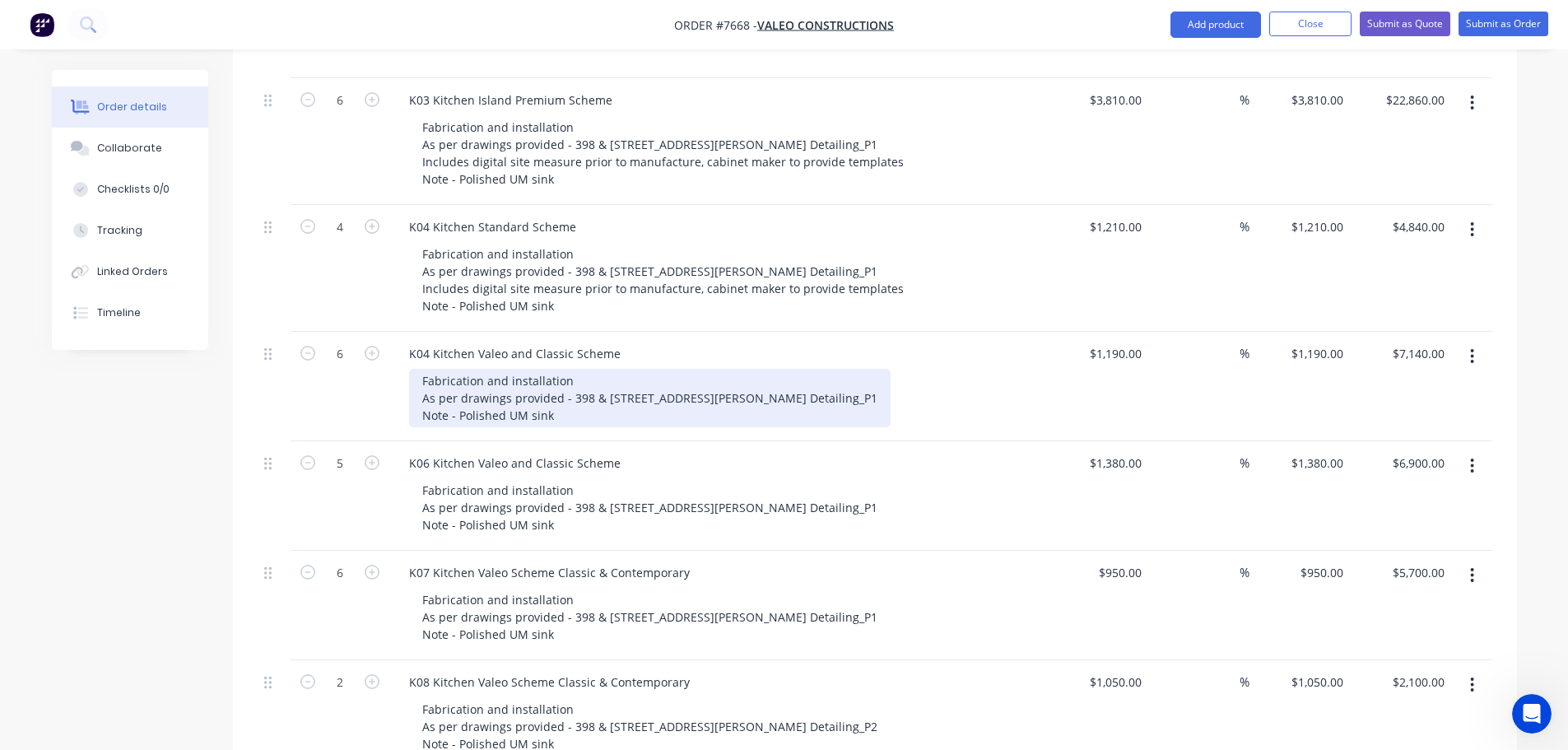
scroll to position [1225, 0]
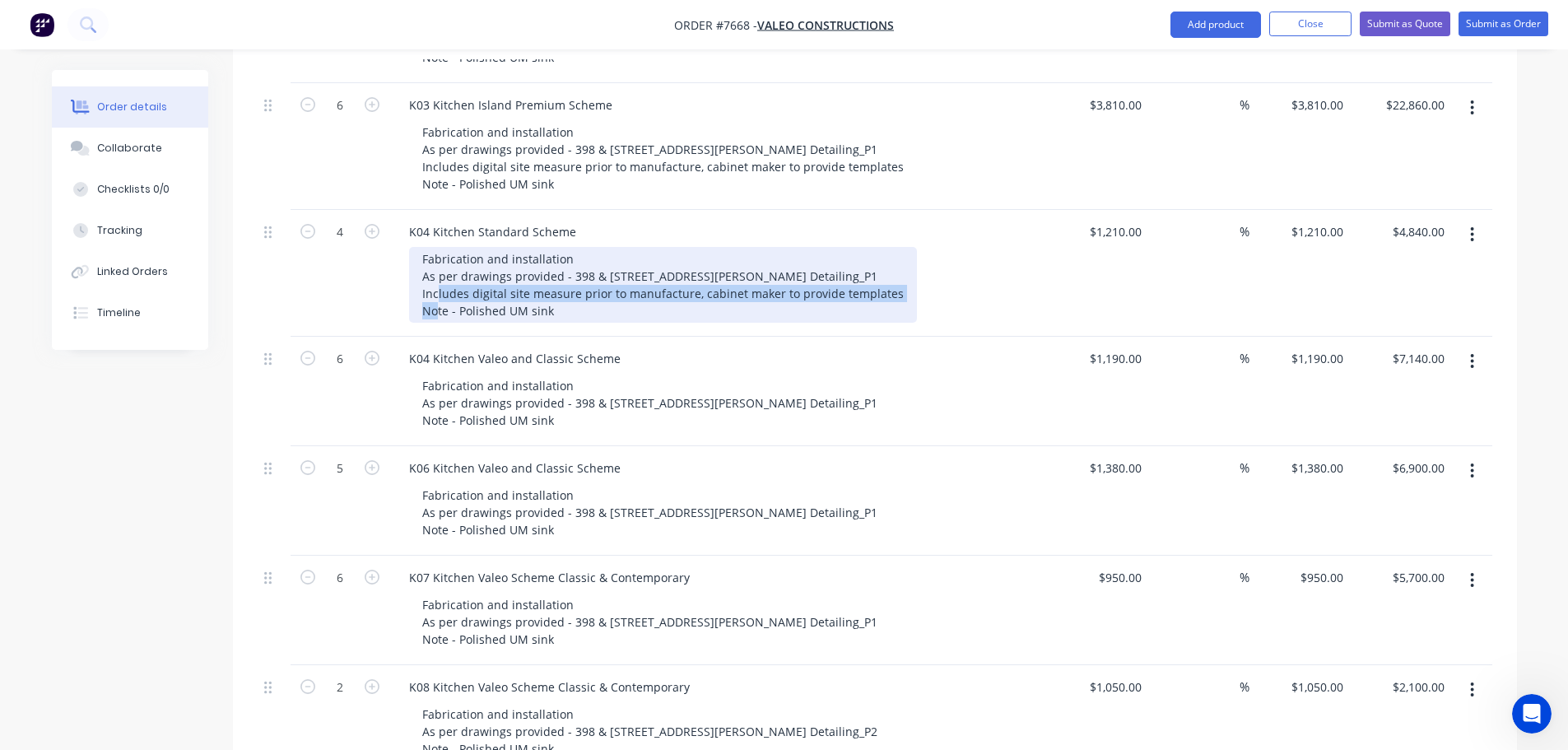
drag, startPoint x: 422, startPoint y: 271, endPoint x: 890, endPoint y: 268, distance: 468.0
click at [890, 268] on div "Fabrication and installation As per drawings provided - 398 & [STREET_ADDRESS][…" at bounding box center [663, 285] width 508 height 76
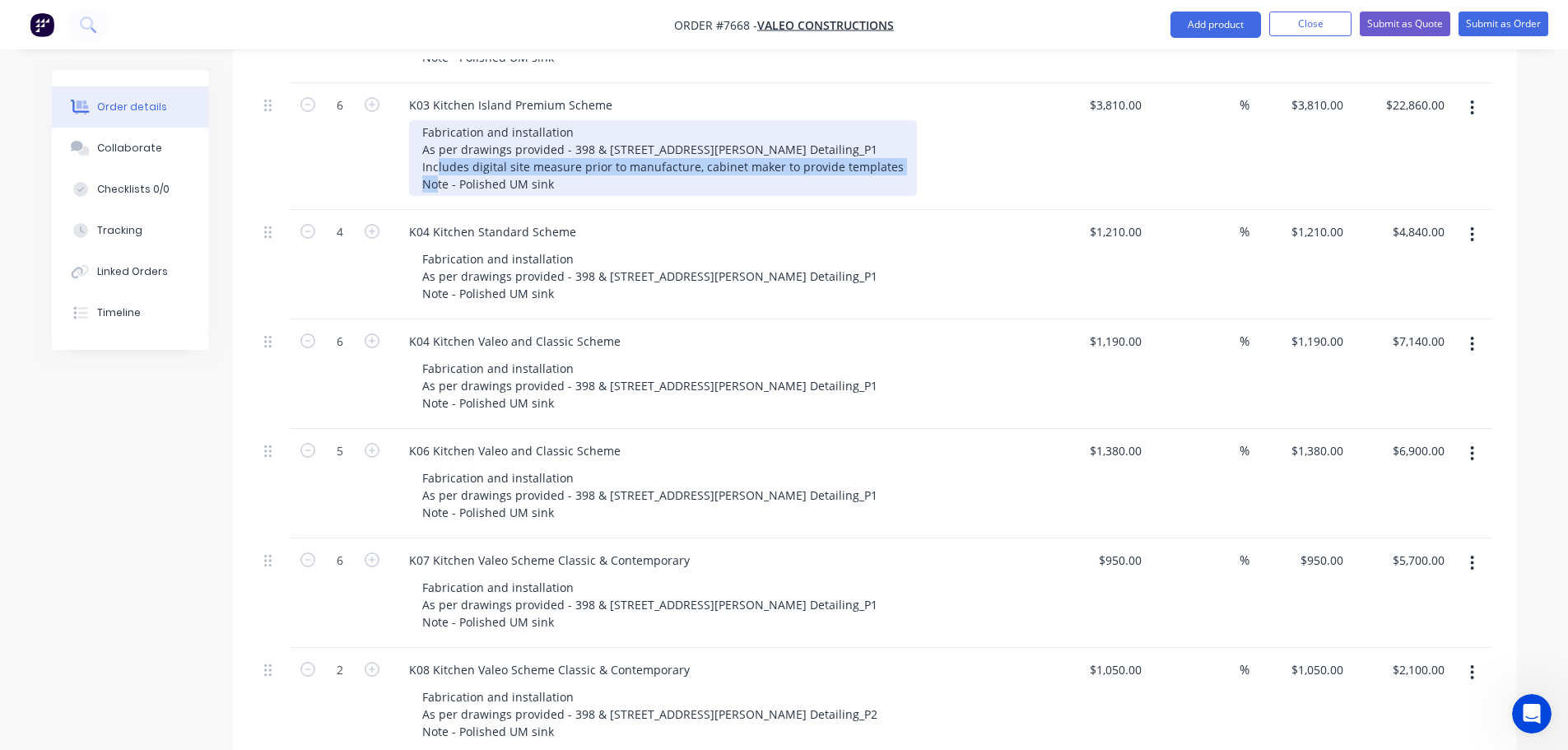
drag, startPoint x: 419, startPoint y: 143, endPoint x: 891, endPoint y: 146, distance: 472.0
click at [891, 146] on div "Fabrication and installation As per drawings provided - 398 & [STREET_ADDRESS][…" at bounding box center [663, 159] width 508 height 76
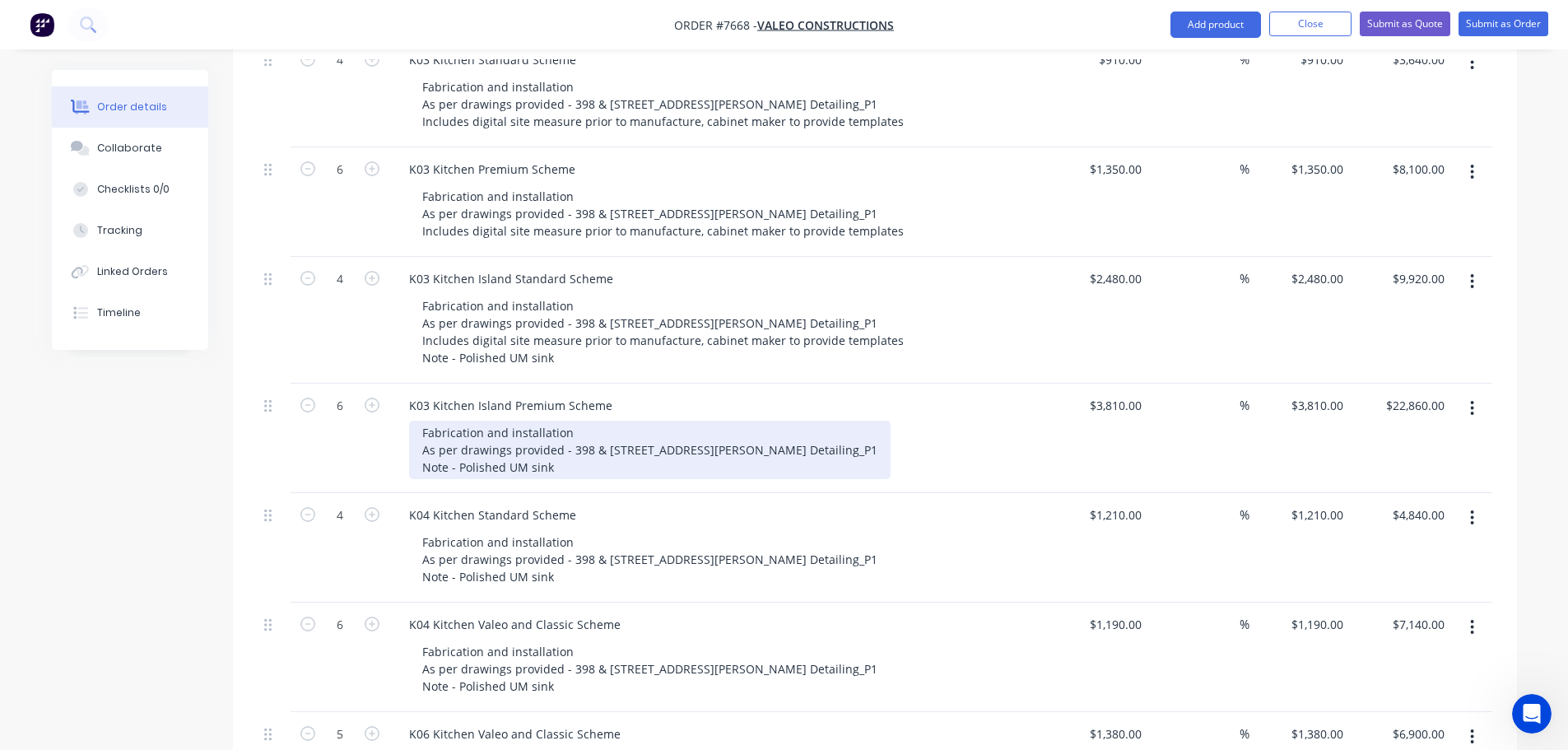
scroll to position [896, 0]
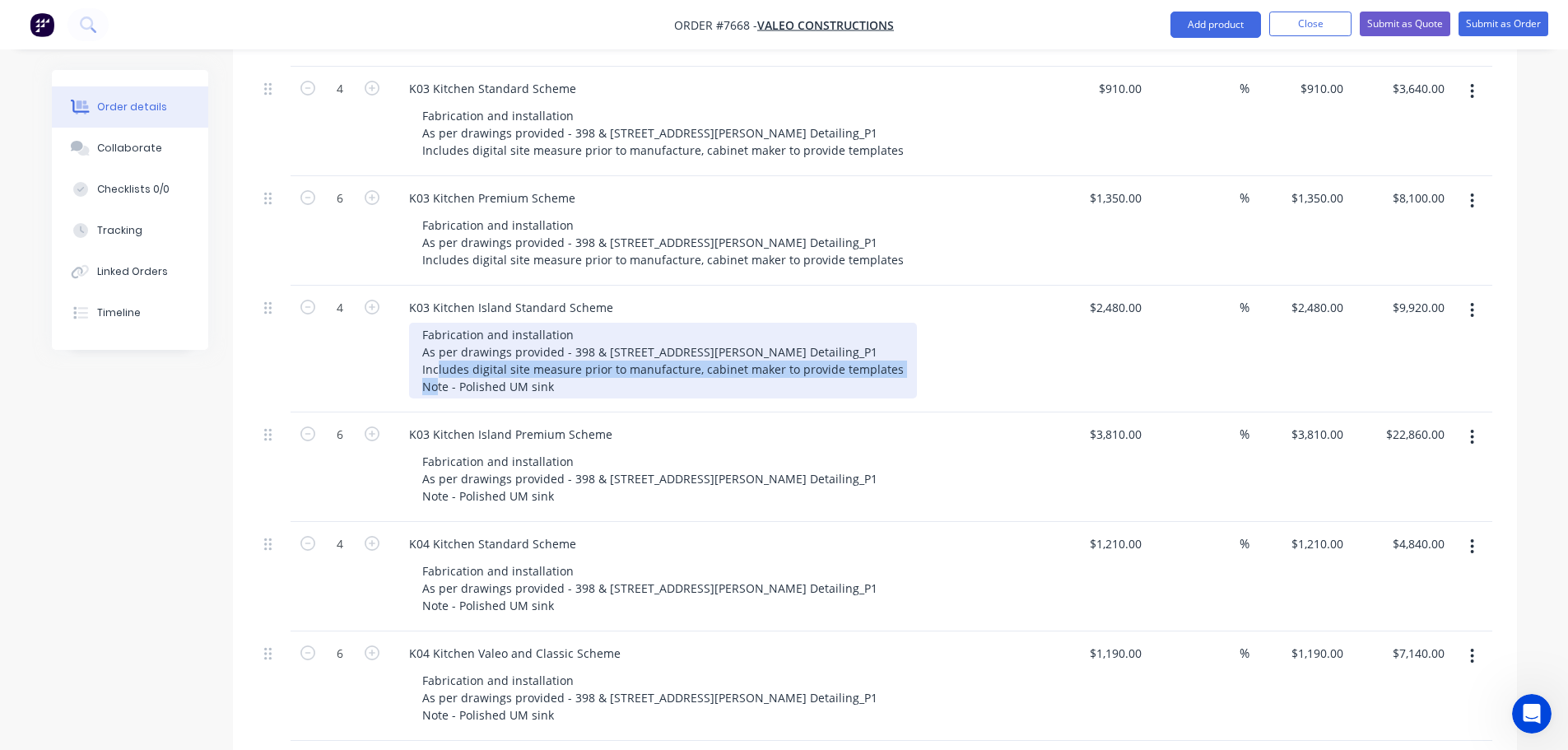
drag, startPoint x: 418, startPoint y: 344, endPoint x: 900, endPoint y: 341, distance: 482.0
click at [900, 341] on div "Fabrication and installation As per drawings provided - 398 & [STREET_ADDRESS][…" at bounding box center [725, 361] width 632 height 76
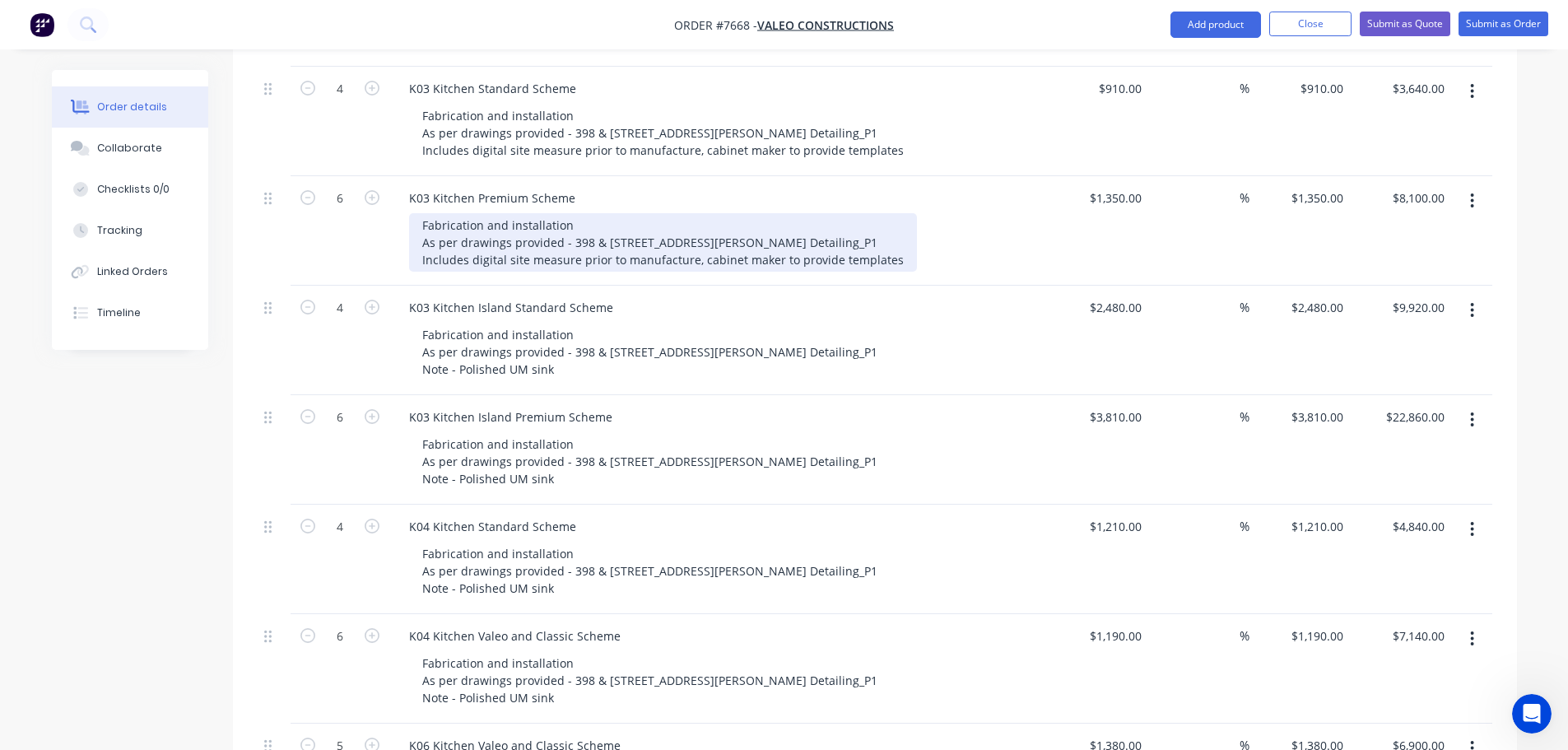
drag, startPoint x: 422, startPoint y: 237, endPoint x: 896, endPoint y: 244, distance: 474.1
click at [896, 244] on div "Fabrication and installation As per drawings provided - 398 & [STREET_ADDRESS][…" at bounding box center [663, 242] width 508 height 58
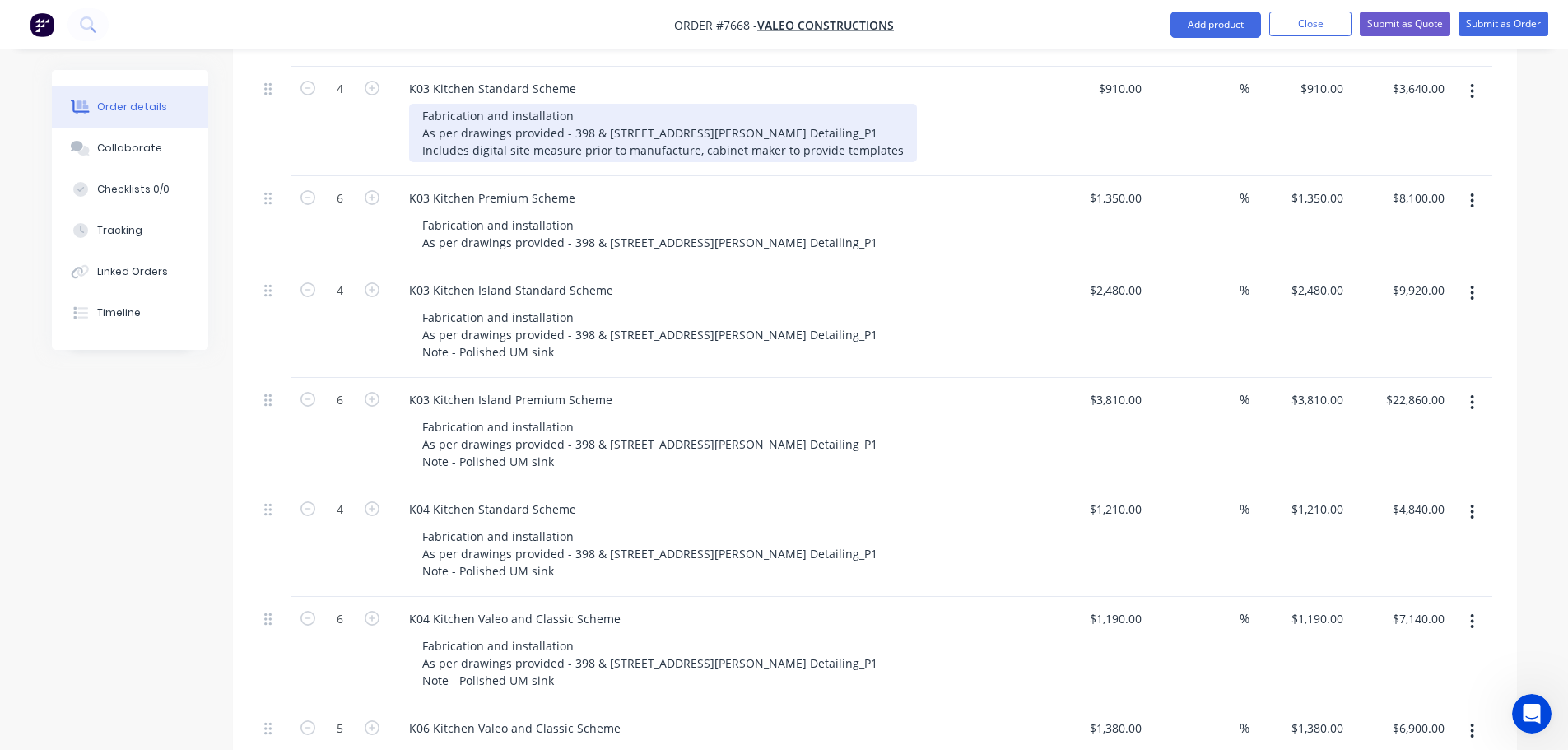
drag, startPoint x: 424, startPoint y: 127, endPoint x: 890, endPoint y: 138, distance: 466.1
click at [890, 138] on div "Fabrication and installation As per drawings provided - 398 & [STREET_ADDRESS][…" at bounding box center [663, 133] width 508 height 58
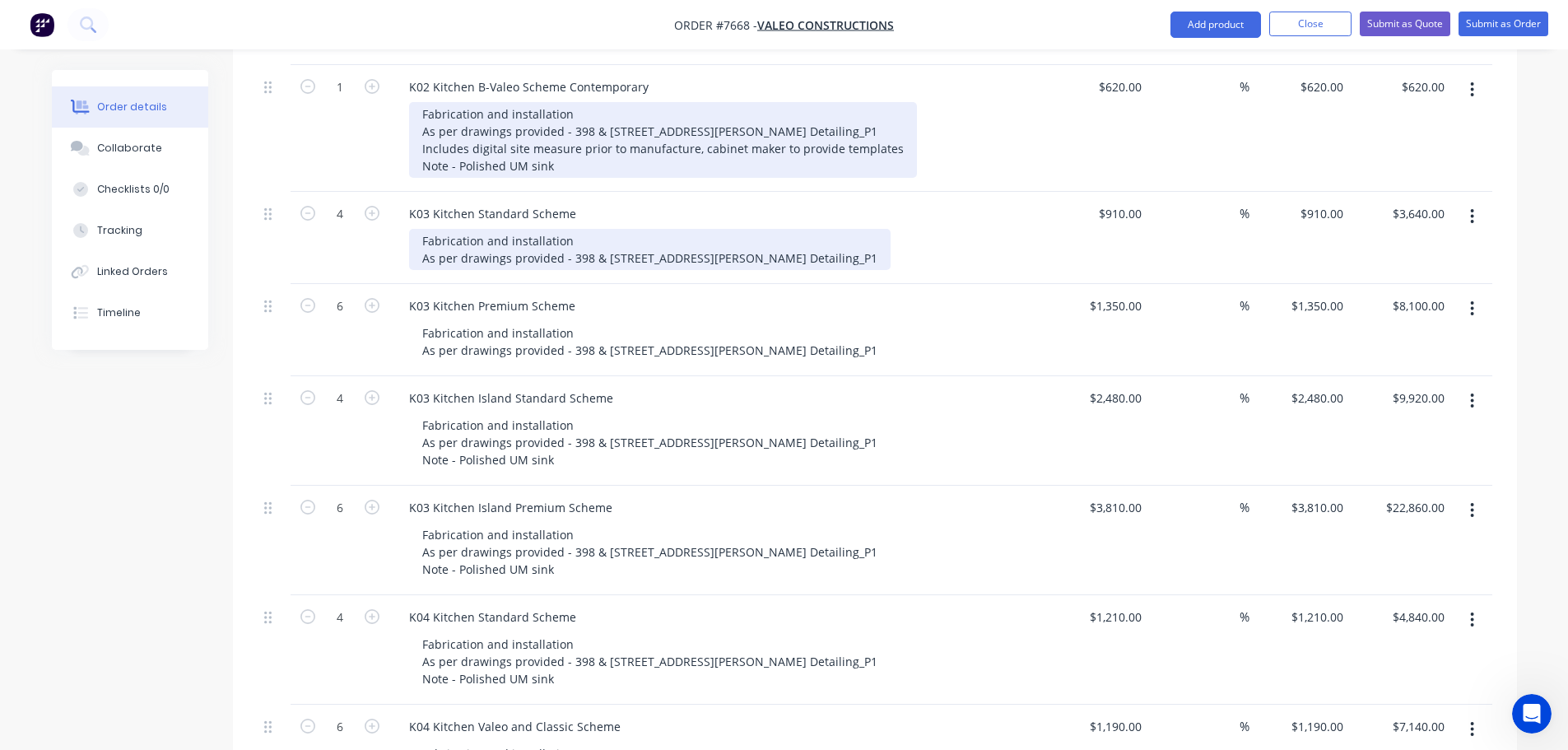
scroll to position [731, 0]
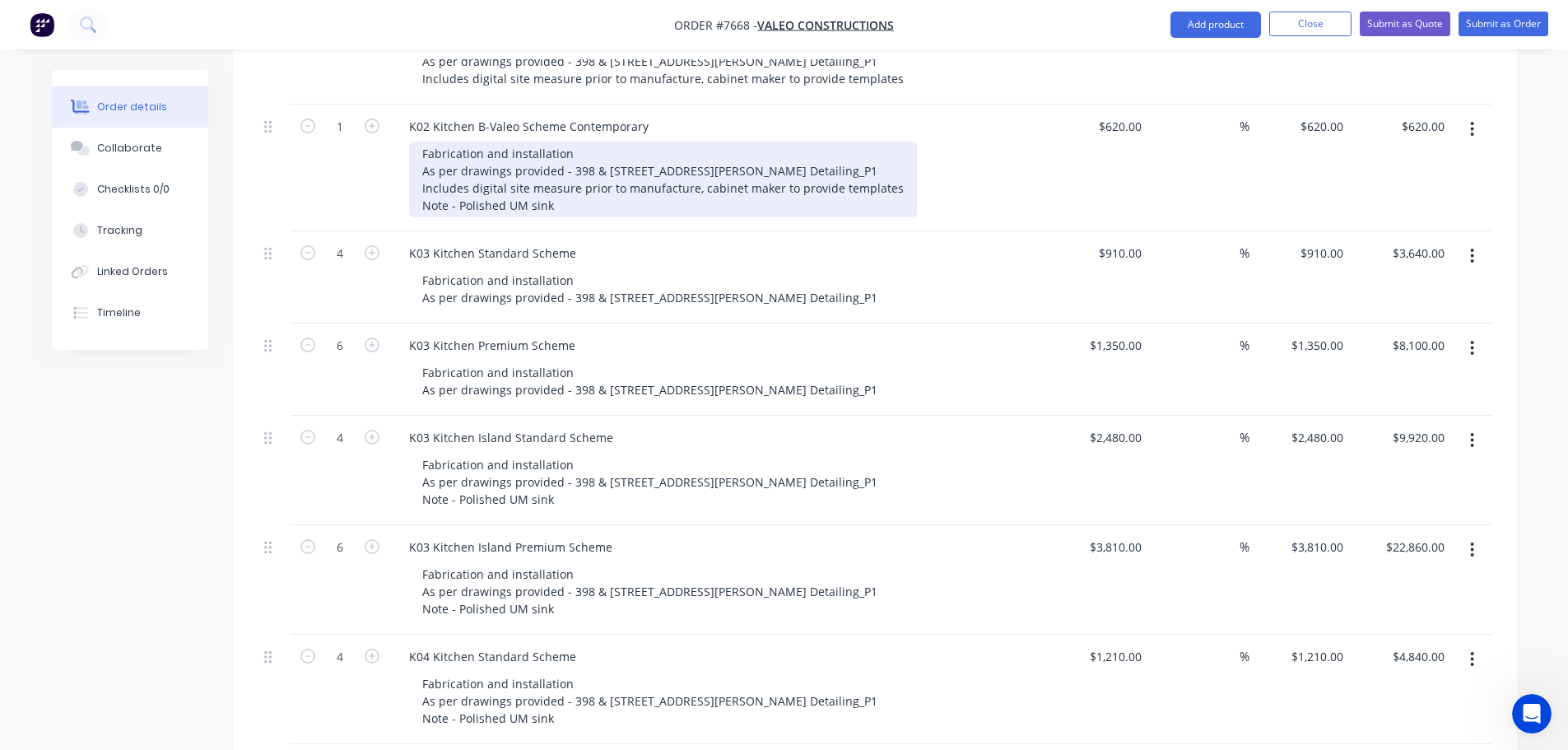
click at [422, 162] on div "Fabrication and installation As per drawings provided - 398 & [STREET_ADDRESS][…" at bounding box center [663, 180] width 508 height 76
drag, startPoint x: 422, startPoint y: 162, endPoint x: 881, endPoint y: 164, distance: 459.0
click at [881, 164] on div "Fabrication and installation As per drawings provided - 398 & [STREET_ADDRESS][…" at bounding box center [663, 180] width 508 height 76
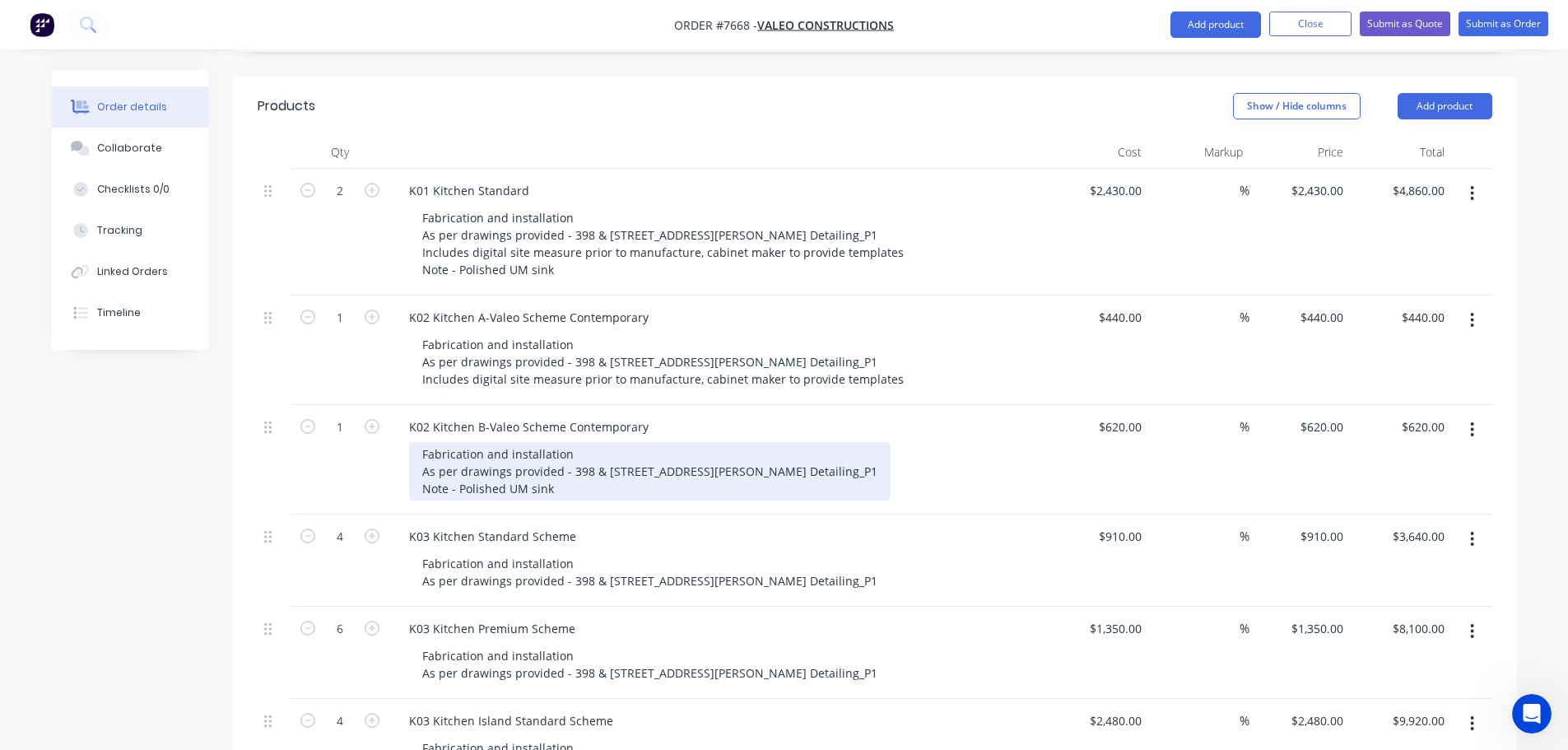
scroll to position [401, 0]
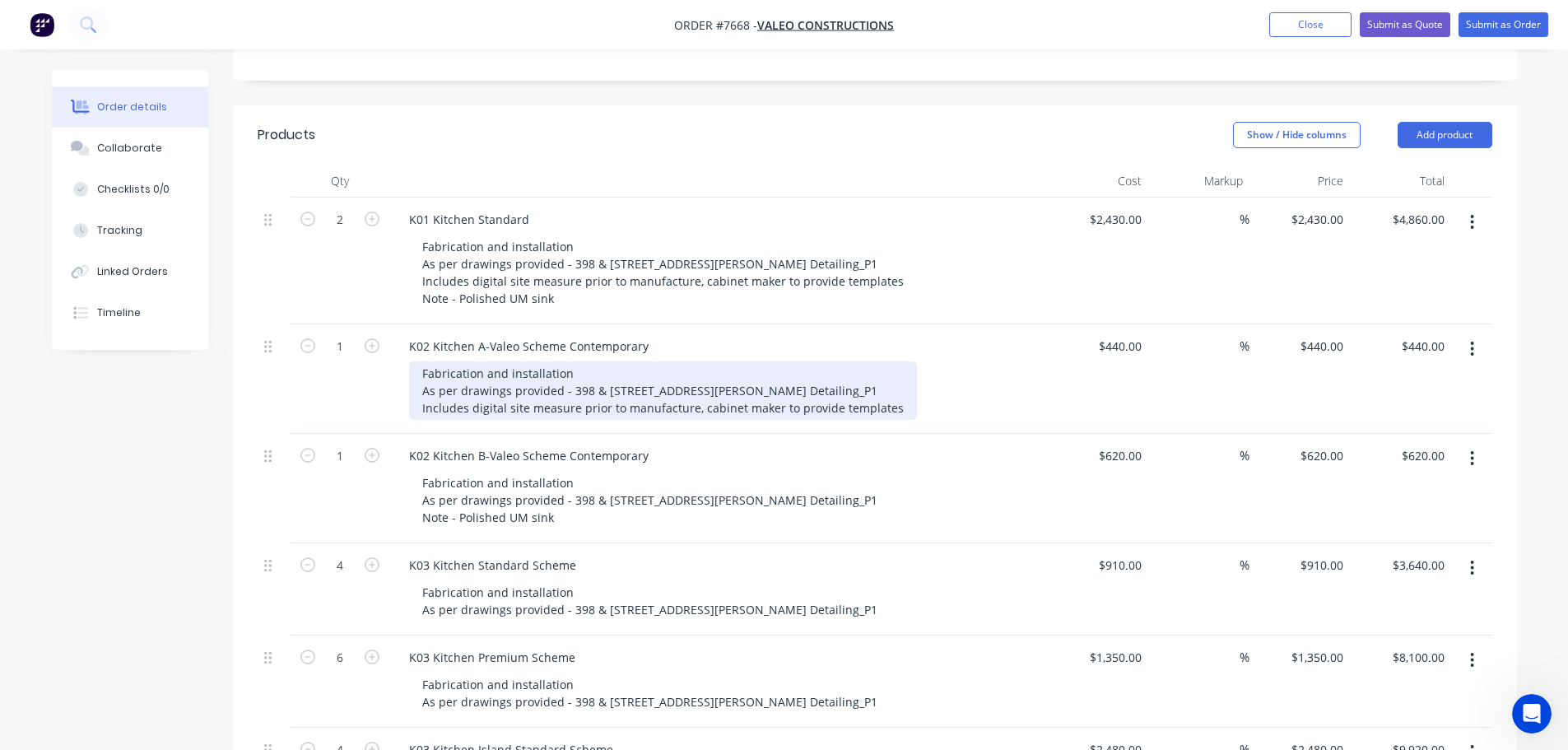
drag, startPoint x: 414, startPoint y: 388, endPoint x: 893, endPoint y: 390, distance: 479.0
click at [893, 390] on div "Fabrication and installation As per drawings provided - 398 & [STREET_ADDRESS][…" at bounding box center [663, 390] width 508 height 58
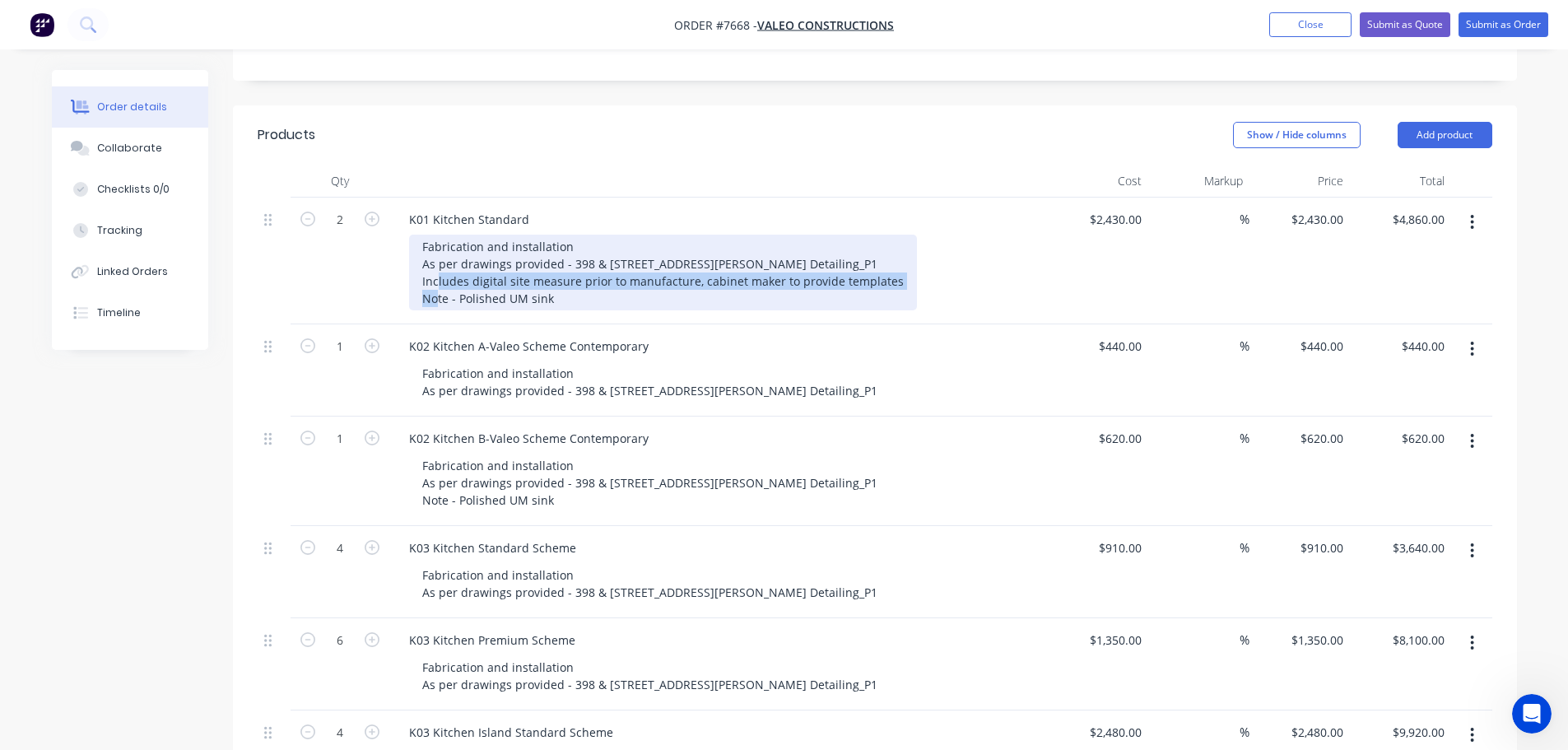
drag, startPoint x: 419, startPoint y: 256, endPoint x: 886, endPoint y: 255, distance: 467.0
click at [886, 255] on div "Fabrication and installation As per drawings provided - 398 & [STREET_ADDRESS][…" at bounding box center [663, 273] width 508 height 76
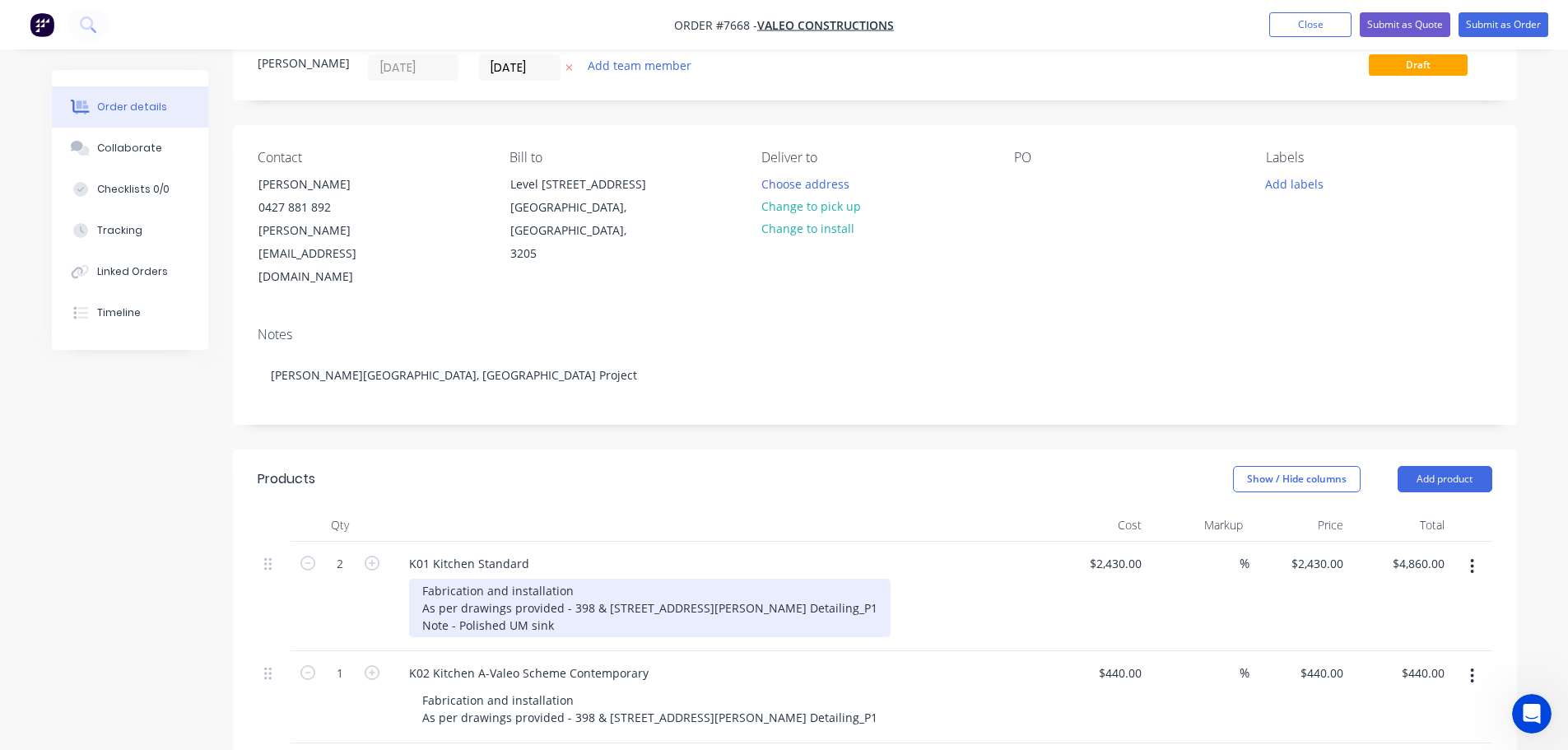
scroll to position [0, 0]
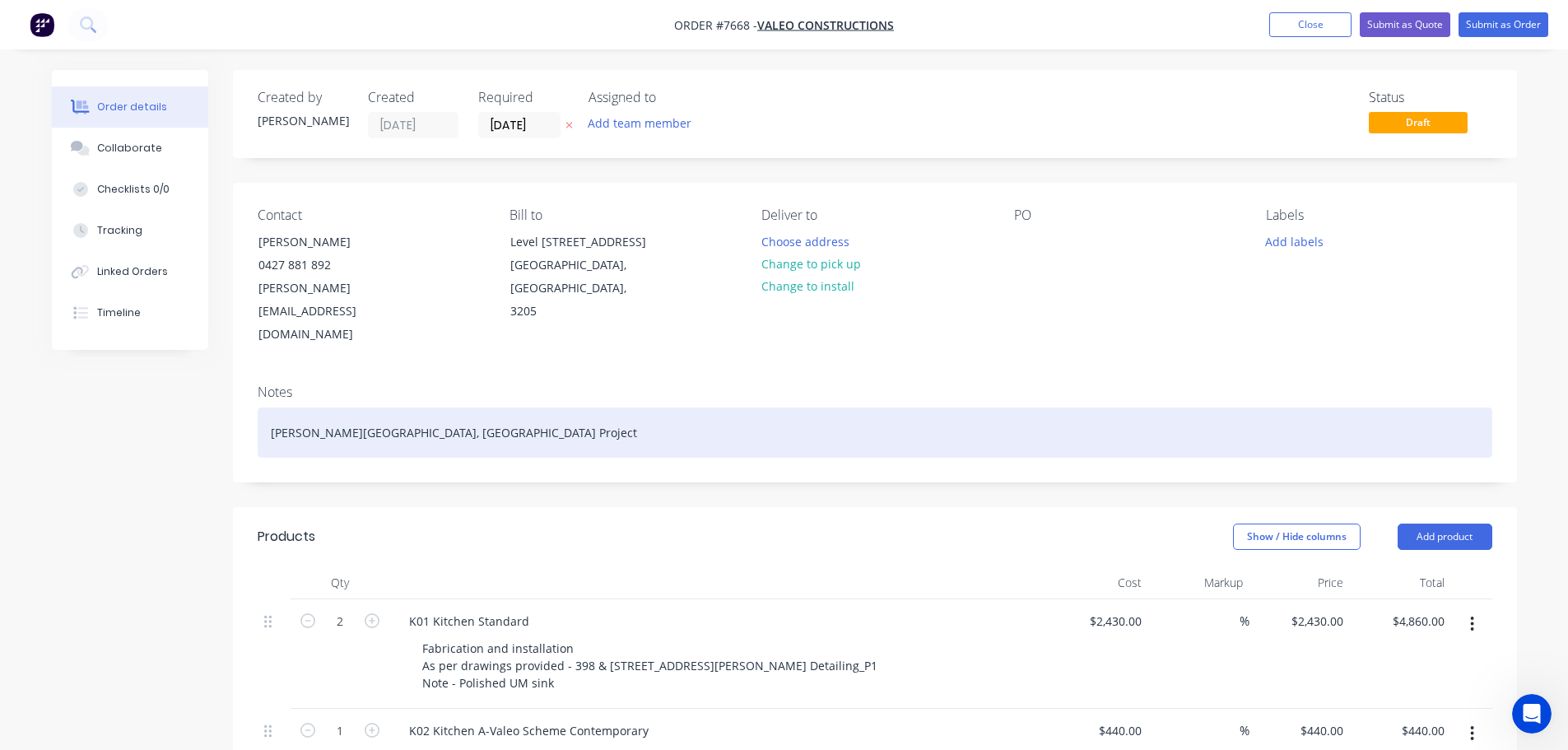
click at [485, 411] on div "[PERSON_NAME][GEOGRAPHIC_DATA], [GEOGRAPHIC_DATA] Project" at bounding box center [875, 432] width 1235 height 50
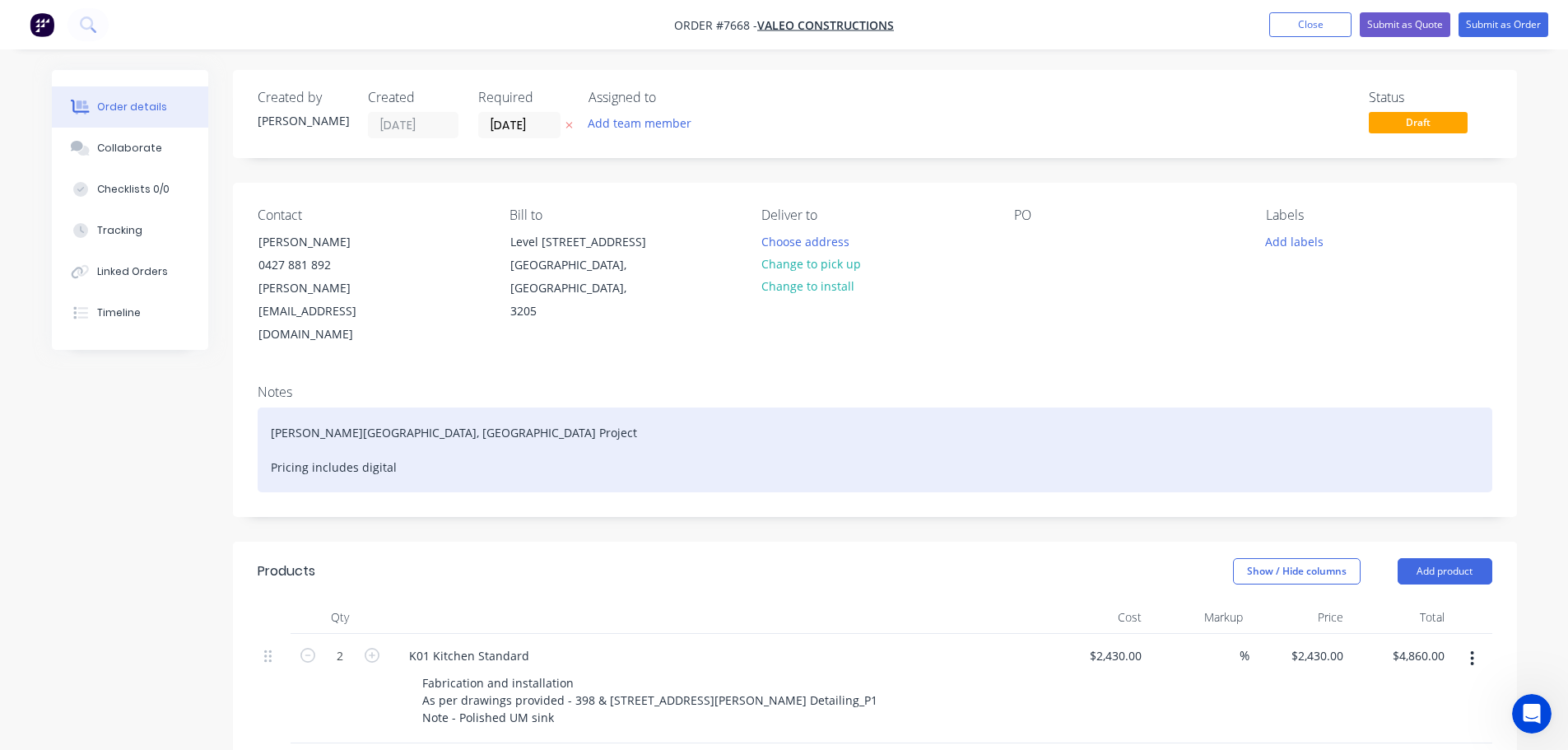
click at [268, 409] on div "Johnson Street, Abbotsford Project Pricing includes digital" at bounding box center [875, 449] width 1235 height 84
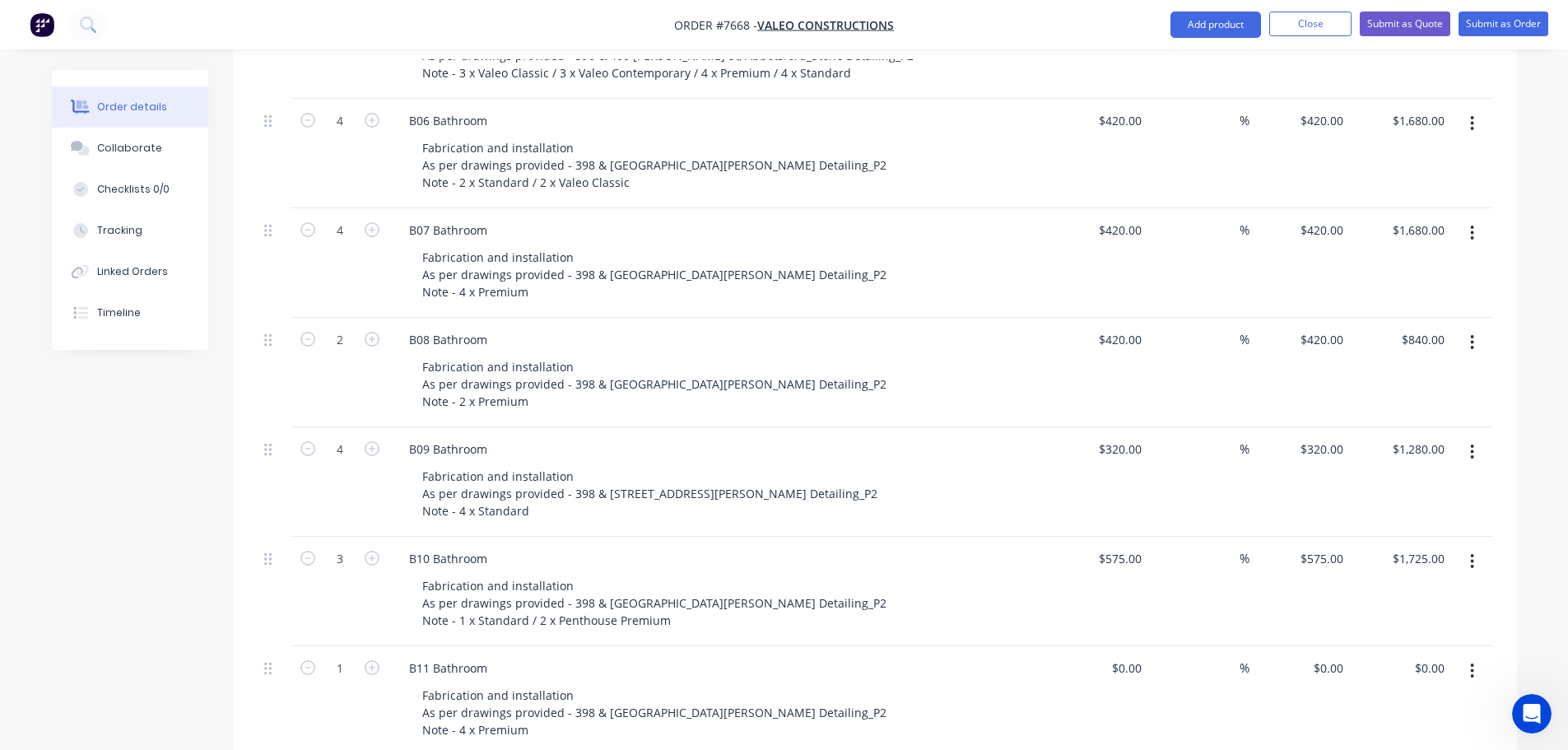
scroll to position [2880, 0]
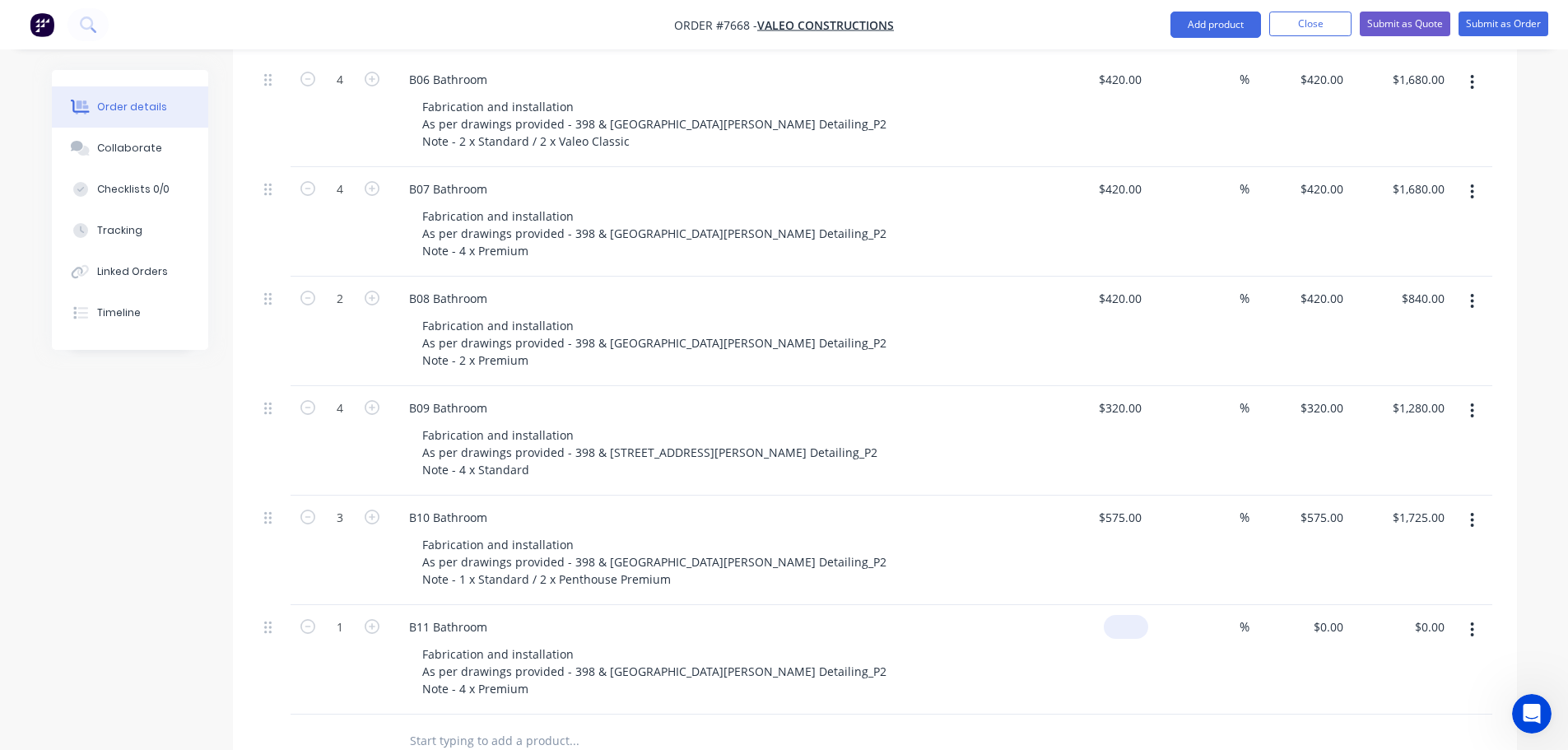
click at [1123, 615] on div "$0.00" at bounding box center [1127, 627] width 45 height 24
type input "$600.00"
click at [531, 724] on input "text" at bounding box center [573, 741] width 329 height 33
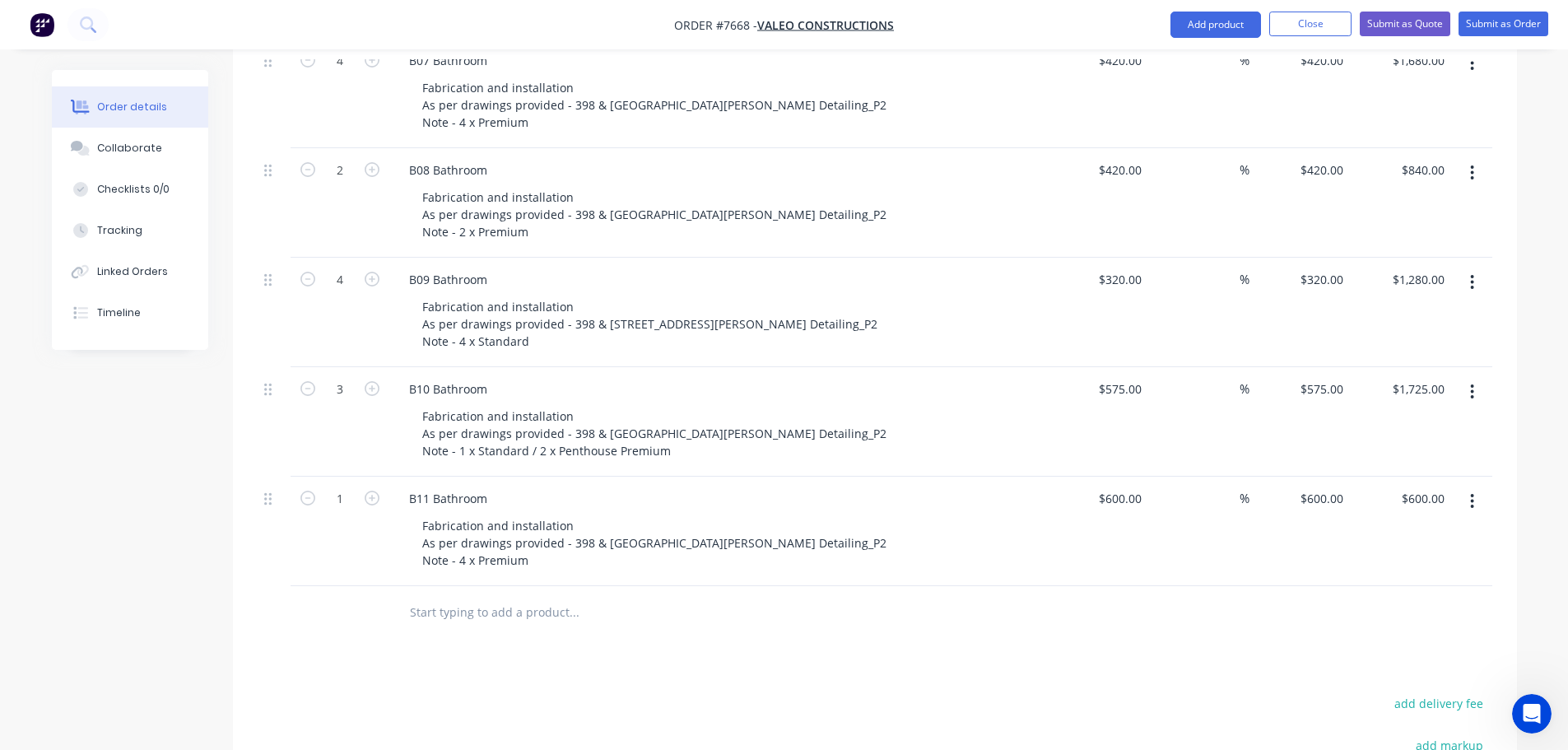
scroll to position [3045, 0]
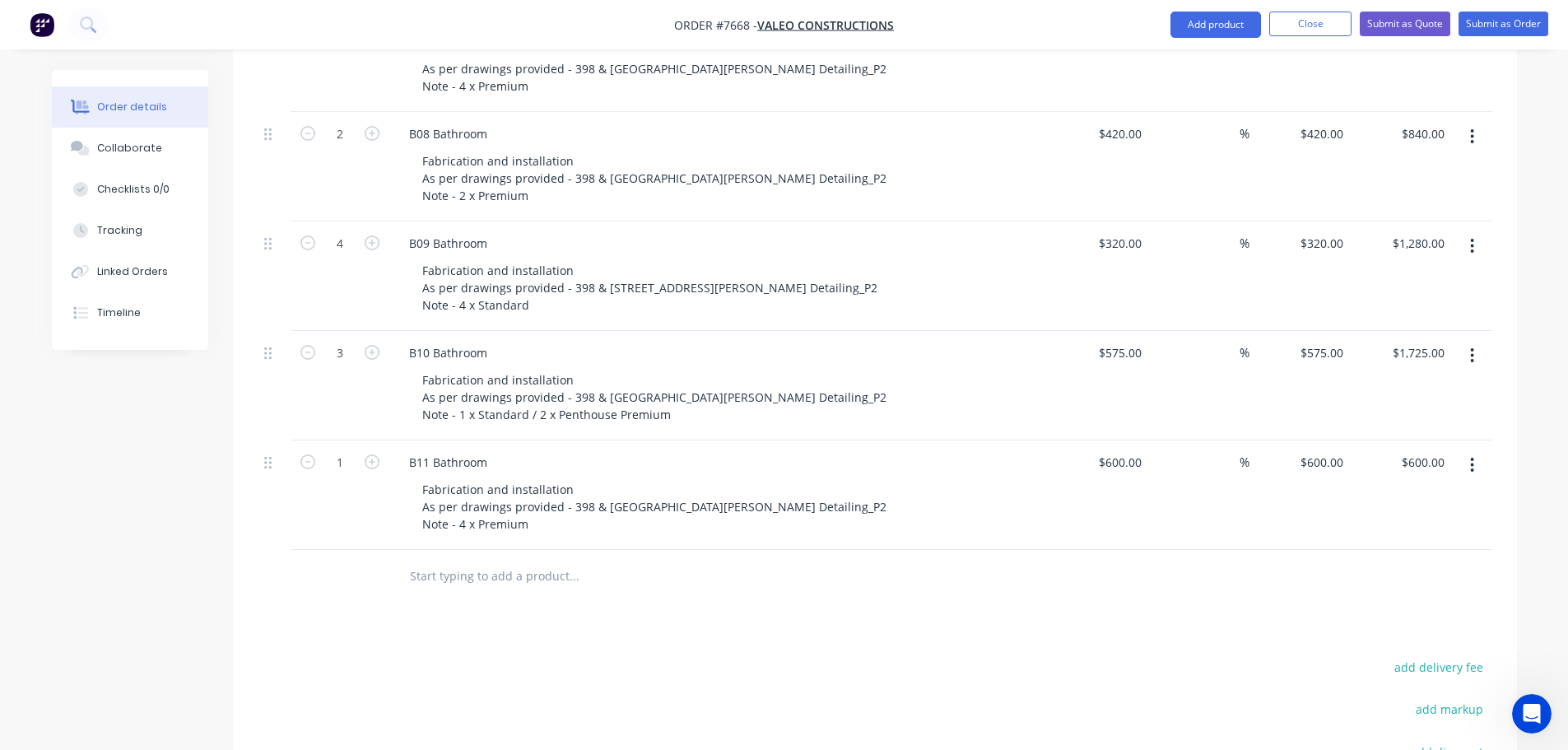
click at [459, 560] on input "text" at bounding box center [573, 577] width 329 height 33
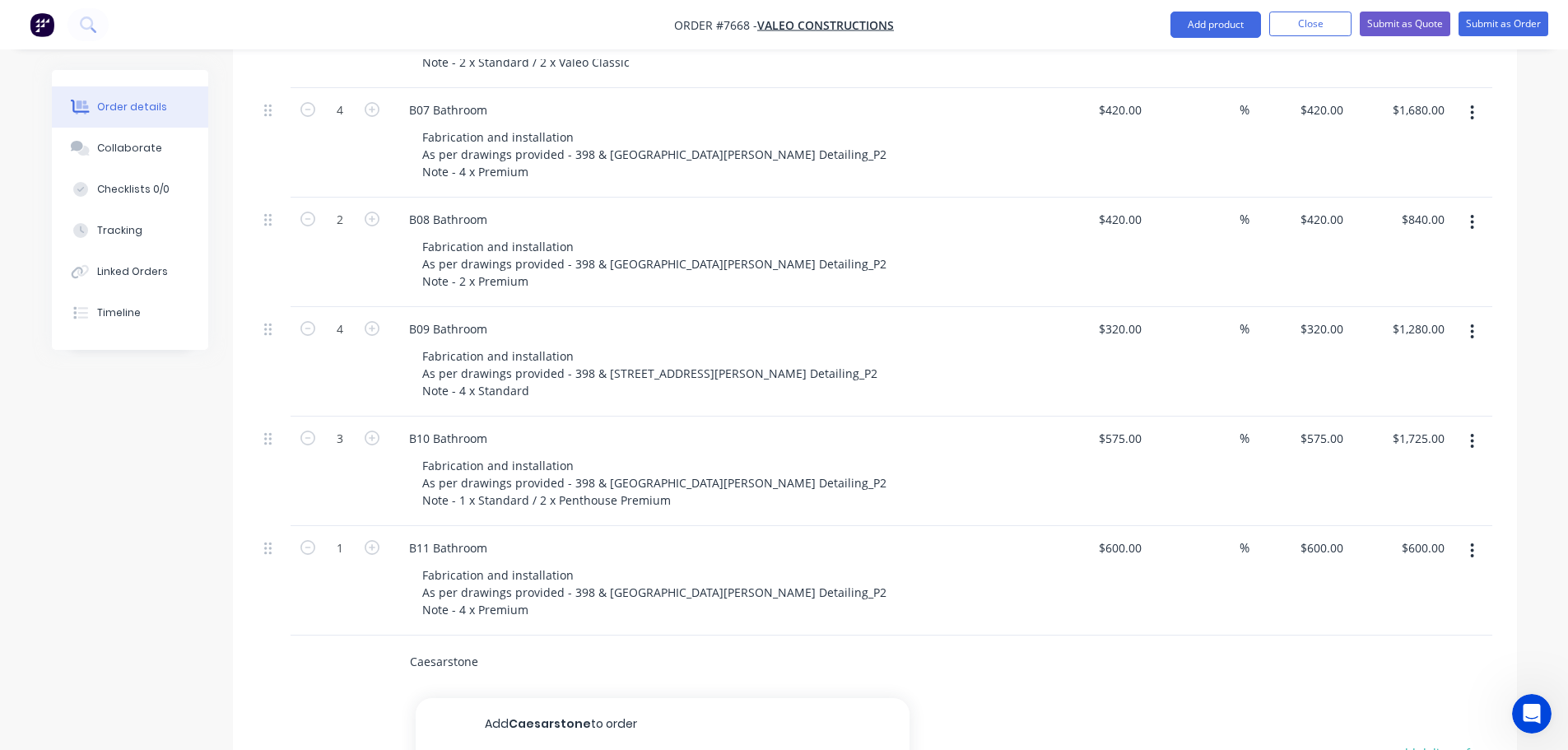
scroll to position [2963, 0]
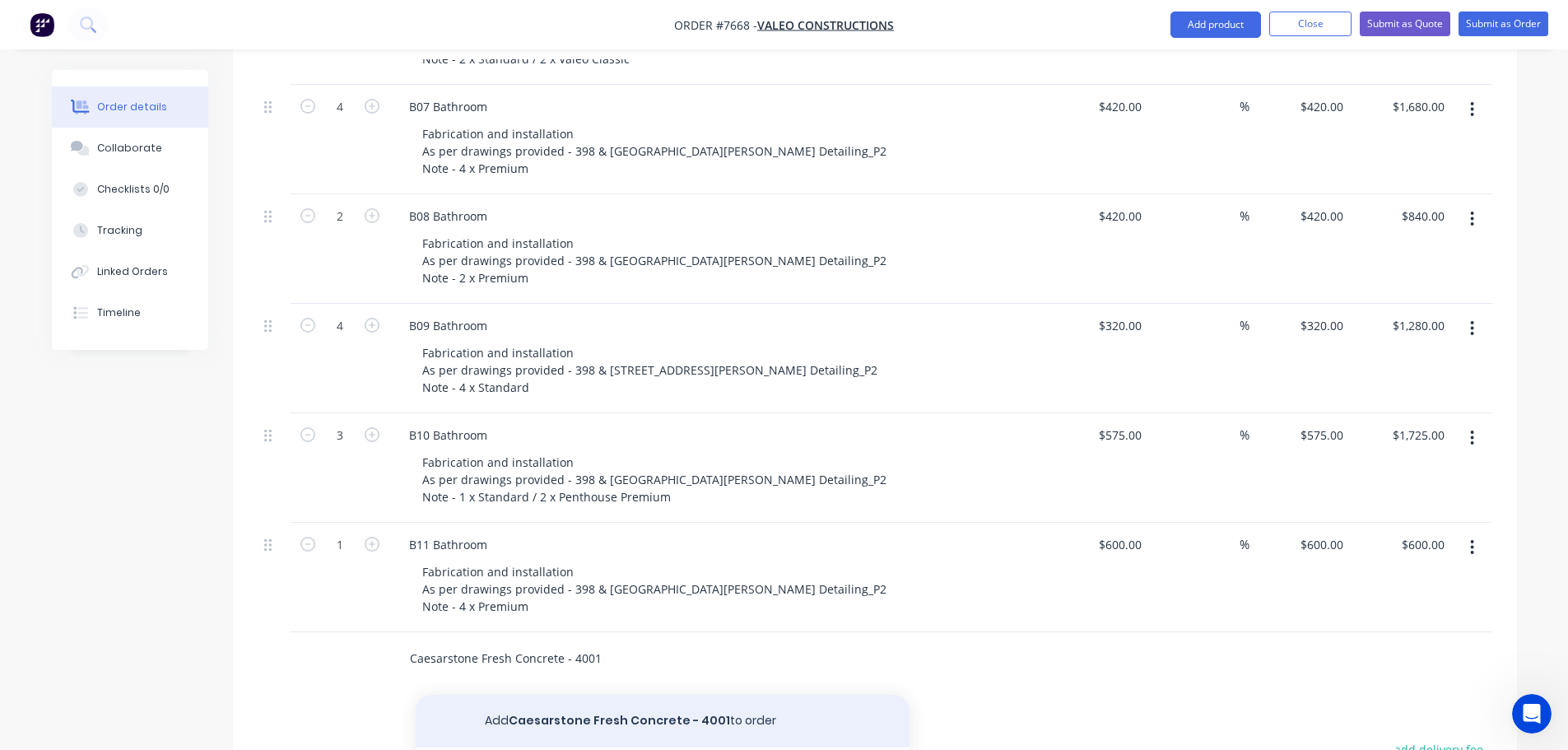
type input "Caesarstone Fresh Concrete - 4001"
click at [565, 700] on button "Add Caesarstone Fresh Concrete - 4001 to order" at bounding box center [662, 720] width 494 height 53
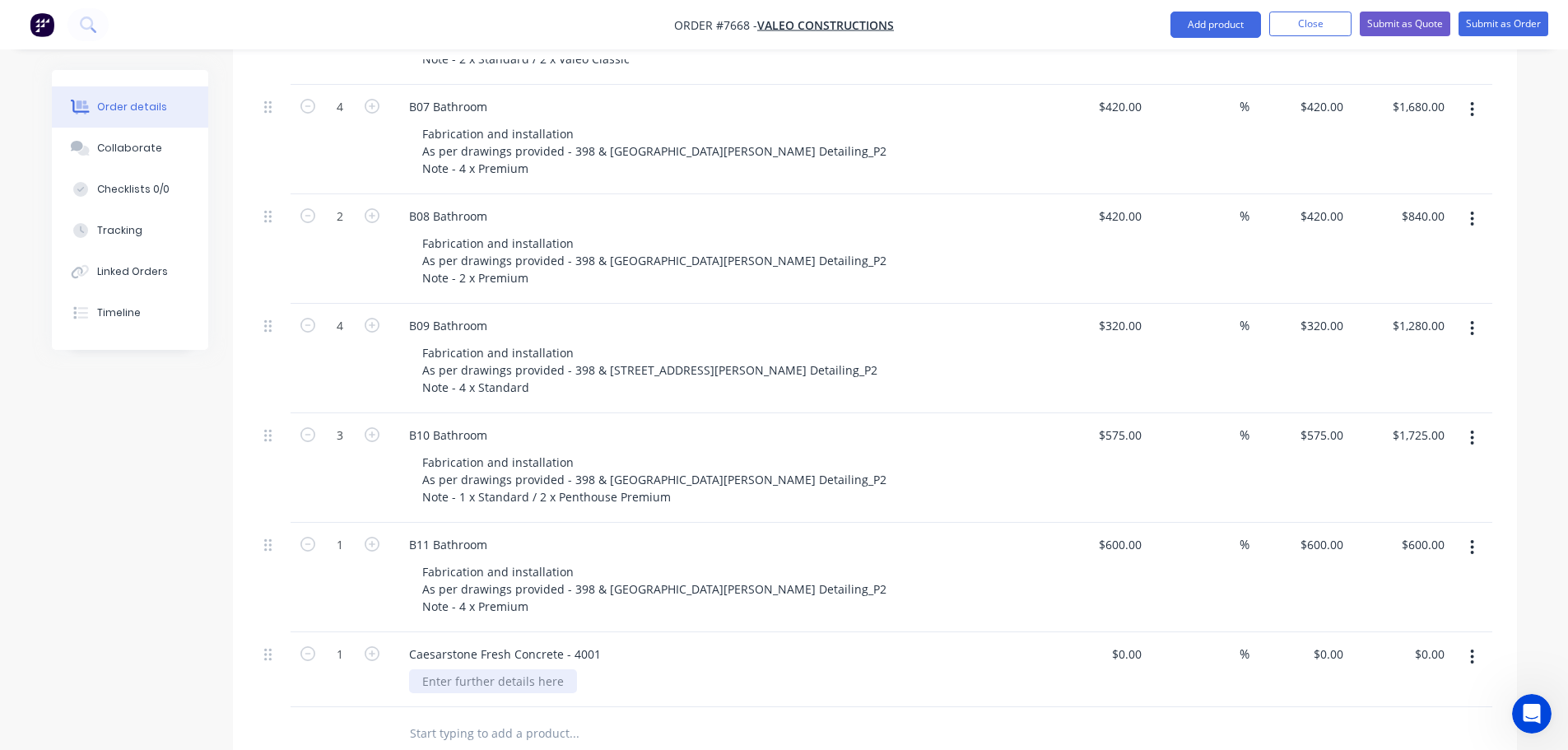
click at [488, 669] on div at bounding box center [492, 681] width 168 height 24
type input "$0.00"
click at [410, 642] on div "Caesarstone Fresh Concrete - 4001" at bounding box center [504, 654] width 218 height 24
type input "16"
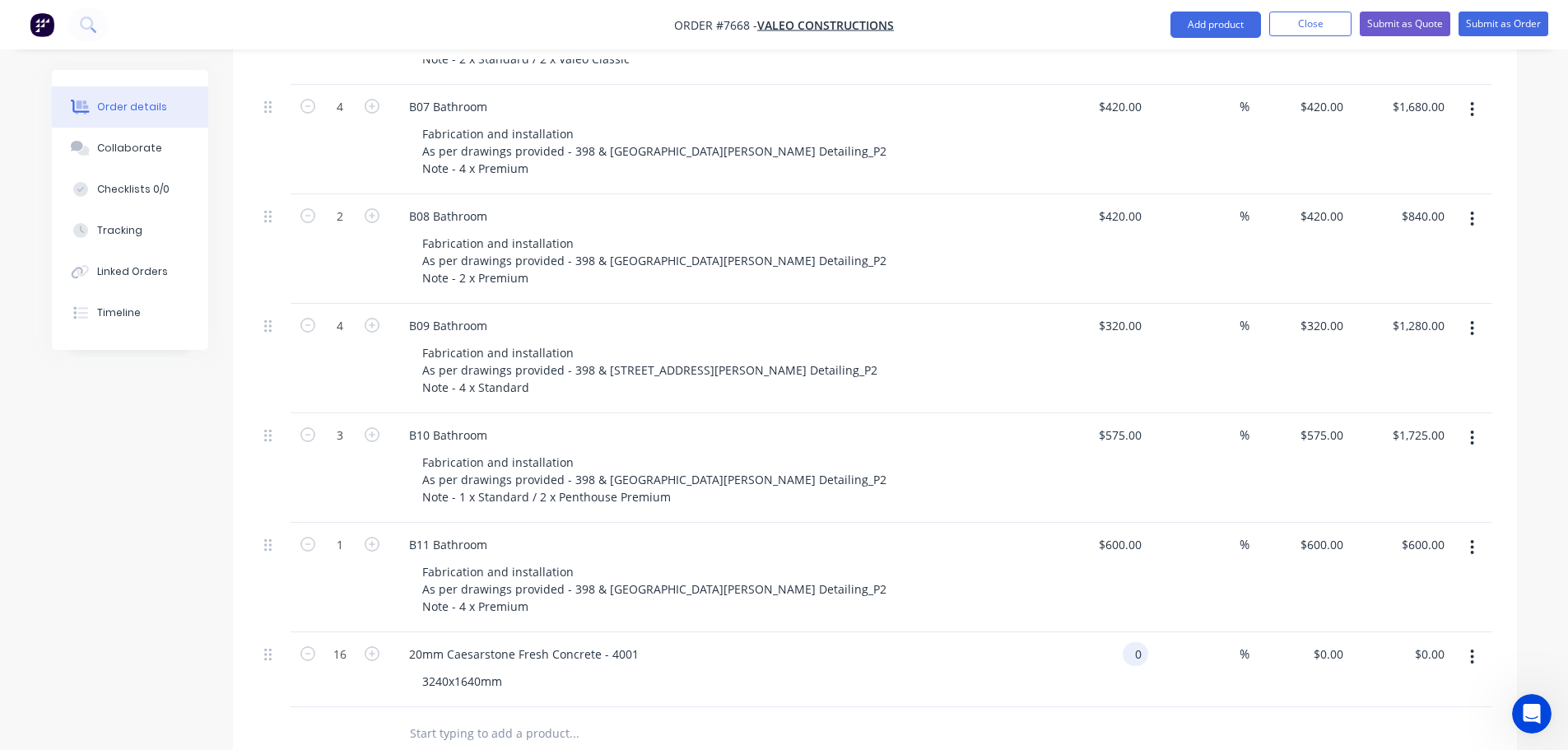
click at [1112, 632] on div "0 0" at bounding box center [1098, 669] width 101 height 75
type input "$750.00"
type input "$12,000.00"
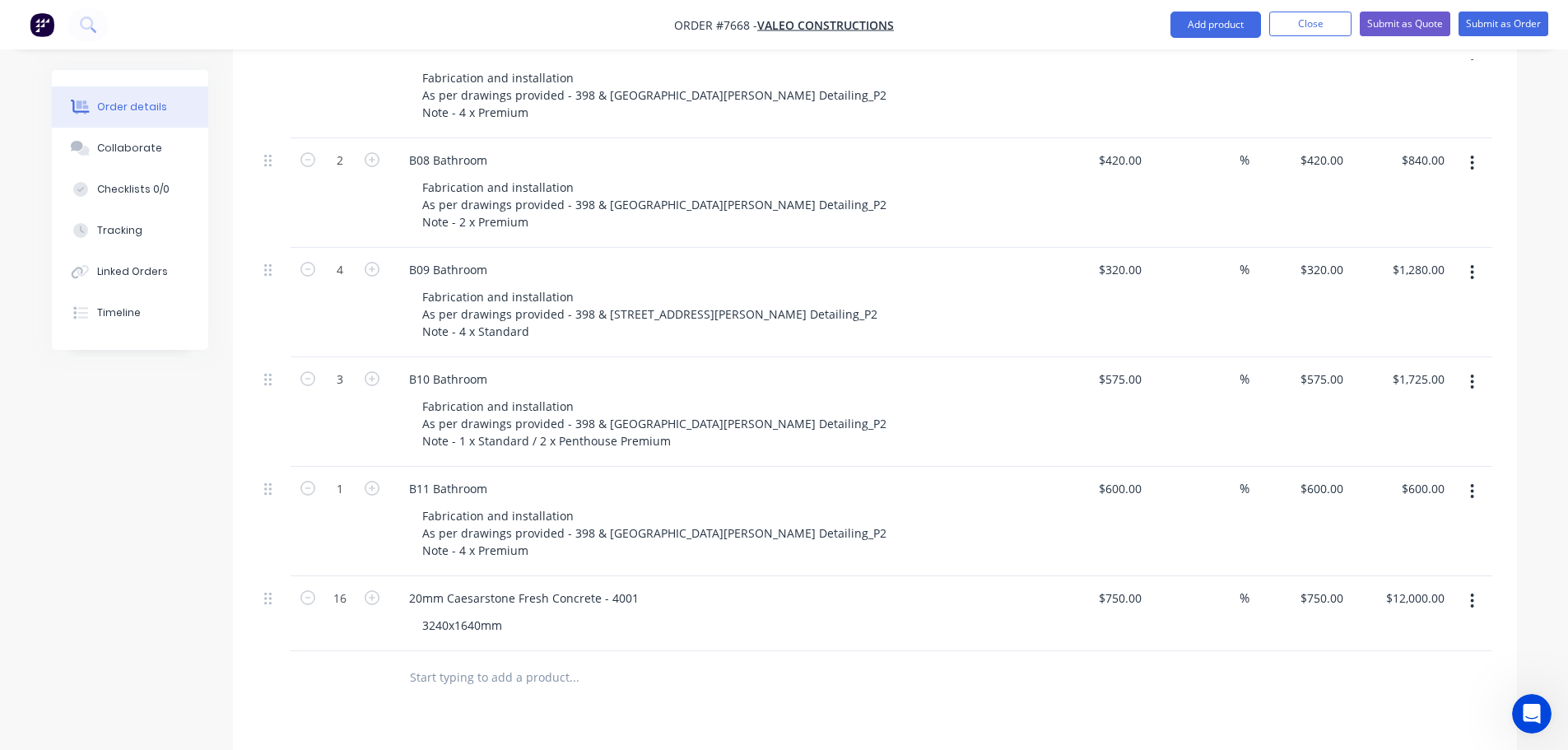
scroll to position [3045, 0]
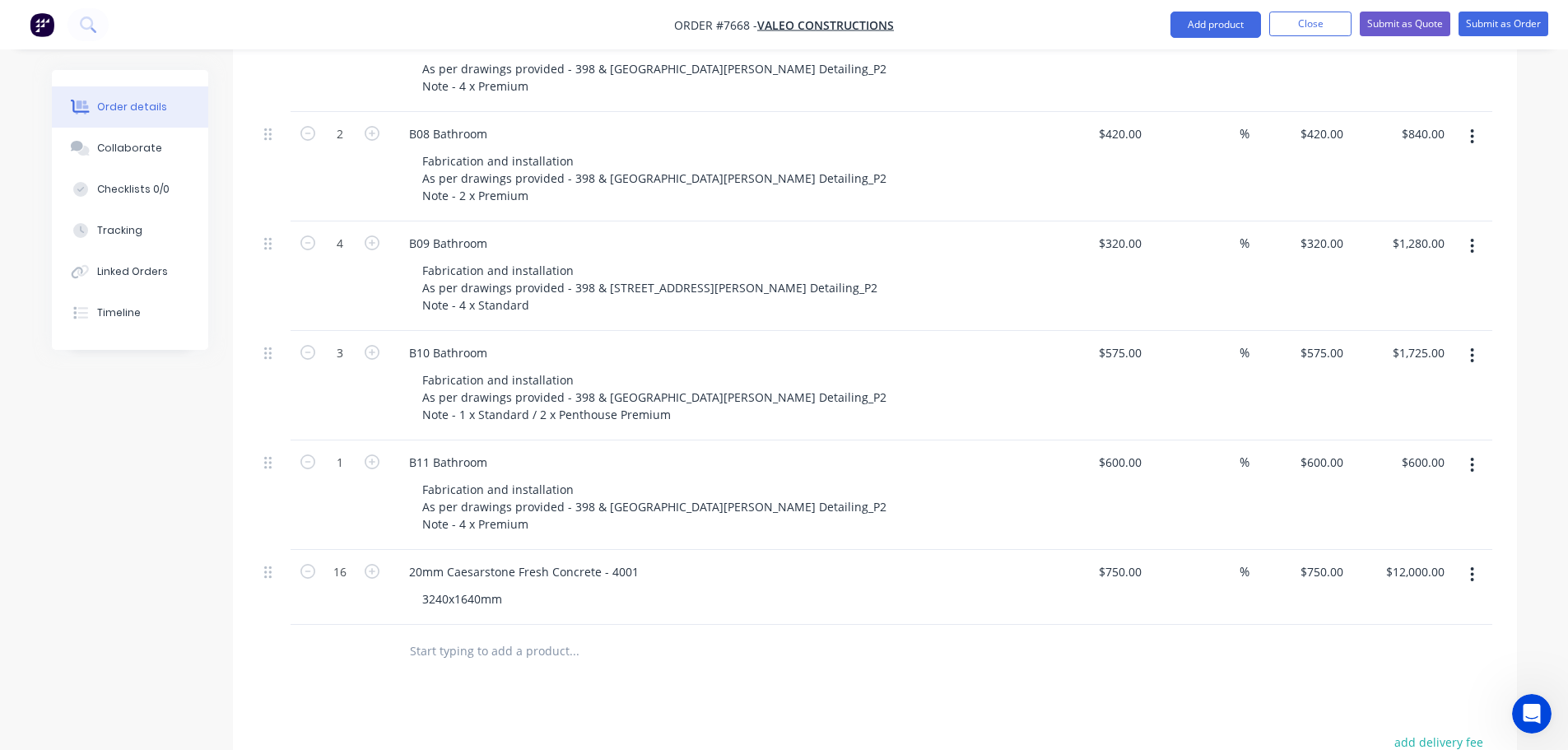
click at [481, 634] on input "text" at bounding box center [573, 651] width 329 height 33
type input "30"
type input "$22,500.00"
click at [475, 634] on input "text" at bounding box center [573, 651] width 329 height 33
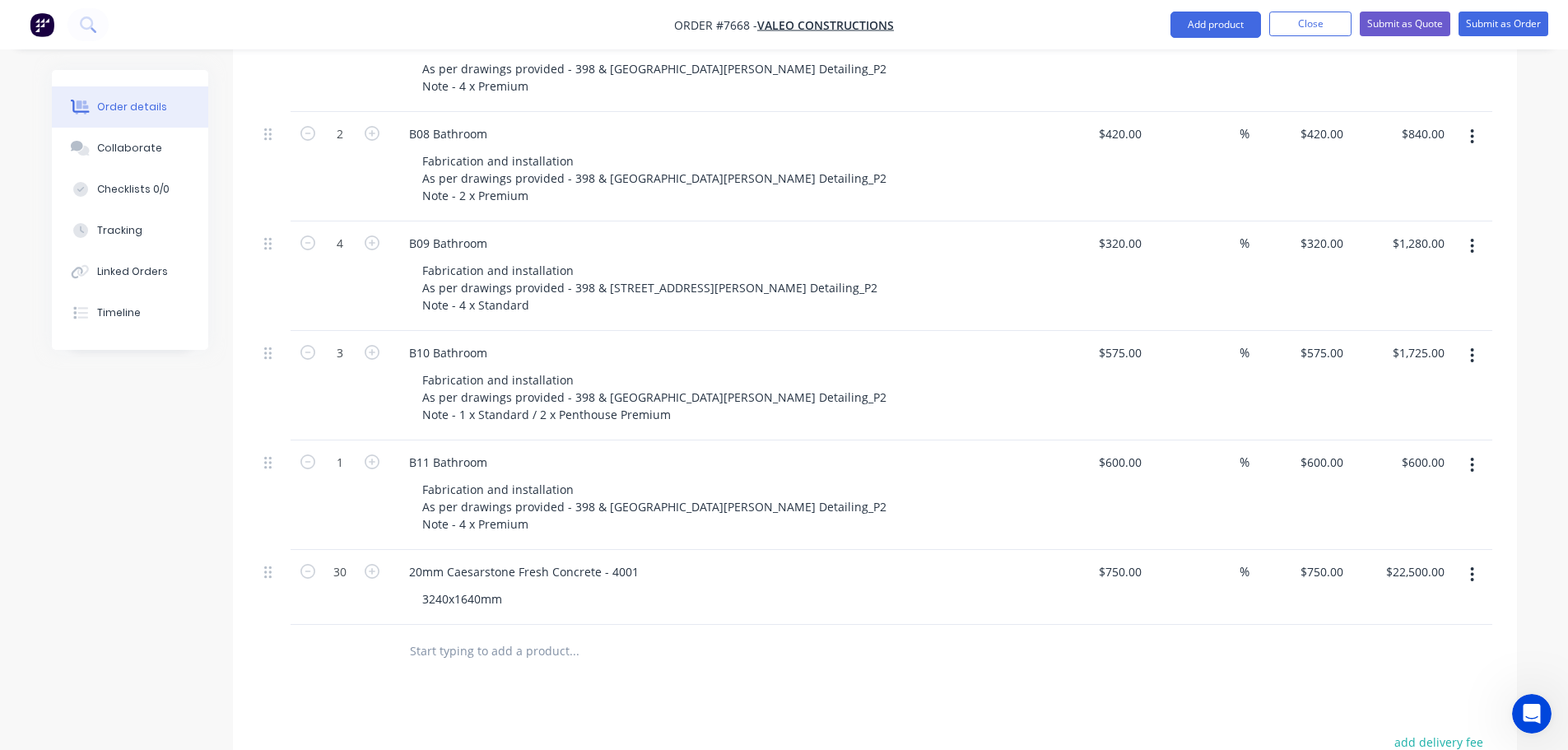
click at [452, 634] on input "text" at bounding box center [573, 651] width 329 height 33
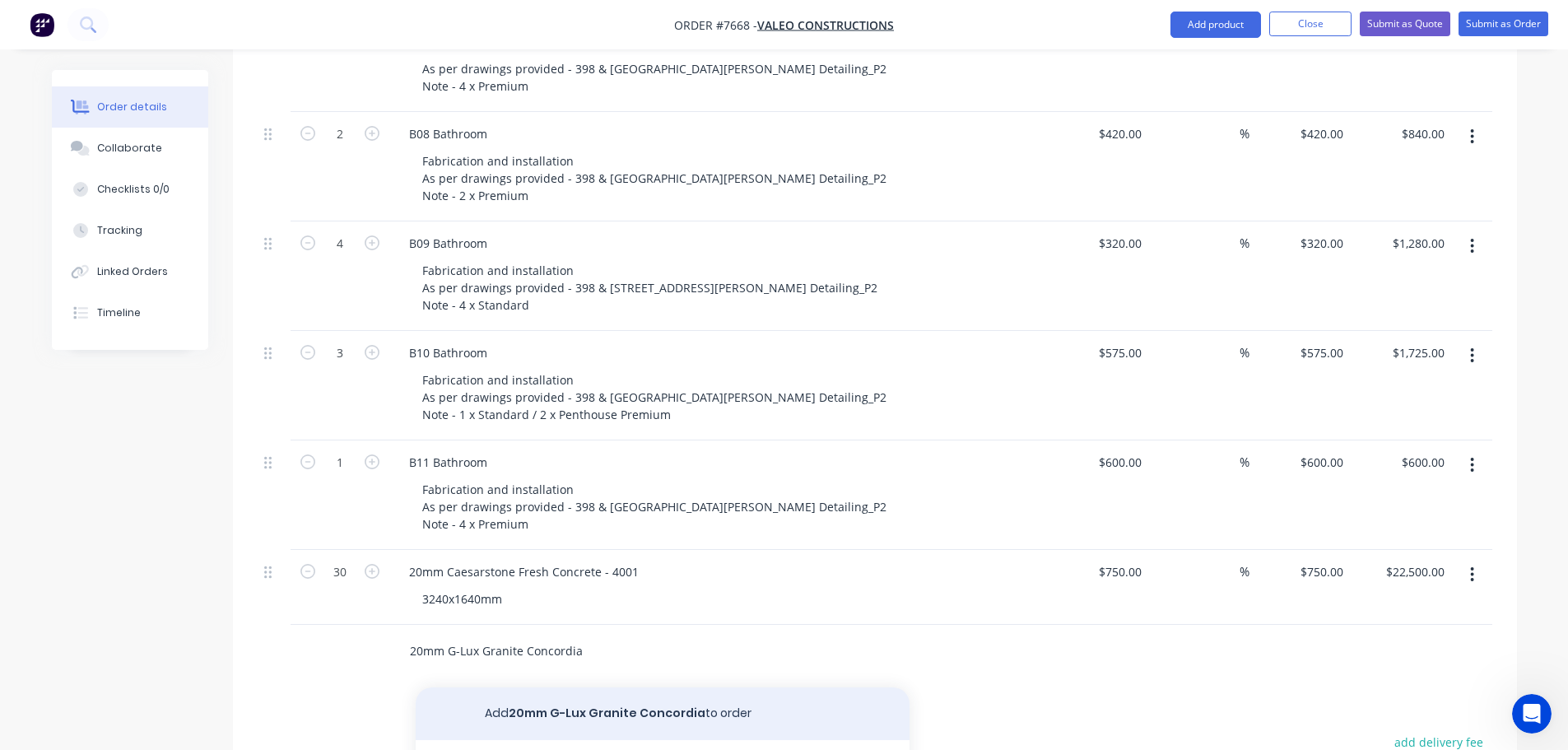
type input "20mm G-Lux Granite Concordia"
click at [564, 687] on button "Add 20mm G-Lux Granite Concordia to order" at bounding box center [662, 713] width 494 height 53
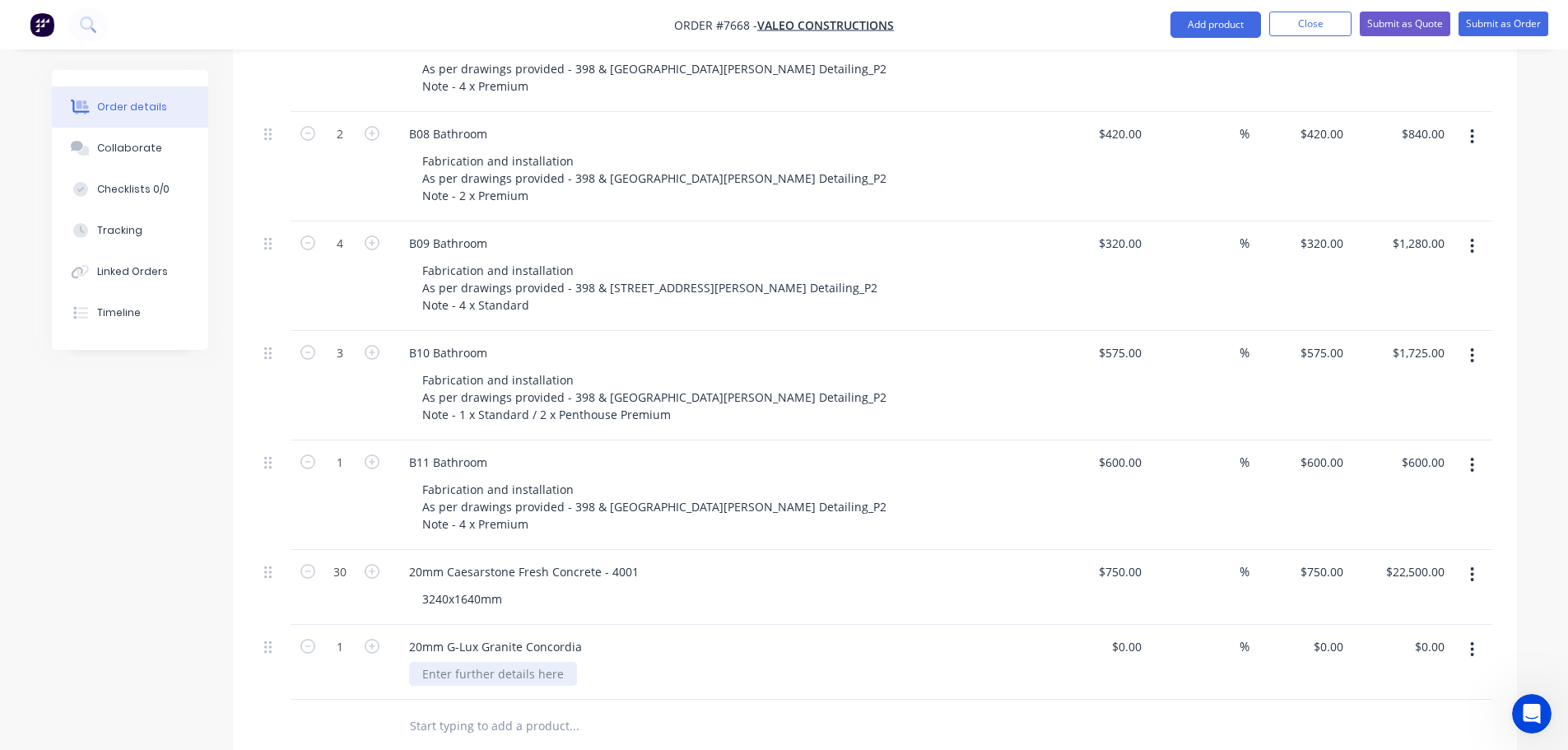
click at [456, 662] on div at bounding box center [492, 674] width 168 height 24
type input "$0.00"
type input "24"
click at [1126, 634] on div "0 $0.00" at bounding box center [1127, 646] width 45 height 24
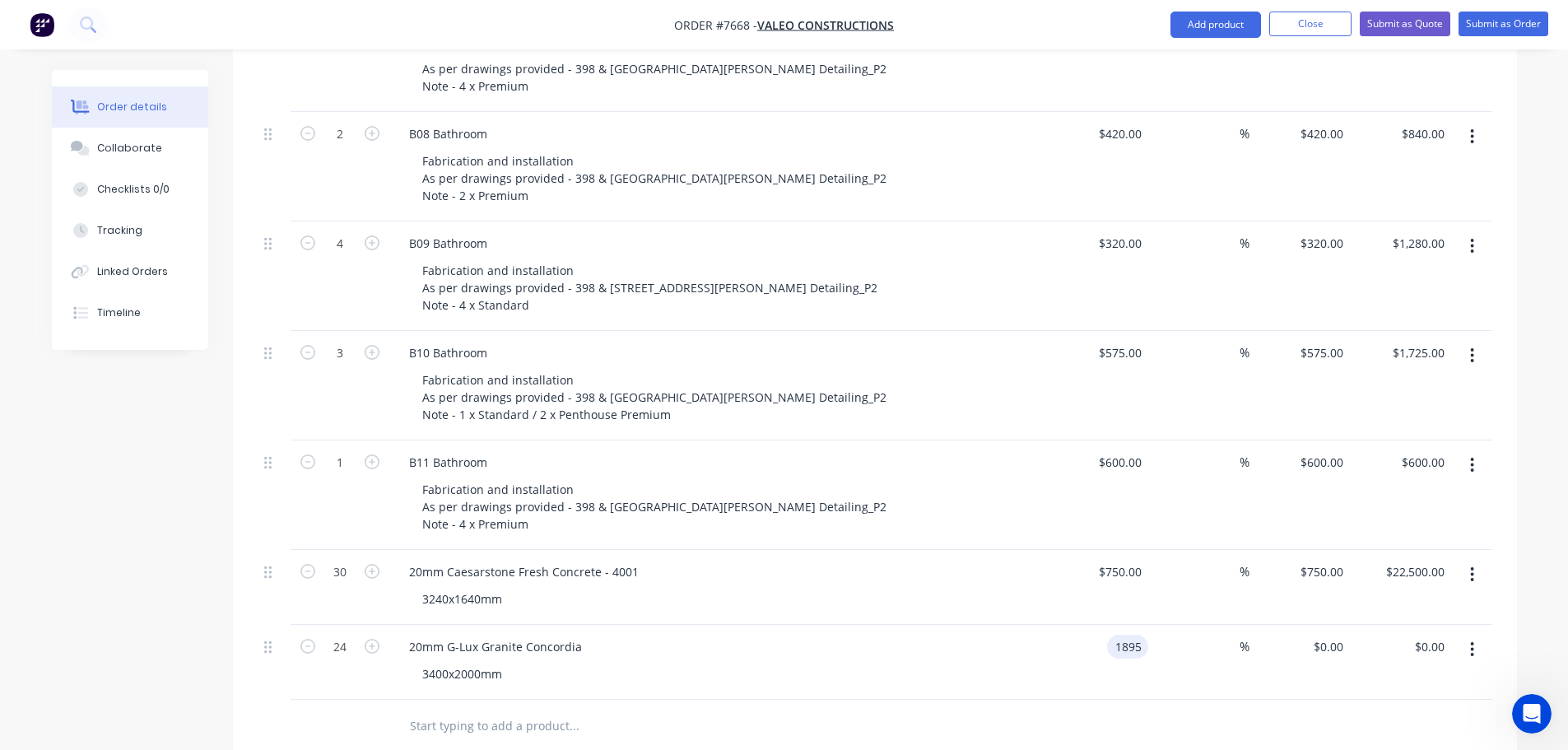
type input "$1,895.00"
type input "$45,480.00"
click at [1405, 23] on button "Submit as Quote" at bounding box center [1406, 23] width 91 height 25
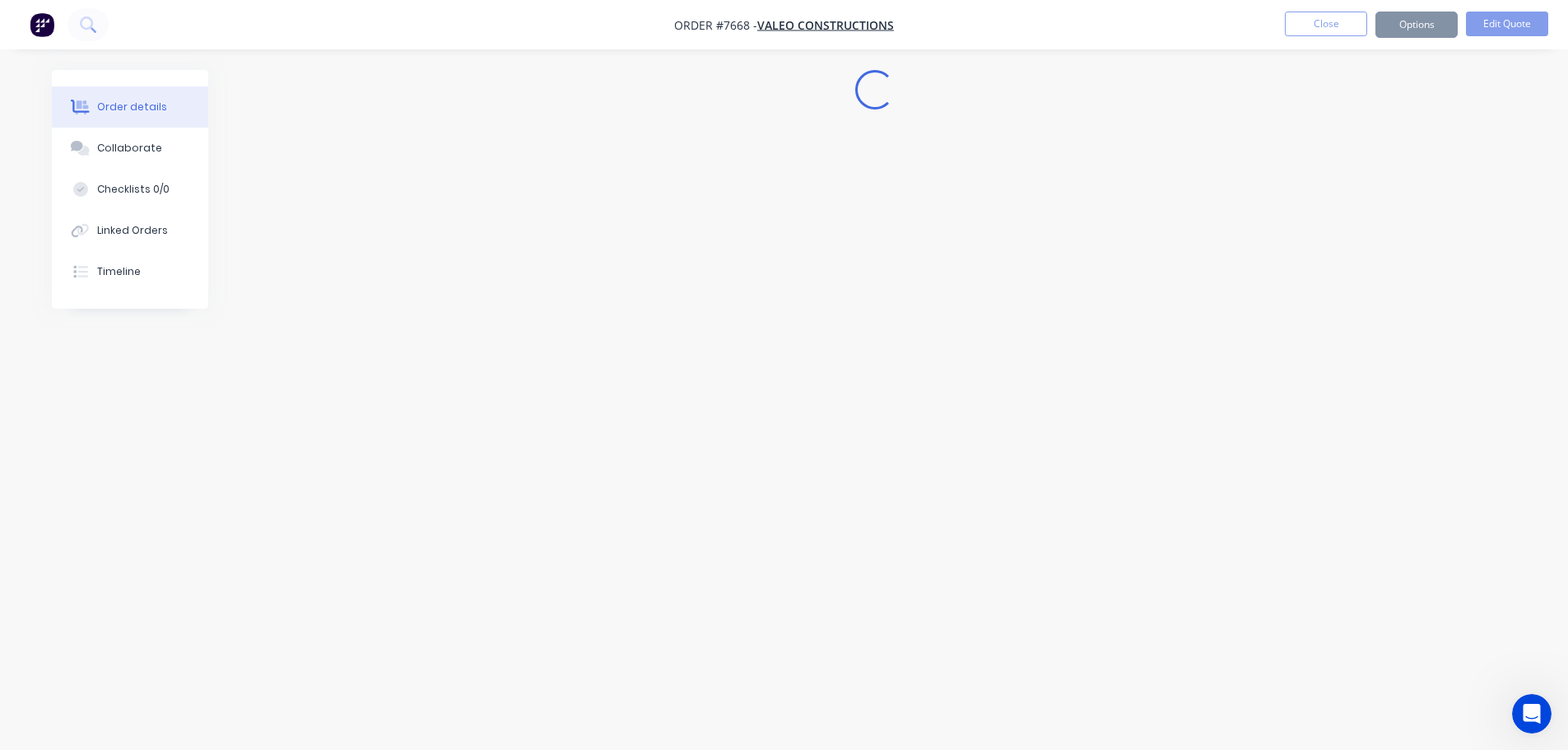
scroll to position [0, 0]
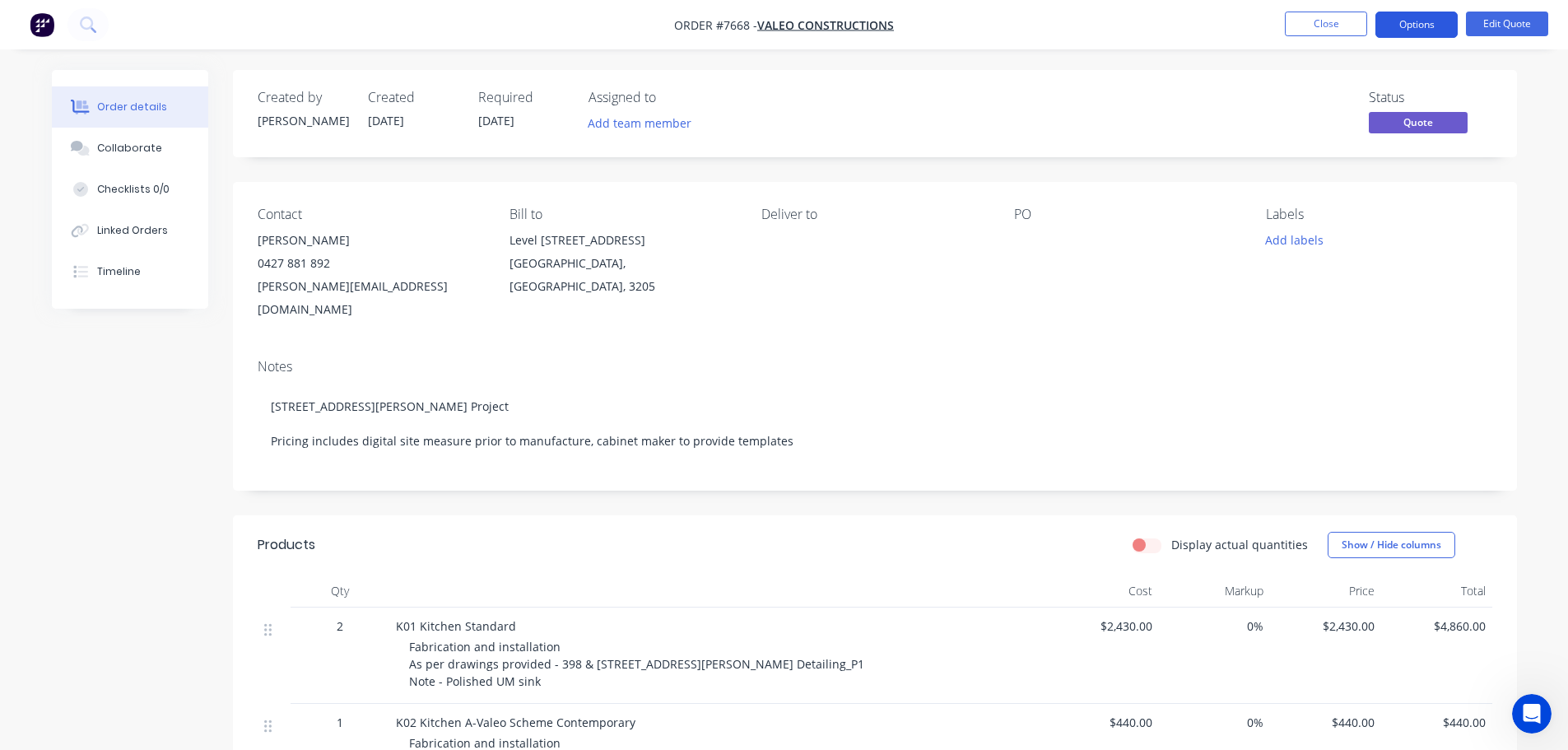
click at [1418, 19] on button "Options" at bounding box center [1417, 24] width 83 height 26
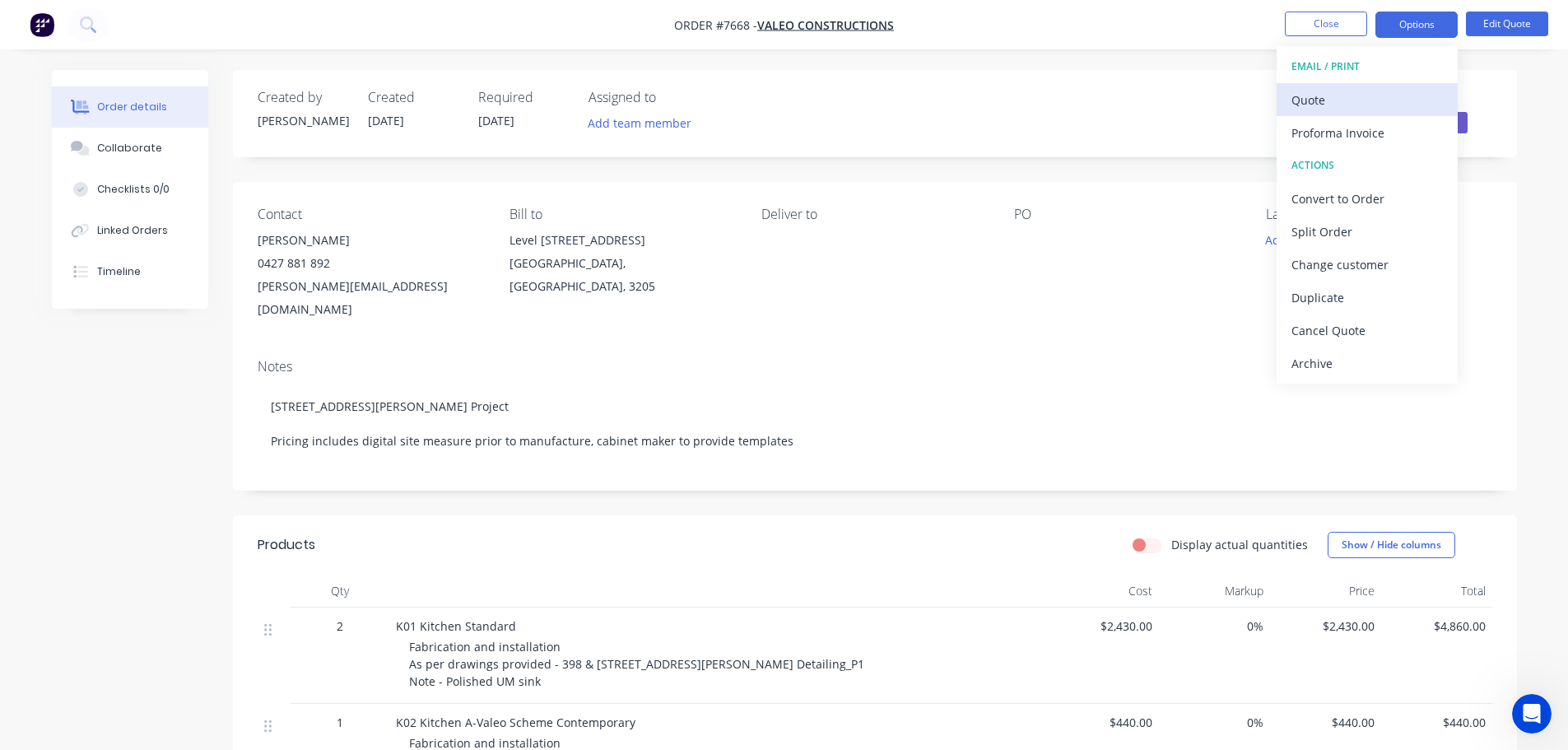
click at [1318, 99] on div "Quote" at bounding box center [1367, 100] width 151 height 24
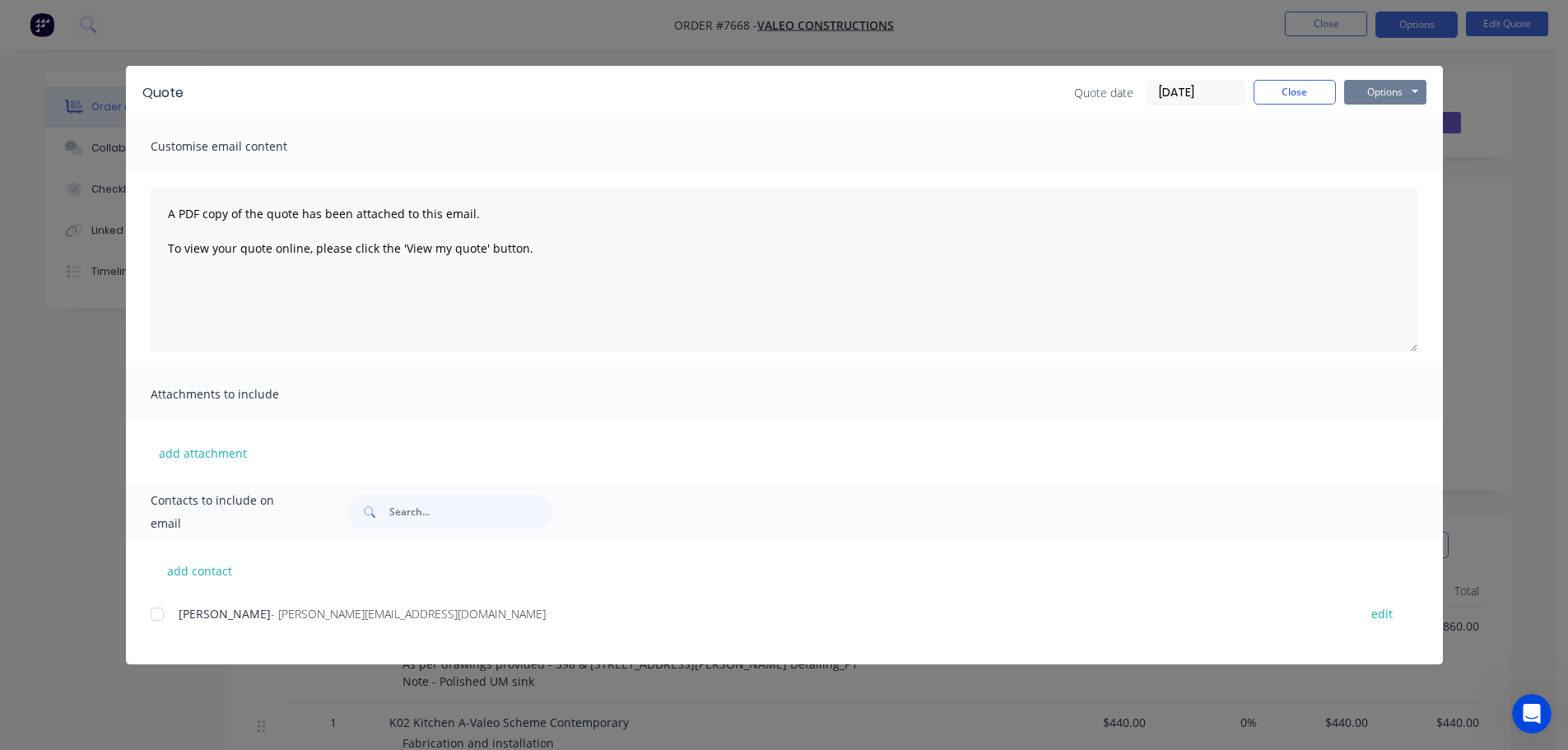
click at [1383, 90] on button "Options" at bounding box center [1385, 92] width 83 height 25
click at [1384, 121] on button "Preview" at bounding box center [1397, 121] width 106 height 27
click at [1303, 95] on button "Close" at bounding box center [1294, 92] width 83 height 25
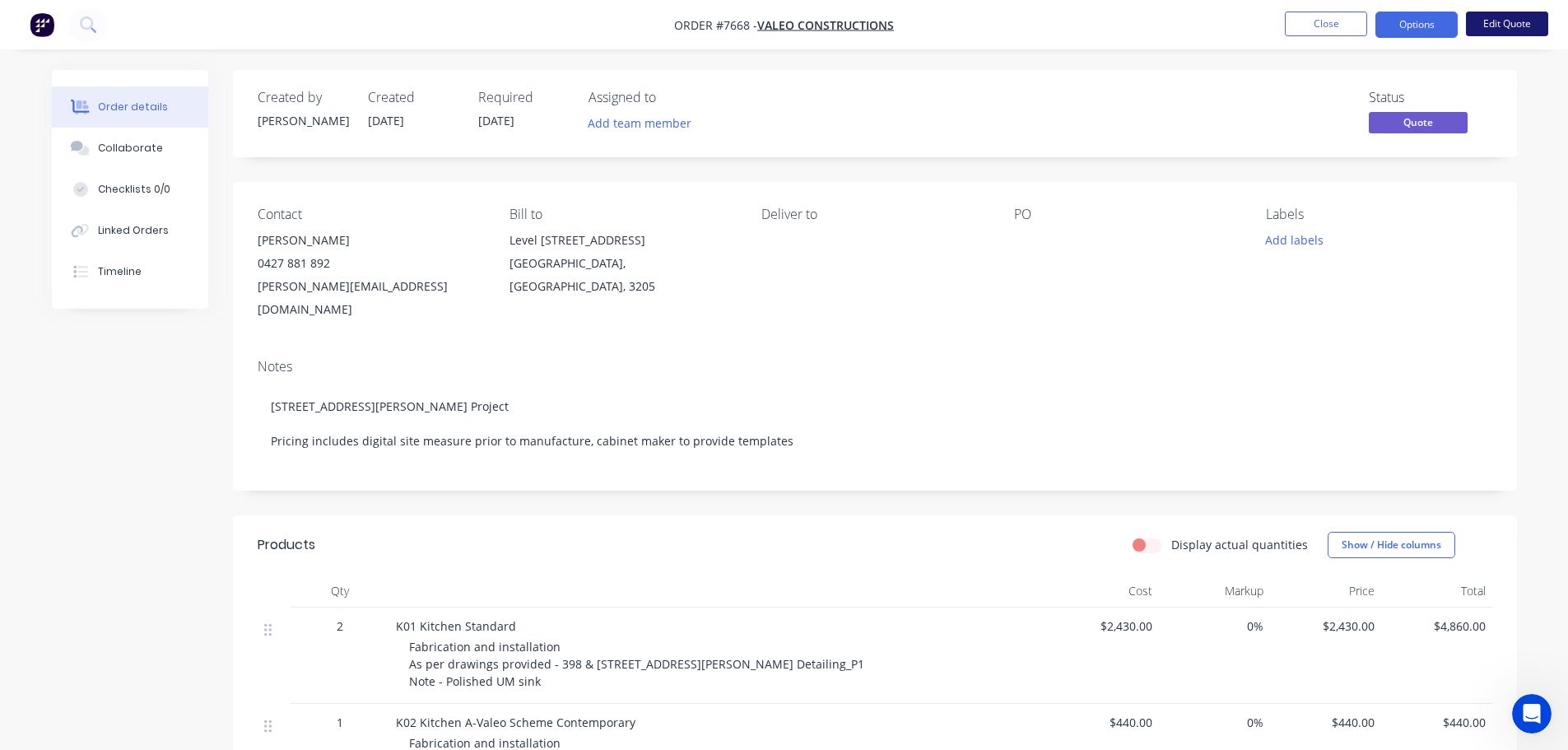
click at [1526, 19] on button "Edit Quote" at bounding box center [1507, 23] width 83 height 25
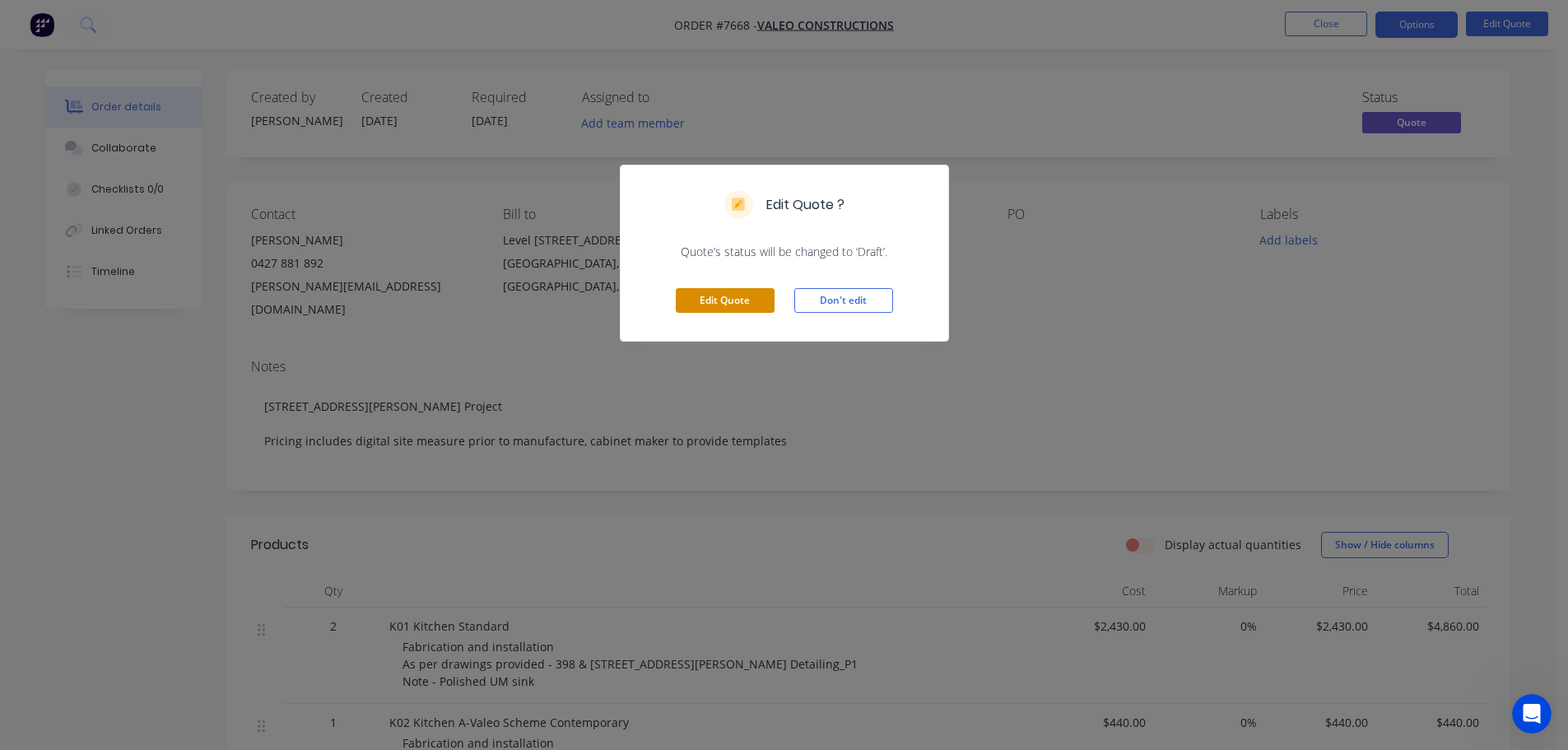
click at [739, 297] on button "Edit Quote" at bounding box center [725, 300] width 99 height 25
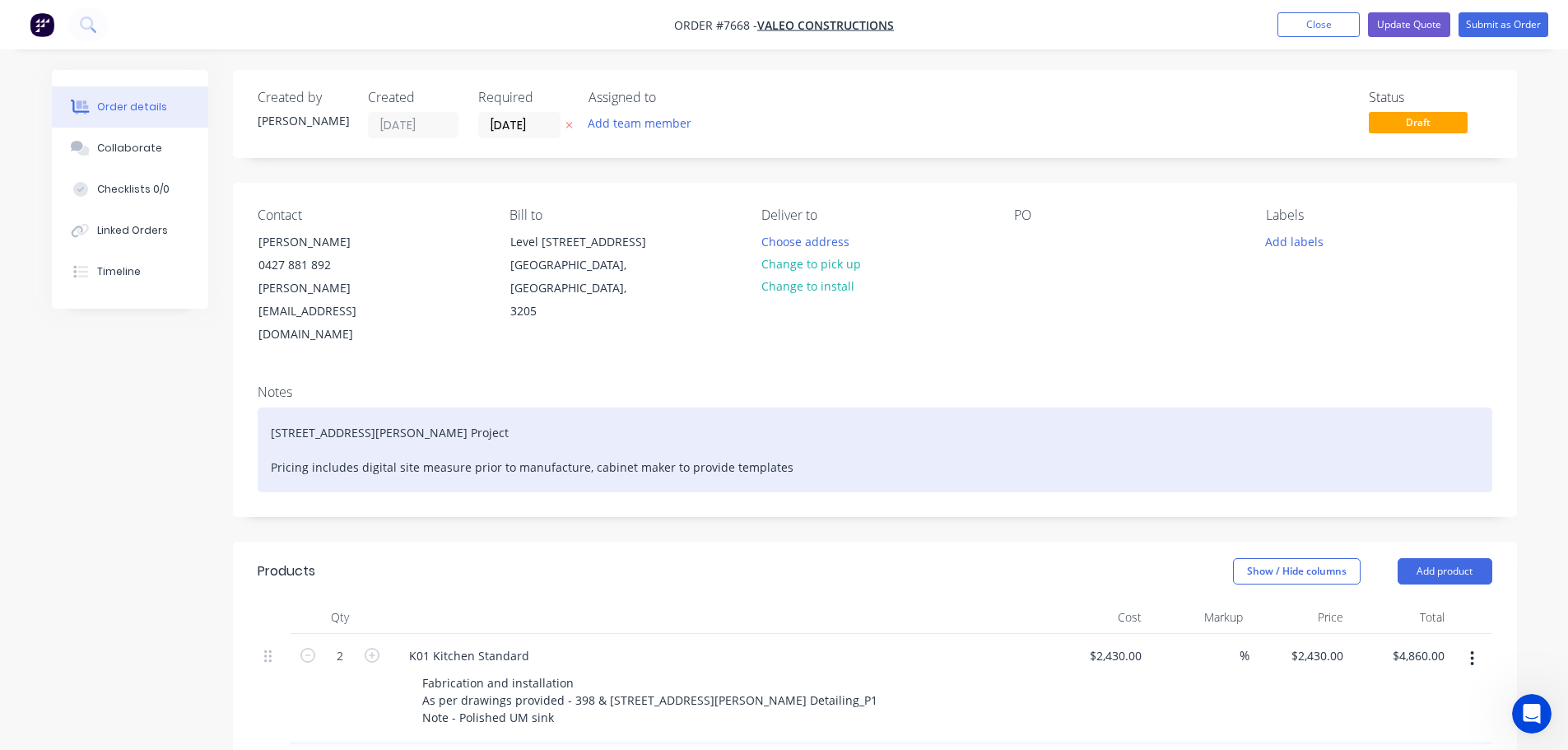
drag, startPoint x: 269, startPoint y: 402, endPoint x: 782, endPoint y: 451, distance: 515.3
click at [782, 451] on div "398 & 400 Johnson Street, Abbotsford Project Pricing includes digital site meas…" at bounding box center [875, 449] width 1235 height 84
copy div "398 & 400 Johnson Street, Abbotsford Project Pricing includes digital site meas…"
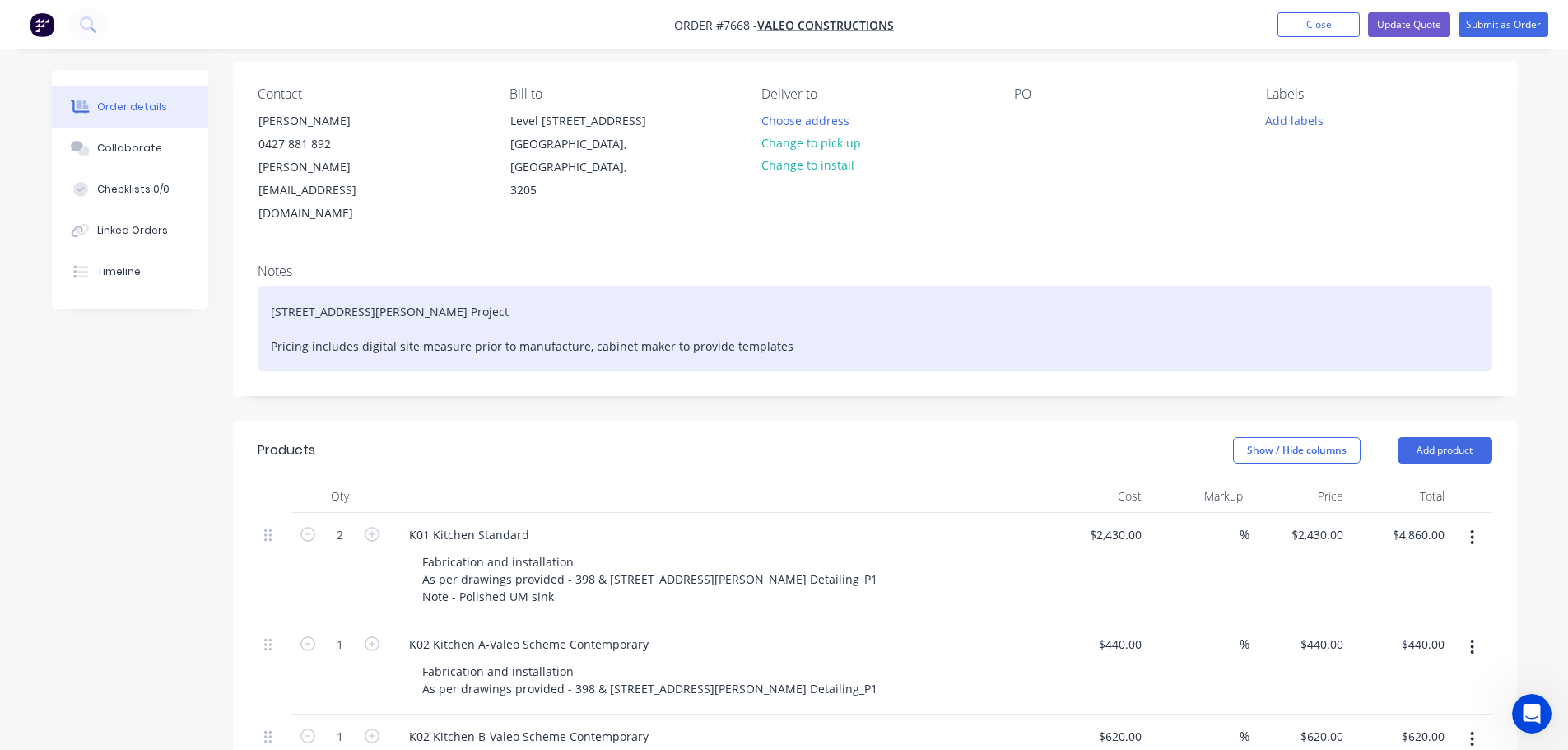
scroll to position [165, 0]
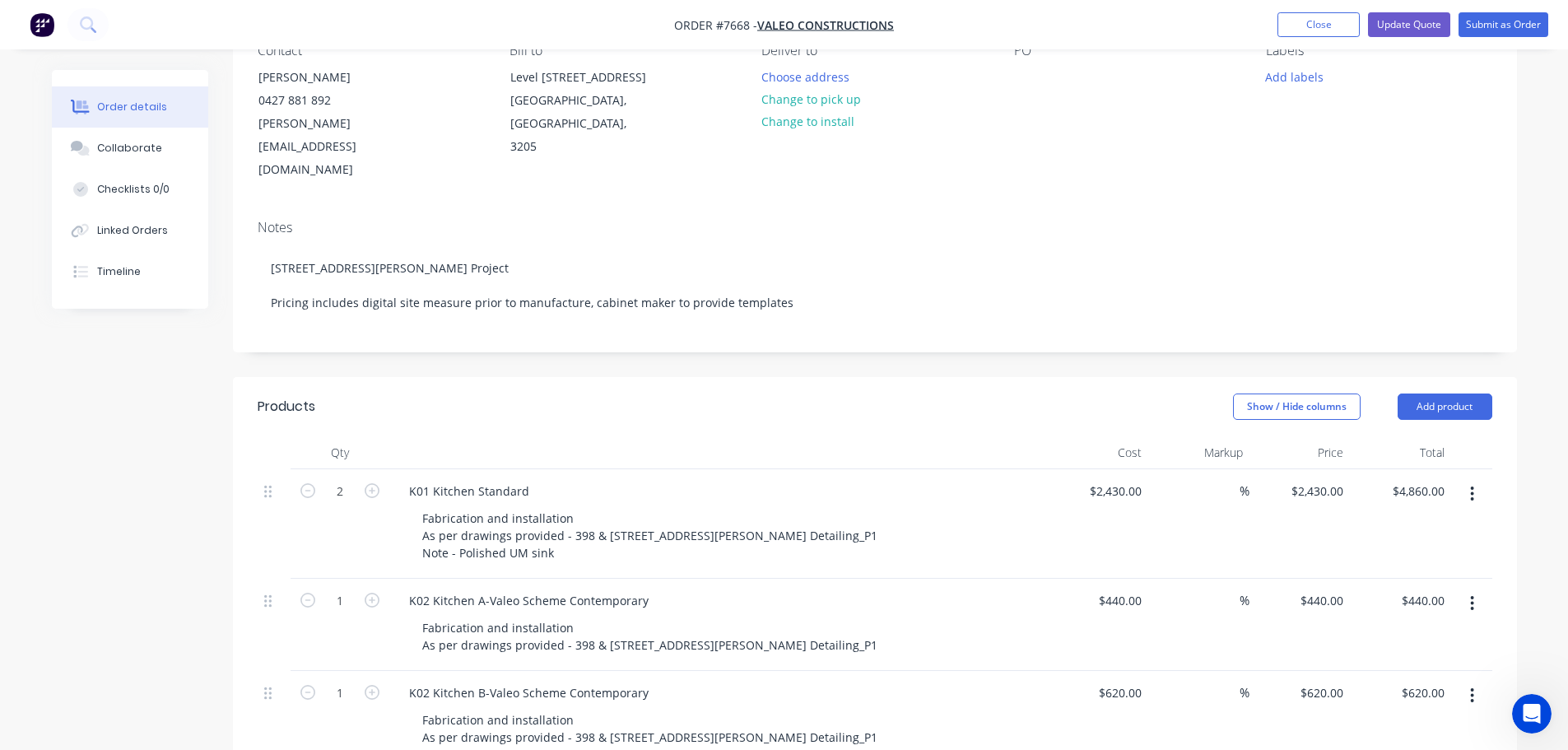
drag, startPoint x: 271, startPoint y: 471, endPoint x: 633, endPoint y: 409, distance: 367.3
click at [633, 409] on header "Products Show / Hide columns Add product" at bounding box center [874, 407] width 1284 height 59
click at [1463, 393] on button "Add product" at bounding box center [1445, 406] width 95 height 26
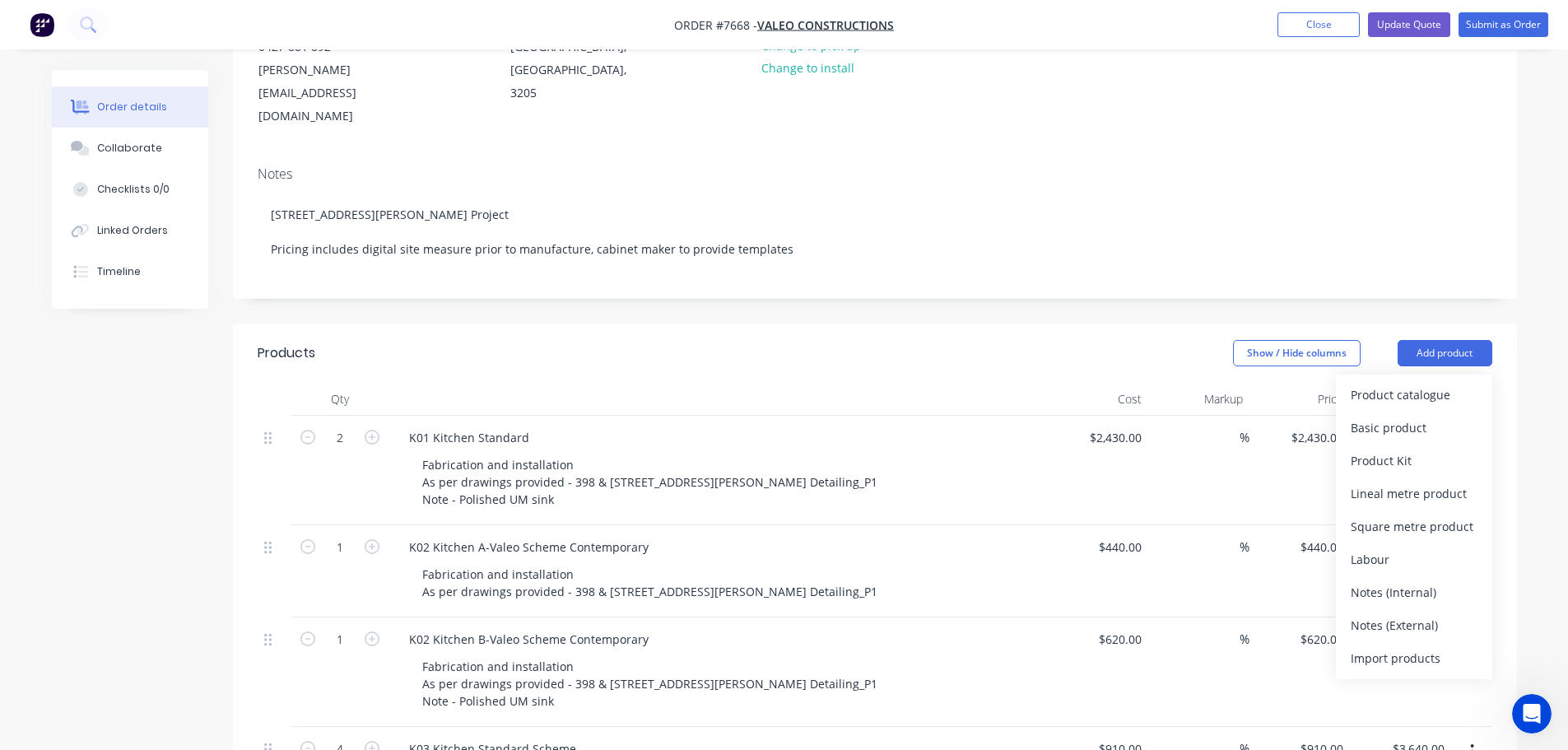
scroll to position [247, 0]
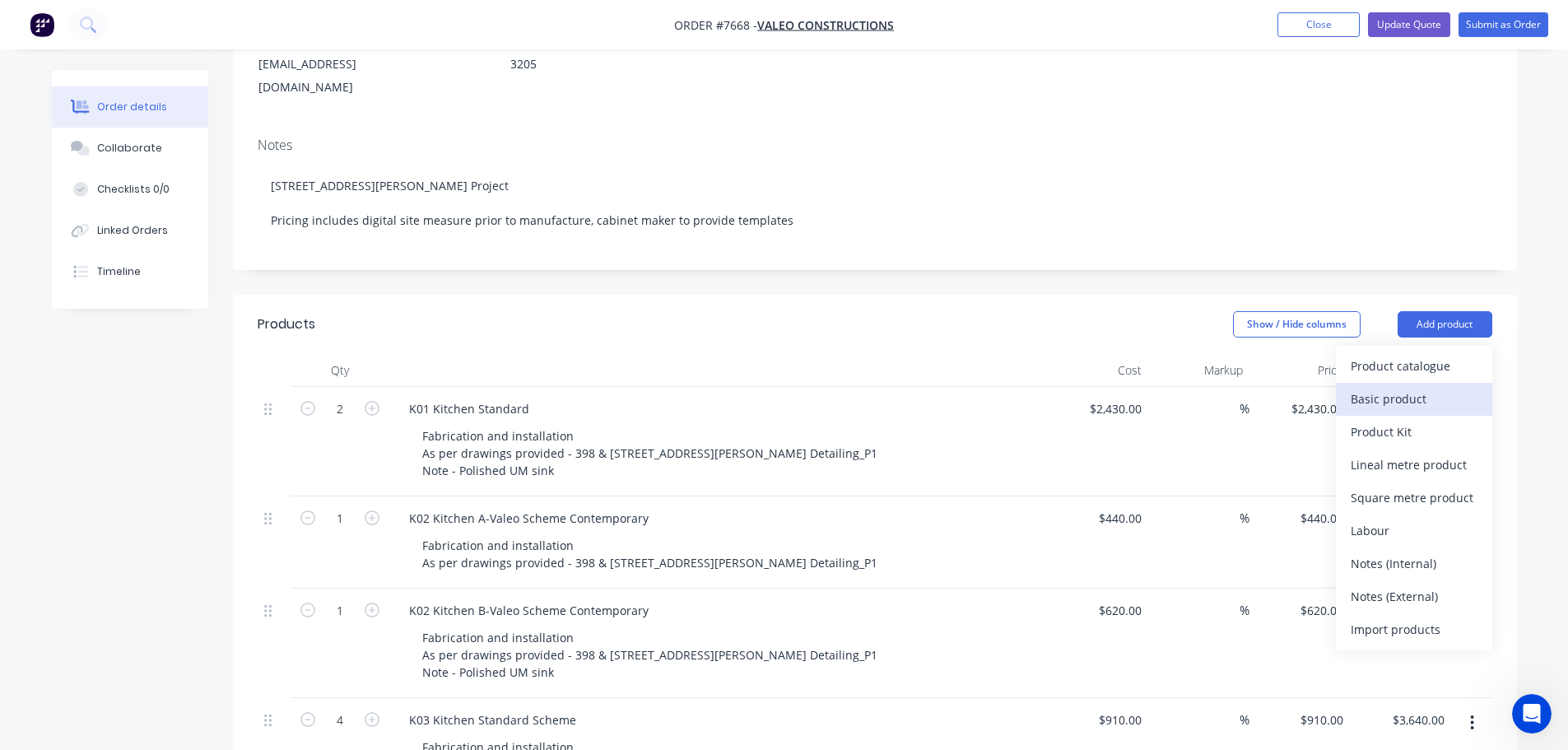
click at [1382, 387] on div "Basic product" at bounding box center [1414, 399] width 127 height 24
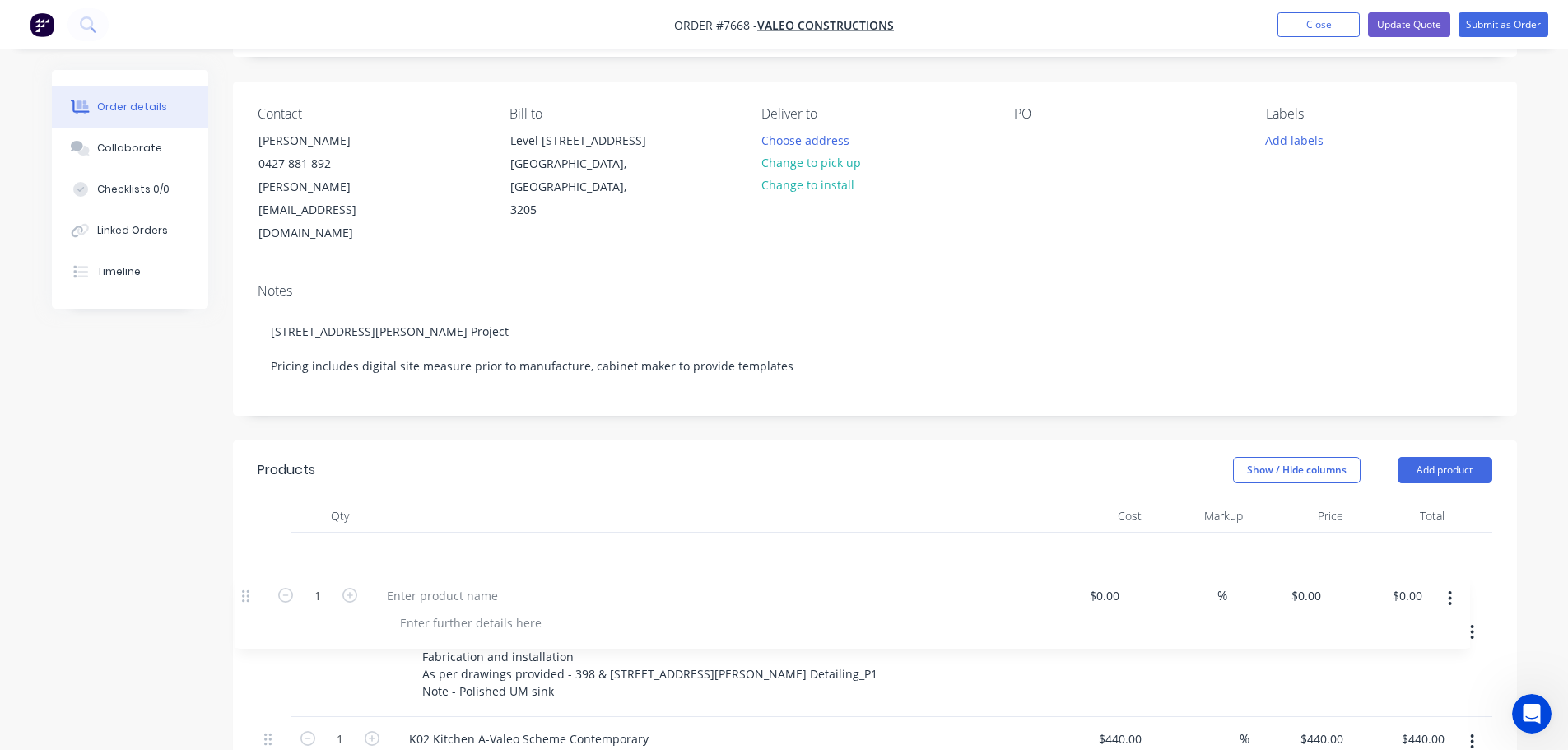
scroll to position [107, 0]
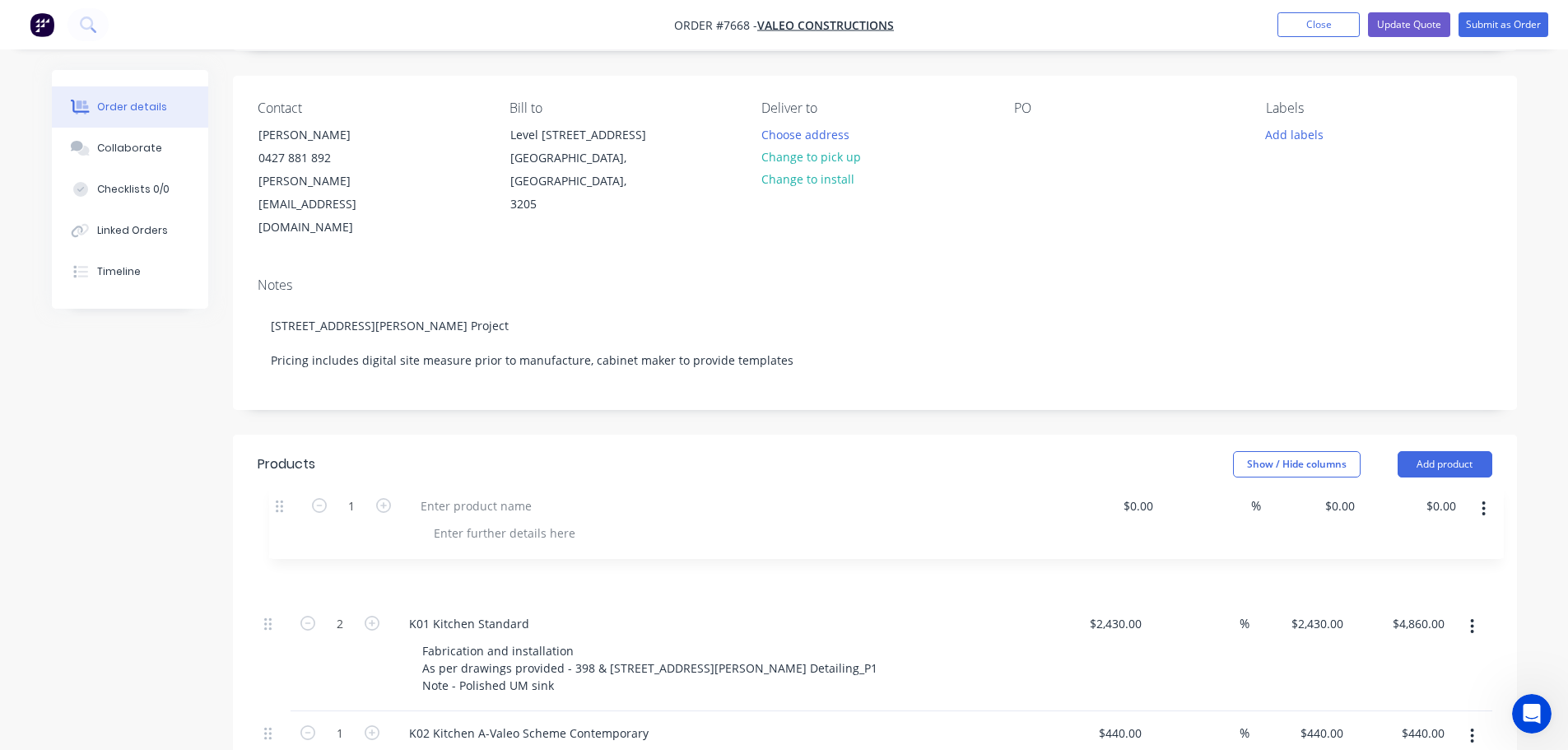
drag, startPoint x: 276, startPoint y: 223, endPoint x: 287, endPoint y: 496, distance: 273.2
click at [437, 537] on div at bounding box center [465, 549] width 137 height 24
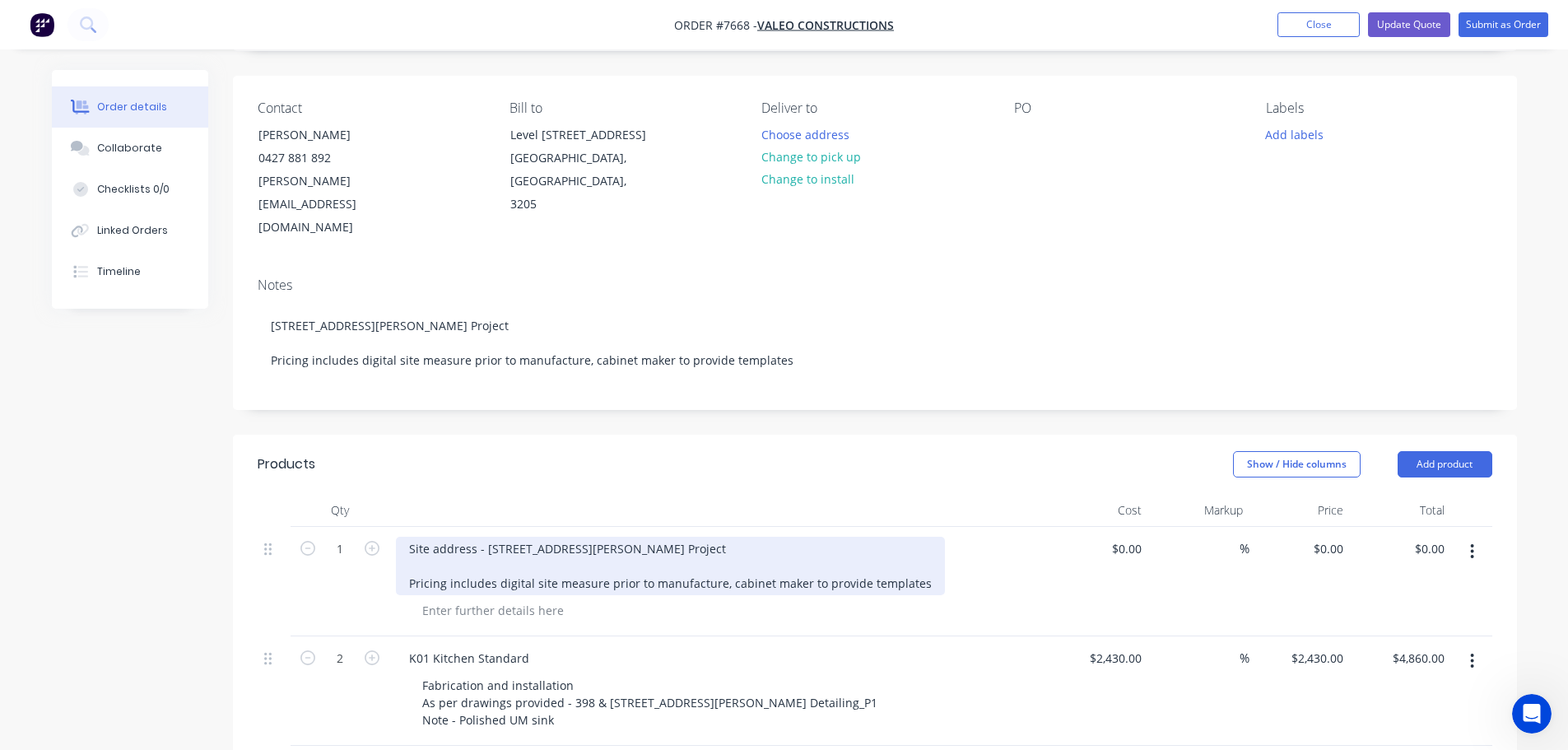
drag, startPoint x: 921, startPoint y: 566, endPoint x: 392, endPoint y: 566, distance: 529.0
click at [392, 566] on div "Site address - 398 & 400 Johnson Street, Abbotsford Project Pricing includes di…" at bounding box center [719, 581] width 658 height 109
drag, startPoint x: 437, startPoint y: 549, endPoint x: 915, endPoint y: 559, distance: 478.1
click at [913, 562] on div "Site address - 398 & 400 Johnson Street, Abbotsford Project Pricing includes di…" at bounding box center [670, 566] width 549 height 58
drag, startPoint x: 915, startPoint y: 559, endPoint x: 406, endPoint y: 562, distance: 509.0
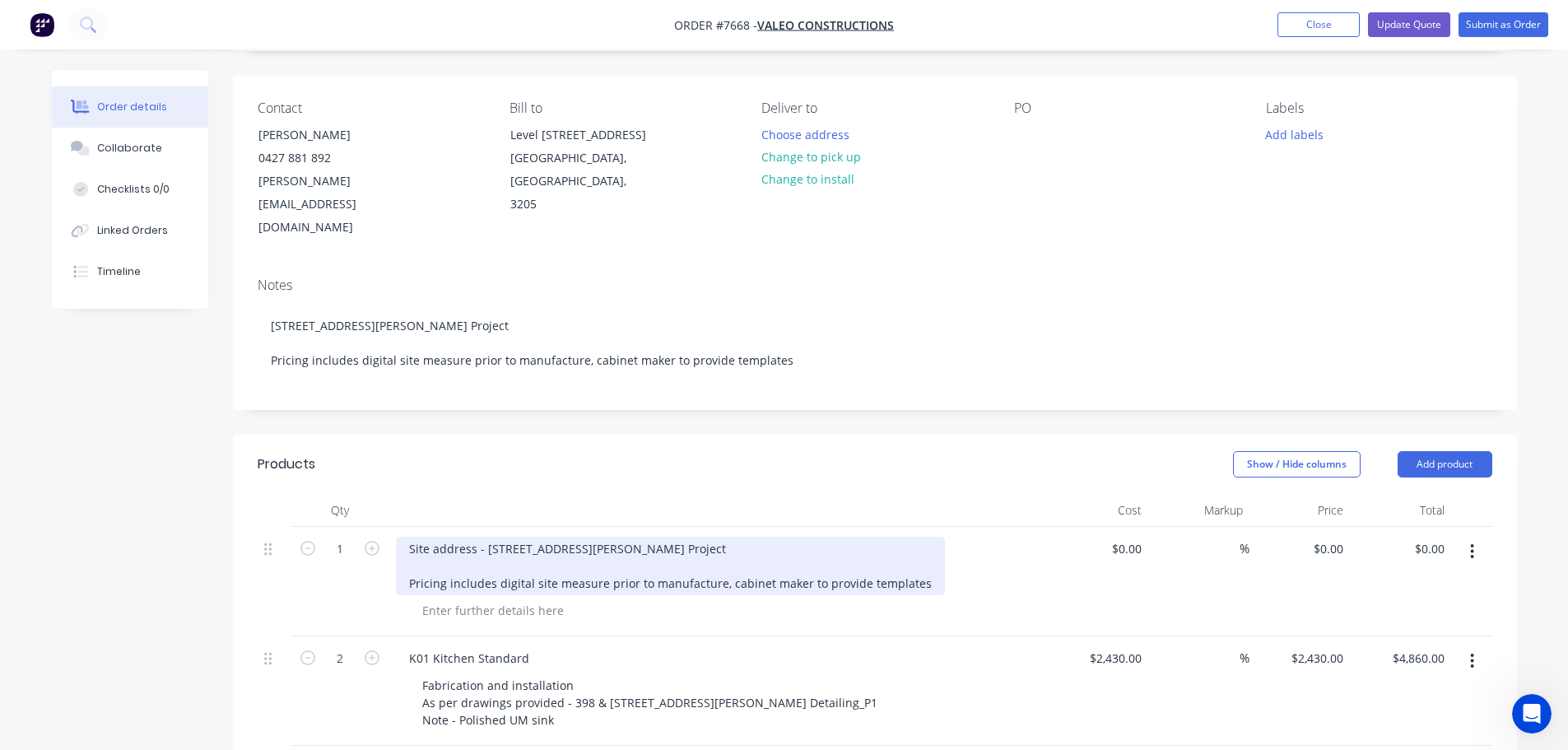
click at [406, 562] on div "Site address - 398 & 400 Johnson Street, Abbotsford Project Pricing includes di…" at bounding box center [670, 566] width 549 height 58
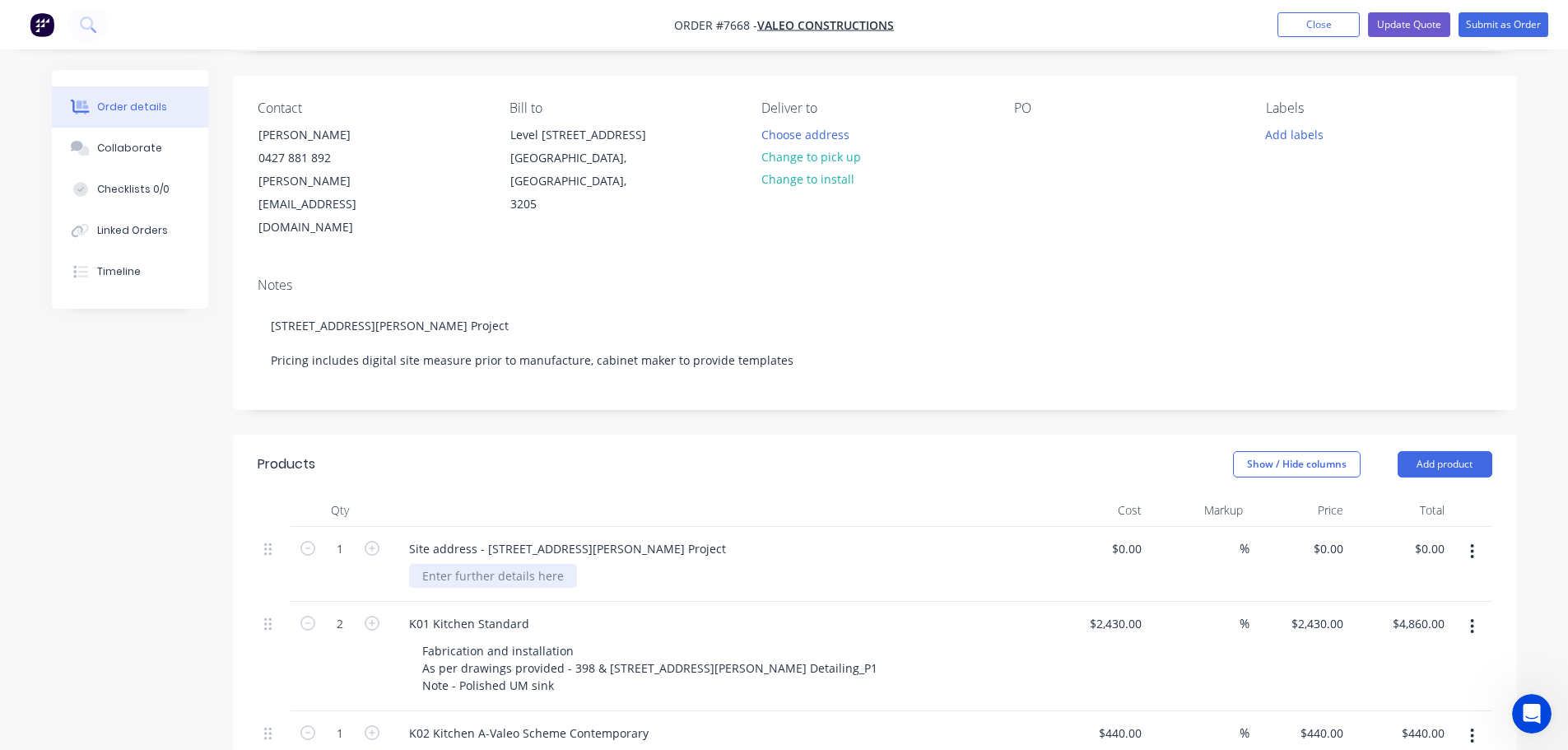
click at [483, 564] on div at bounding box center [492, 576] width 168 height 24
paste div
click at [730, 537] on div "Site address - 398 & 400 Johnson Street, Abbotsford Project" at bounding box center [567, 549] width 343 height 24
click at [1412, 25] on button "Update Quote" at bounding box center [1409, 24] width 83 height 25
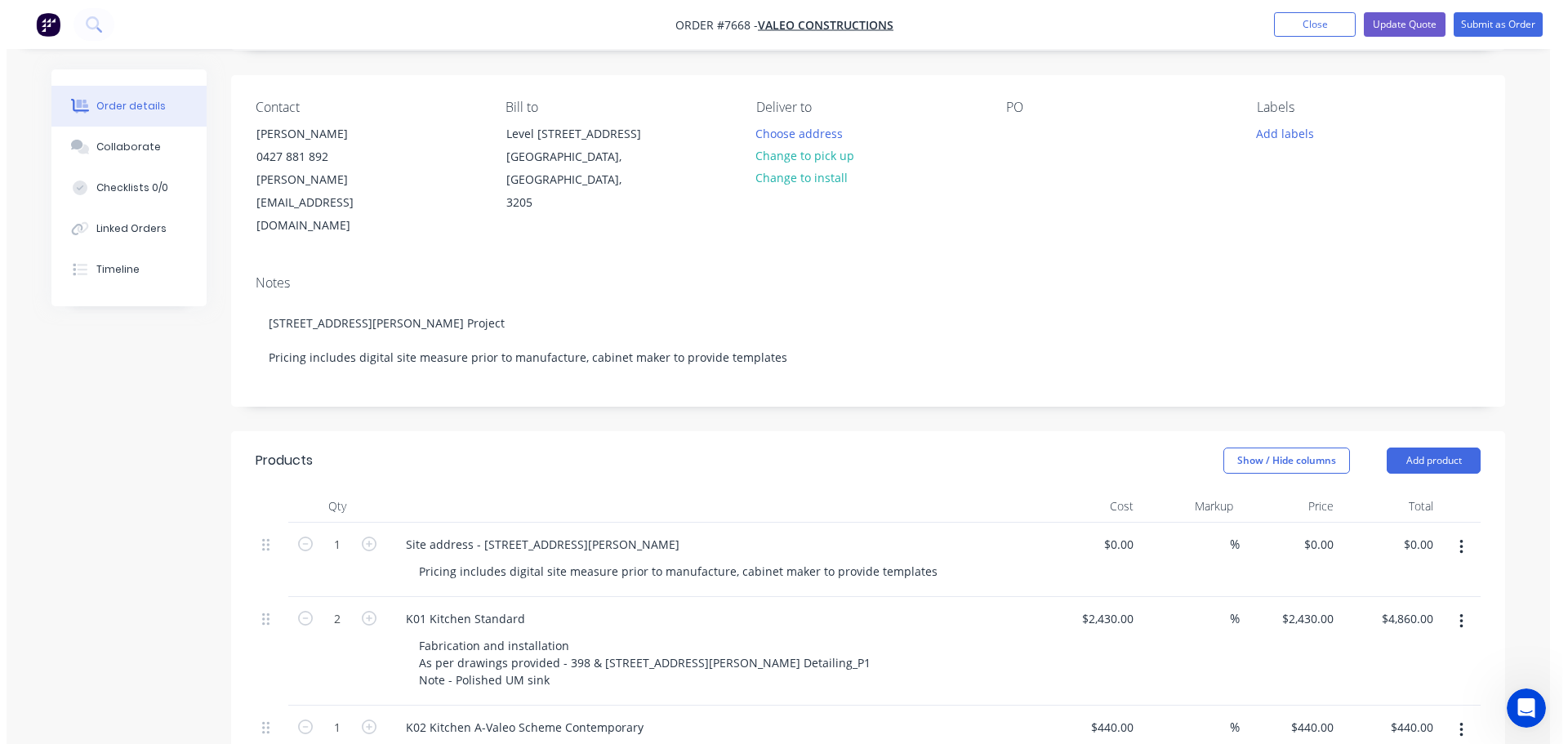
scroll to position [0, 0]
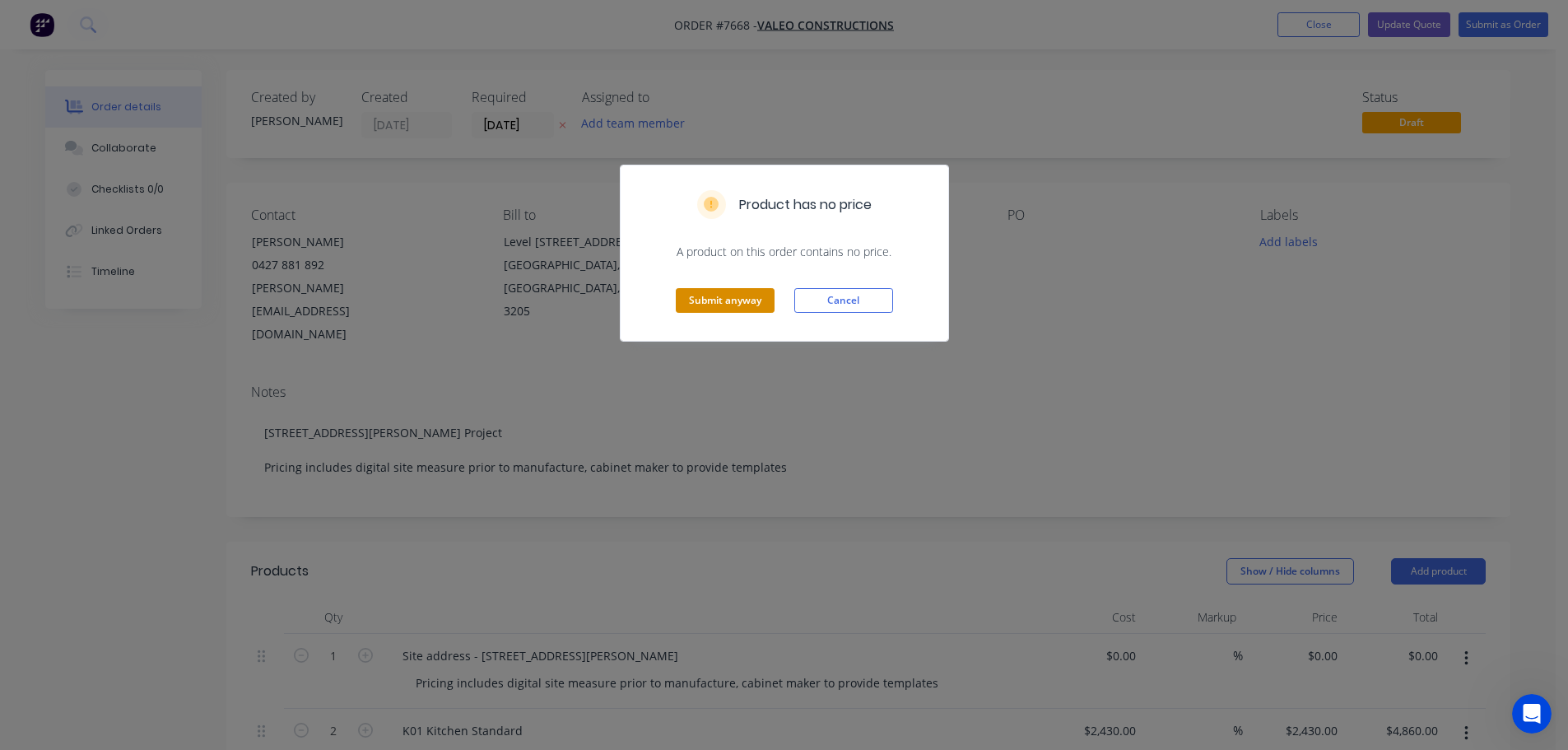
click at [708, 294] on button "Submit anyway" at bounding box center [725, 300] width 99 height 25
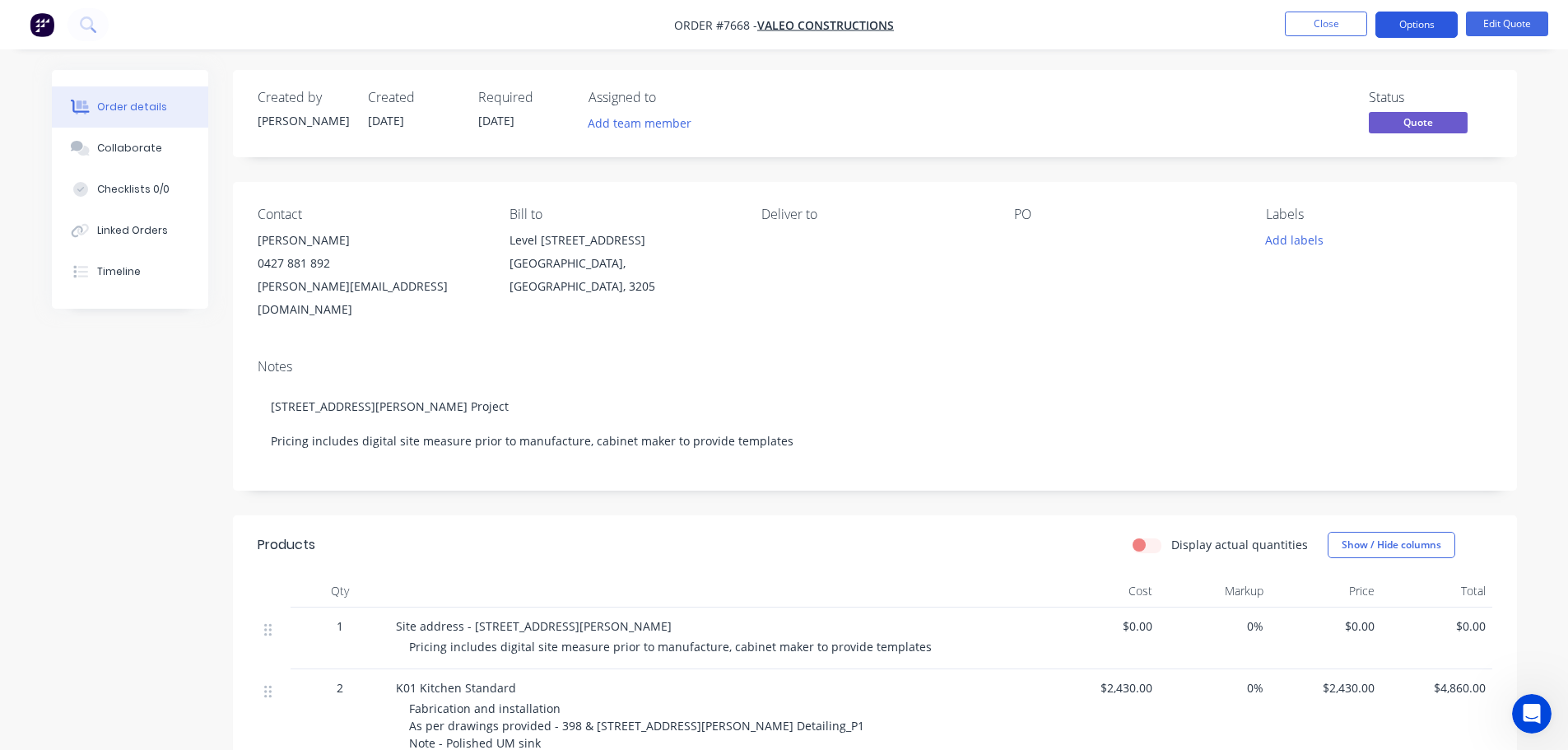
click at [1421, 22] on button "Options" at bounding box center [1417, 24] width 83 height 26
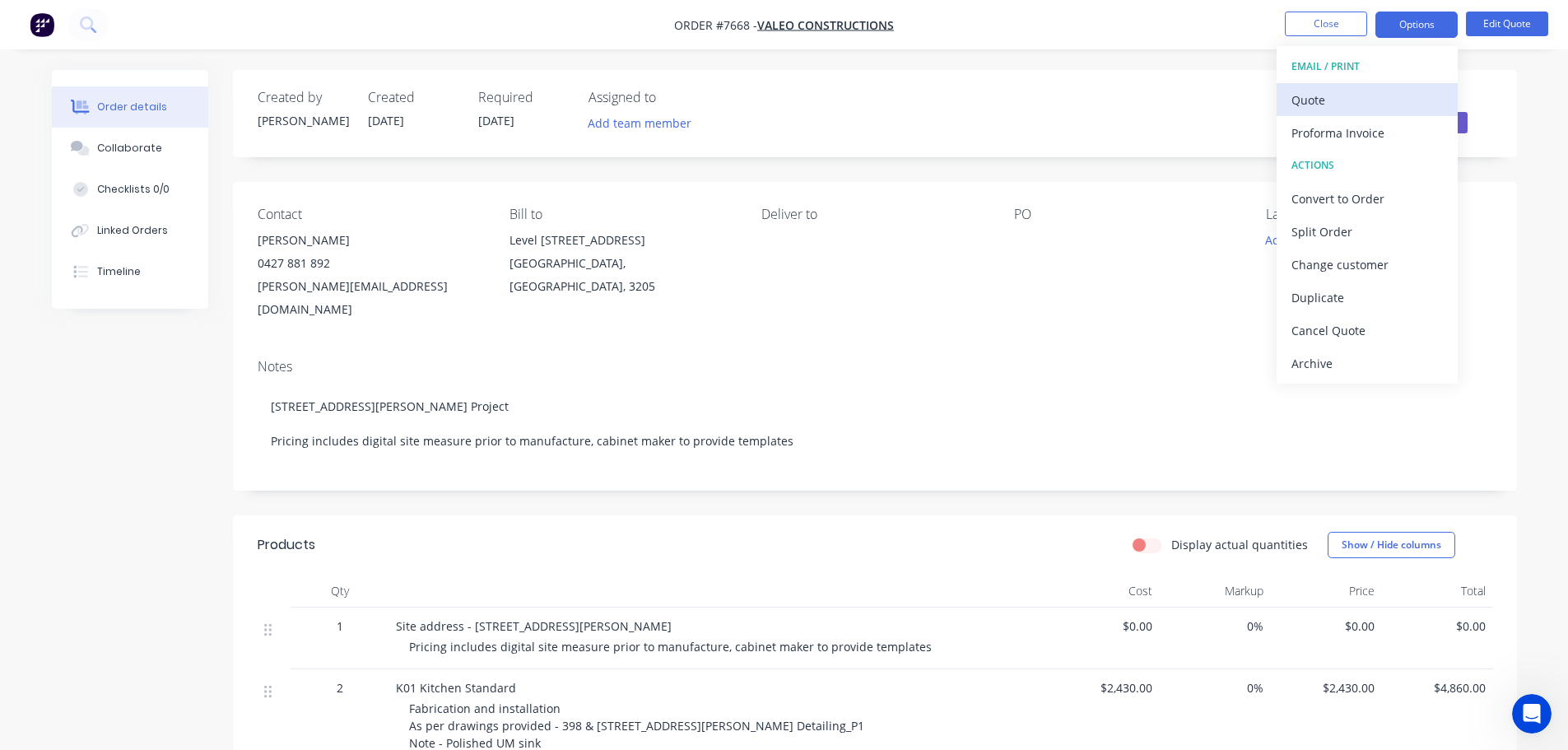
click at [1314, 100] on div "Quote" at bounding box center [1367, 100] width 151 height 24
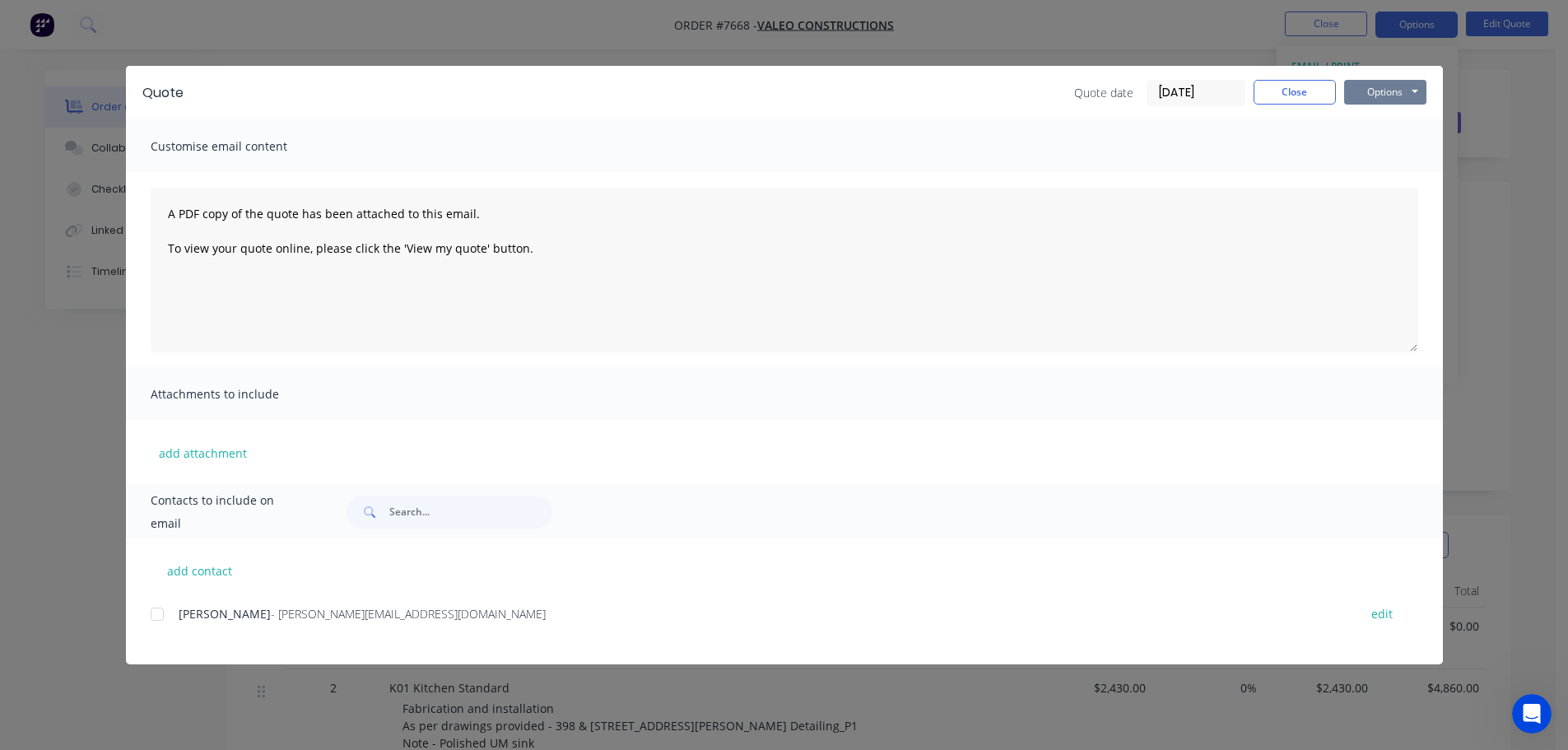
click at [1383, 87] on button "Options" at bounding box center [1385, 92] width 83 height 25
click at [1380, 118] on button "Preview" at bounding box center [1397, 121] width 106 height 27
